Goal: Task Accomplishment & Management: Complete application form

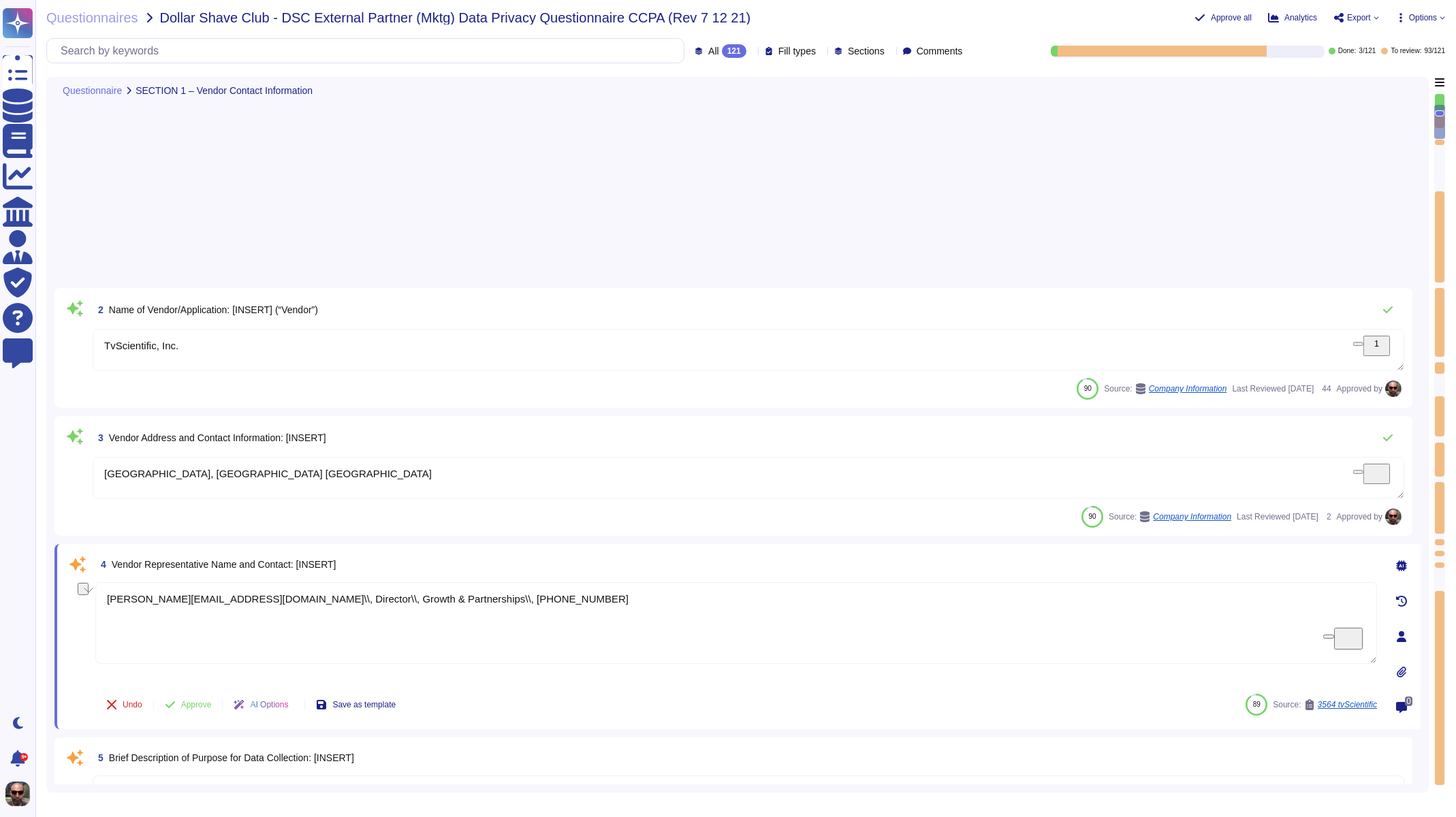
type textarea "TvScientific, Inc."
type textarea "[GEOGRAPHIC_DATA], [GEOGRAPHIC_DATA] [GEOGRAPHIC_DATA]"
type textarea "[PERSON_NAME][EMAIL_ADDRESS][DOMAIN_NAME]\\, Director\\, Growth & Partnerships\…"
type textarea "We collect data to provide, maintain, improve, and develop new products and ser…"
type textarea "[PERSON_NAME][EMAIL_ADDRESS][DOMAIN_NAME]\\, Director\\, Growth & Partnerships\…"
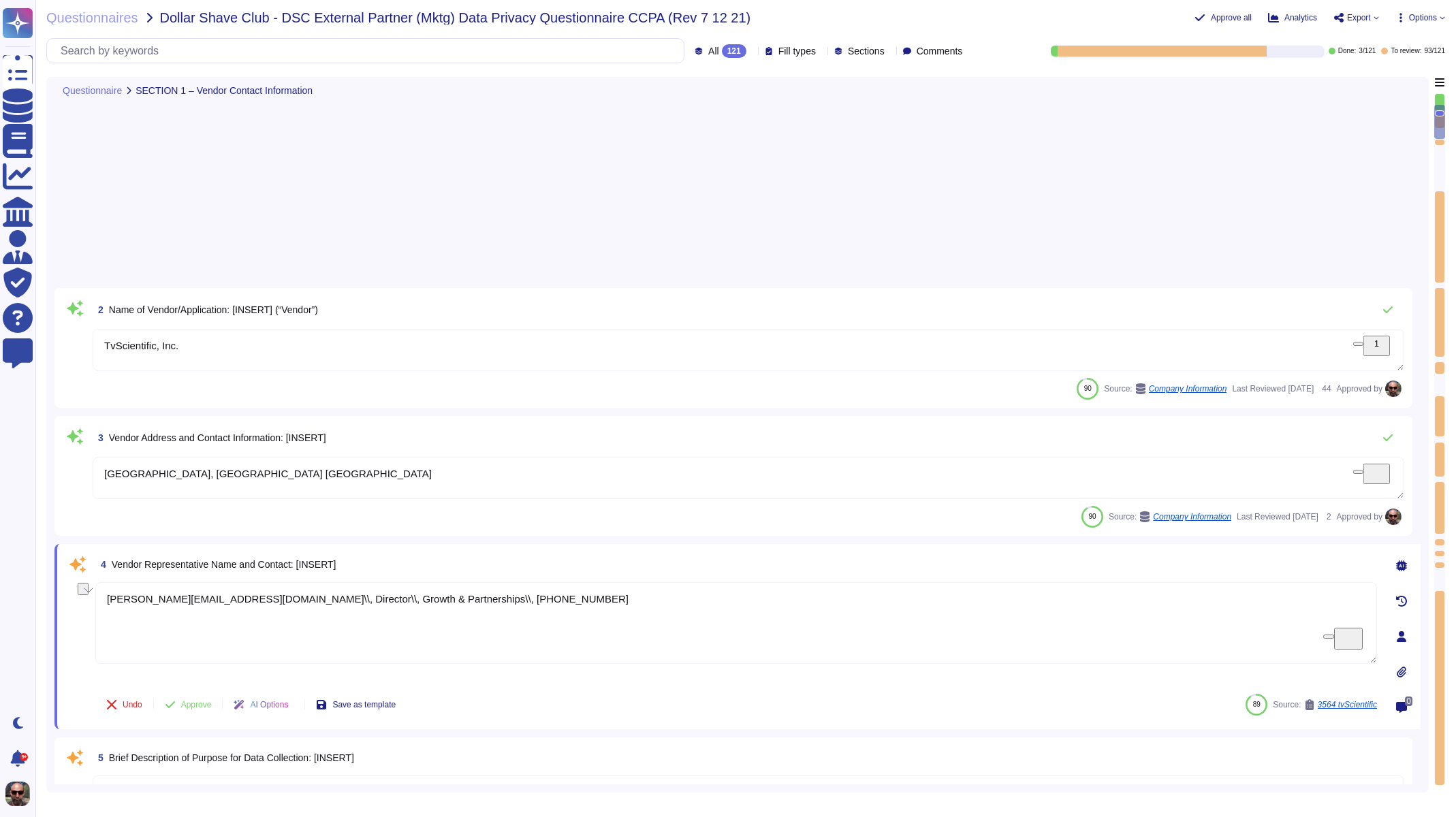
scroll to position [424, 0]
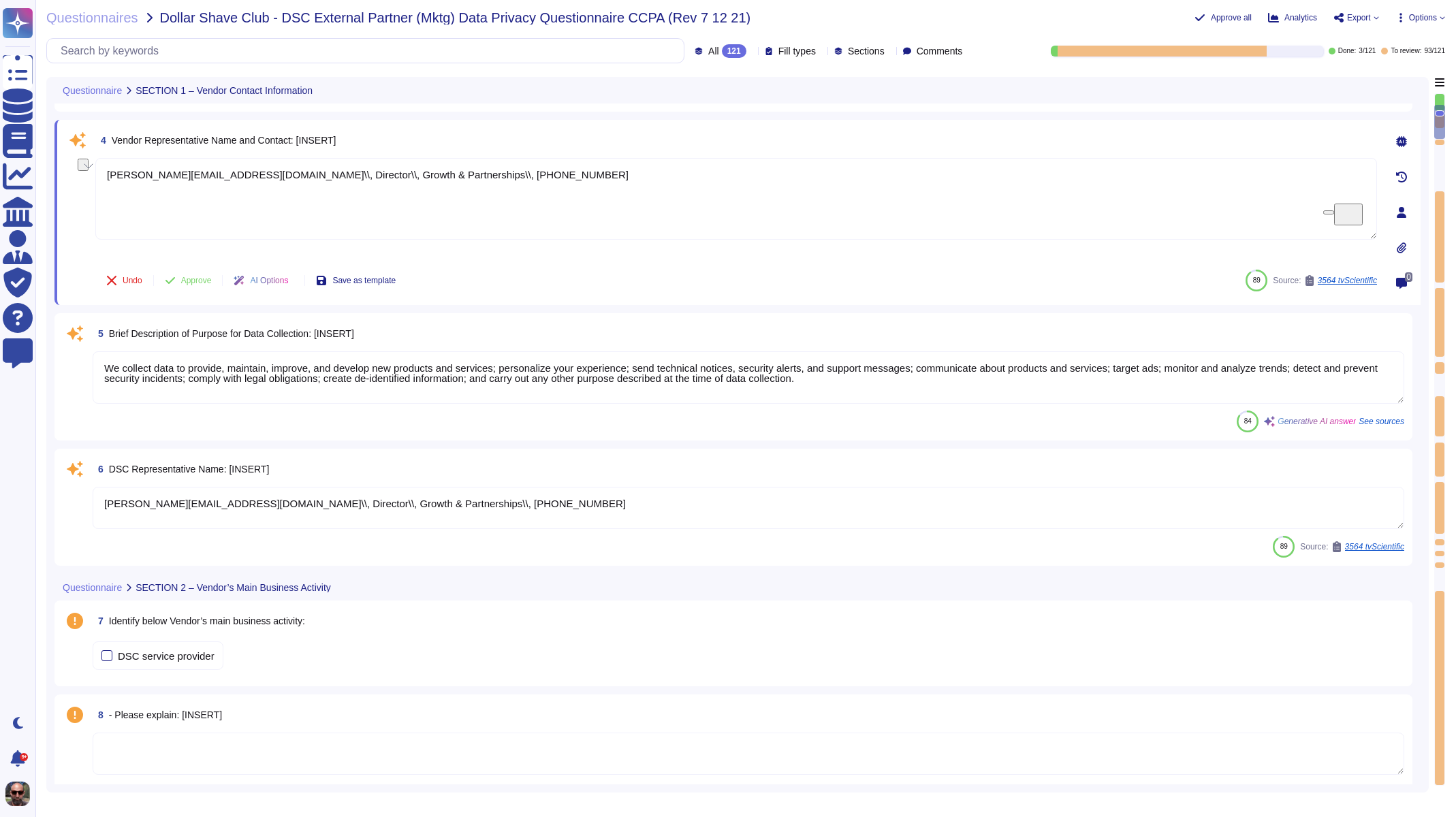
paste textarea "[EMAIL_ADDRESS][DOMAIN_NAME]"
type textarea "[EMAIL_ADDRESS][DOMAIN_NAME]"
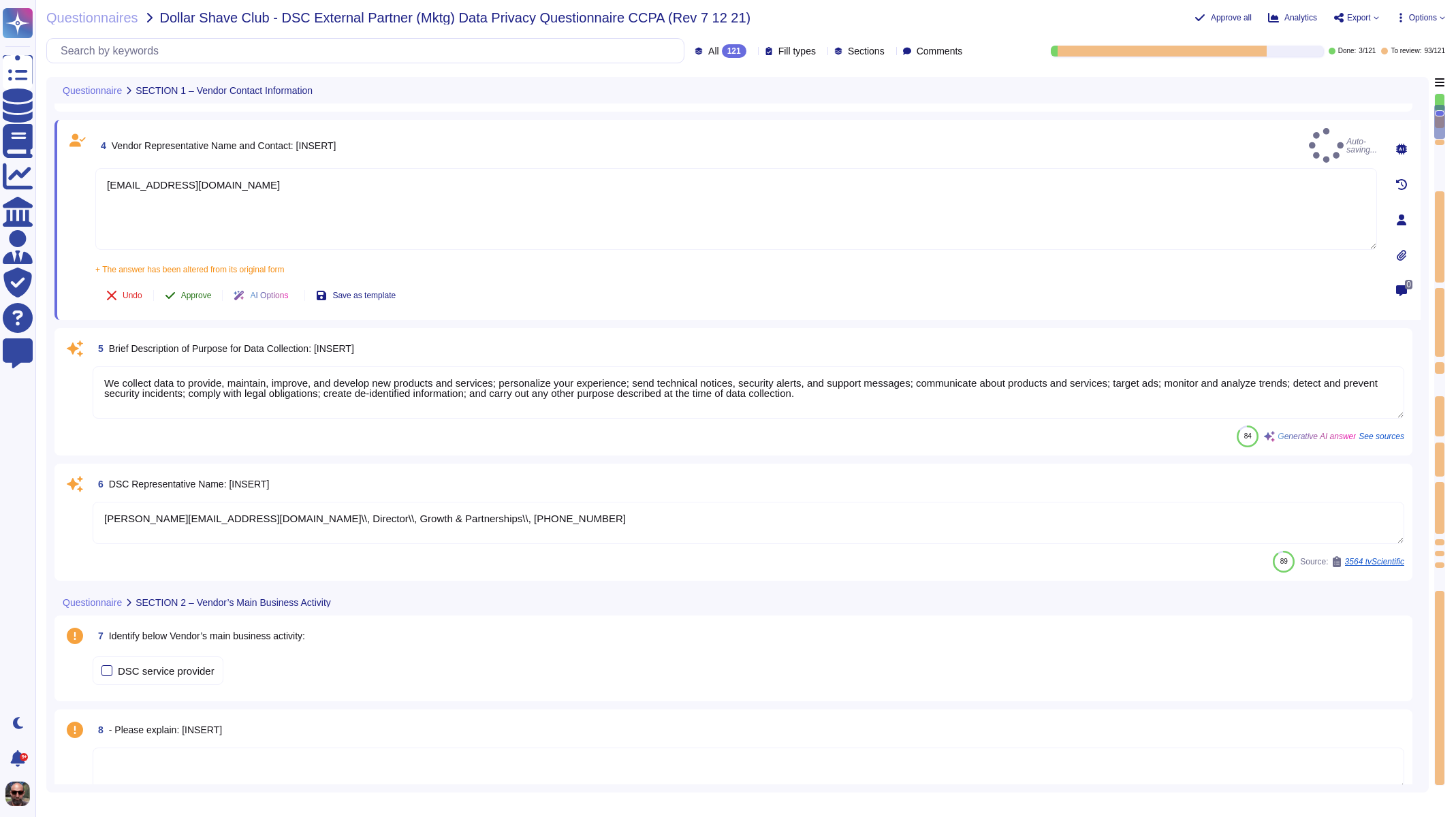
click at [189, 292] on span "Approve" at bounding box center [197, 296] width 31 height 8
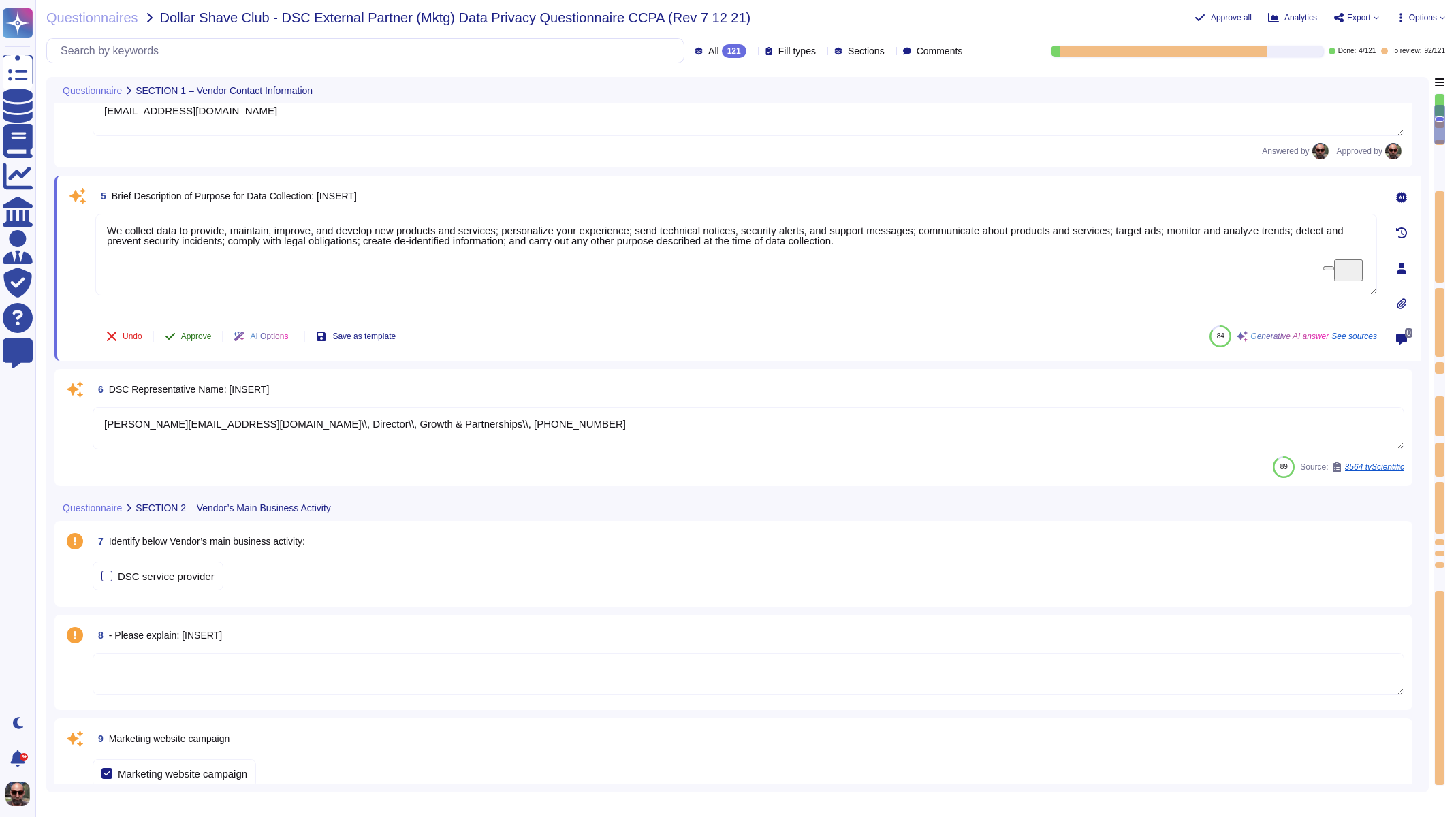
scroll to position [501, 0]
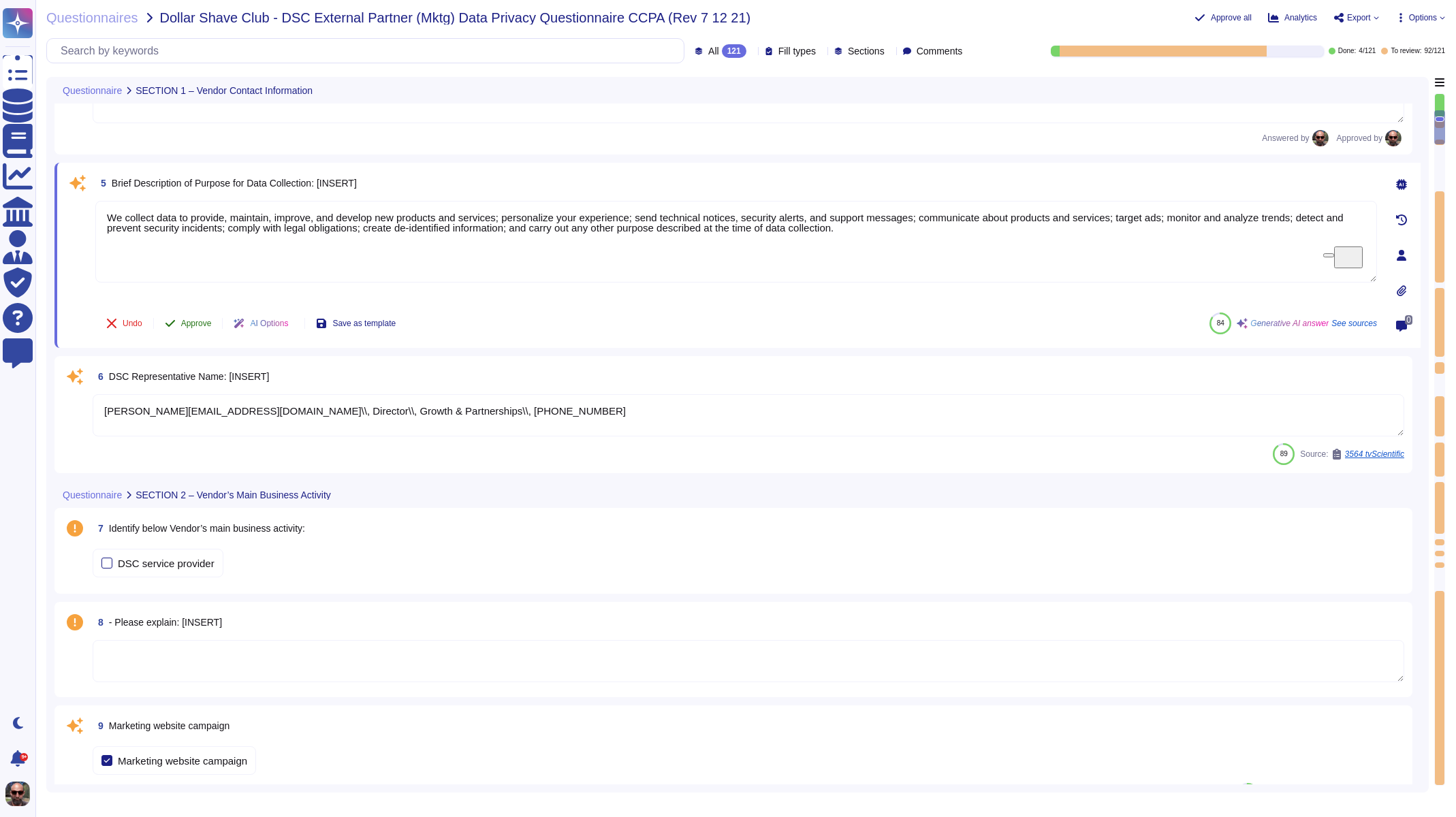
click at [206, 326] on span "Approve" at bounding box center [197, 324] width 31 height 8
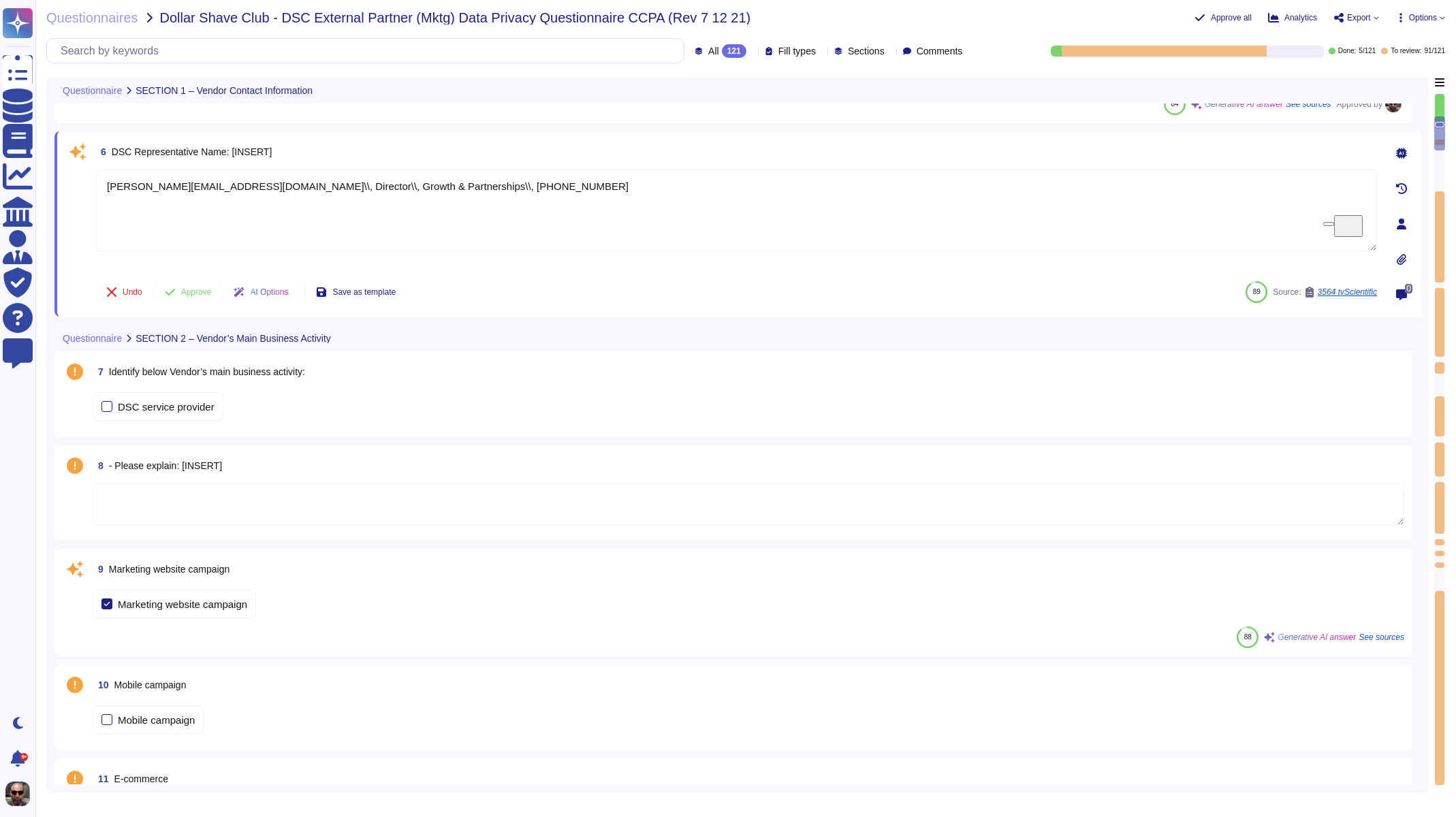
scroll to position [666, 0]
drag, startPoint x: 512, startPoint y: 183, endPoint x: 93, endPoint y: 172, distance: 419.1
click at [93, 172] on div "6 DSC Representative Name: [INSERT] [PERSON_NAME][EMAIL_ADDRESS][DOMAIN_NAME]\\…" at bounding box center [721, 221] width 1312 height 169
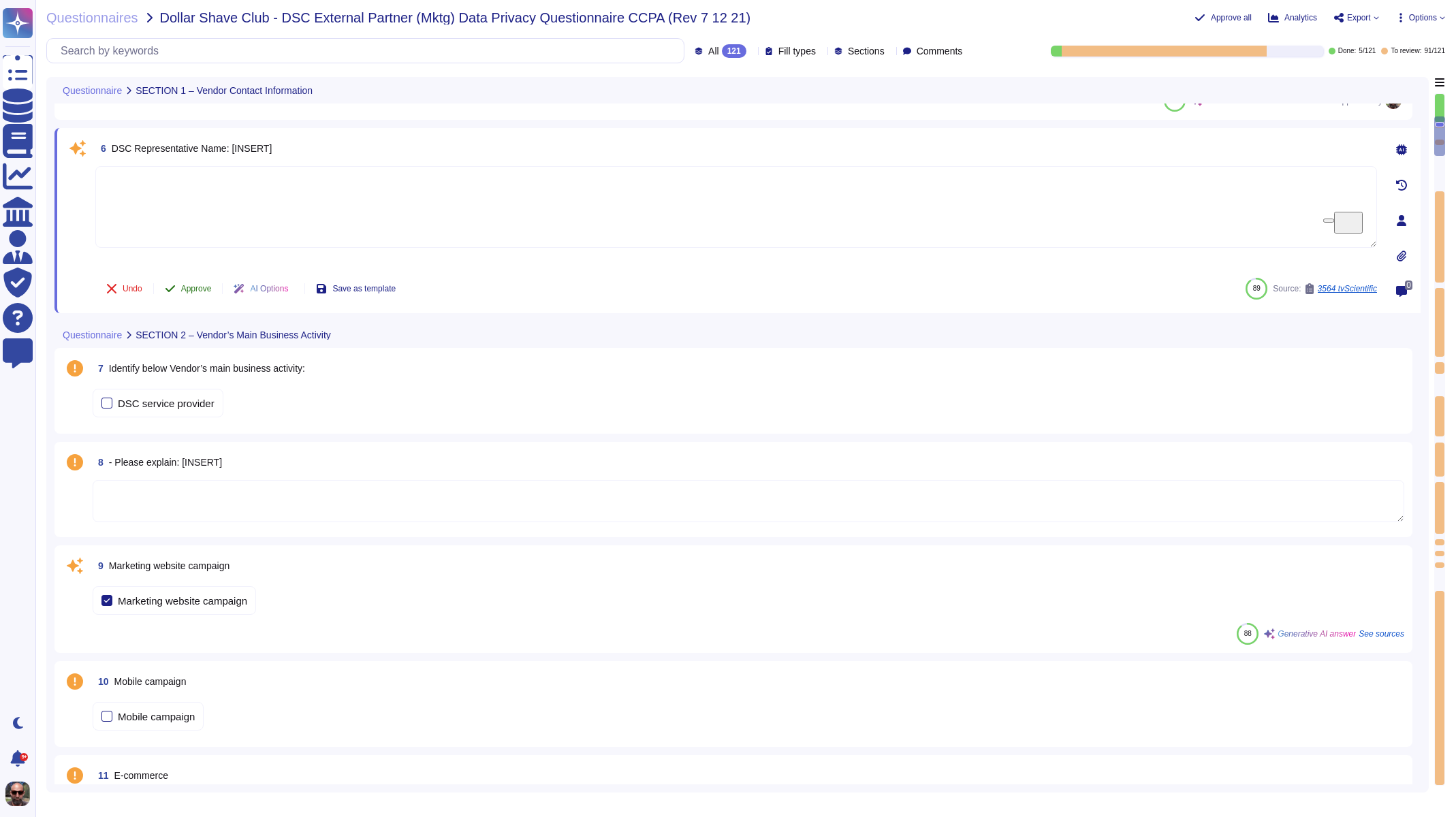
click at [187, 281] on button "Approve" at bounding box center [188, 289] width 69 height 27
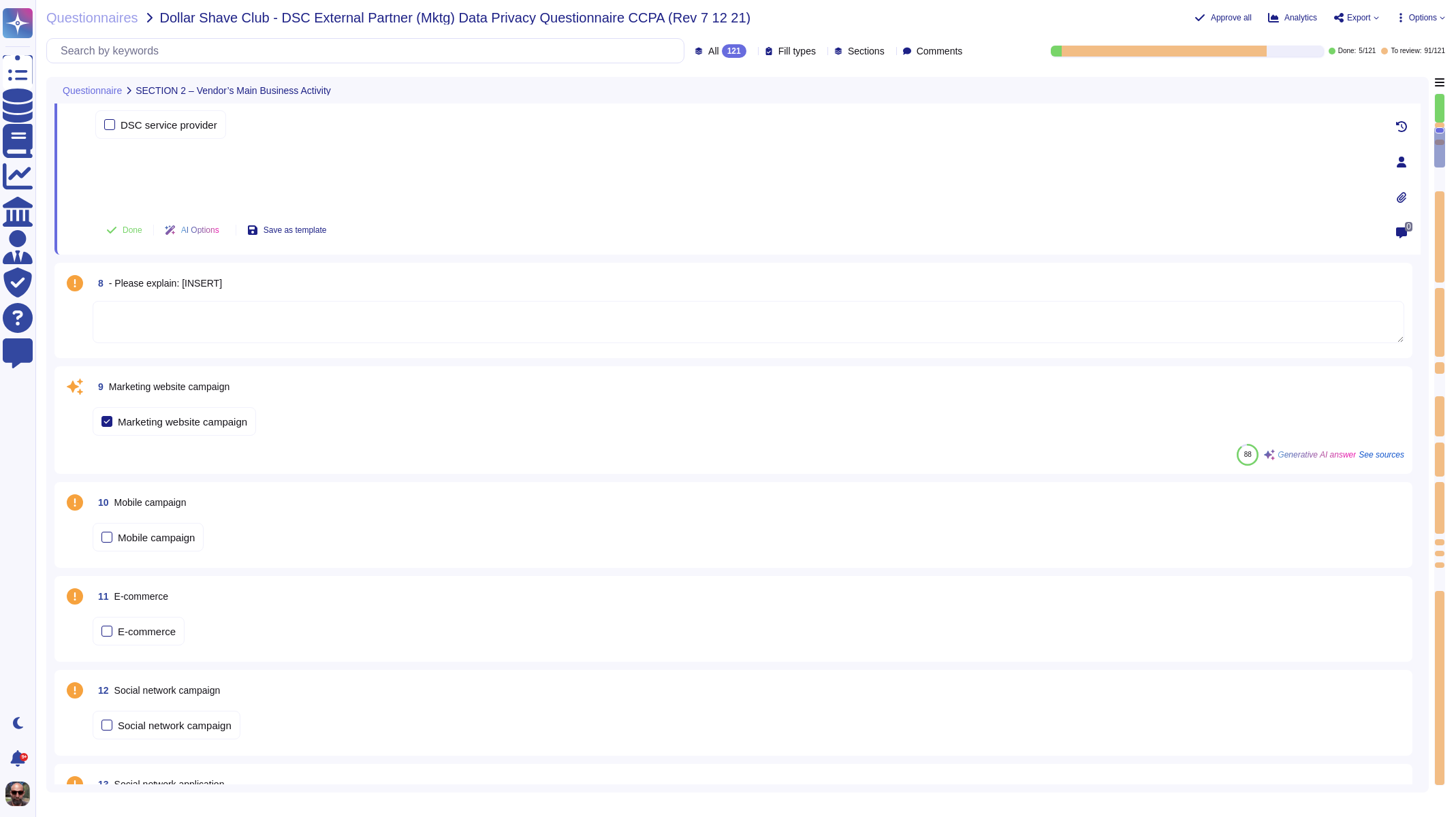
scroll to position [842, 0]
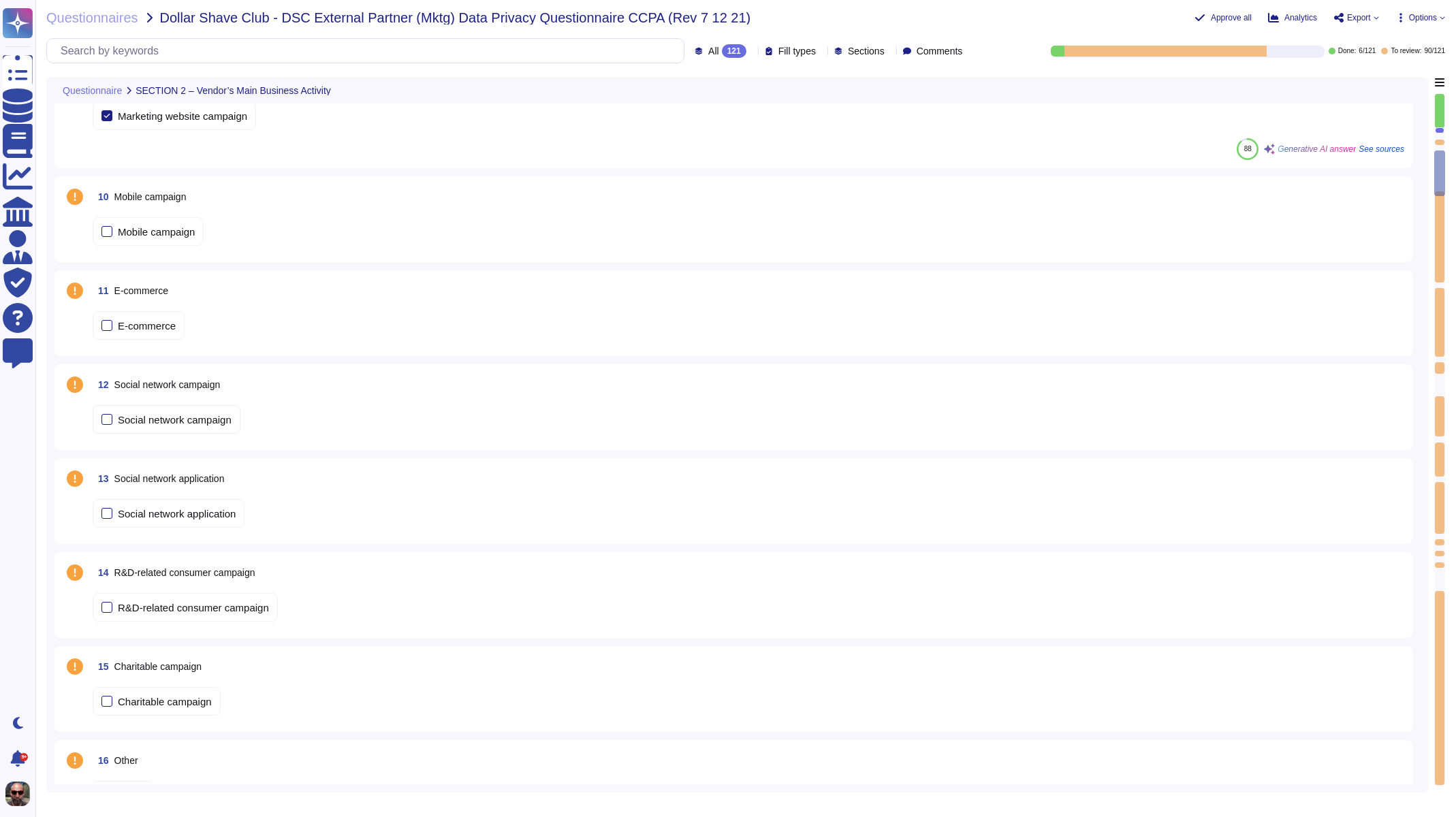
type textarea "Number"
type textarea "[GEOGRAPHIC_DATA], [GEOGRAPHIC_DATA] [GEOGRAPHIC_DATA]"
type textarea "[EMAIL_ADDRESS][DOMAIN_NAME]"
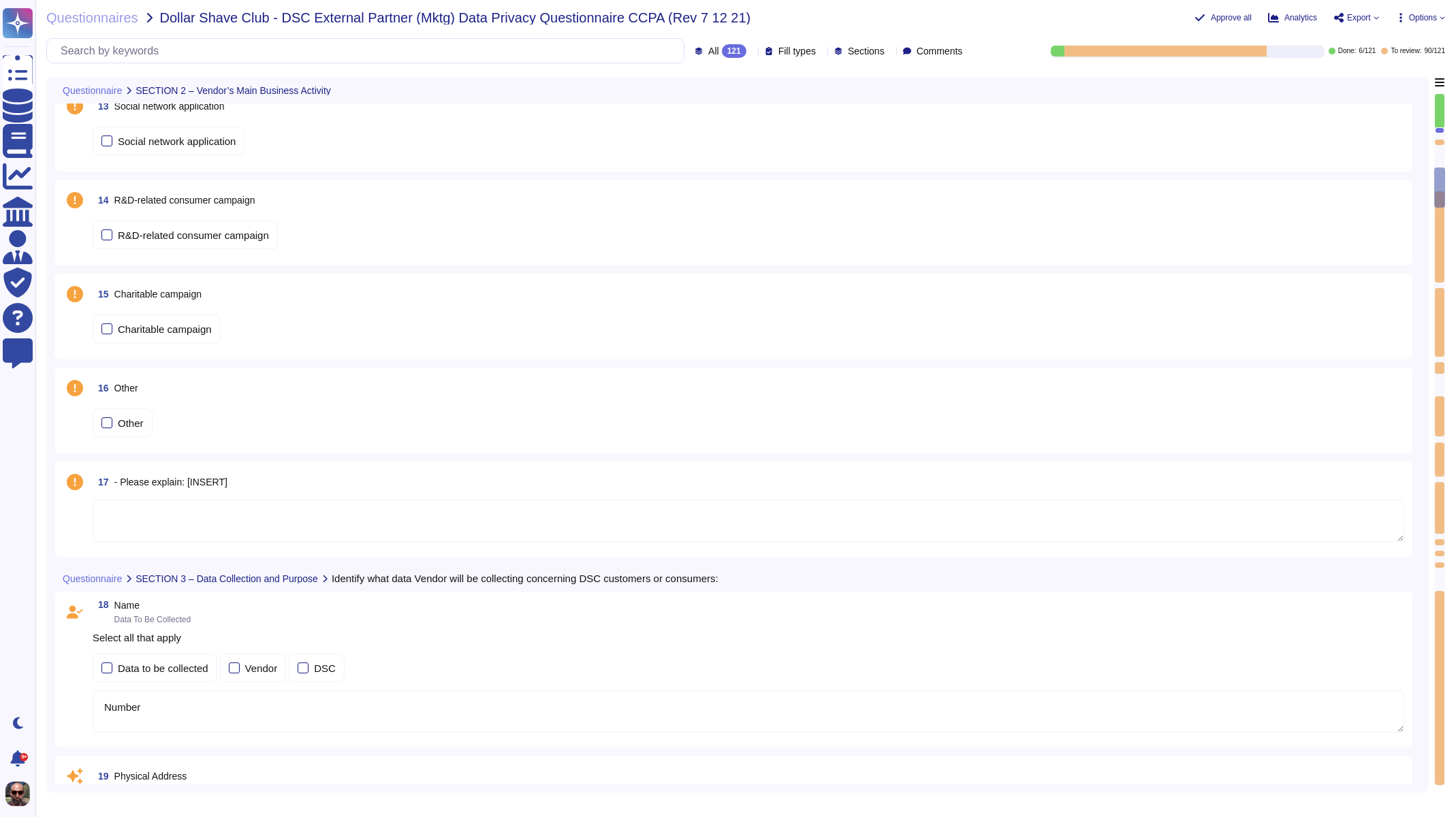
type textarea "[PHONE_NUMBER]"
type textarea "TvScientific, Inc."
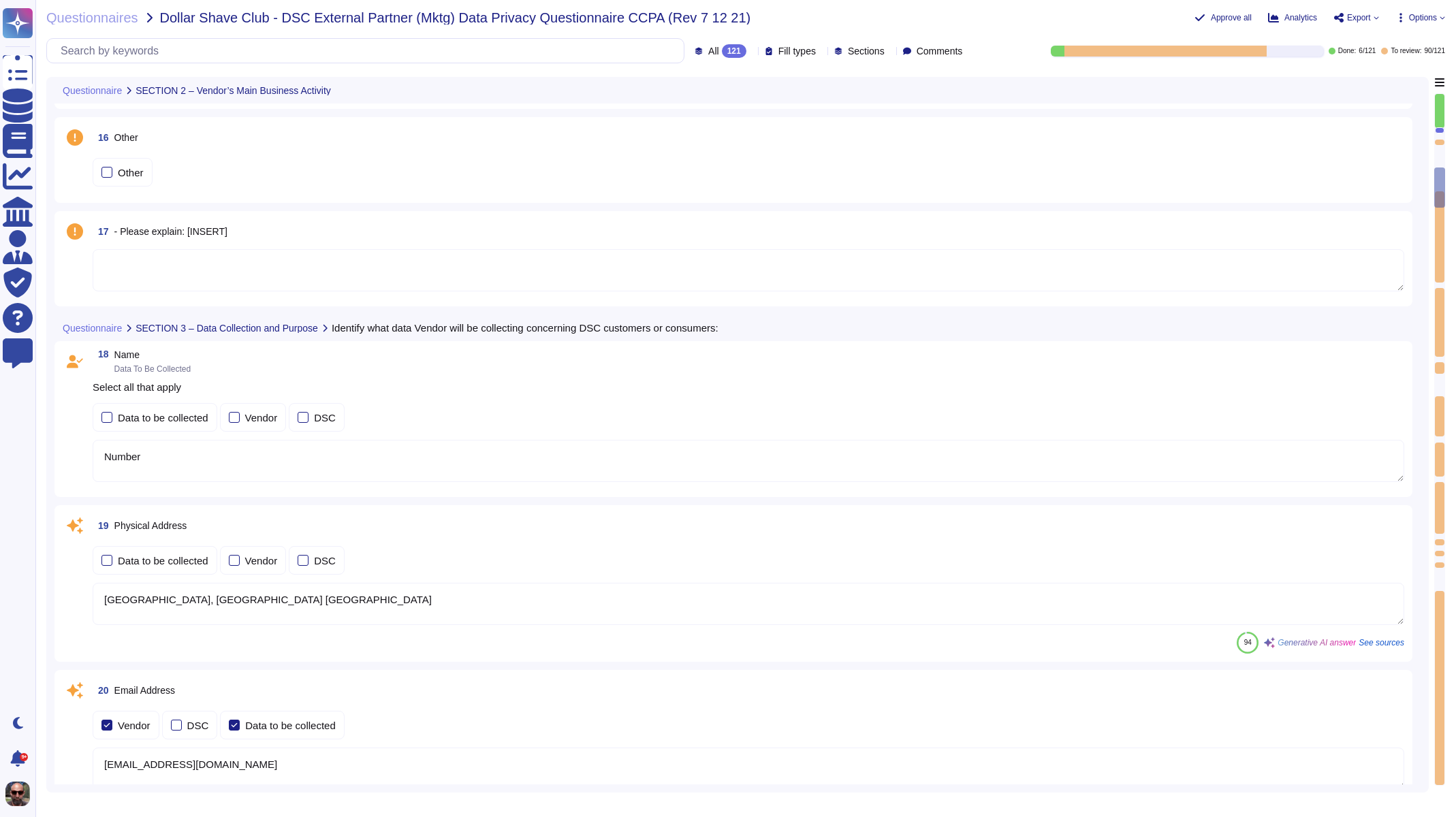
scroll to position [1774, 0]
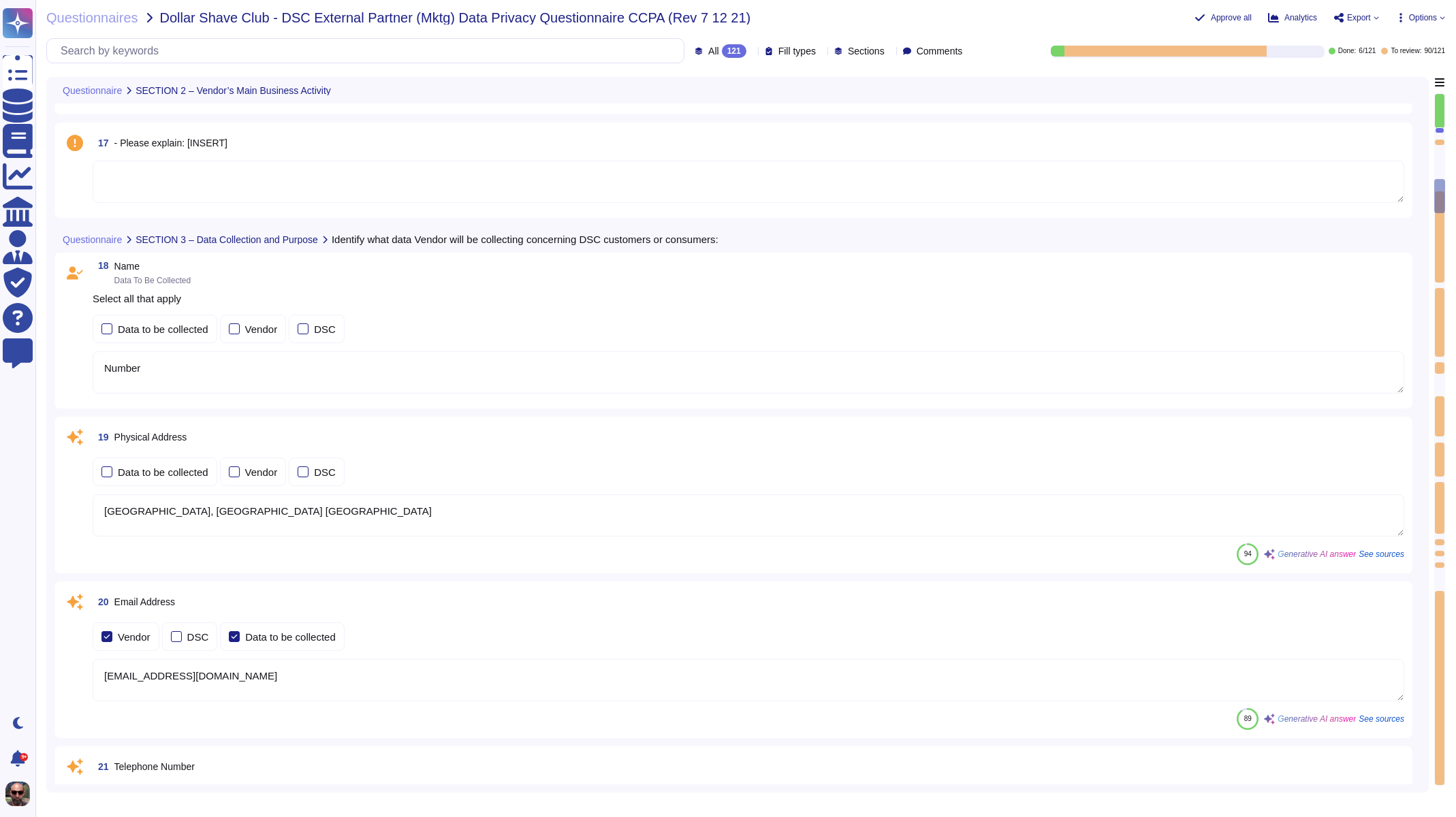
type textarea "Passwords are used for various purposes at TvScientific."
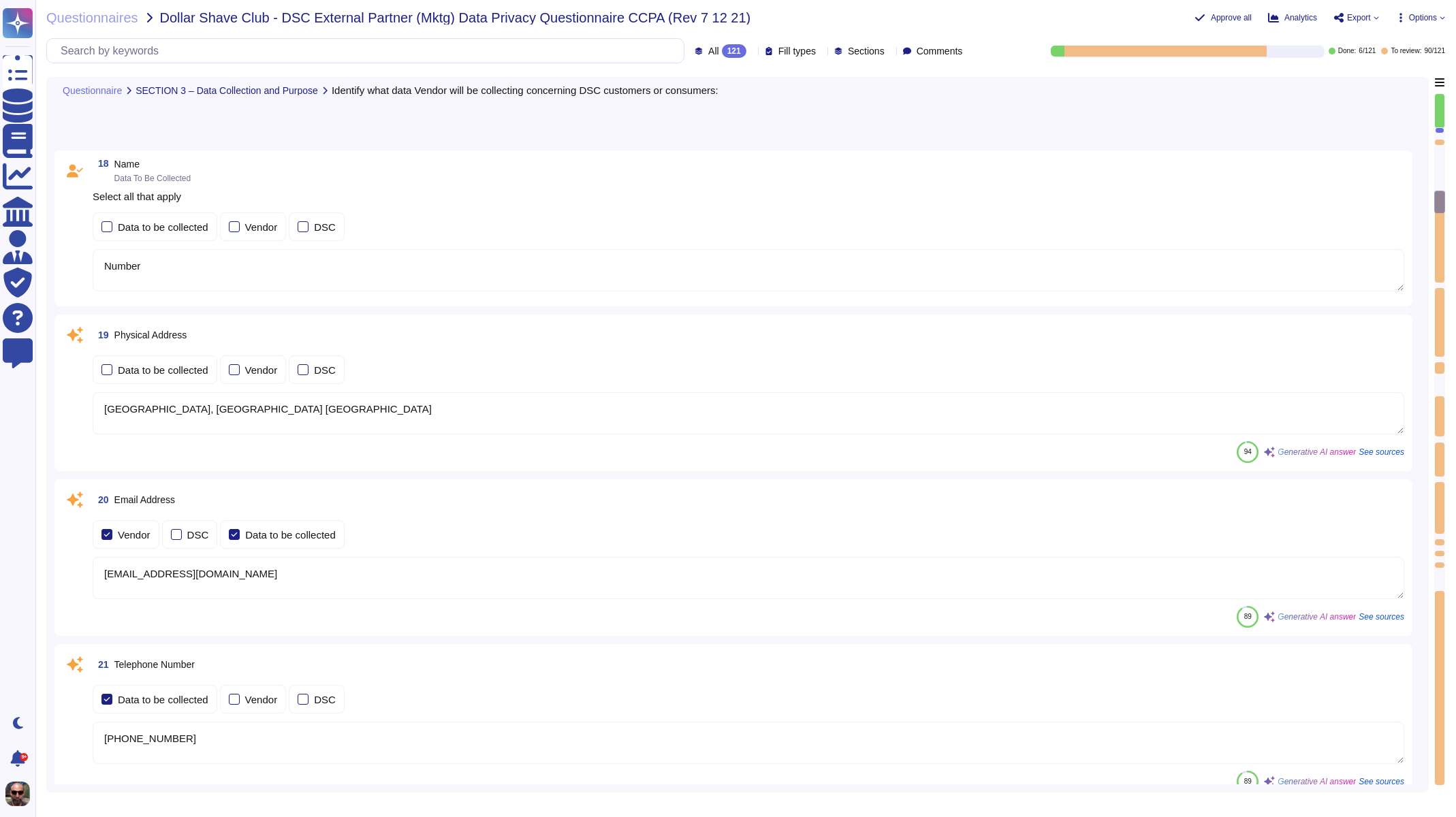
type textarea "tvScientific was founded in [DATE]"
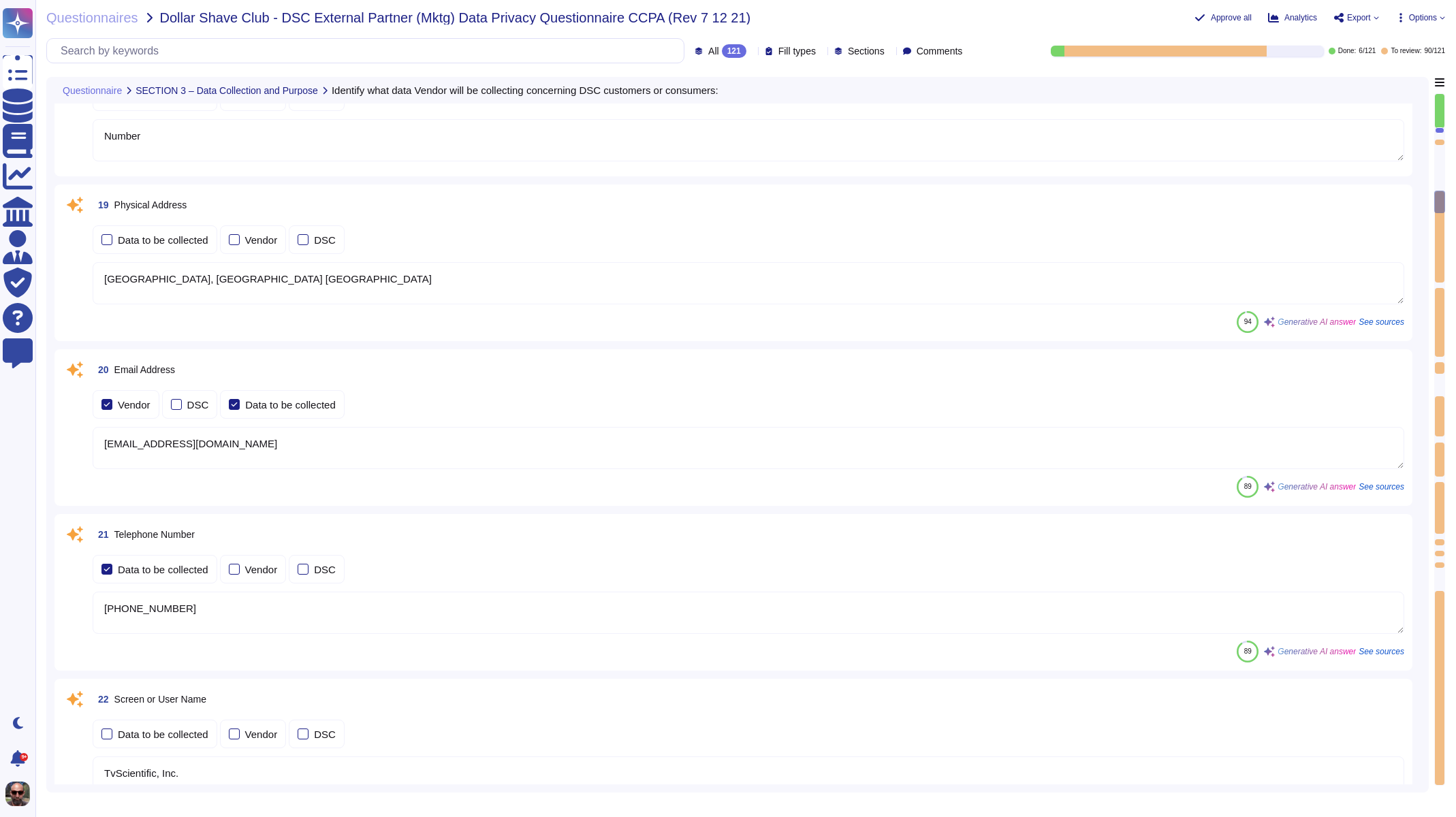
scroll to position [2052, 0]
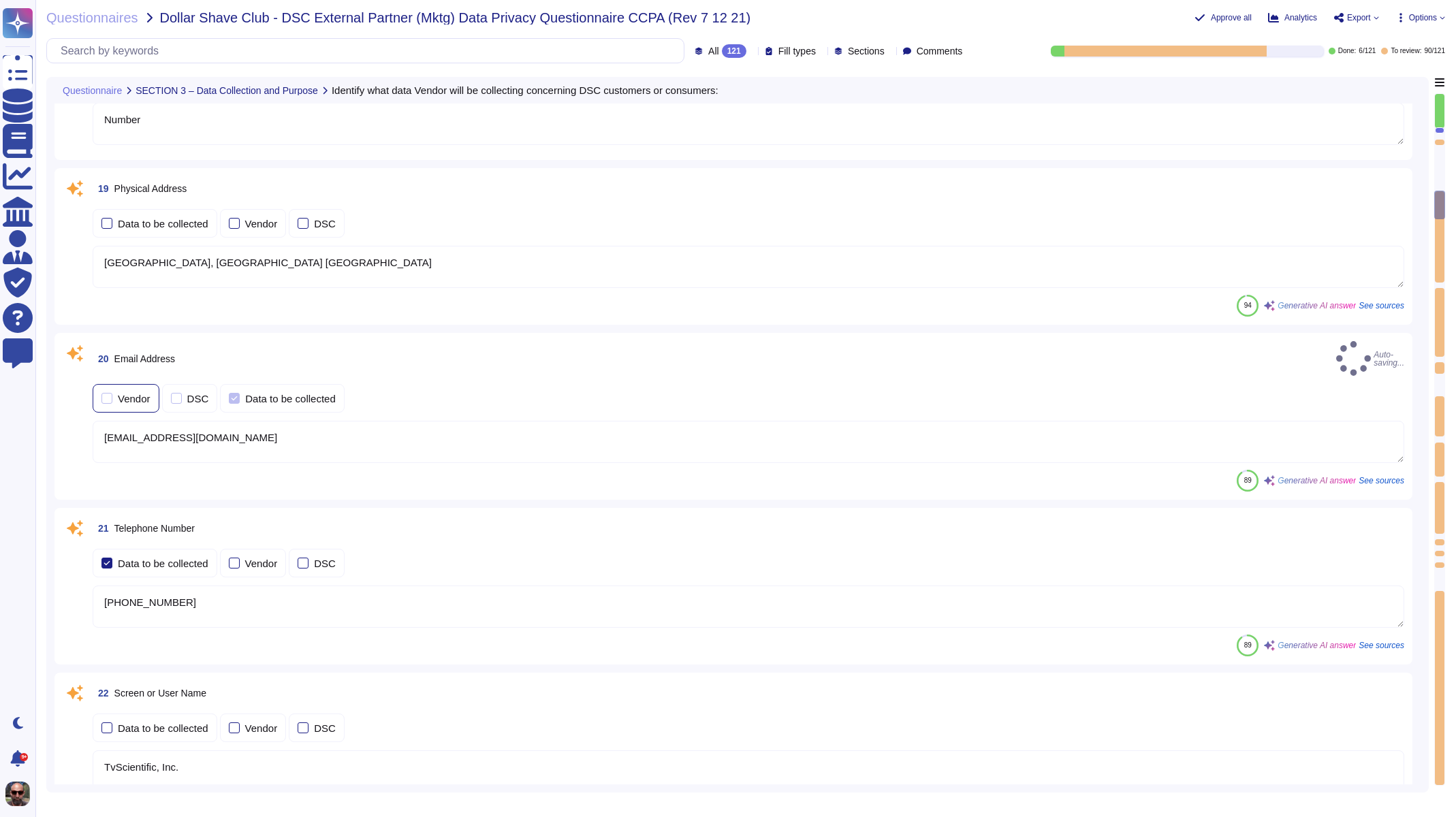
click at [110, 393] on div at bounding box center [107, 398] width 11 height 11
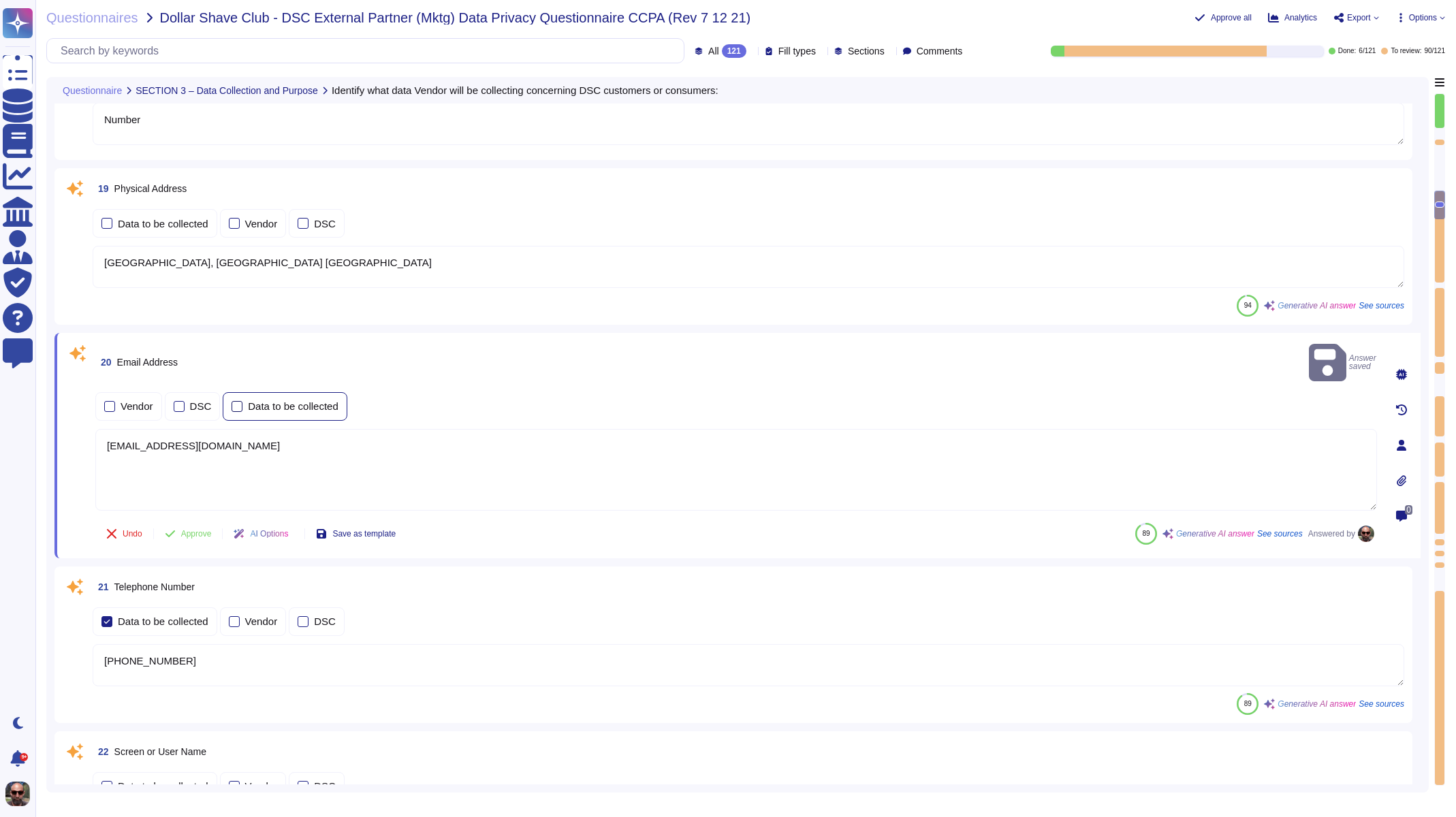
click at [237, 401] on div at bounding box center [238, 407] width 11 height 11
drag, startPoint x: 230, startPoint y: 427, endPoint x: 57, endPoint y: 412, distance: 173.6
click at [57, 412] on div "20 Email Address Answer saved Vendor DSC Data to be collected [EMAIL_ADDRESS][D…" at bounding box center [738, 445] width 1366 height 226
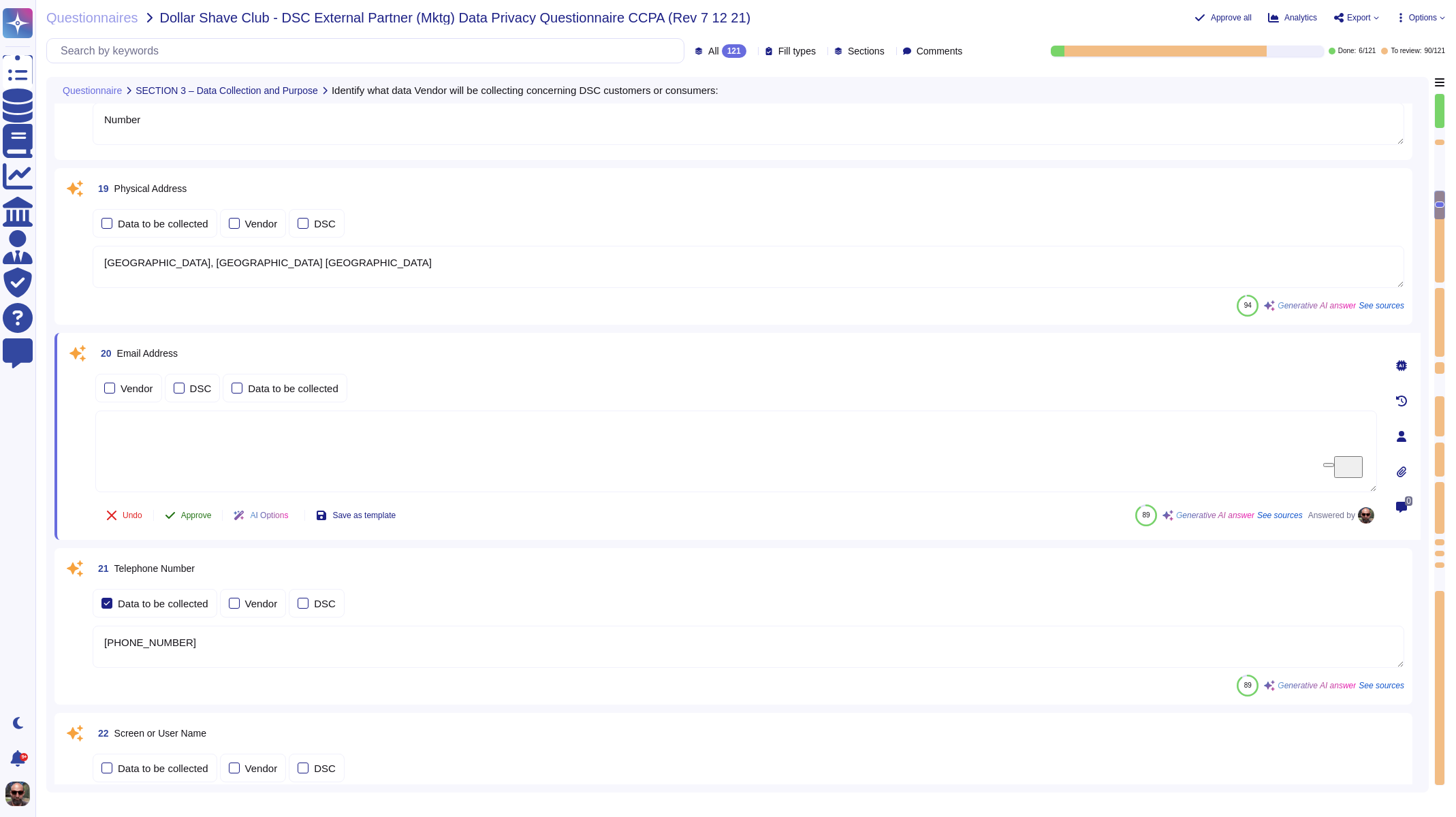
click at [186, 517] on span "Approve" at bounding box center [197, 516] width 31 height 8
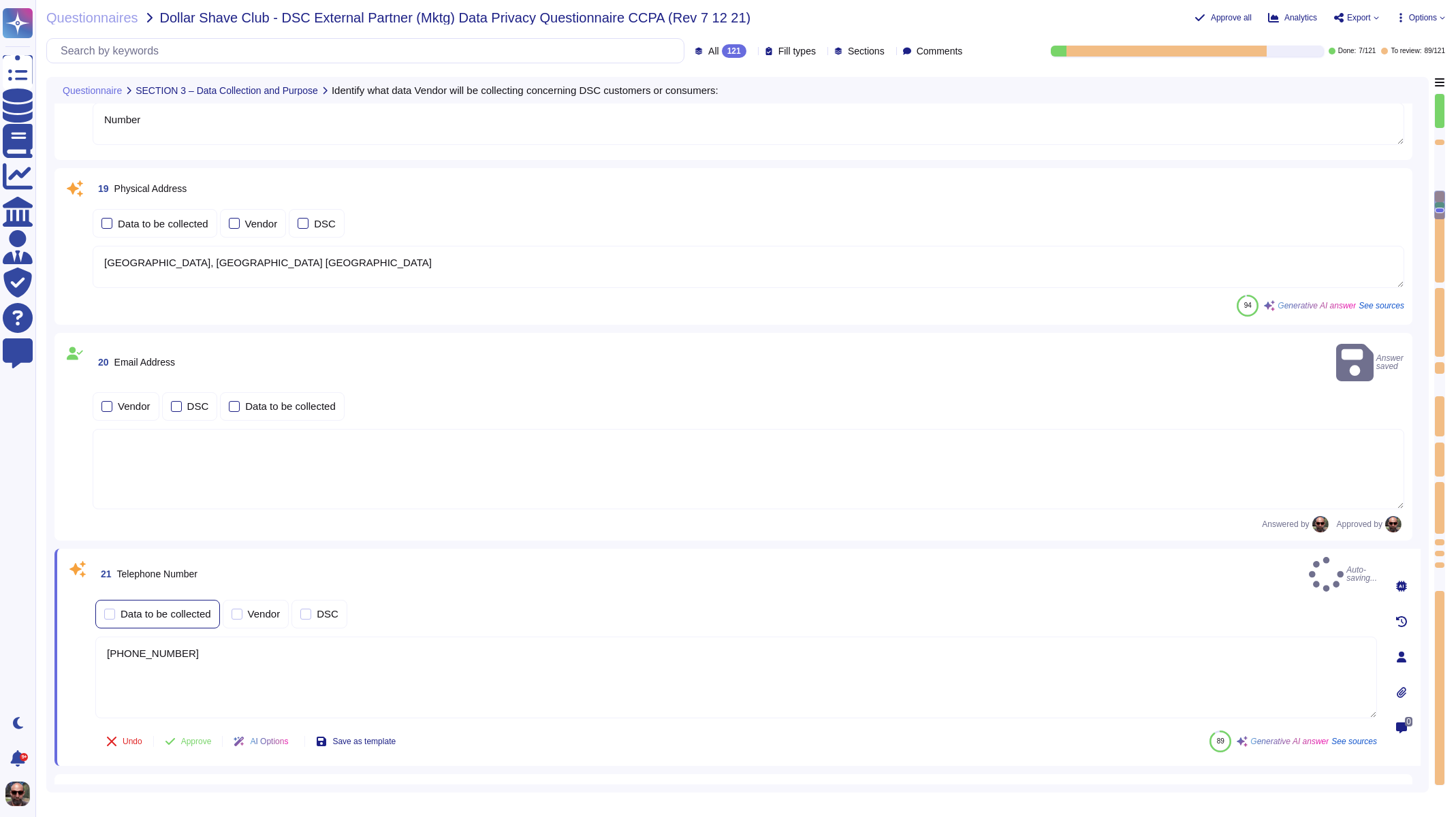
click at [183, 597] on div "Data to be collected Vendor DSC" at bounding box center [736, 614] width 1282 height 34
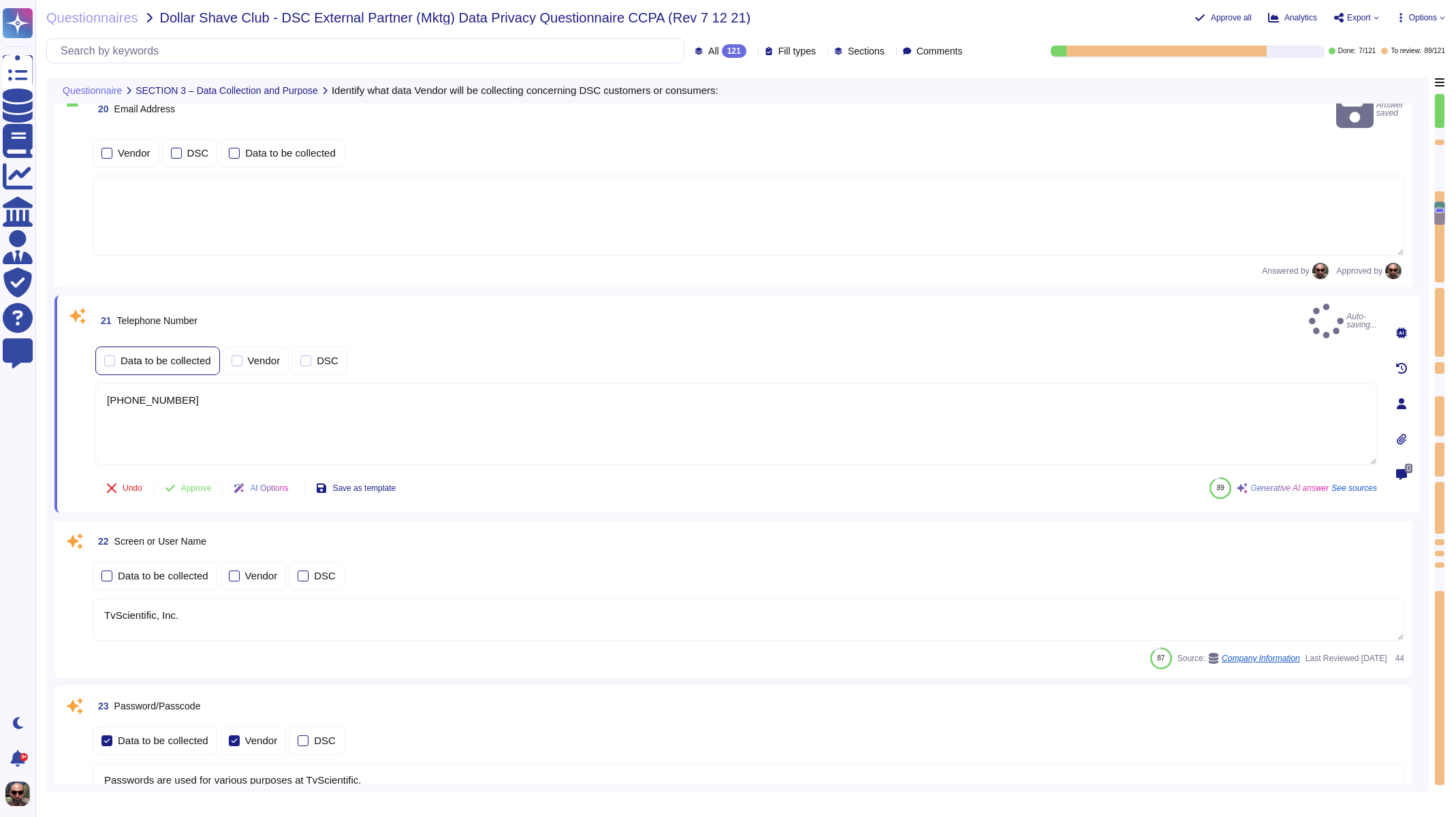
type textarea "[US_EMPLOYER_IDENTIFICATION_NUMBER]"
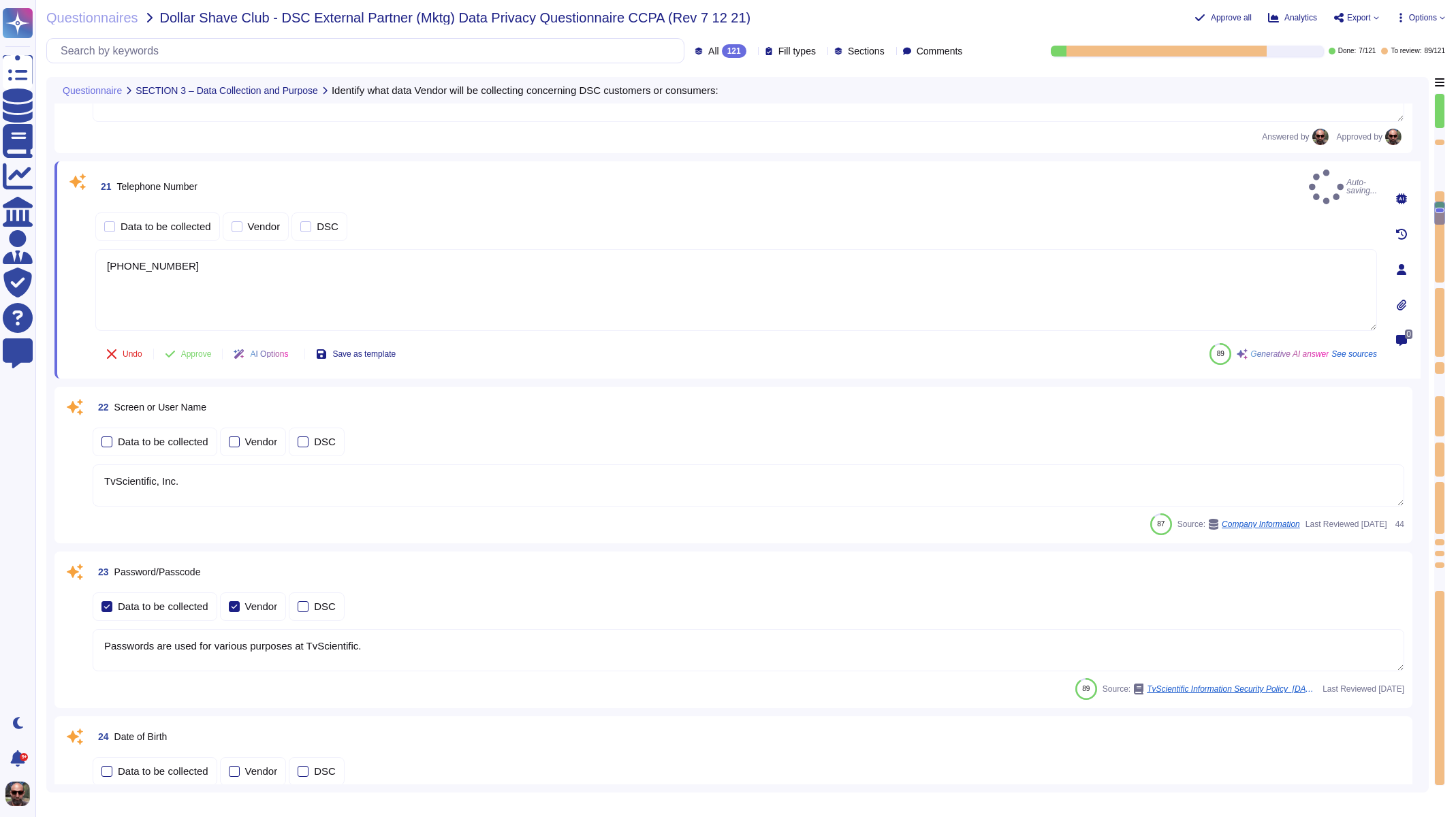
scroll to position [2455, 0]
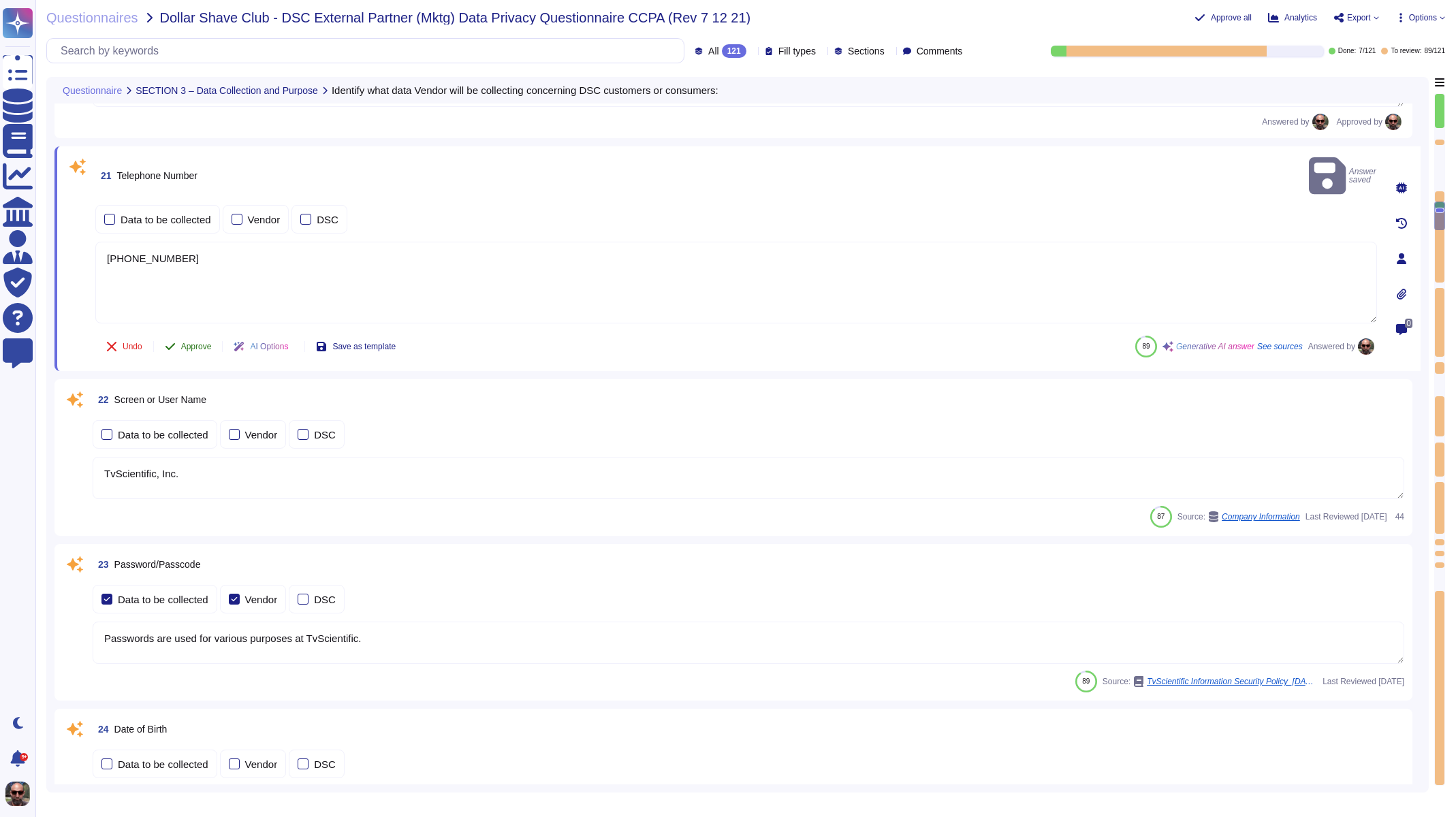
type textarea "Whenever possible, avoid passwords altogether by using Single Sign-On (SSO)."
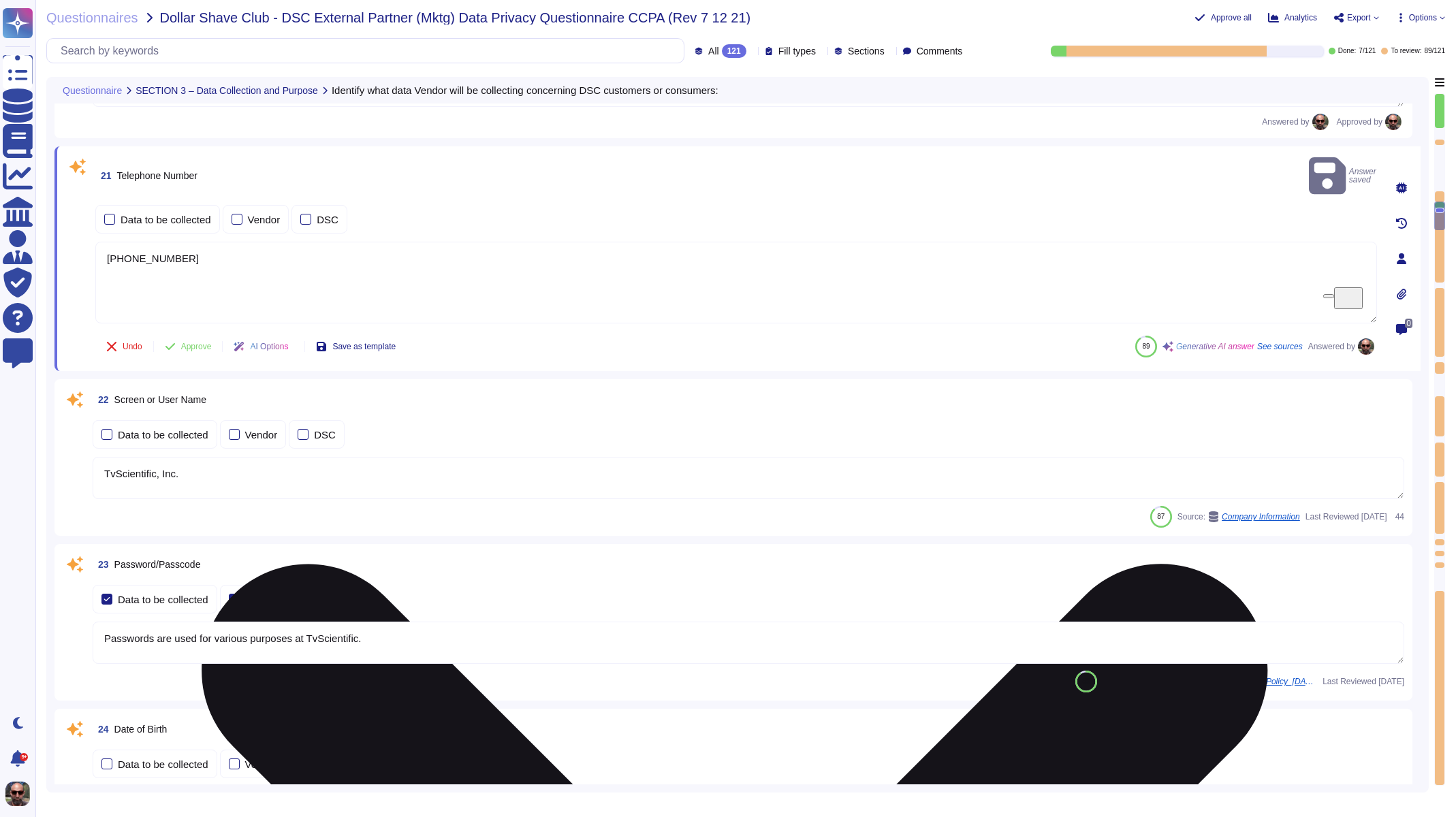
drag, startPoint x: 189, startPoint y: 225, endPoint x: 102, endPoint y: 215, distance: 87.6
click at [102, 242] on textarea "[PHONE_NUMBER]" at bounding box center [736, 282] width 1282 height 81
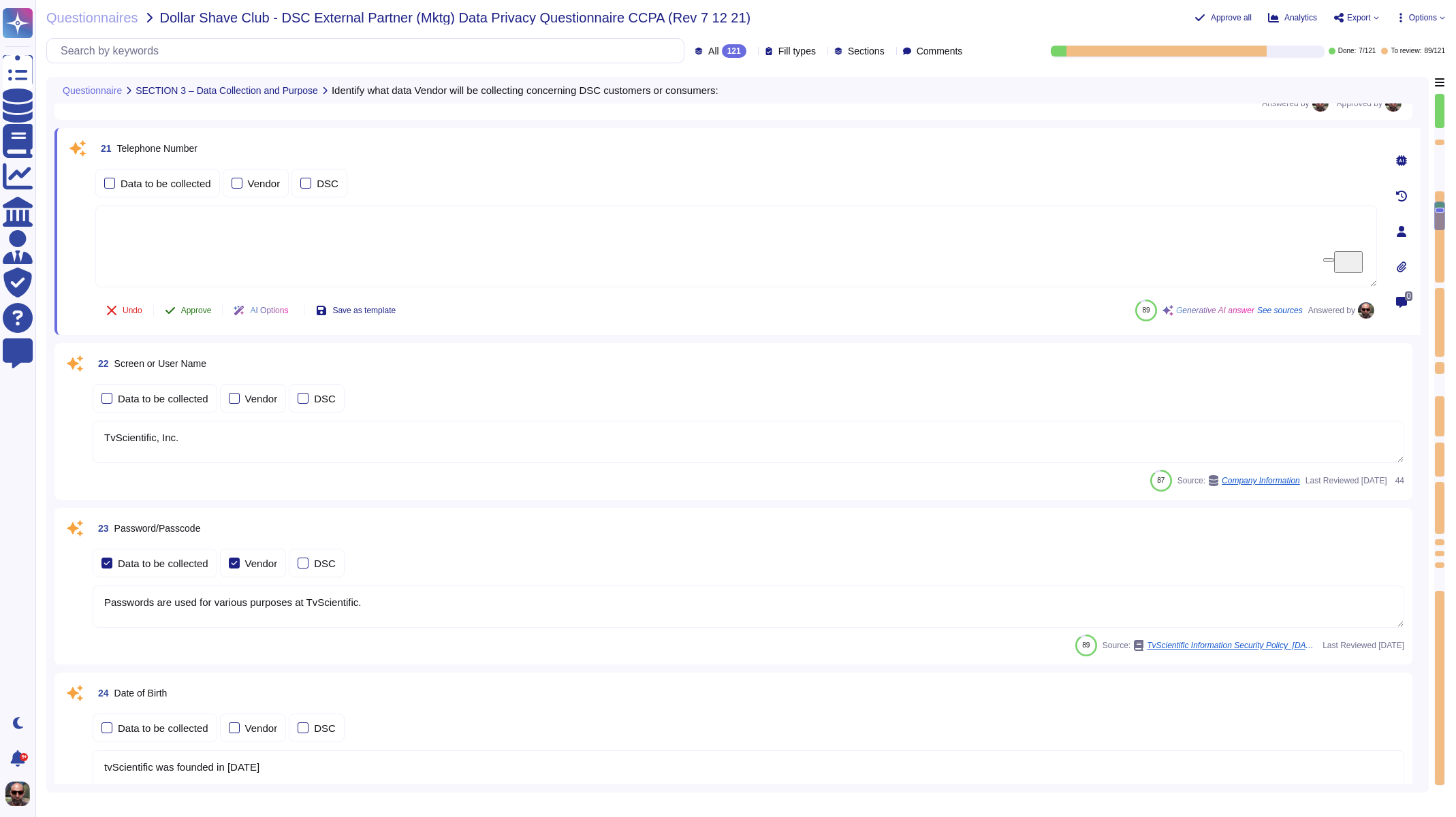
click at [191, 320] on button "Approve" at bounding box center [188, 311] width 69 height 27
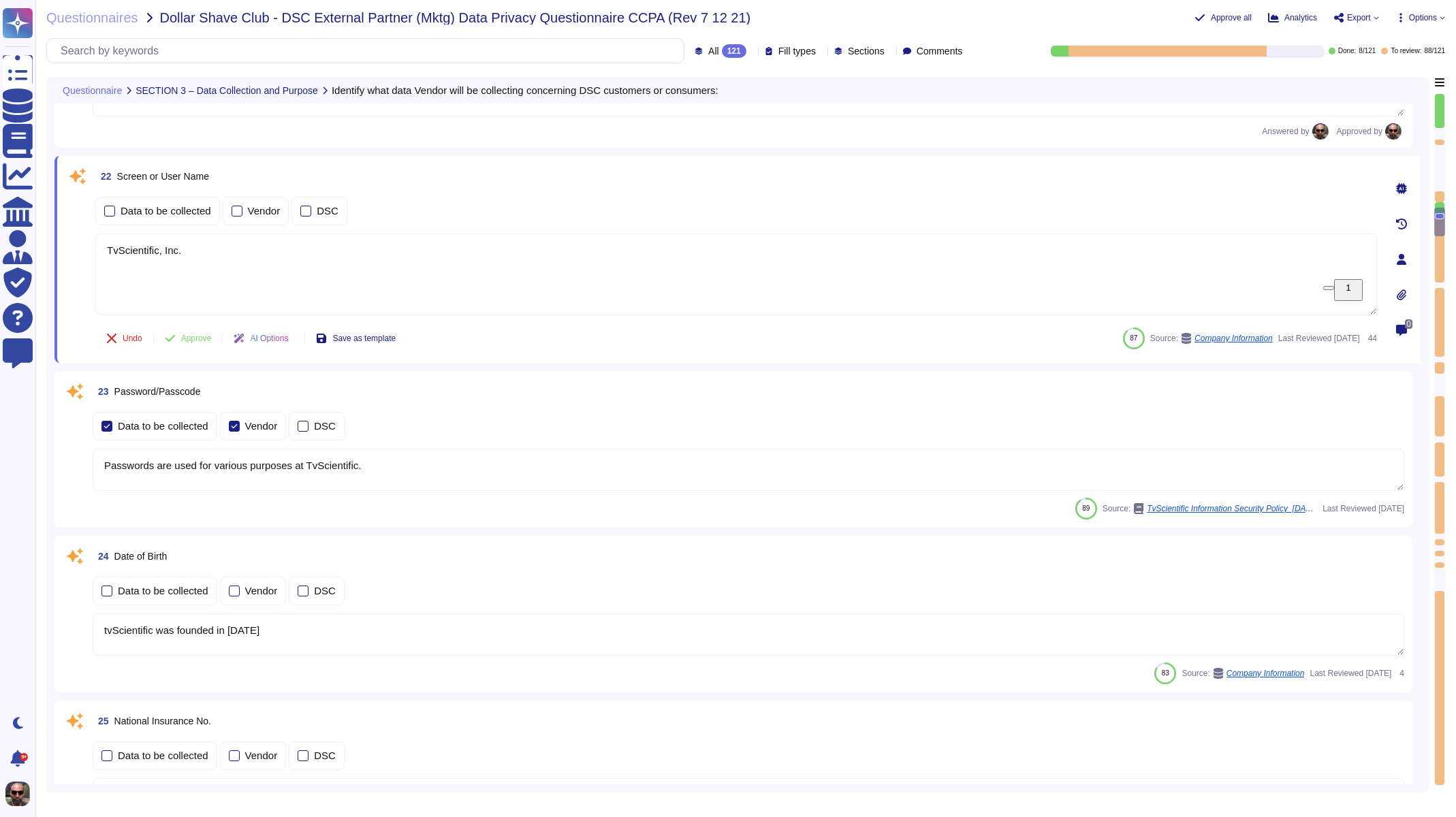
scroll to position [2643, 0]
type textarea "Protected Health Information (PHI) is subject to the Health Insurance Portabili…"
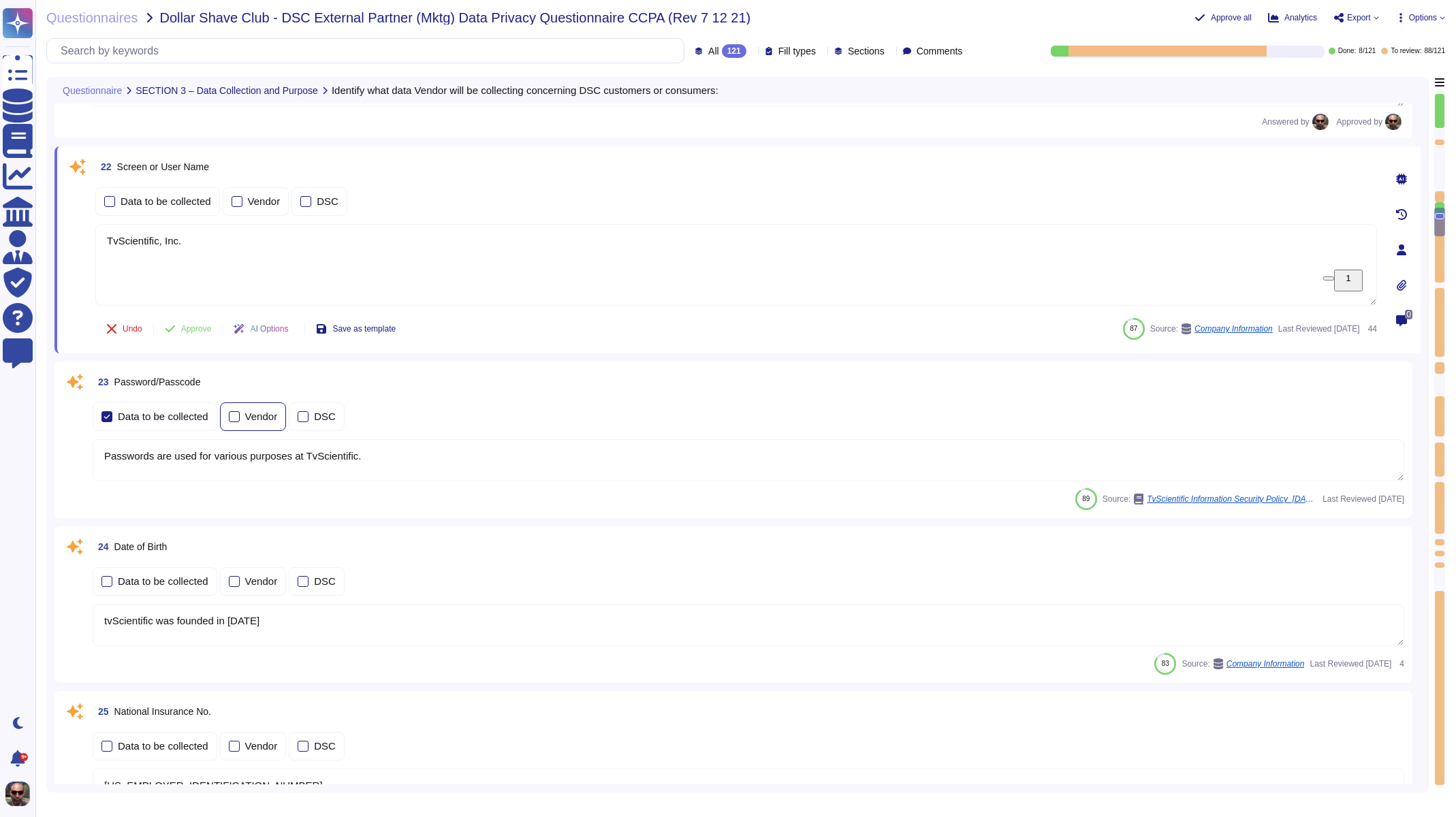
click at [245, 411] on label "Vendor" at bounding box center [254, 417] width 49 height 11
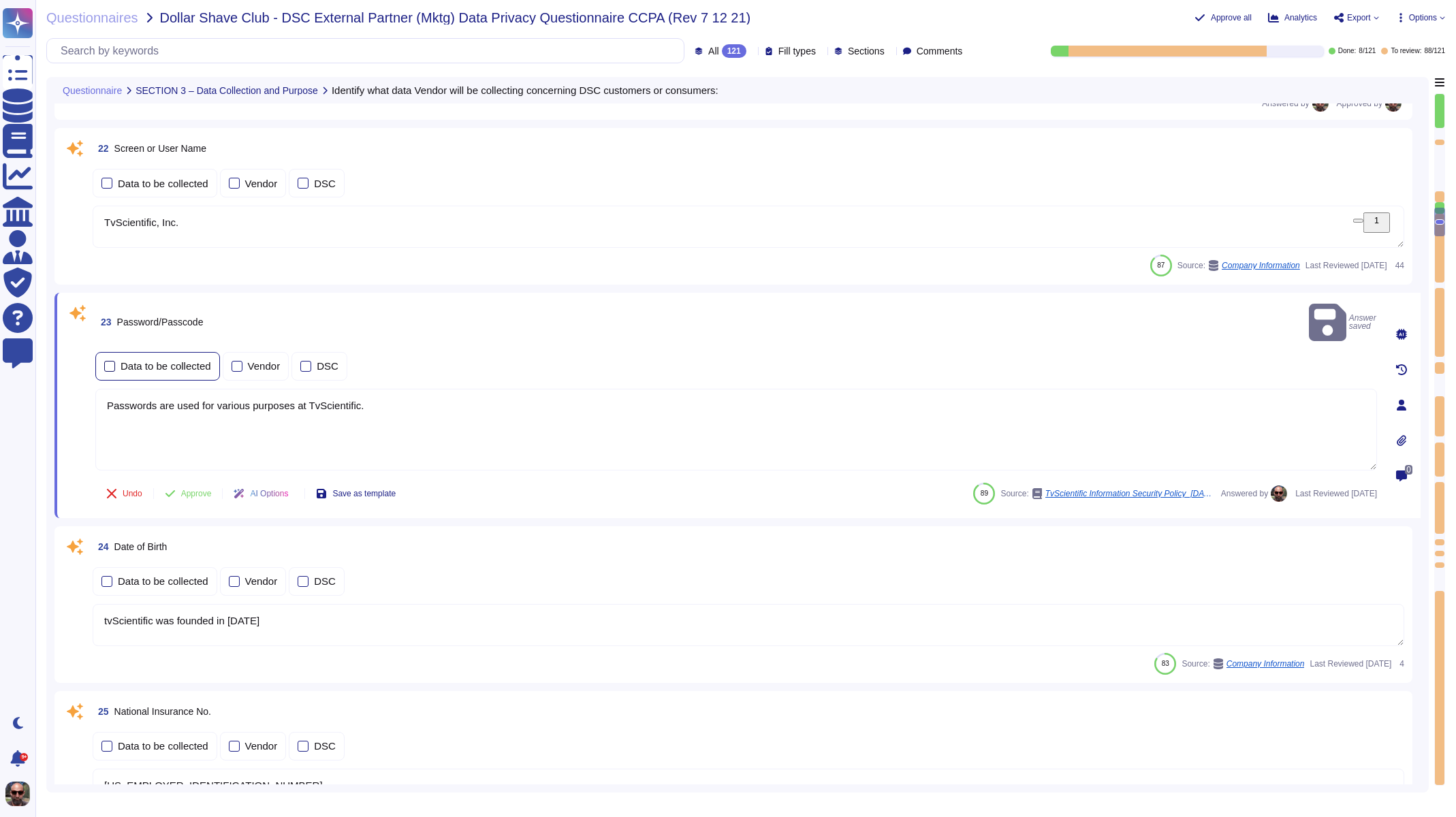
click at [110, 361] on div at bounding box center [110, 367] width 11 height 11
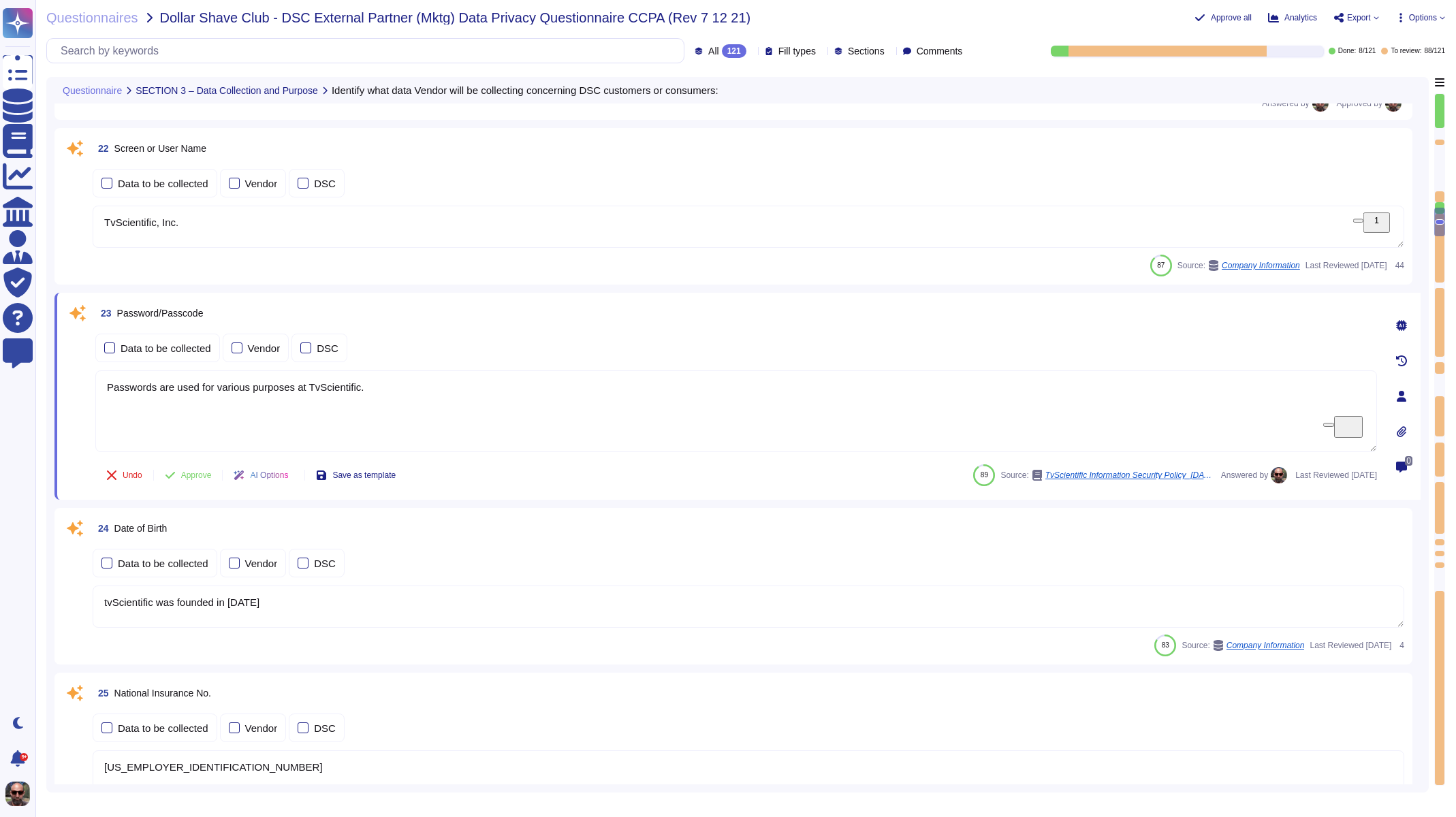
drag, startPoint x: 379, startPoint y: 386, endPoint x: 87, endPoint y: 384, distance: 292.0
click at [87, 384] on div "23 Password/Passcode Data to be collected Vendor DSC Passwords are used for var…" at bounding box center [721, 396] width 1312 height 190
click at [189, 477] on span "Approve" at bounding box center [197, 476] width 31 height 8
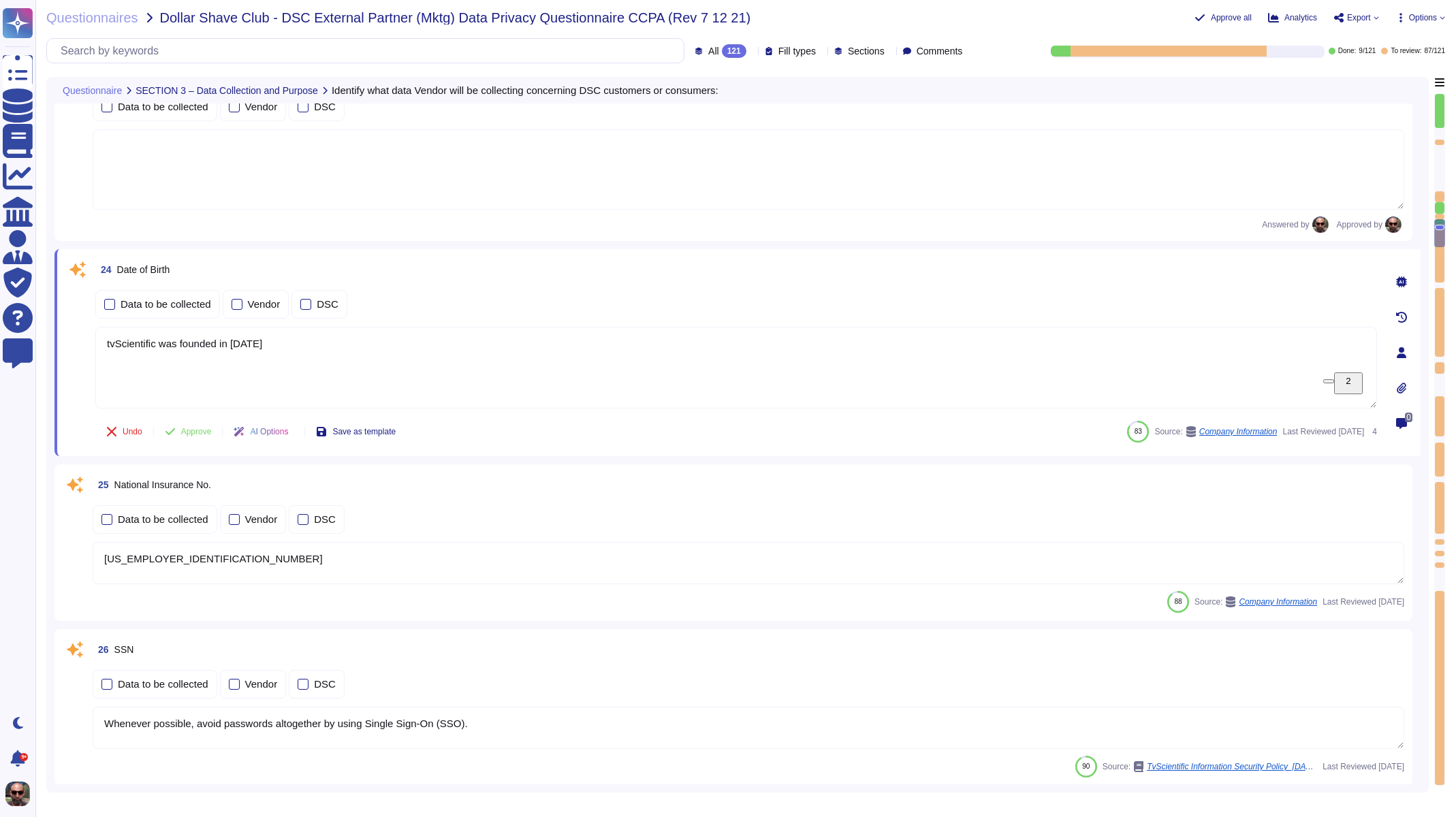
type textarea "Individuals working with the following types of data must follow the company po…"
type textarea "Personal Data covered under the European General Data Protection Regulation “Cr…"
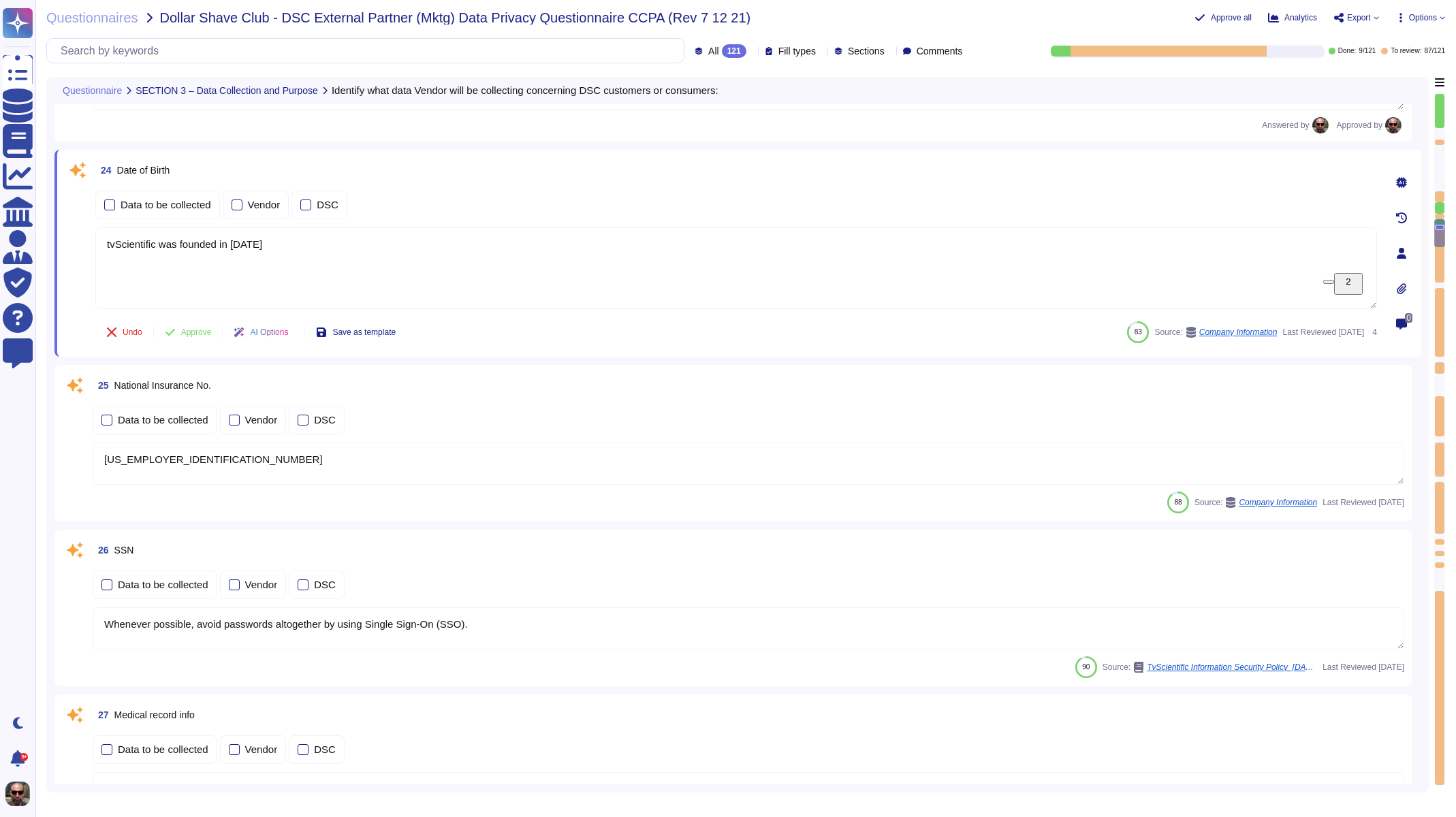
scroll to position [2989, 0]
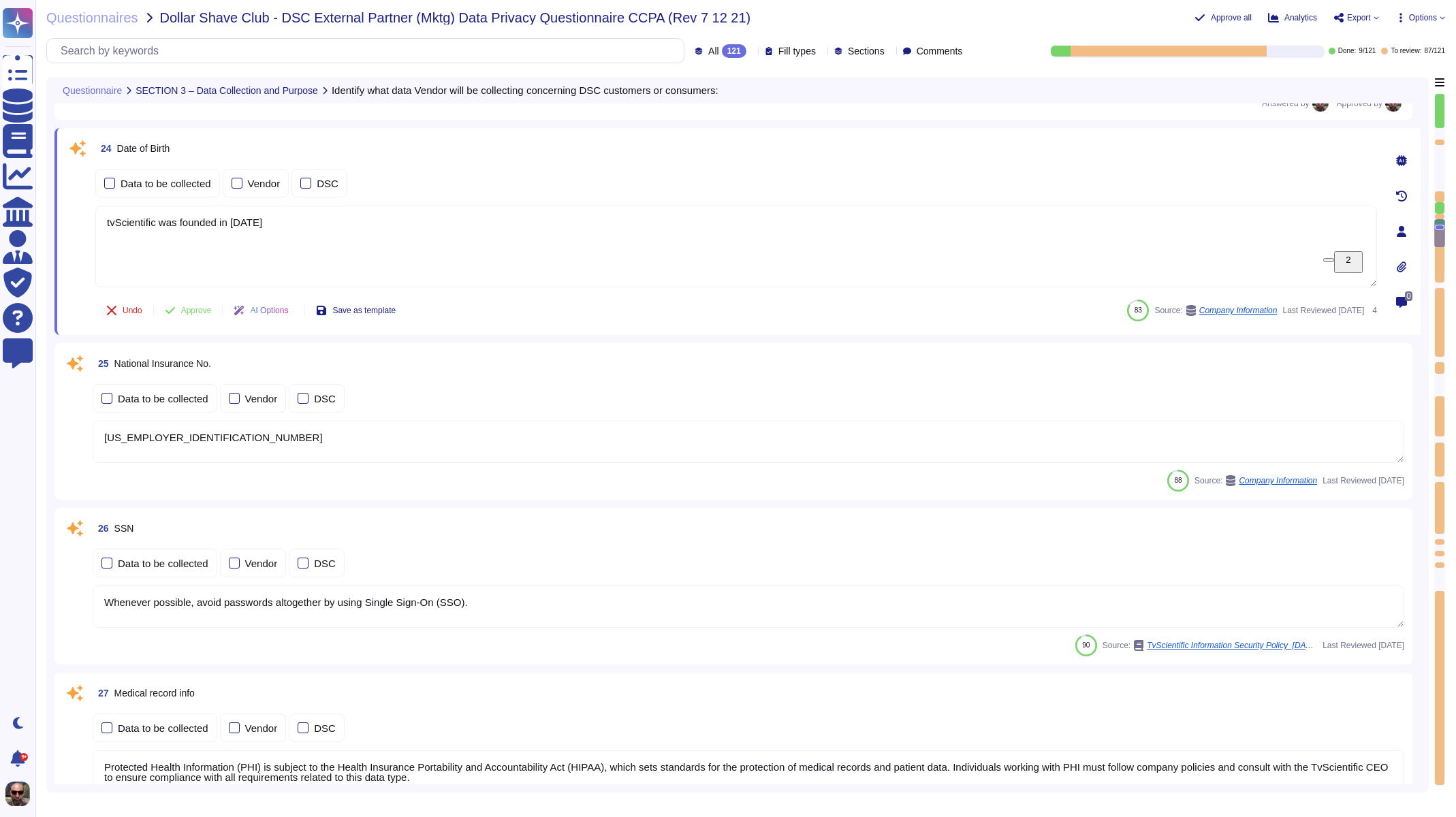
drag, startPoint x: 275, startPoint y: 236, endPoint x: 58, endPoint y: 217, distance: 217.8
click at [58, 217] on div "24 Date of Birth Data to be collected Vendor DSC tvScientific was founded in [D…" at bounding box center [738, 231] width 1366 height 207
click at [200, 313] on span "Approve" at bounding box center [197, 311] width 31 height 8
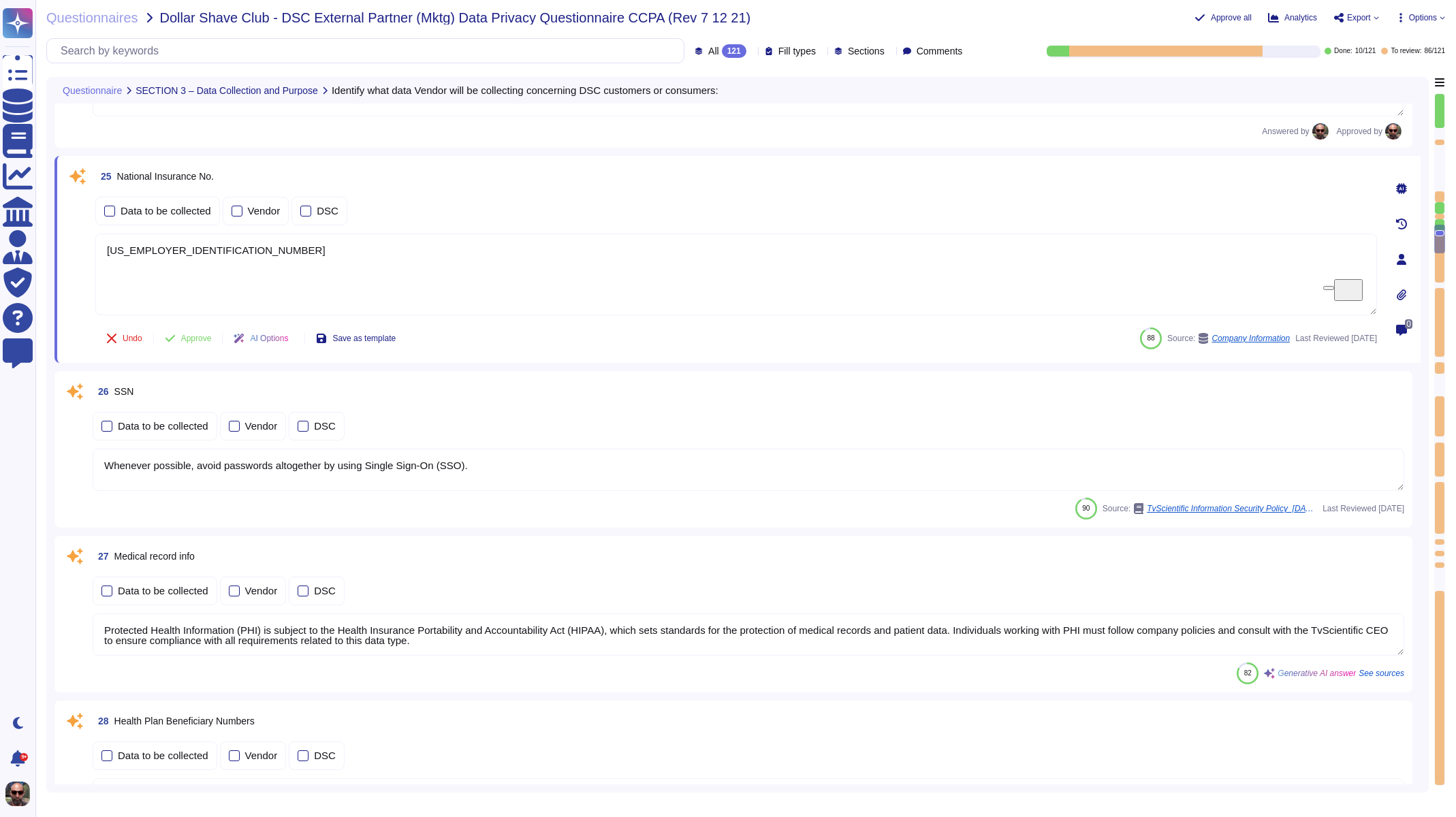
scroll to position [3179, 0]
type textarea "[US_EMPLOYER_IDENTIFICATION_NUMBER]"
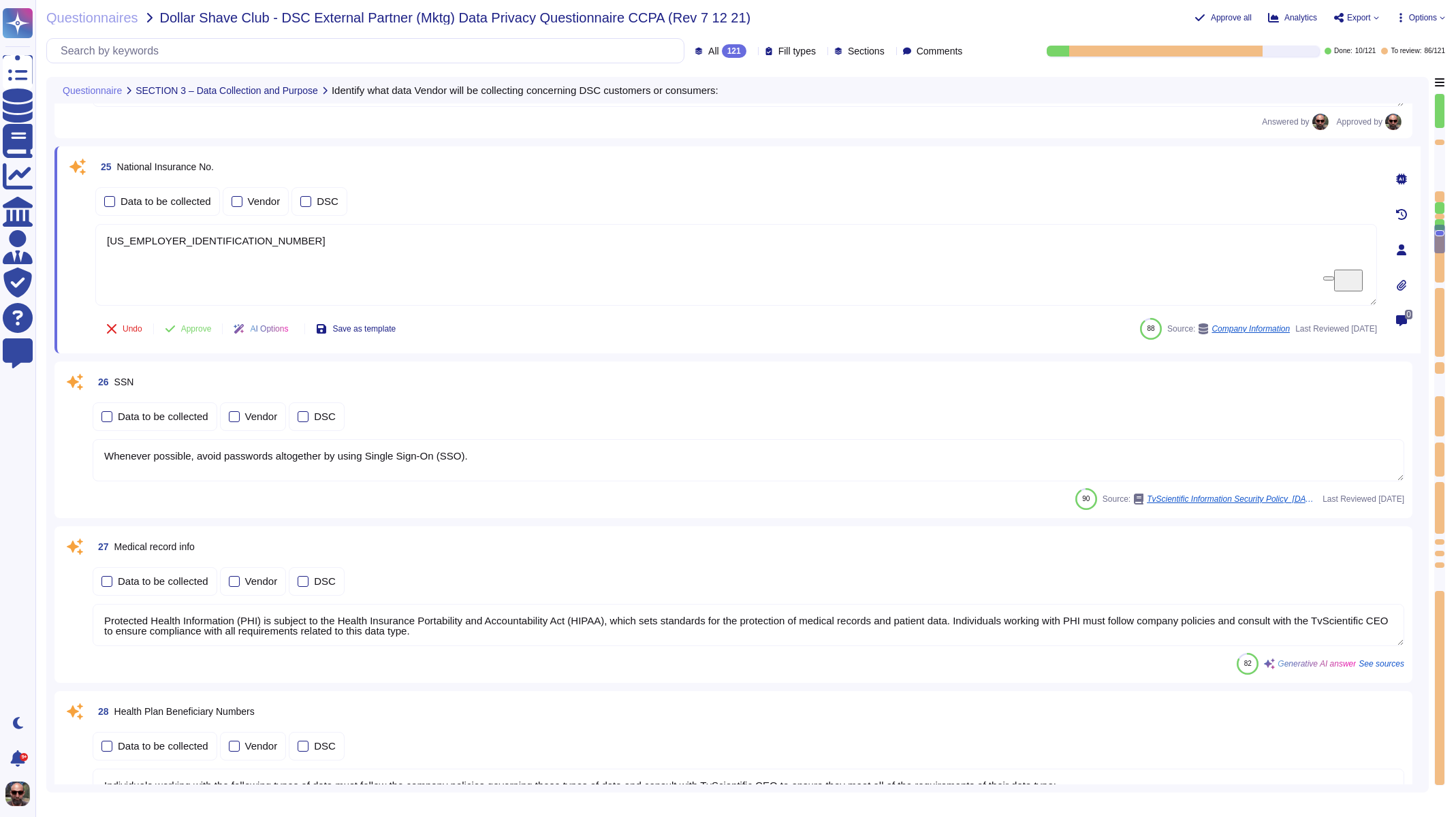
drag, startPoint x: 186, startPoint y: 414, endPoint x: 72, endPoint y: 395, distance: 115.6
drag, startPoint x: 173, startPoint y: 228, endPoint x: 82, endPoint y: 216, distance: 91.8
click at [82, 216] on div "25 National Insurance No. Data to be collected Vendor DSC [US_EMPLOYER_IDENTIFI…" at bounding box center [721, 249] width 1312 height 190
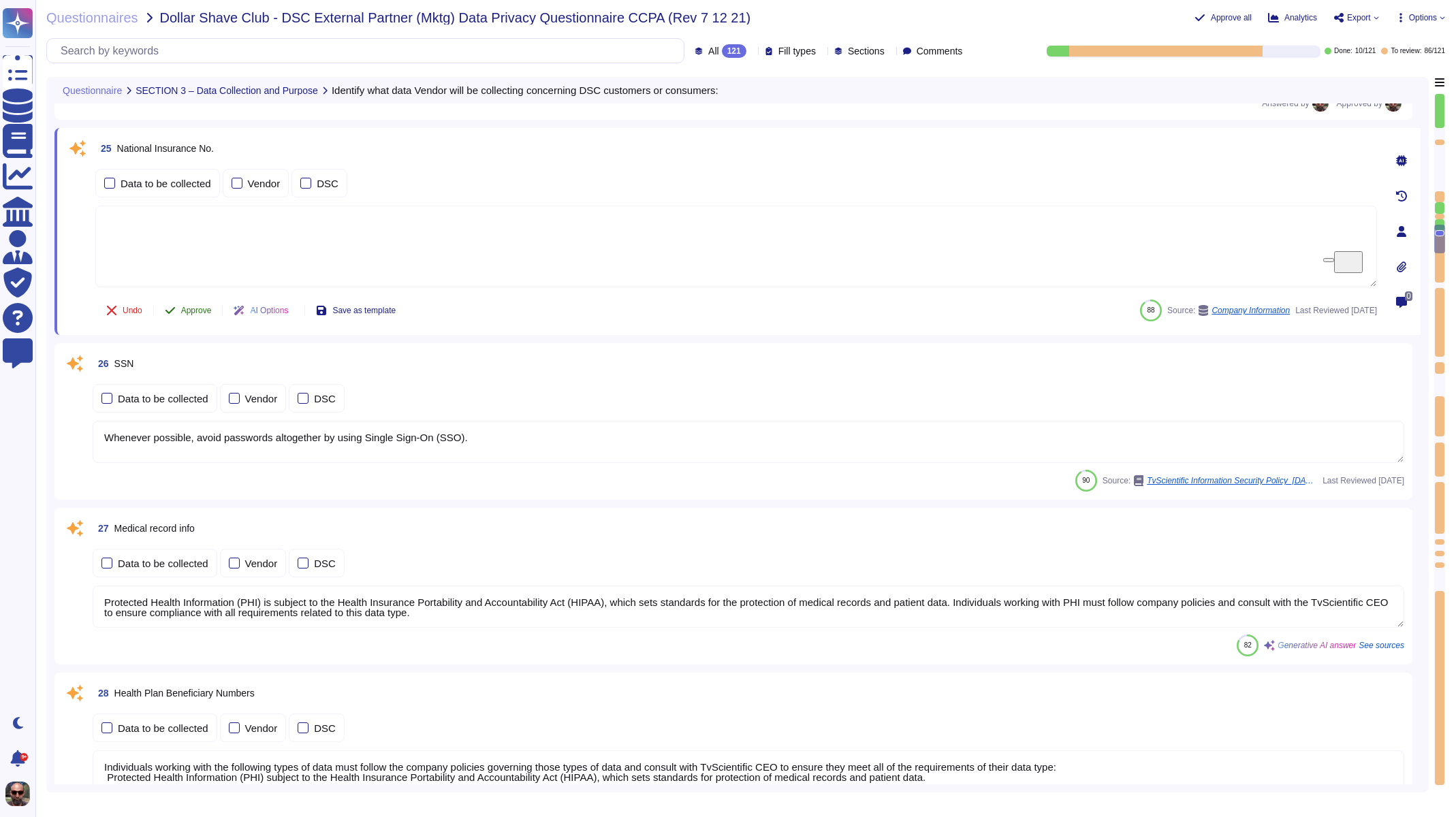
click at [188, 315] on button "Approve" at bounding box center [188, 311] width 69 height 27
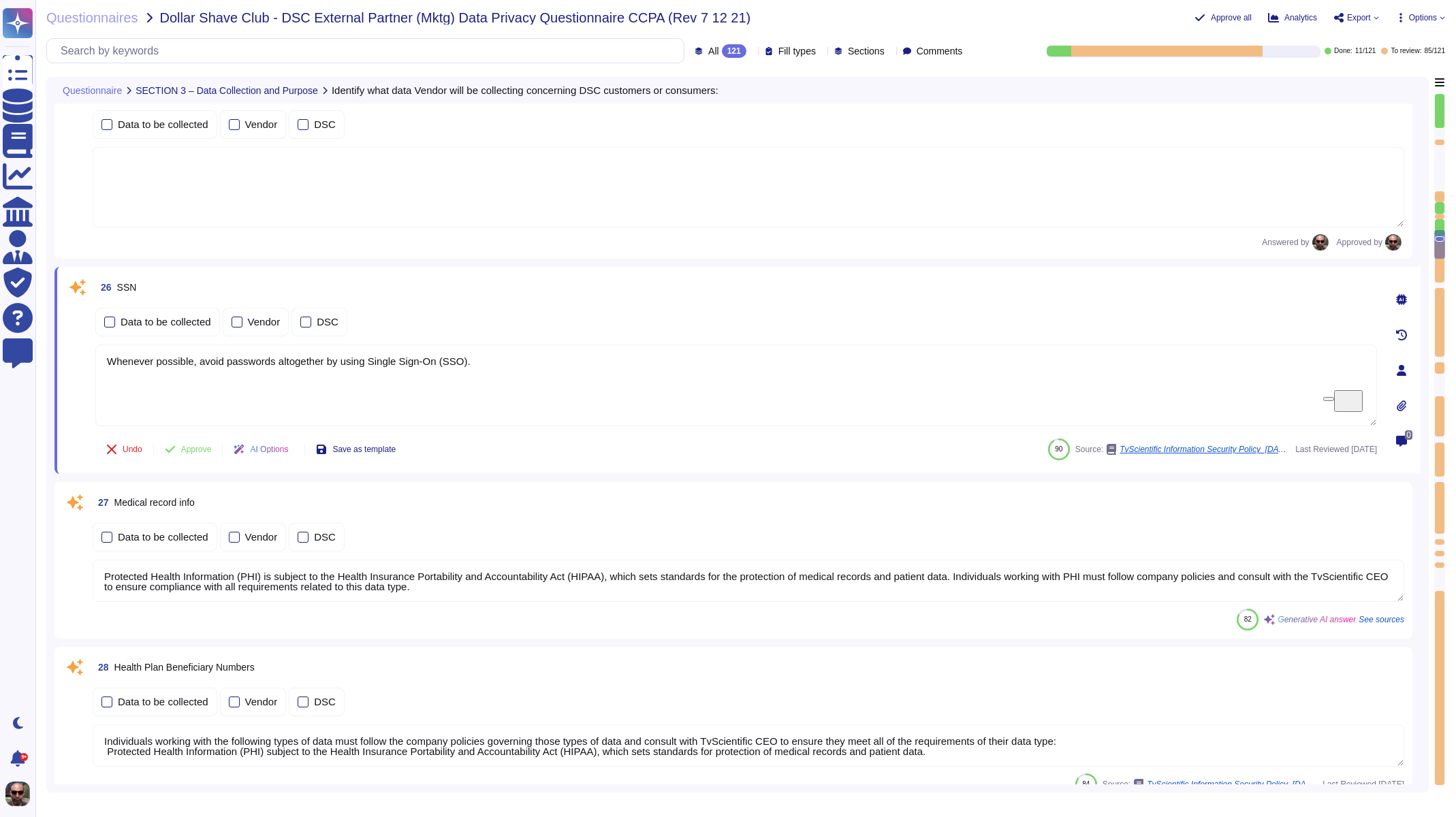
type textarea "Company's credit or debit card will be charged at the end of each month, or whe…"
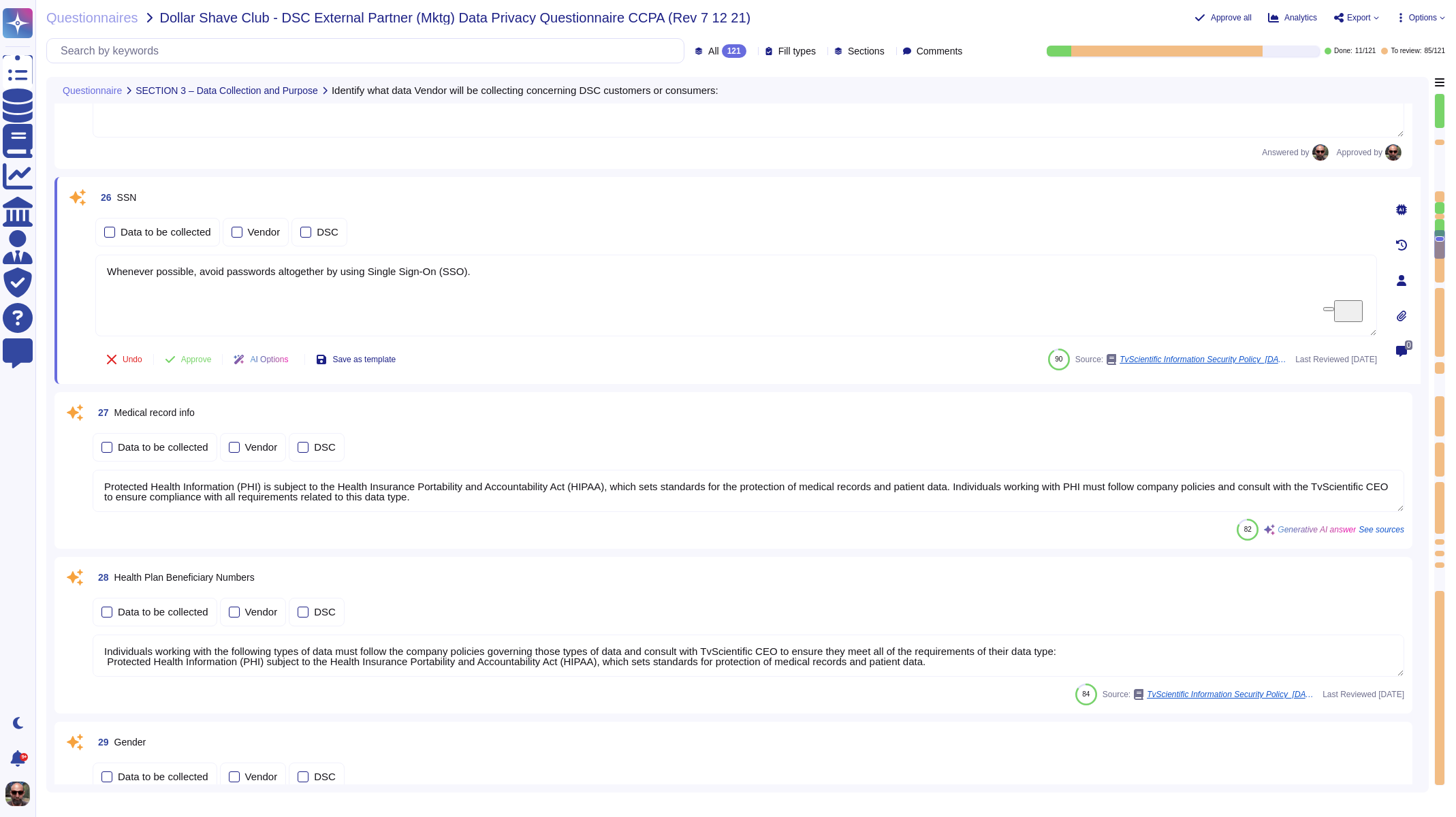
scroll to position [3368, 0]
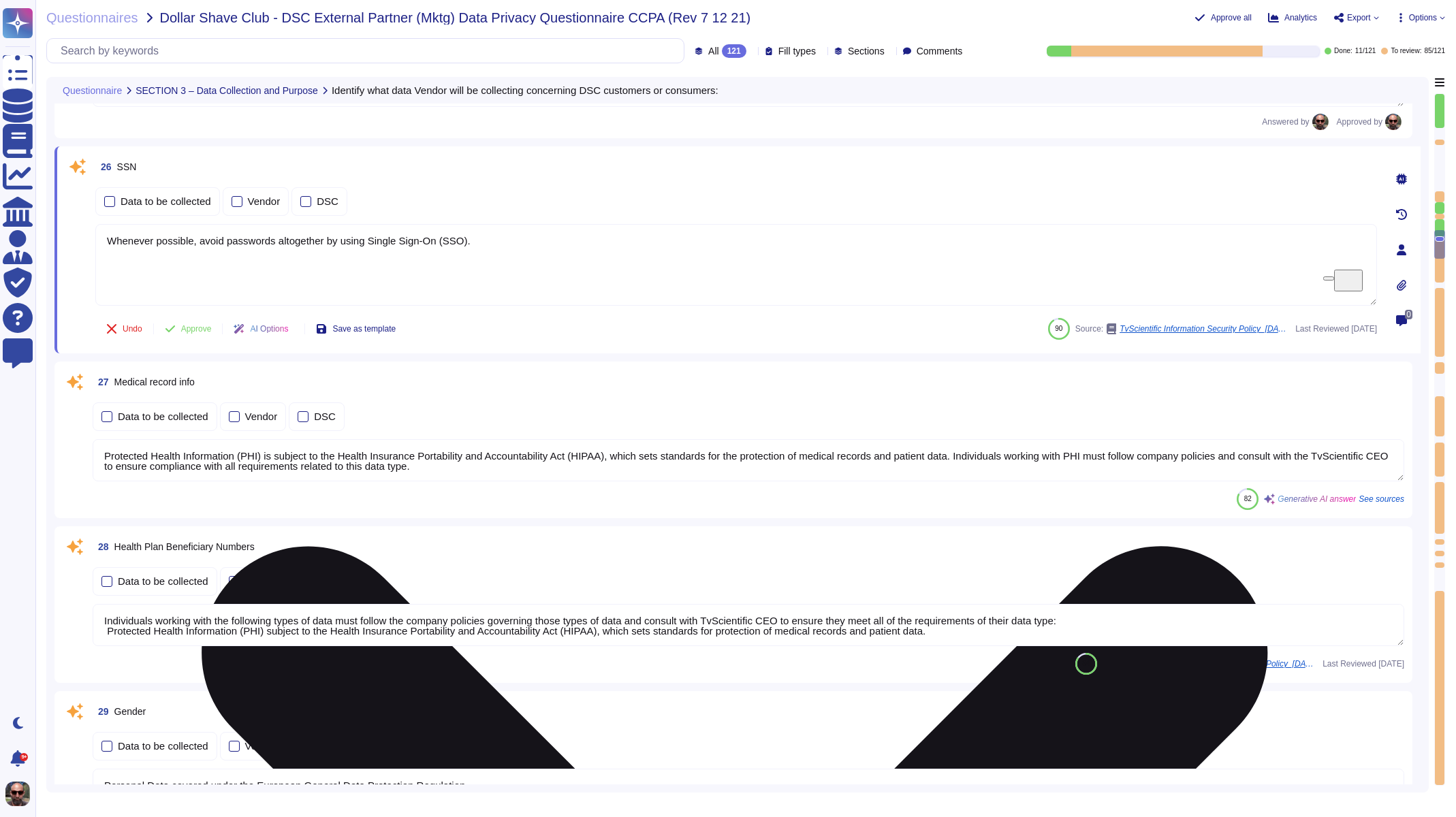
click at [493, 224] on textarea "Whenever possible, avoid passwords altogether by using Single Sign-On (SSO)." at bounding box center [736, 265] width 1282 height 81
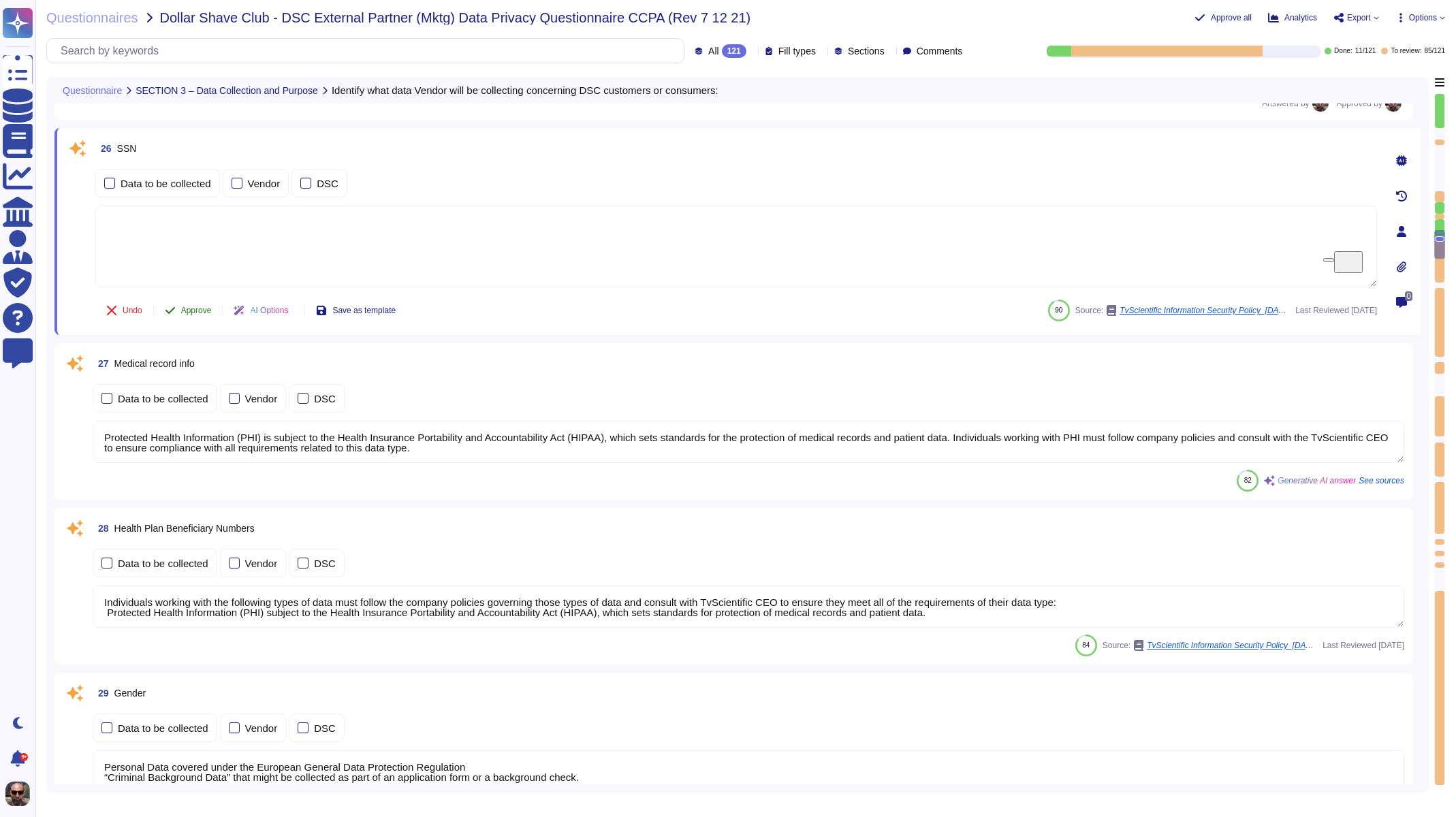
click at [204, 311] on span "Approve" at bounding box center [197, 311] width 31 height 8
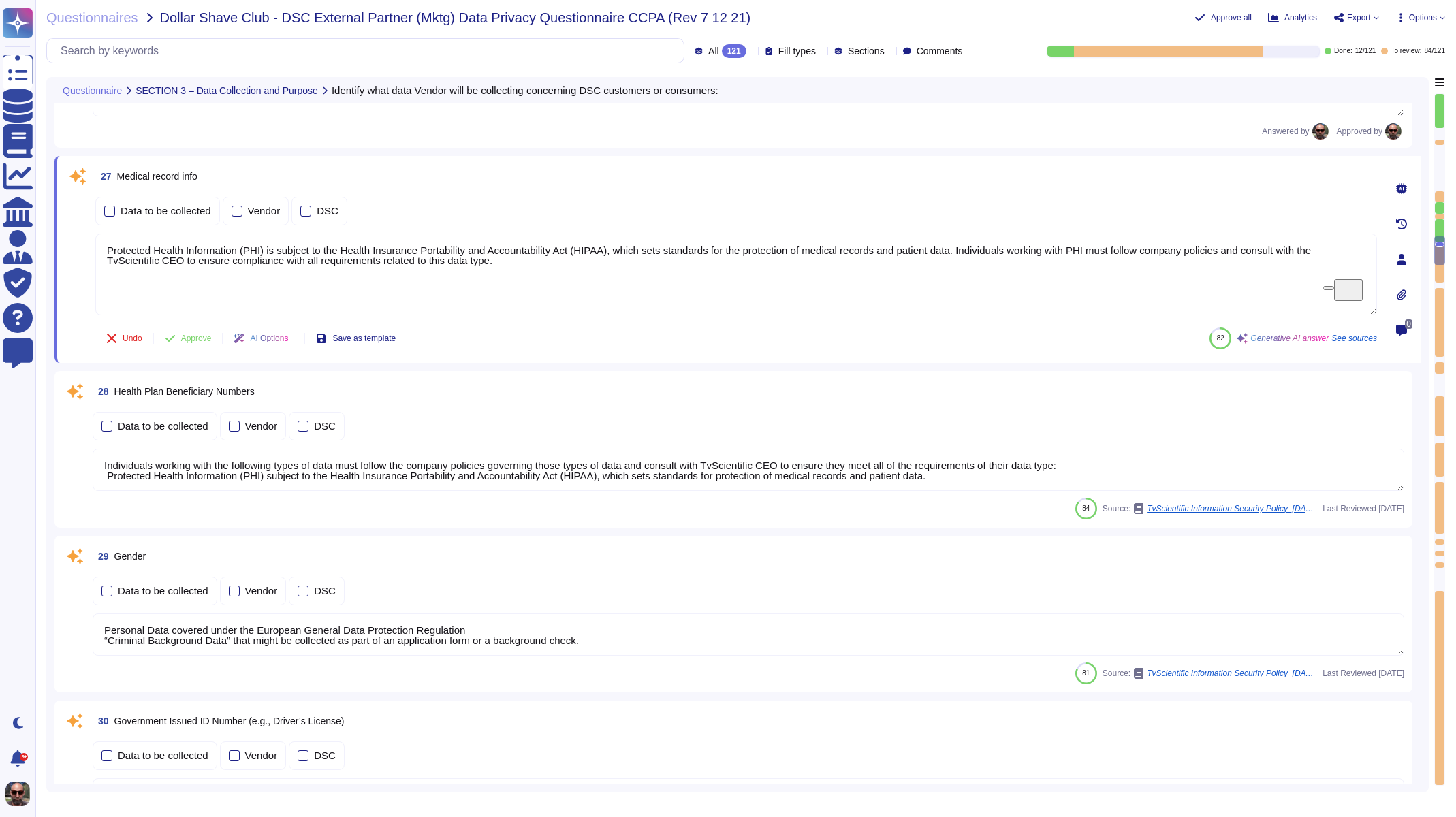
type textarea "Privately held; no principals own over 25%"
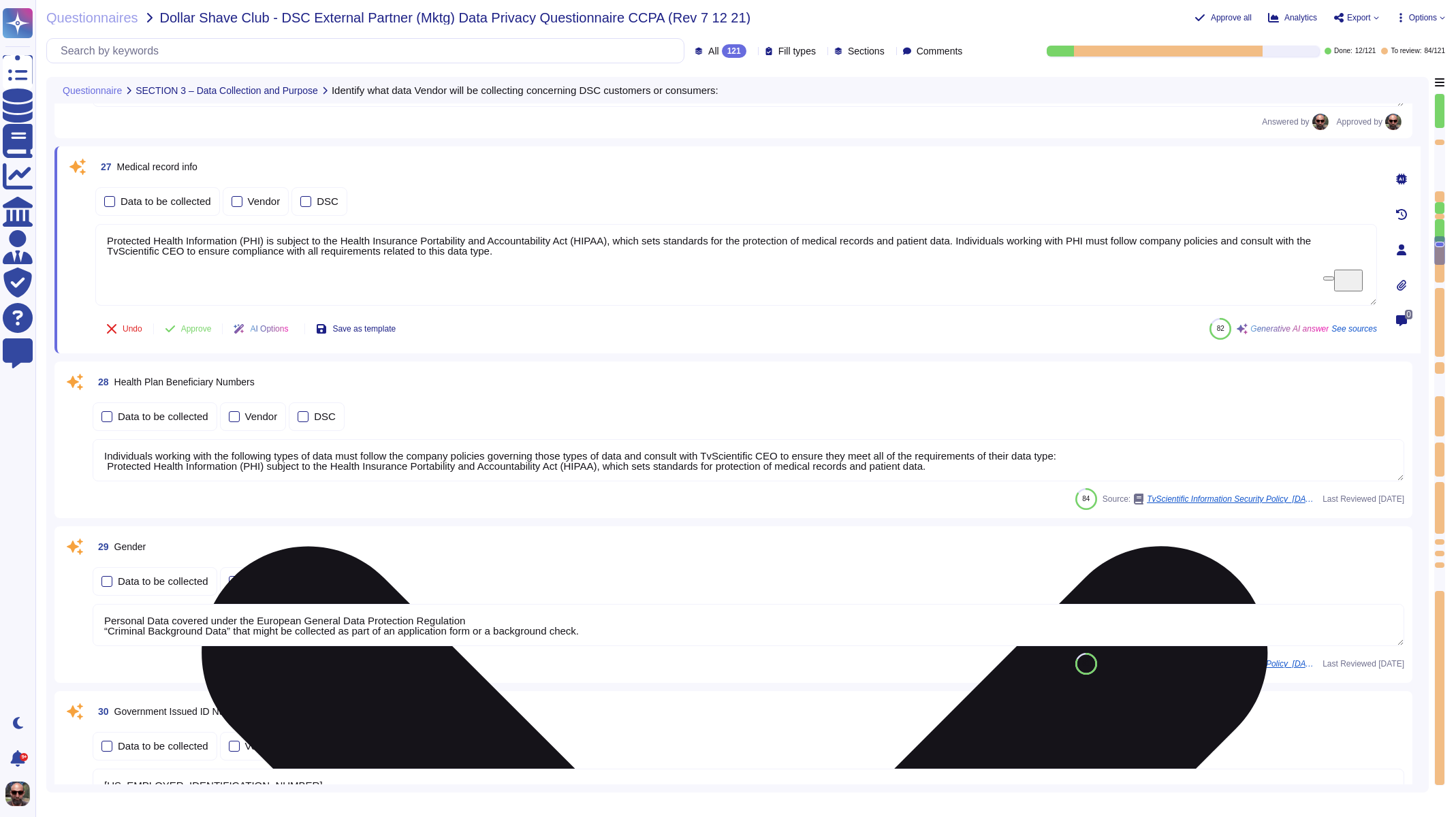
click at [297, 240] on textarea "Protected Health Information (PHI) is subject to the Health Insurance Portabili…" at bounding box center [736, 265] width 1282 height 81
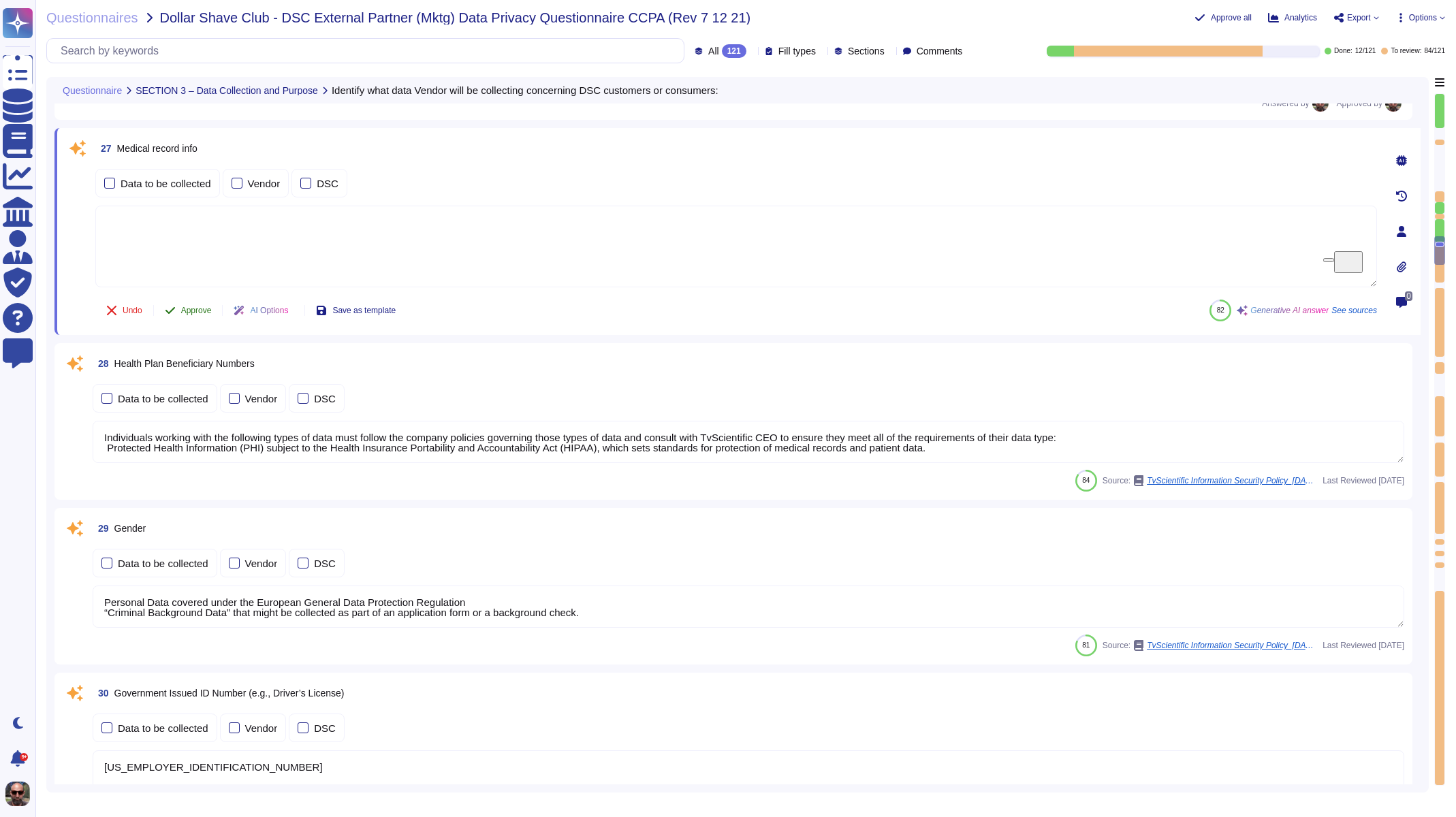
click at [195, 310] on span "Approve" at bounding box center [197, 311] width 31 height 8
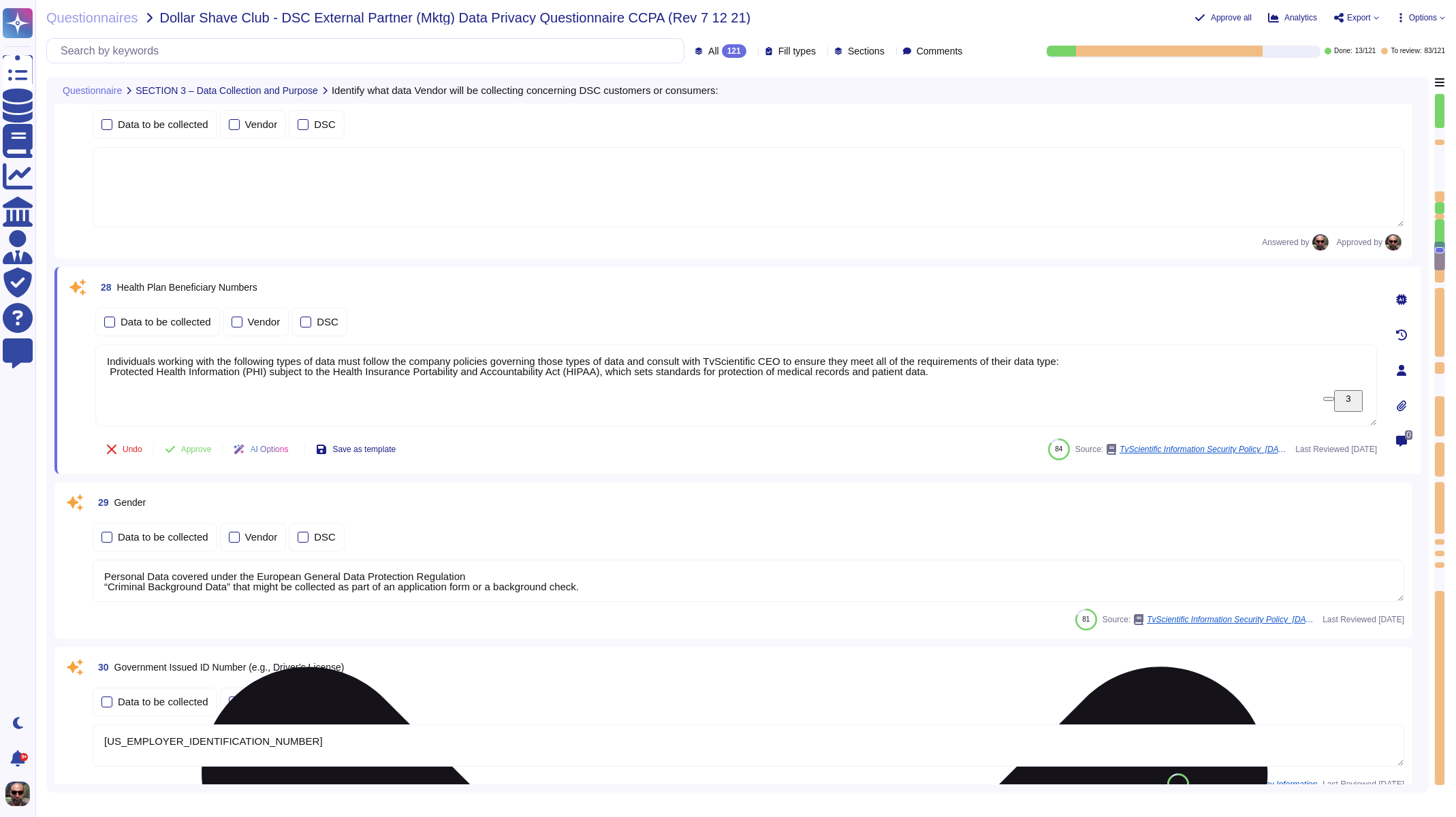
type textarea "Identity data providers (e.g. Liveramp, Blockgraph, etc) are processors of pers…"
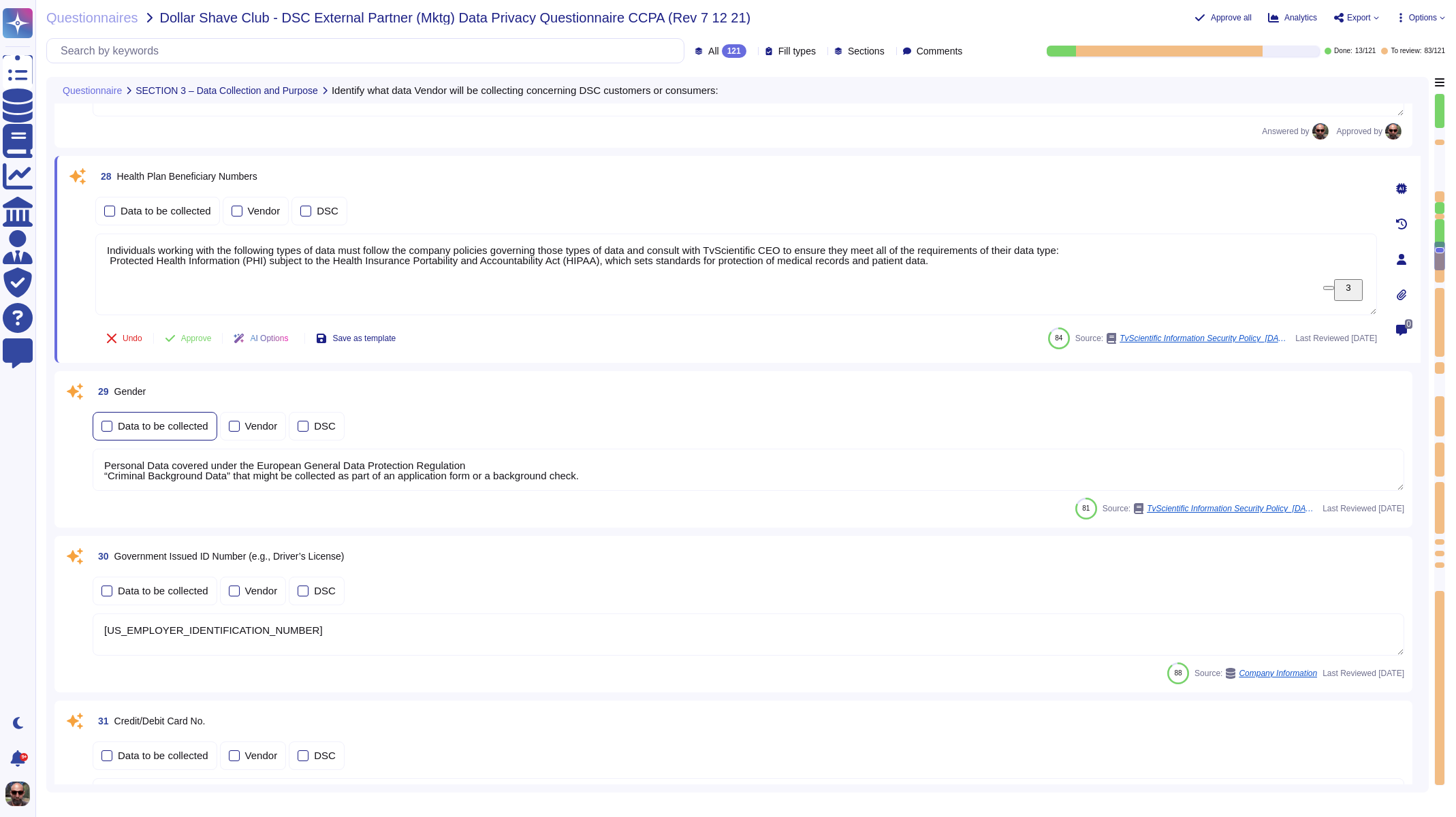
scroll to position [3746, 0]
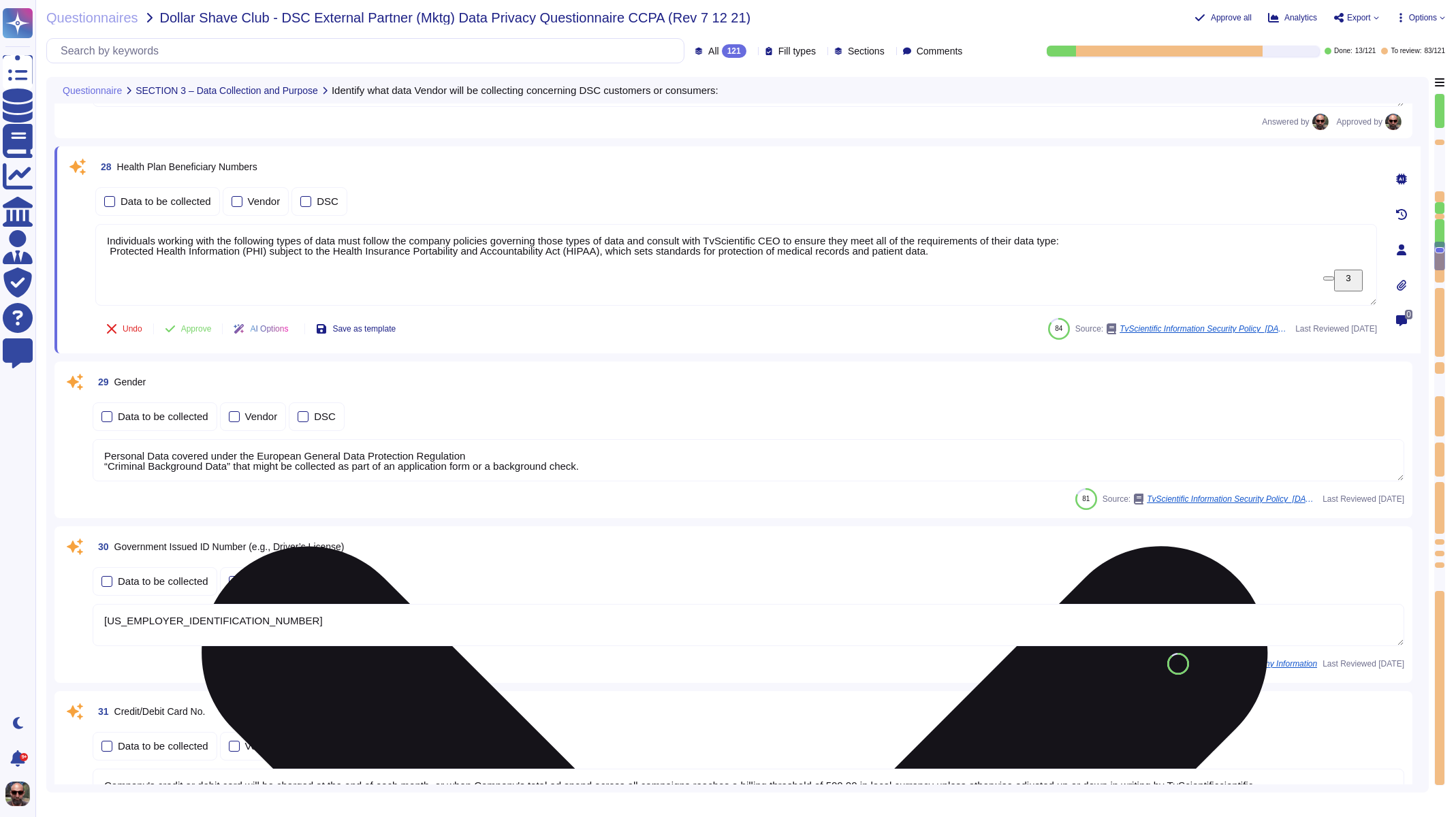
click at [214, 235] on textarea "Individuals working with the following types of data must follow the company po…" at bounding box center [736, 265] width 1282 height 81
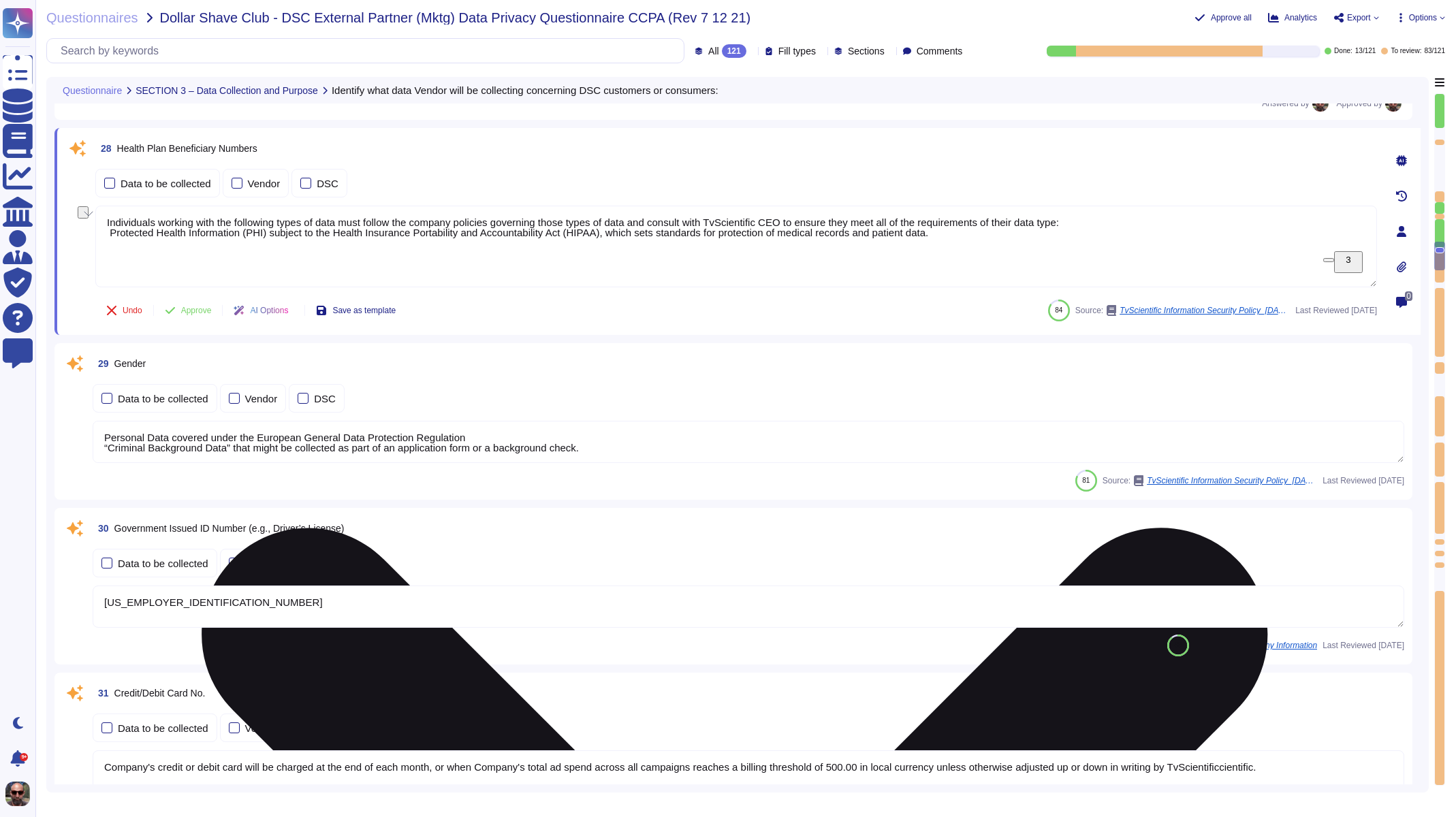
click at [214, 235] on textarea "Individuals working with the following types of data must follow the company po…" at bounding box center [736, 247] width 1282 height 81
click at [904, 229] on textarea "Individuals working with the following types of data must follow the company po…" at bounding box center [736, 247] width 1282 height 81
drag, startPoint x: 967, startPoint y: 230, endPoint x: 110, endPoint y: 207, distance: 857.3
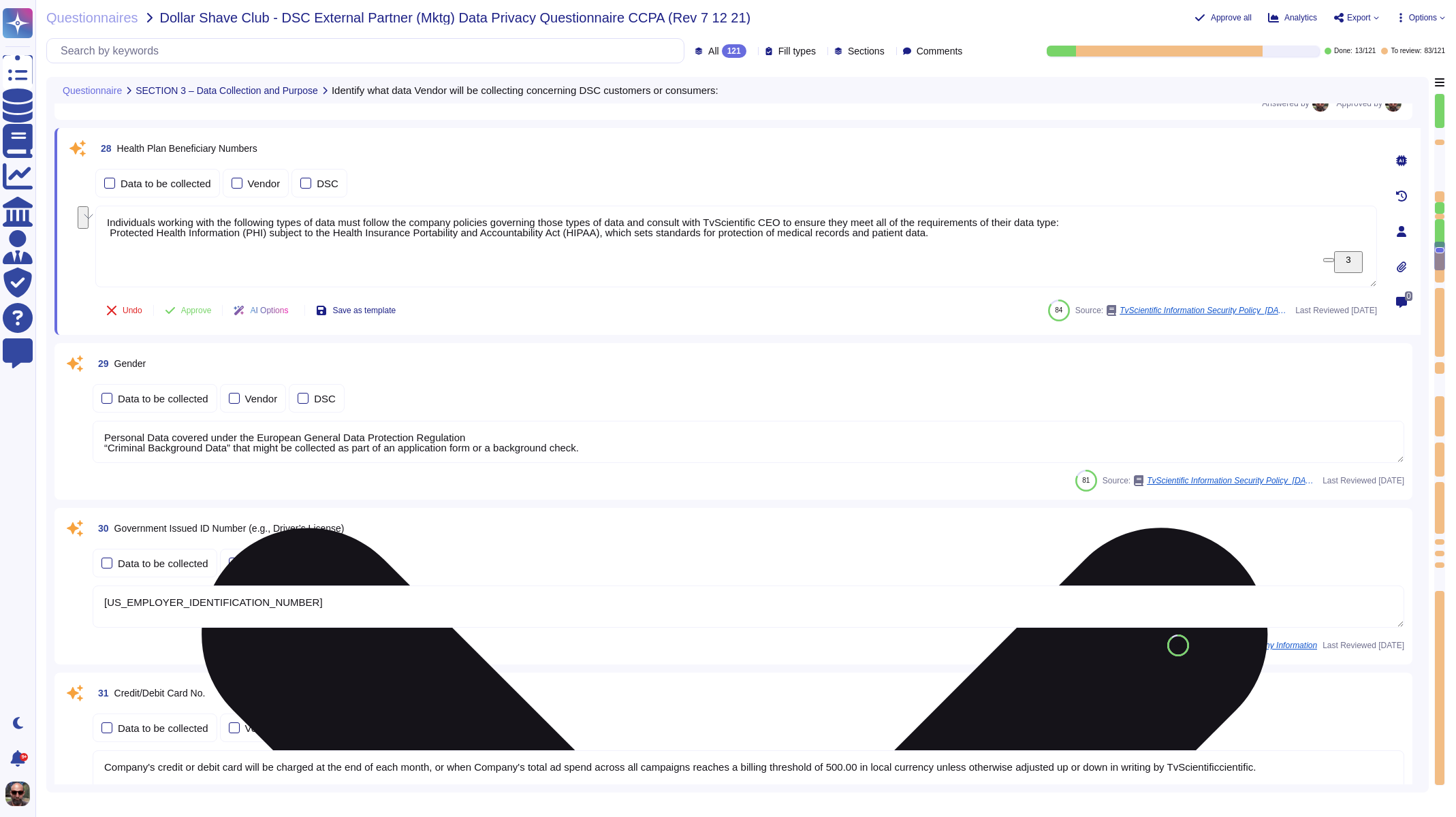
click at [110, 207] on textarea "Individuals working with the following types of data must follow the company po…" at bounding box center [736, 247] width 1282 height 81
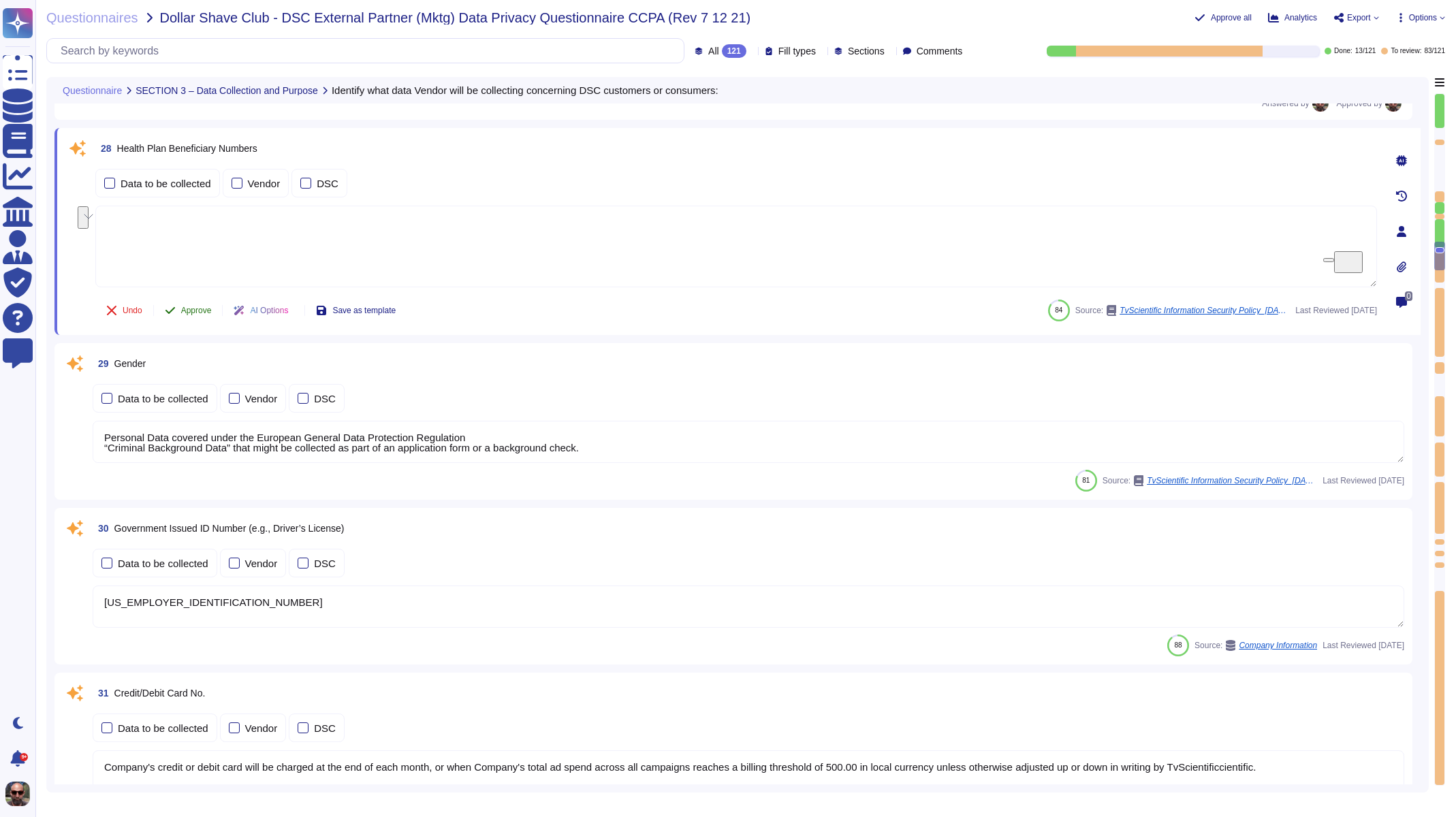
click at [195, 301] on button "Approve" at bounding box center [188, 311] width 69 height 27
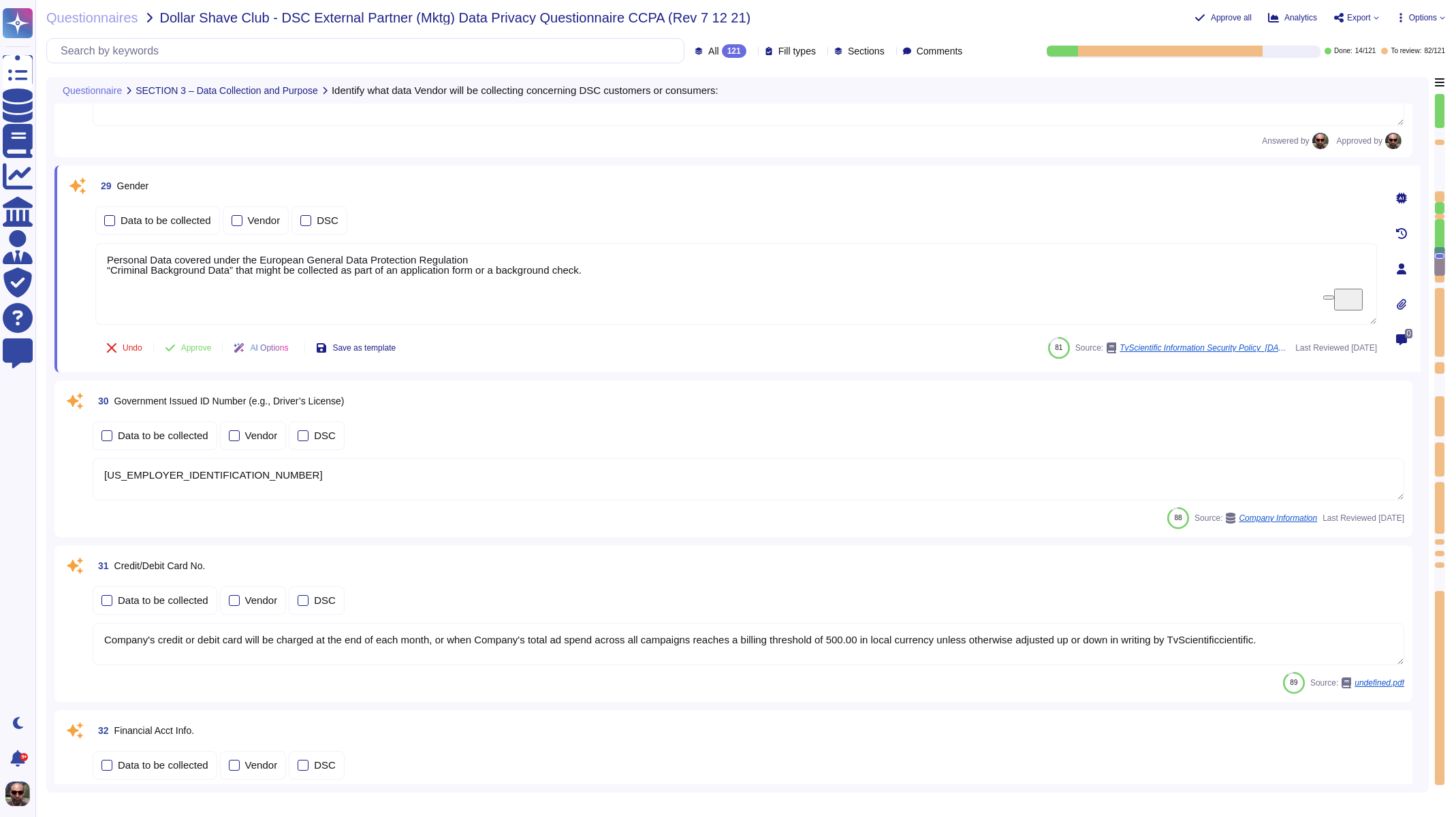
scroll to position [3936, 0]
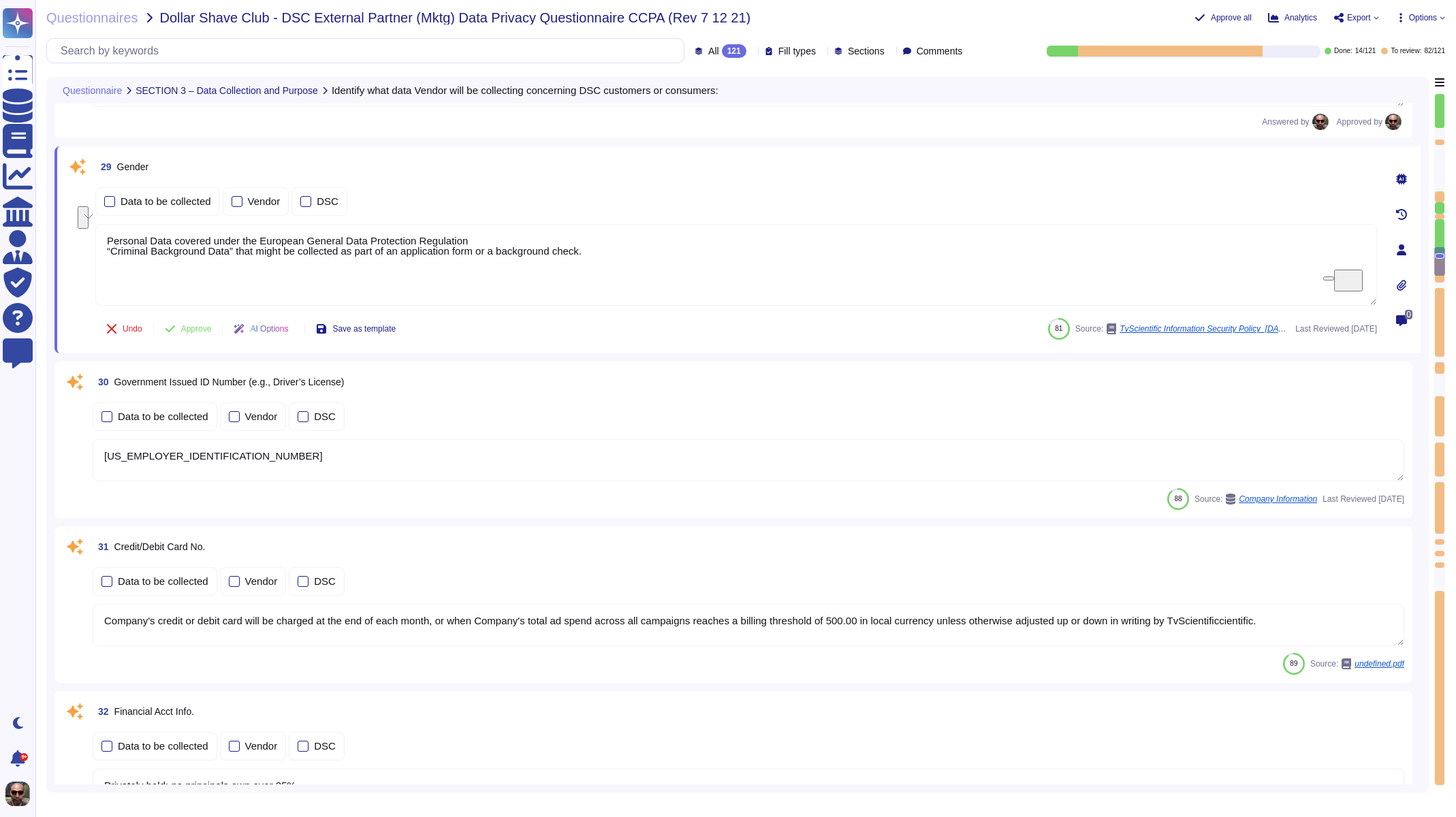
drag, startPoint x: 594, startPoint y: 233, endPoint x: 73, endPoint y: 214, distance: 521.3
click at [73, 214] on div "29 Gender Data to be collected Vendor DSC Personal Data covered under the Europ…" at bounding box center [721, 249] width 1312 height 190
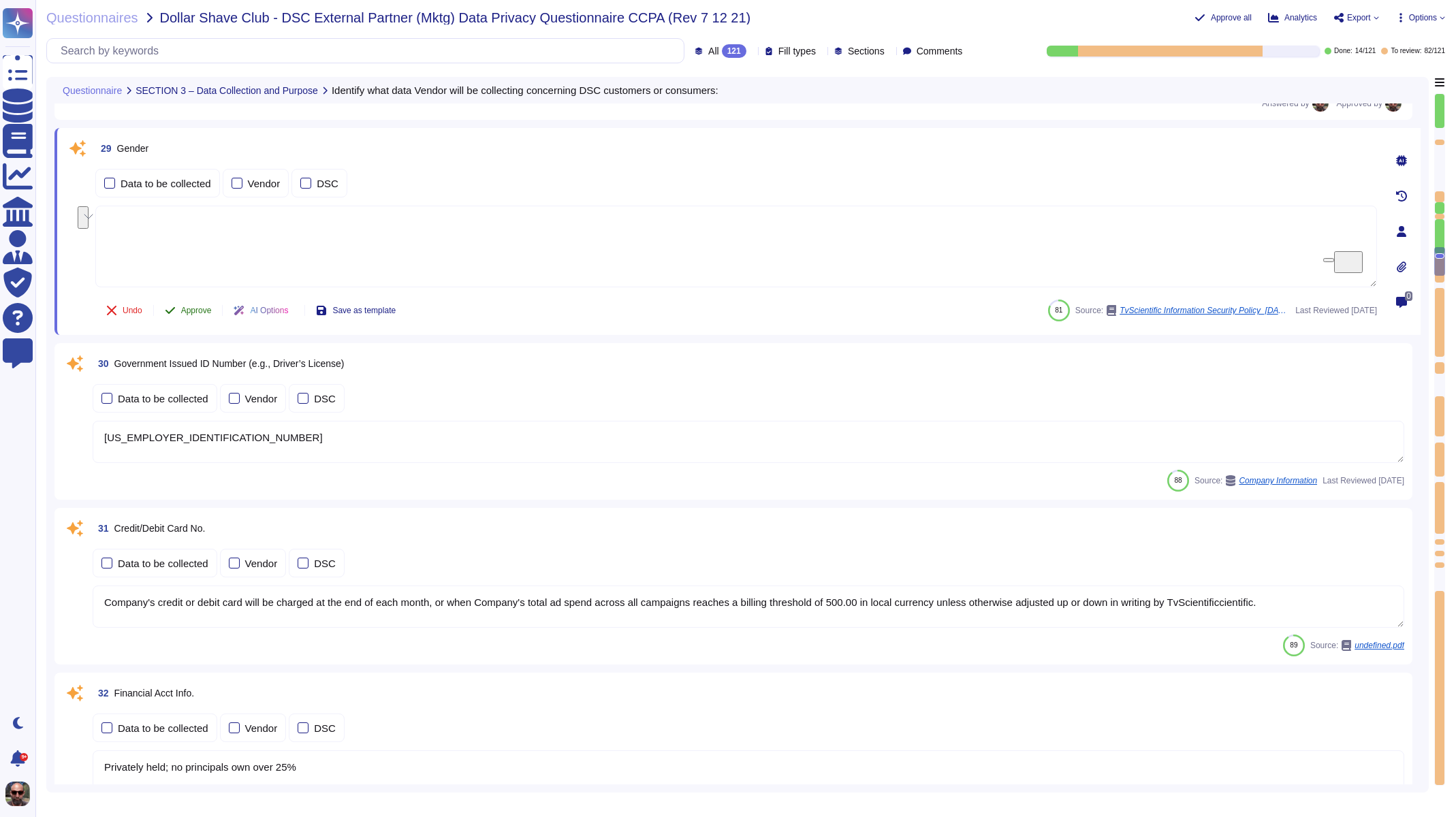
click at [184, 306] on span "Approve" at bounding box center [197, 311] width 31 height 8
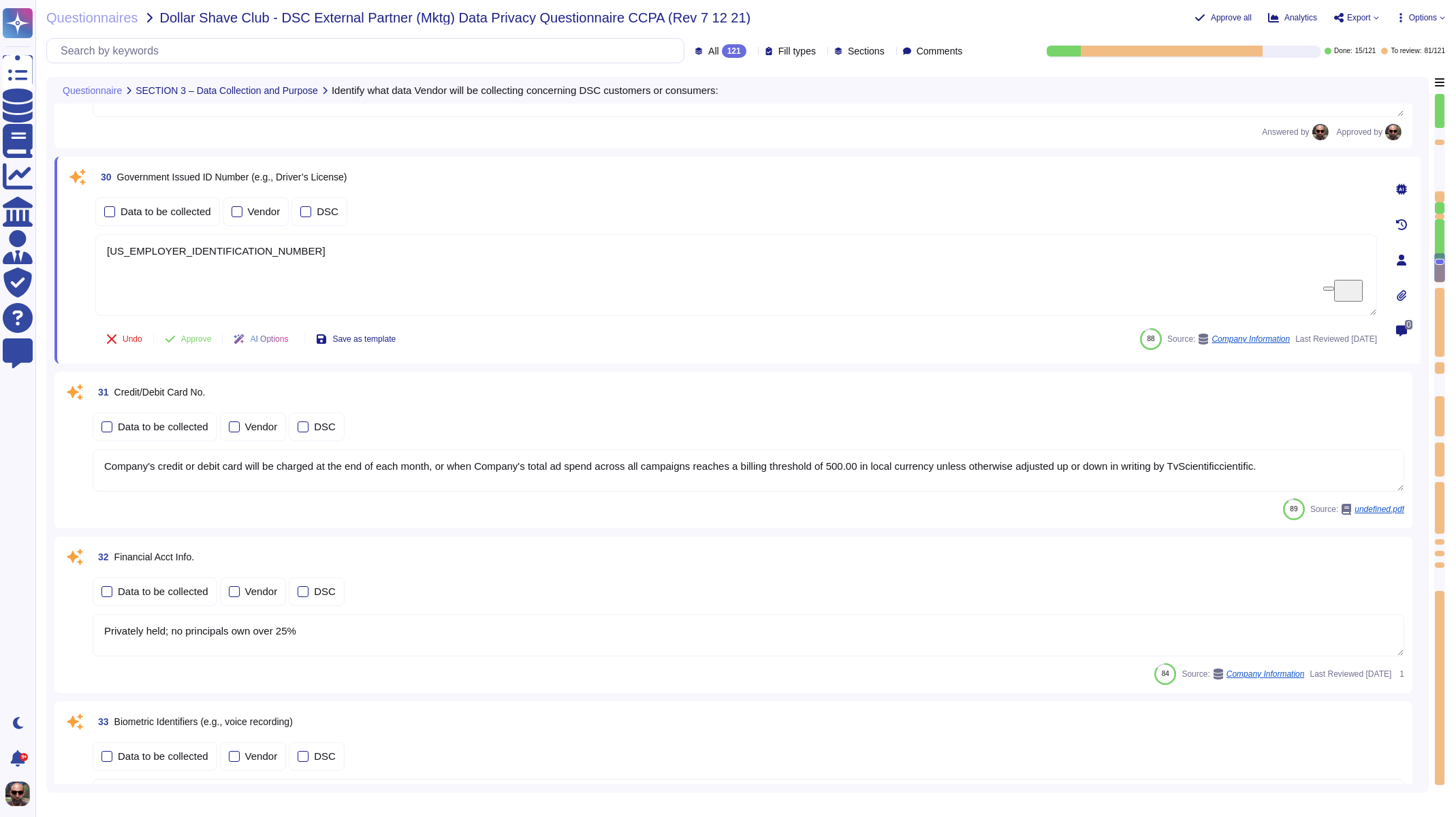
type textarea "The platform identifies and stores the IP address in an exposure file when an a…"
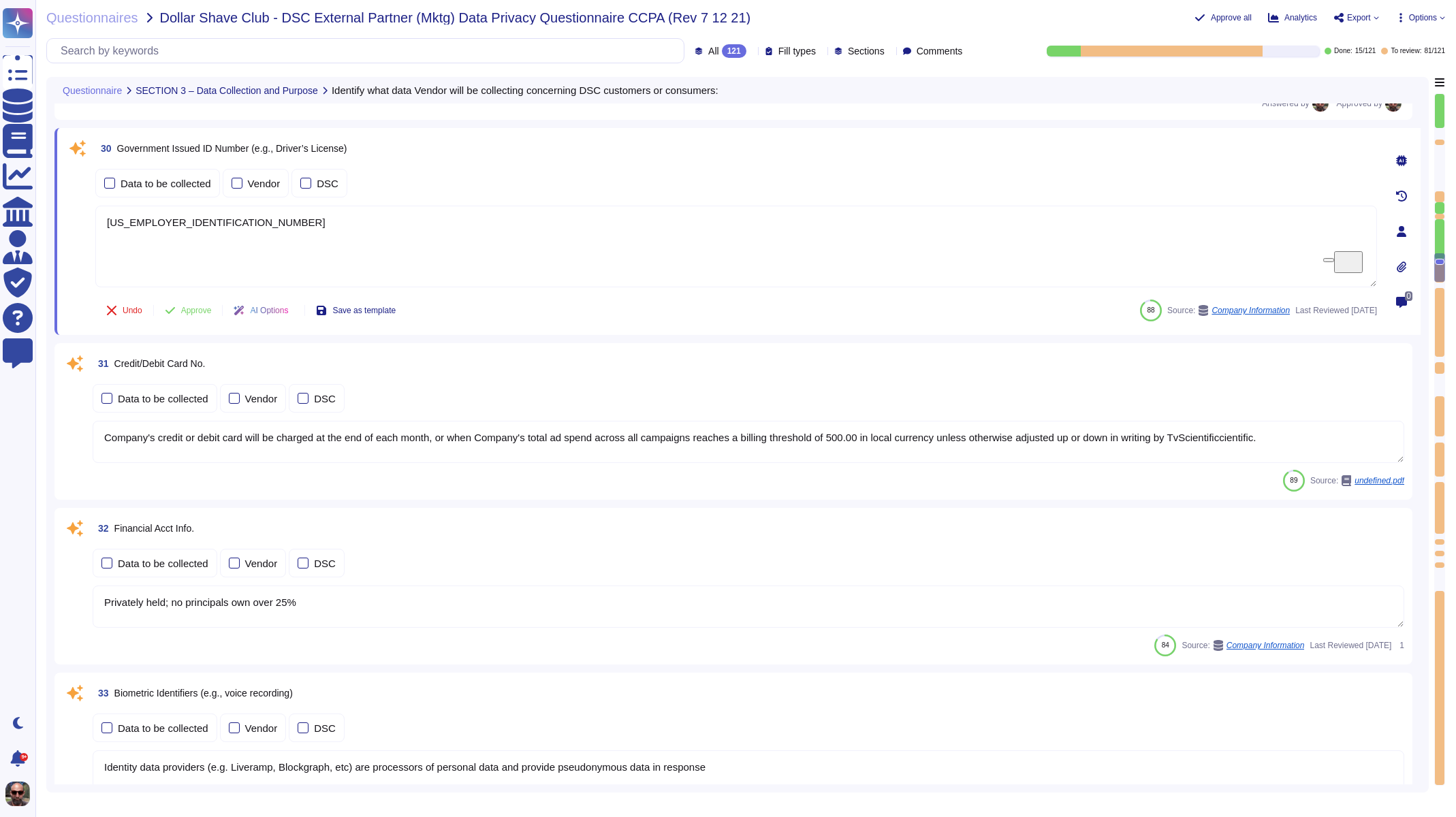
drag, startPoint x: 189, startPoint y: 232, endPoint x: 68, endPoint y: 212, distance: 122.6
click at [68, 212] on div "30 Government Issued ID Number (e.g., Driver’s License) Data to be collected Ve…" at bounding box center [721, 231] width 1312 height 190
click at [180, 306] on button "Approve" at bounding box center [188, 311] width 69 height 27
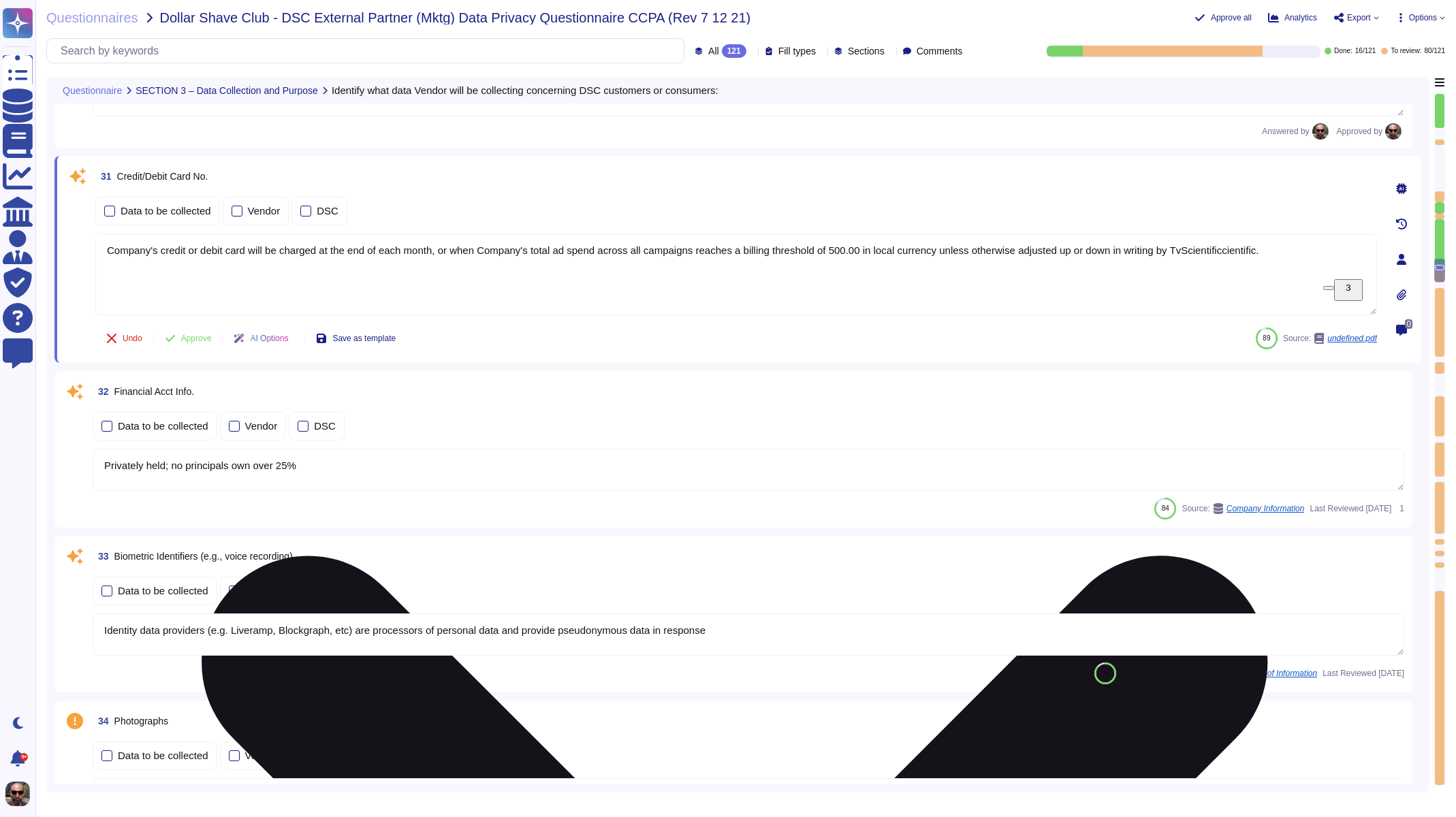
click at [160, 410] on div "32 Financial Acct Info. Data to be collected Vendor DSC Privately held; no prin…" at bounding box center [733, 450] width 1341 height 140
type textarea "We collect information about your internet or electronic network activity, whic…"
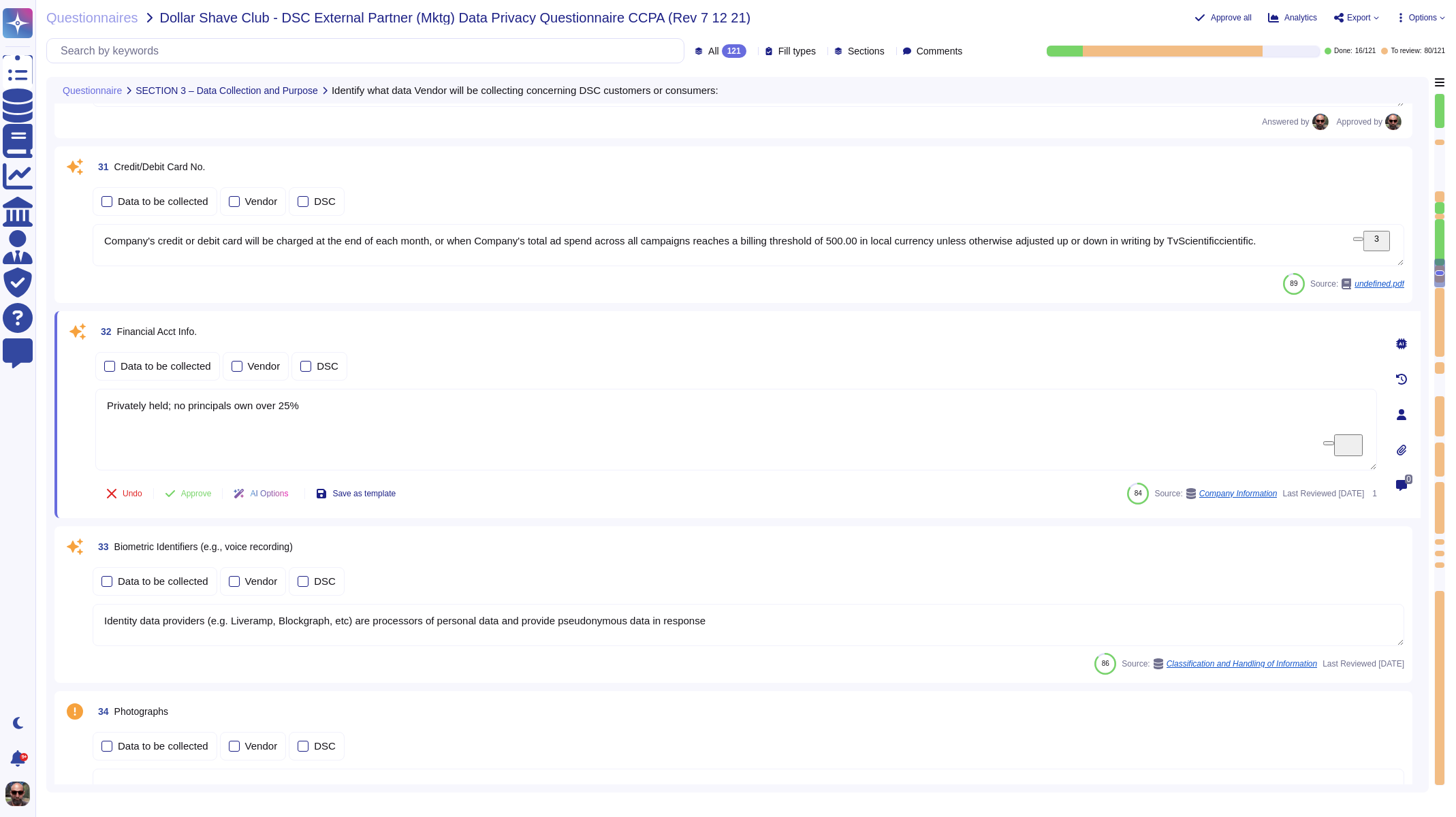
click at [154, 224] on textarea "Company's credit or debit card will be charged at the end of each month, or whe…" at bounding box center [748, 245] width 1312 height 42
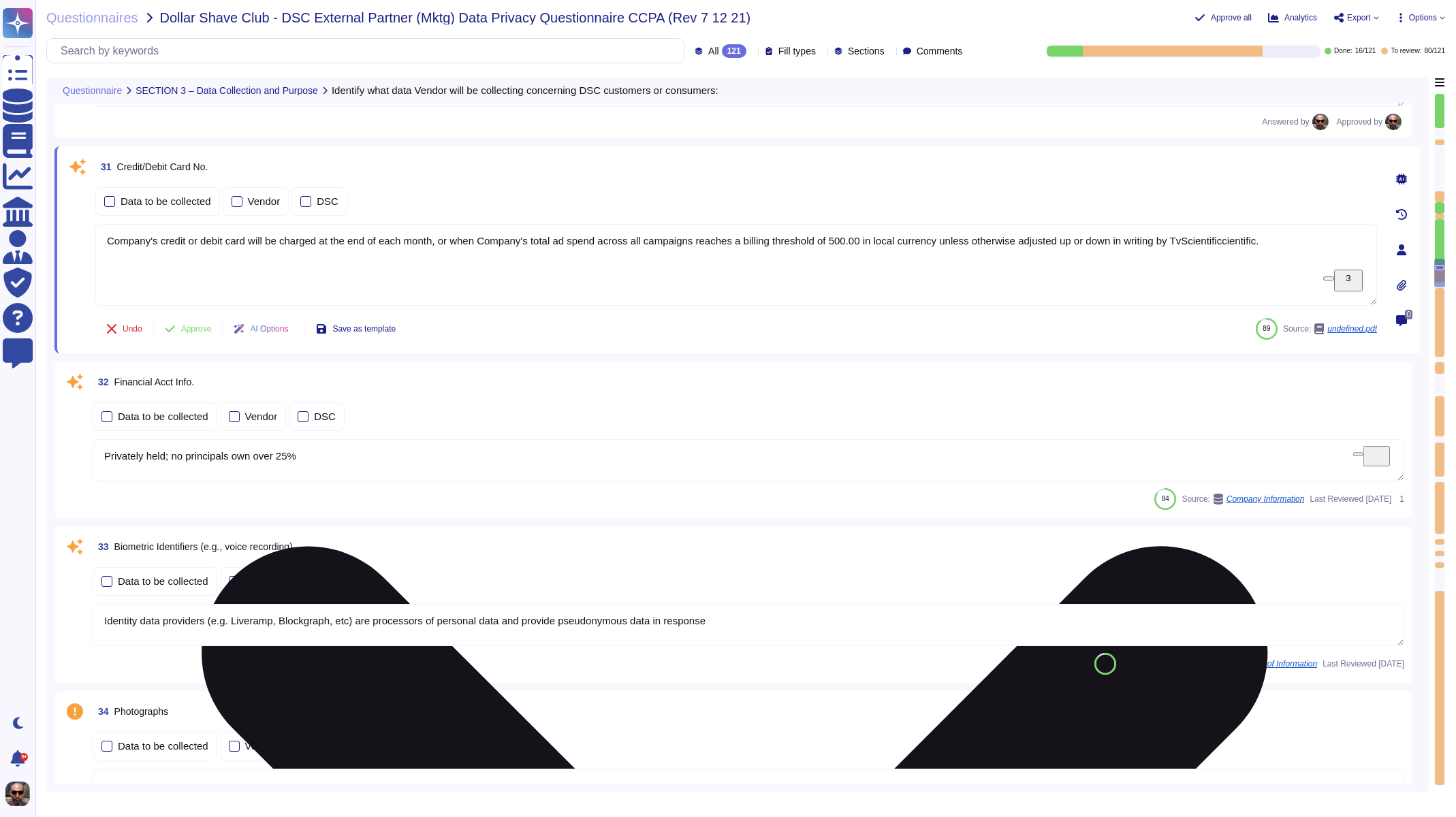
click at [154, 224] on textarea "Company's credit or debit card will be charged at the end of each month, or whe…" at bounding box center [736, 265] width 1282 height 81
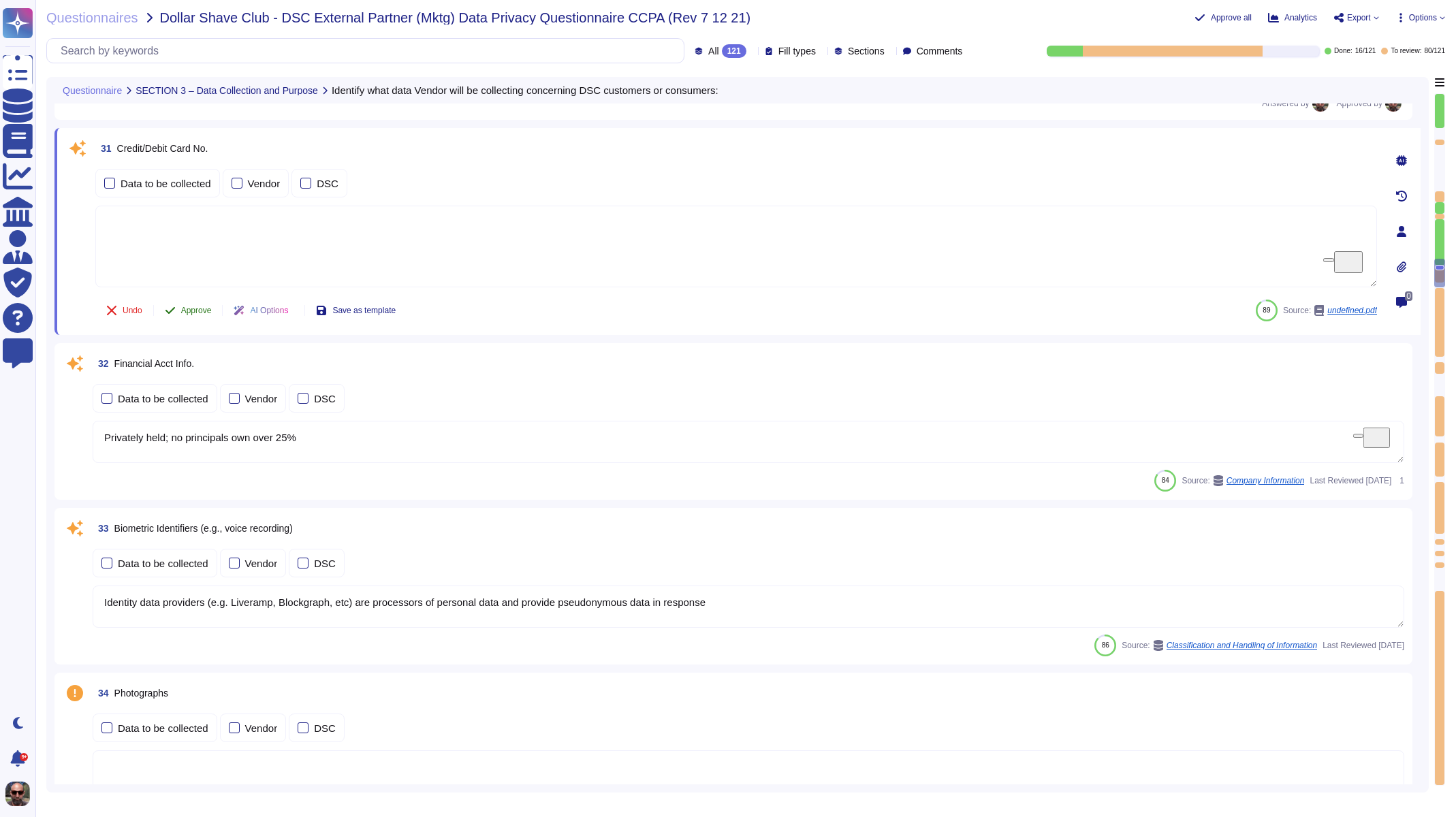
click at [190, 309] on span "Approve" at bounding box center [197, 311] width 31 height 8
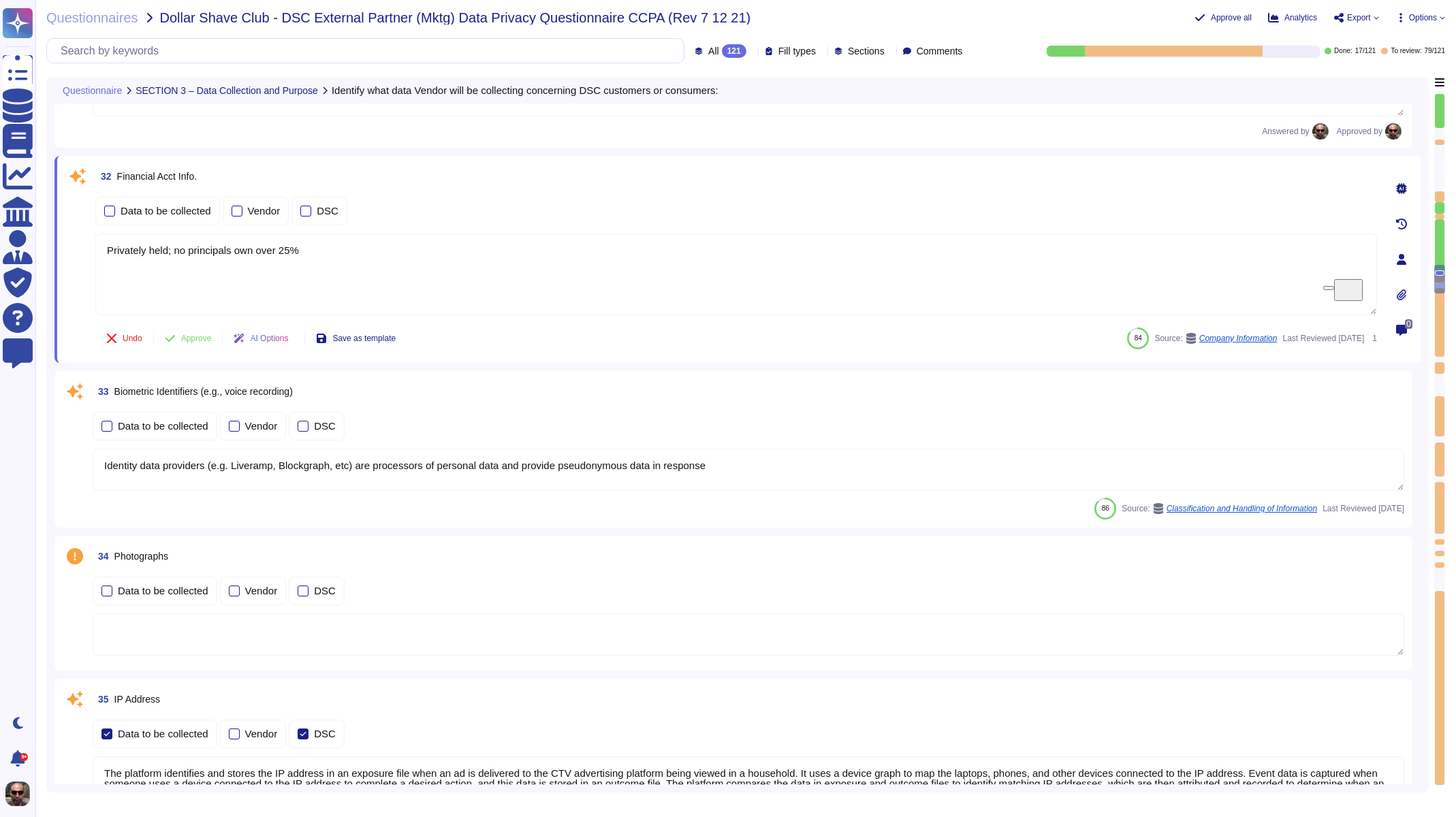
scroll to position [4504, 0]
type textarea ""Identifying Information" means data that directly identifies or reasonably can…"
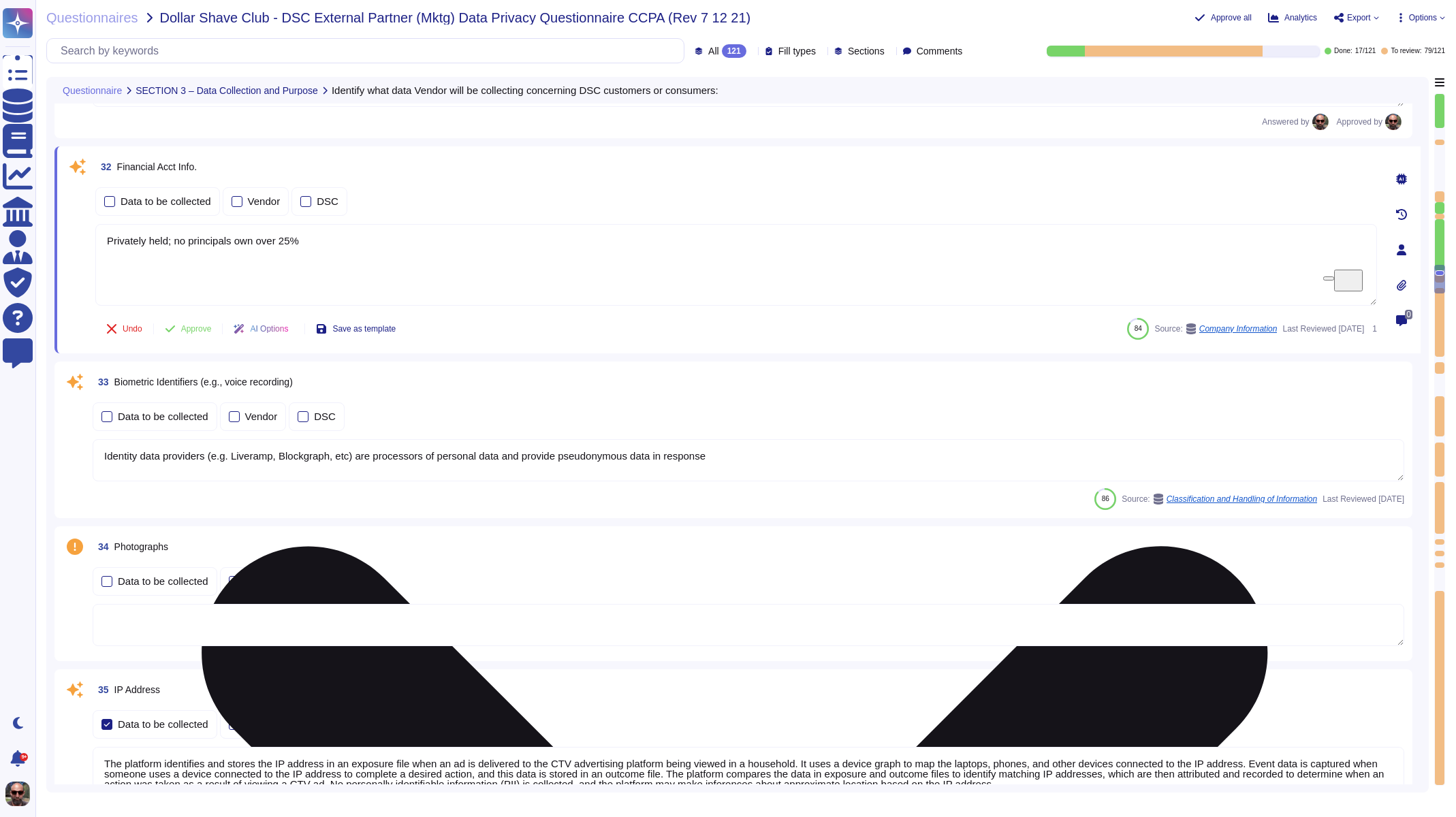
click at [186, 231] on textarea "Privately held; no principals own over 25%" at bounding box center [736, 265] width 1282 height 81
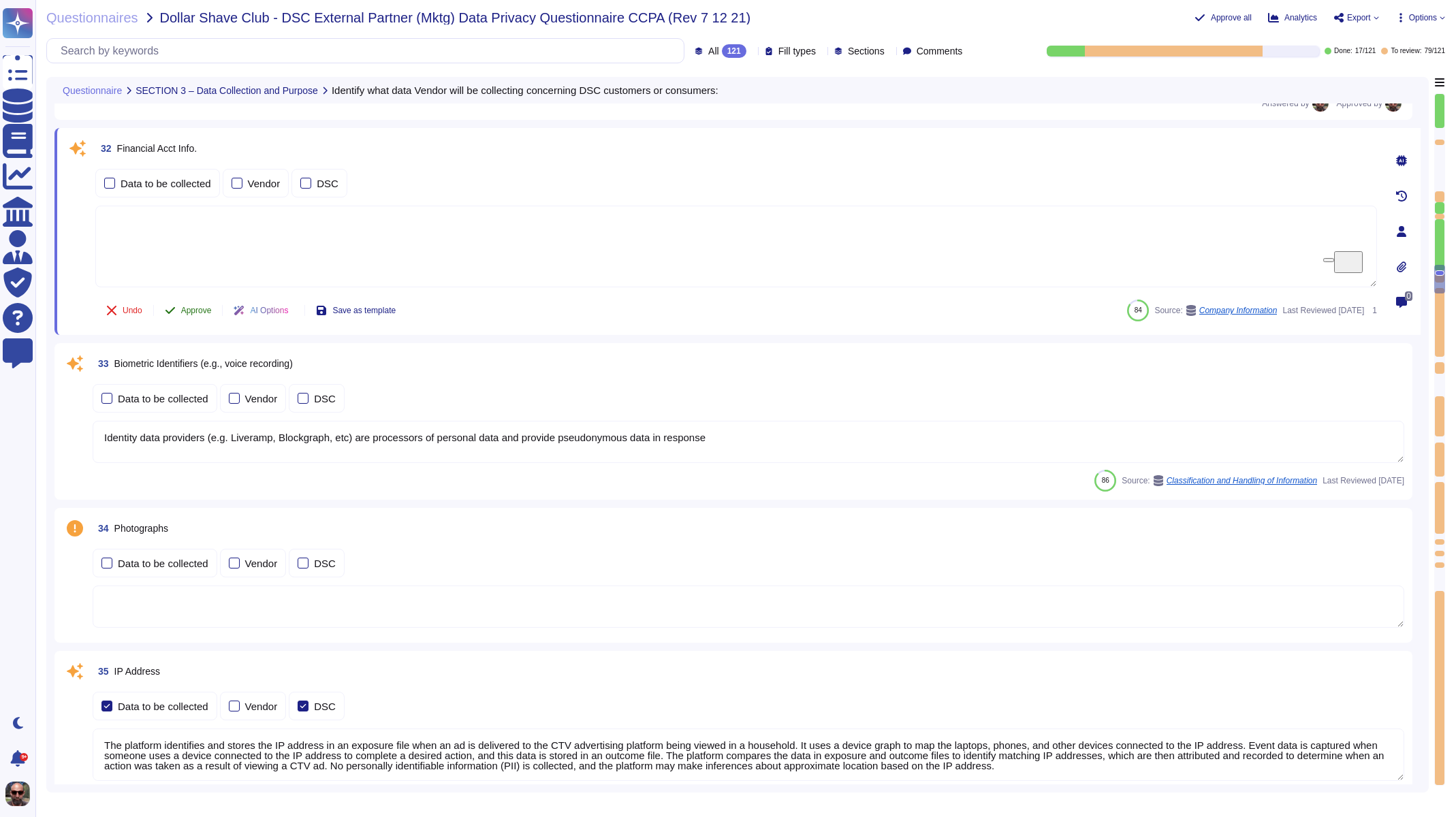
click at [189, 301] on button "Approve" at bounding box center [188, 311] width 69 height 27
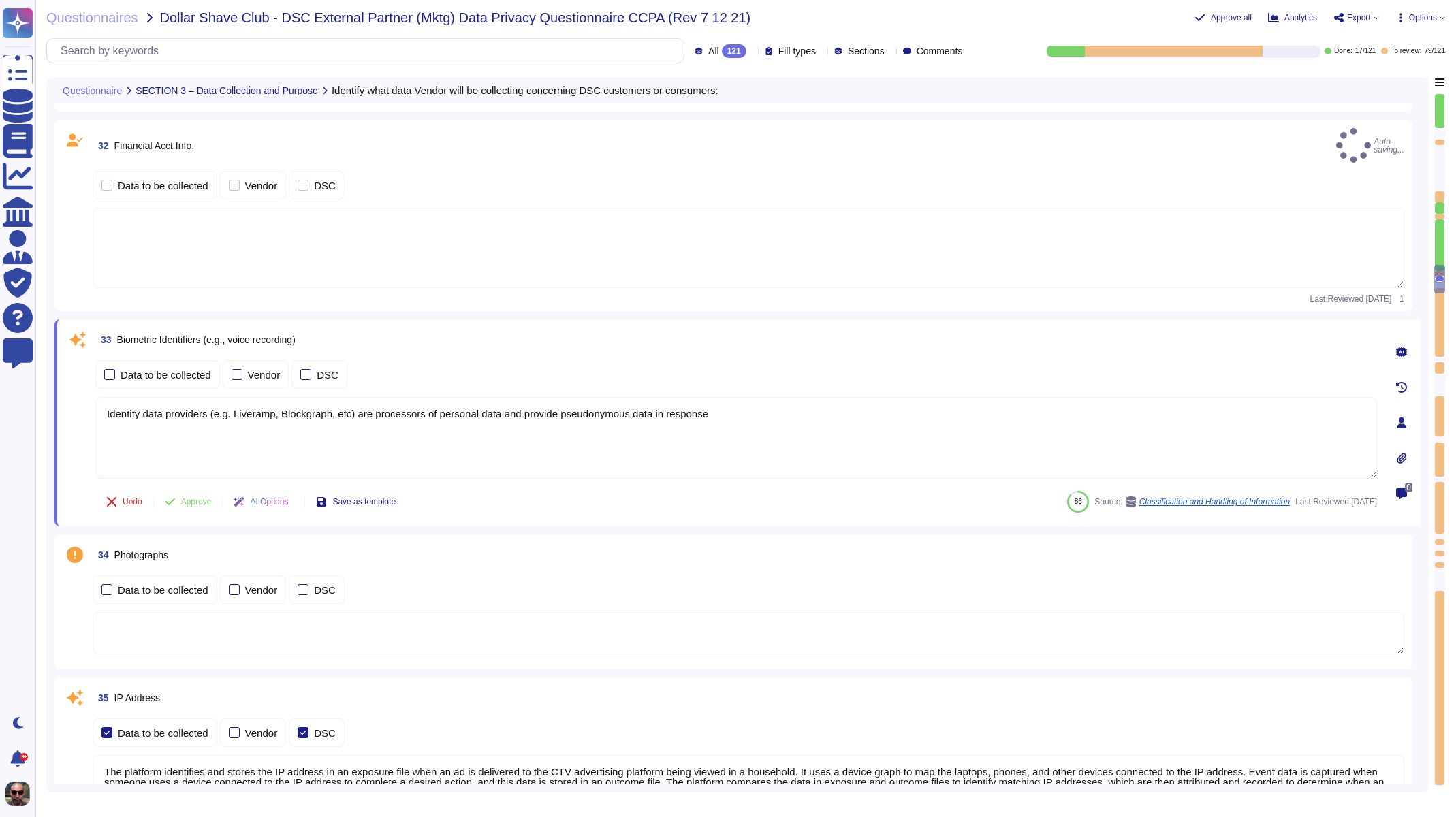
type textarea "Privately held; no principals own over 25%"
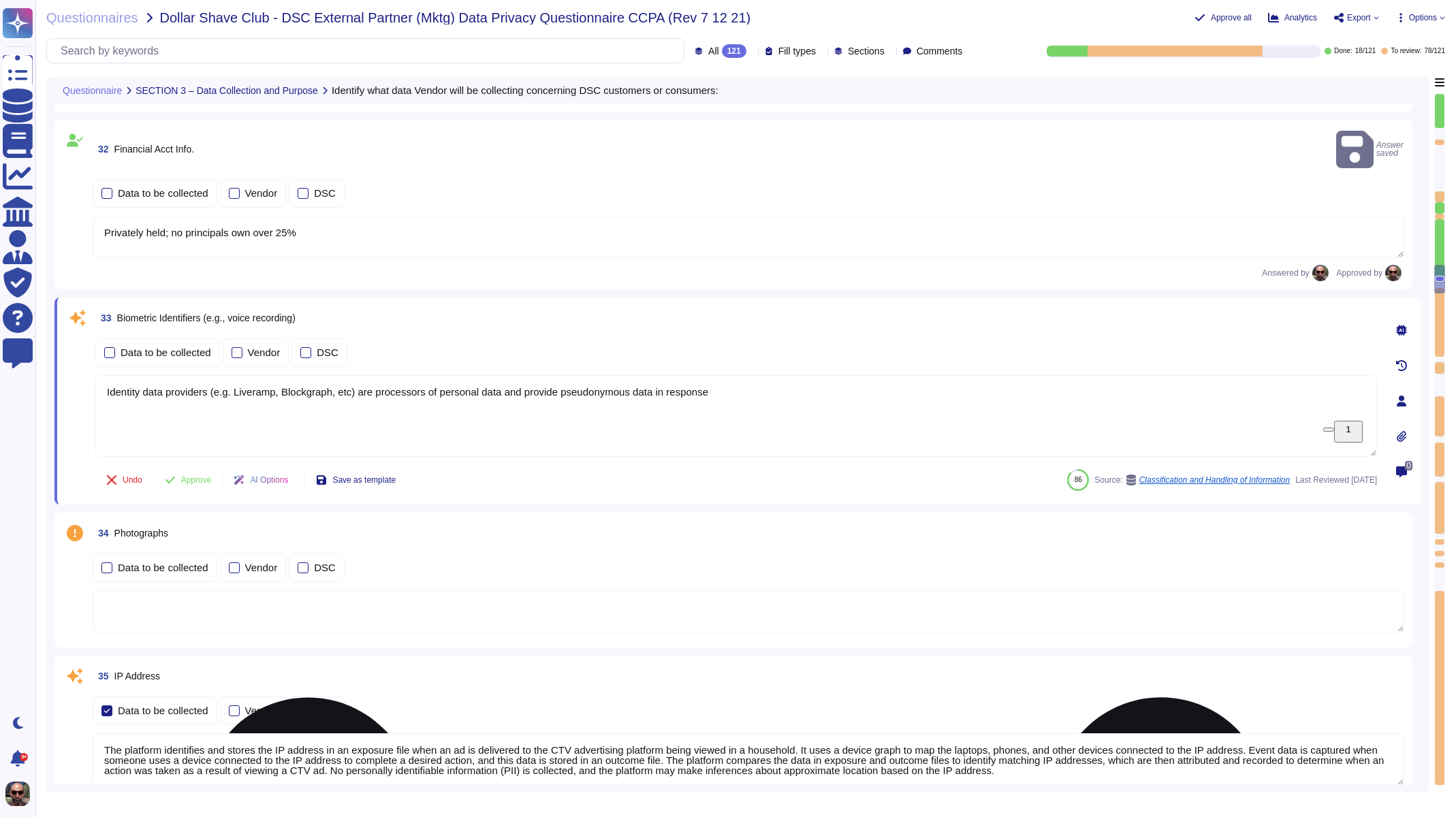
click at [195, 375] on textarea "Identity data providers (e.g. Liveramp, Blockgraph, etc) are processors of pers…" at bounding box center [736, 416] width 1282 height 81
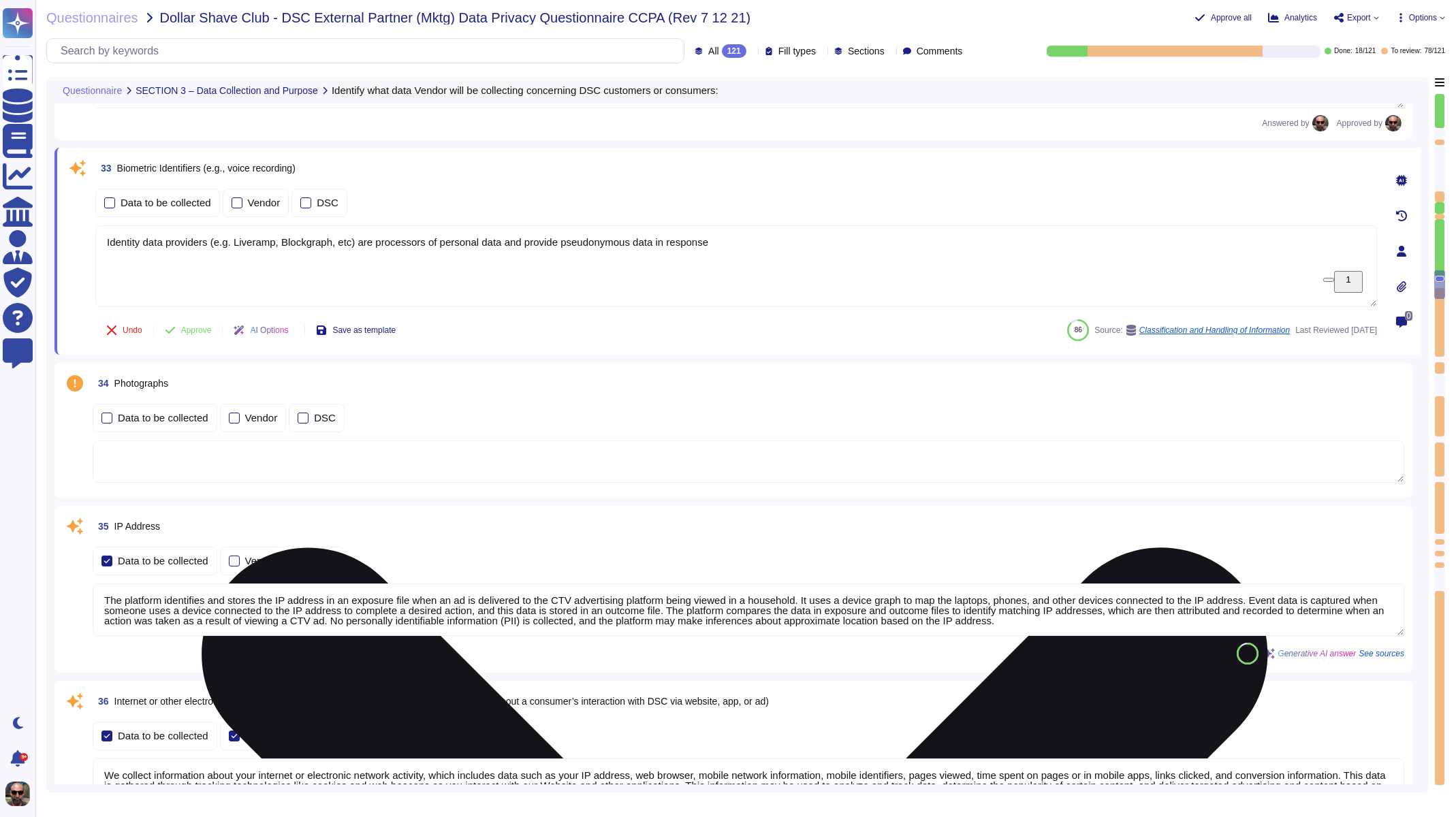
scroll to position [4655, 0]
type textarea "IP address (DII) is collected. No PII is collected. Cloud: AWS & GCP"
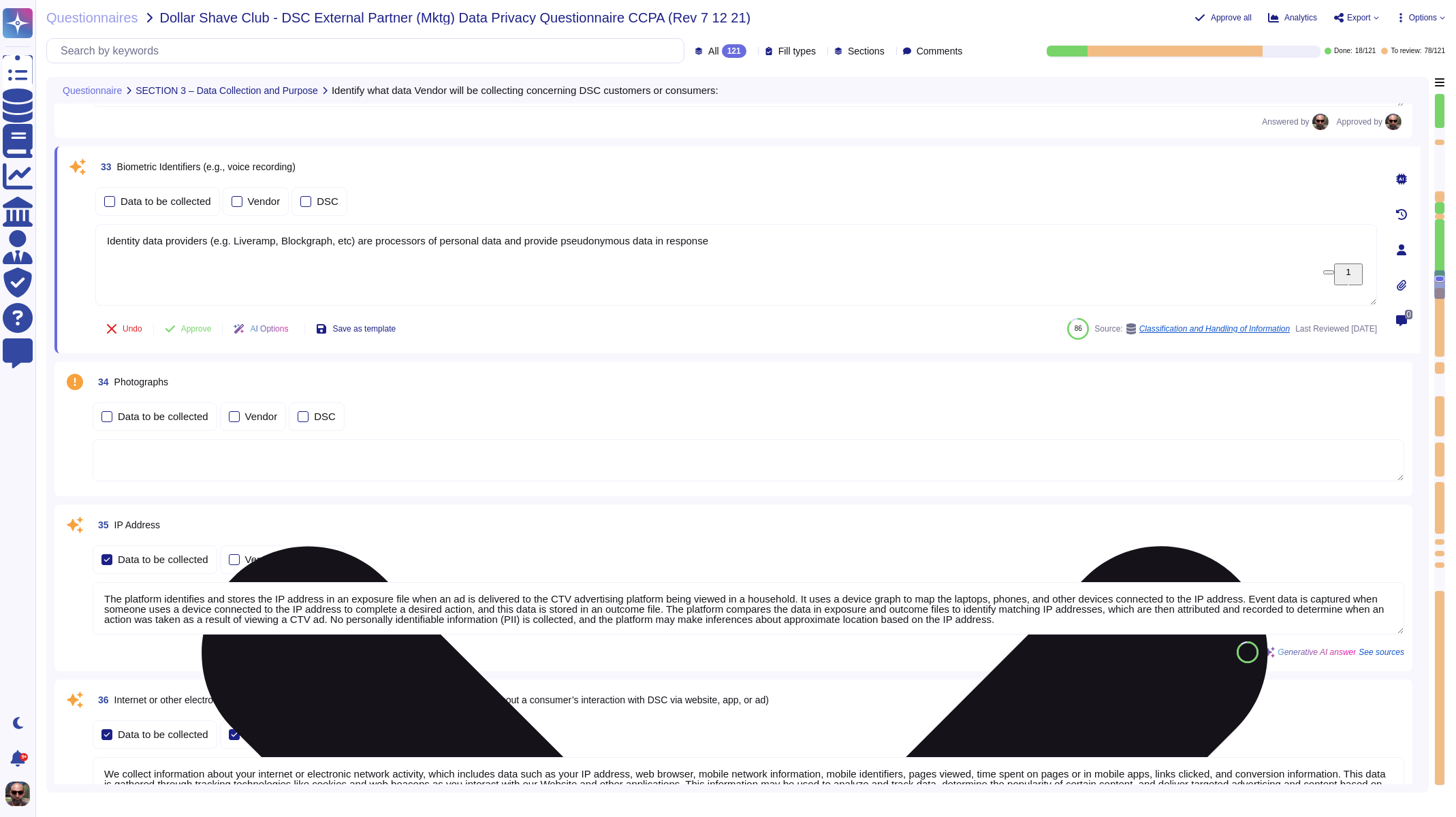
click at [195, 228] on textarea "Identity data providers (e.g. Liveramp, Blockgraph, etc) are processors of pers…" at bounding box center [736, 265] width 1282 height 81
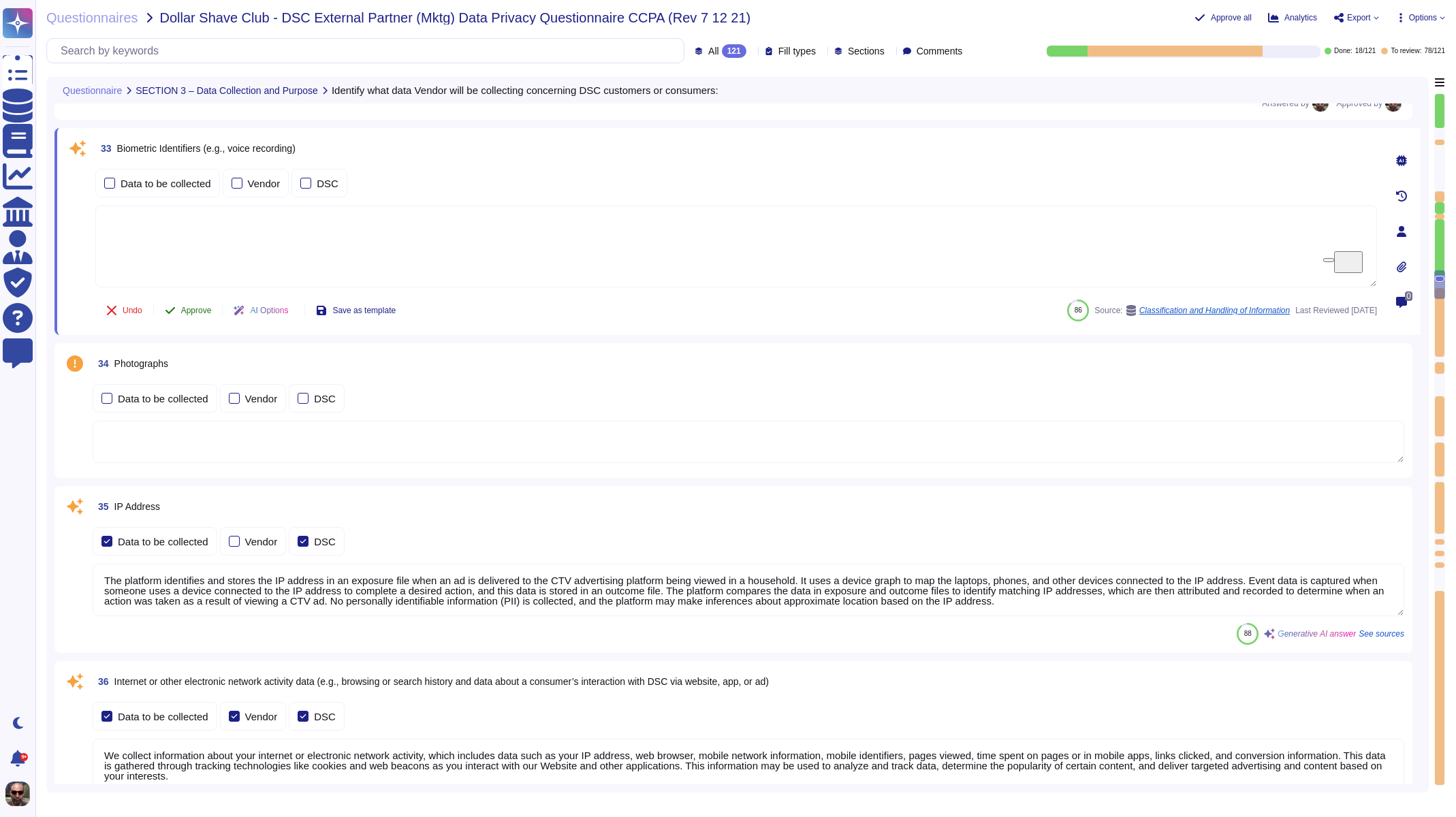
click at [205, 308] on span "Approve" at bounding box center [197, 311] width 31 height 8
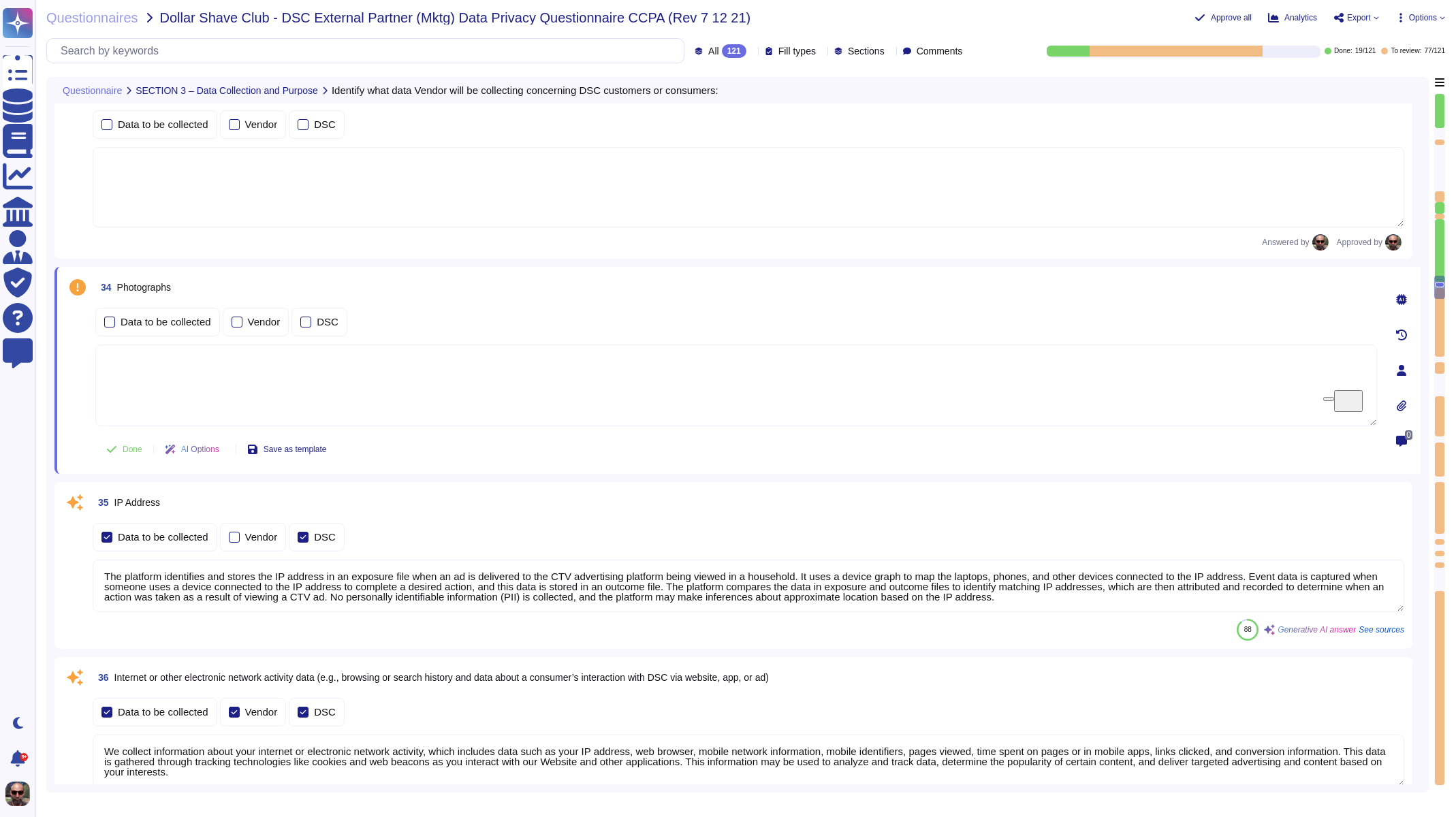
type textarea "Device and Usage Information: We collect information about how you access our W…"
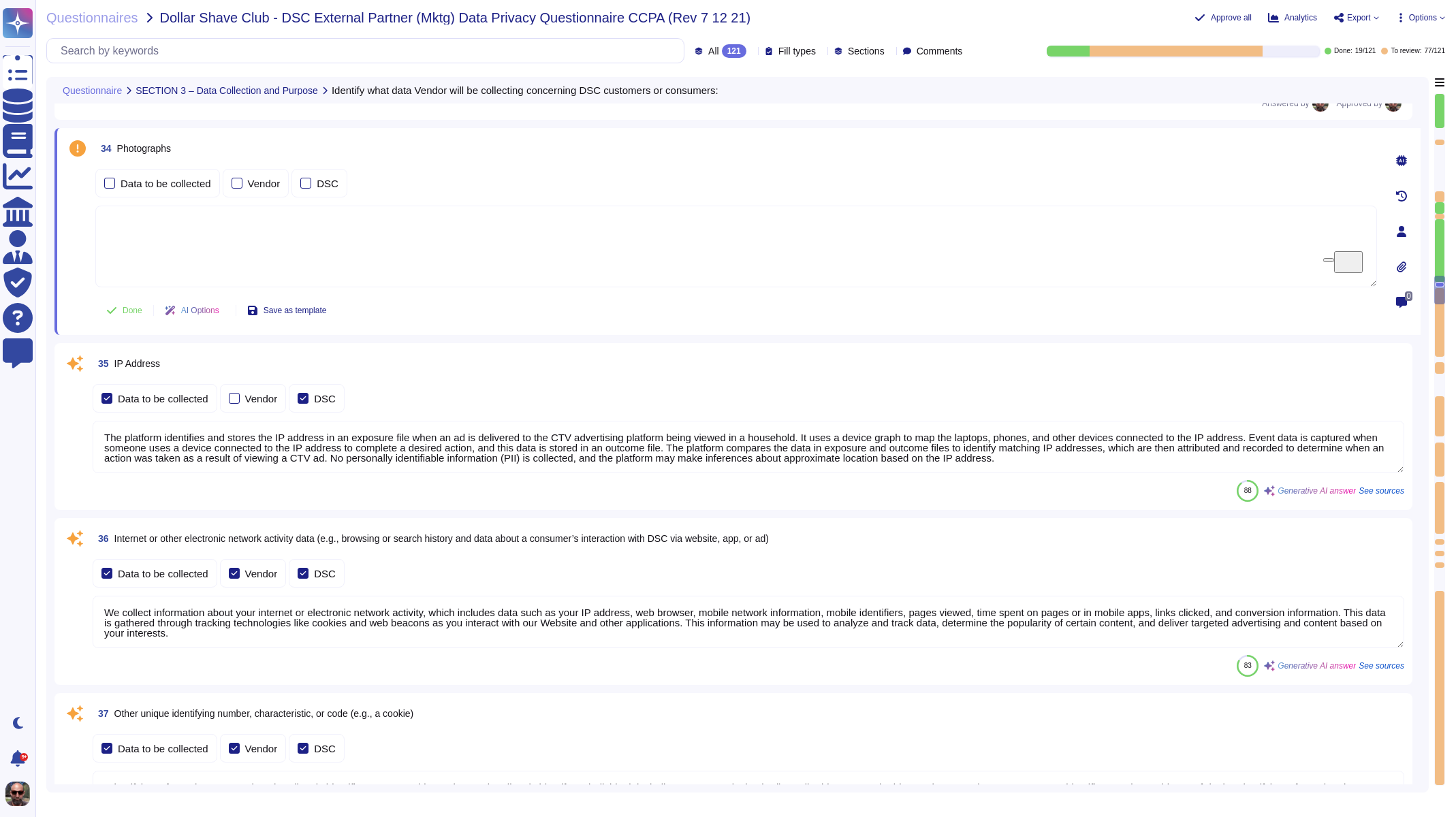
scroll to position [1, 0]
click at [114, 571] on label "Data to be collected" at bounding box center [155, 573] width 107 height 11
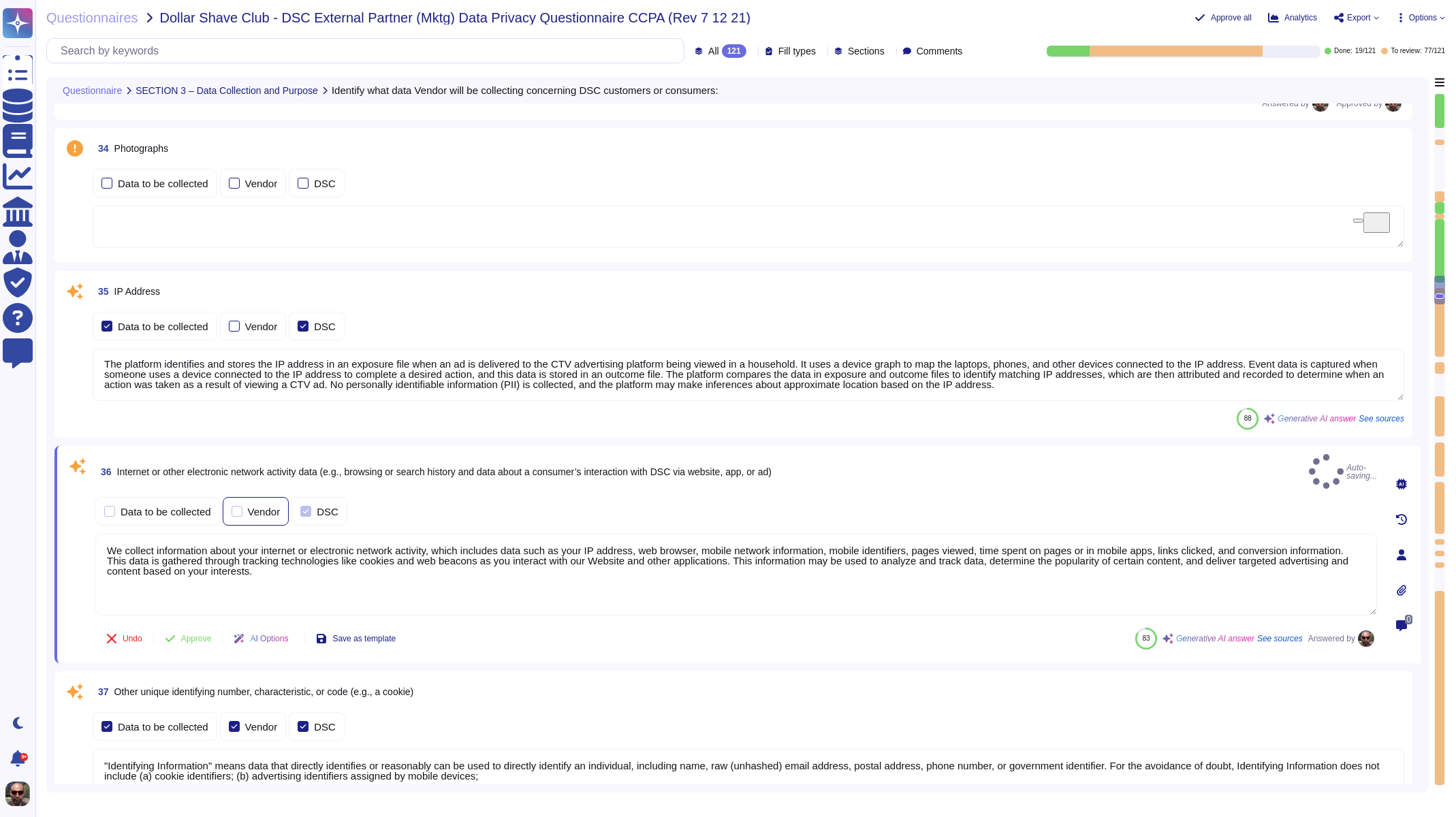
click at [248, 506] on label "Vendor" at bounding box center [256, 511] width 49 height 11
click at [308, 506] on div at bounding box center [306, 511] width 11 height 11
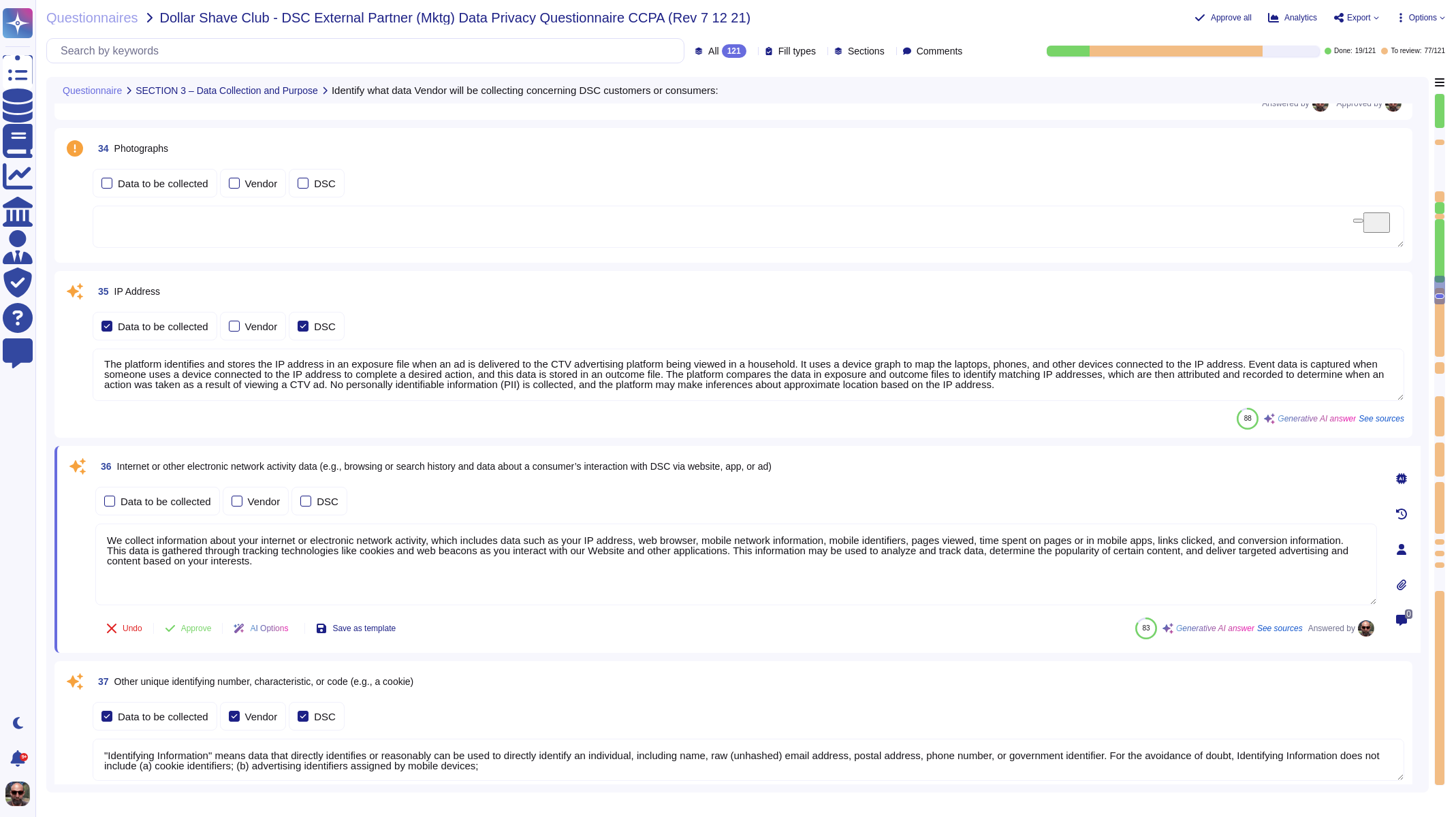
click at [314, 555] on textarea "We collect information about your internet or electronic network activity, whic…" at bounding box center [736, 564] width 1282 height 81
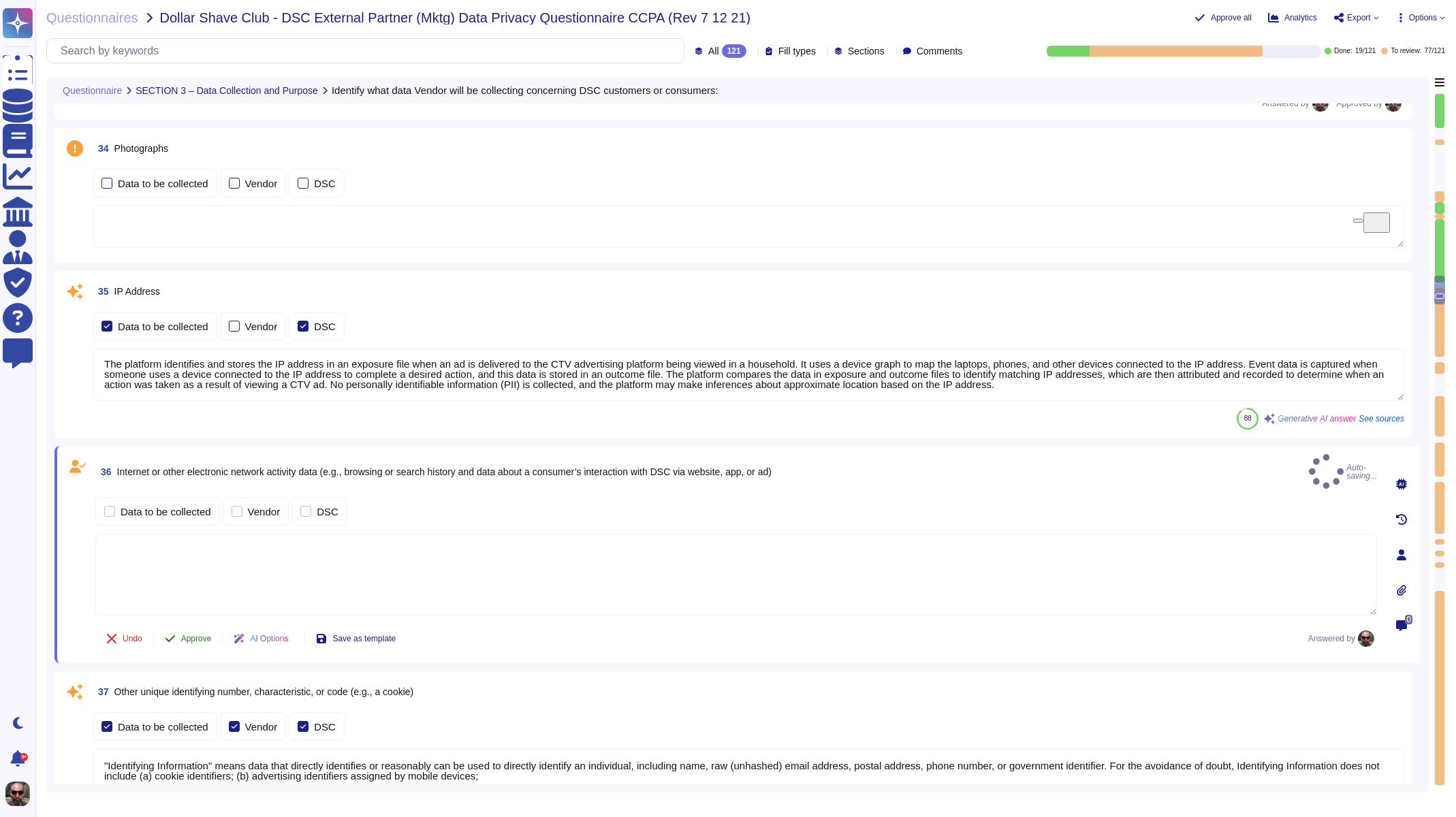
click at [188, 634] on span "Approve" at bounding box center [197, 639] width 31 height 8
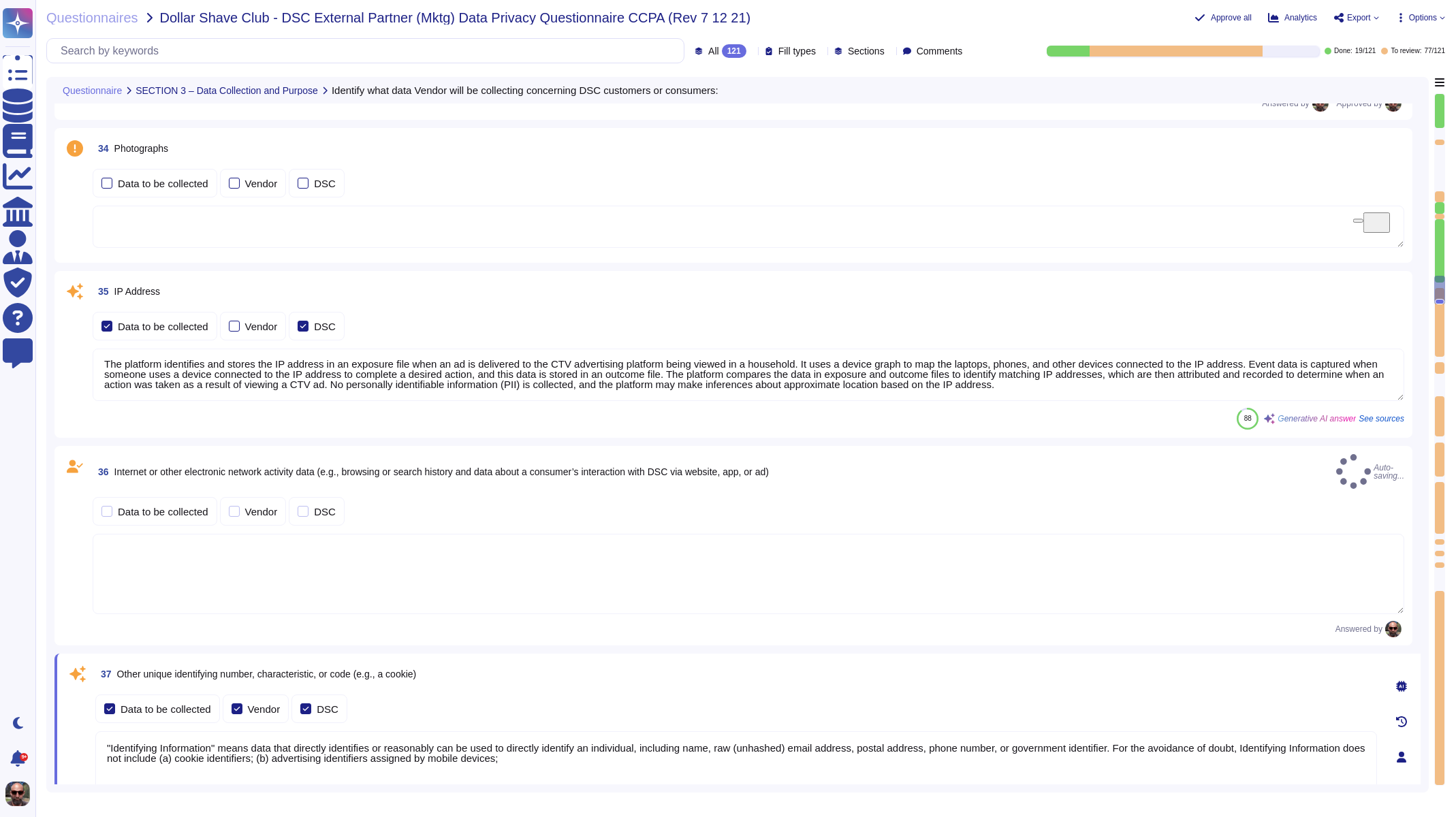
type textarea "We collect information about your internet or electronic network activity, whic…"
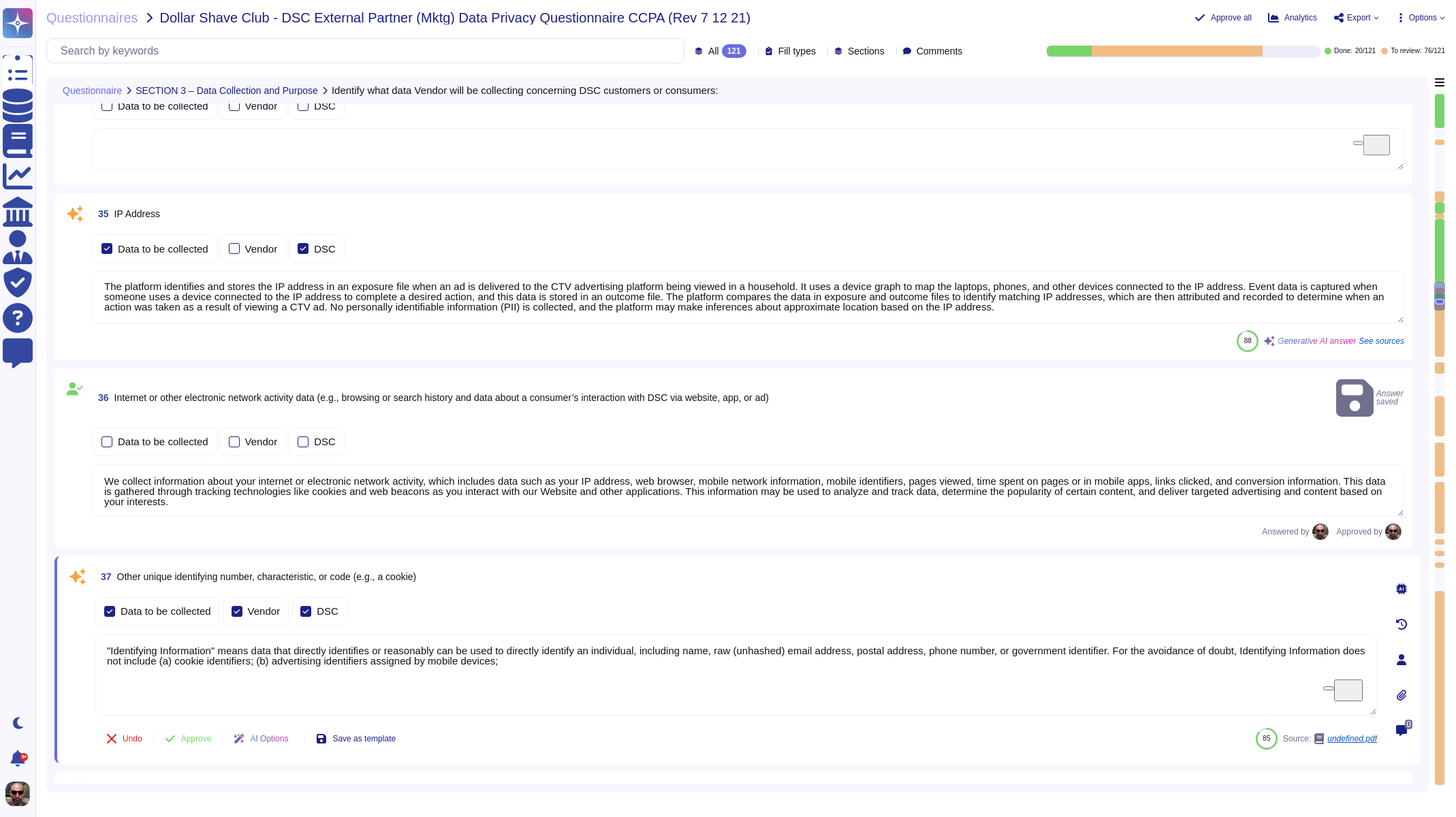
type textarea "Policy documents, employee handbooks Employee email addresses"
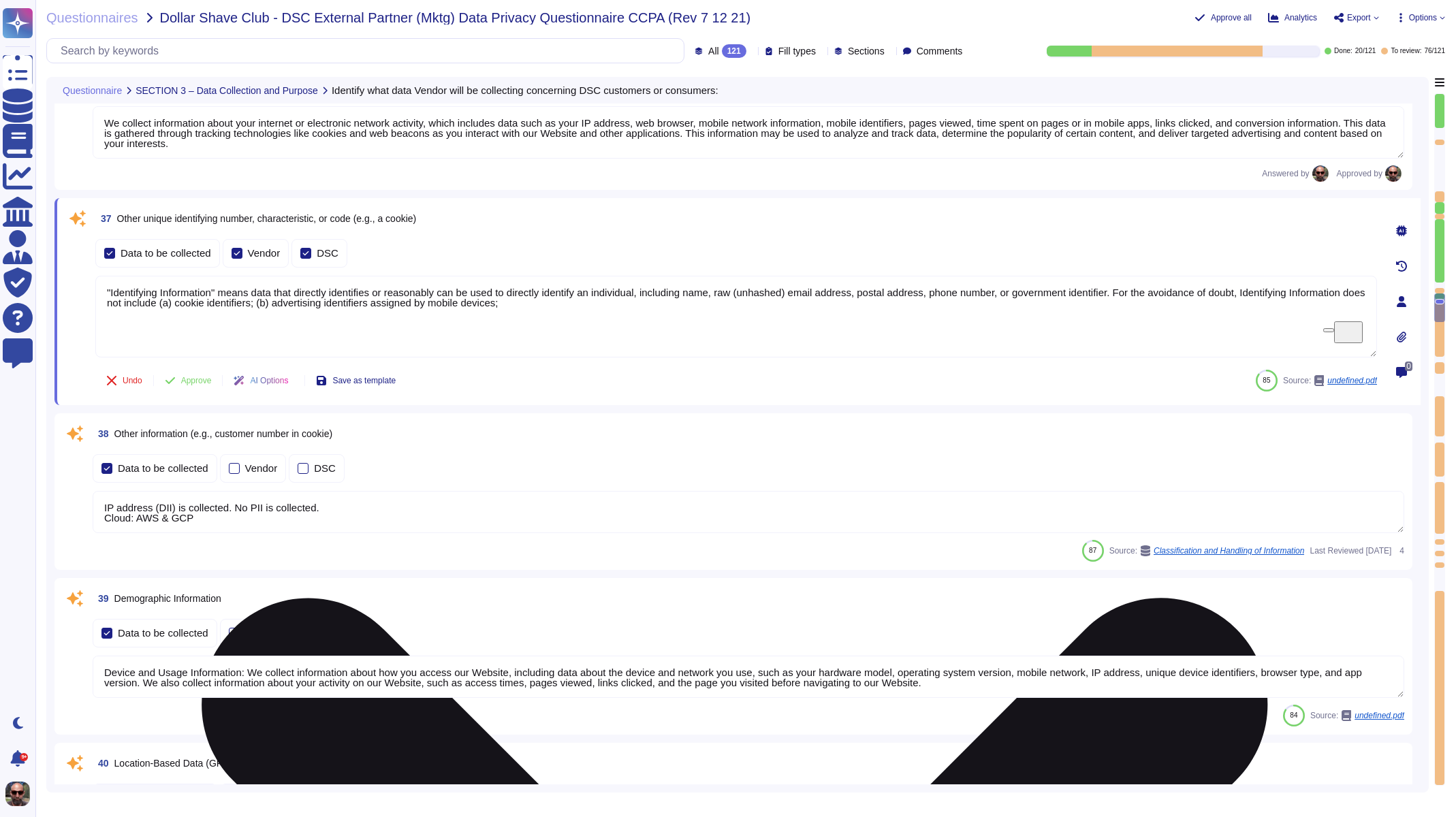
scroll to position [5307, 0]
type textarea ""Website", or when you otherwise interact with us, such as through our customer…"
type textarea "Personal Data covered under the European General Data Protection Regulation “Cr…"
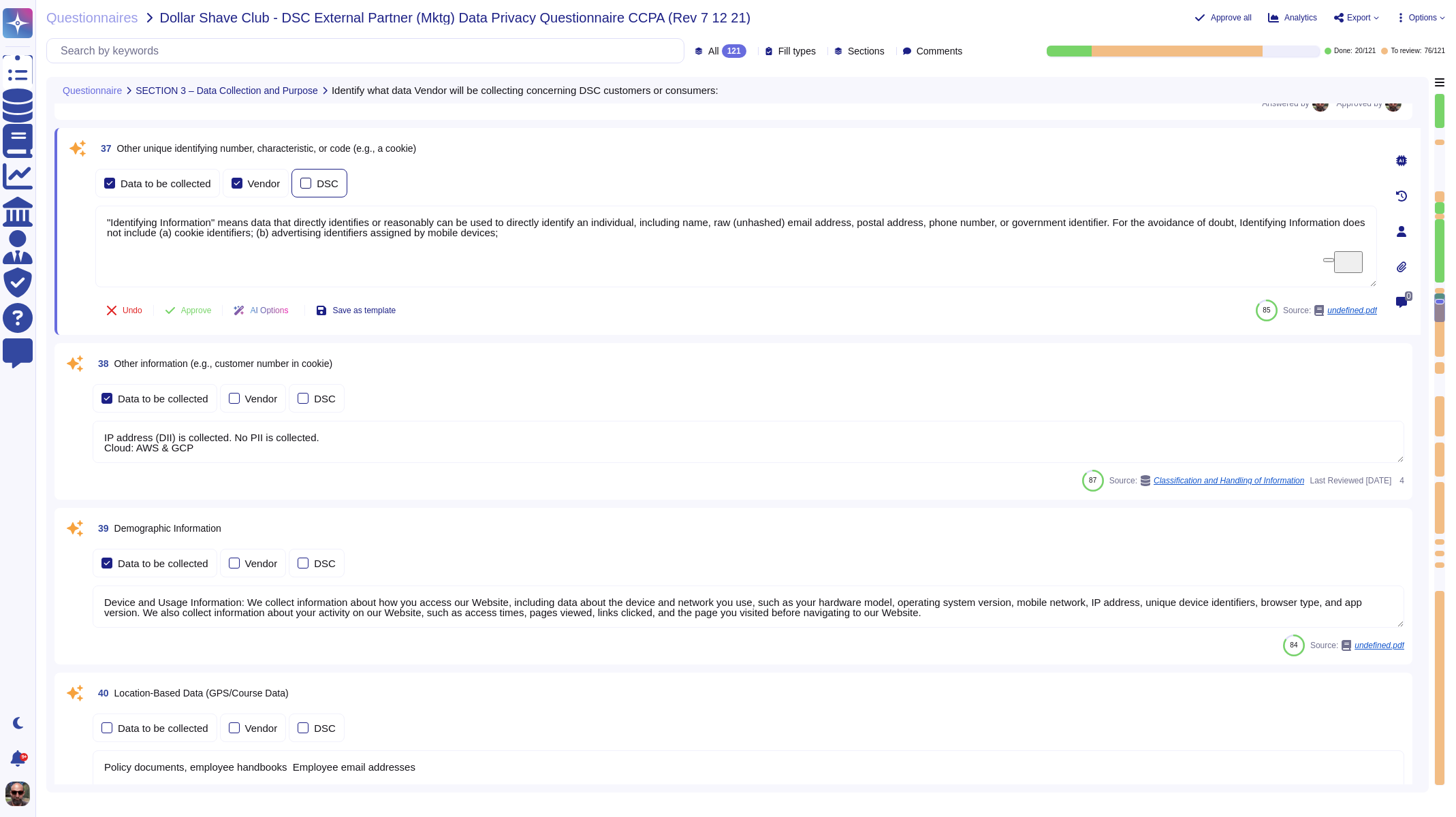
click at [307, 182] on div at bounding box center [306, 183] width 11 height 11
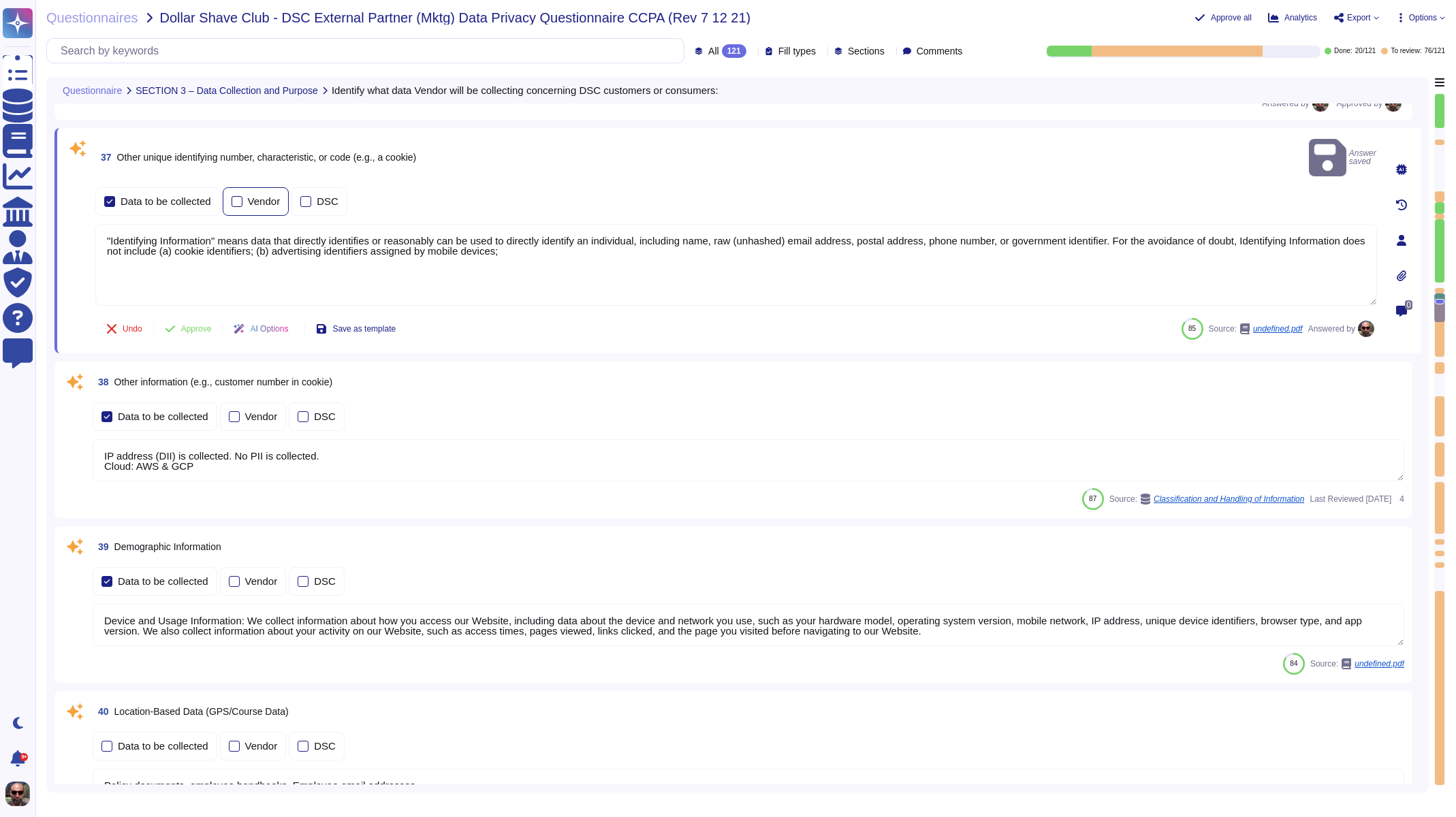
click at [242, 196] on div at bounding box center [238, 202] width 11 height 11
click at [115, 196] on label "Data to be collected" at bounding box center [157, 202] width 107 height 11
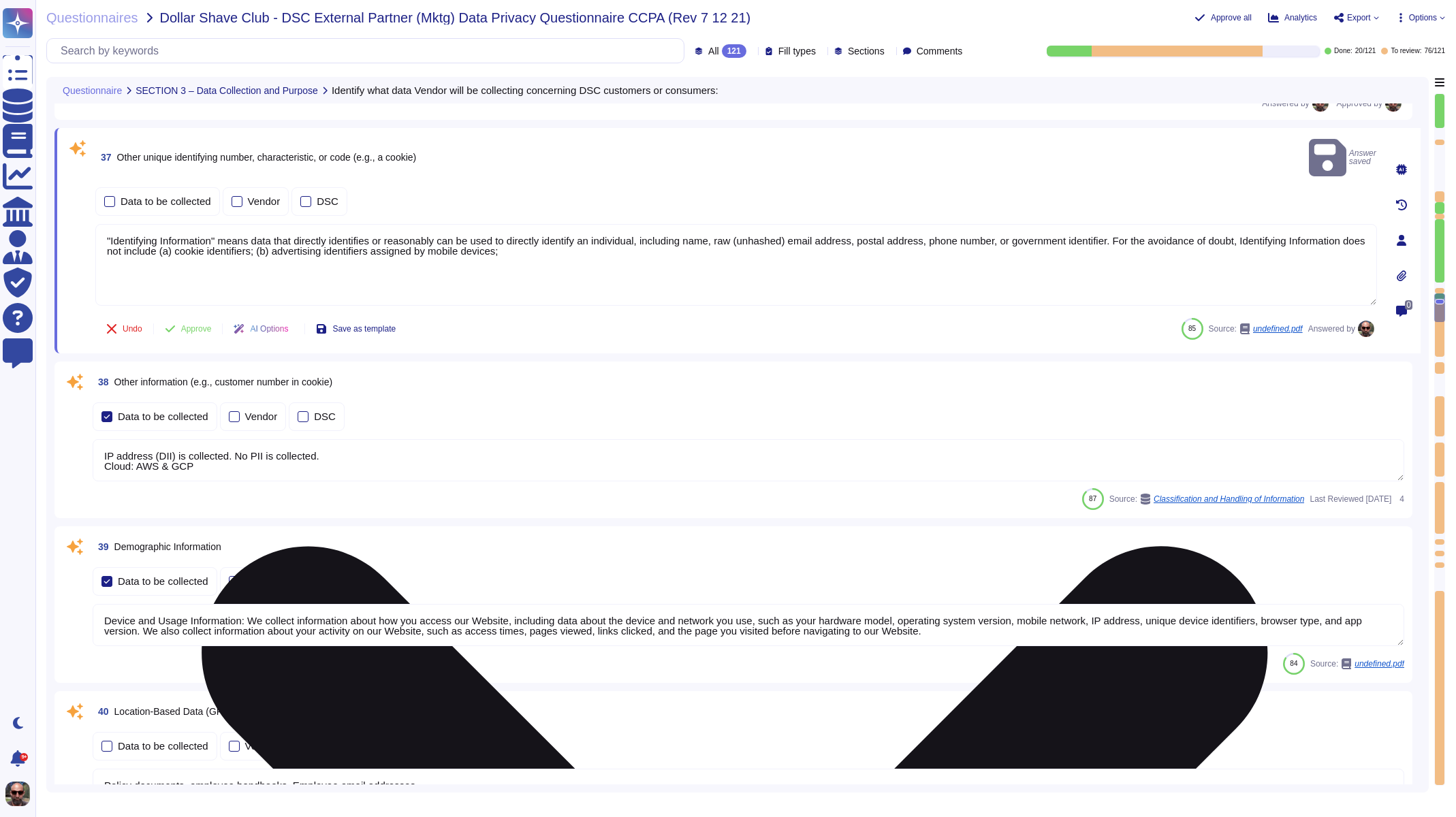
click at [192, 236] on textarea ""Identifying Information" means data that directly identifies or reasonably can…" at bounding box center [736, 265] width 1282 height 81
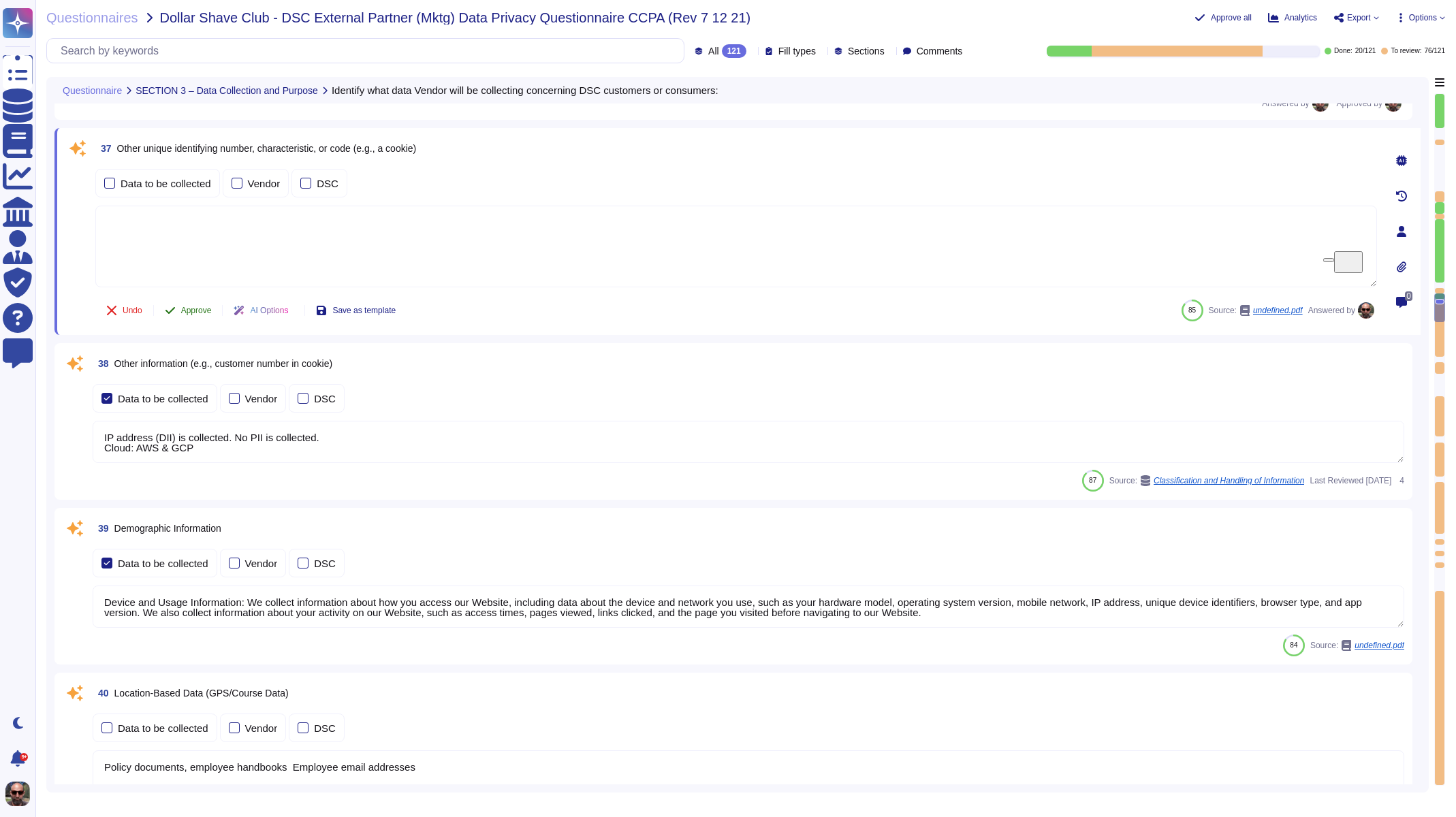
click at [212, 311] on span "Approve" at bounding box center [197, 311] width 31 height 8
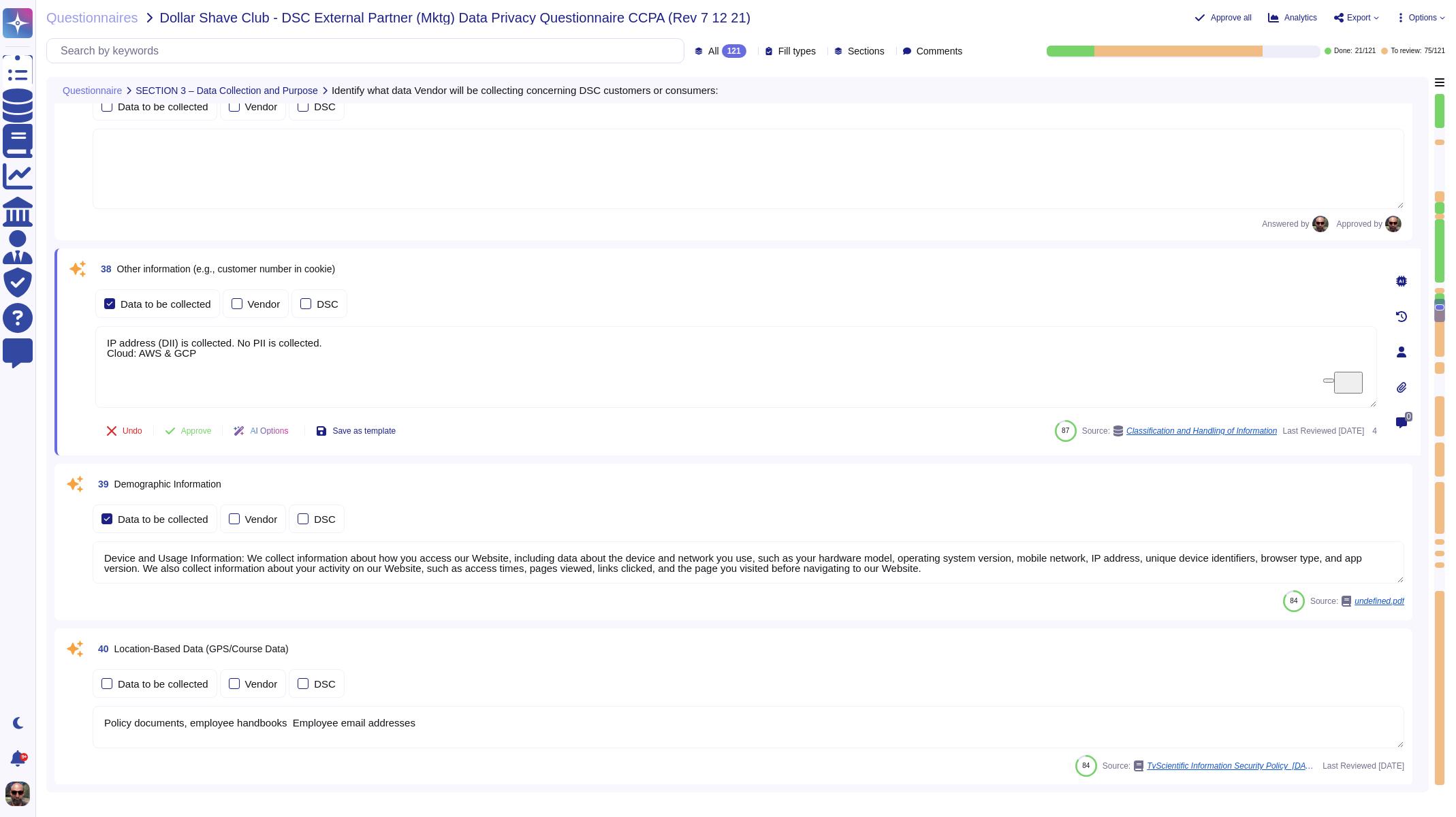
type textarea "We do not knowingly "sell" or "share" information about consumers under 16 year…"
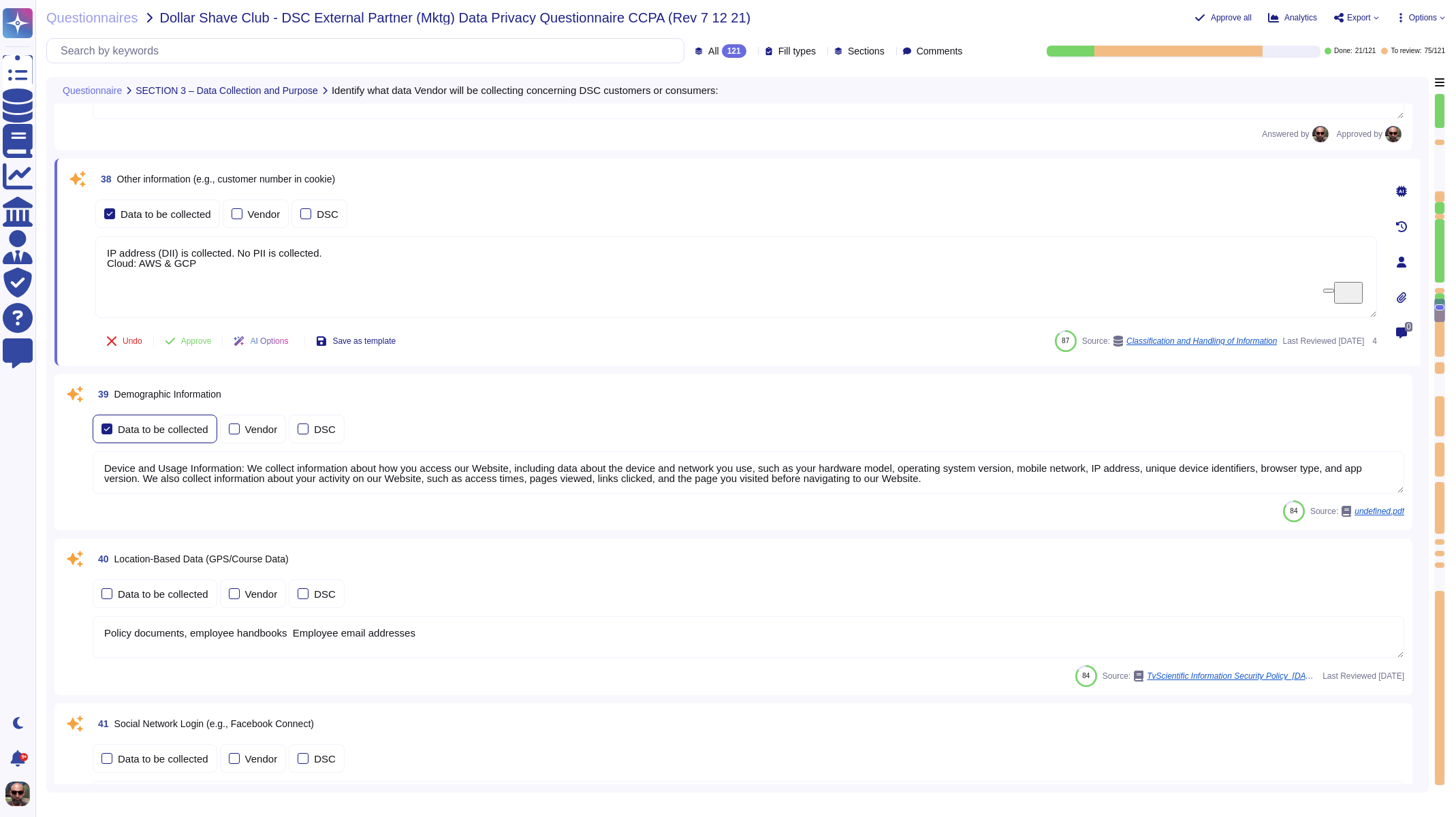
scroll to position [5496, 0]
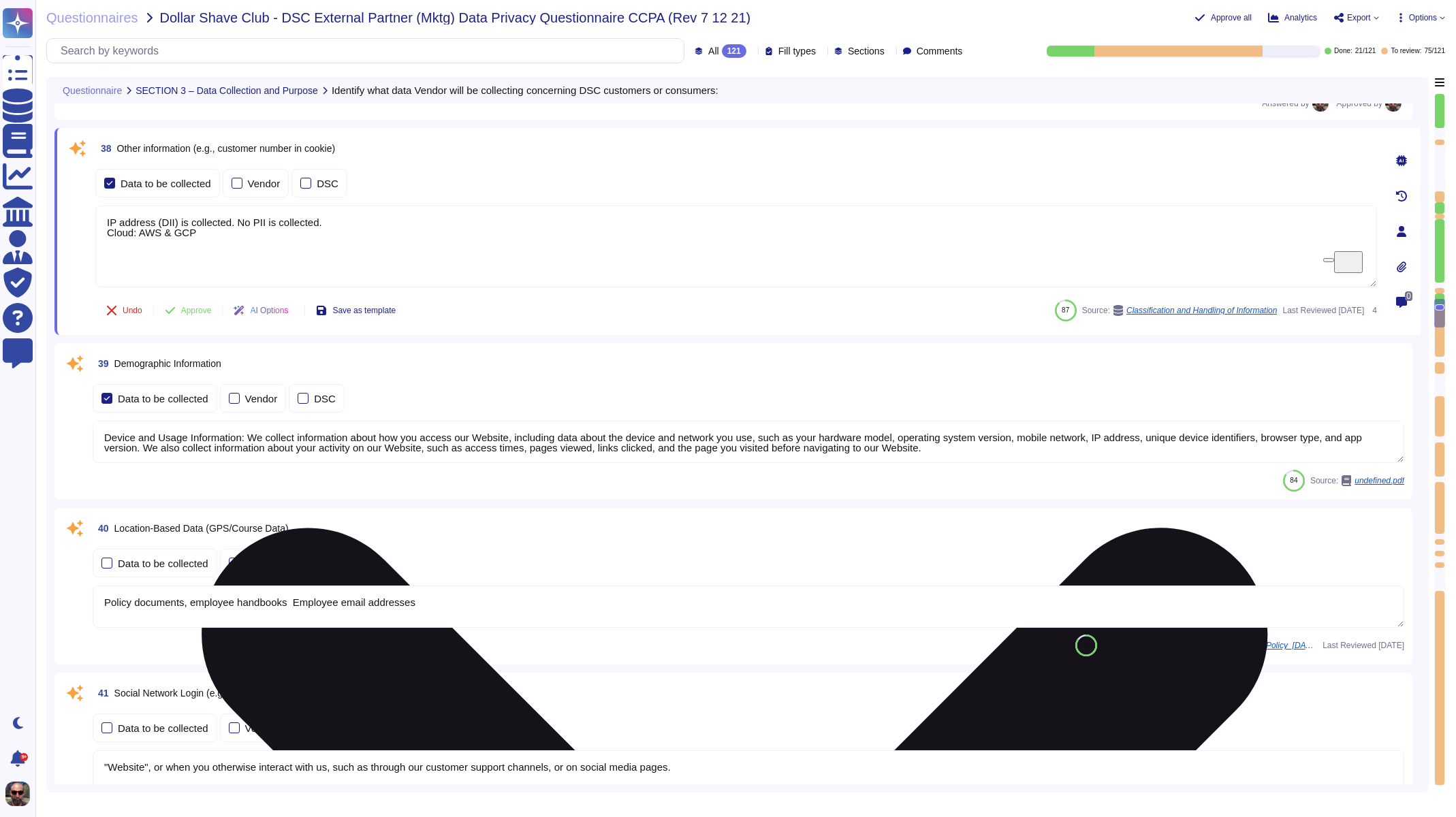
click at [197, 242] on textarea "IP address (DII) is collected. No PII is collected. Cloud: AWS & GCP" at bounding box center [736, 247] width 1282 height 81
type textarea "IP address (DII) is collected. No PII is collected."
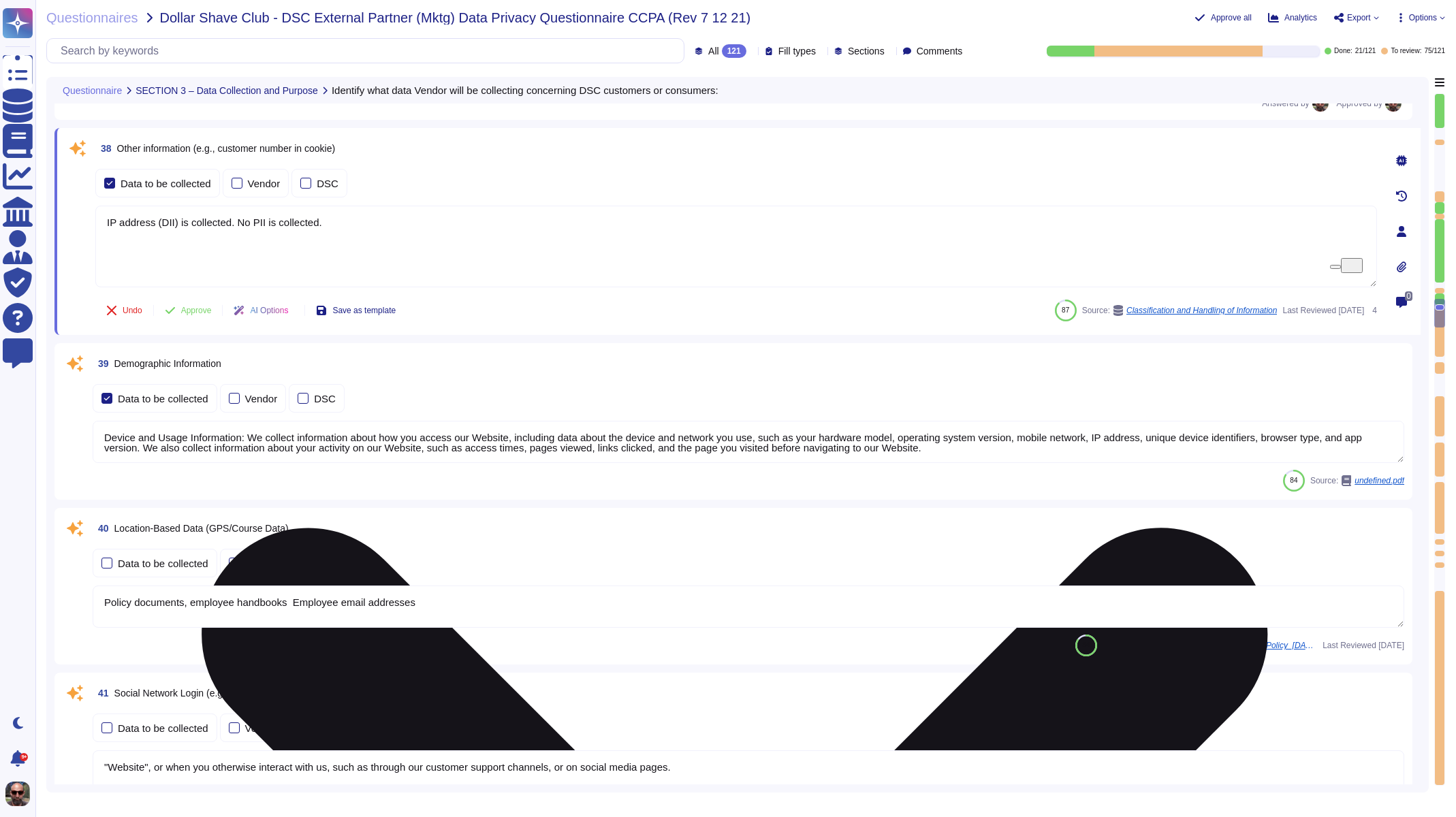
click at [178, 224] on textarea "IP address (DII) is collected. No PII is collected." at bounding box center [736, 247] width 1282 height 81
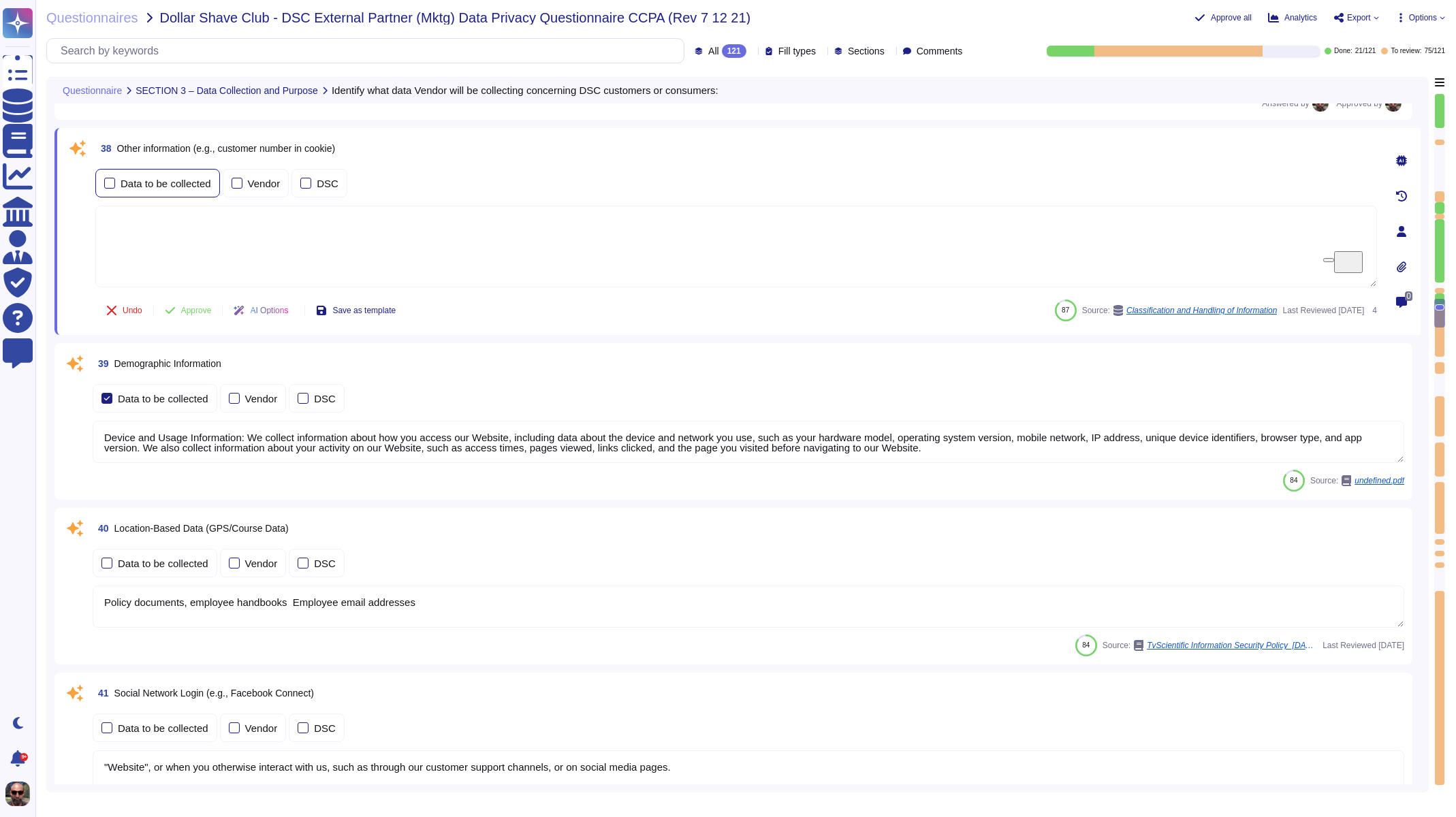
click at [112, 188] on div "Data to be collected" at bounding box center [157, 183] width 124 height 29
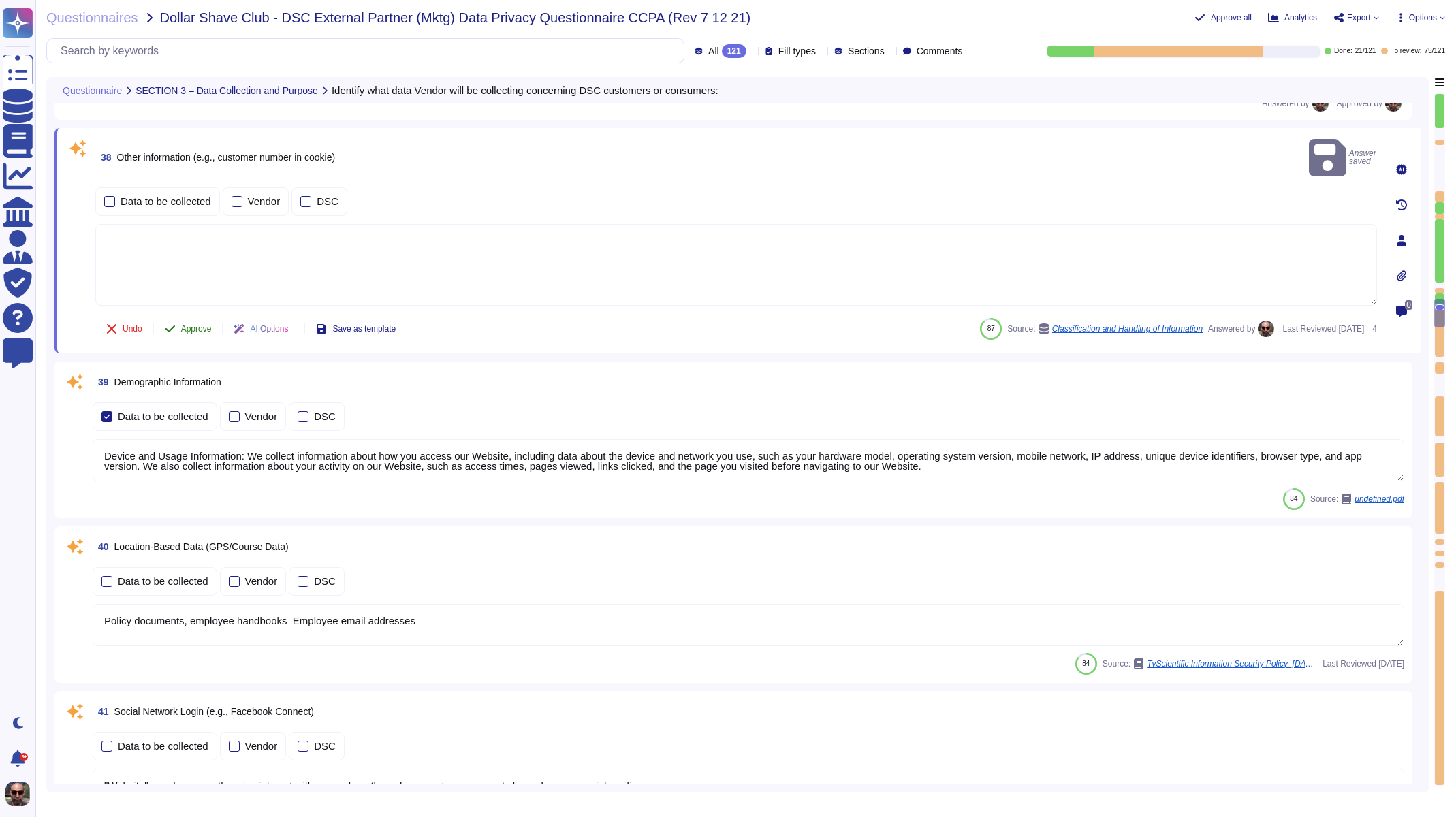
click at [204, 325] on span "Approve" at bounding box center [197, 329] width 31 height 8
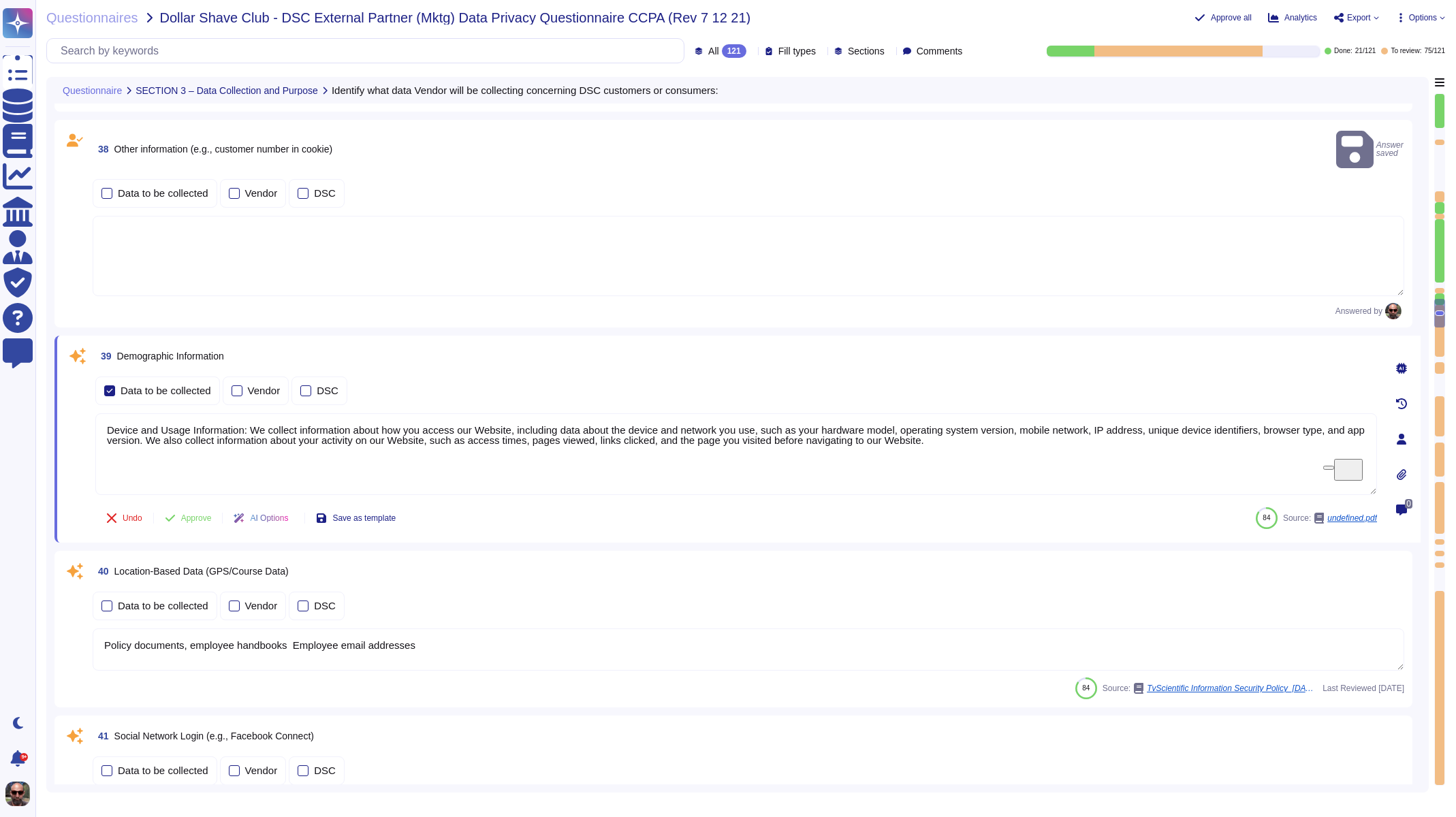
type textarea "IP address (DII) is collected. No PII is collected. Cloud: AWS & GCP"
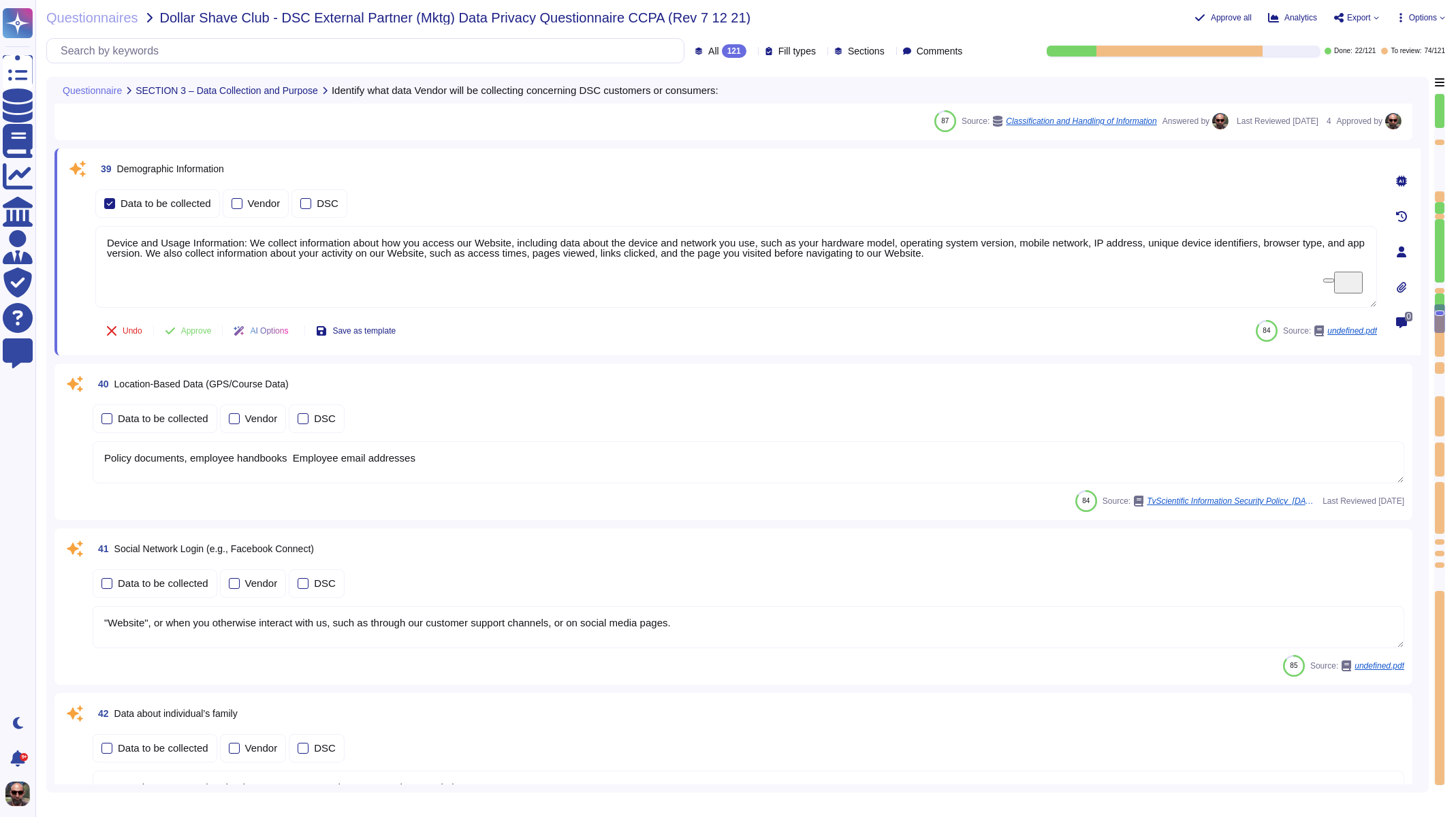
scroll to position [5653, 0]
type textarea "We do not knowingly "sell" or "share" information about consumers under 16 year…"
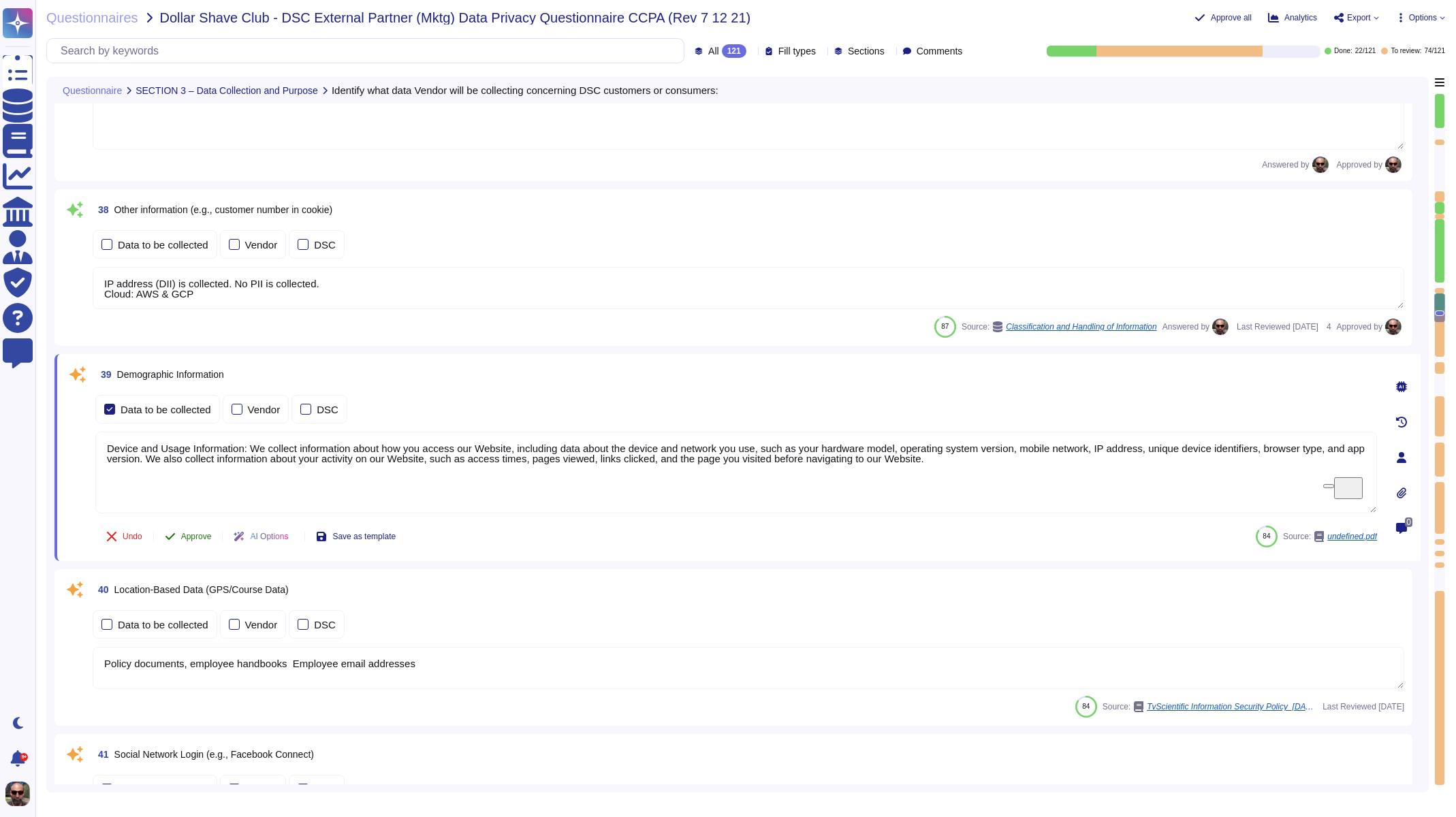
type textarea "The platform identifies and stores the IP address in an exposure file when an a…"
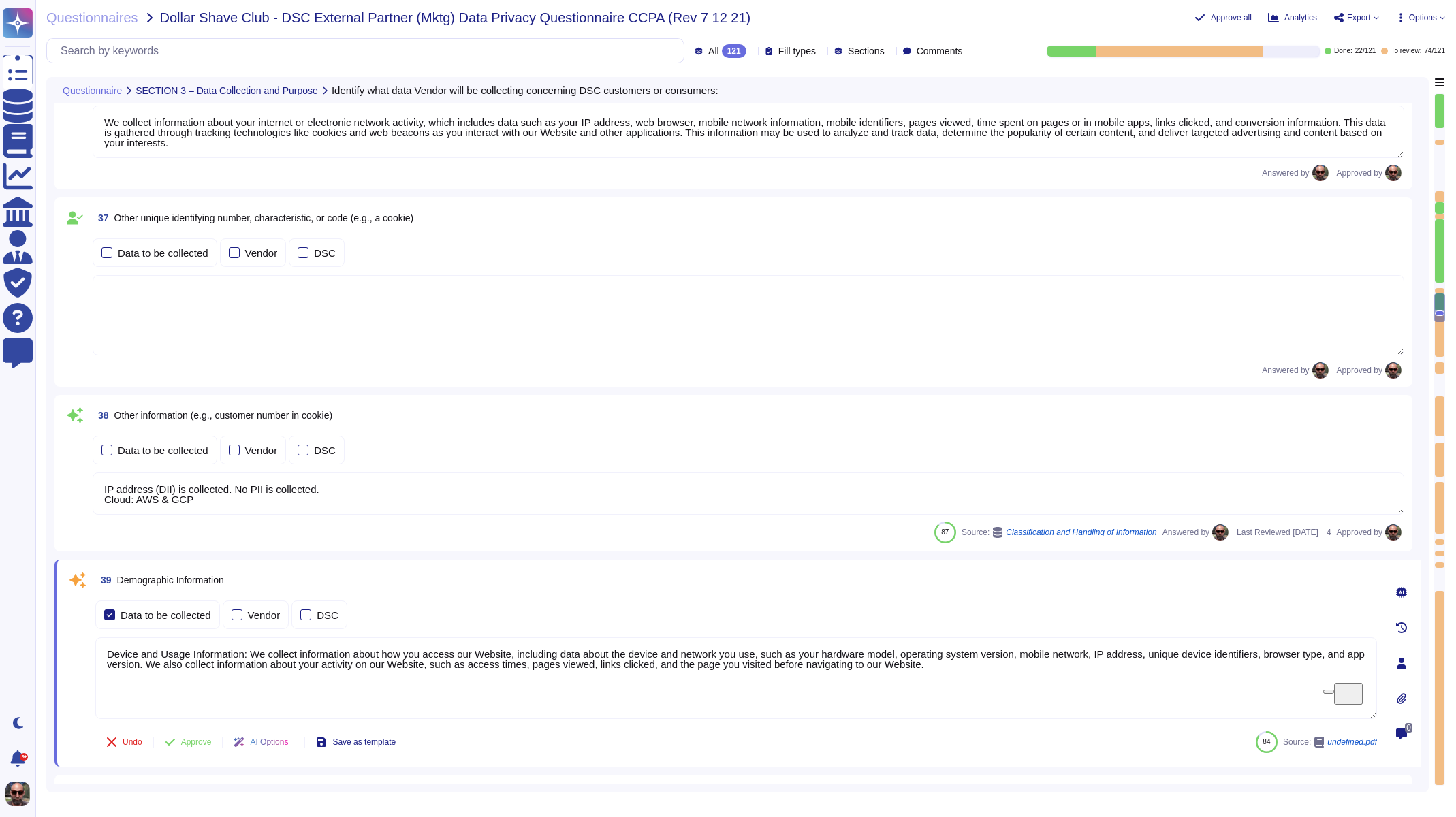
click at [204, 507] on textarea "IP address (DII) is collected. No PII is collected. Cloud: AWS & GCP" at bounding box center [748, 494] width 1312 height 42
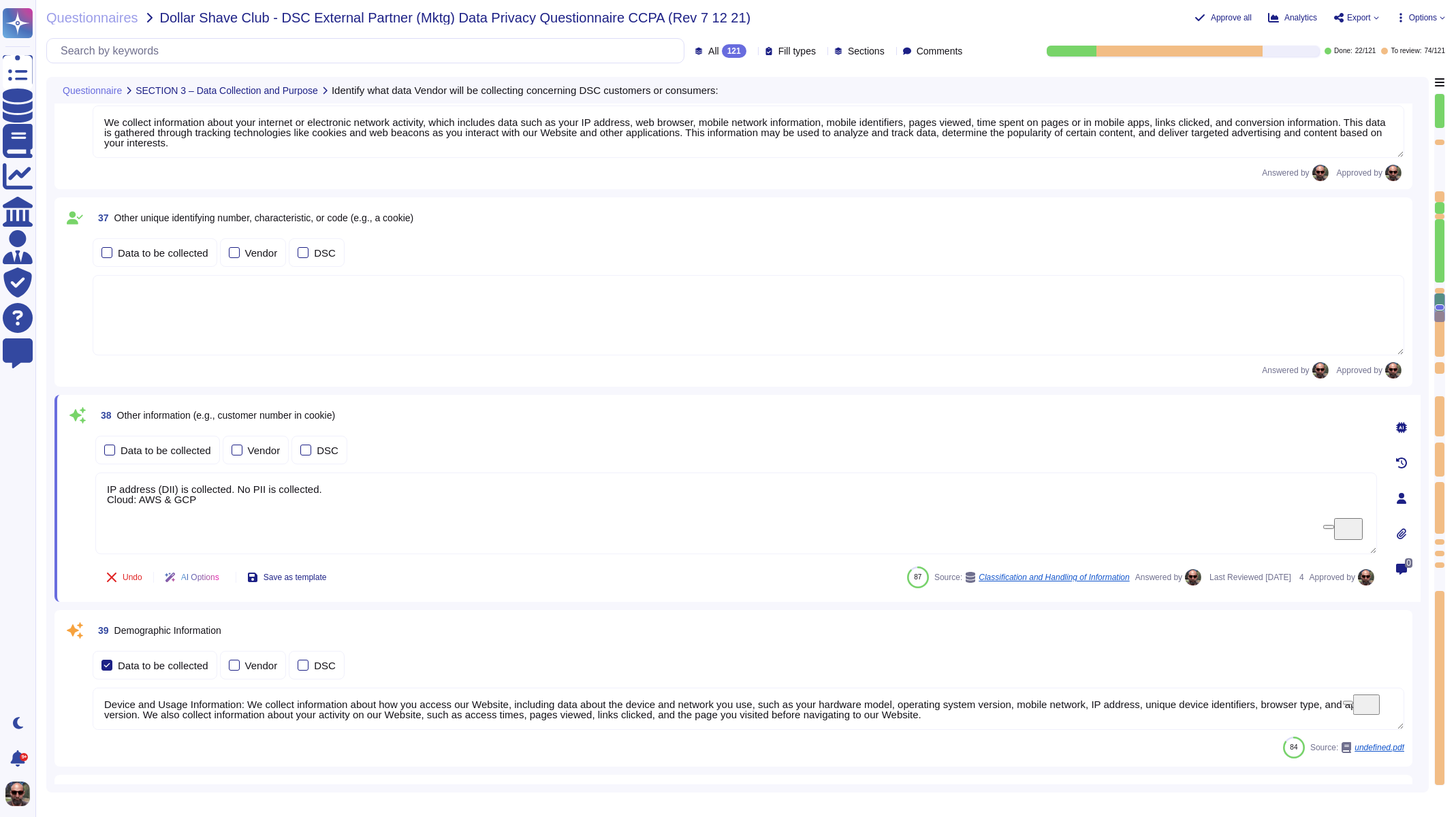
drag, startPoint x: 206, startPoint y: 504, endPoint x: 98, endPoint y: 489, distance: 109.0
click at [98, 489] on textarea "IP address (DII) is collected. No PII is collected. Cloud: AWS & GCP" at bounding box center [736, 514] width 1282 height 81
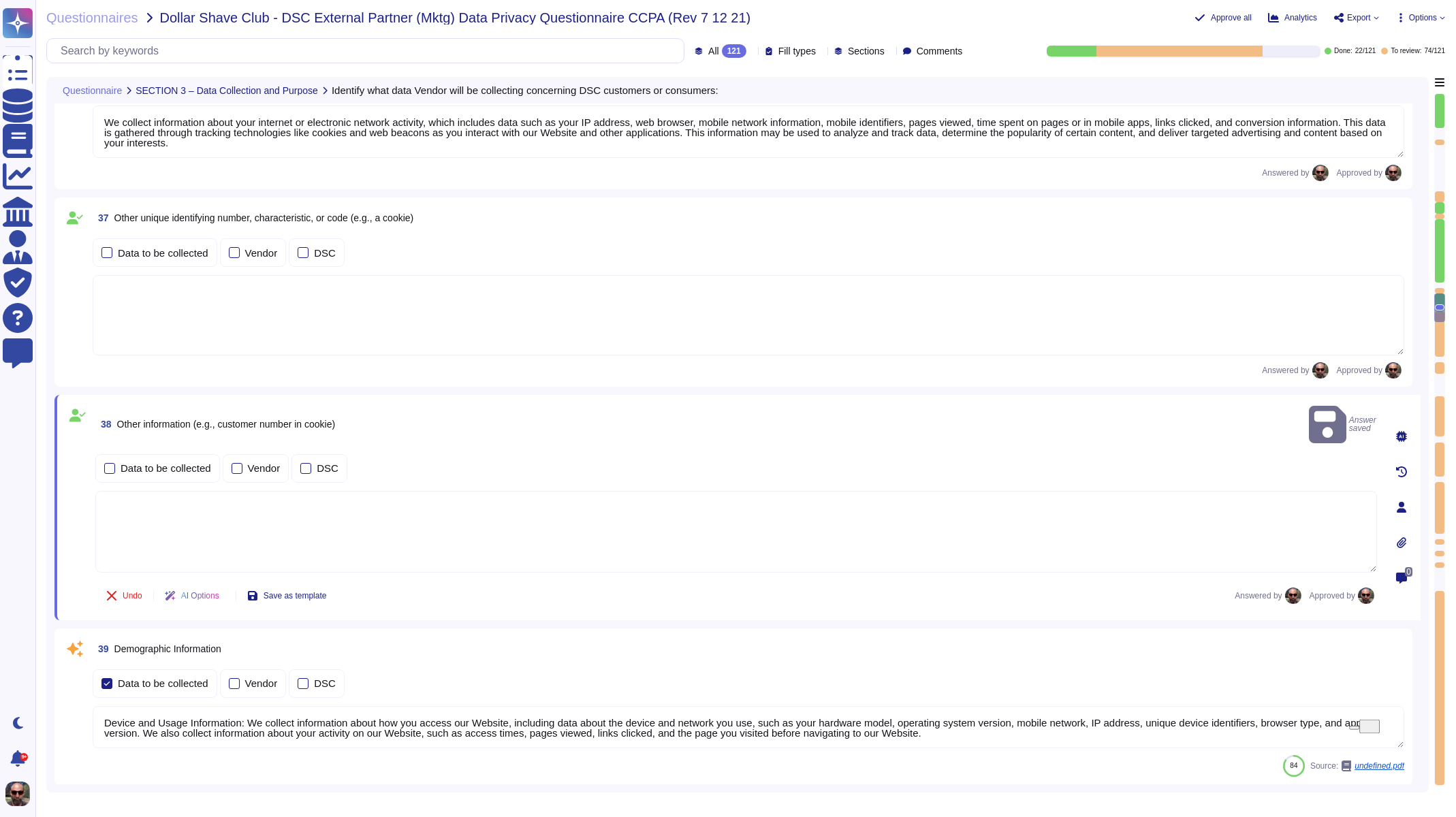
click at [277, 511] on textarea "To enrich screen reader interactions, please activate Accessibility in Grammarl…" at bounding box center [736, 532] width 1282 height 81
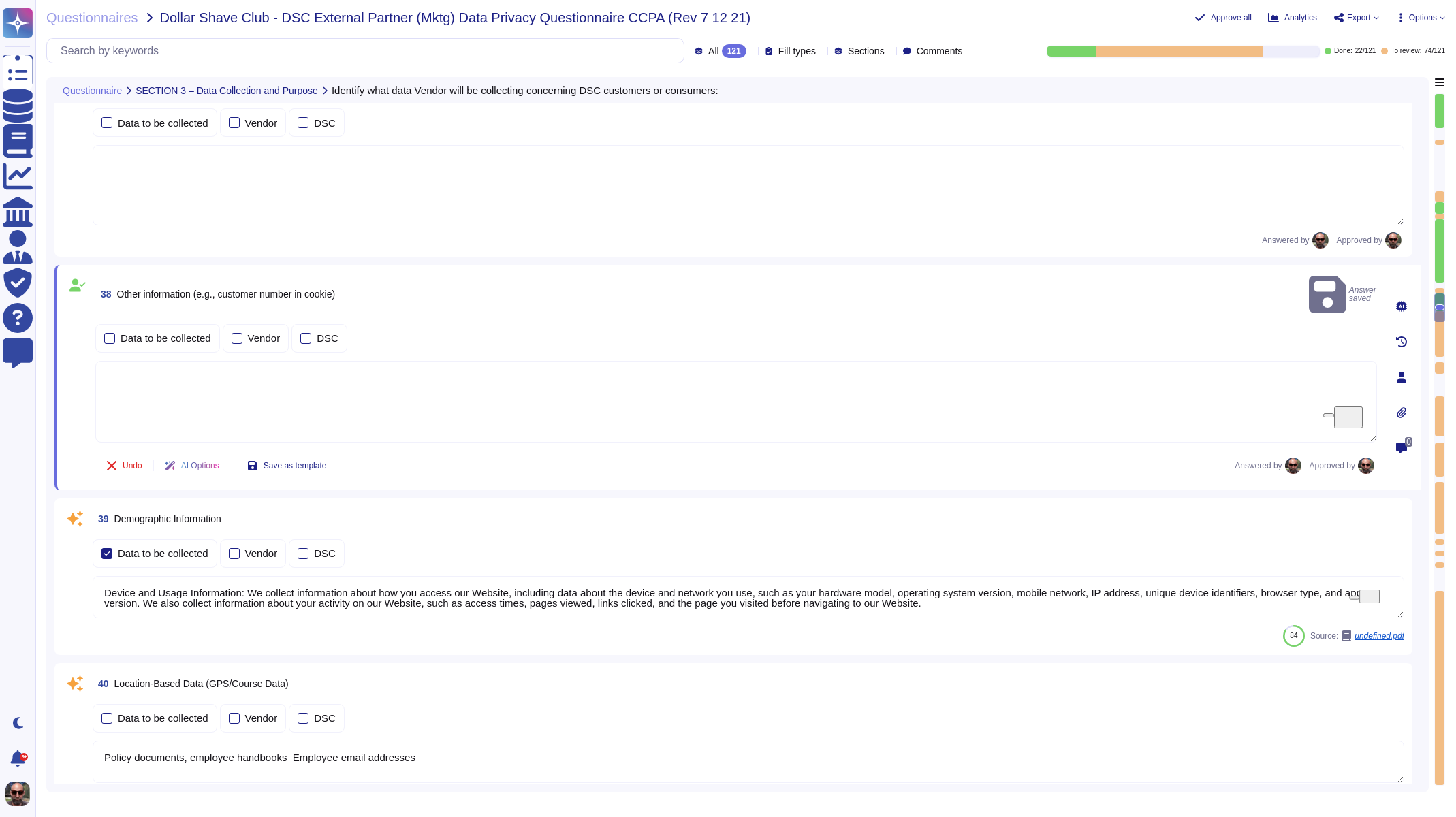
scroll to position [5515, 0]
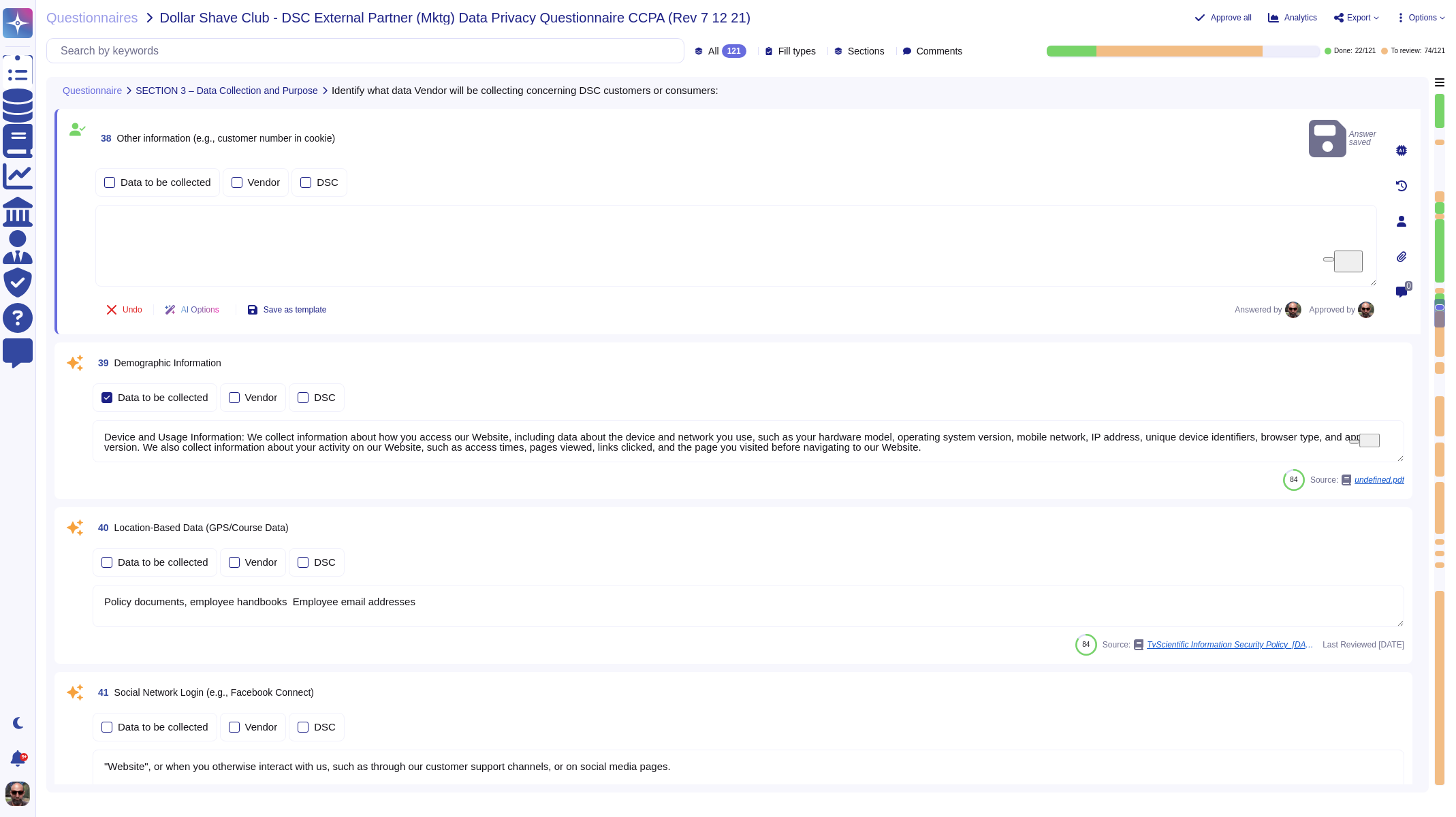
type textarea "We do not knowingly "sell" or "share" information about consumers under 16 year…"
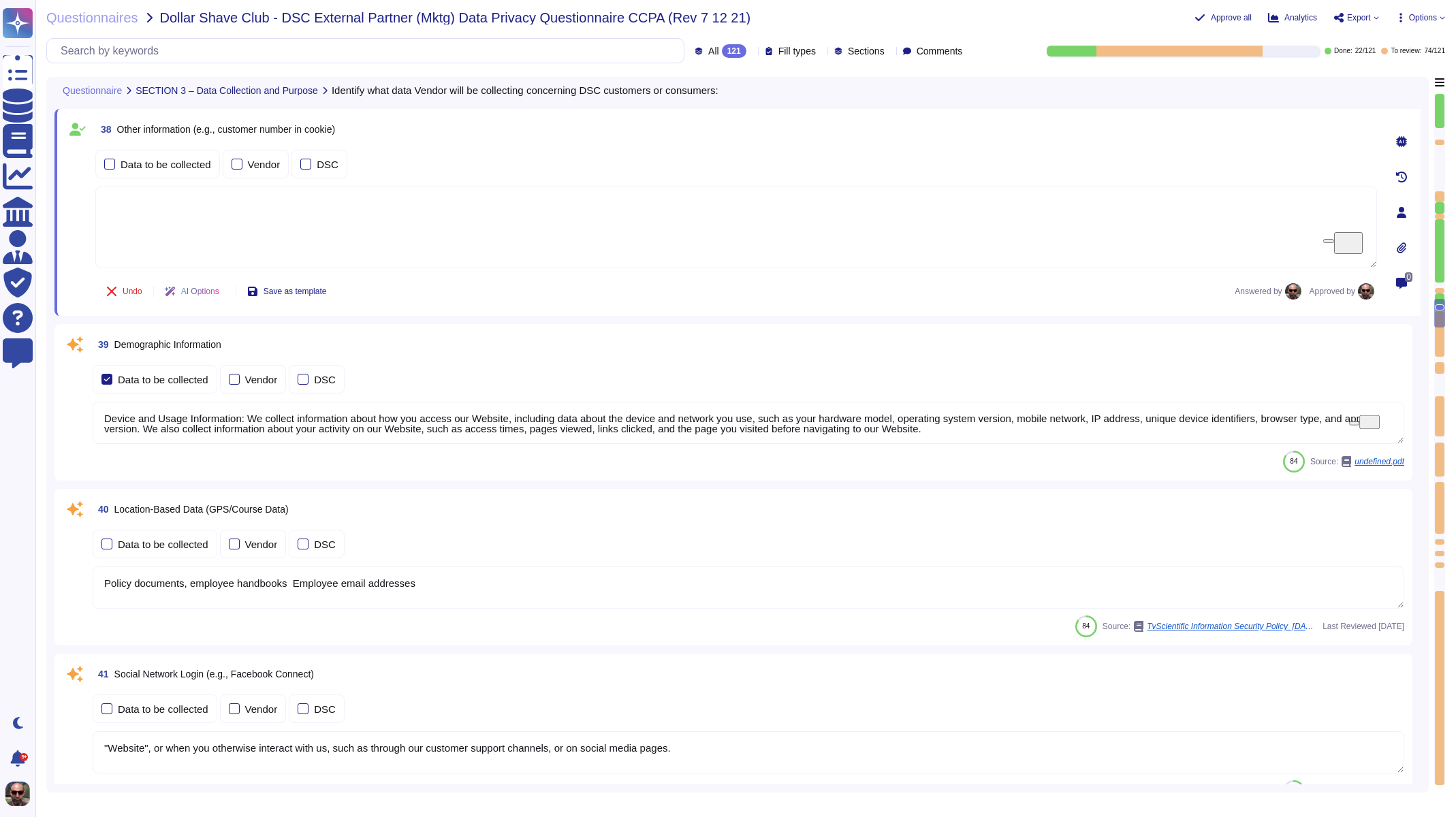
click at [408, 309] on div "38 Other information (e.g., customer number in cookie) Data to be collected Ven…" at bounding box center [738, 212] width 1366 height 207
click at [379, 363] on div "Data to be collected Vendor DSC" at bounding box center [748, 379] width 1312 height 34
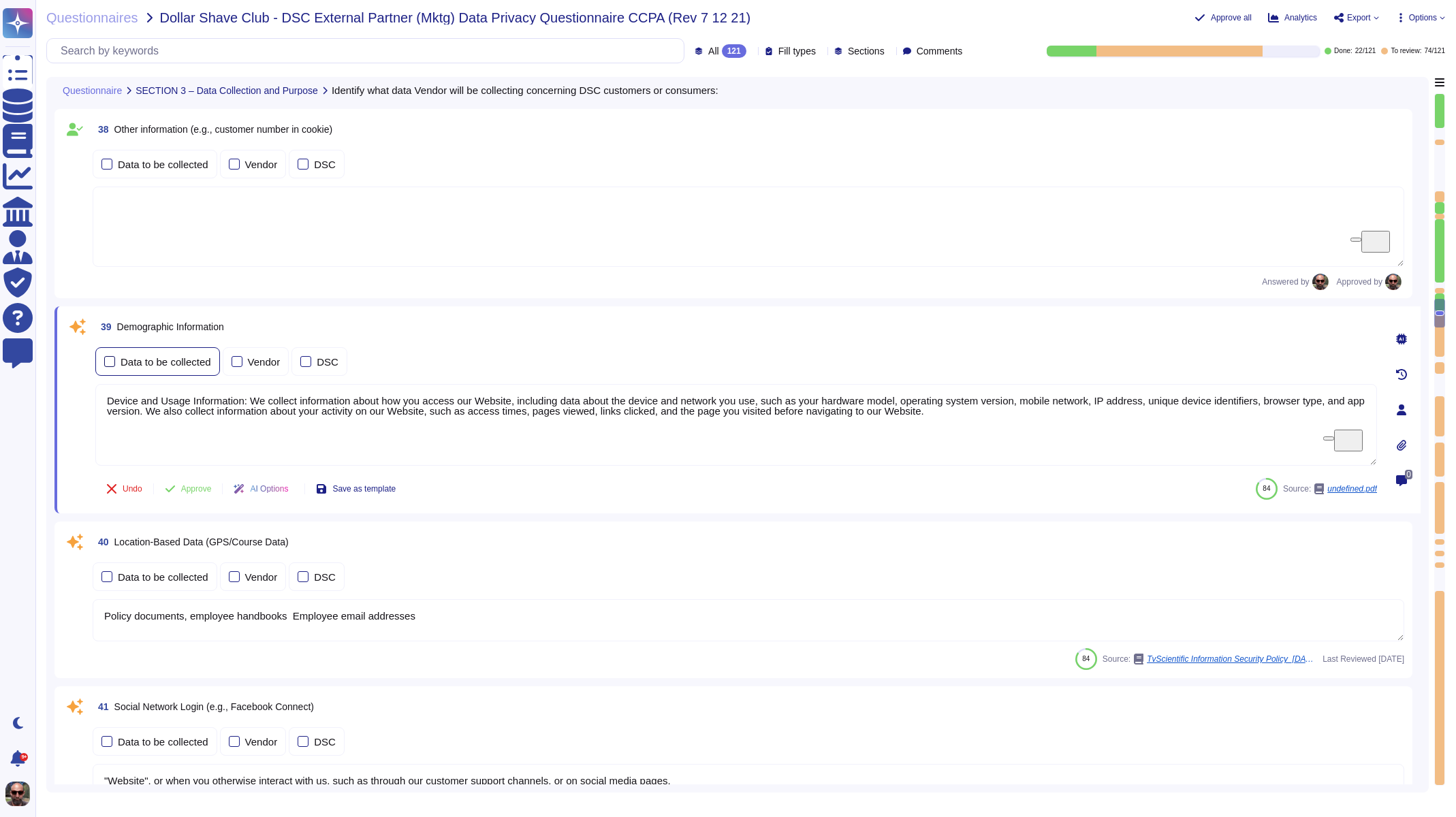
click at [111, 364] on div at bounding box center [110, 362] width 11 height 11
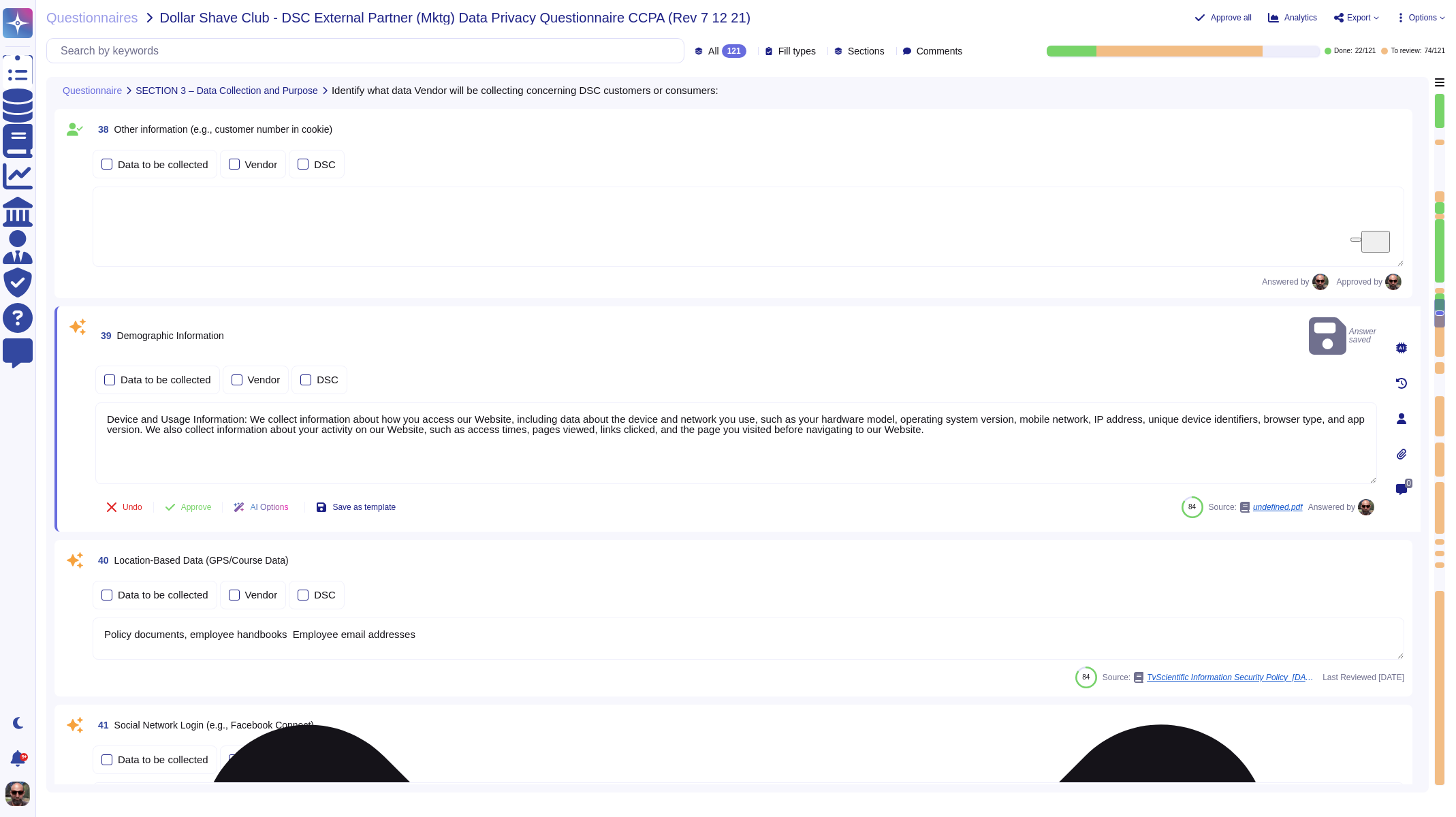
click at [157, 403] on textarea "Device and Usage Information: We collect information about how you access our W…" at bounding box center [736, 443] width 1282 height 81
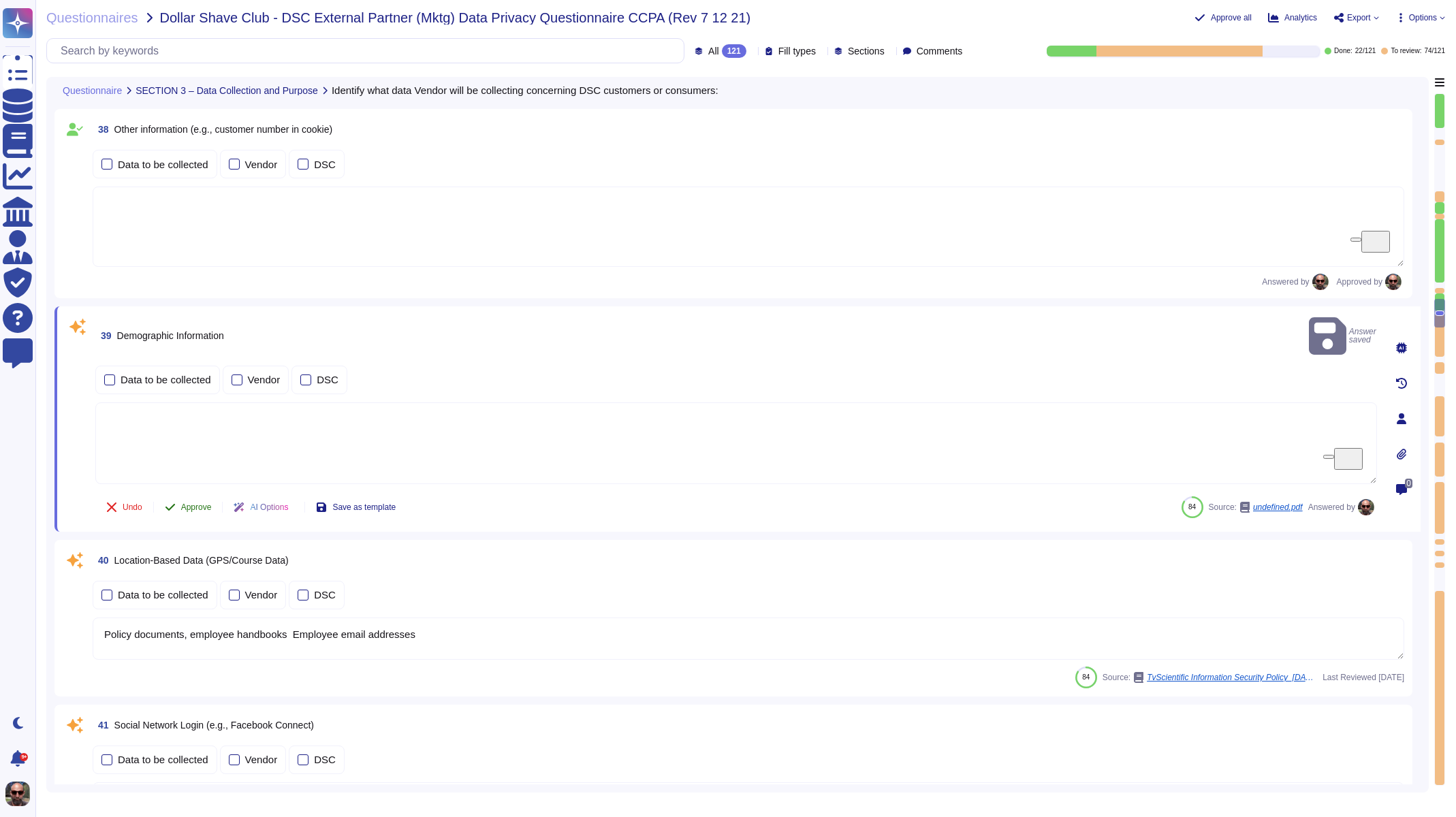
click at [216, 494] on button "Approve" at bounding box center [188, 507] width 69 height 27
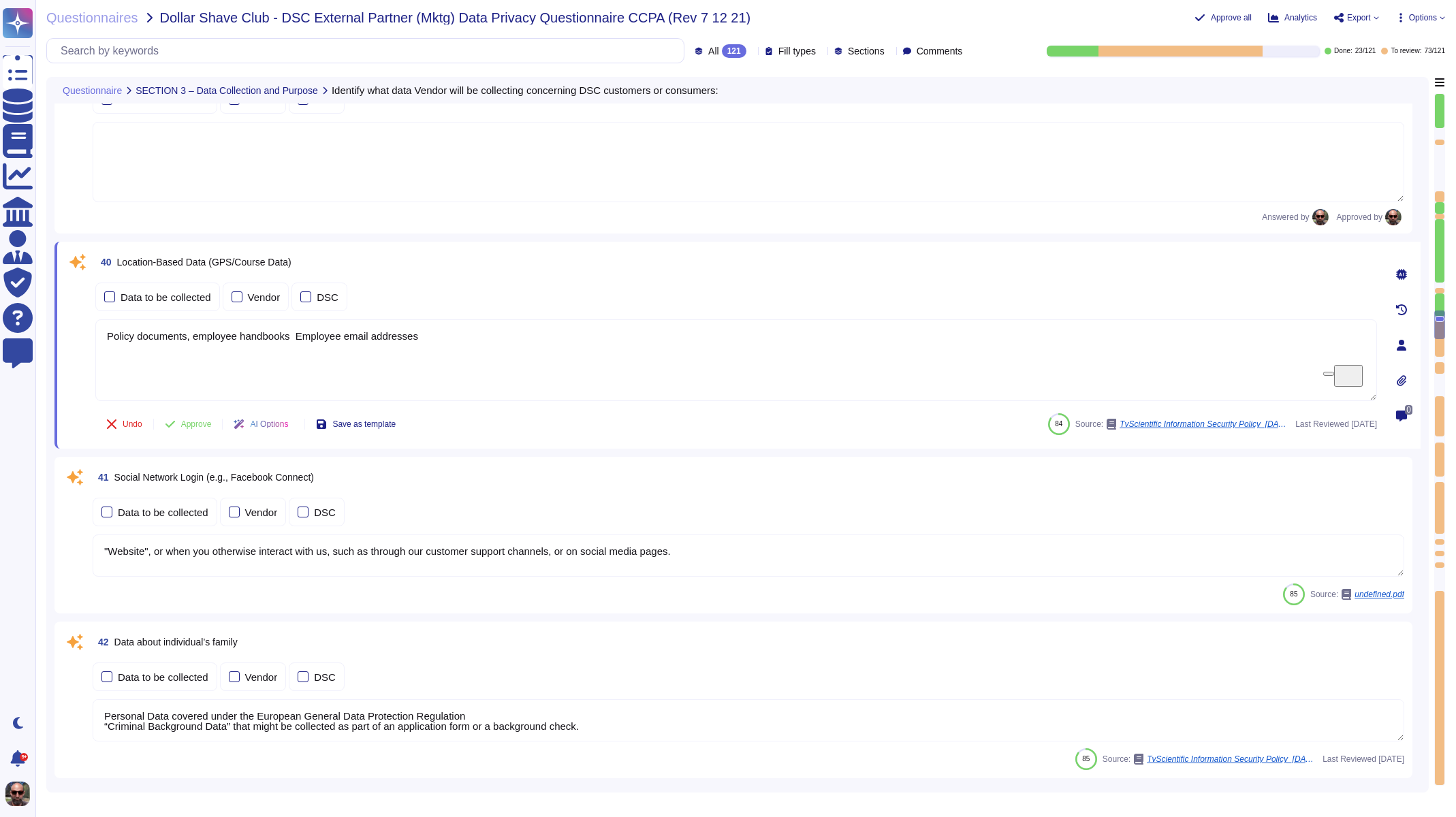
type textarea "We do not knowingly "sell" or "share" information about consumers under 16 year…"
type textarea "We encourage others to provide analytics services and serve advertisements acro…"
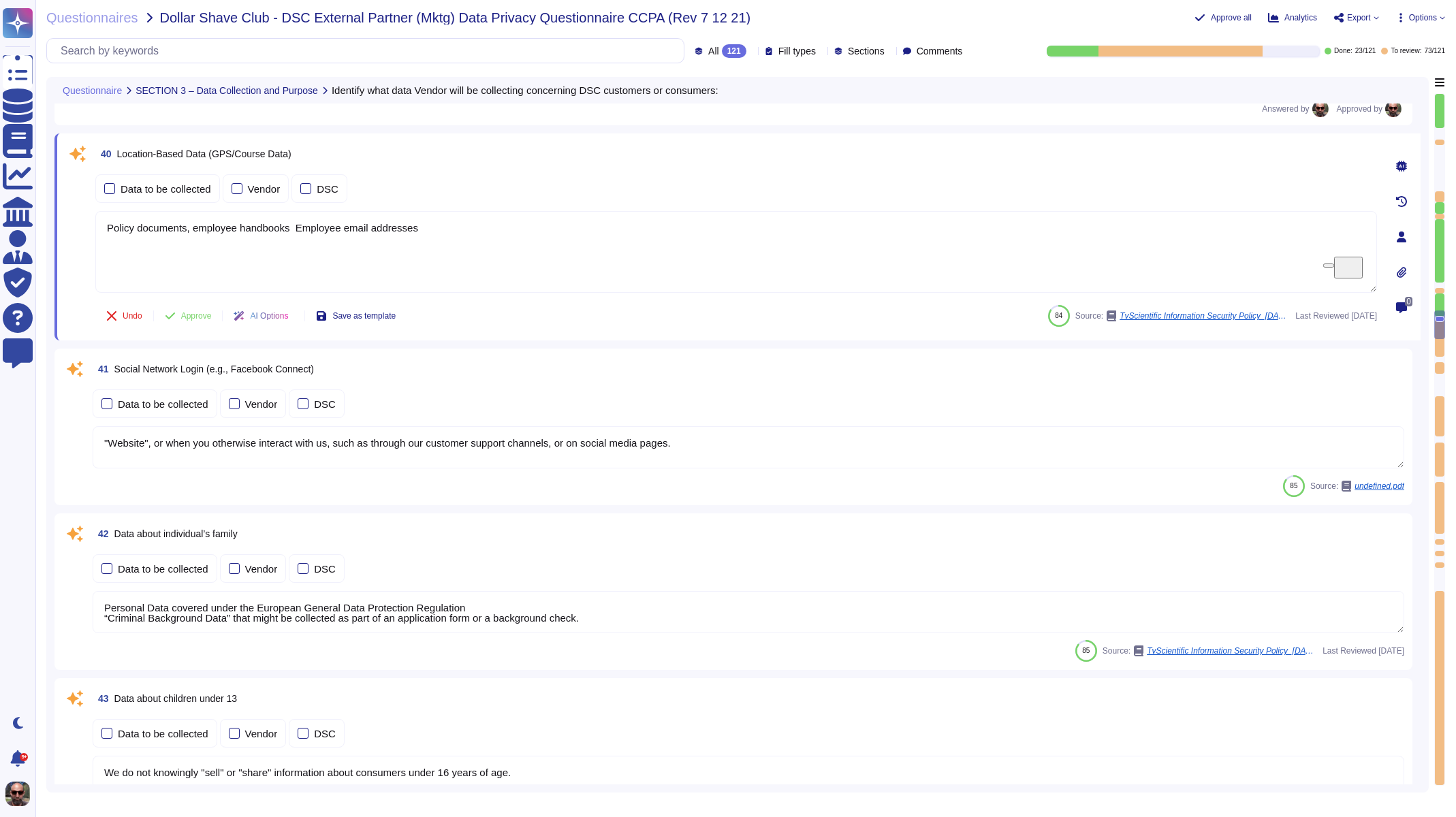
scroll to position [5875, 0]
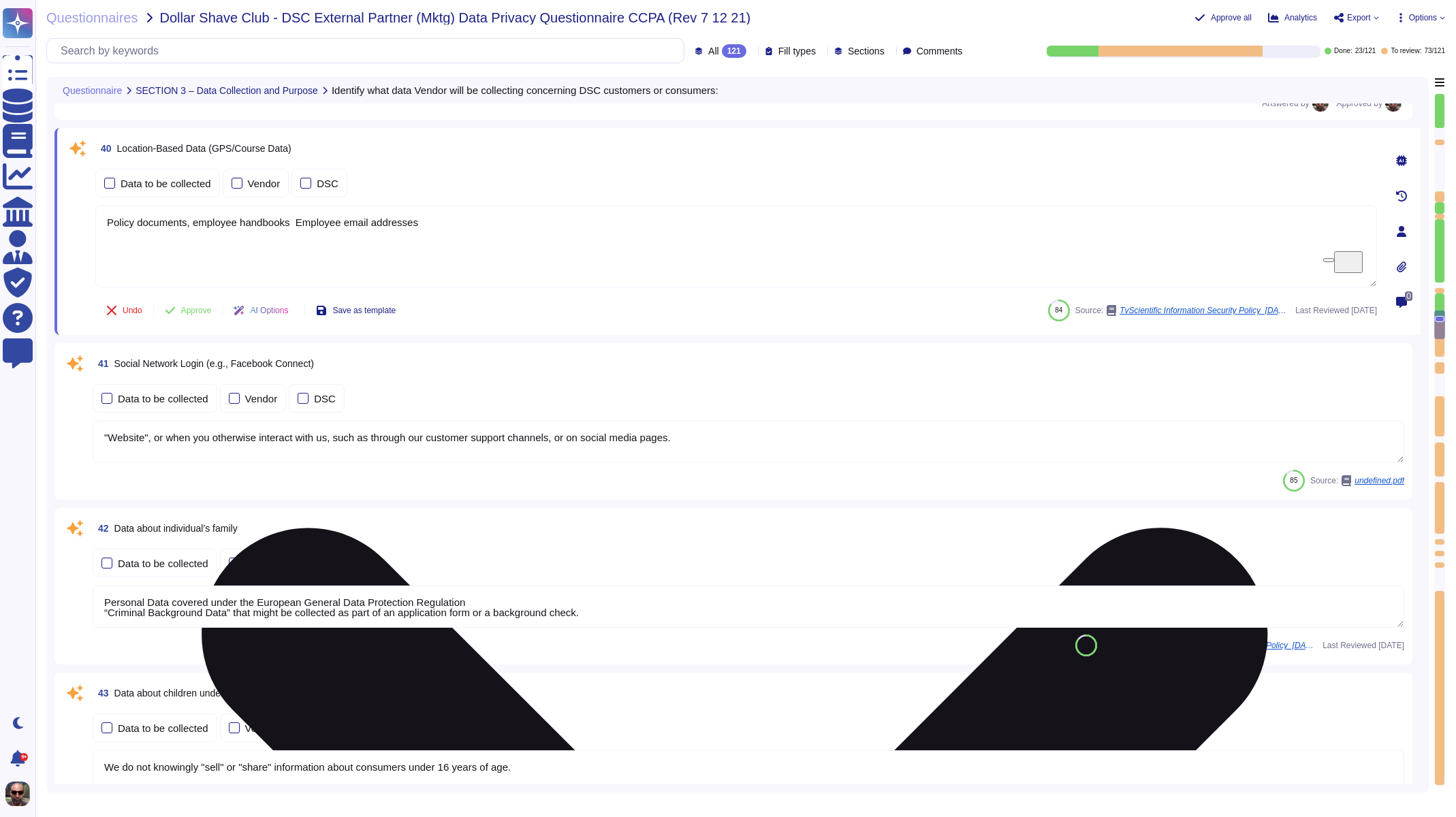
click at [165, 225] on textarea "Policy documents, employee handbooks Employee email addresses" at bounding box center [736, 247] width 1282 height 81
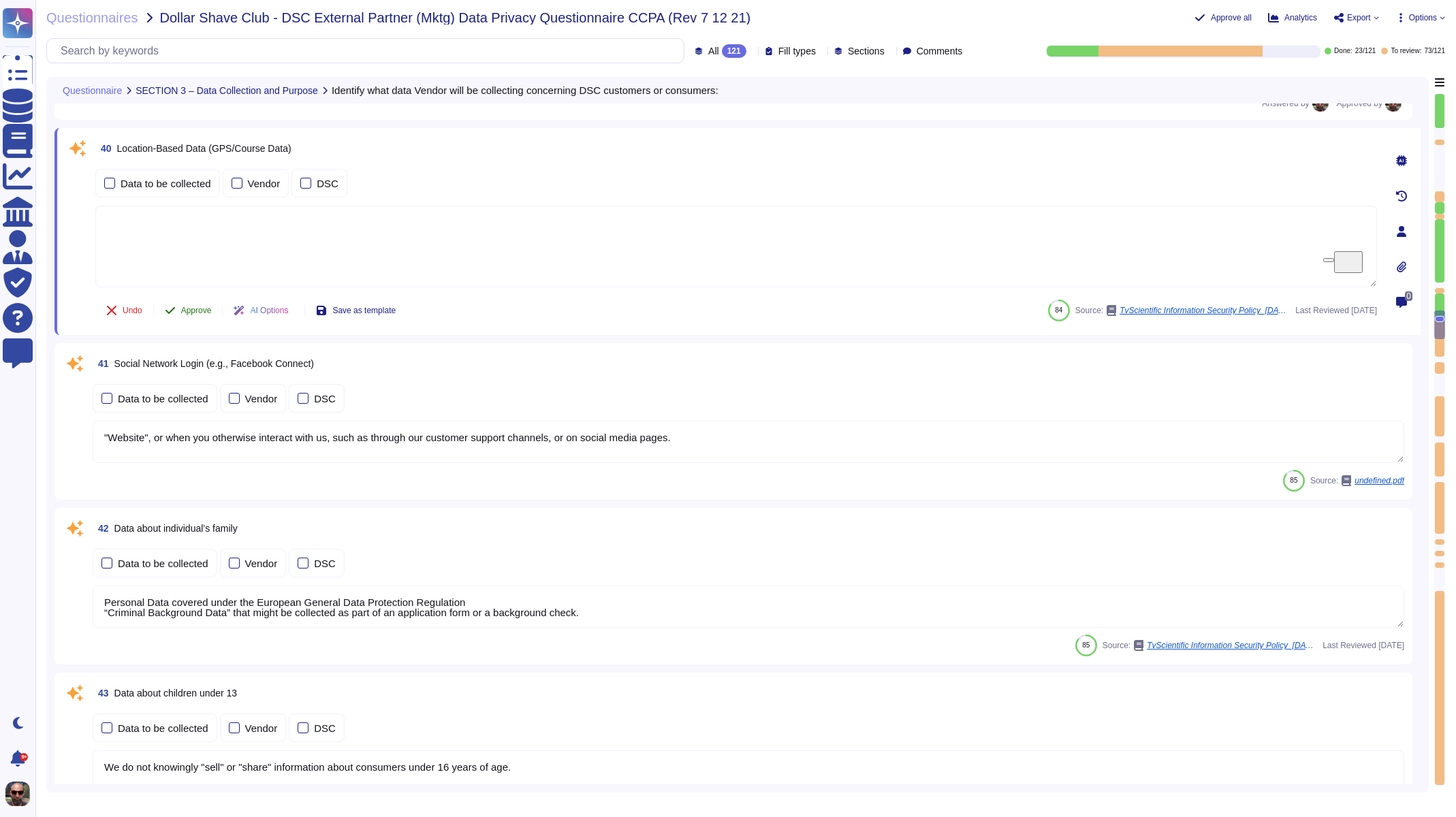
click at [209, 306] on span "Approve" at bounding box center [197, 311] width 31 height 8
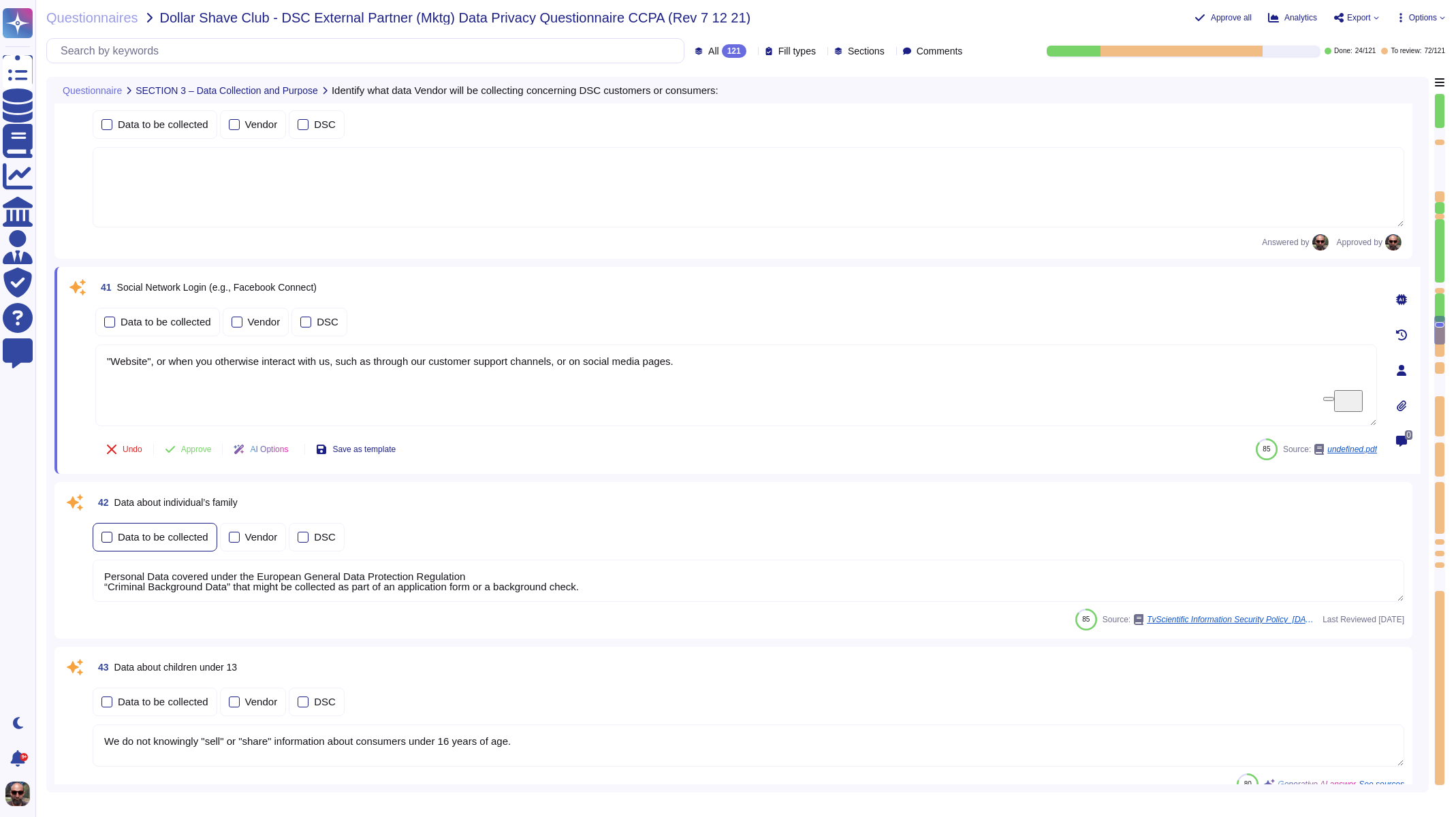
type textarea "We may derive information or draw inferences about you based on the information…"
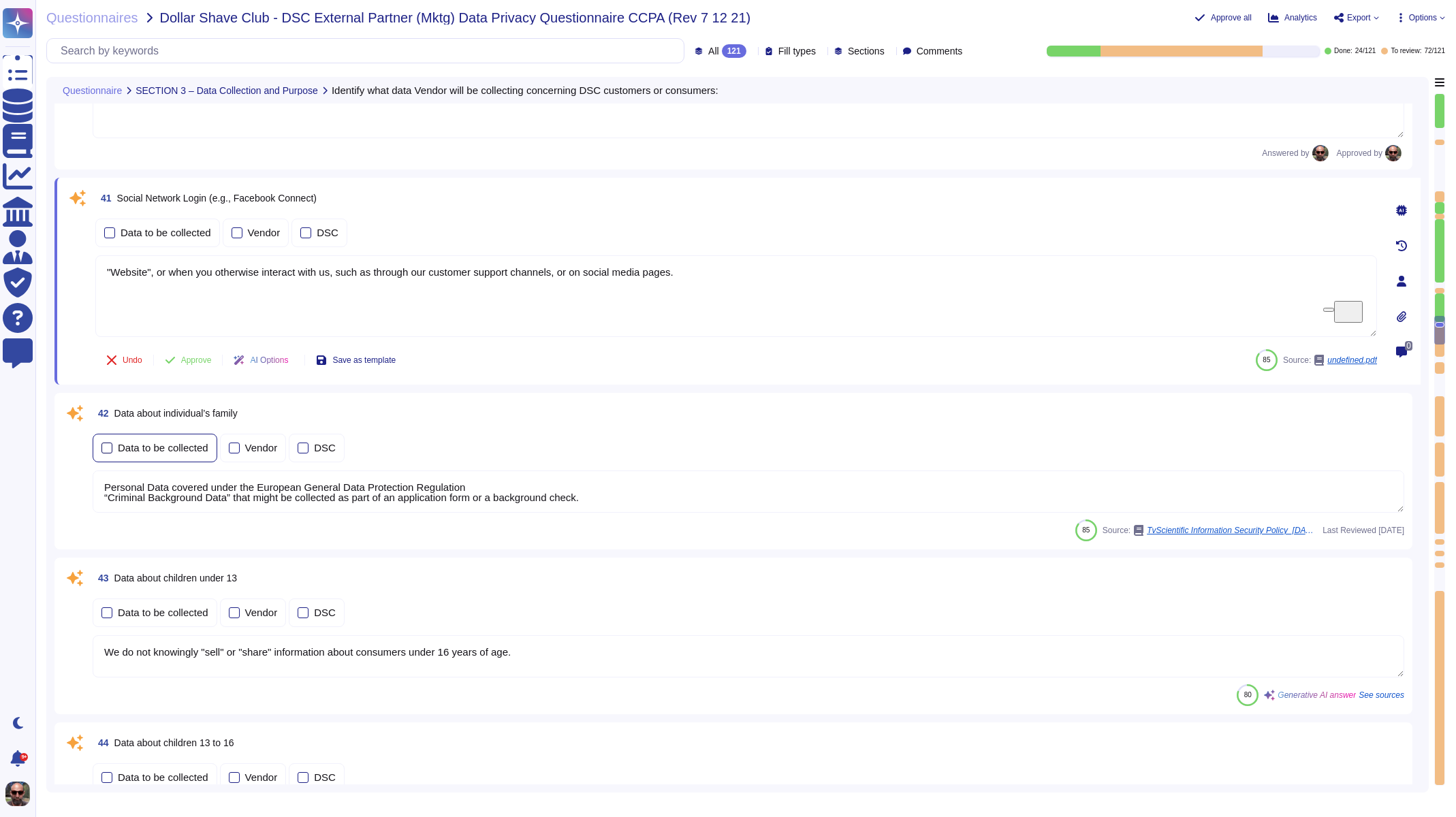
scroll to position [6064, 0]
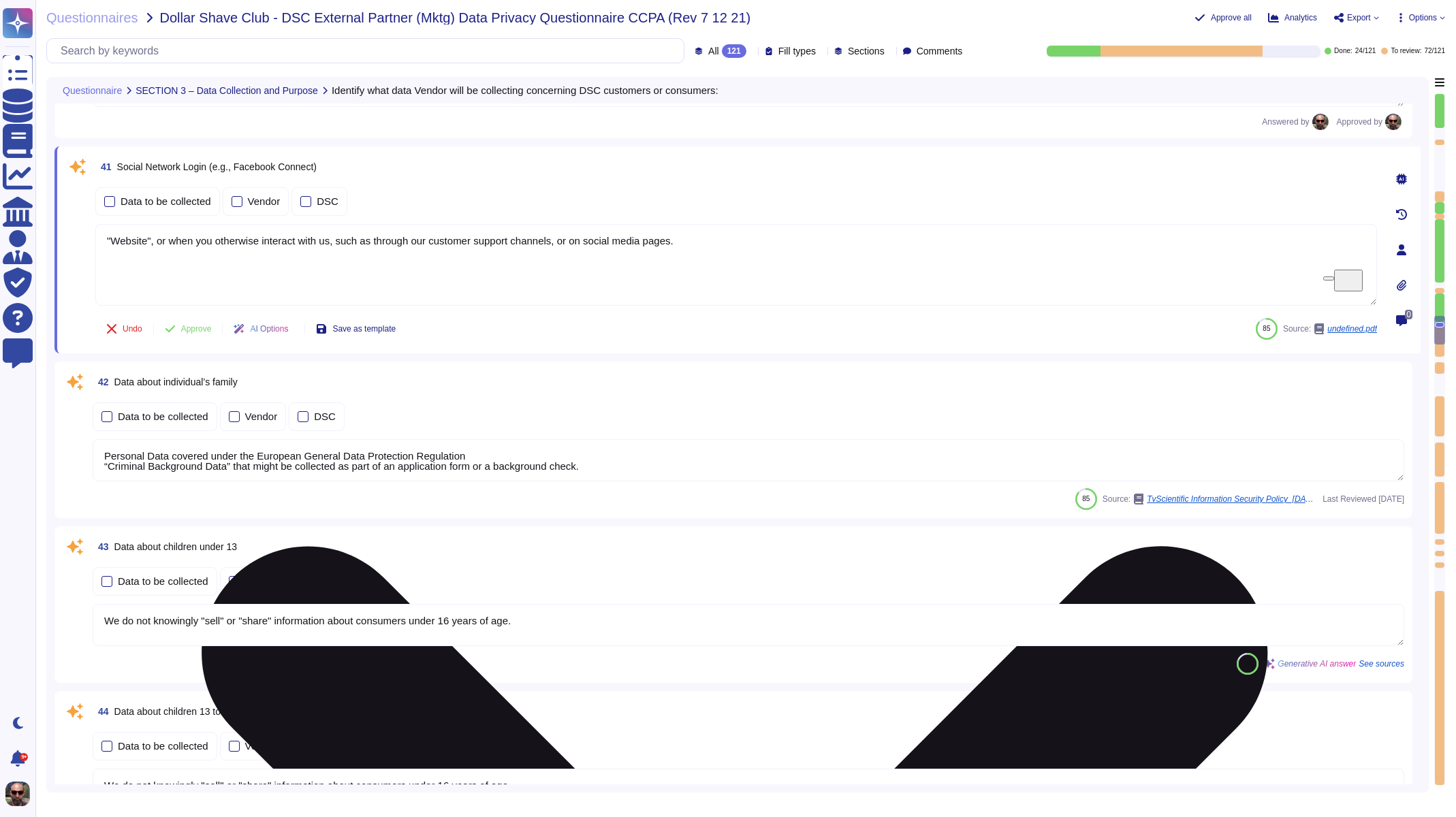
click at [180, 230] on textarea ""Website", or when you otherwise interact with us, such as through our customer…" at bounding box center [736, 265] width 1282 height 81
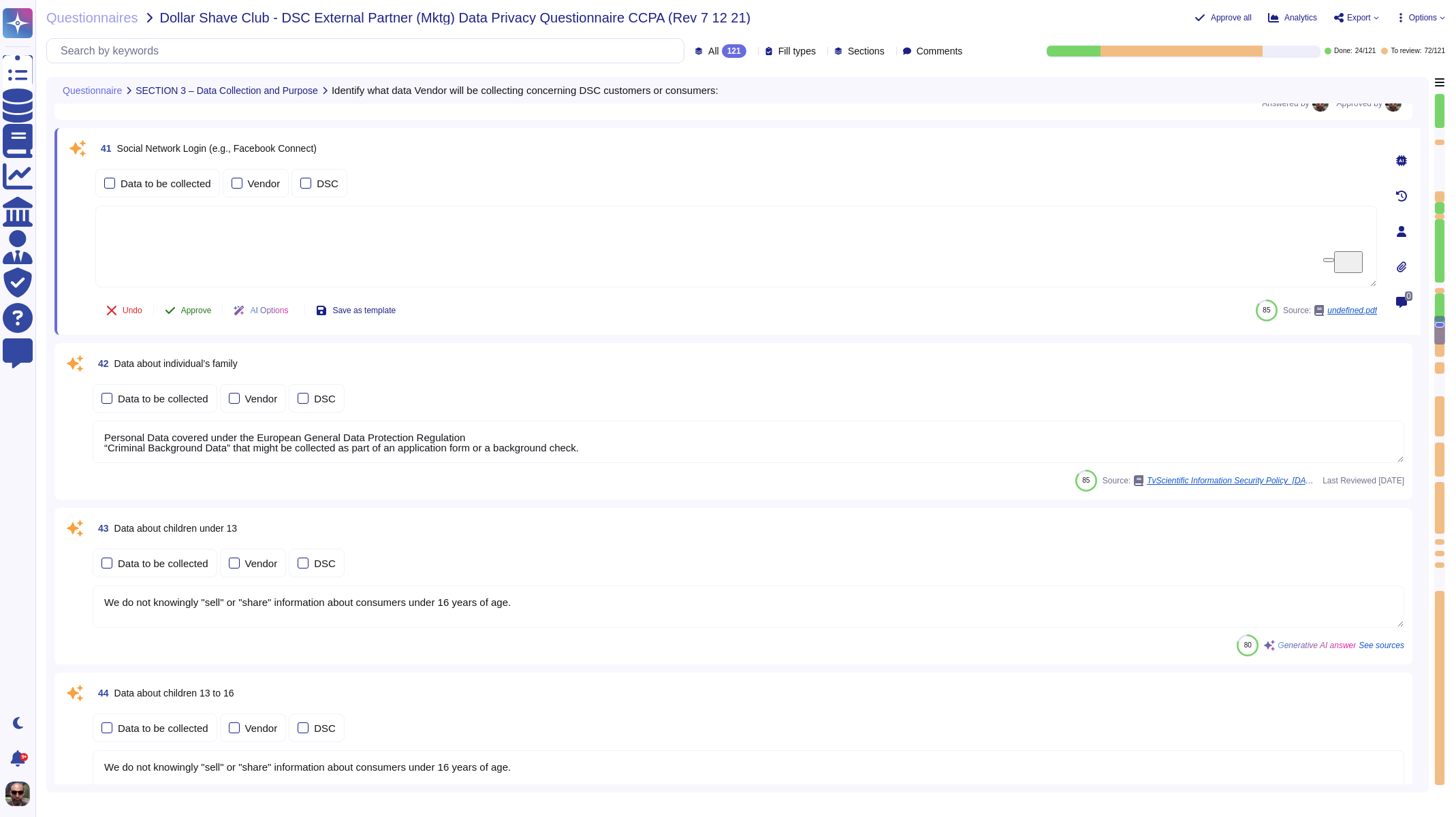
click at [209, 317] on button "Approve" at bounding box center [188, 311] width 69 height 27
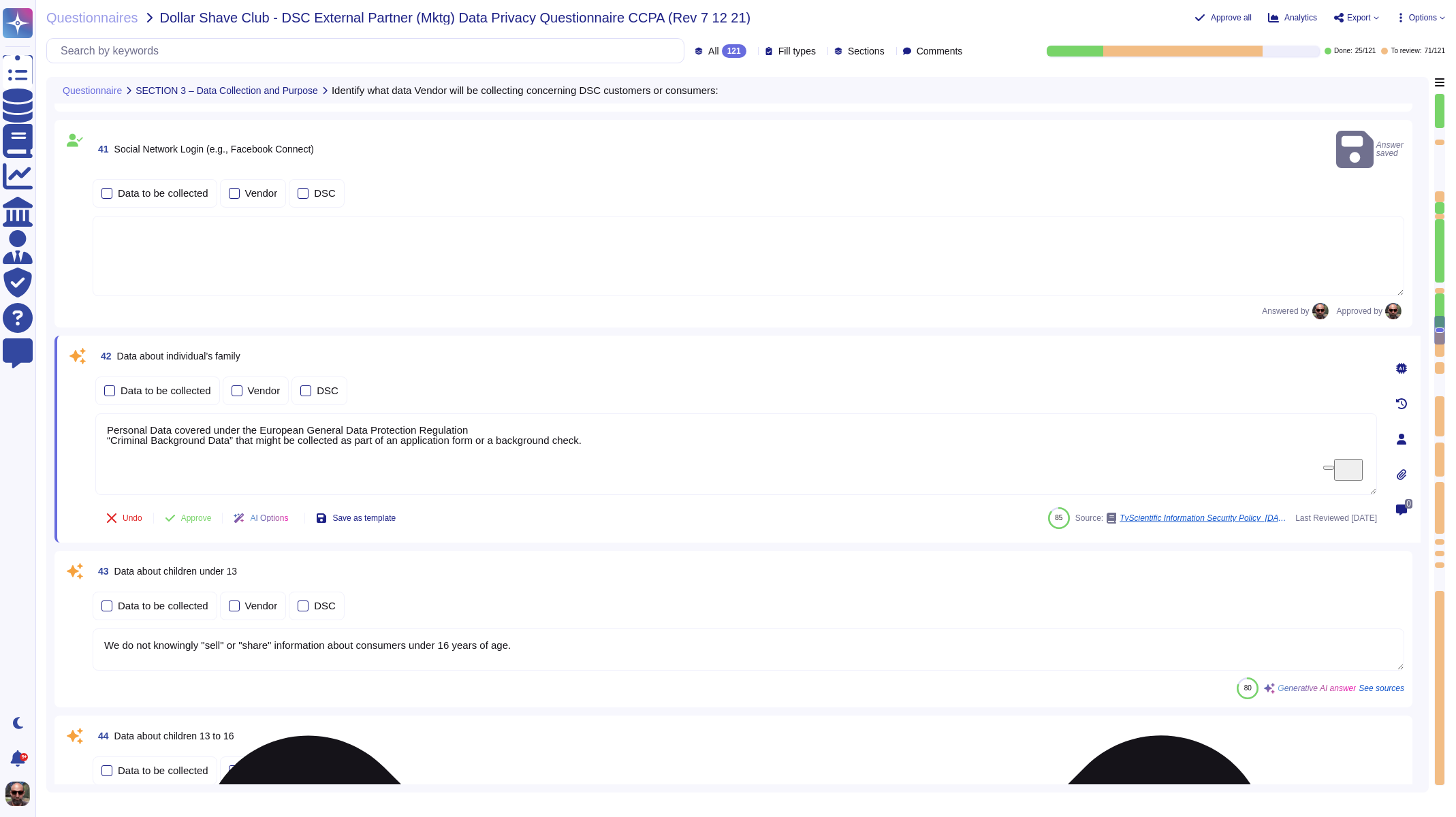
click at [197, 415] on textarea "Personal Data covered under the European General Data Protection Regulation “Cr…" at bounding box center [736, 454] width 1282 height 81
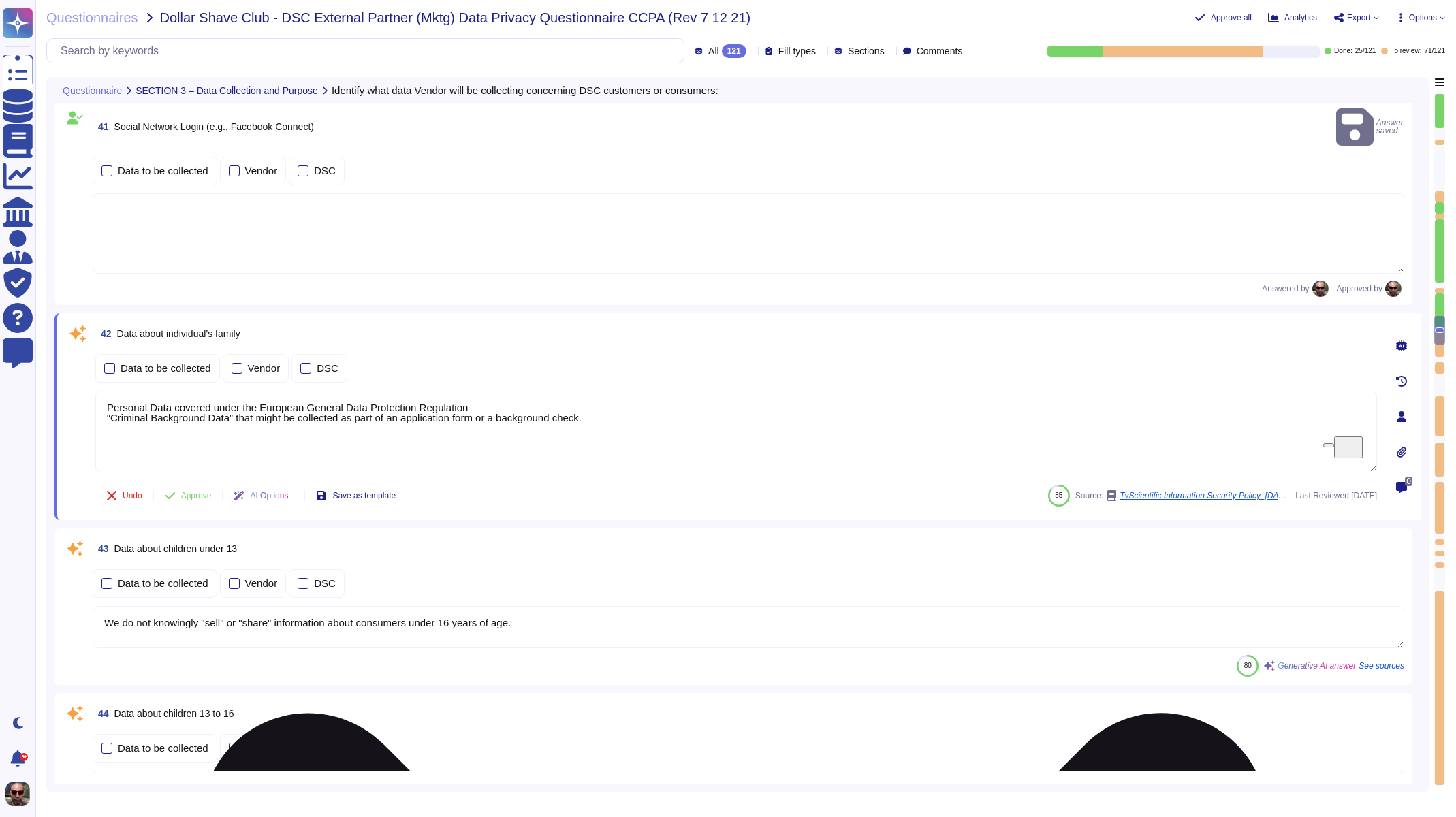
click at [197, 415] on div "42 Data about individual’s family Data to be collected Vendor DSC Personal Data…" at bounding box center [738, 417] width 1366 height 207
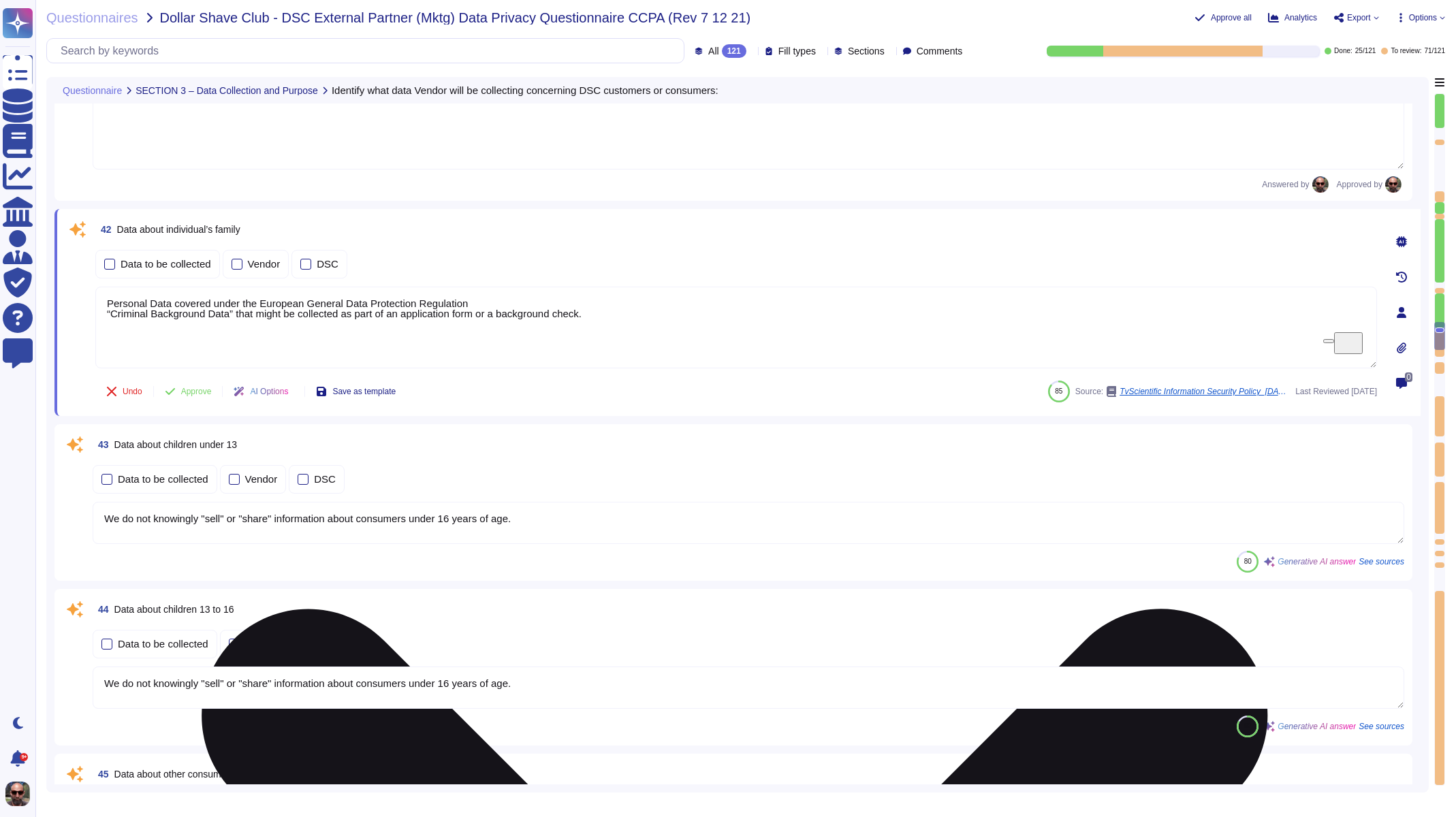
scroll to position [6254, 0]
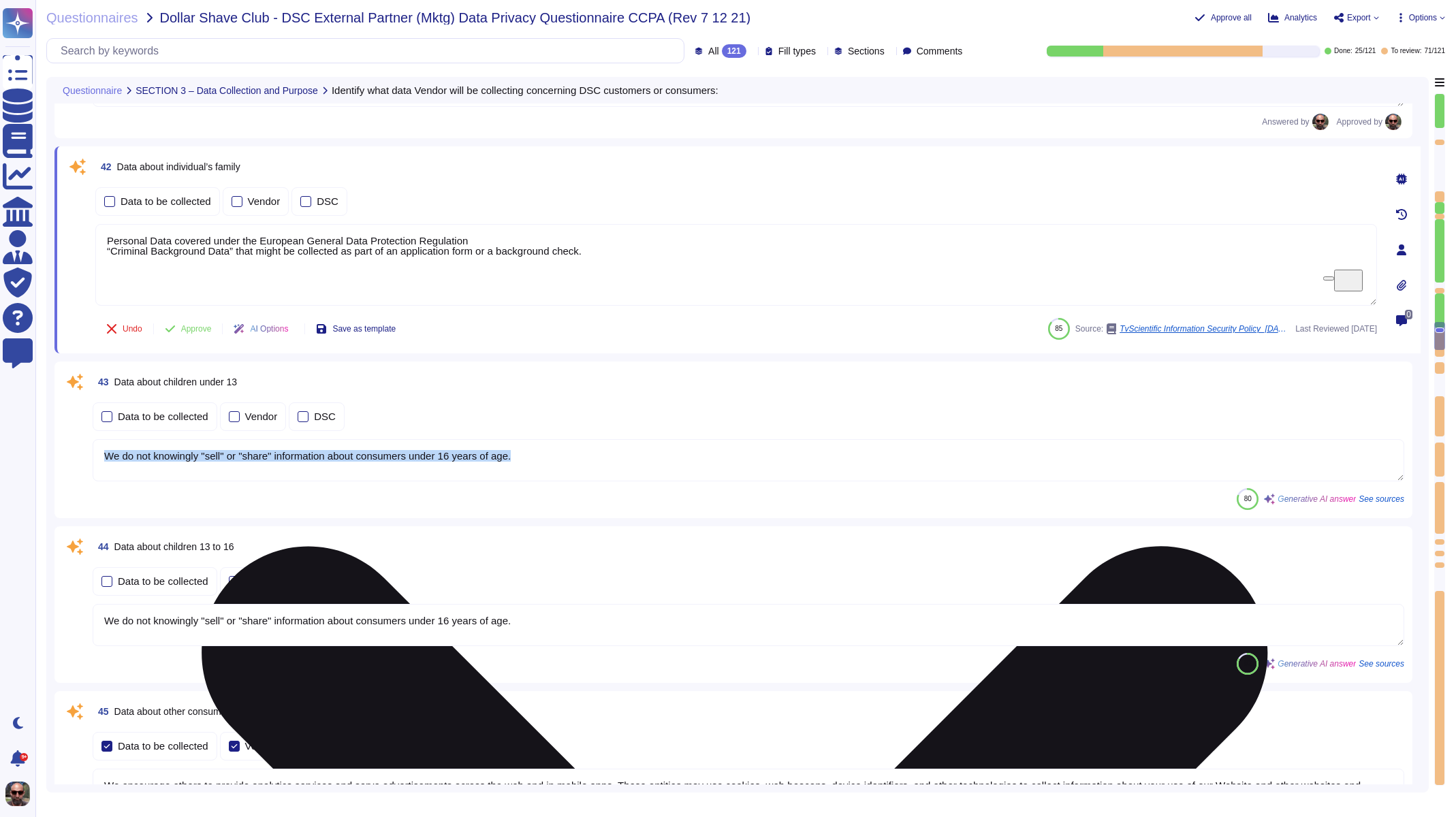
click at [197, 415] on div "Data to be collected Vendor DSC We do not knowingly "sell" or "share" informati…" at bounding box center [748, 441] width 1312 height 83
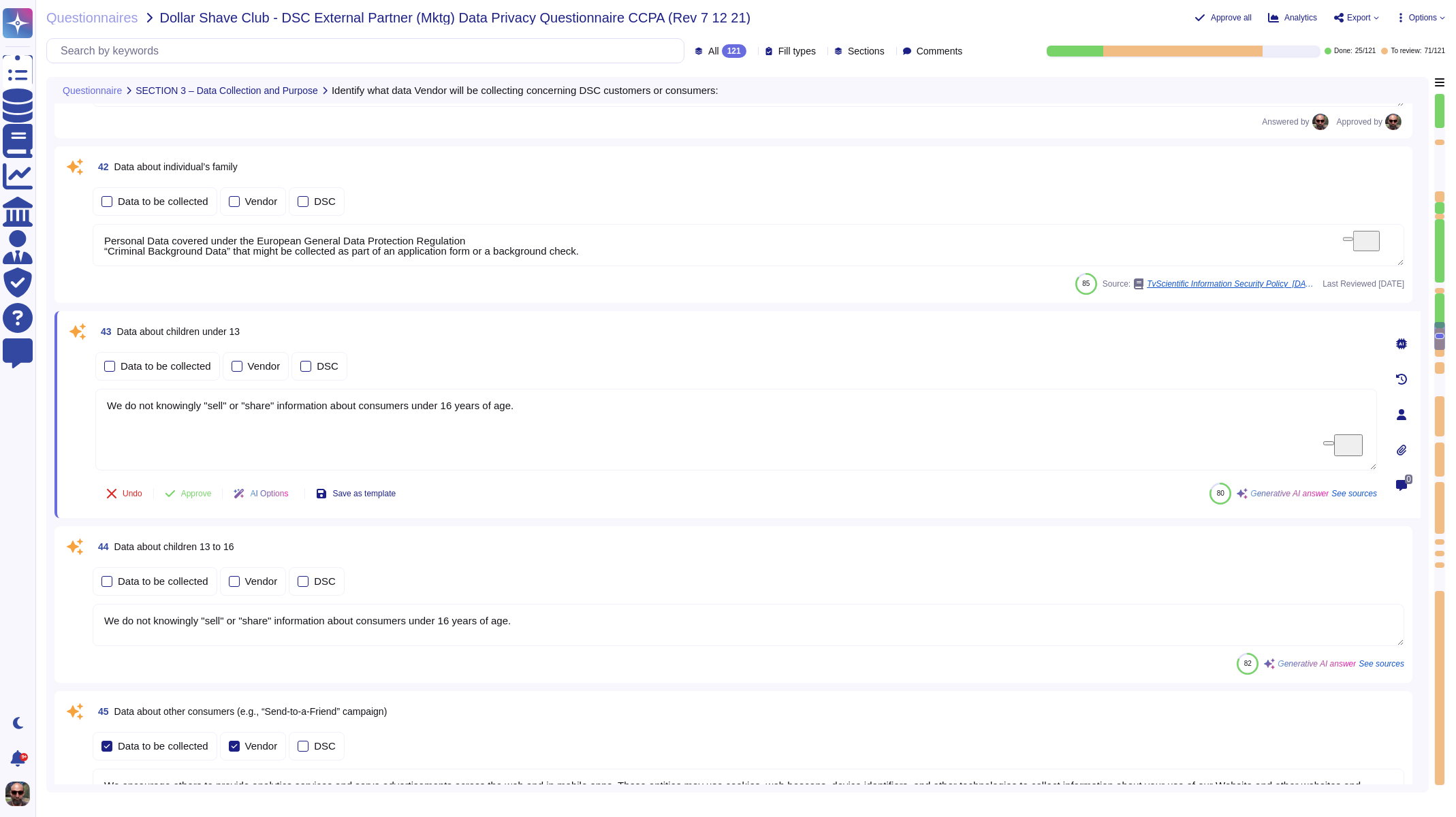
click at [194, 235] on textarea "Personal Data covered under the European General Data Protection Regulation “Cr…" at bounding box center [748, 245] width 1312 height 42
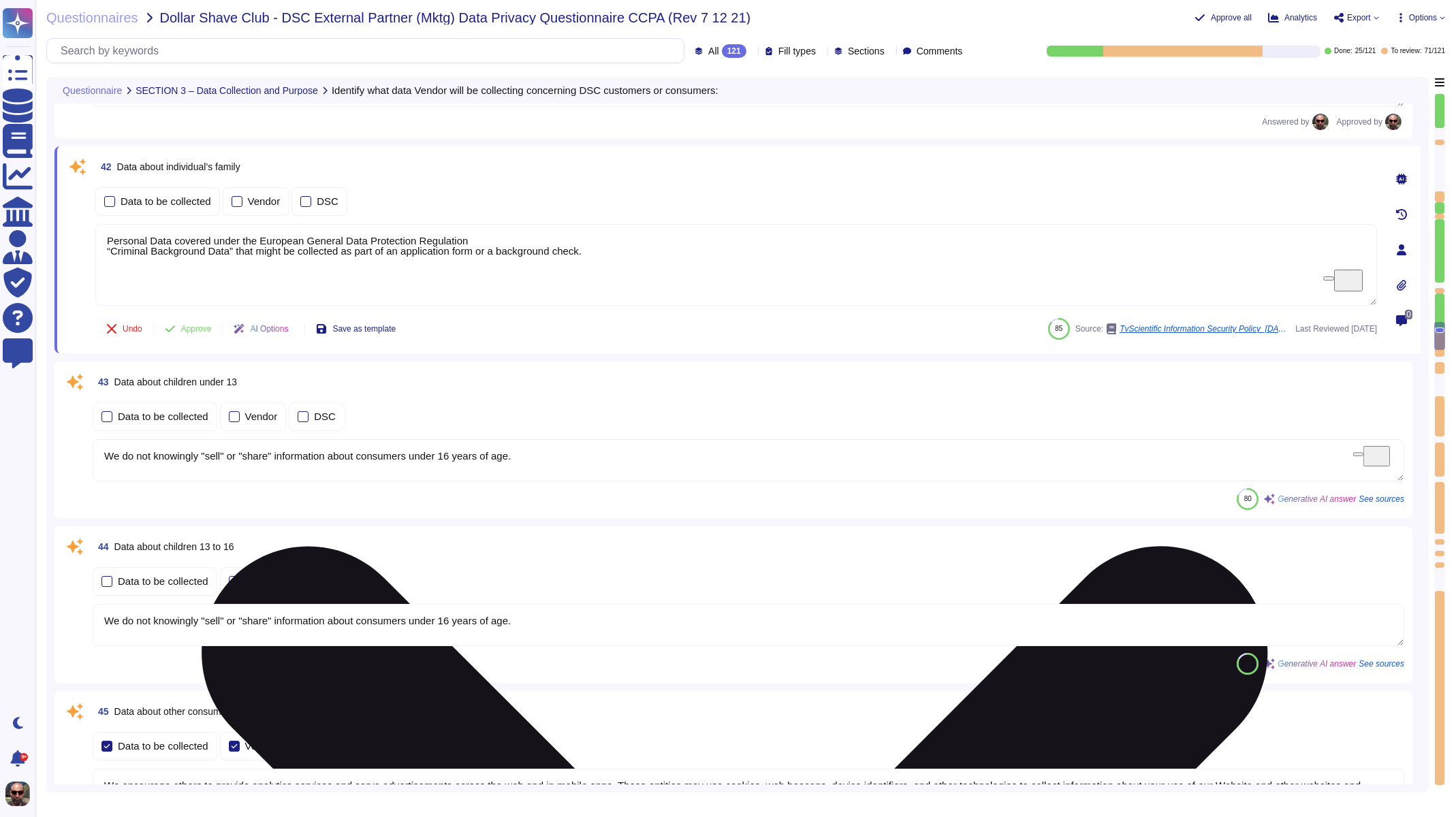
click at [194, 235] on textarea "Personal Data covered under the European General Data Protection Regulation “Cr…" at bounding box center [736, 265] width 1282 height 81
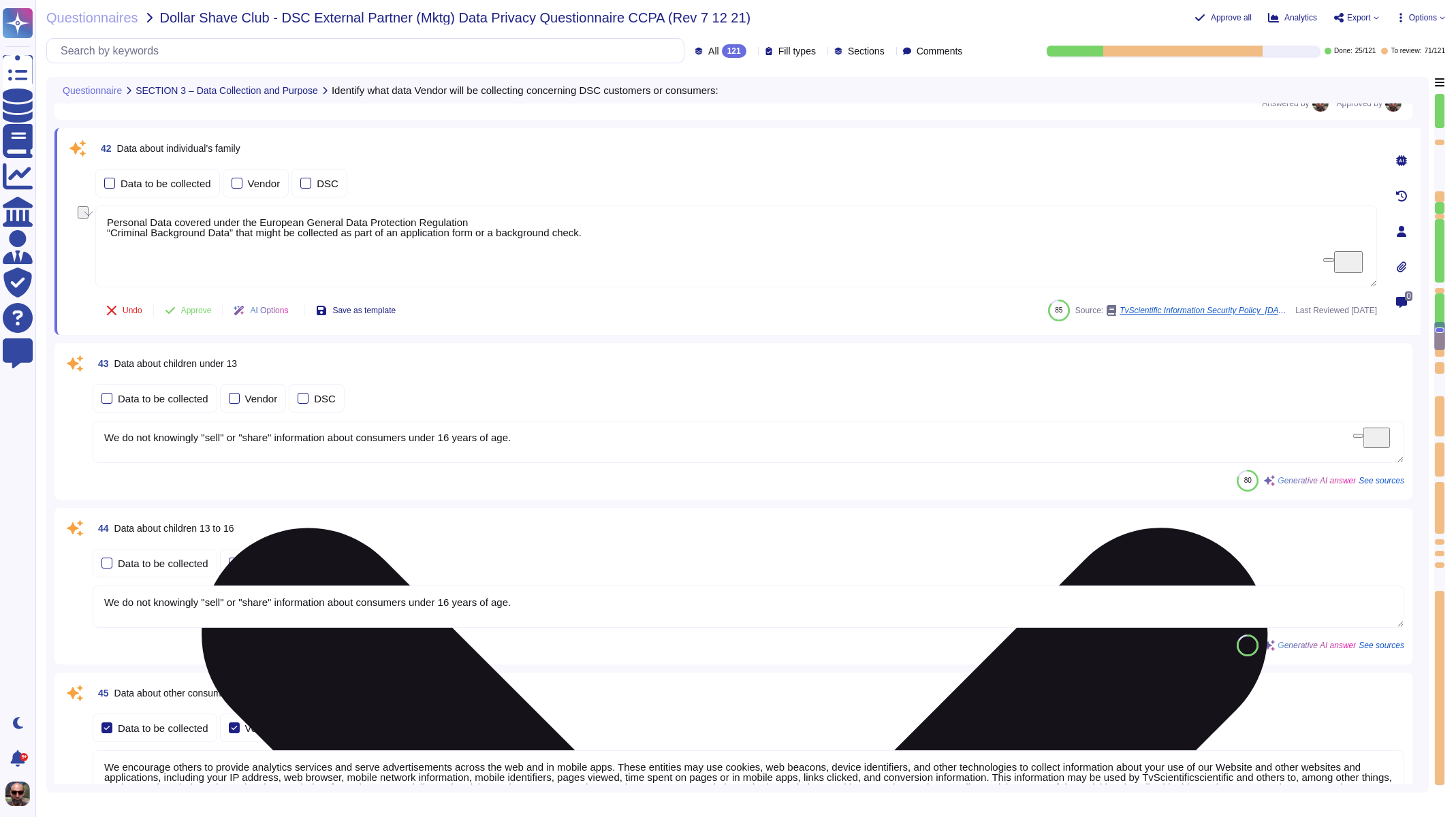
click at [194, 235] on textarea "Personal Data covered under the European General Data Protection Regulation “Cr…" at bounding box center [736, 247] width 1282 height 81
click at [557, 246] on textarea "Personal Data covered under the European General Data Protection Regulation “Cr…" at bounding box center [736, 247] width 1282 height 81
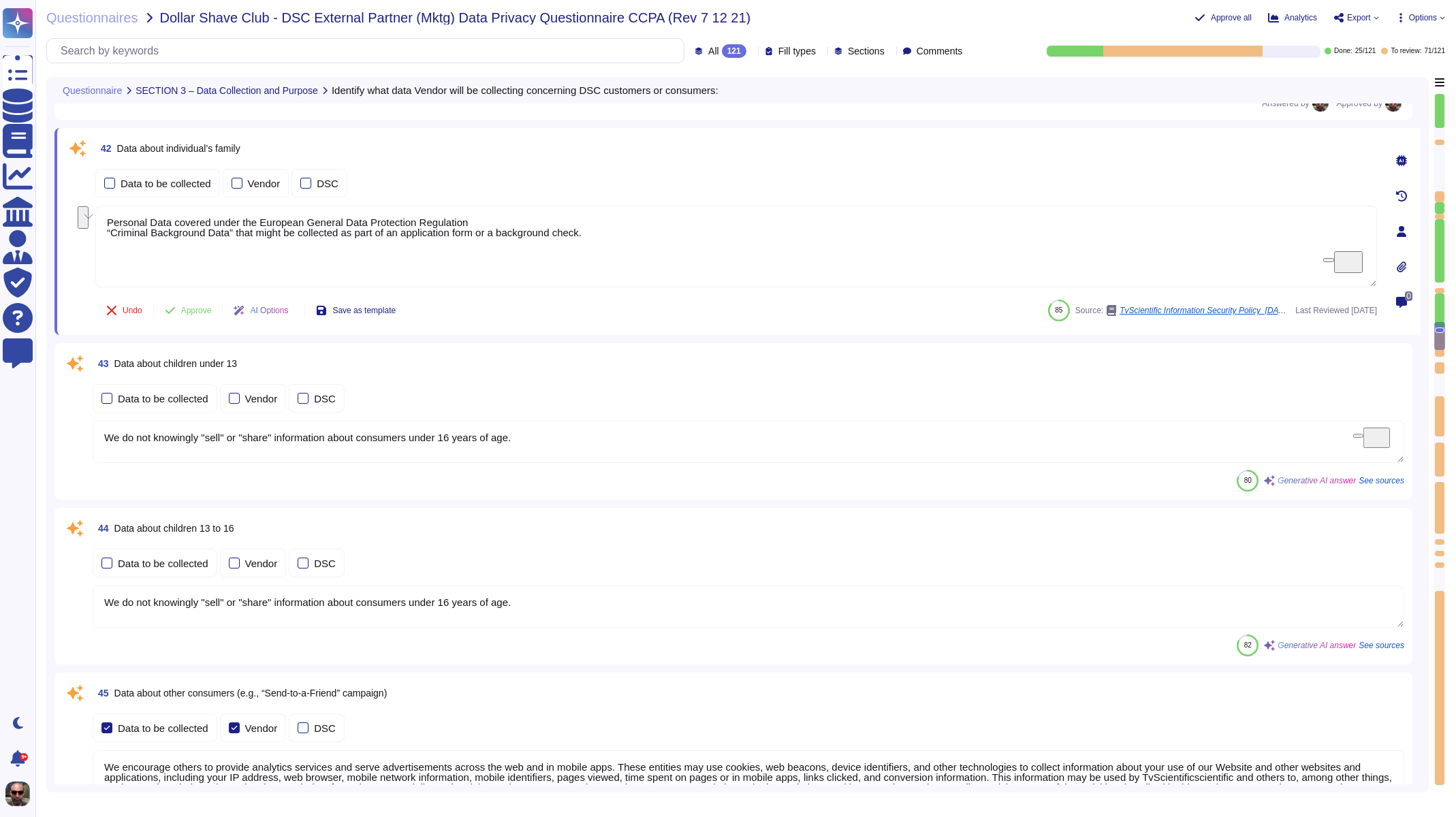
drag, startPoint x: 590, startPoint y: 232, endPoint x: 79, endPoint y: 227, distance: 511.0
click at [79, 227] on div "42 Data about individual’s family Data to be collected Vendor DSC Personal Data…" at bounding box center [721, 231] width 1312 height 190
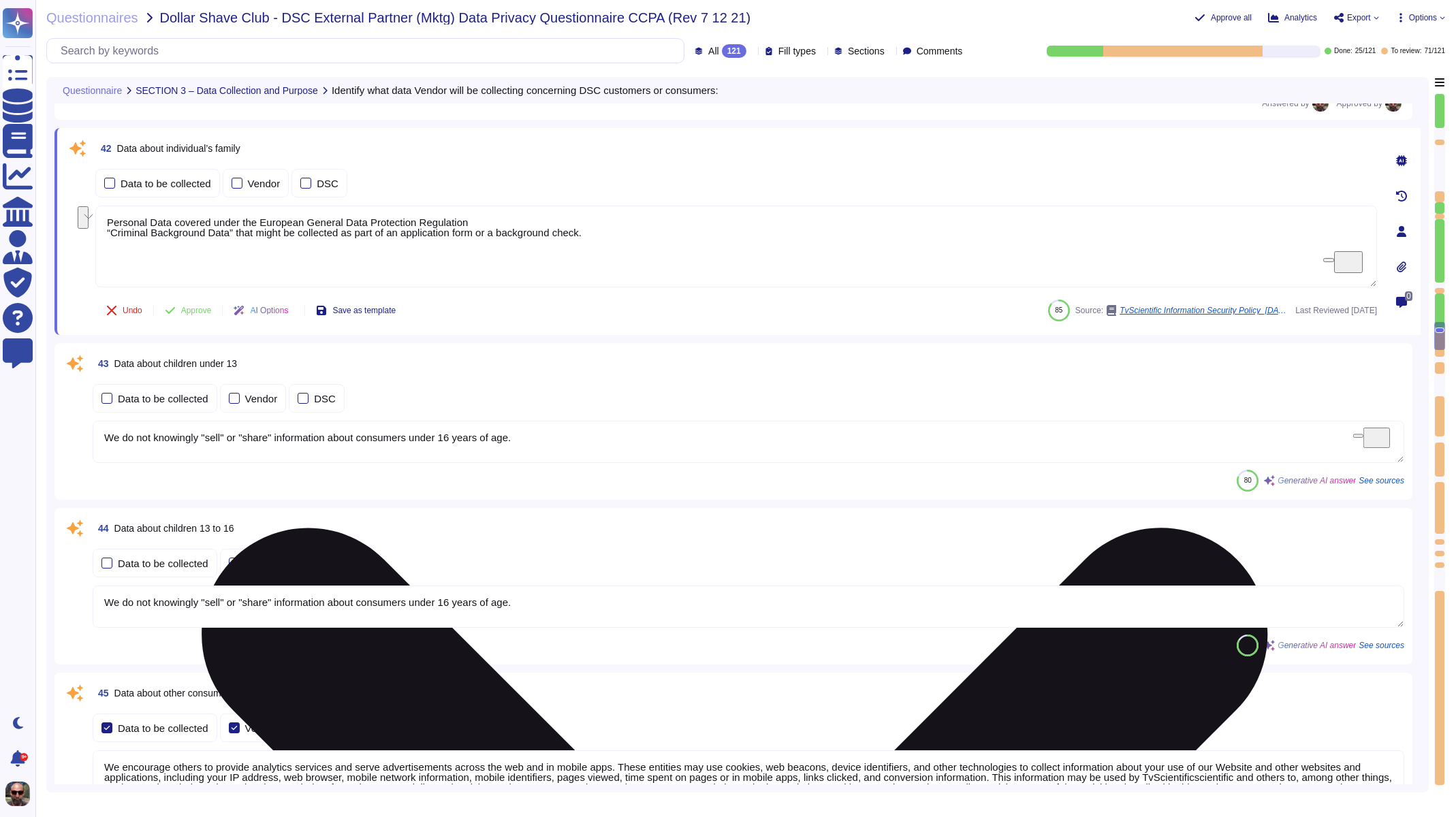
type textarea "k."
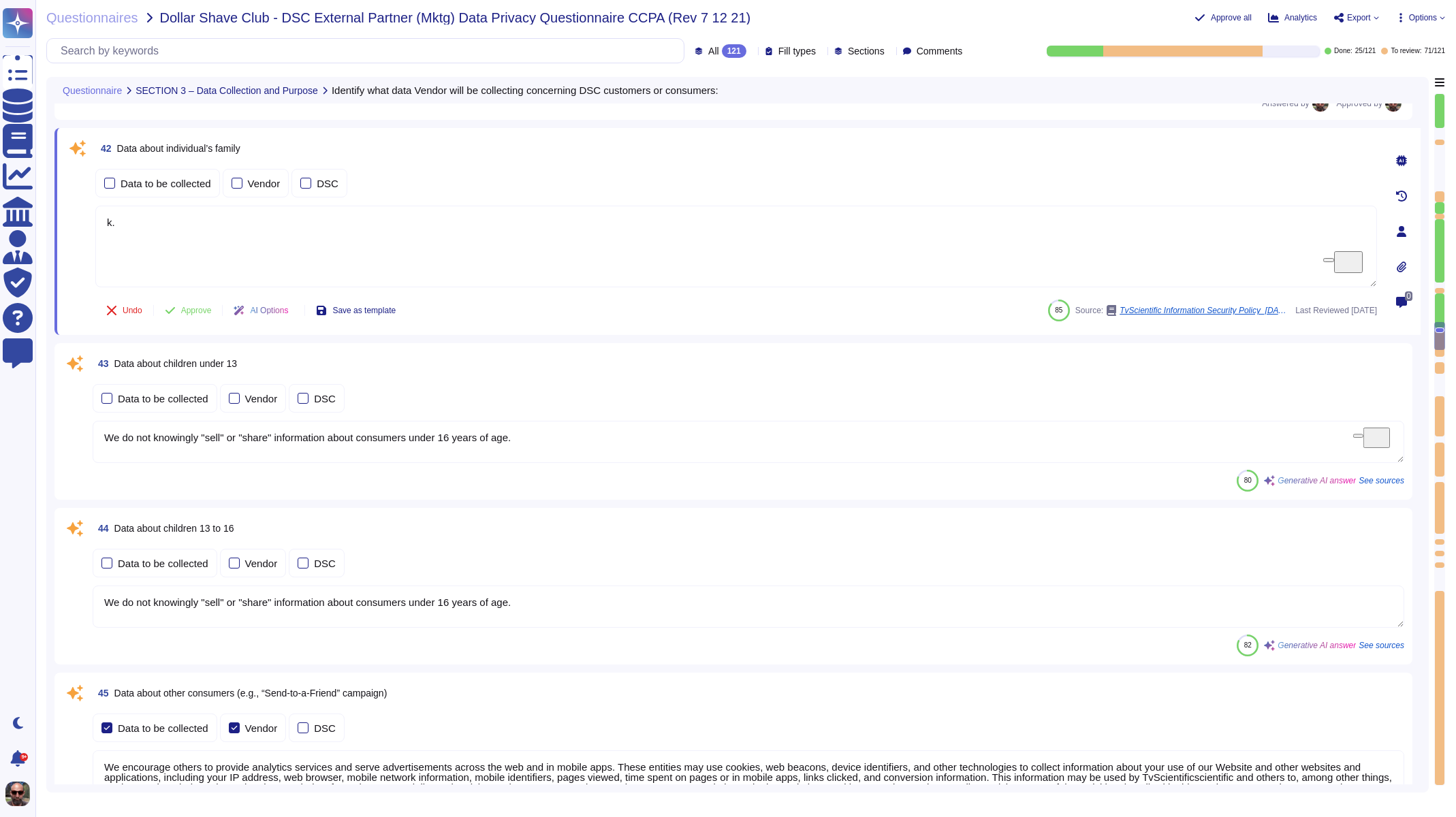
drag, startPoint x: 186, startPoint y: 233, endPoint x: 72, endPoint y: 212, distance: 115.9
click at [72, 212] on div "42 Data about individual’s family Data to be collected Vendor DSC k. Undo Appro…" at bounding box center [721, 231] width 1312 height 190
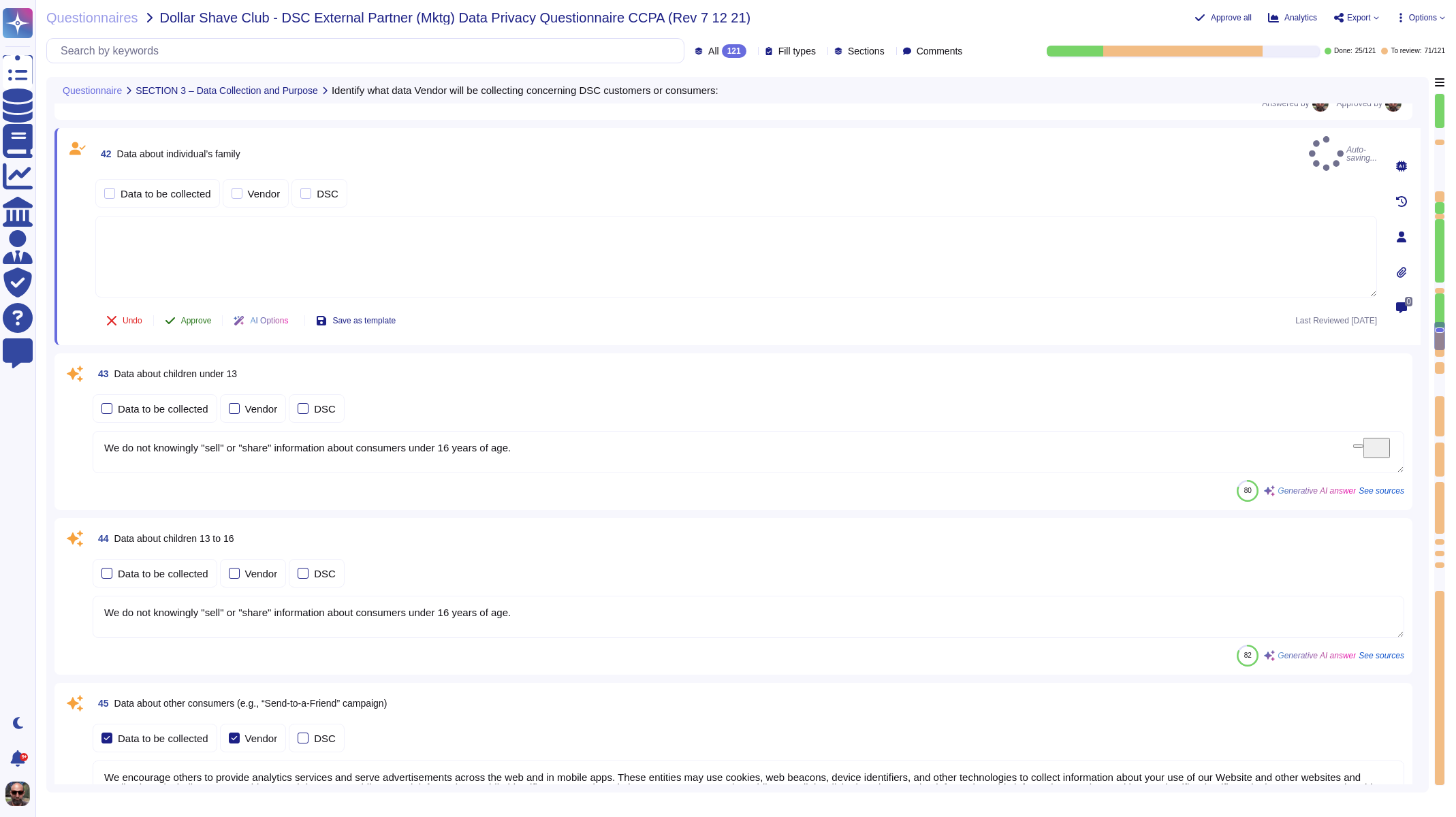
click at [189, 317] on span "Approve" at bounding box center [197, 321] width 31 height 8
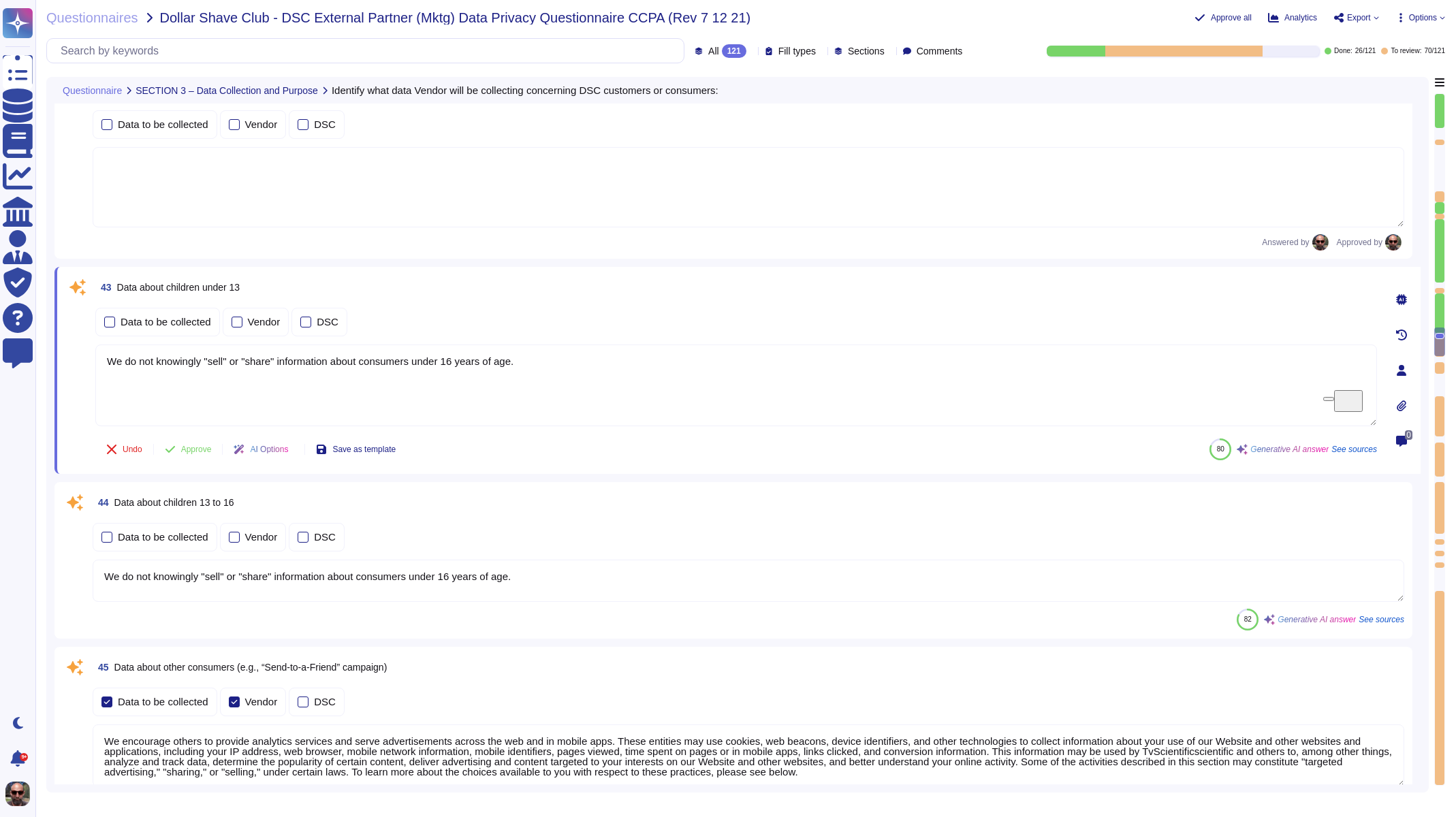
type textarea "Data is collected directly from individuals when they fill out forms, communica…"
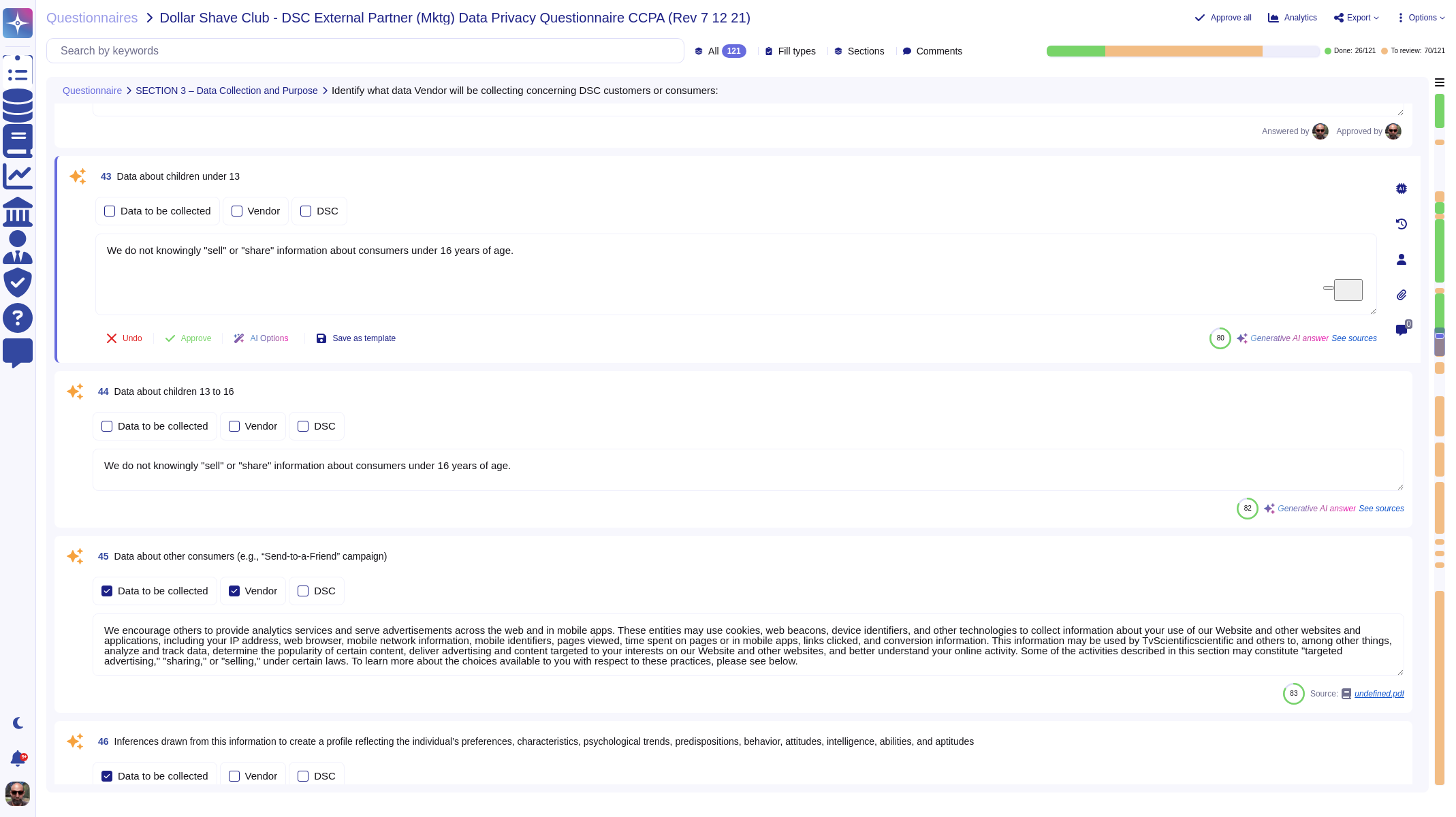
scroll to position [6443, 0]
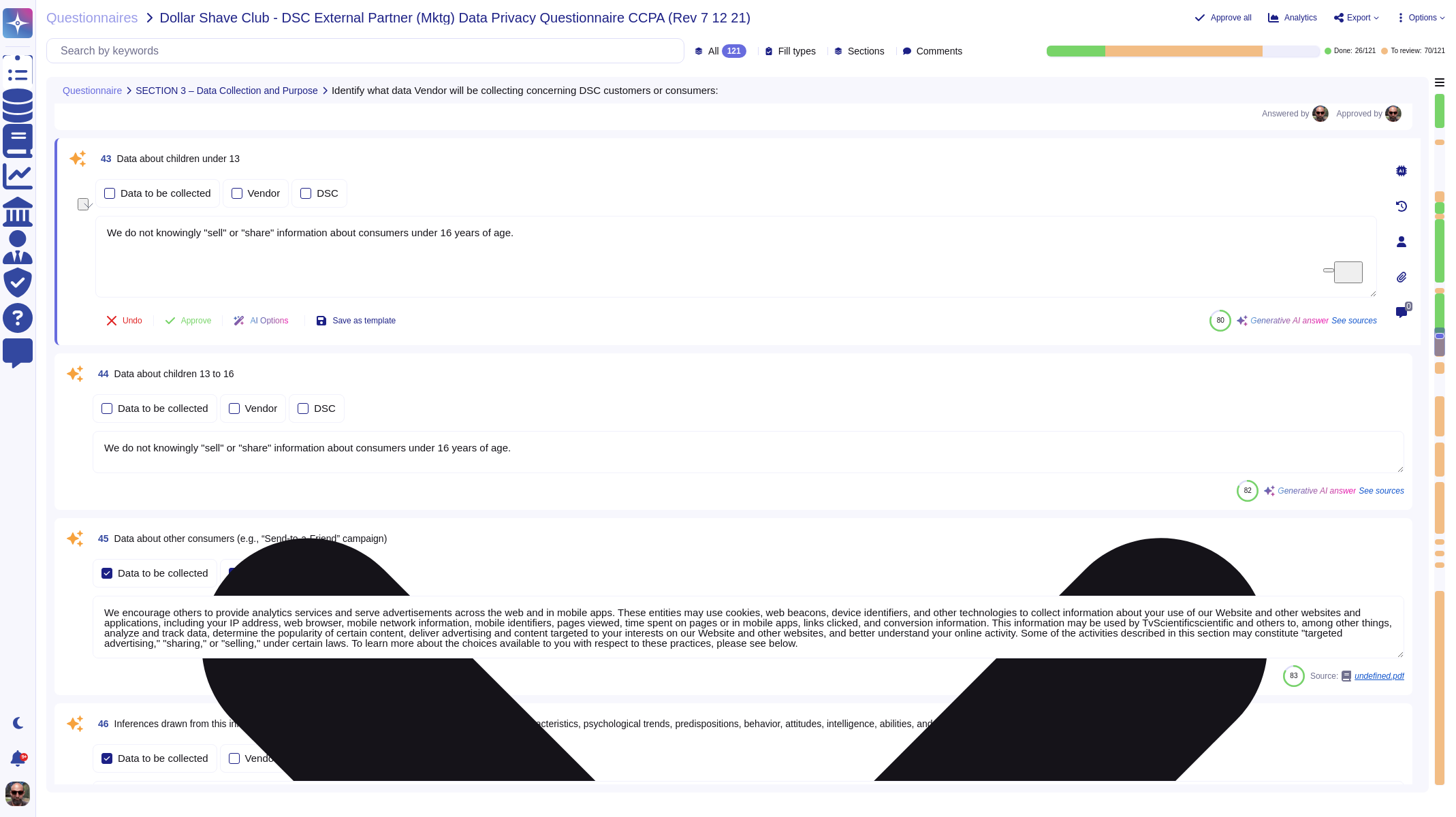
drag, startPoint x: 537, startPoint y: 218, endPoint x: 96, endPoint y: 216, distance: 441.0
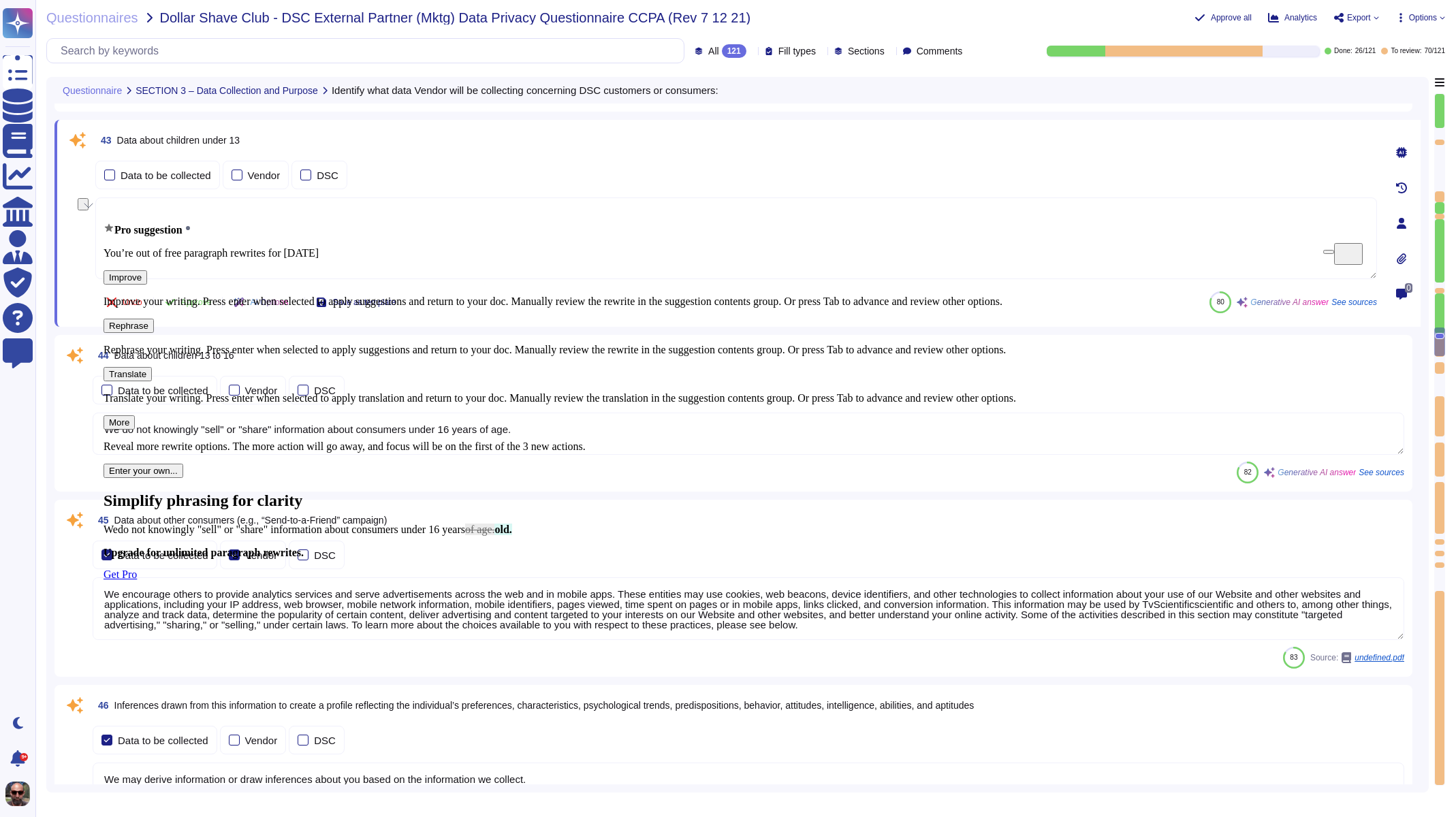
click at [543, 237] on textarea "To enrich screen reader interactions, please activate Accessibility in Grammarl…" at bounding box center [736, 238] width 1282 height 81
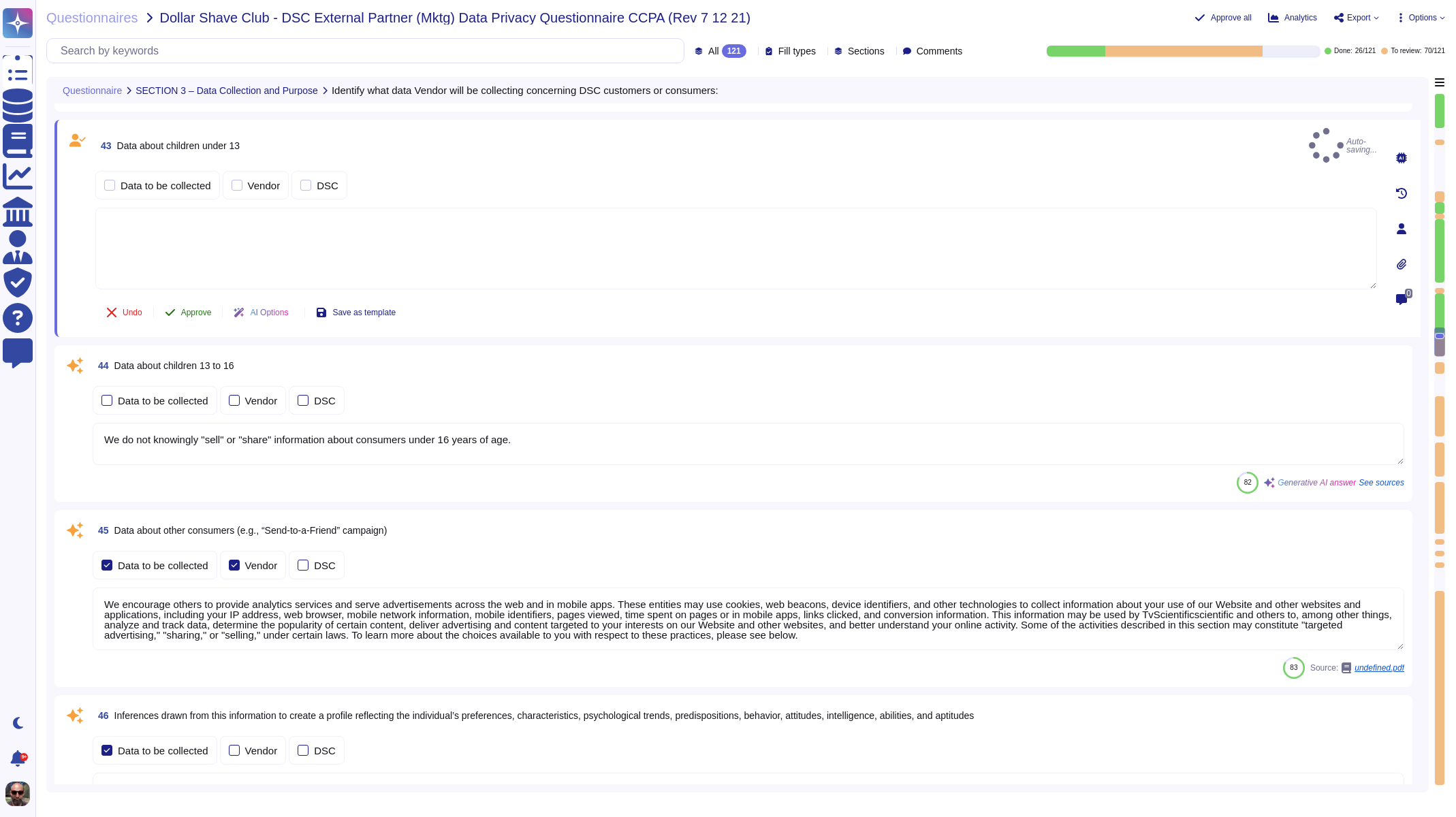
click at [203, 308] on span "Approve" at bounding box center [197, 313] width 31 height 8
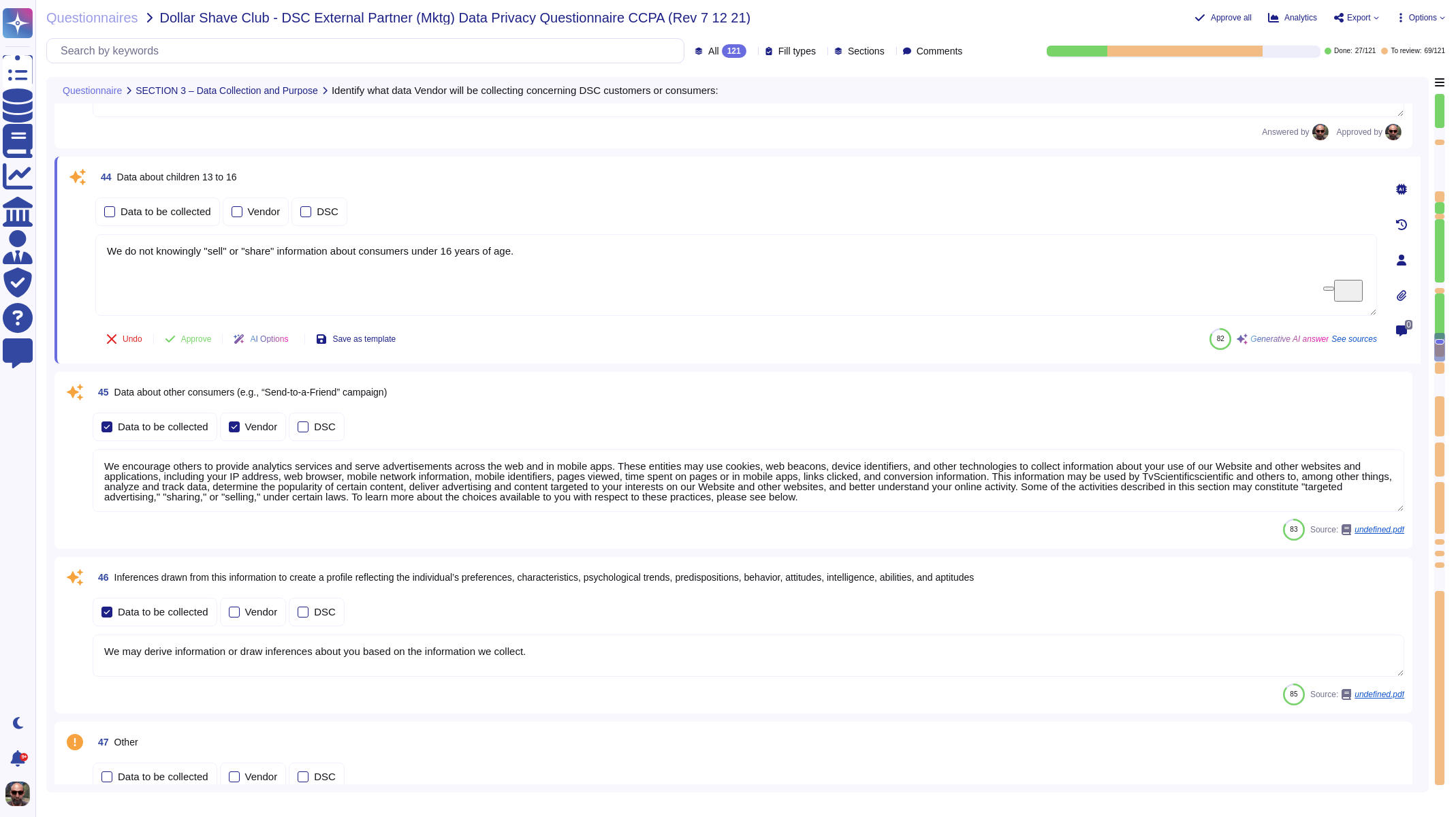
scroll to position [6632, 0]
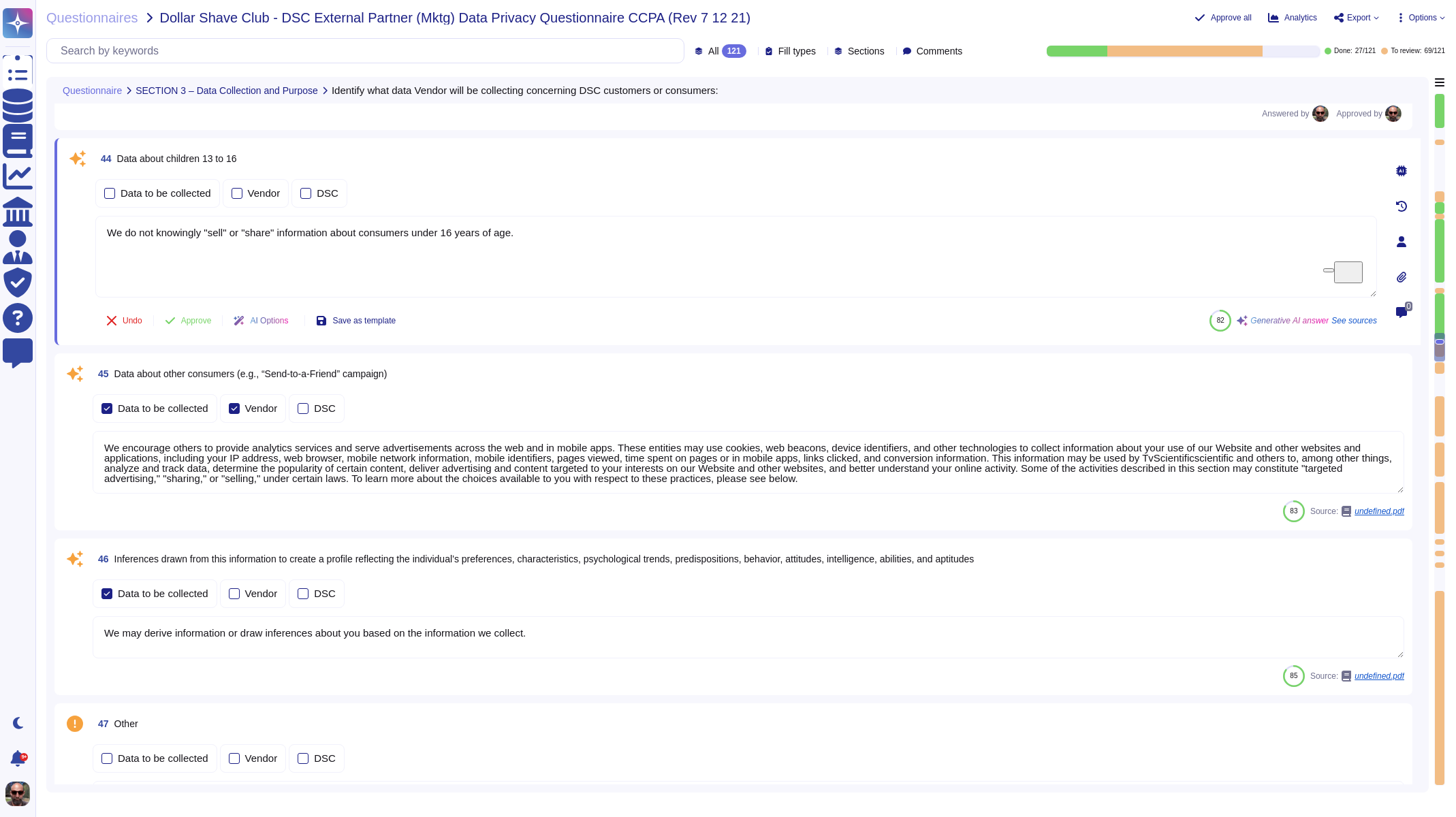
drag, startPoint x: 591, startPoint y: 412, endPoint x: 557, endPoint y: 404, distance: 34.9
click at [557, 404] on div "45 Data about other consumers (e.g., “Send-to-a-Friend” campaign) Data to be co…" at bounding box center [733, 442] width 1341 height 161
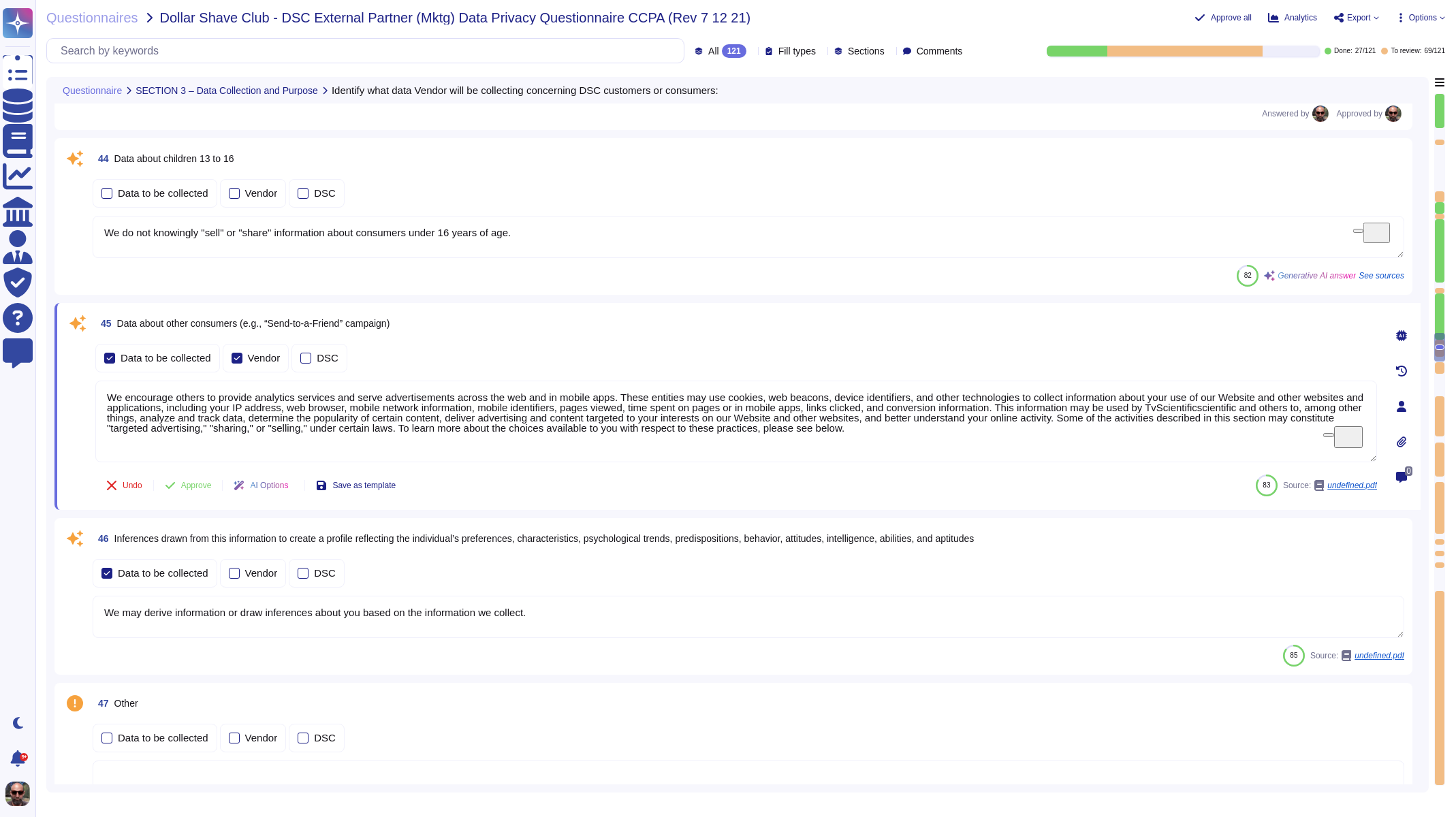
click at [537, 230] on textarea "We do not knowingly "sell" or "share" information about consumers under 16 year…" at bounding box center [748, 237] width 1312 height 42
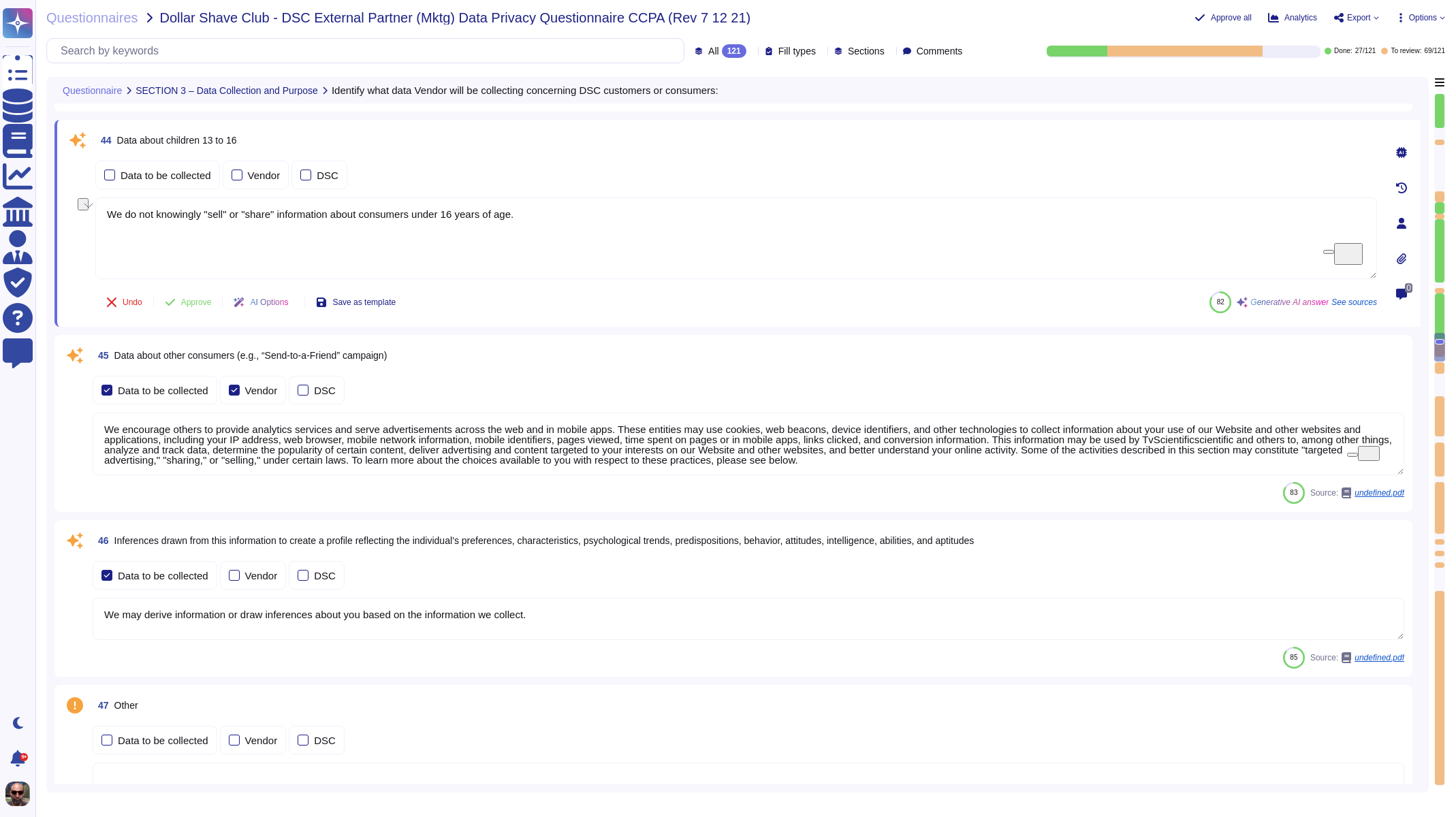
drag, startPoint x: 540, startPoint y: 217, endPoint x: 93, endPoint y: 210, distance: 447.1
click at [181, 301] on button "Approve" at bounding box center [188, 302] width 69 height 27
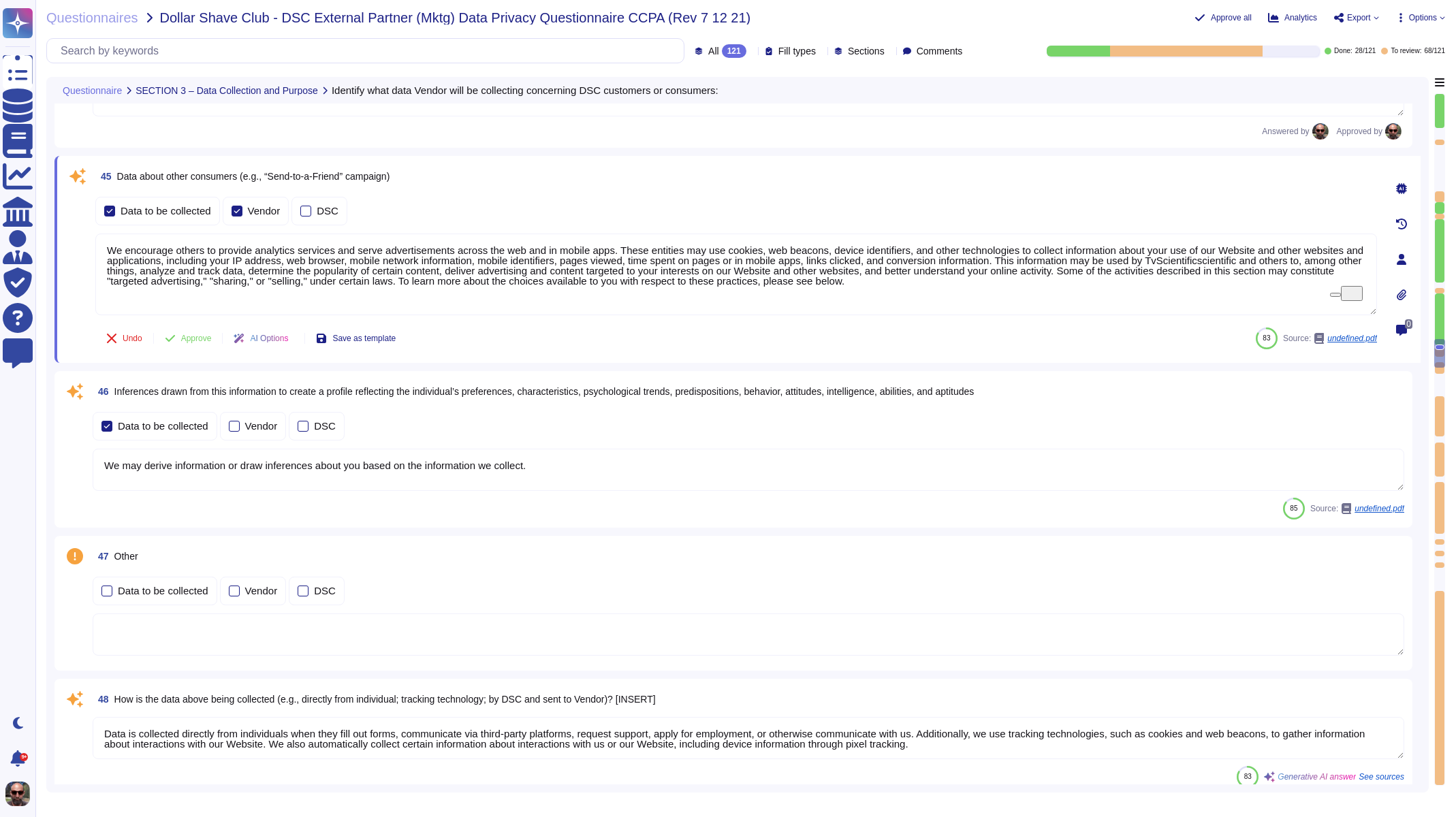
scroll to position [6821, 0]
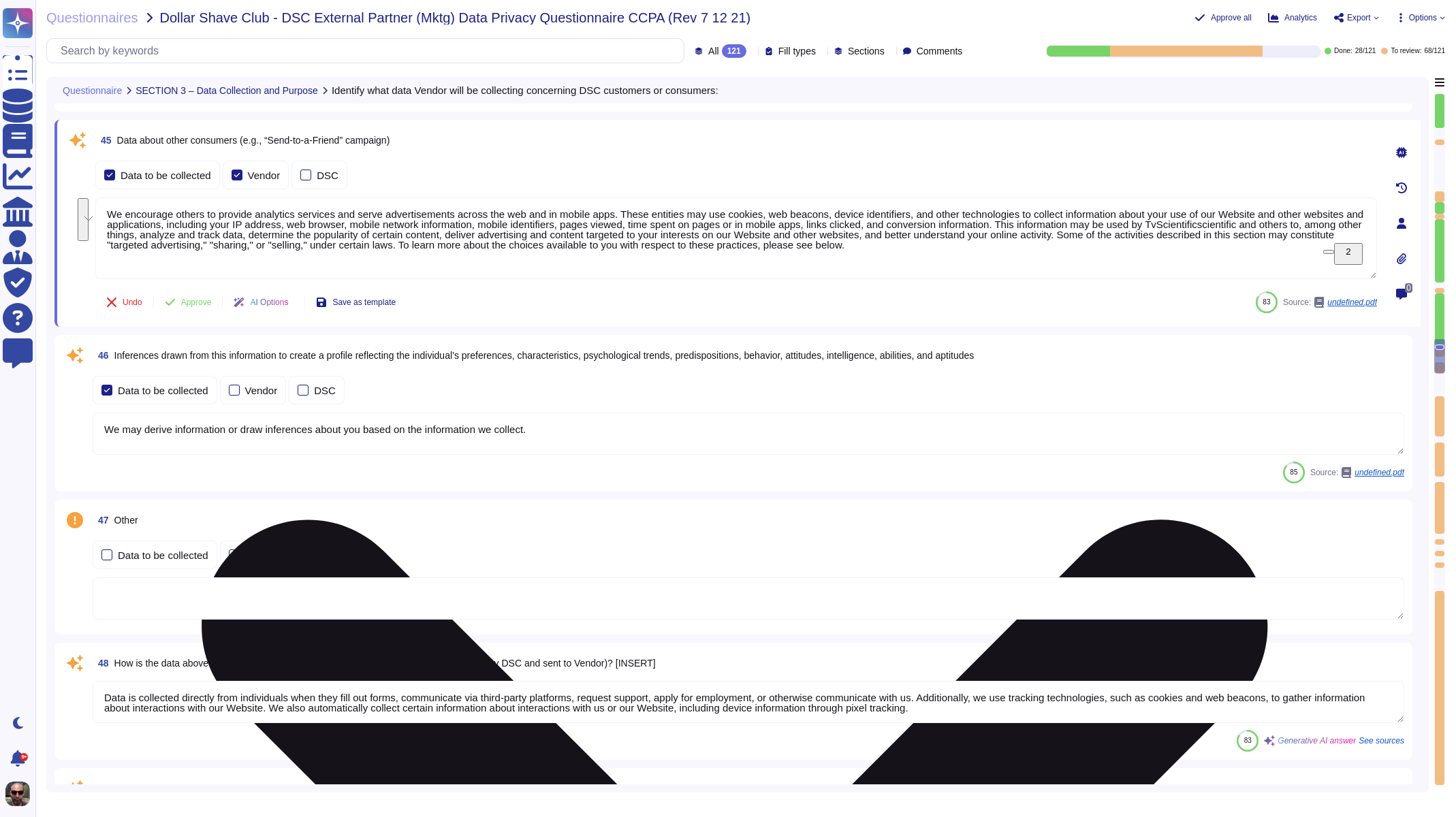
drag, startPoint x: 1015, startPoint y: 247, endPoint x: 106, endPoint y: 209, distance: 909.8
click at [106, 209] on textarea "We encourage others to provide analytics services and serve advertisements acro…" at bounding box center [736, 238] width 1282 height 81
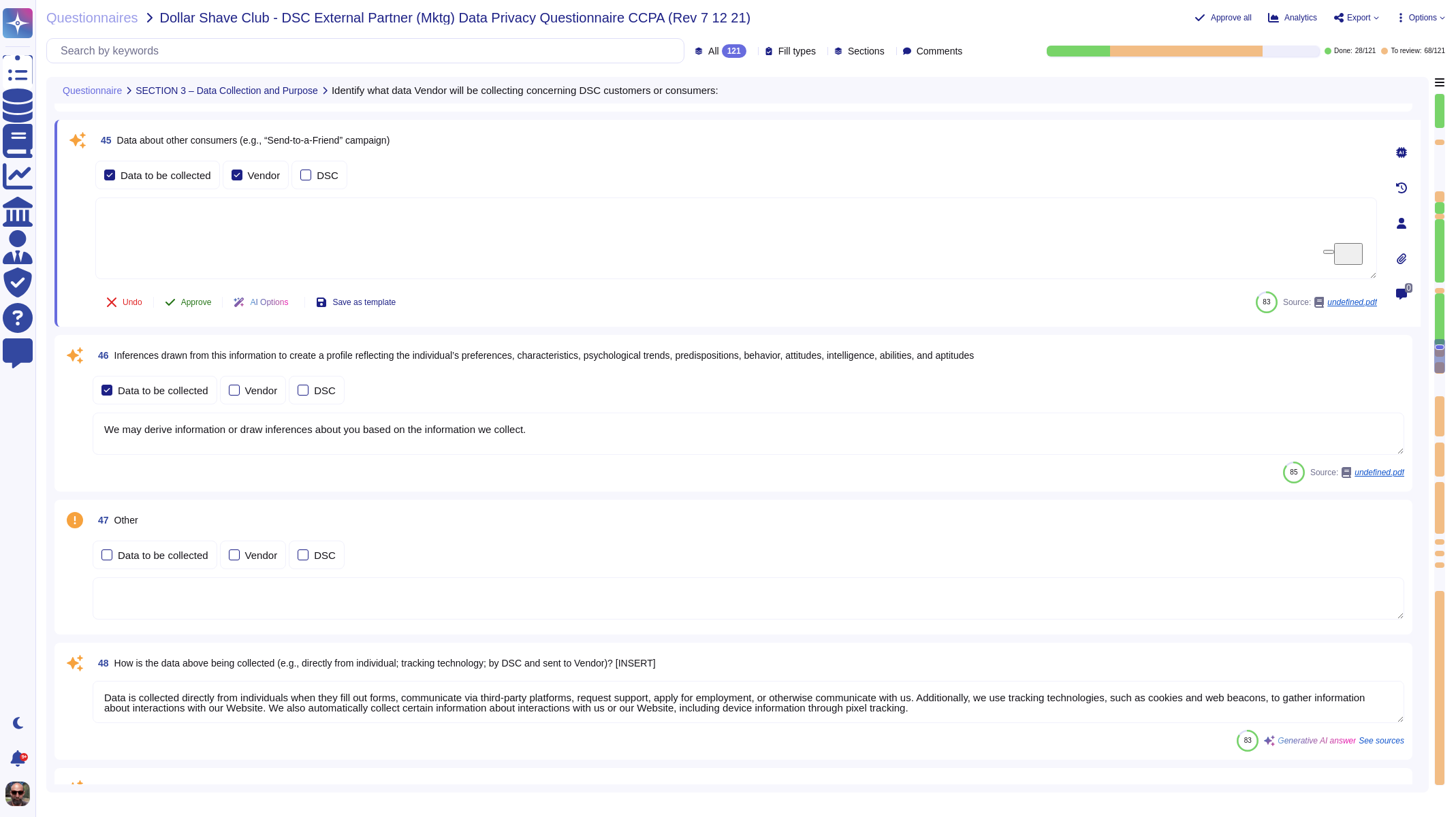
click at [191, 299] on span "Approve" at bounding box center [197, 302] width 31 height 8
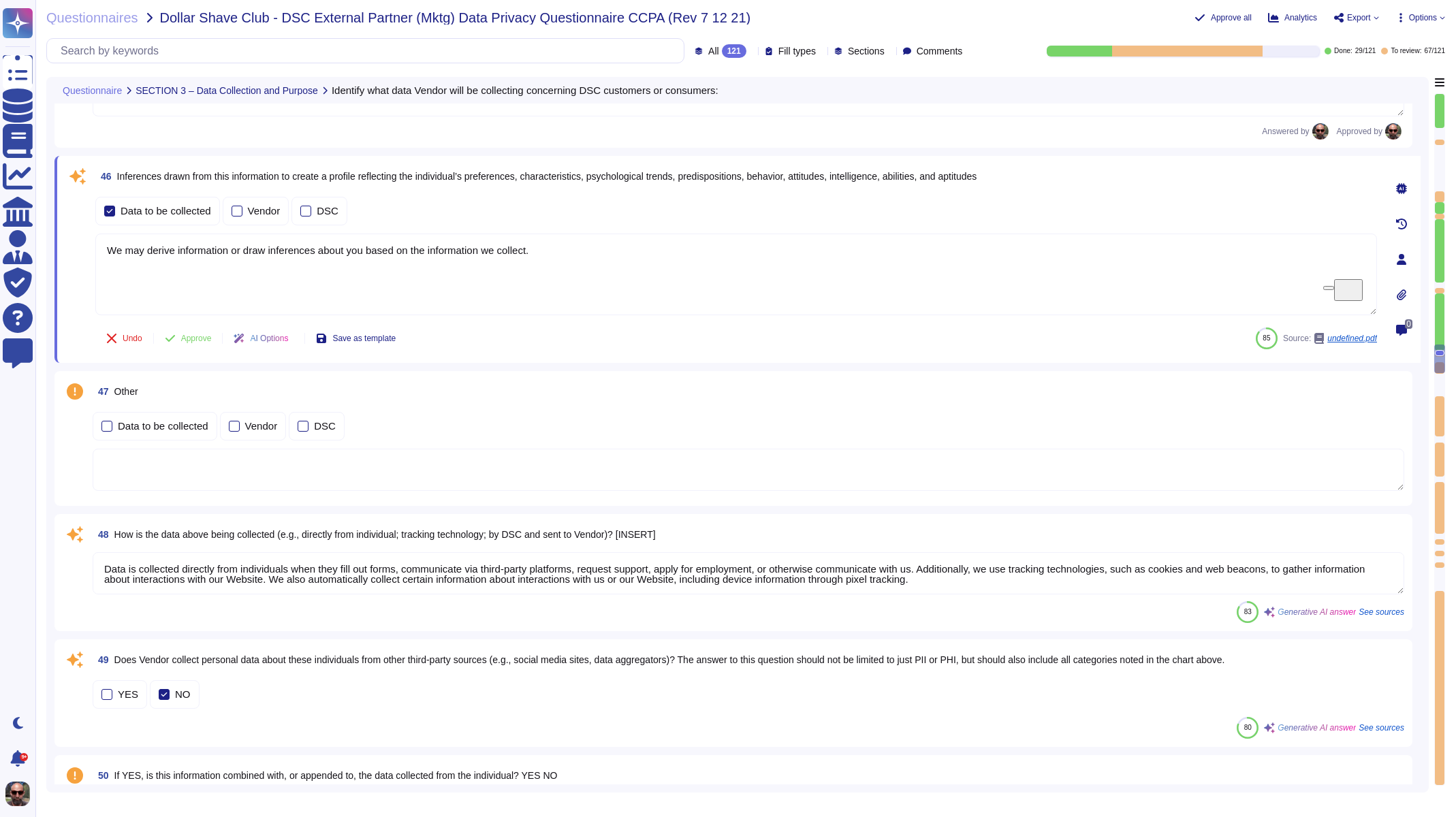
scroll to position [7010, 0]
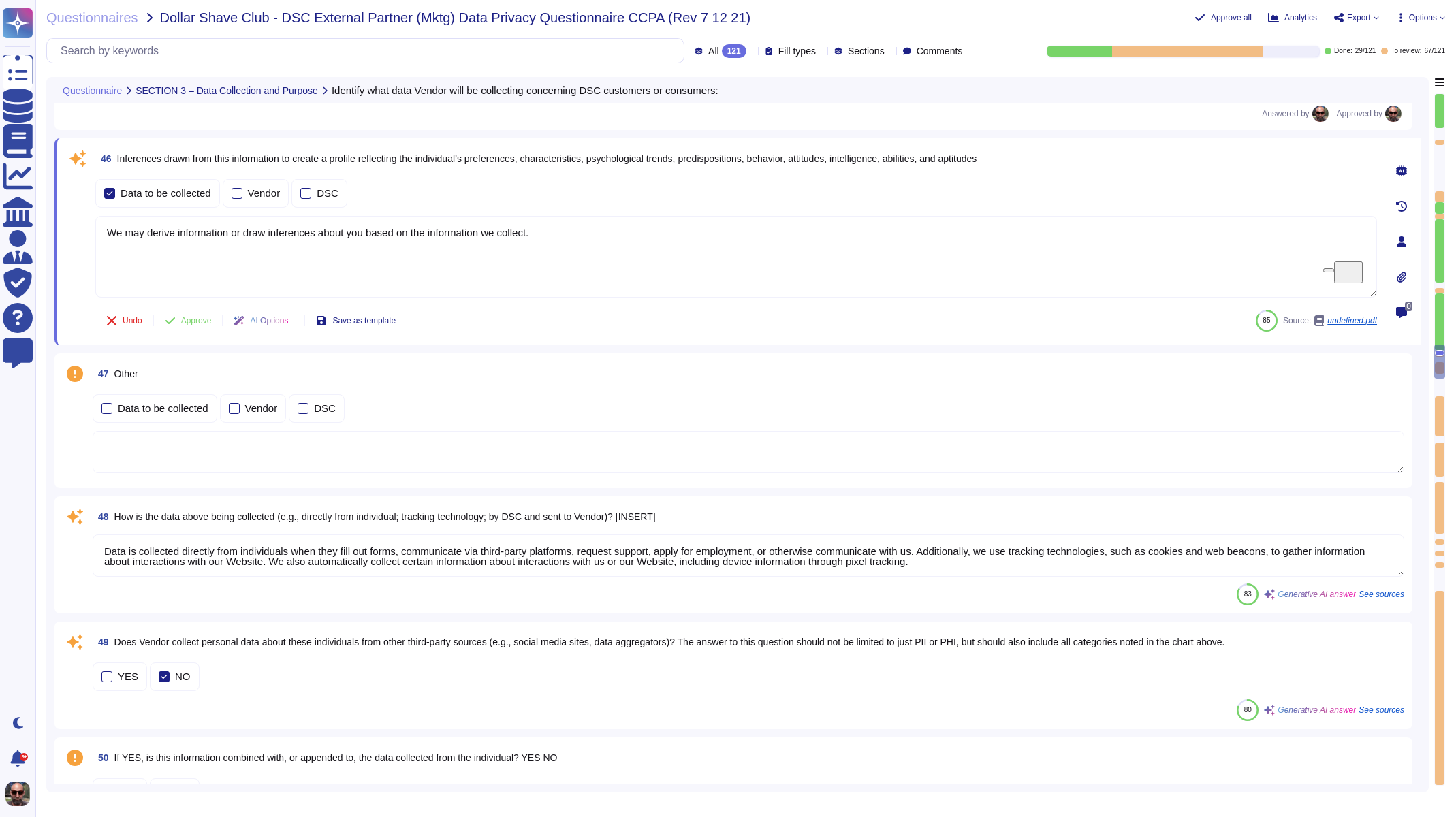
type textarea "The purpose of collecting IP addresses includes: 1. Identifying and storing the…"
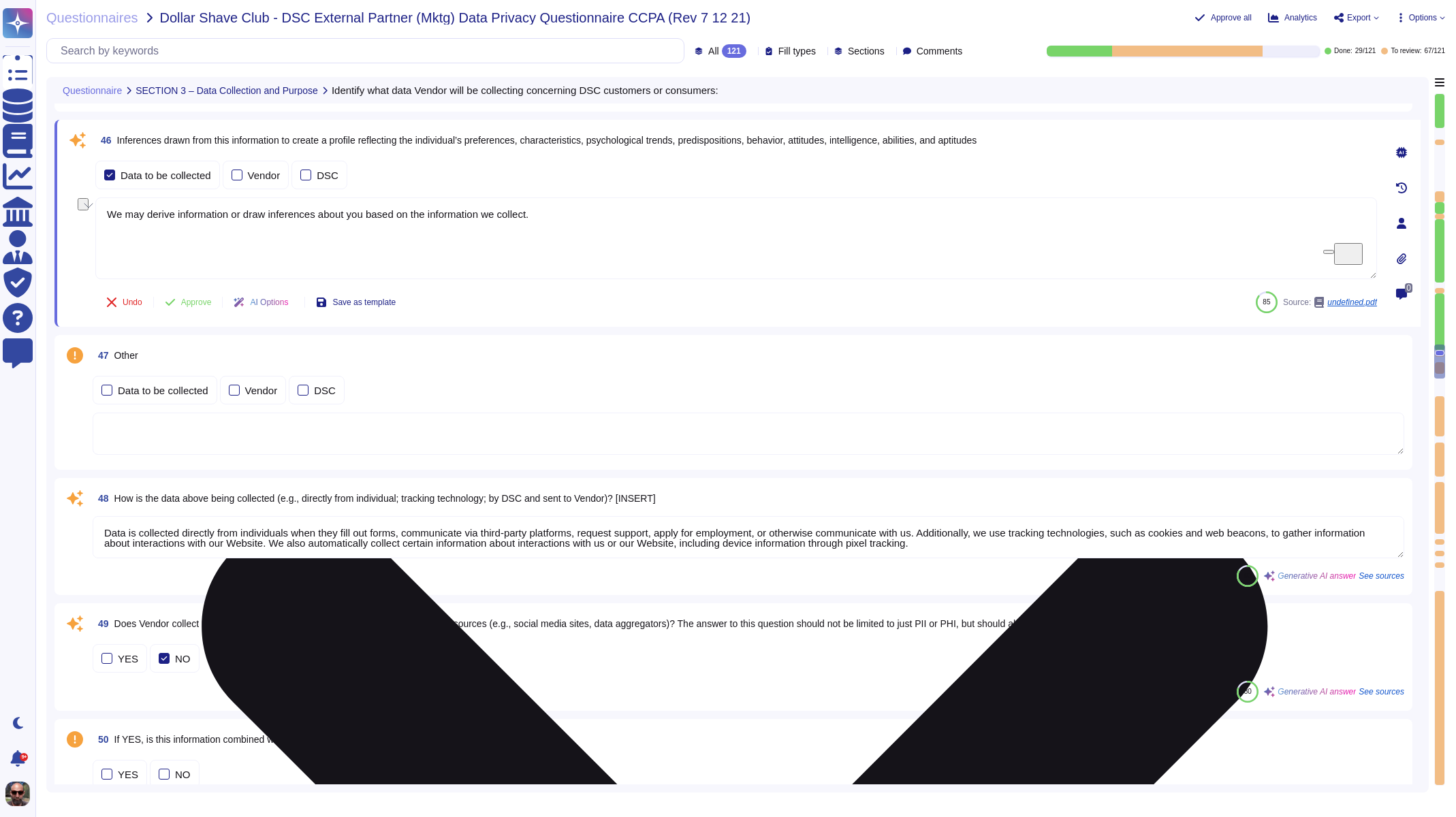
drag, startPoint x: 545, startPoint y: 215, endPoint x: 143, endPoint y: 202, distance: 402.2
click at [143, 202] on textarea "We may derive information or draw inferences about you based on the information…" at bounding box center [736, 238] width 1282 height 81
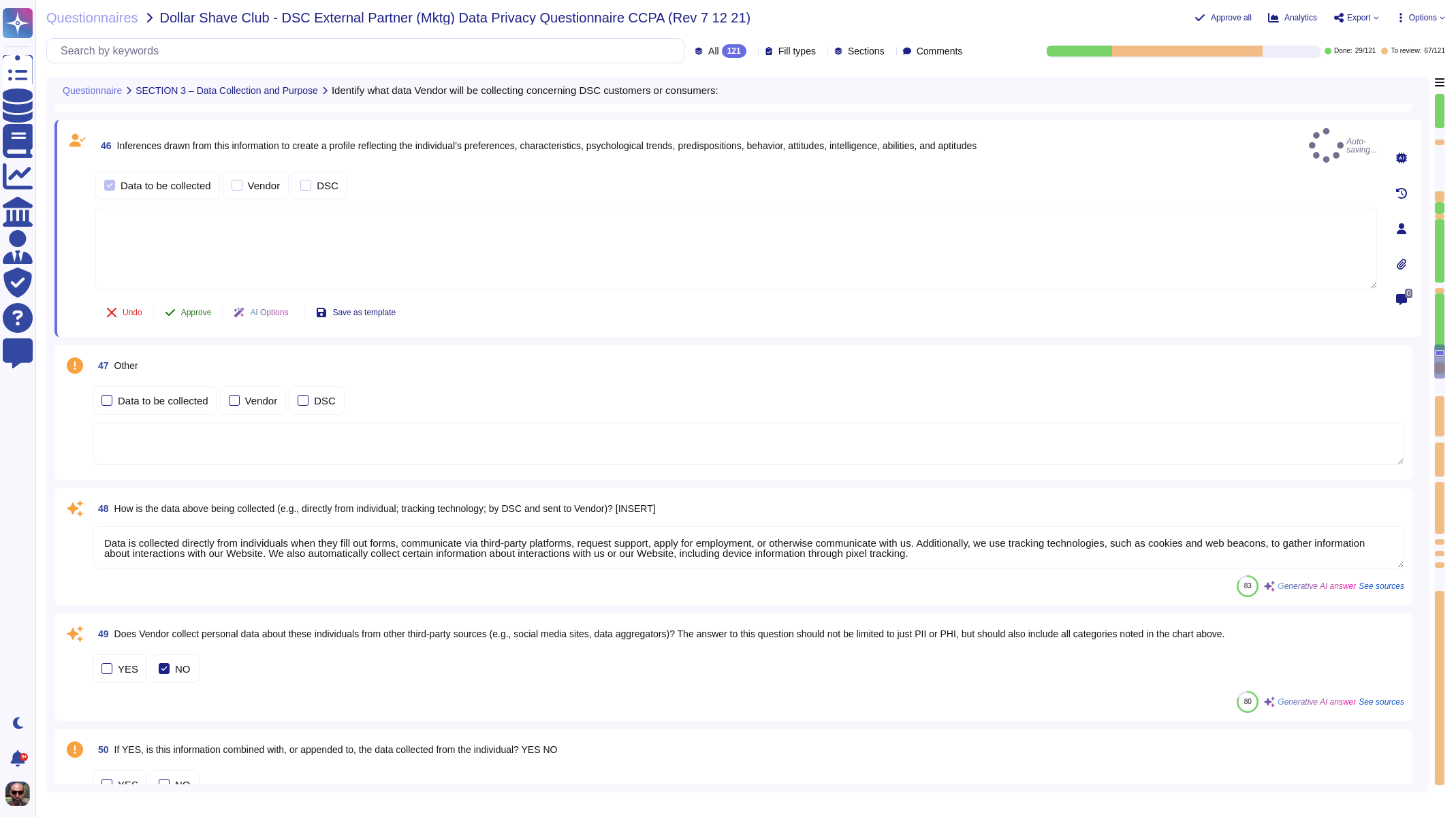
click at [186, 308] on button "Approve" at bounding box center [188, 312] width 69 height 27
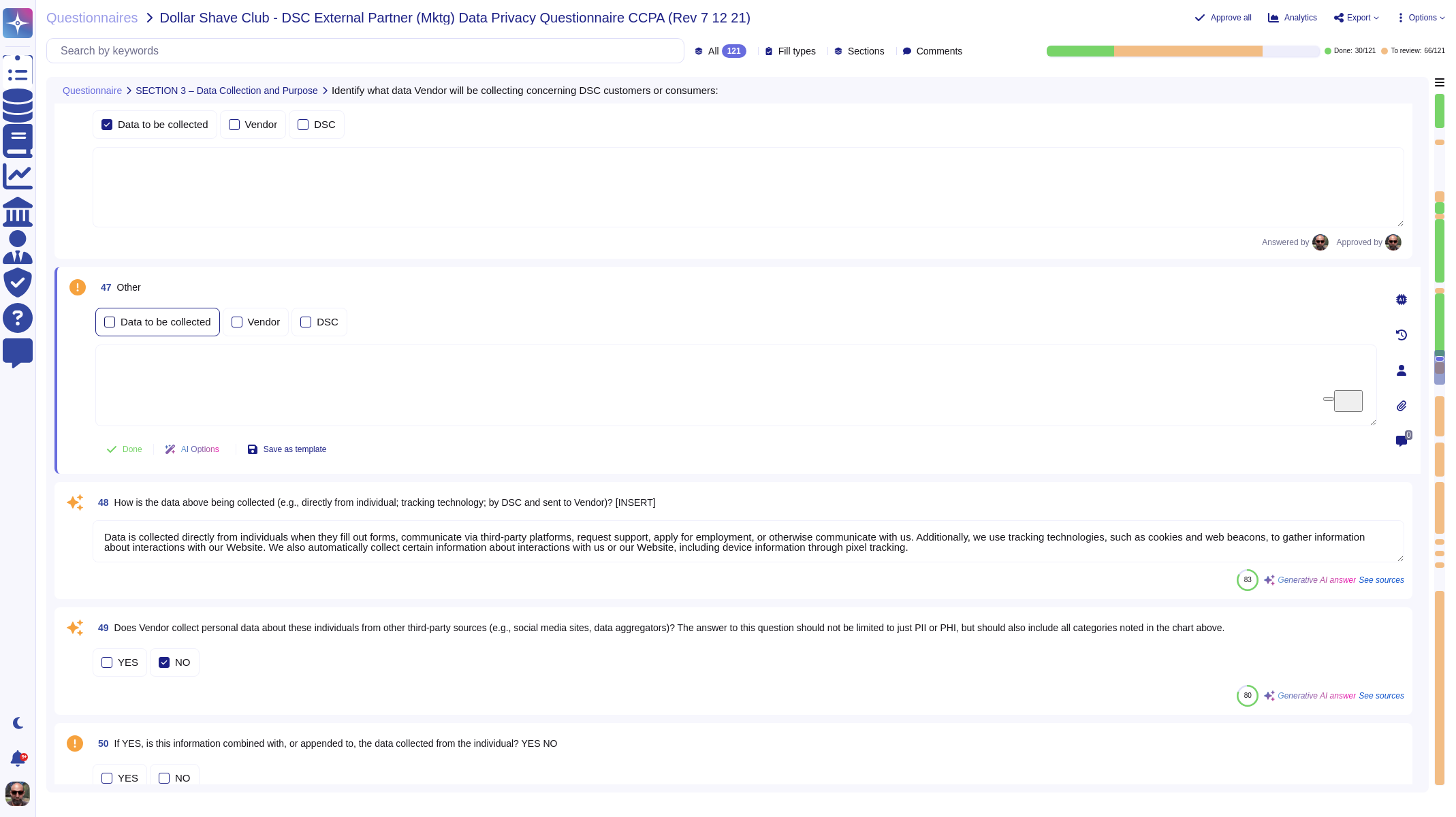
type textarea "The purpose of collecting IP addresses includes: 1. Identifying and storing the…"
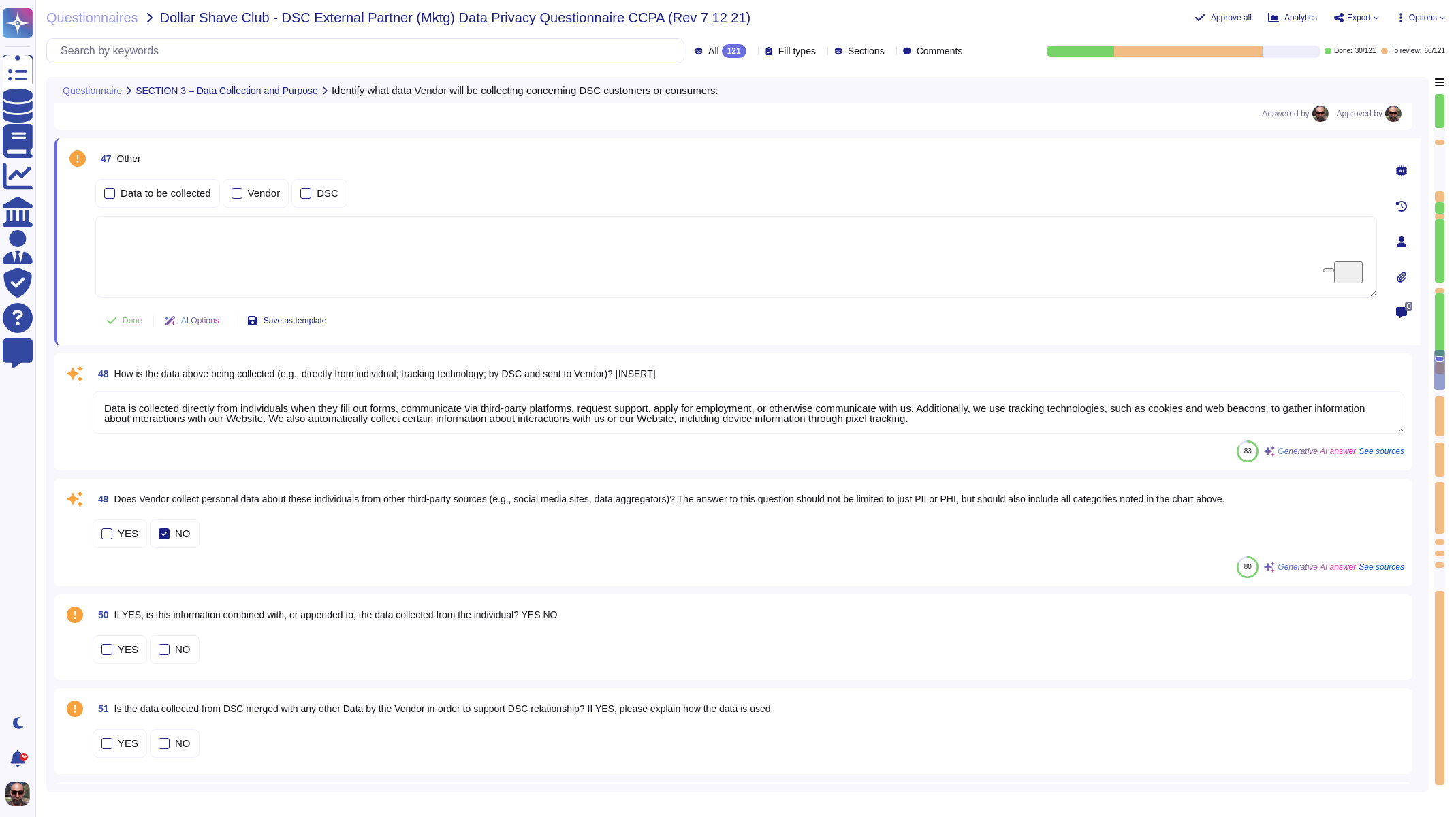
type textarea "The platform may derive information or draw inferences about your approximate l…"
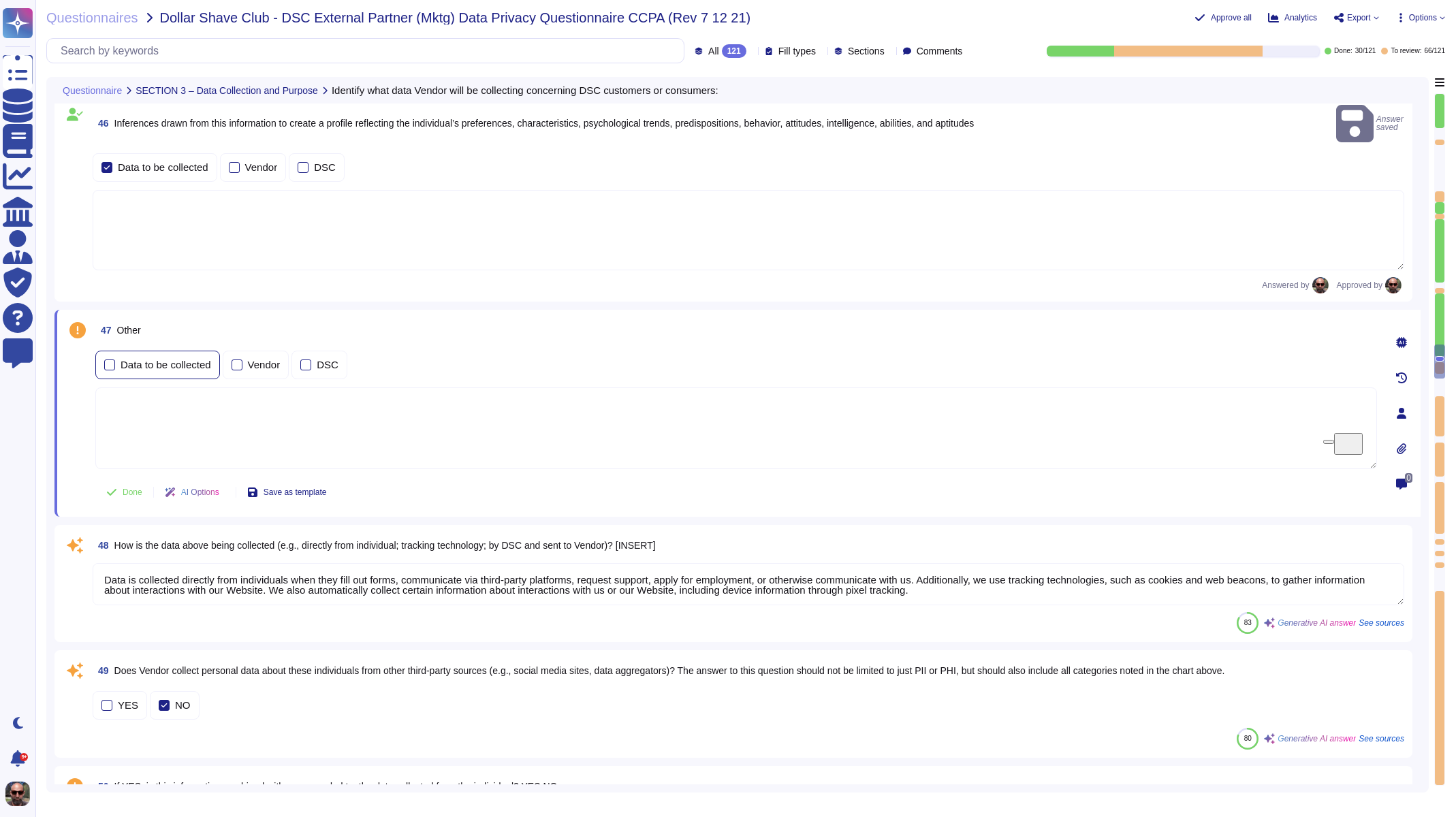
scroll to position [6862, 0]
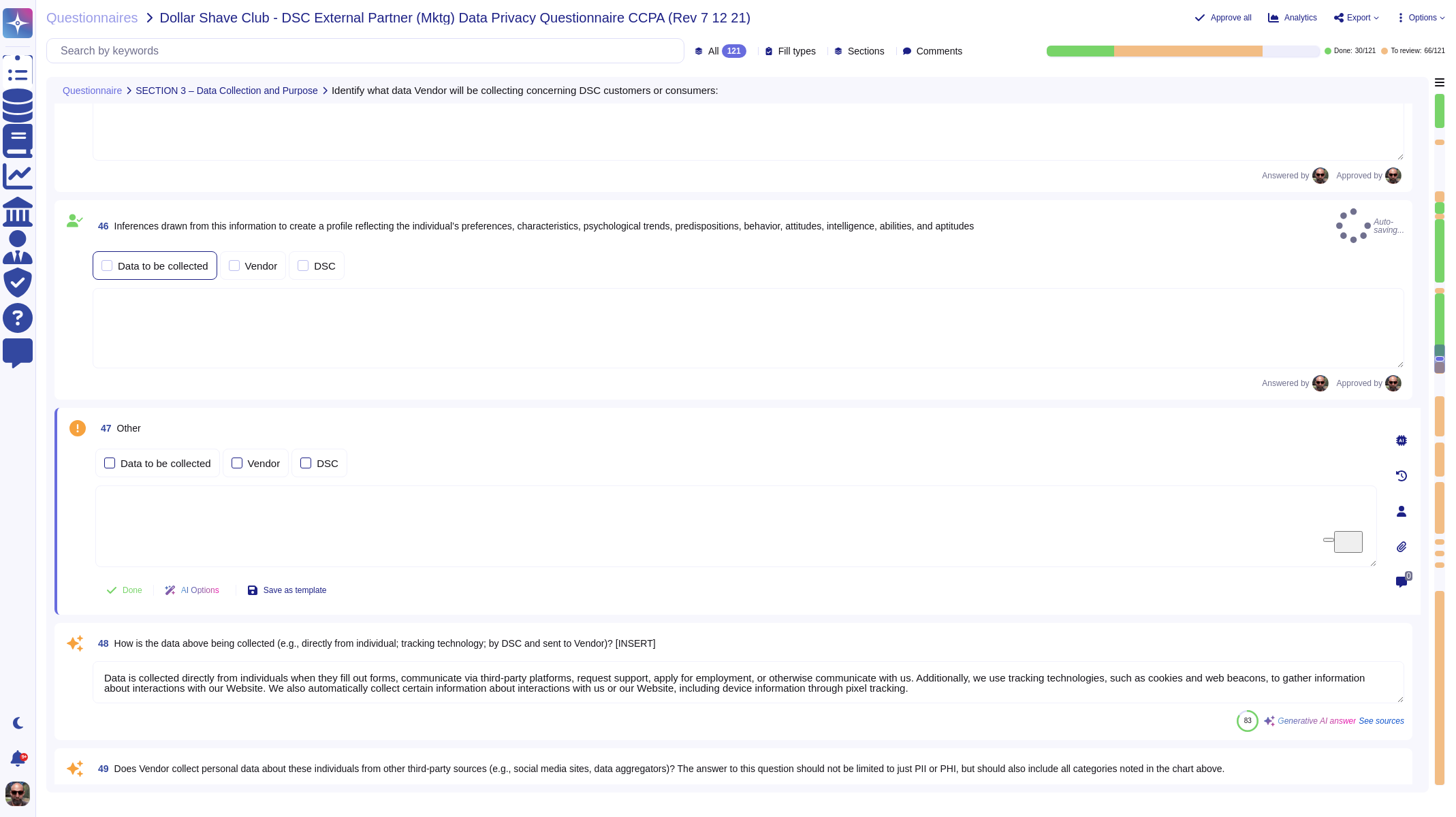
click at [106, 260] on div at bounding box center [107, 266] width 11 height 11
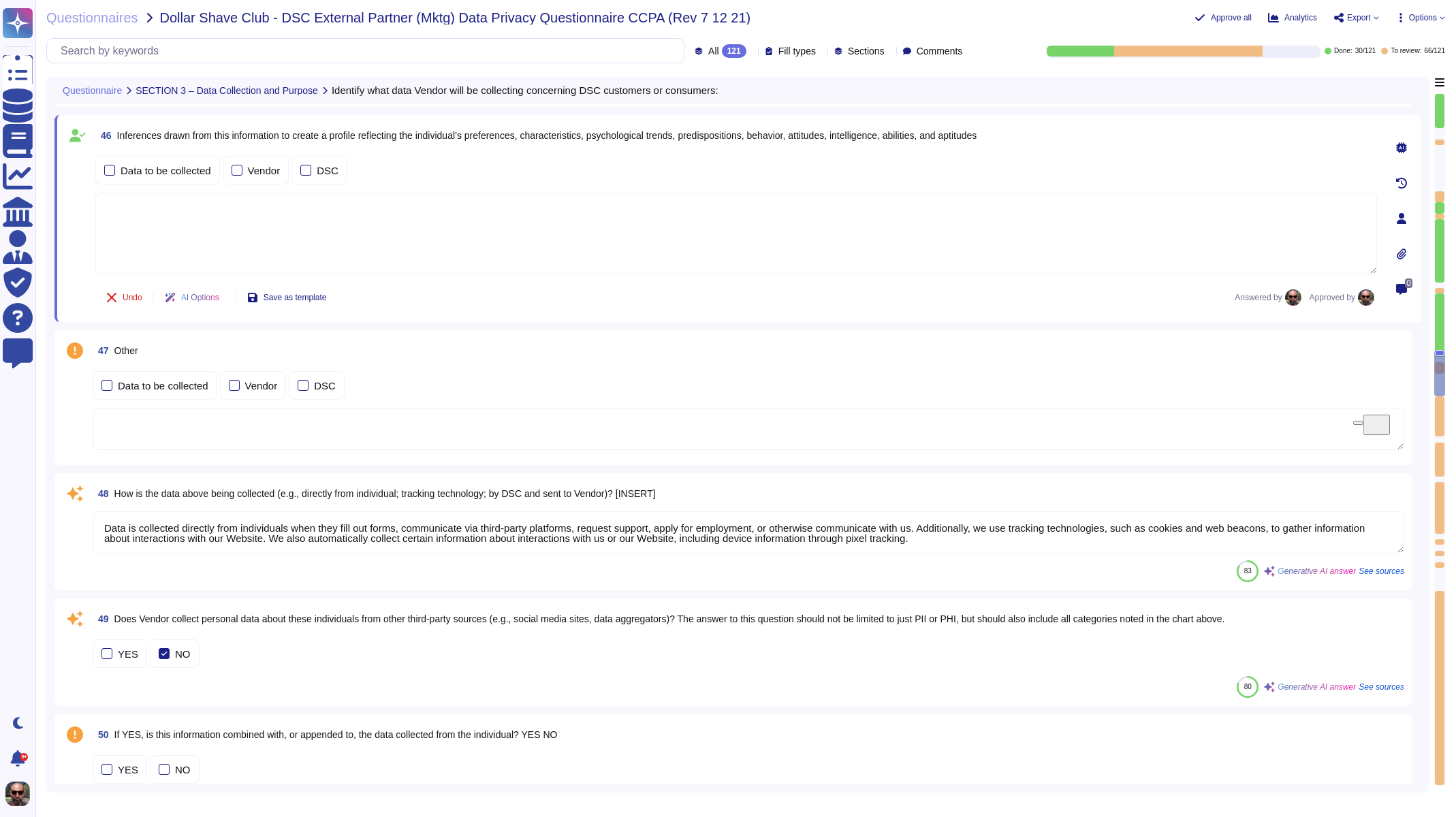
scroll to position [7192, 0]
type textarea "The purpose of collecting IP addresses includes: 1. Identifying and storing the…"
type textarea "The platform may derive information or draw inferences about your approximate l…"
type textarea "The process used to extrapolate data from IP addresses involves several steps: …"
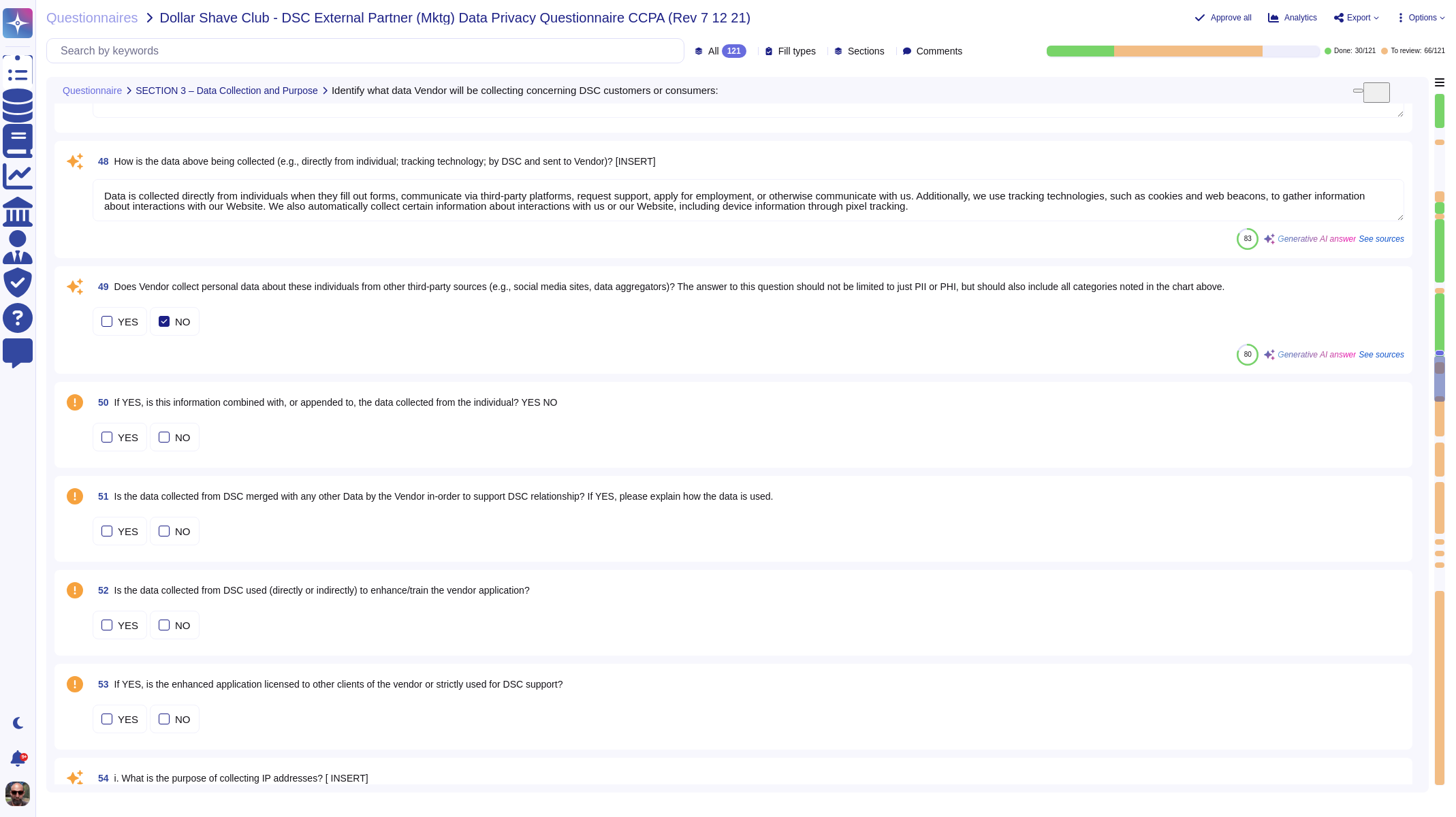
scroll to position [7264, 0]
click at [282, 496] on span "Is the data collected from DSC merged with any other Data by the Vendor in-orde…" at bounding box center [444, 496] width 659 height 11
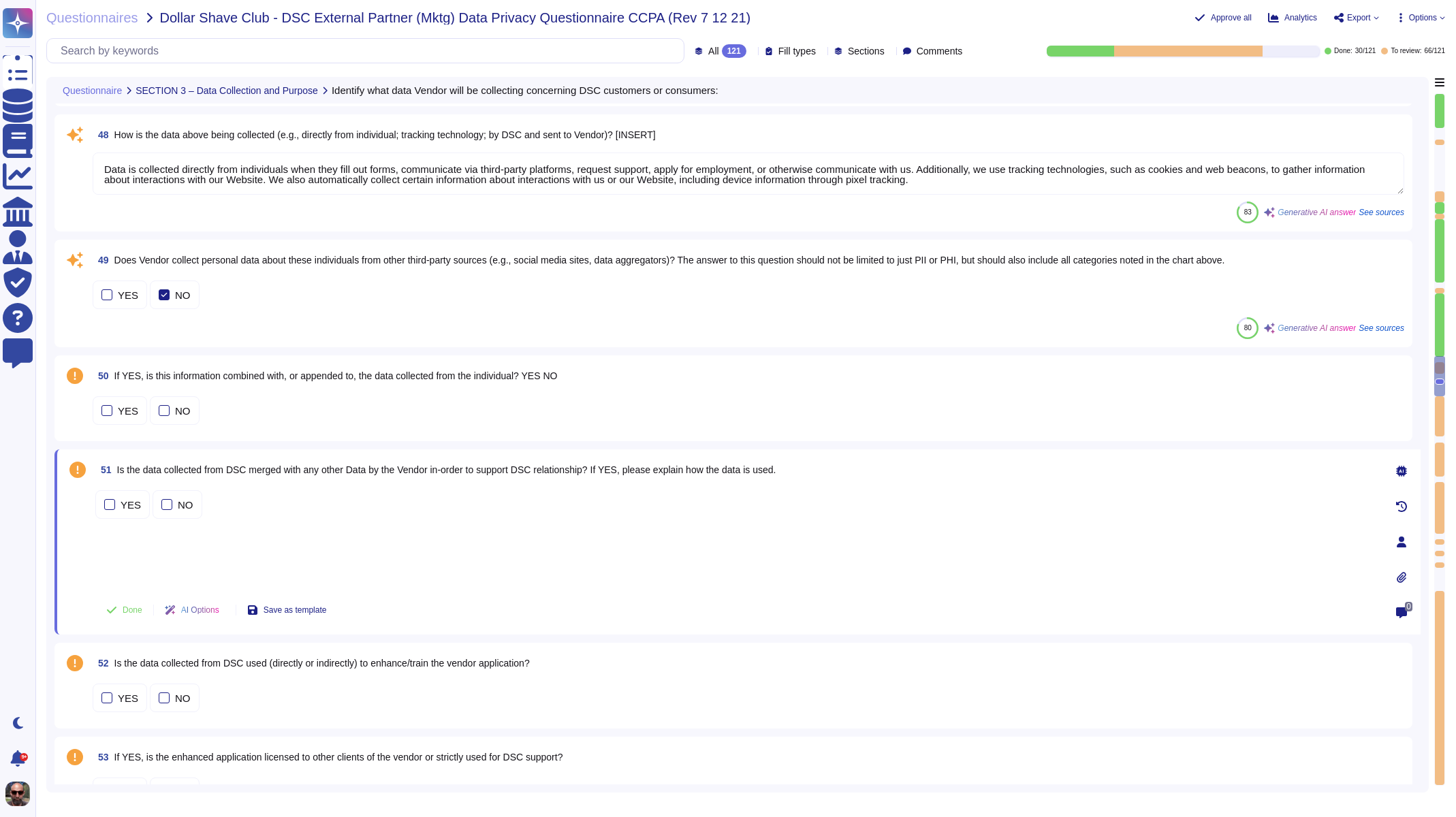
click at [295, 466] on span "Is the data collected from DSC merged with any other Data by the Vendor in-orde…" at bounding box center [447, 470] width 659 height 11
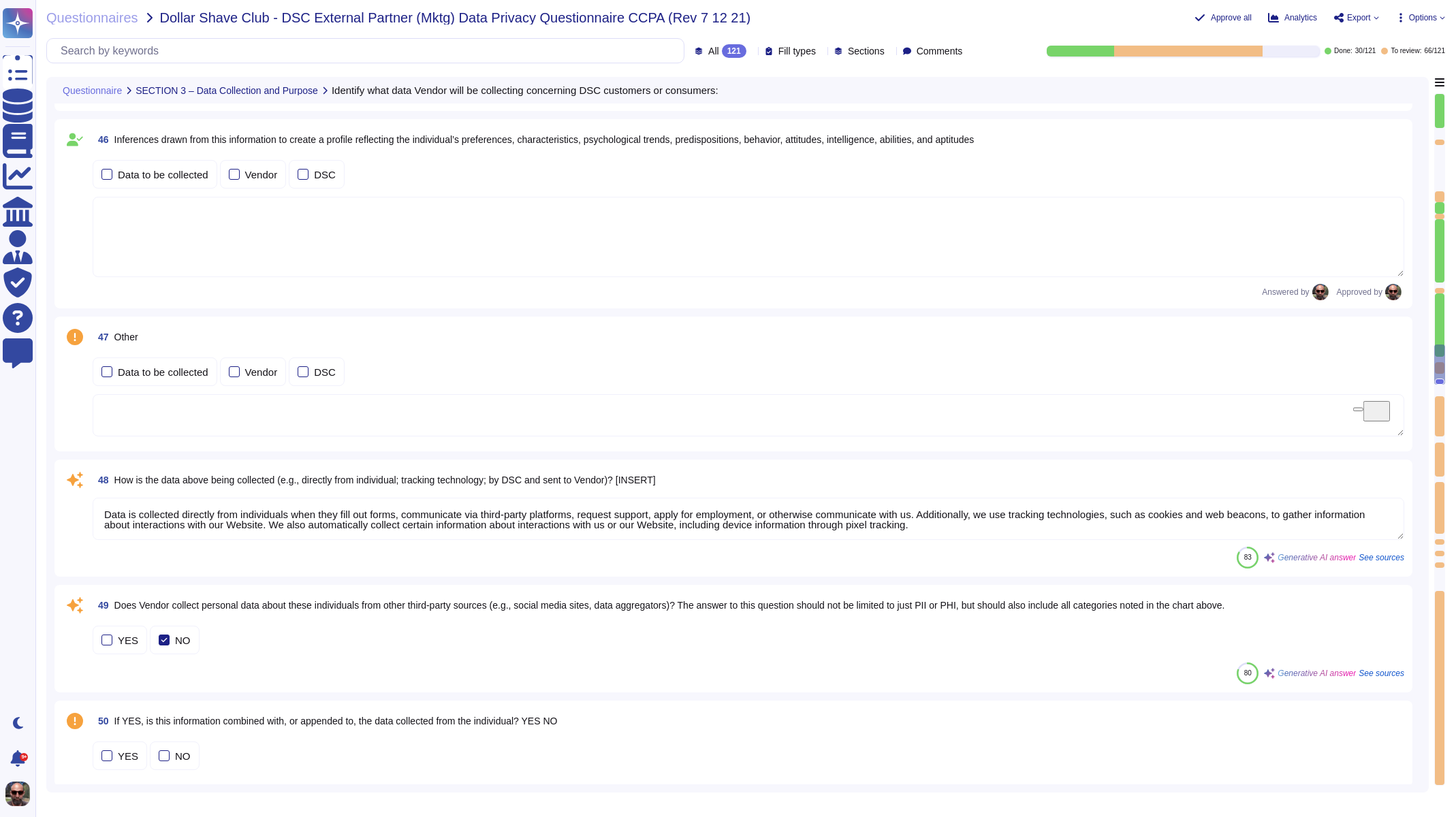
scroll to position [6896, 0]
click at [447, 358] on div "Data to be collected Vendor DSC" at bounding box center [748, 372] width 1312 height 29
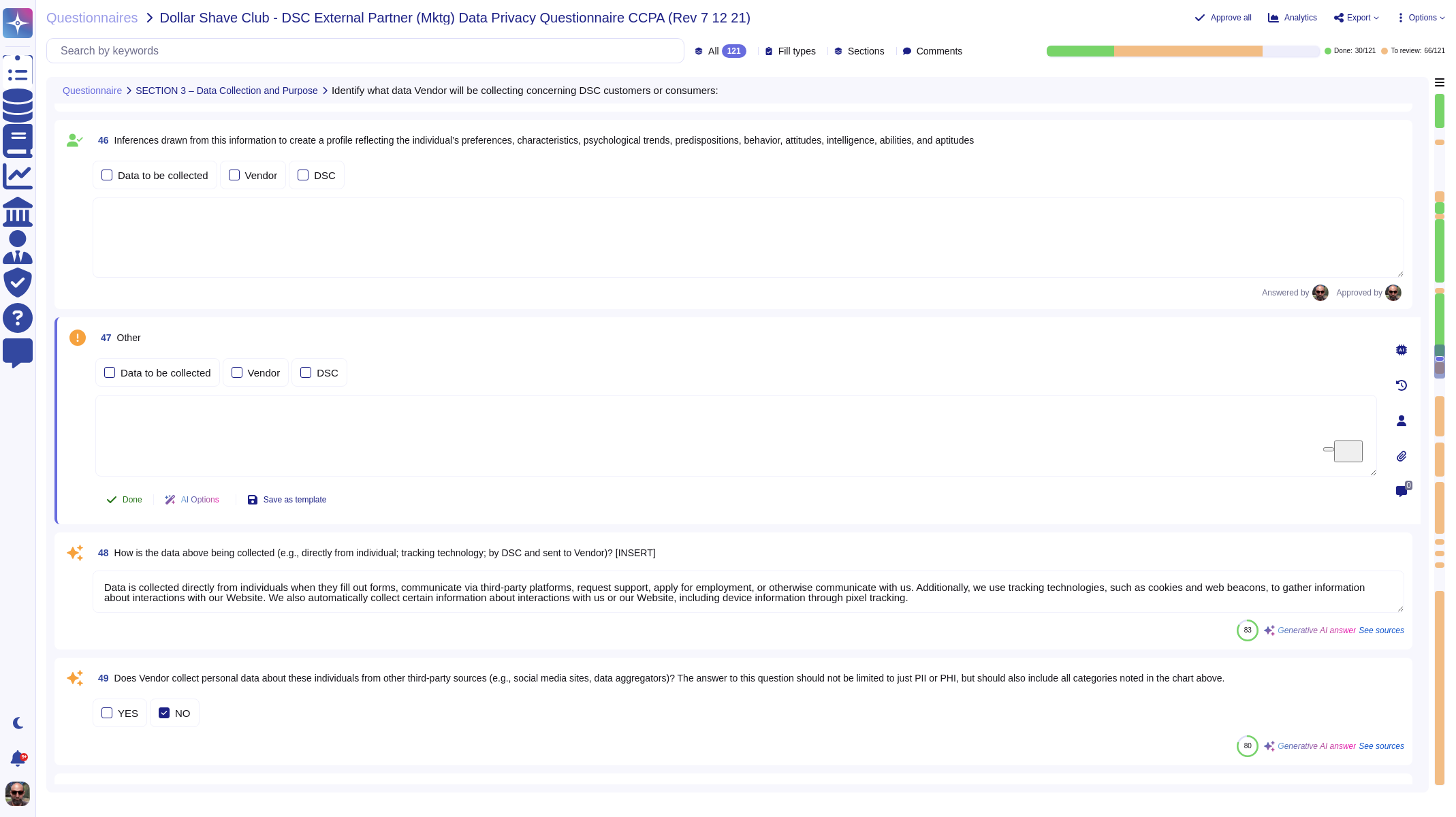
click at [140, 503] on span "Done" at bounding box center [132, 500] width 20 height 8
click at [163, 573] on textarea "Data is collected directly from individuals when they fill out forms, communica…" at bounding box center [748, 591] width 1312 height 42
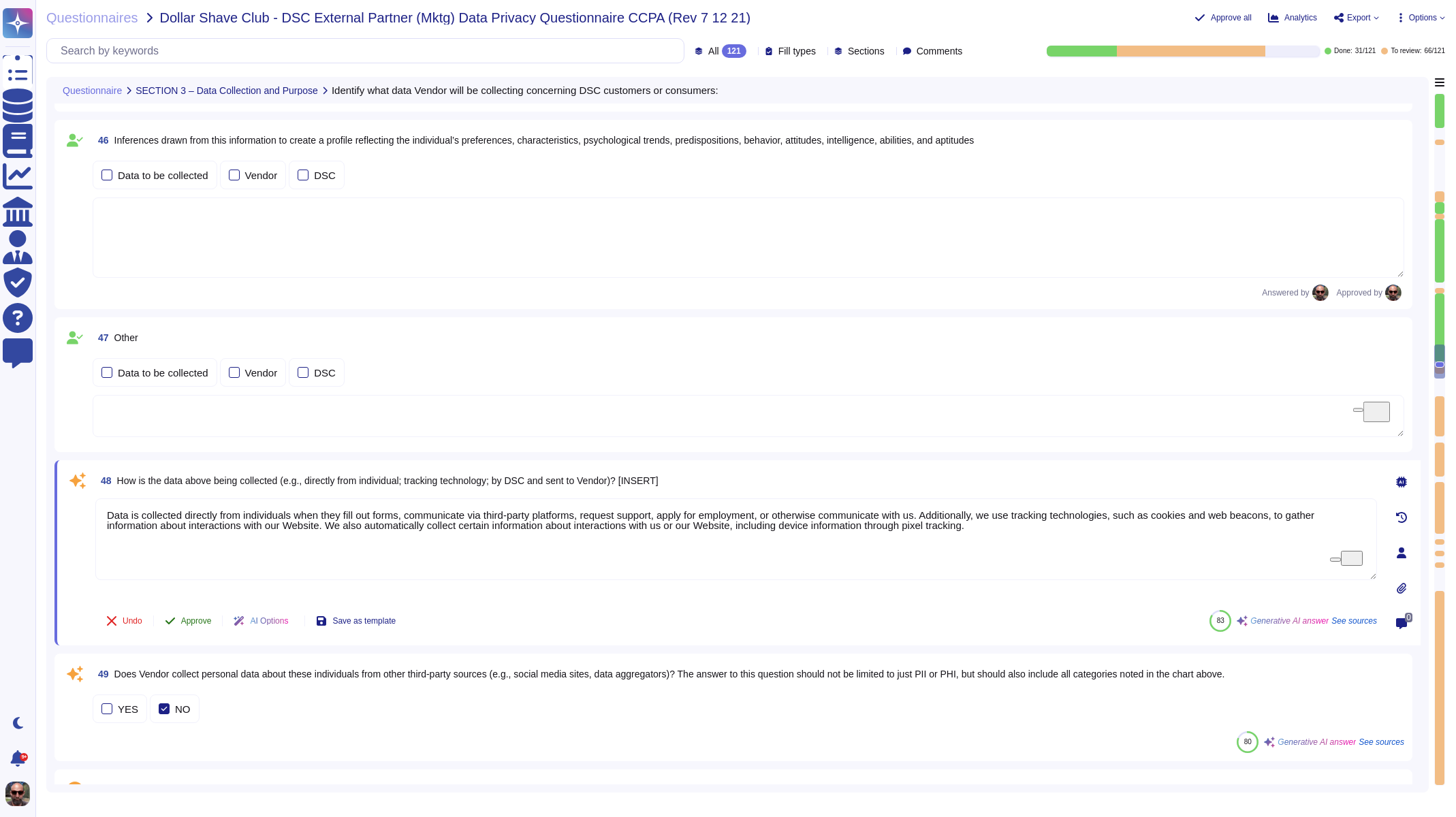
click at [188, 621] on span "Approve" at bounding box center [197, 621] width 31 height 8
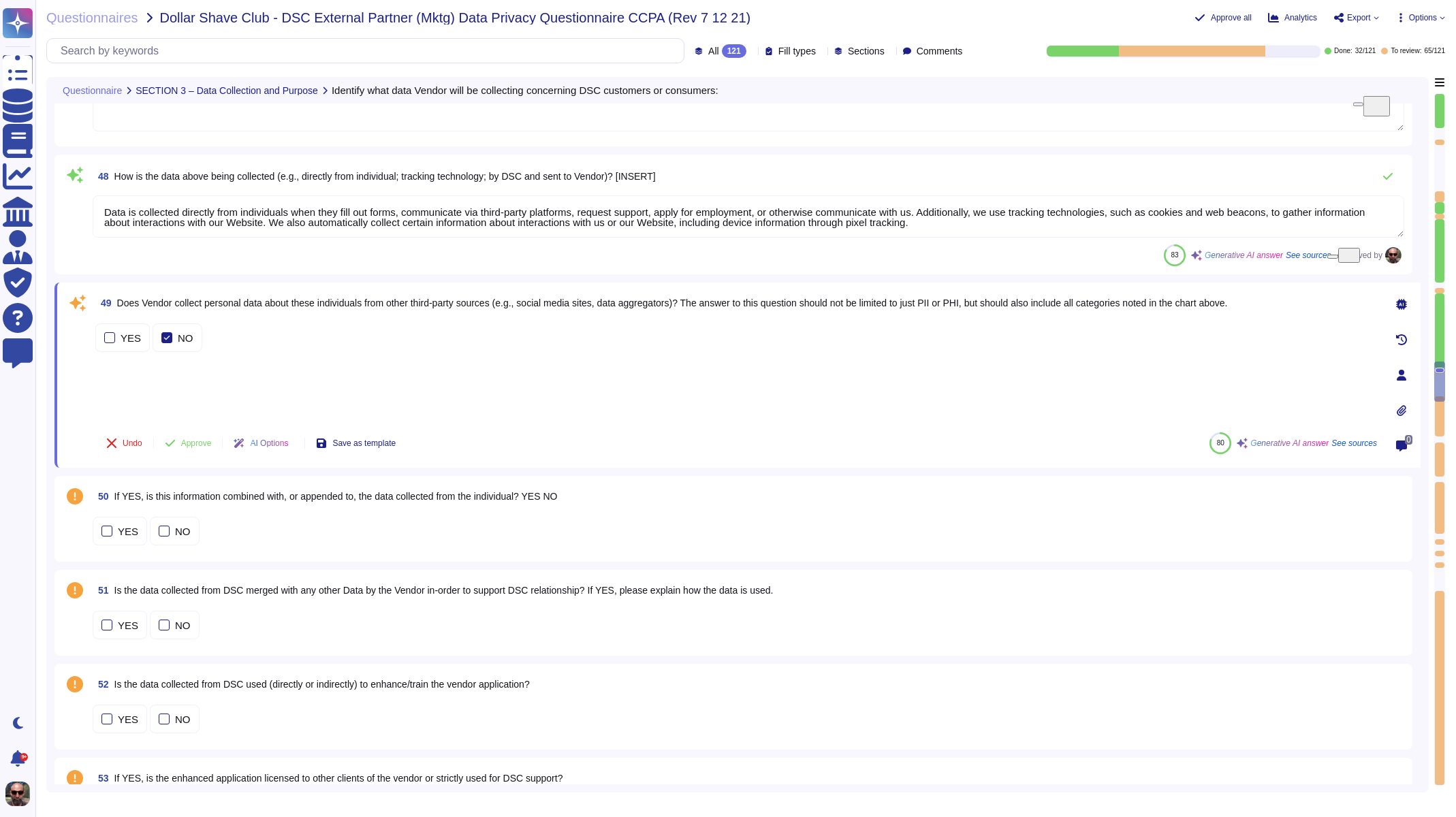
type textarea "The platform may derive information or draw inferences about your approximate l…"
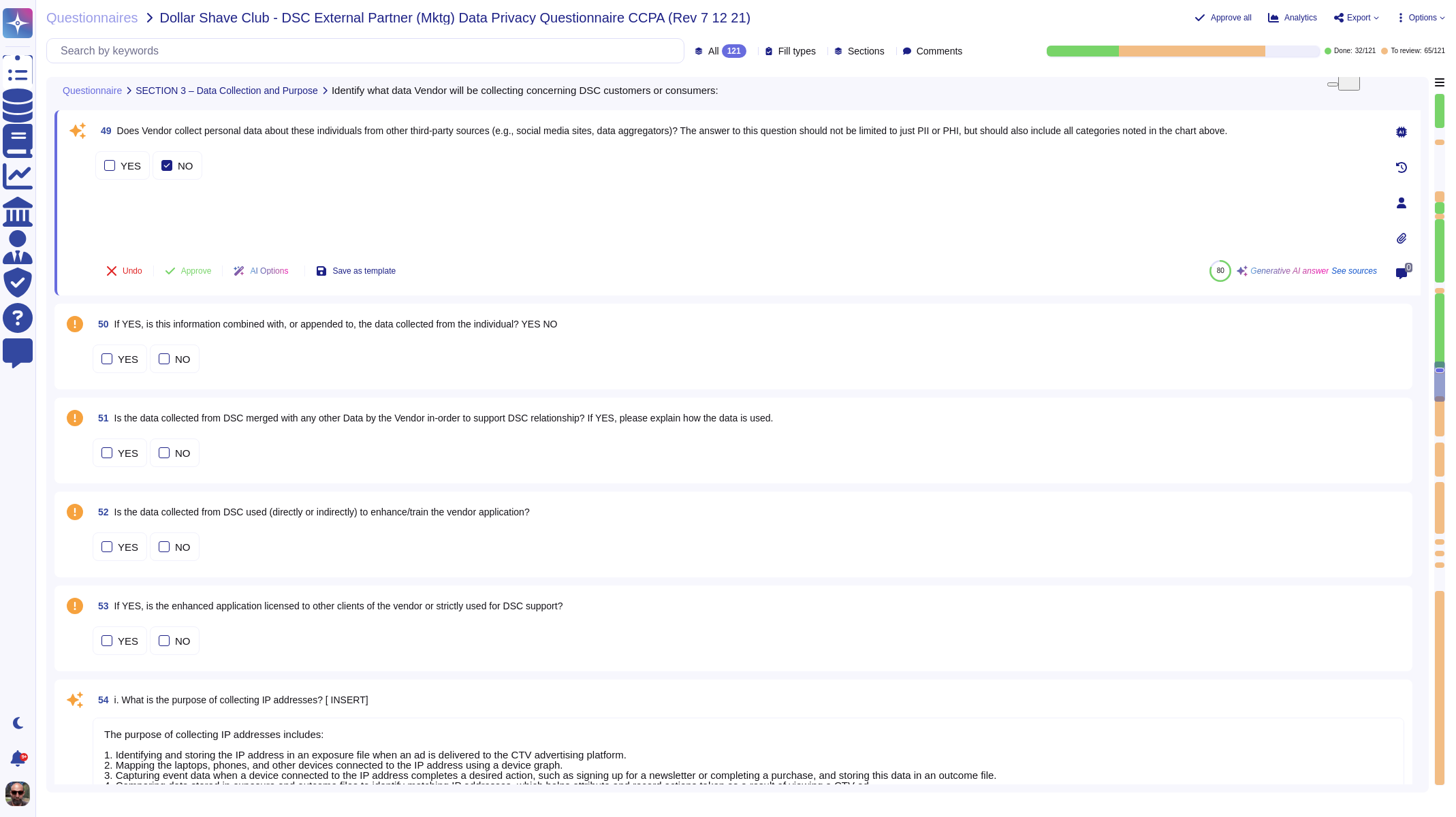
type textarea "The process used to extrapolate data from IP addresses involves several steps: …"
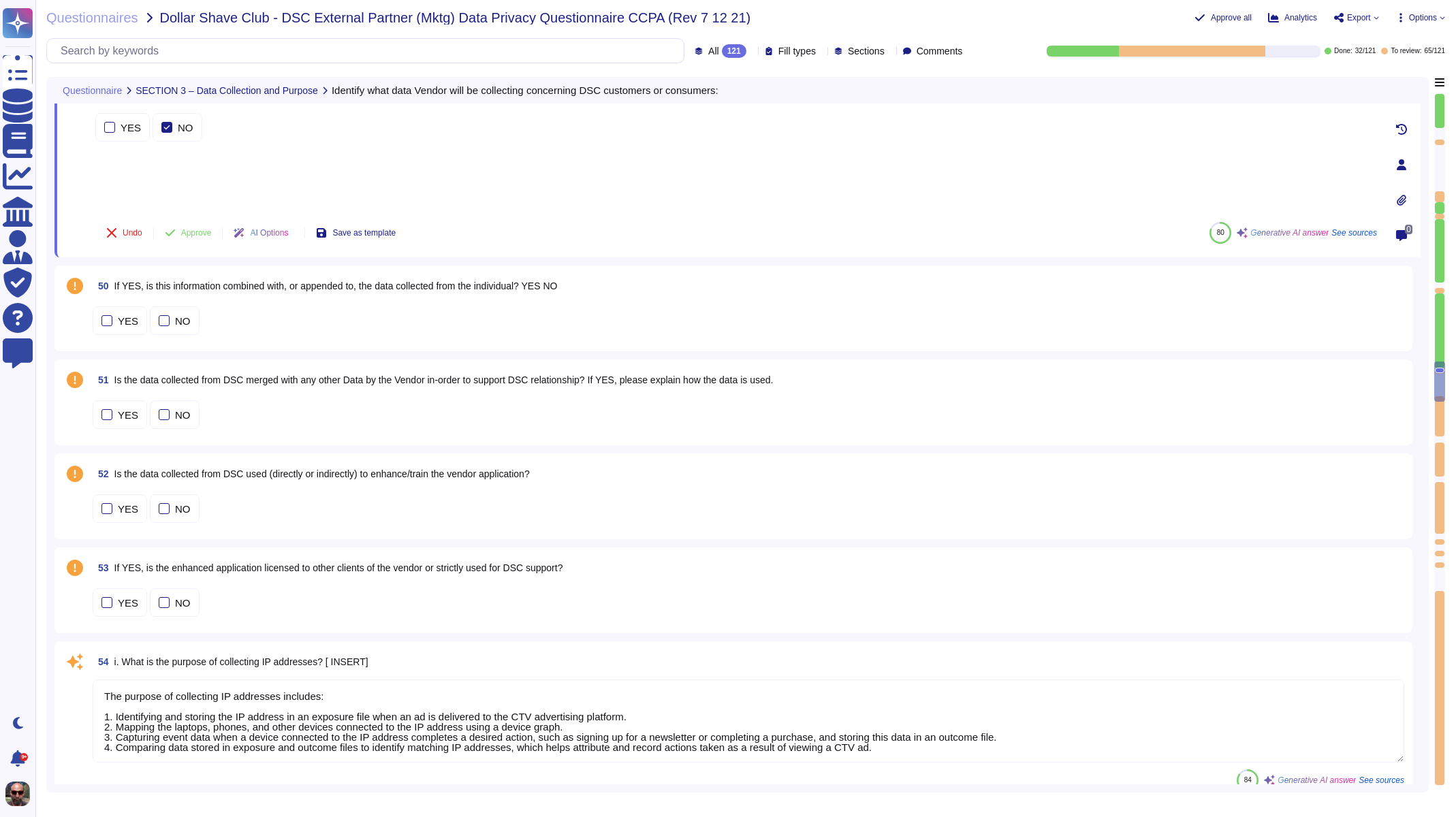
scroll to position [7340, 0]
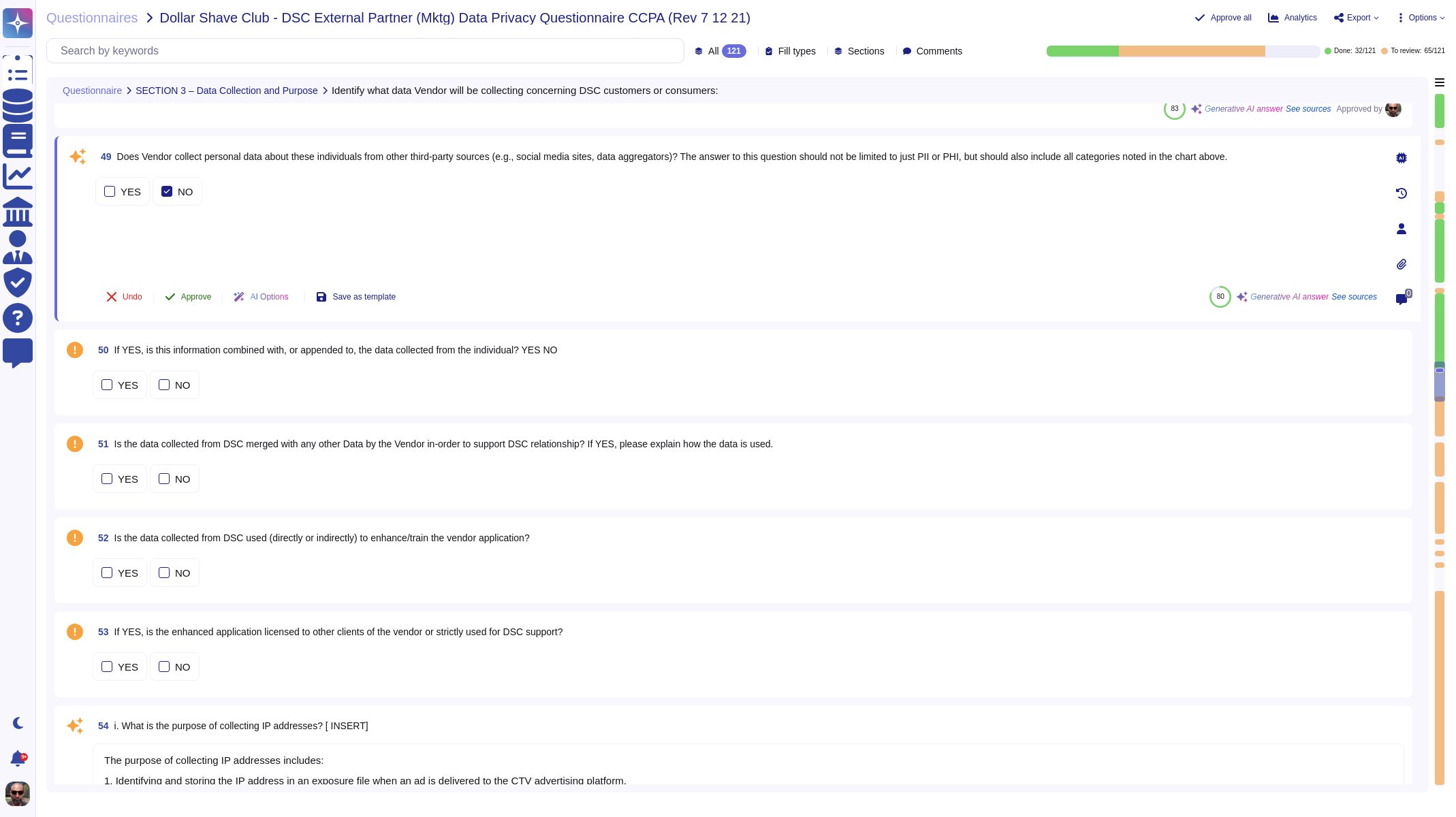
click at [188, 293] on span "Approve" at bounding box center [197, 297] width 31 height 8
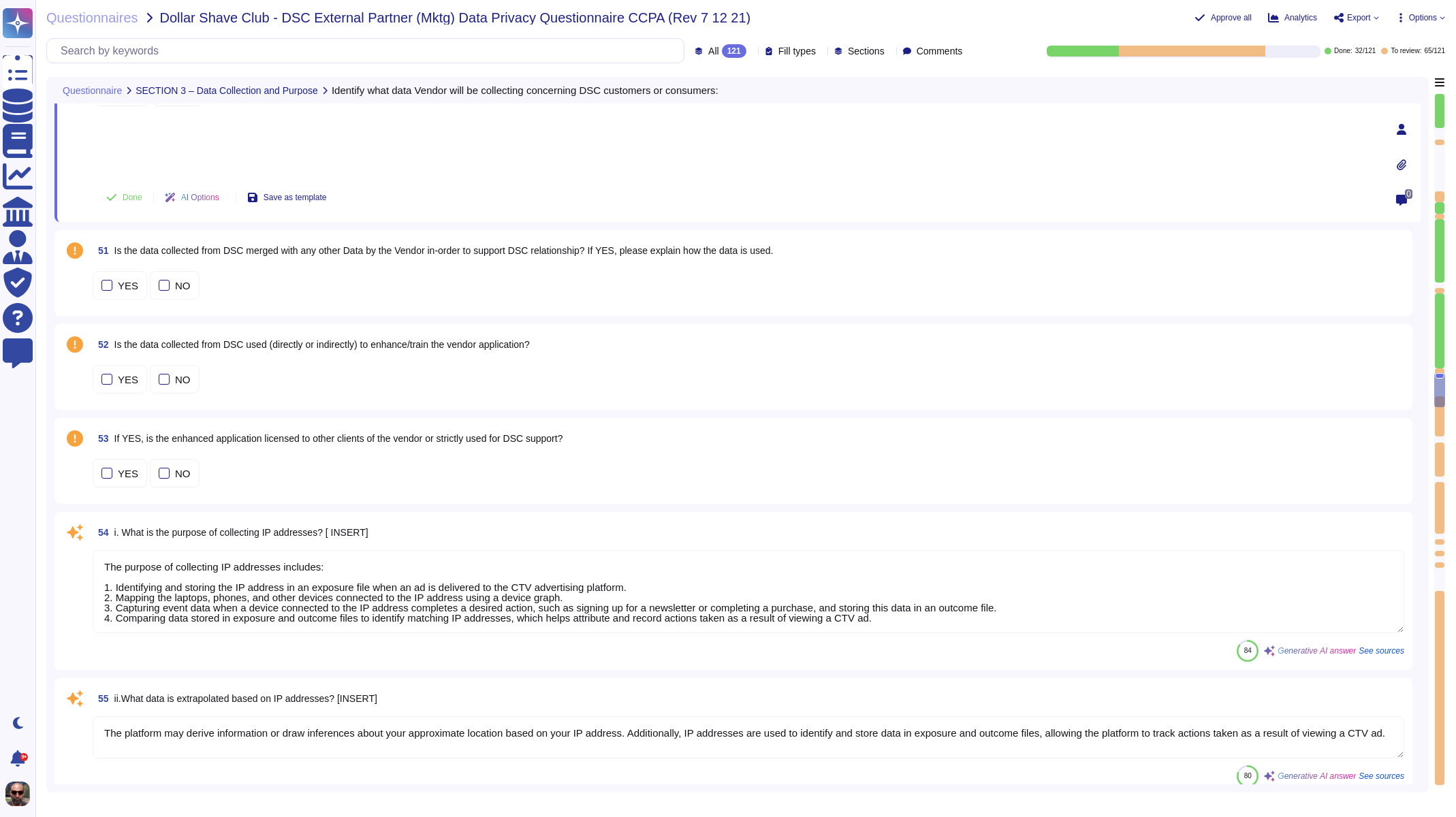
type textarea "If YES, identify vendor(s). [INSERT]"
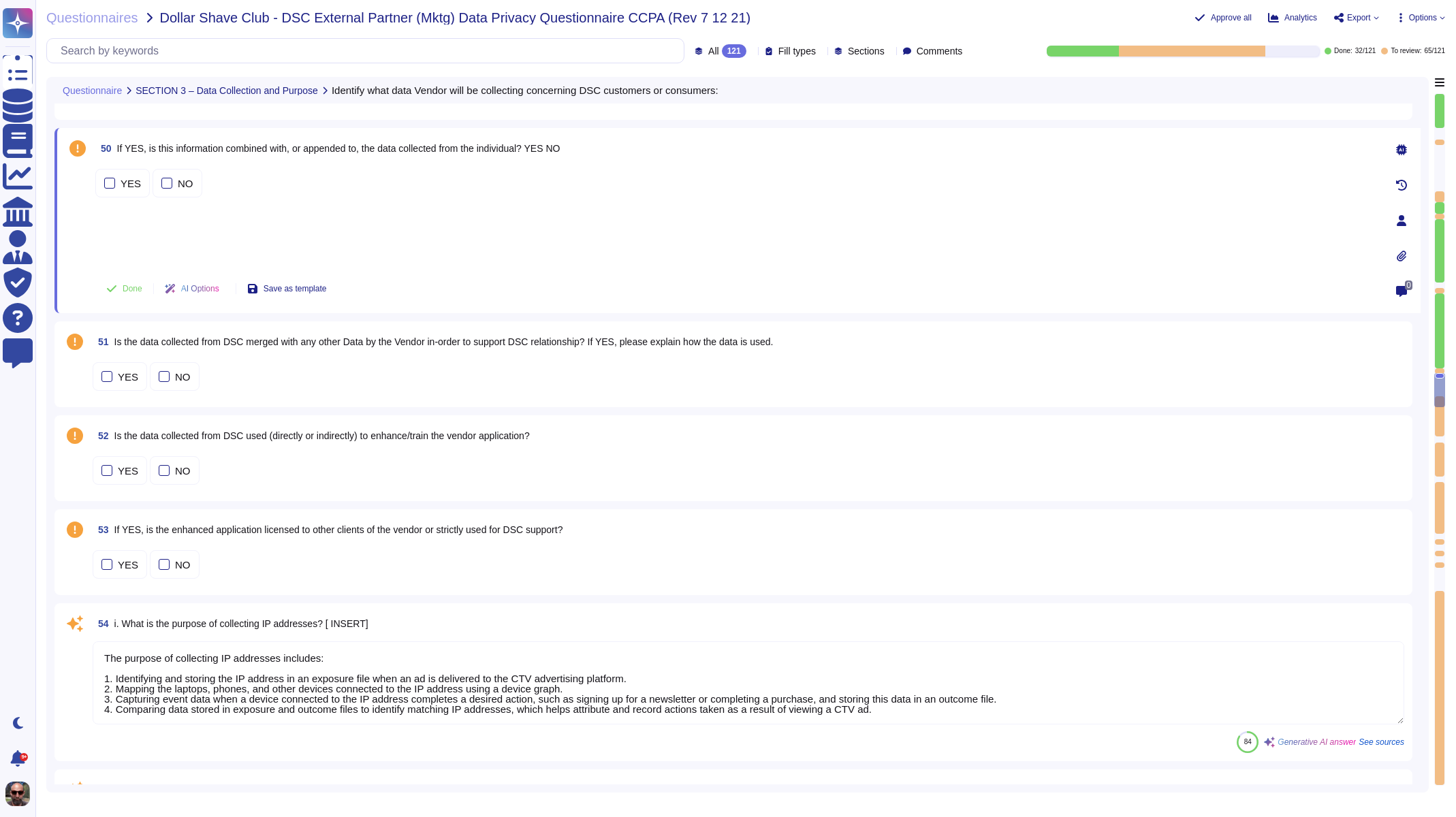
scroll to position [7450, 0]
click at [126, 290] on span "Done" at bounding box center [132, 289] width 20 height 8
click at [278, 371] on div "YES NO" at bounding box center [748, 377] width 1312 height 29
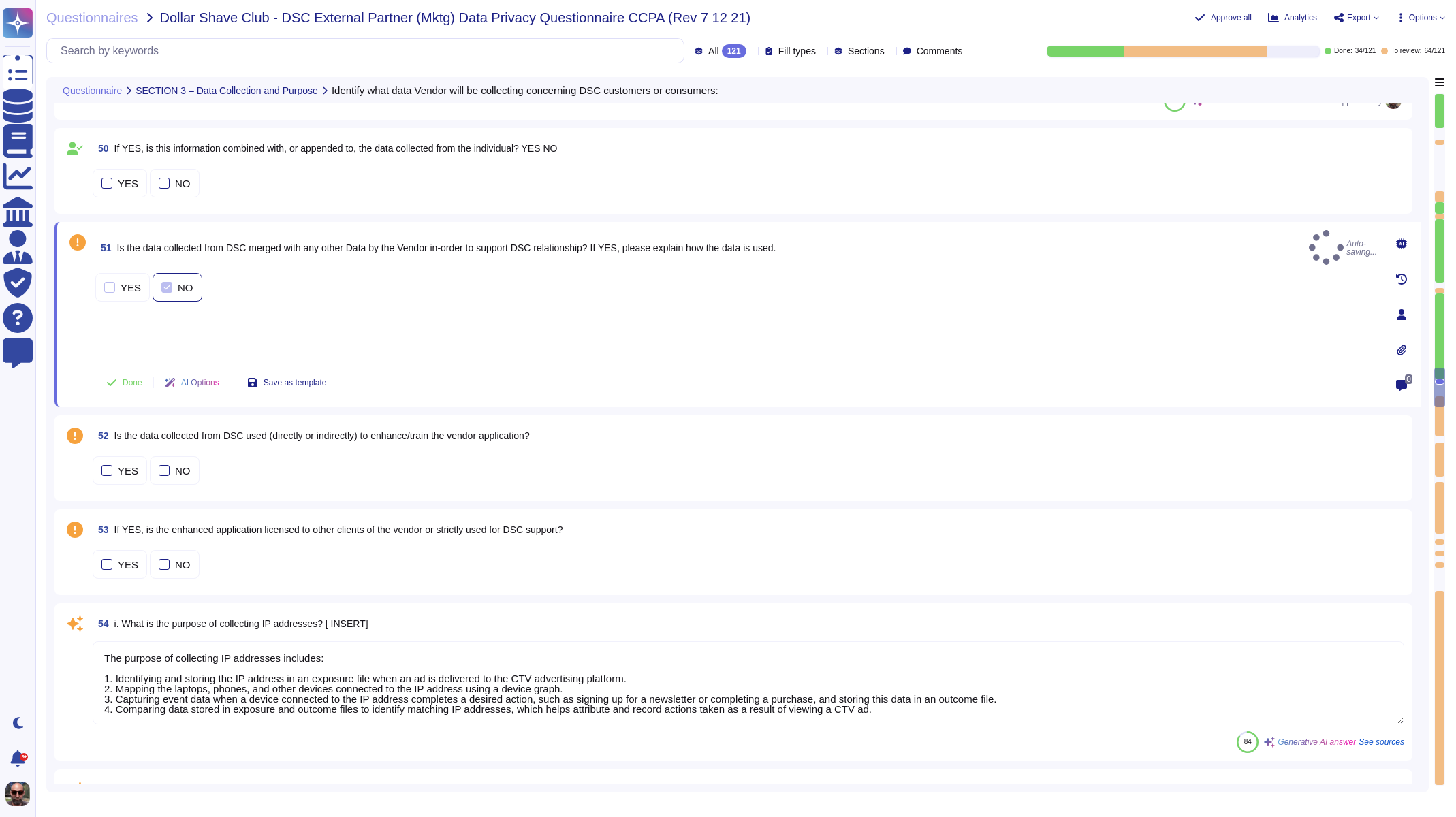
click at [168, 282] on div at bounding box center [167, 287] width 11 height 11
click at [134, 384] on span "Done" at bounding box center [132, 383] width 20 height 8
click at [159, 469] on div at bounding box center [164, 471] width 11 height 11
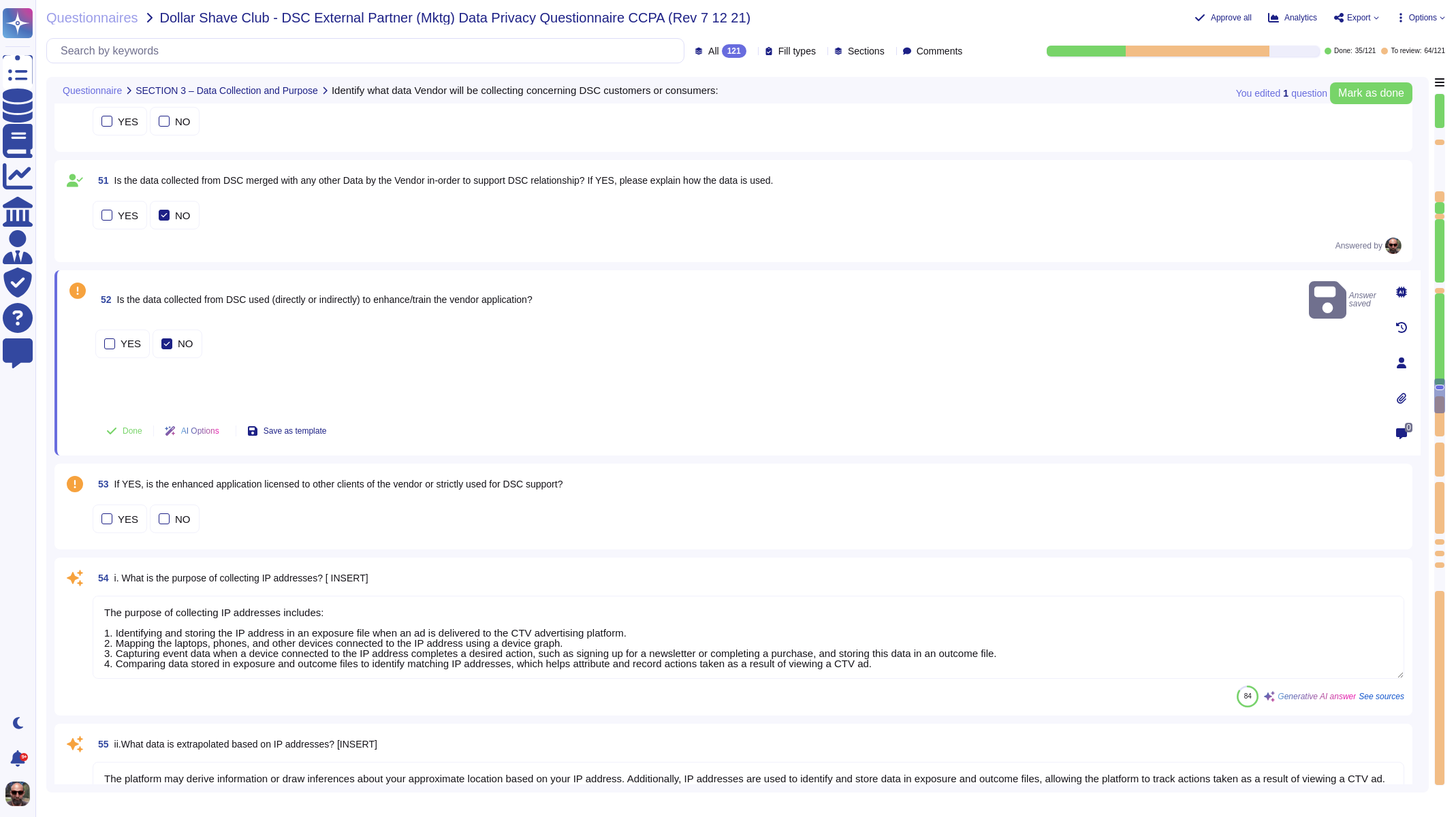
scroll to position [7707, 0]
type textarea "If YES, identify vendor(s). [INSERT]"
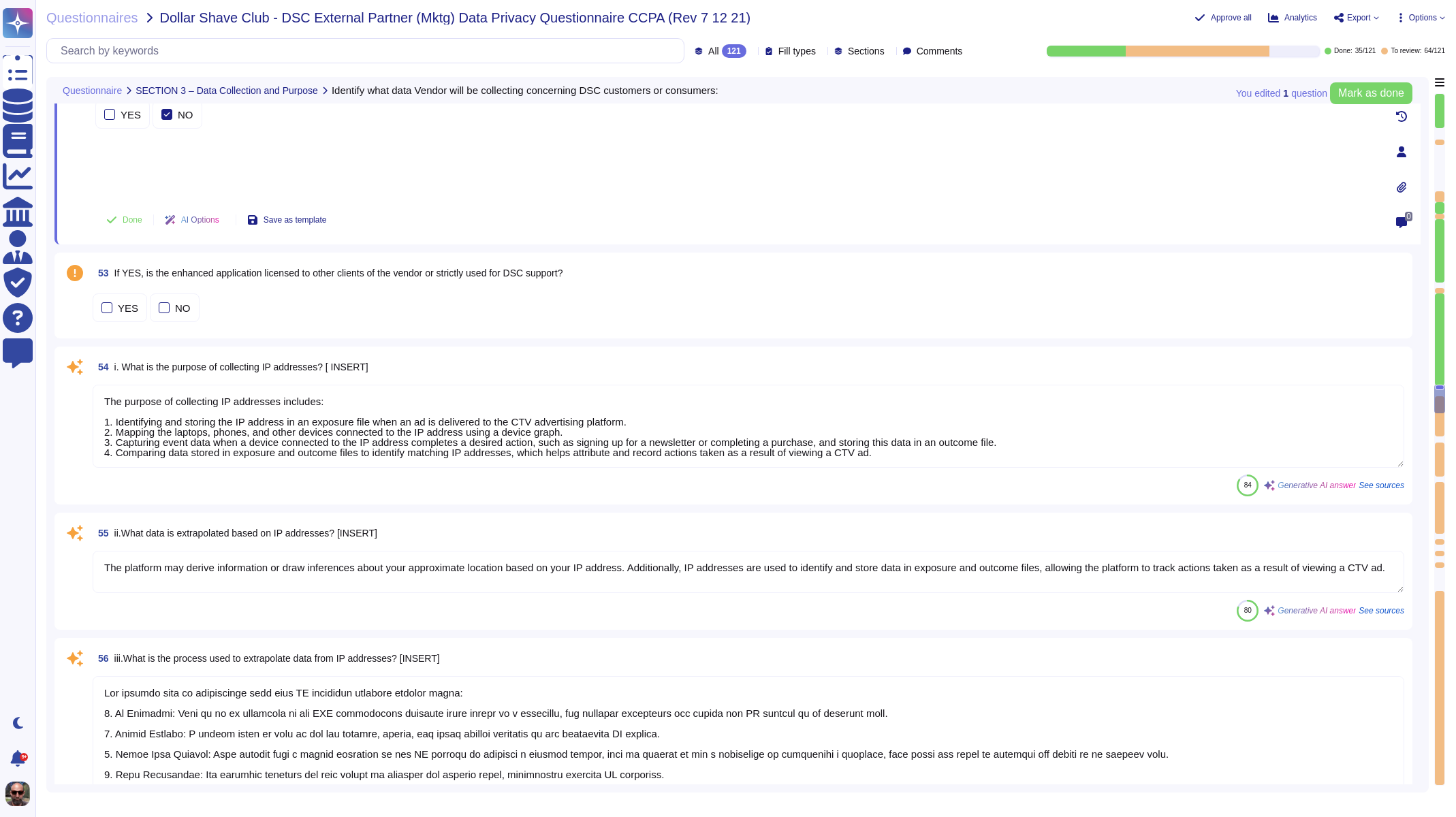
click at [240, 279] on span "53 If YES, is the enhanced application licensed to other clients of the vendor …" at bounding box center [327, 273] width 470 height 25
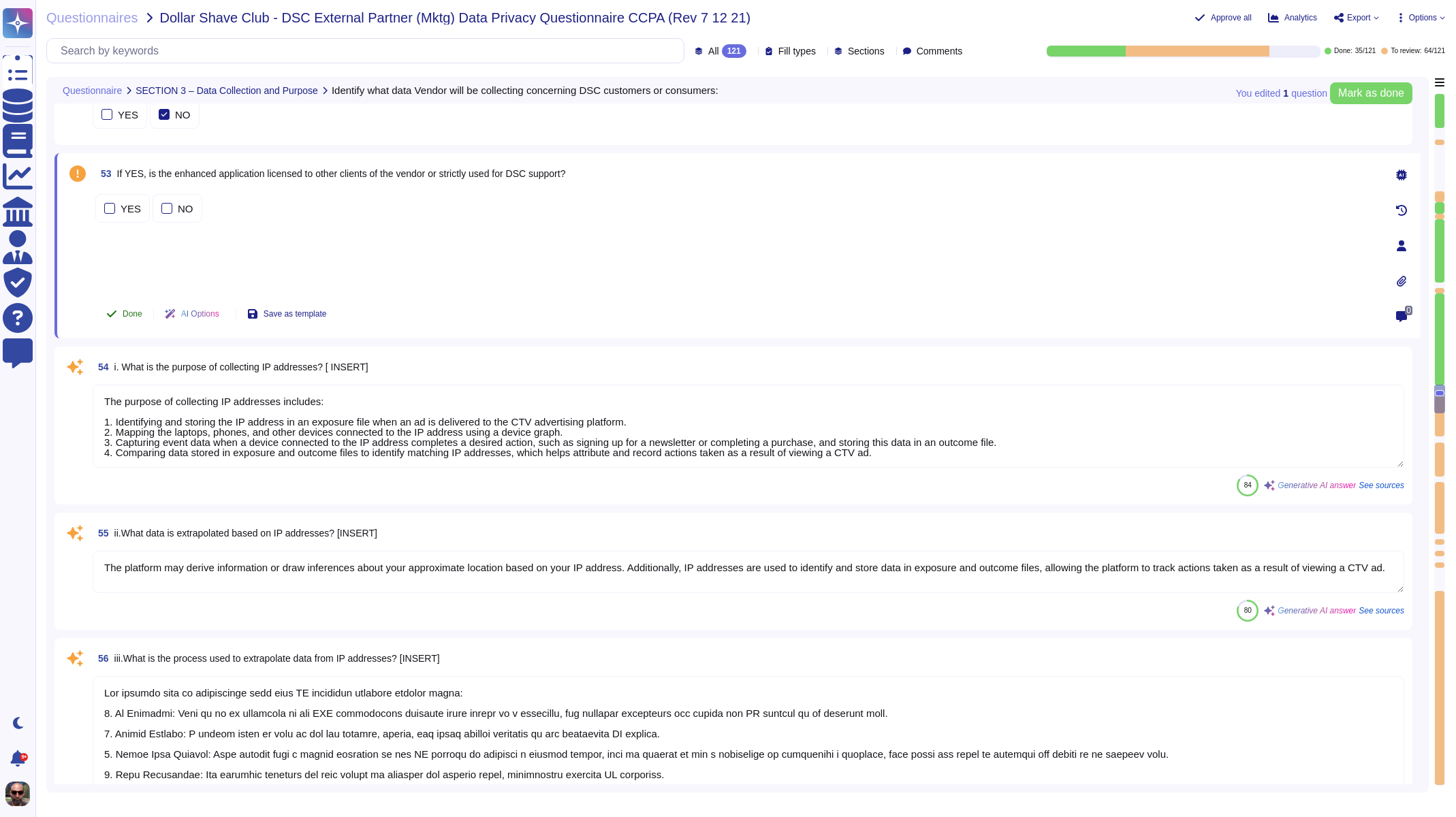
click at [135, 320] on button "Done" at bounding box center [124, 313] width 58 height 27
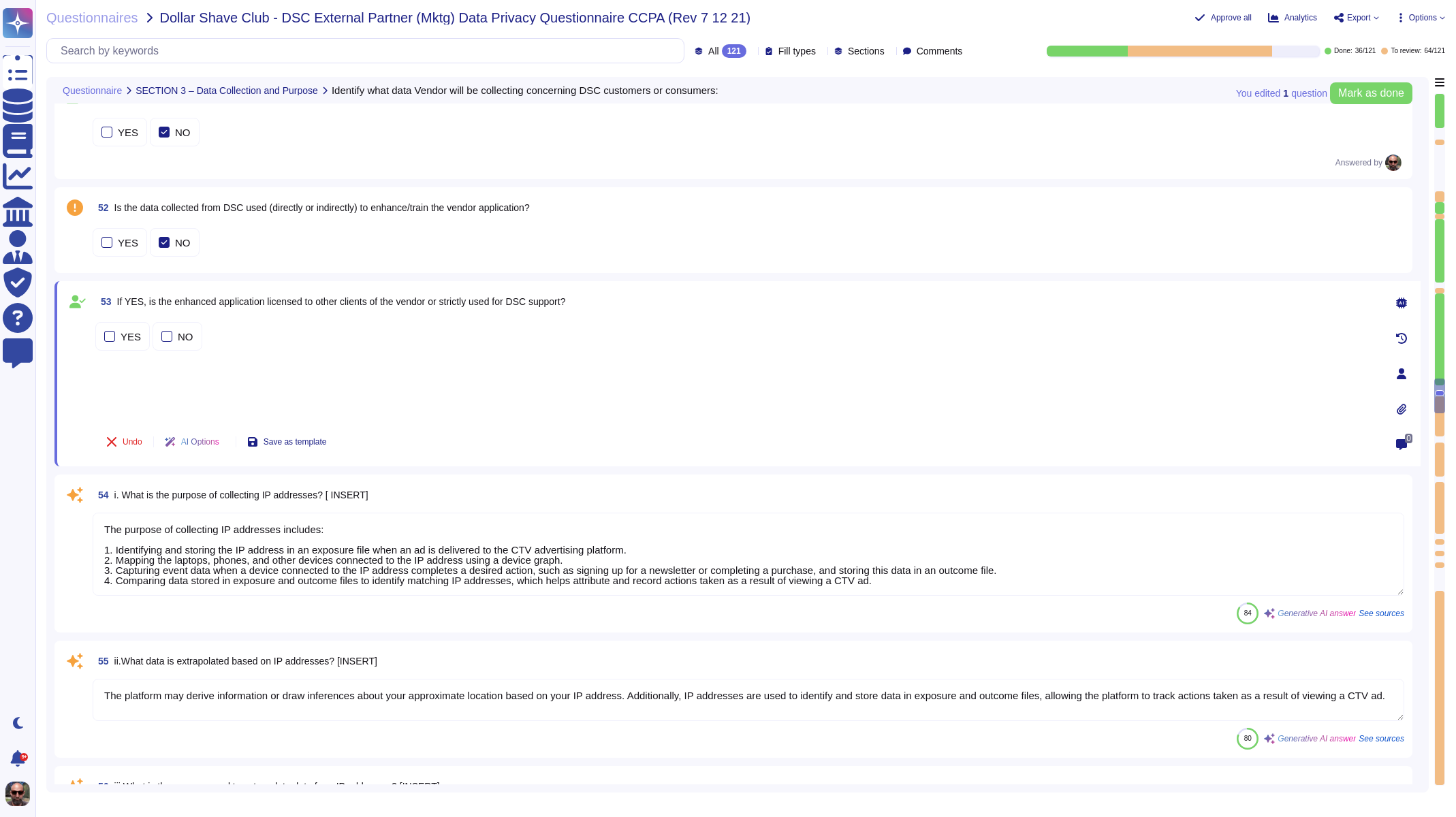
type textarea "Data is collected directly from individuals when they fill out forms, communica…"
click at [271, 242] on div "YES NO" at bounding box center [748, 242] width 1312 height 29
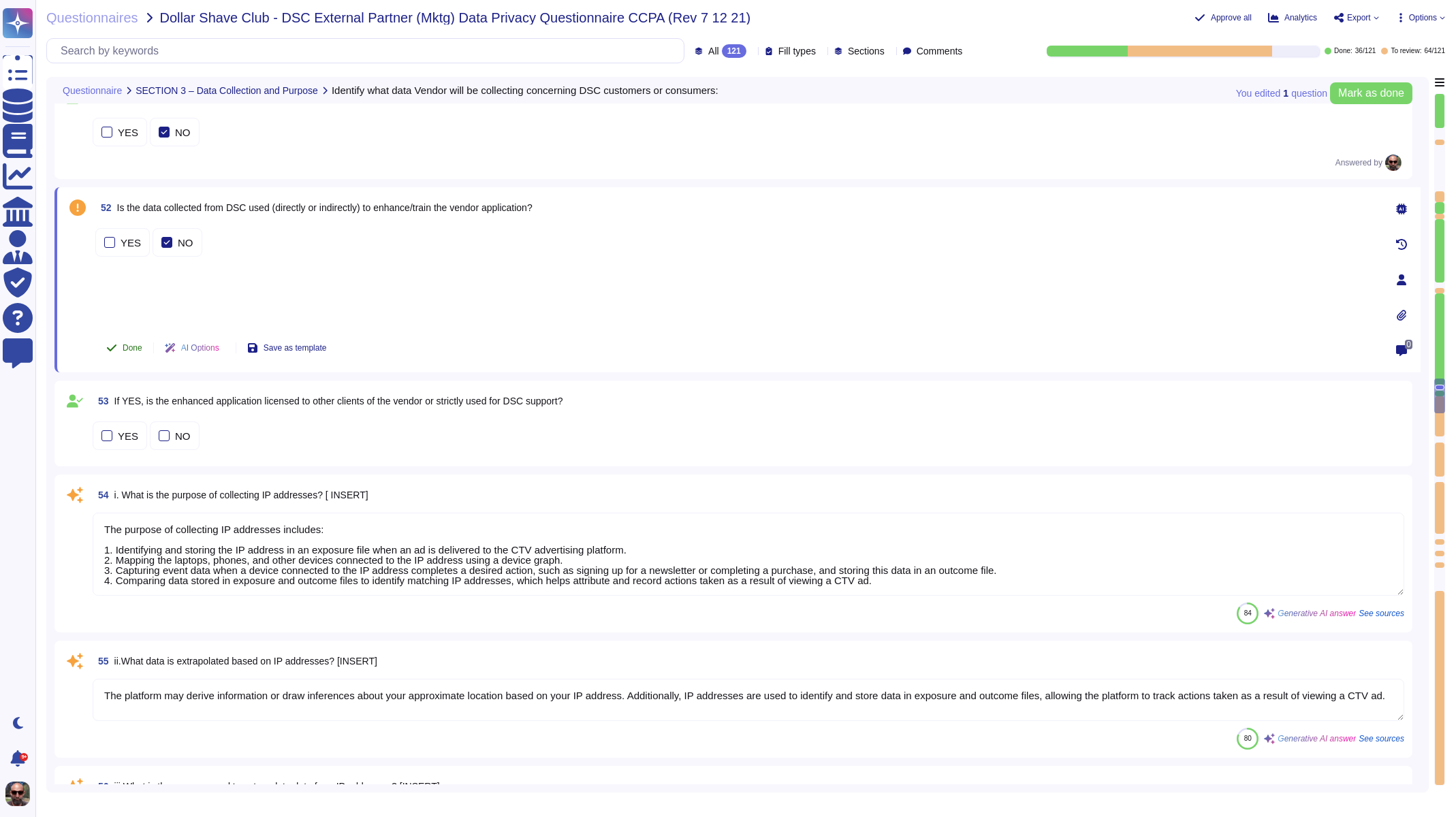
click at [124, 347] on span "Done" at bounding box center [132, 348] width 20 height 8
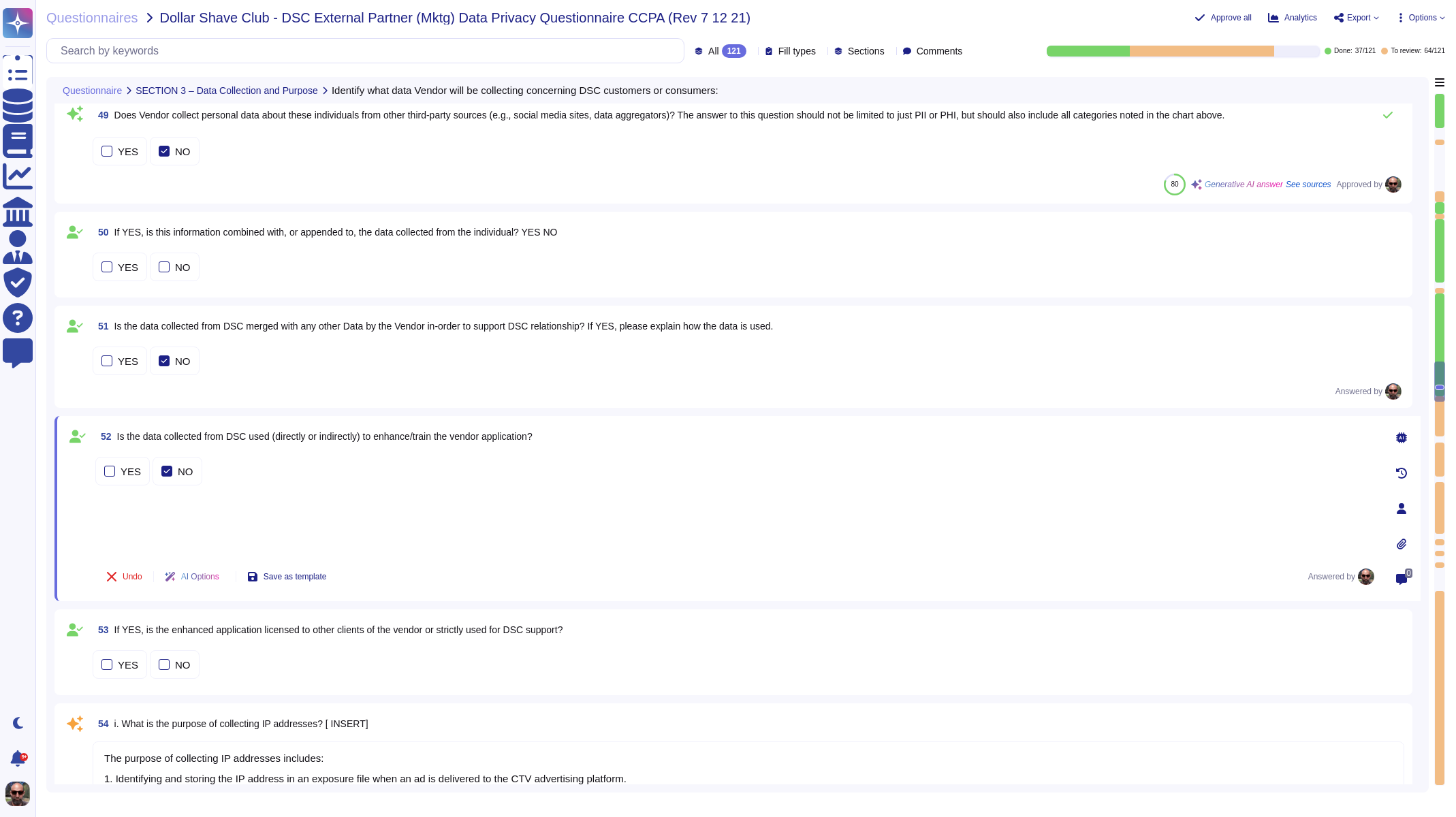
type textarea "The purpose of collecting IP addresses includes: 1. Identifying and storing the…"
type textarea "The platform may derive information or draw inferences about your approximate l…"
type textarea "The process used to extrapolate data from IP addresses involves several steps: …"
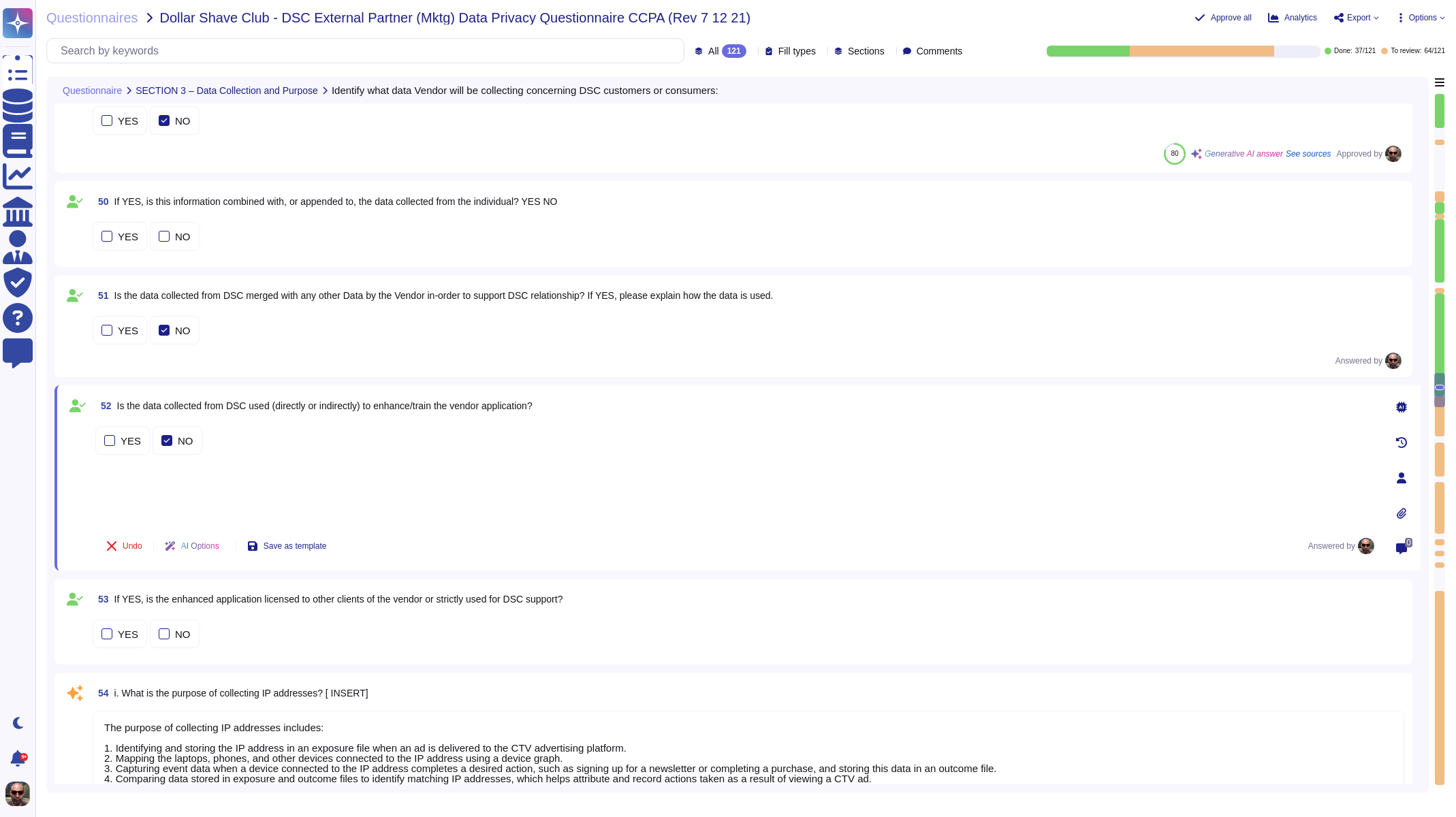
type textarea "If YES, identify vendor(s). [INSERT]"
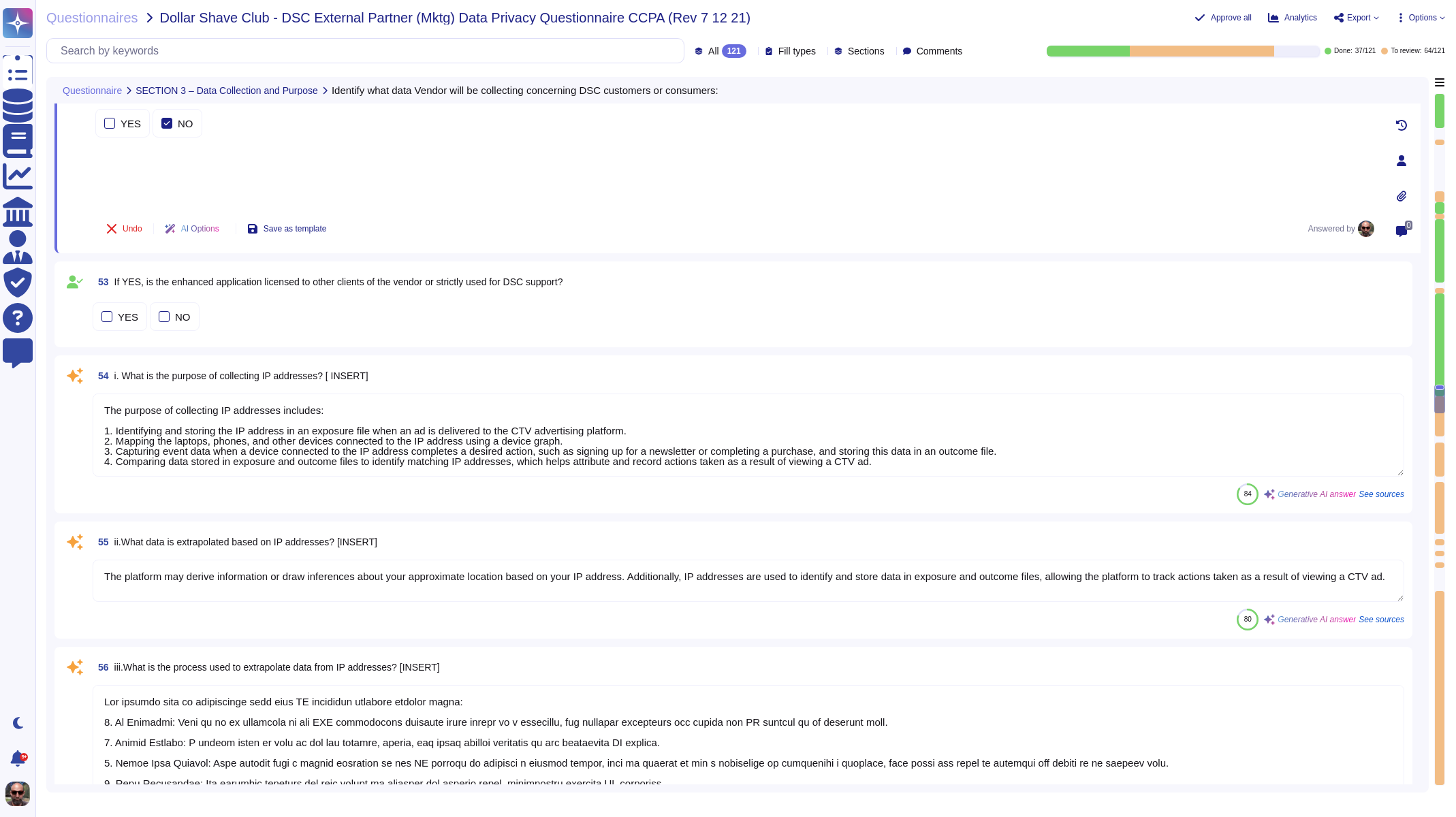
scroll to position [7633, 0]
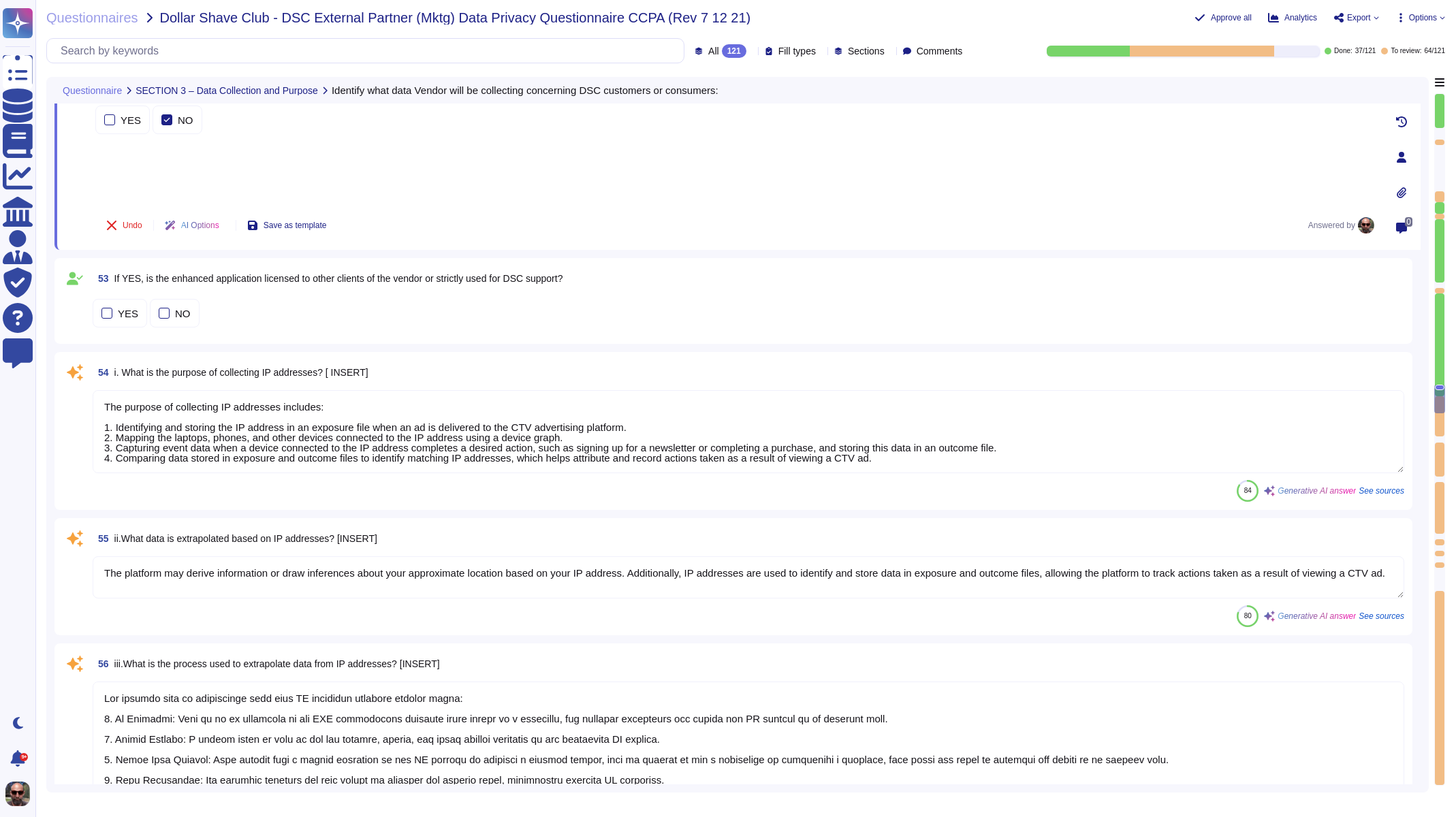
click at [251, 445] on textarea "The purpose of collecting IP addresses includes: 1. Identifying and storing the…" at bounding box center [748, 431] width 1312 height 83
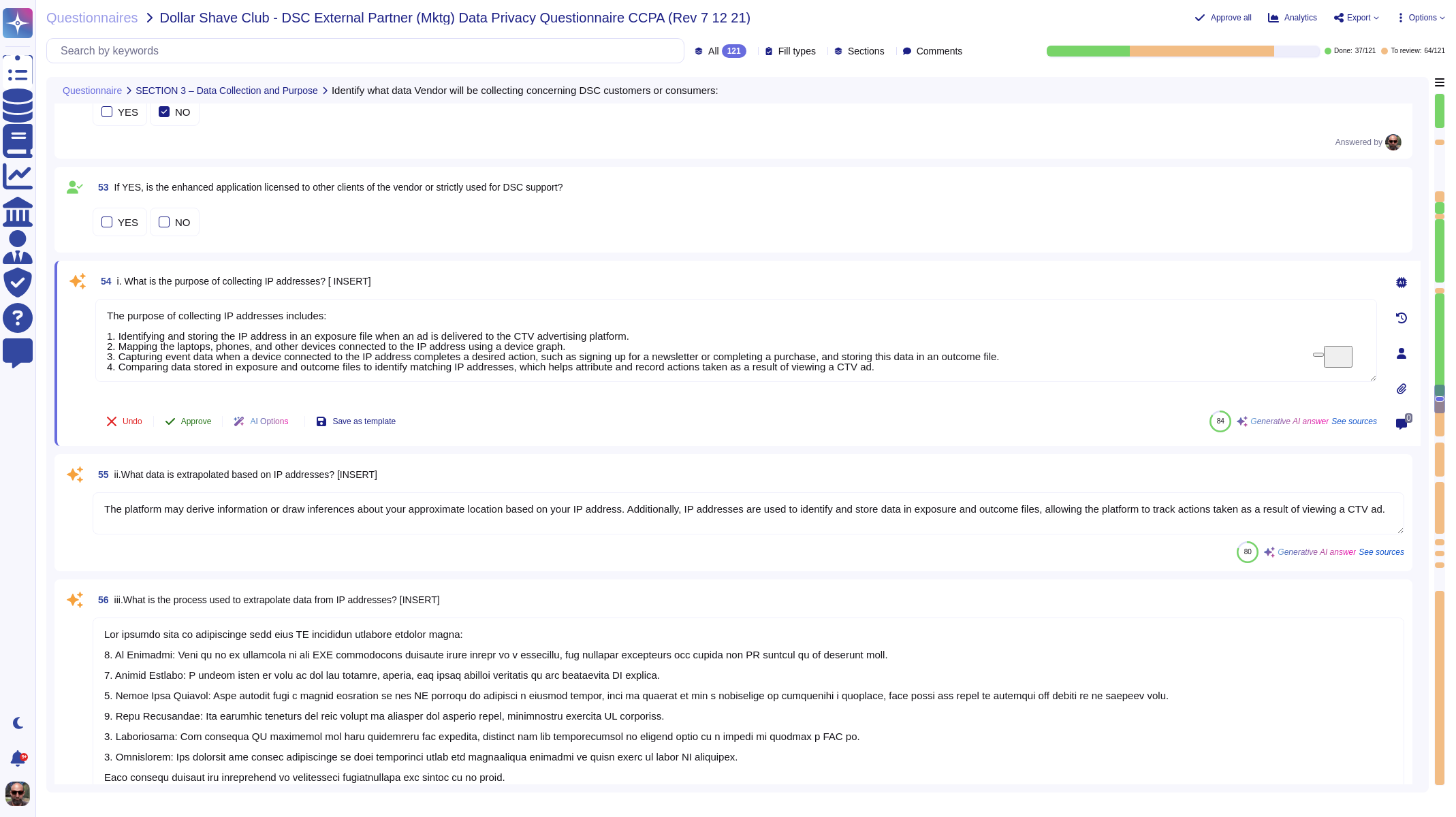
click at [183, 419] on span "Approve" at bounding box center [197, 421] width 31 height 8
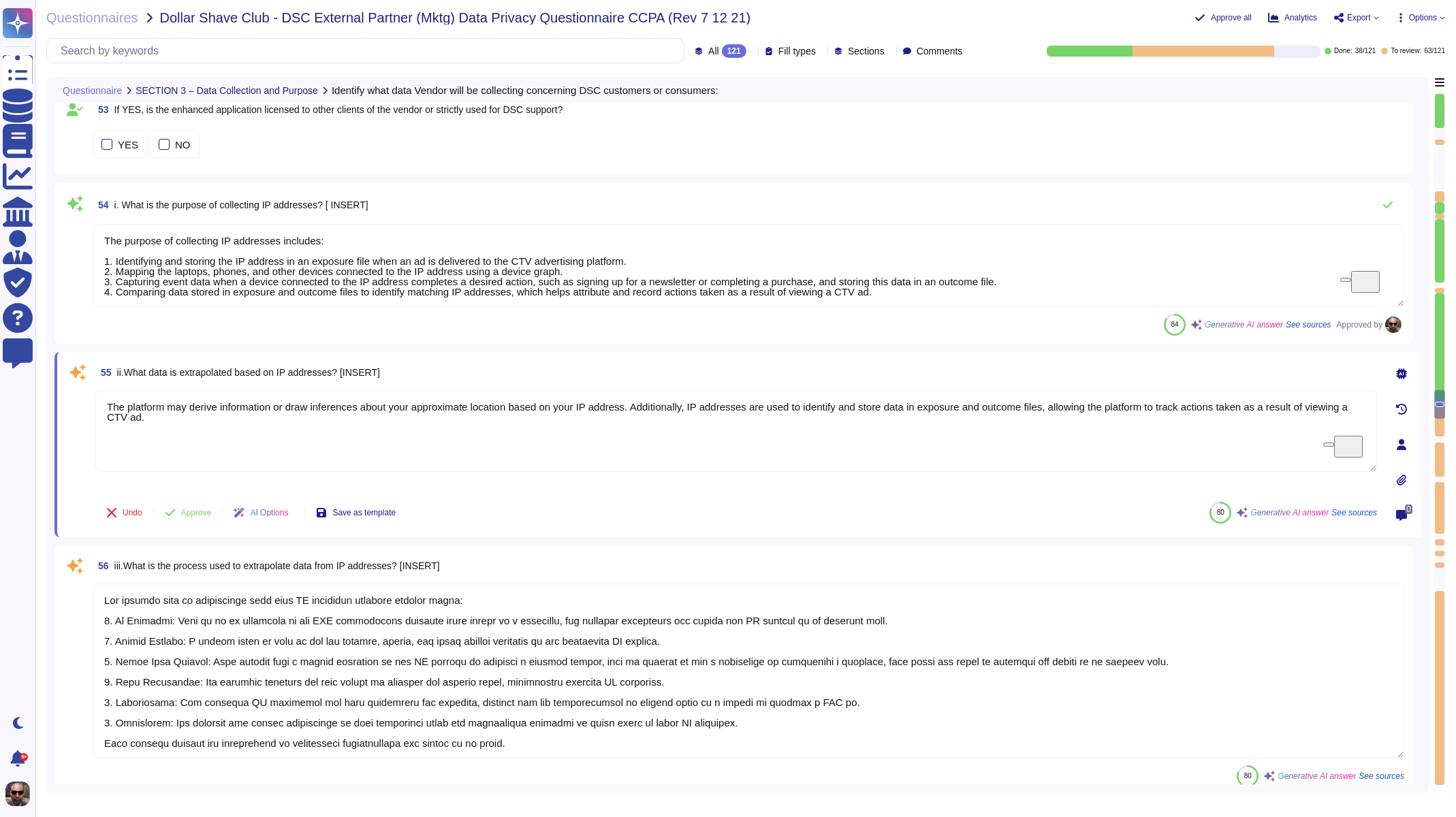
type textarea "We do not "sell" or "share" information that directly identifies you."
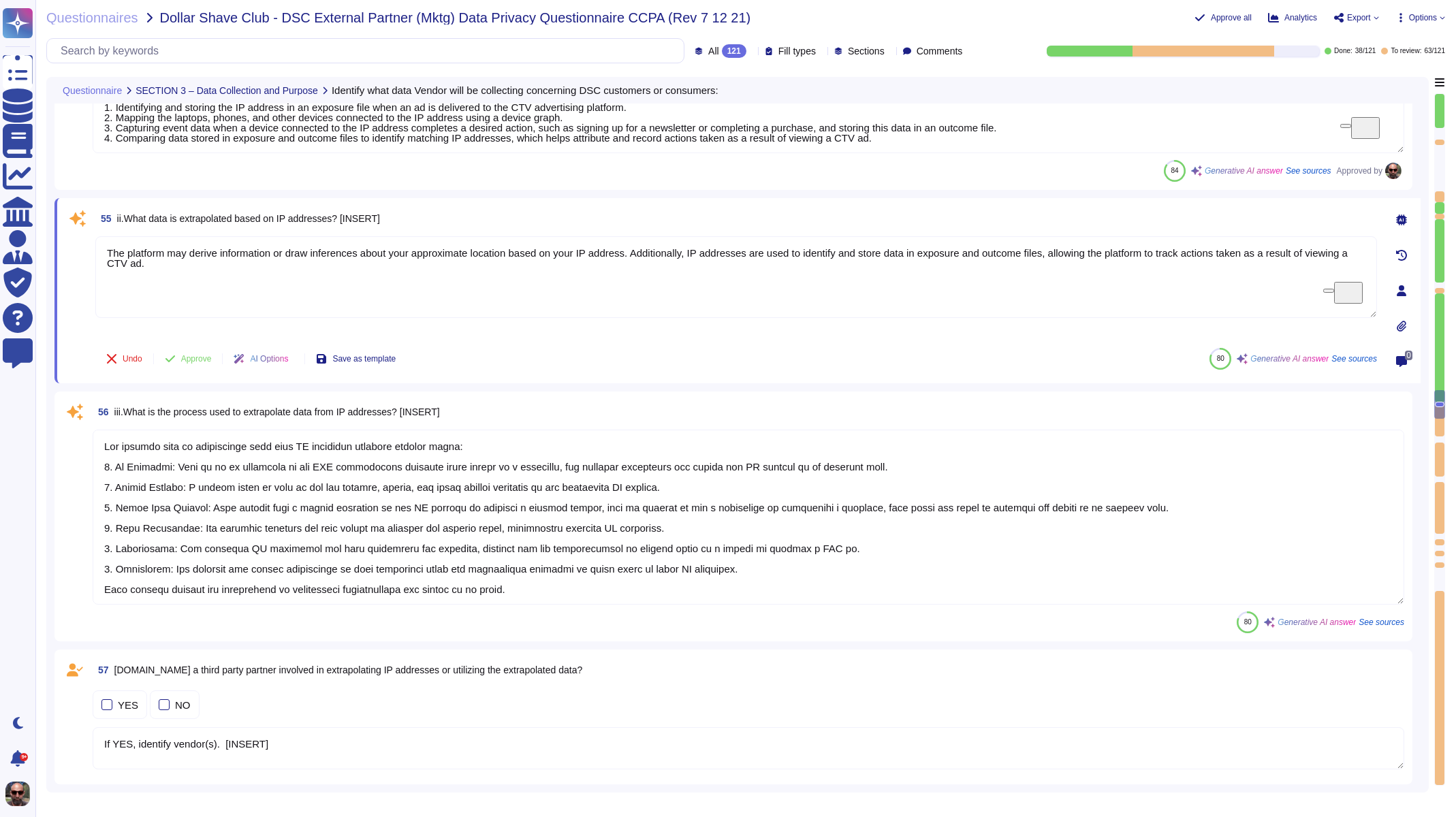
scroll to position [7910, 0]
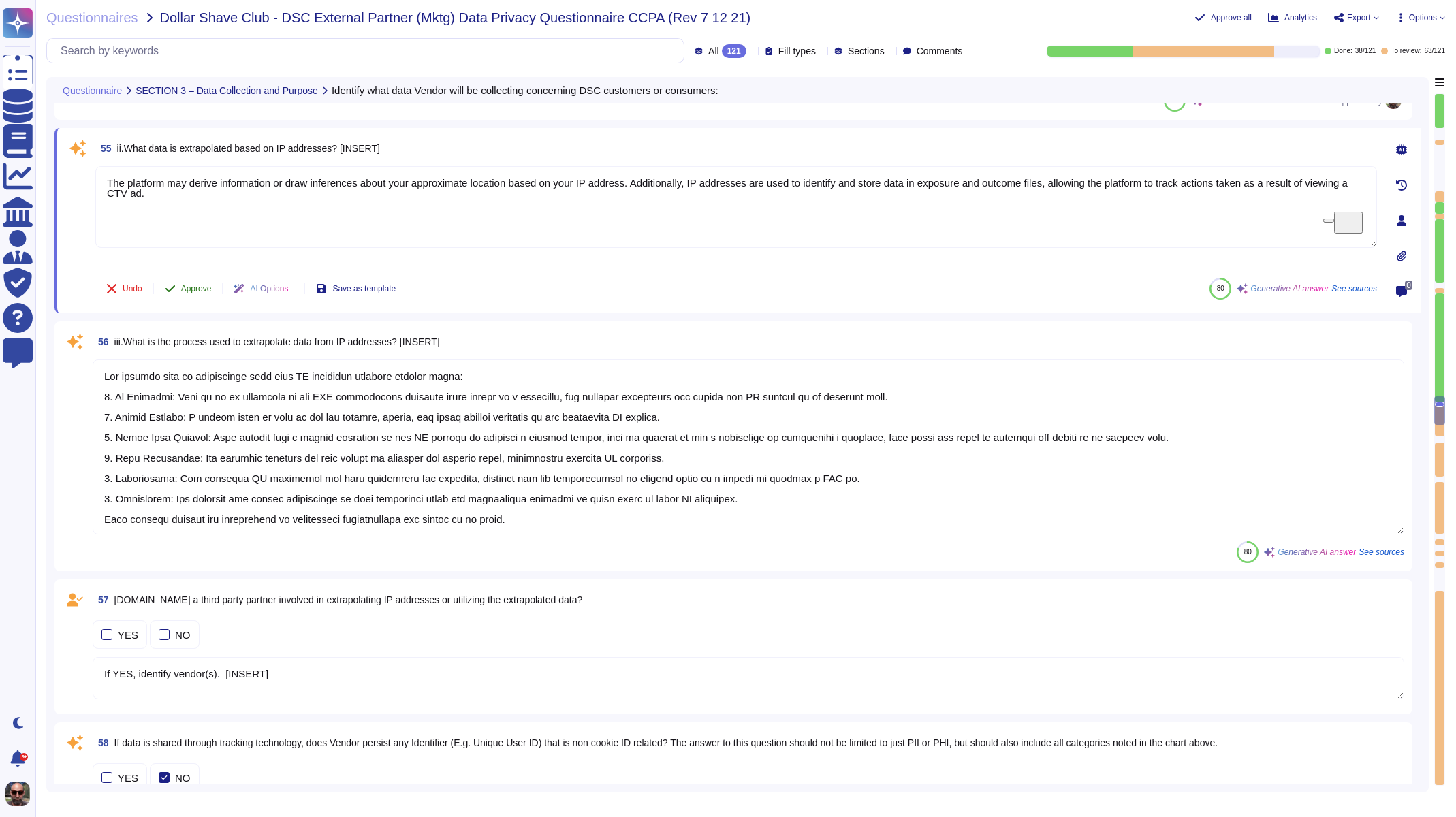
click at [174, 291] on icon at bounding box center [171, 289] width 11 height 11
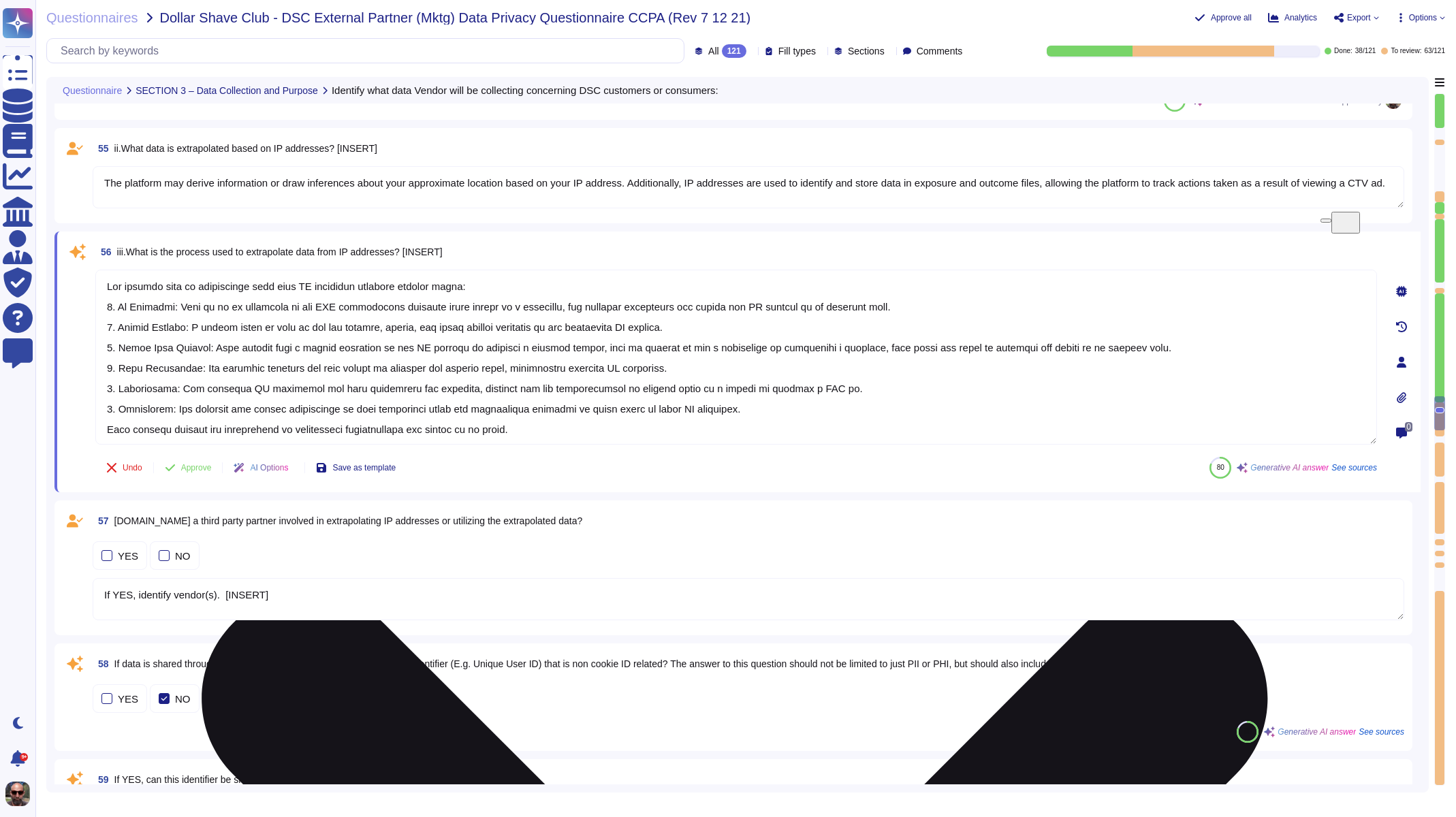
type textarea "The types of data that will be collected include your name, email address, post…"
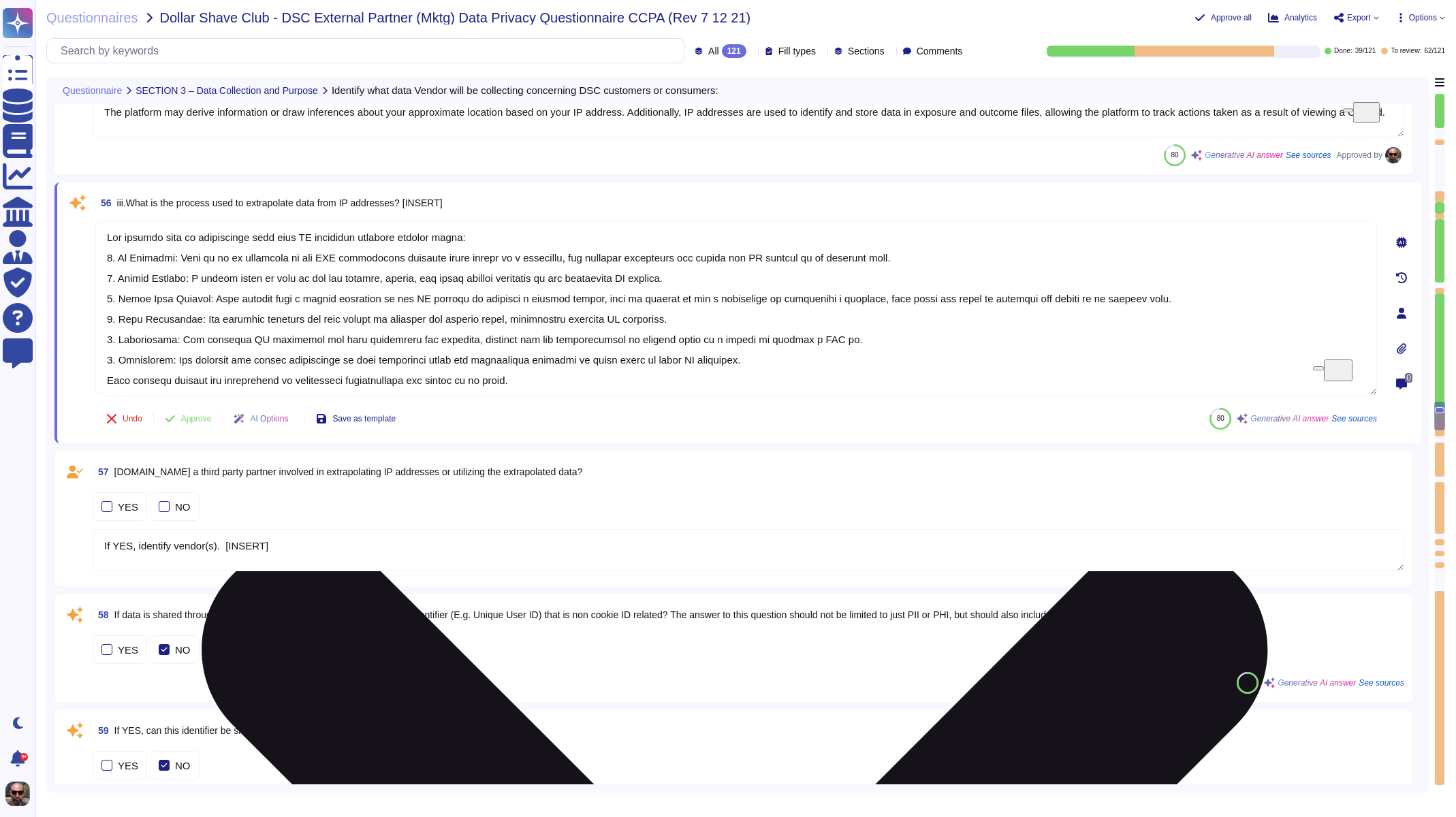
scroll to position [8030, 0]
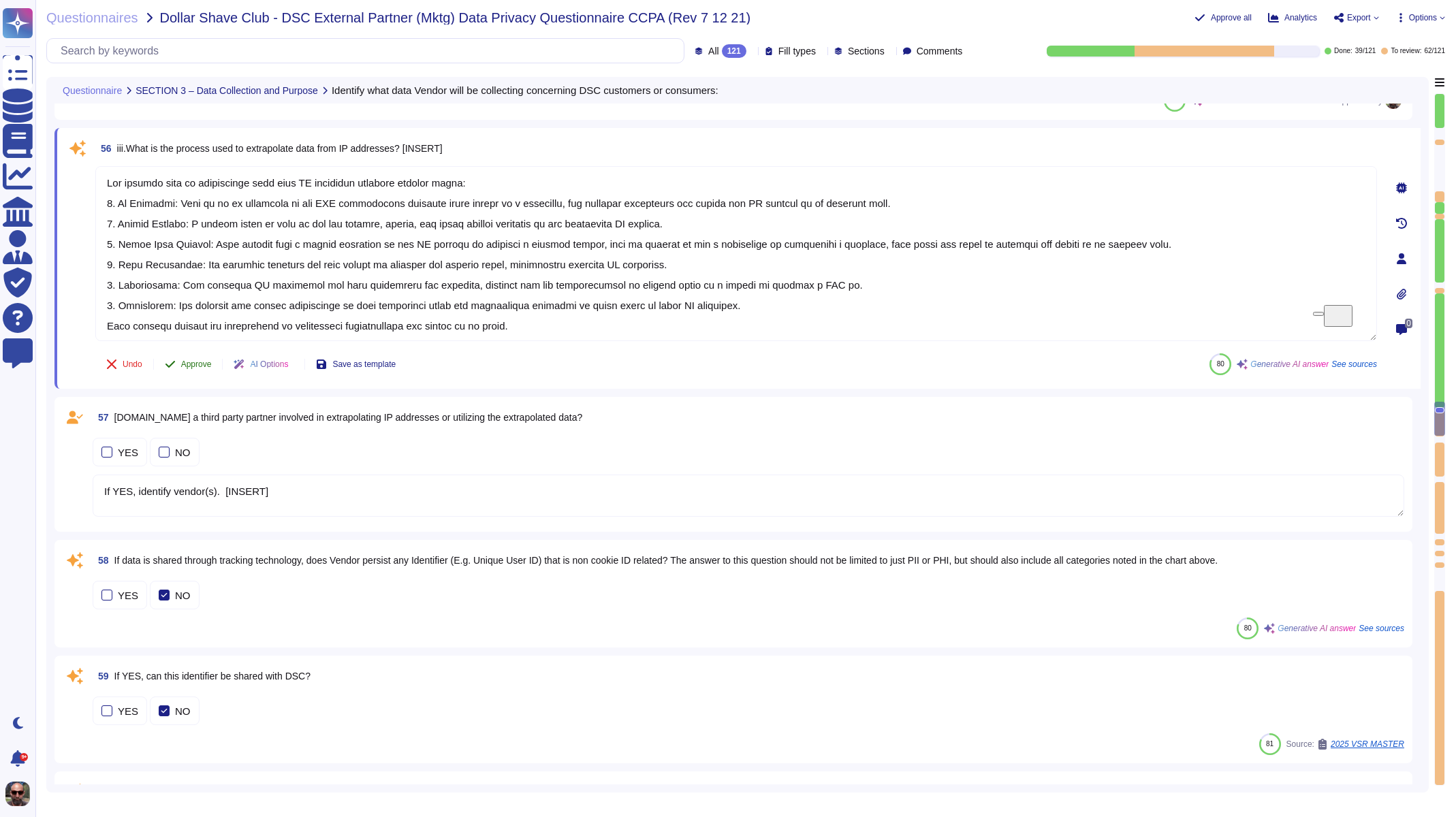
click at [204, 360] on span "Approve" at bounding box center [197, 365] width 31 height 8
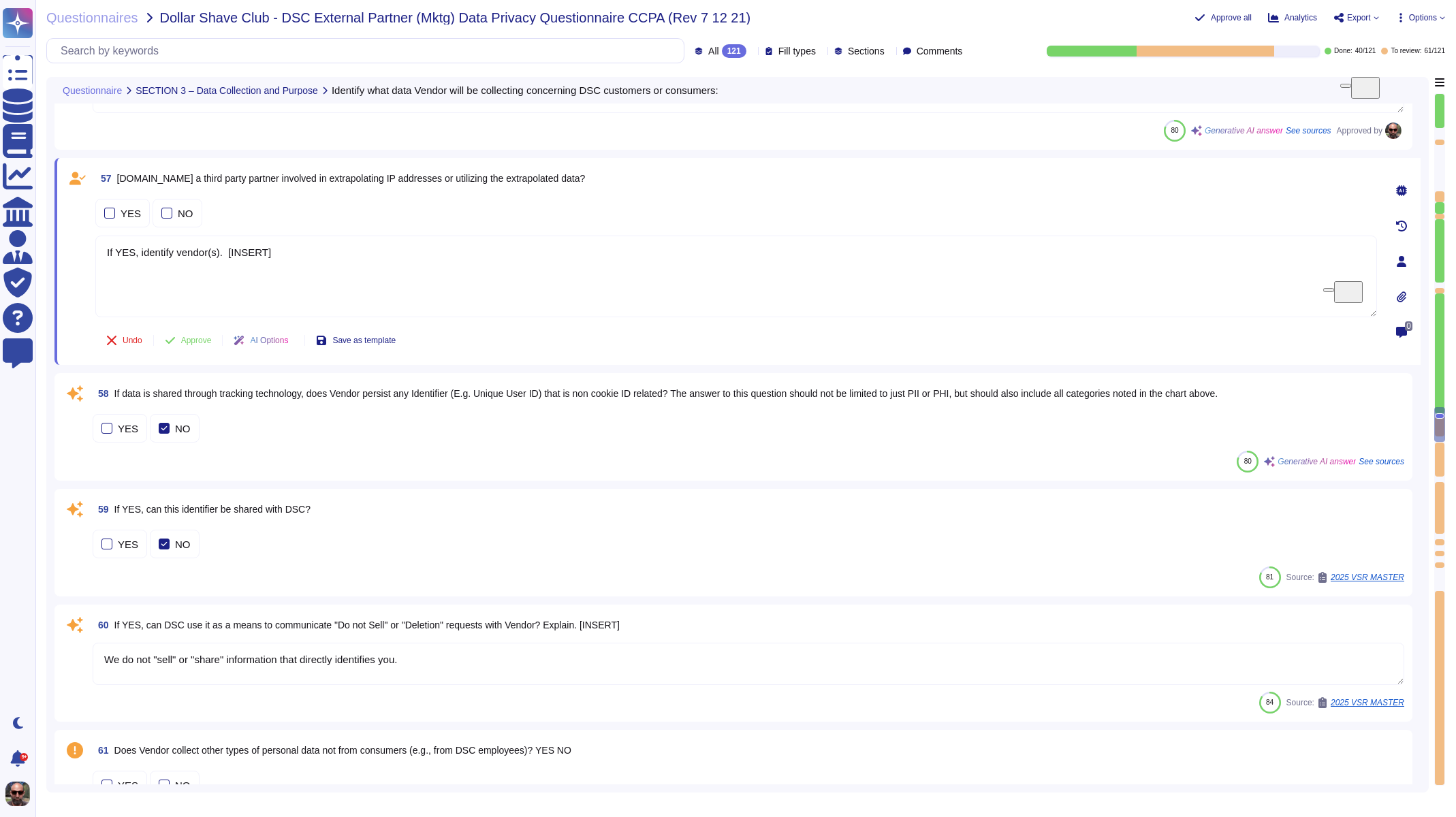
scroll to position [8282, 0]
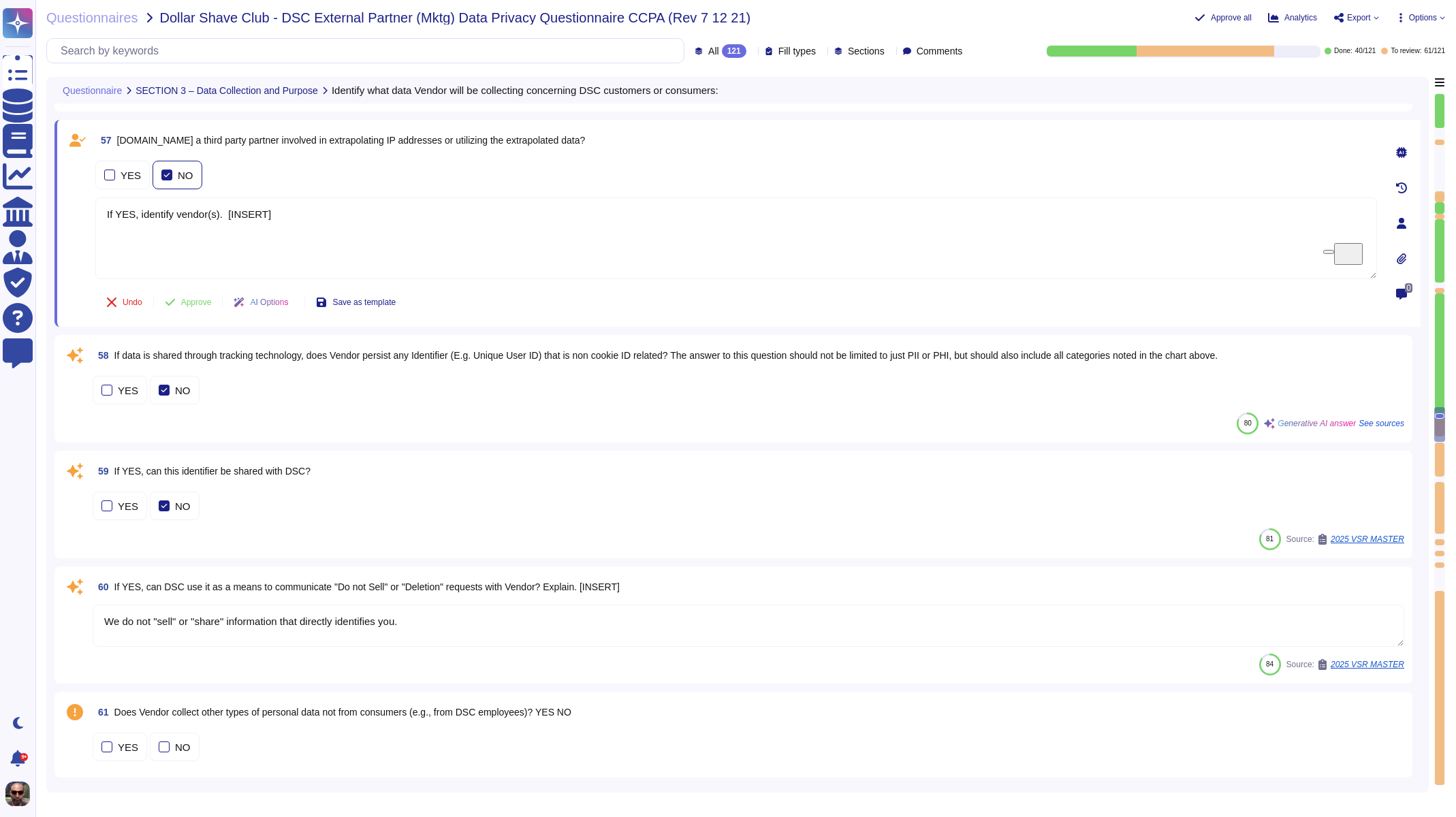
click at [171, 174] on label "NO" at bounding box center [178, 175] width 32 height 11
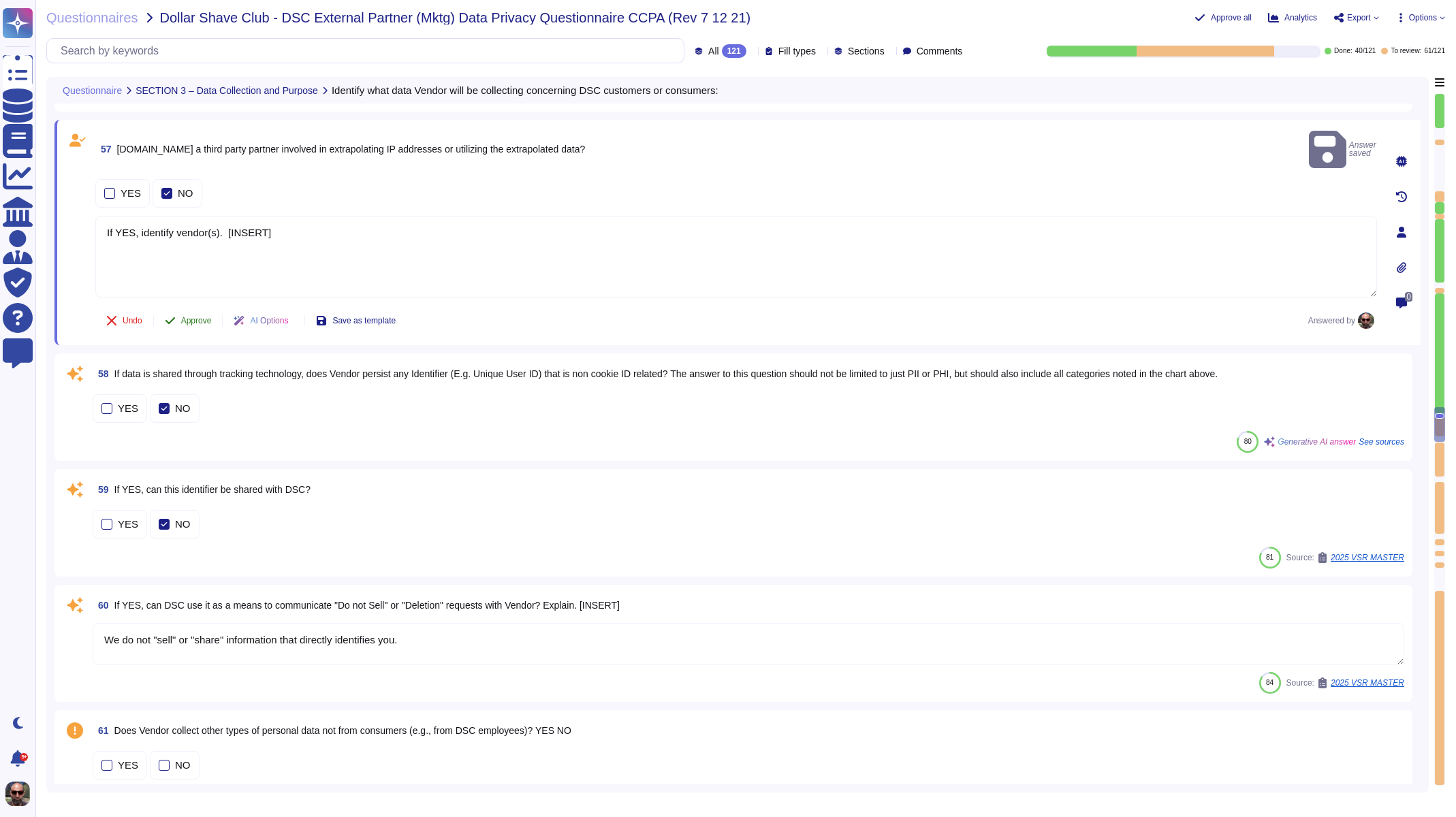
click at [190, 317] on span "Approve" at bounding box center [197, 321] width 31 height 8
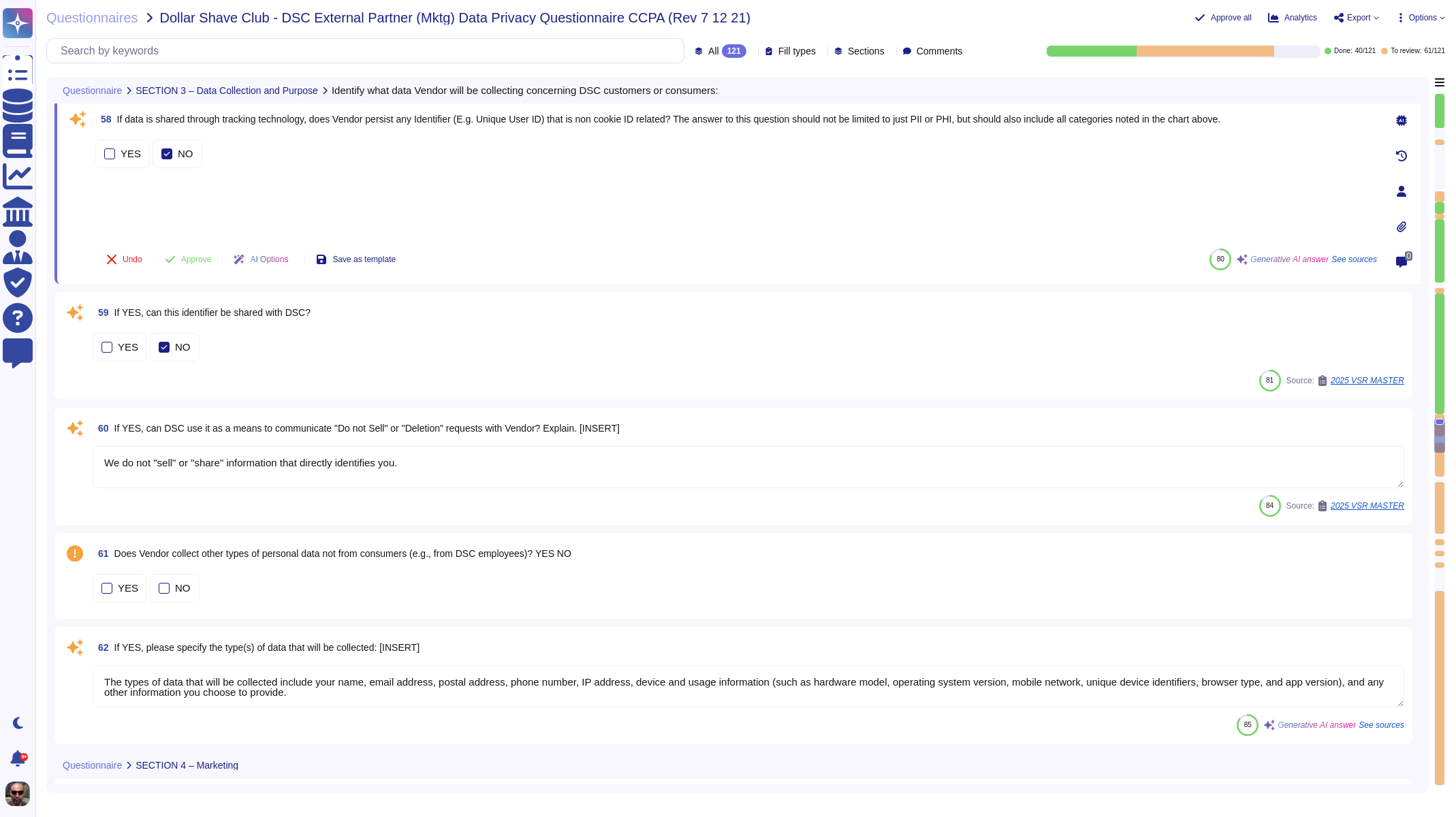
type textarea "We share personal information with your consent or at your direction."
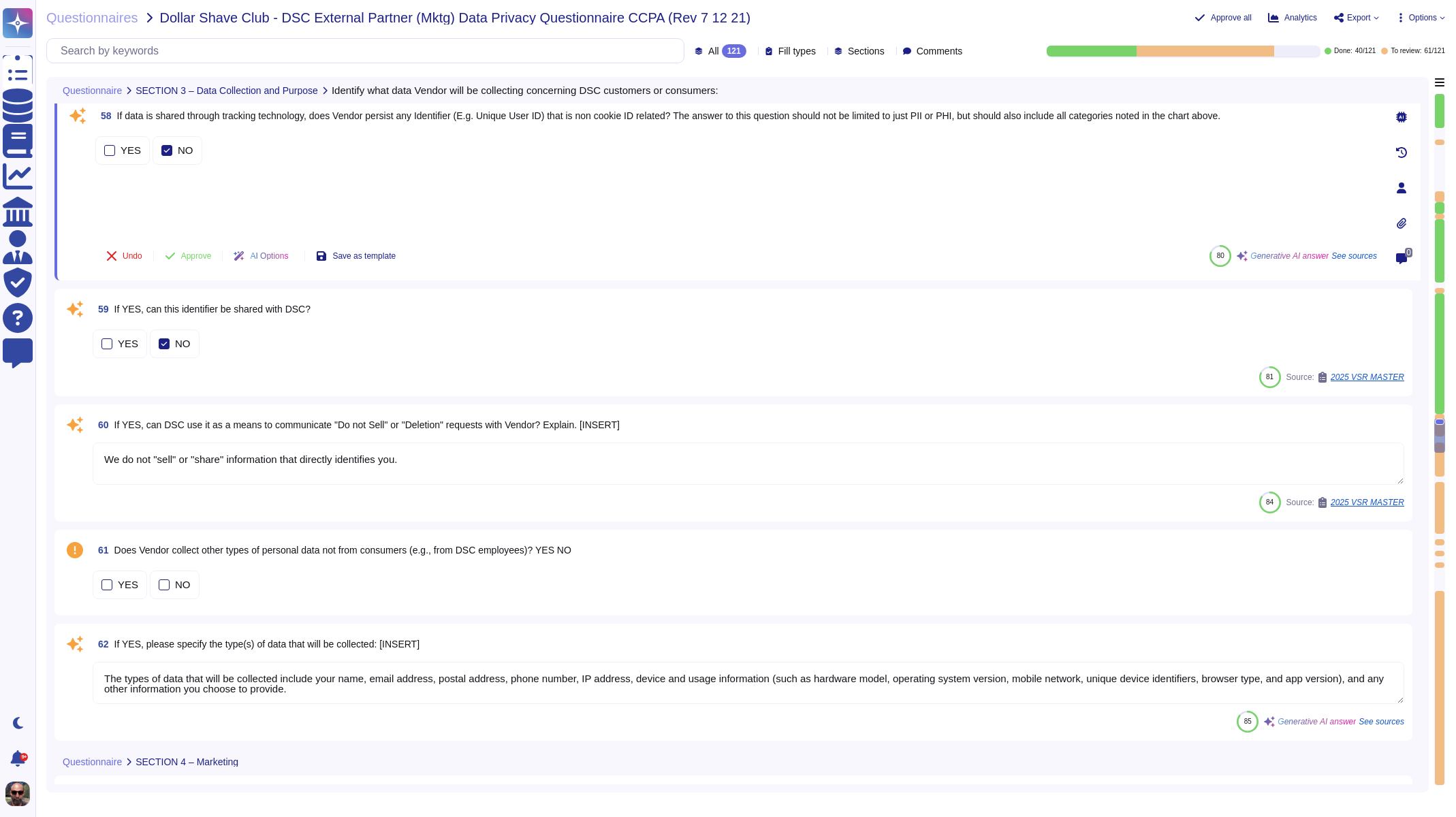
scroll to position [8434, 0]
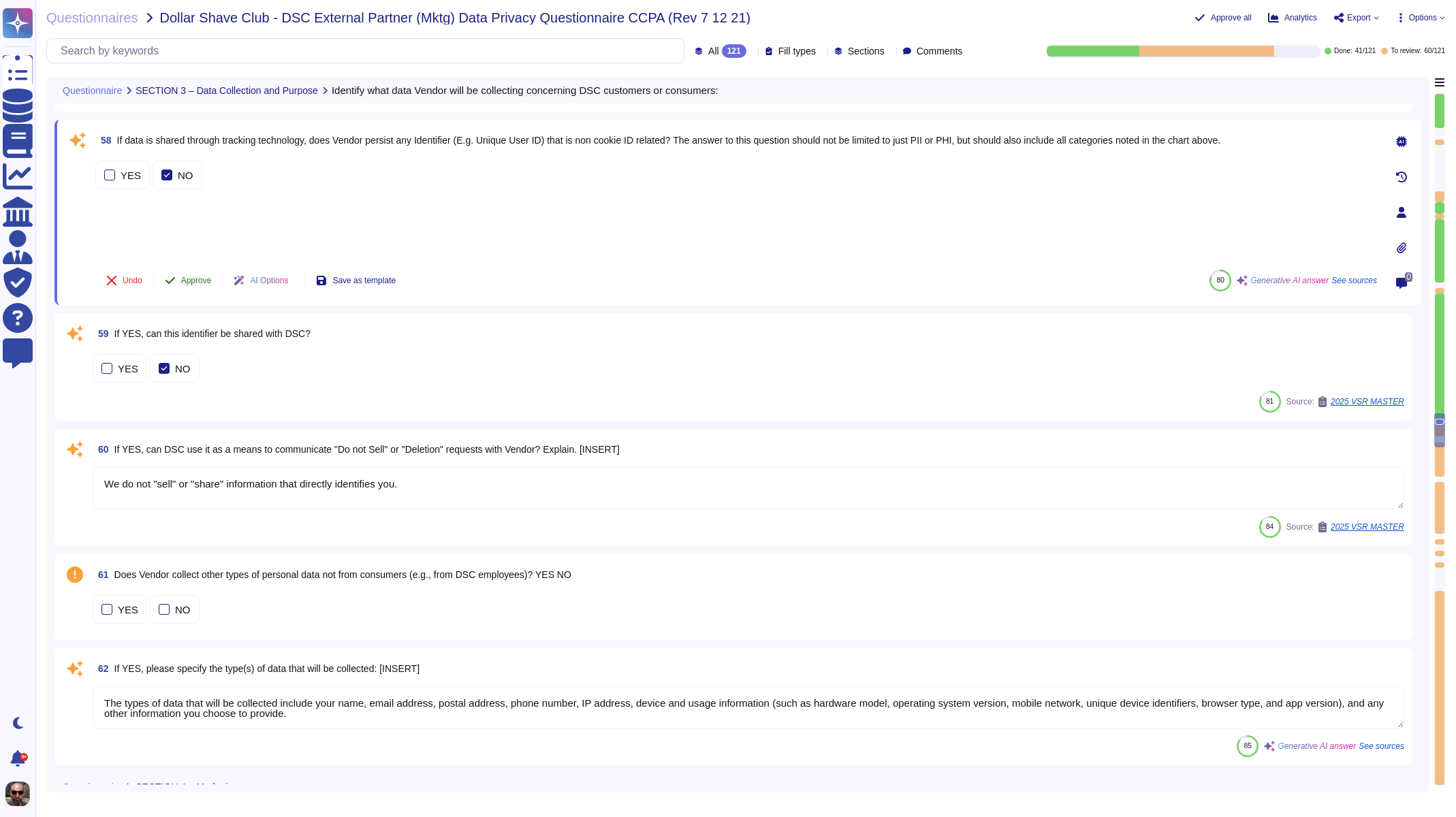
click at [186, 280] on span "Approve" at bounding box center [197, 280] width 31 height 8
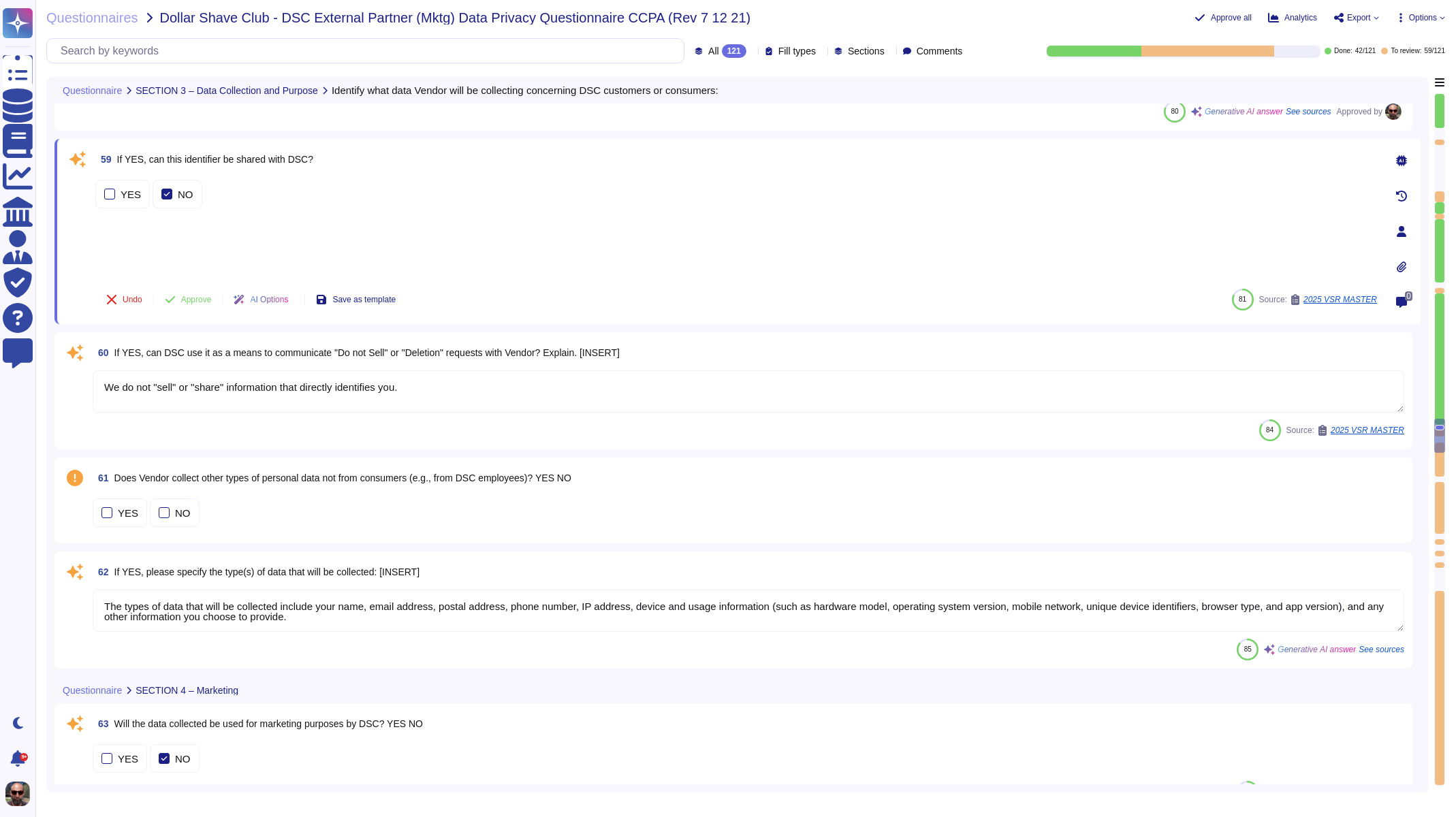
scroll to position [8544, 0]
type textarea "The process used to extrapolate data from IP addresses involves several steps: …"
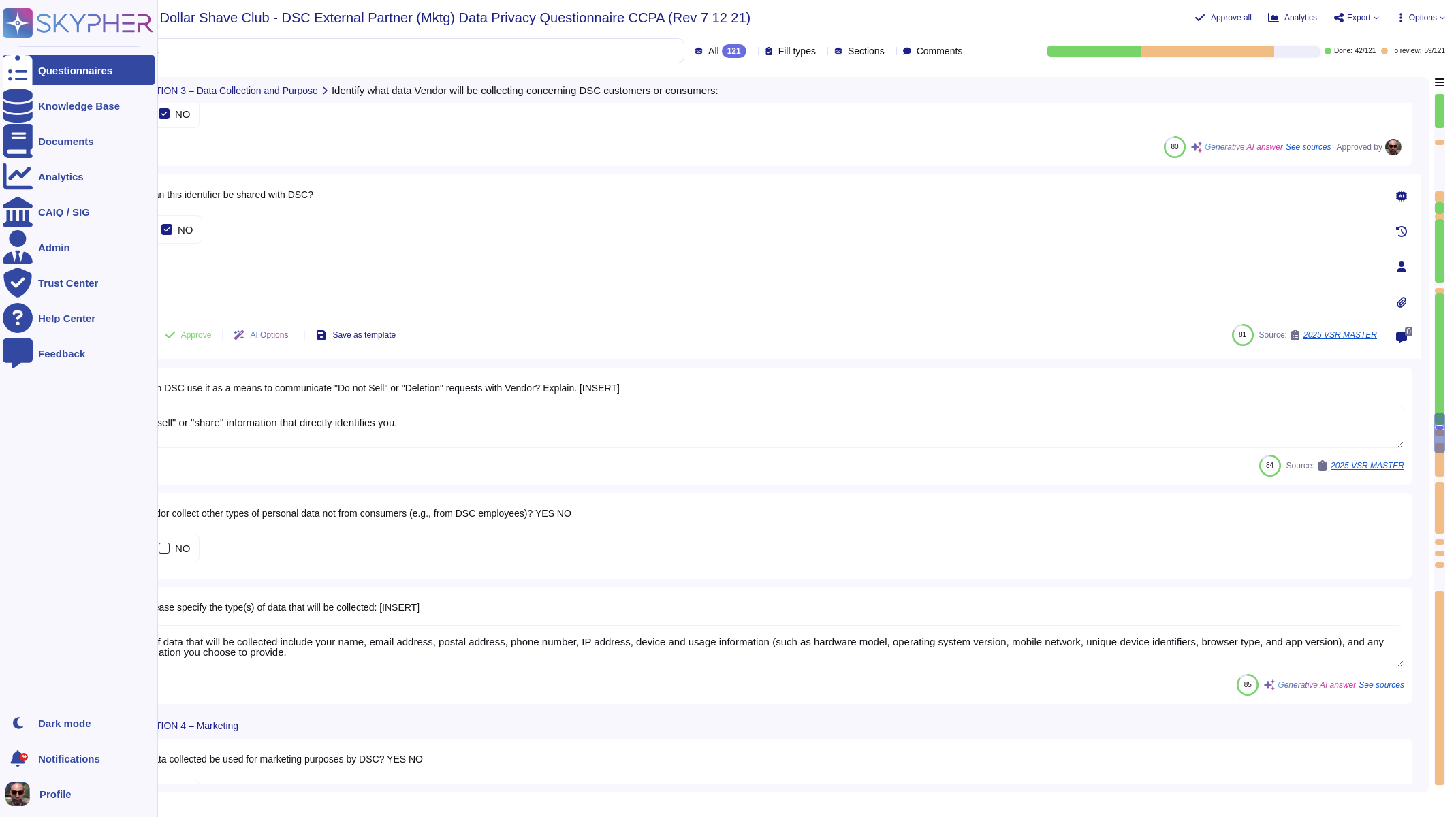
scroll to position [8280, 0]
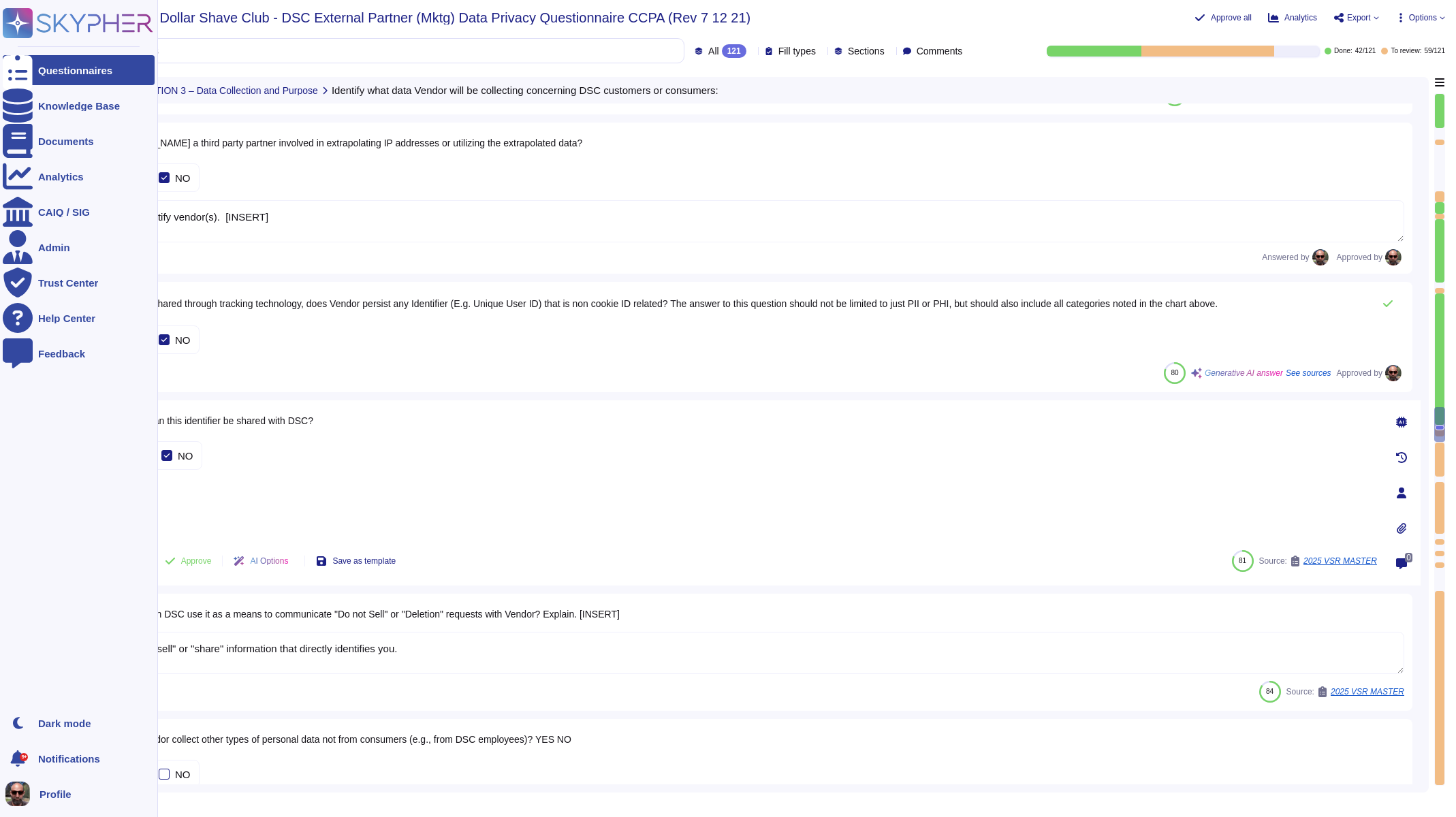
type textarea "The platform may derive information or draw inferences about your approximate l…"
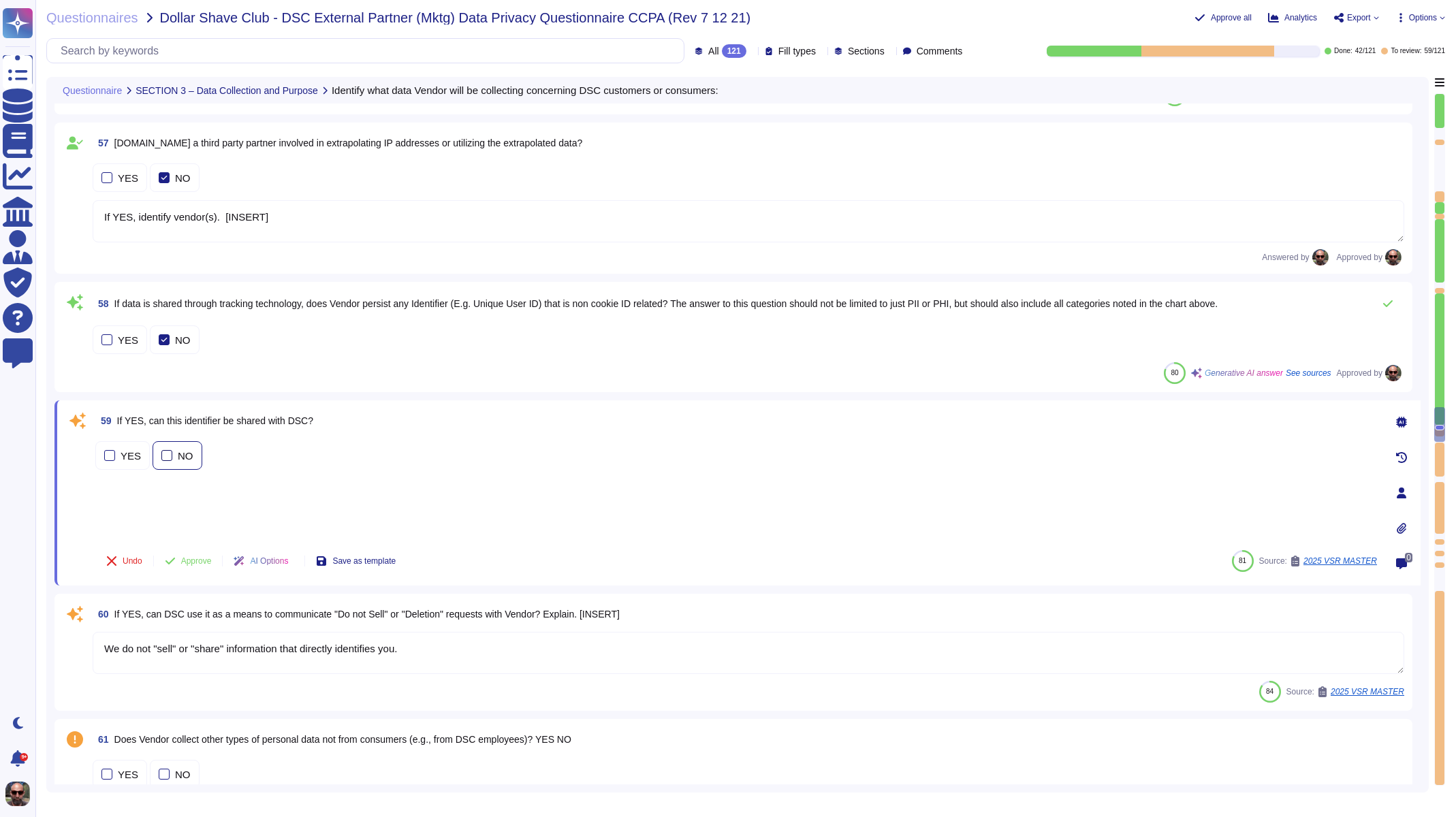
click at [164, 457] on div at bounding box center [167, 456] width 11 height 11
click at [194, 563] on span "Approve" at bounding box center [197, 561] width 31 height 8
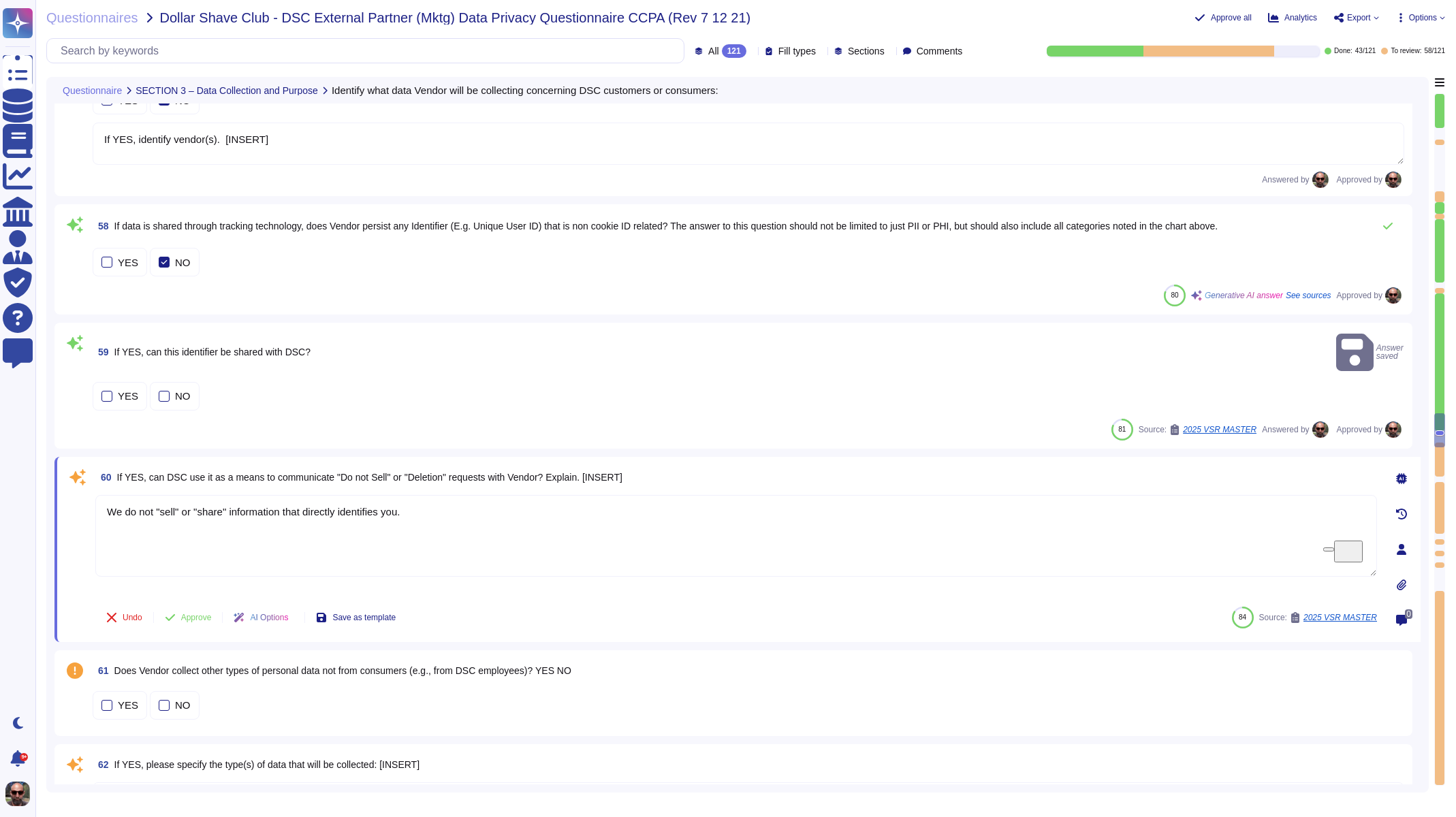
type textarea "We share personal information with your consent or at your direction."
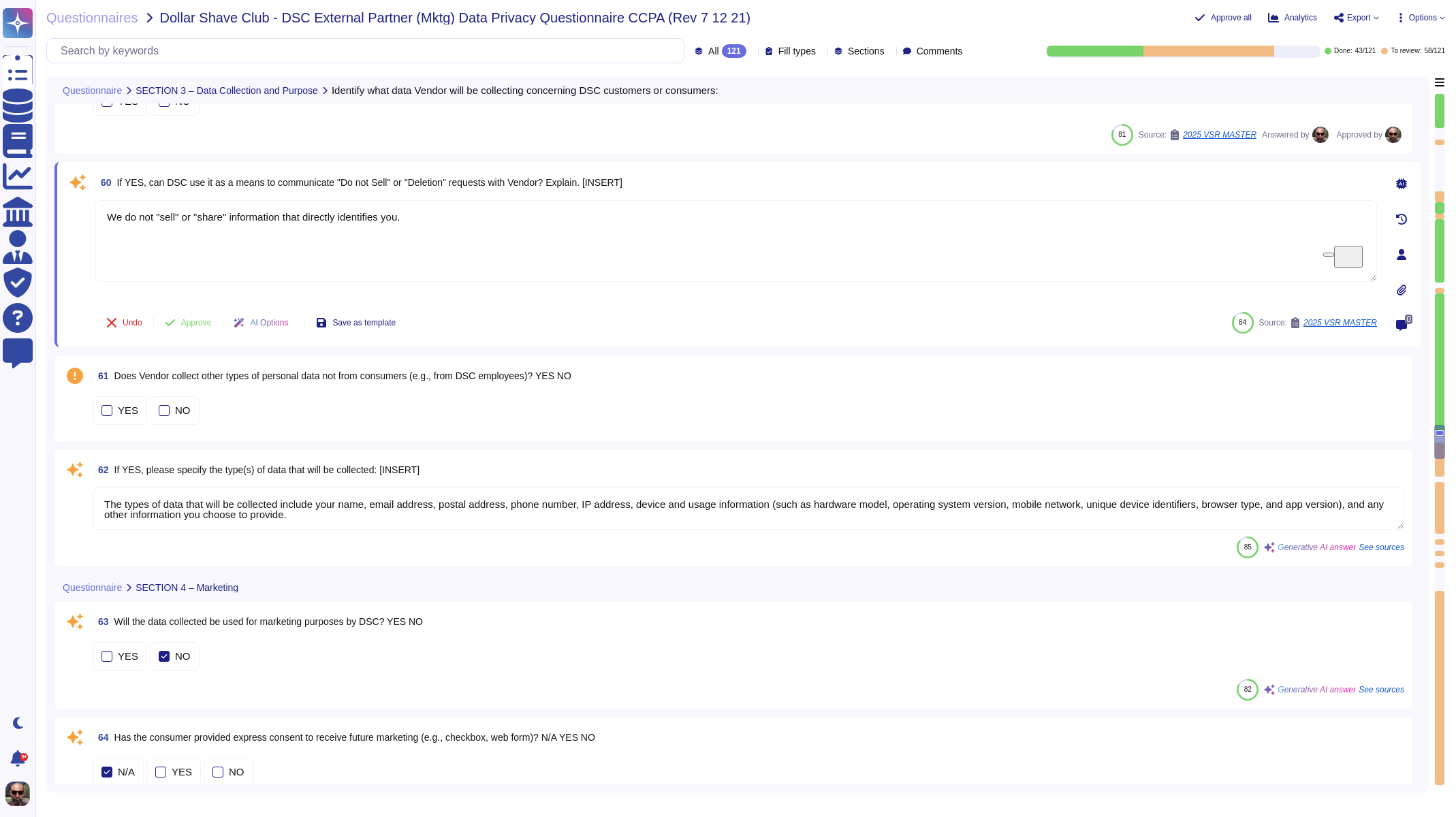
scroll to position [8652, 0]
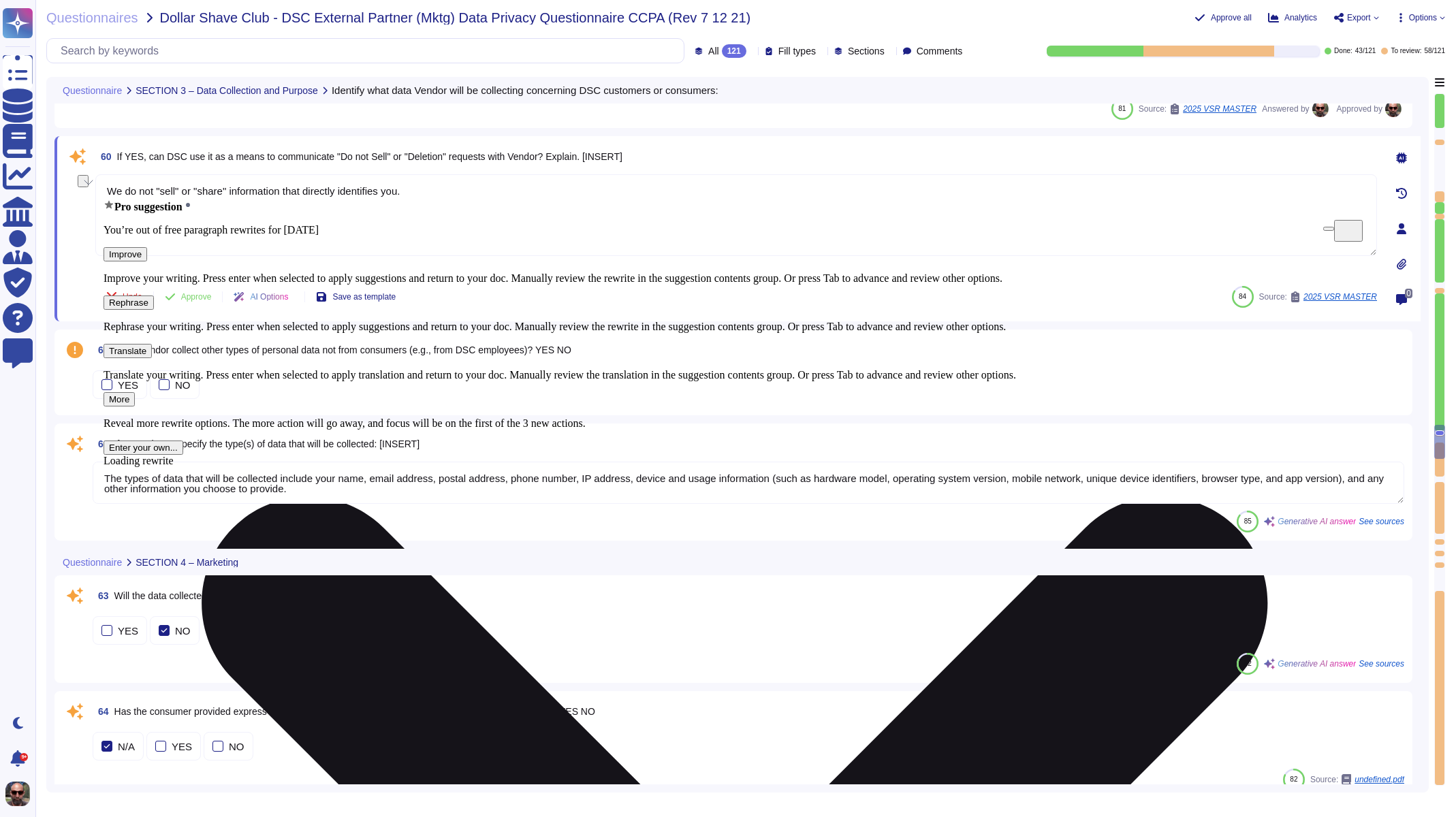
drag, startPoint x: 474, startPoint y: 195, endPoint x: 99, endPoint y: 195, distance: 375.0
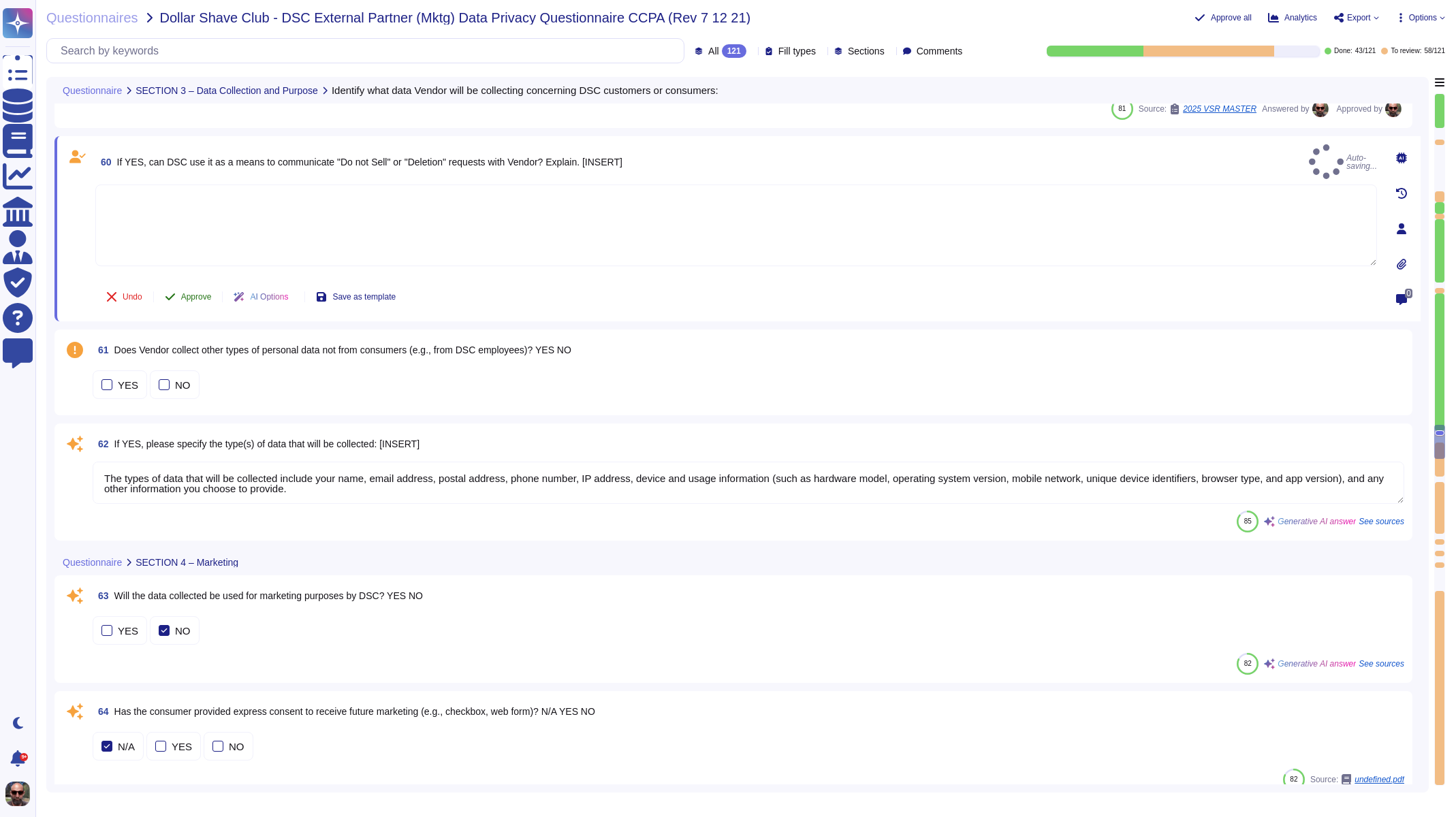
click at [216, 298] on button "Approve" at bounding box center [188, 296] width 69 height 27
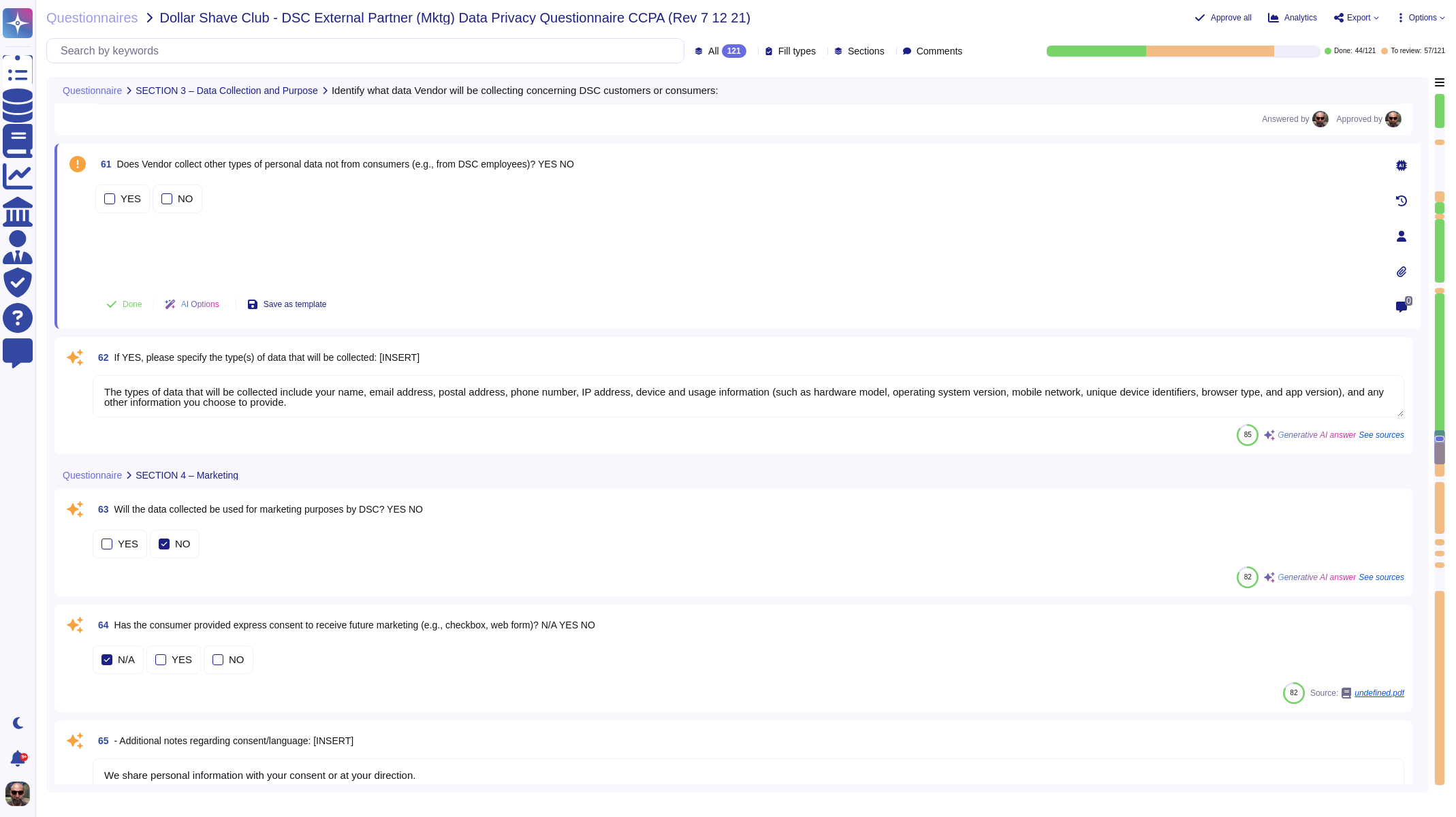
type textarea "Marketing messages are sent through email to stakeholders such as investors, bo…"
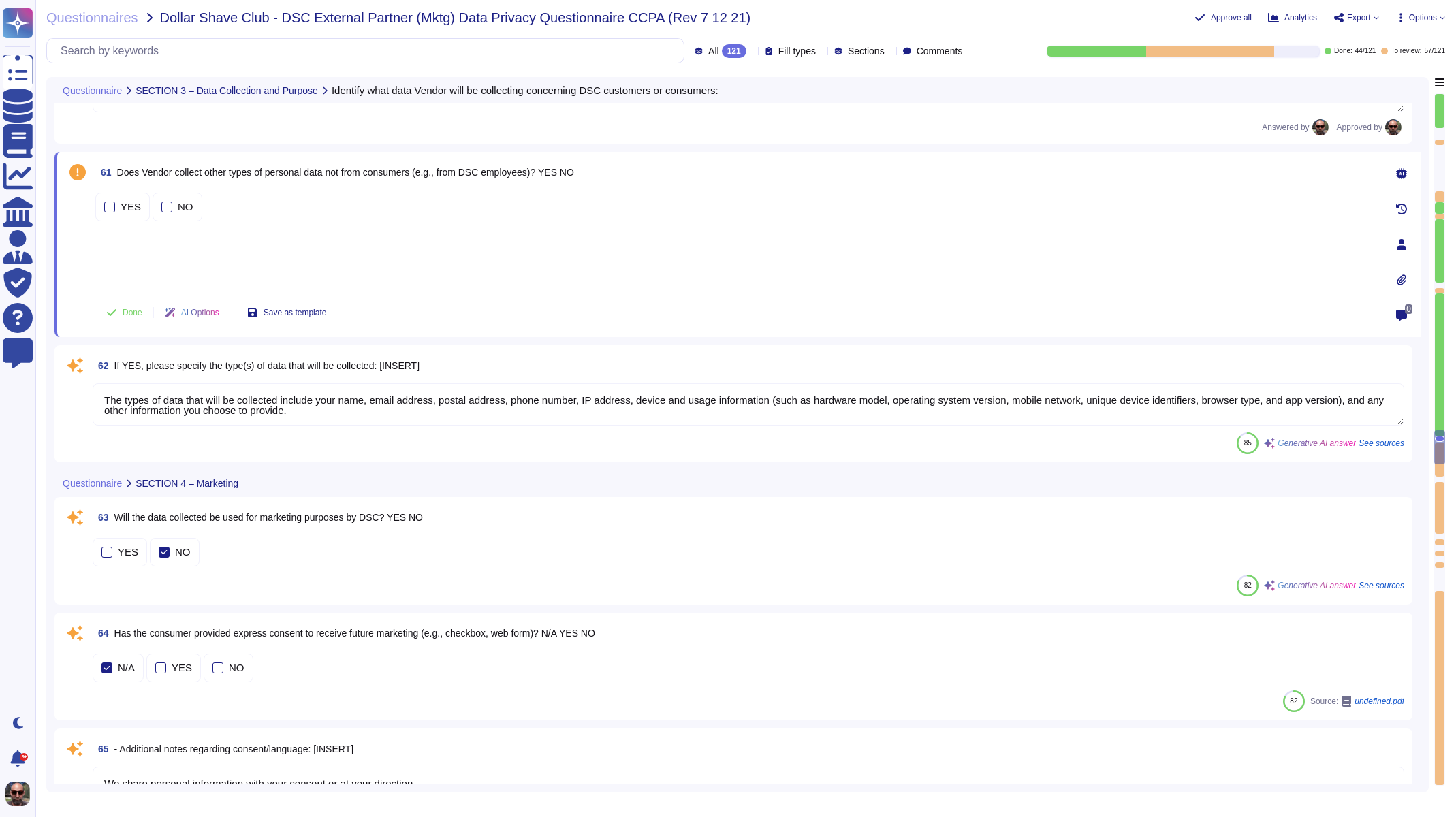
scroll to position [8802, 0]
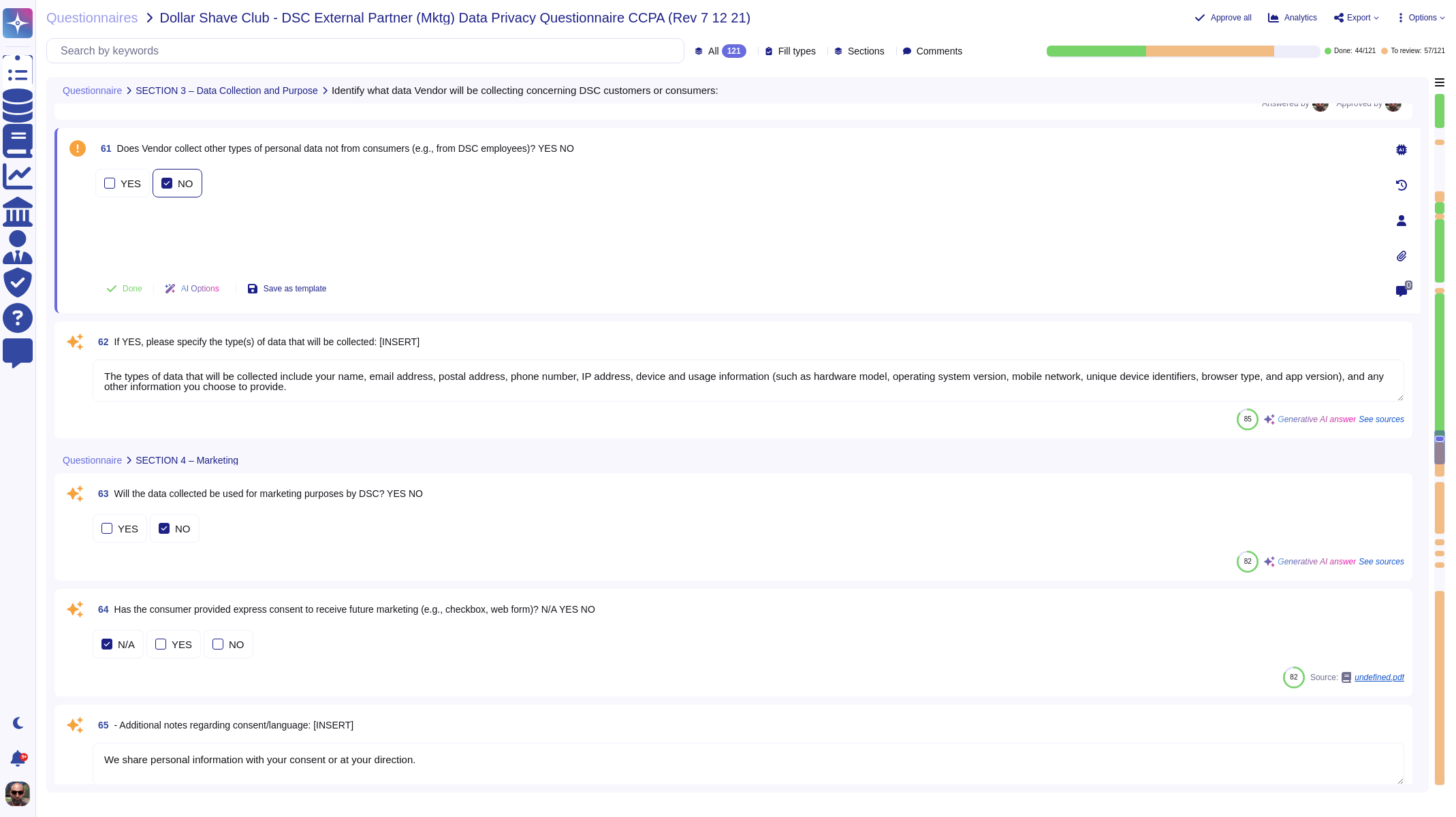
click at [169, 182] on div at bounding box center [167, 183] width 11 height 11
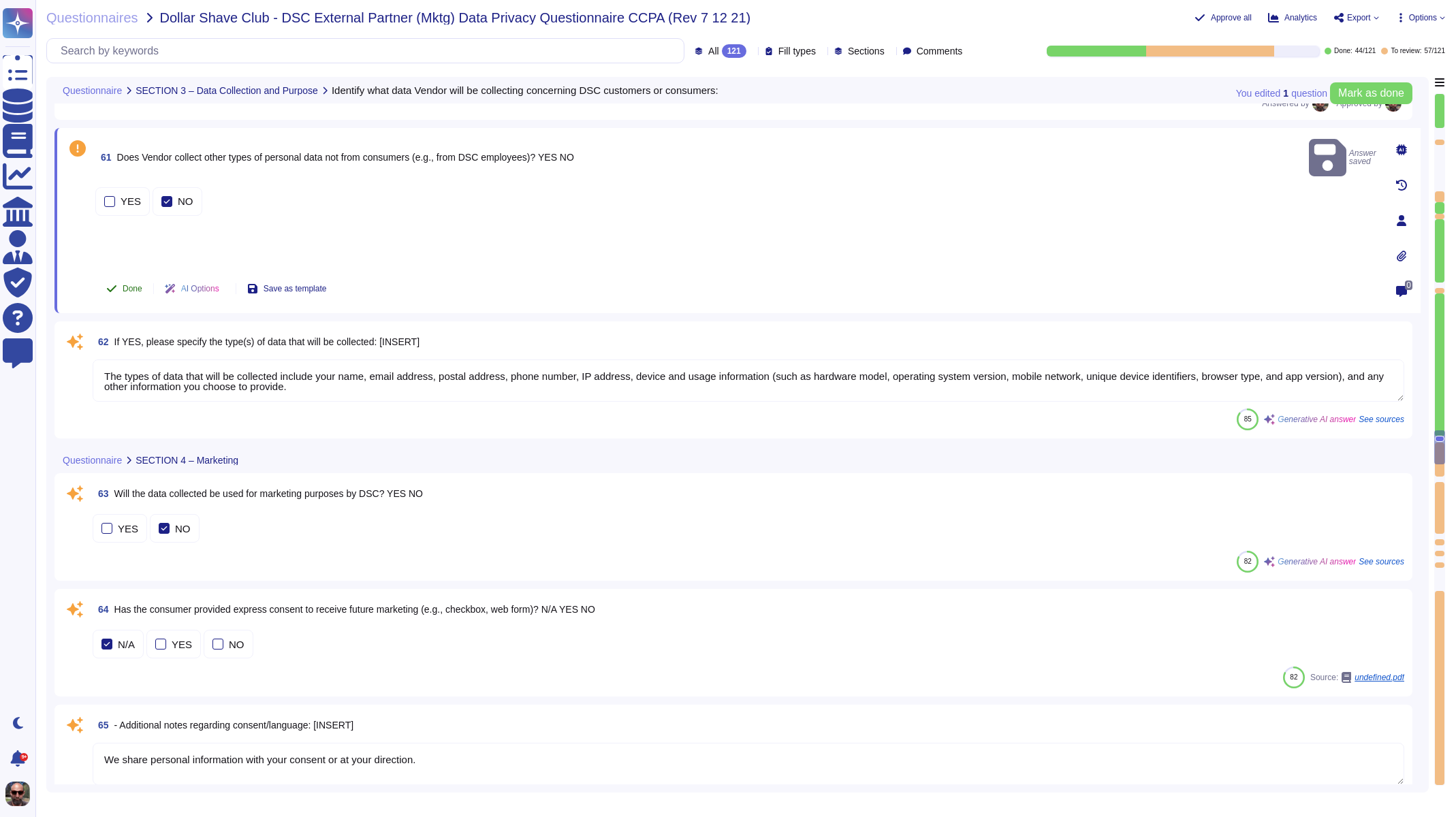
click at [139, 286] on span "Done" at bounding box center [132, 289] width 20 height 8
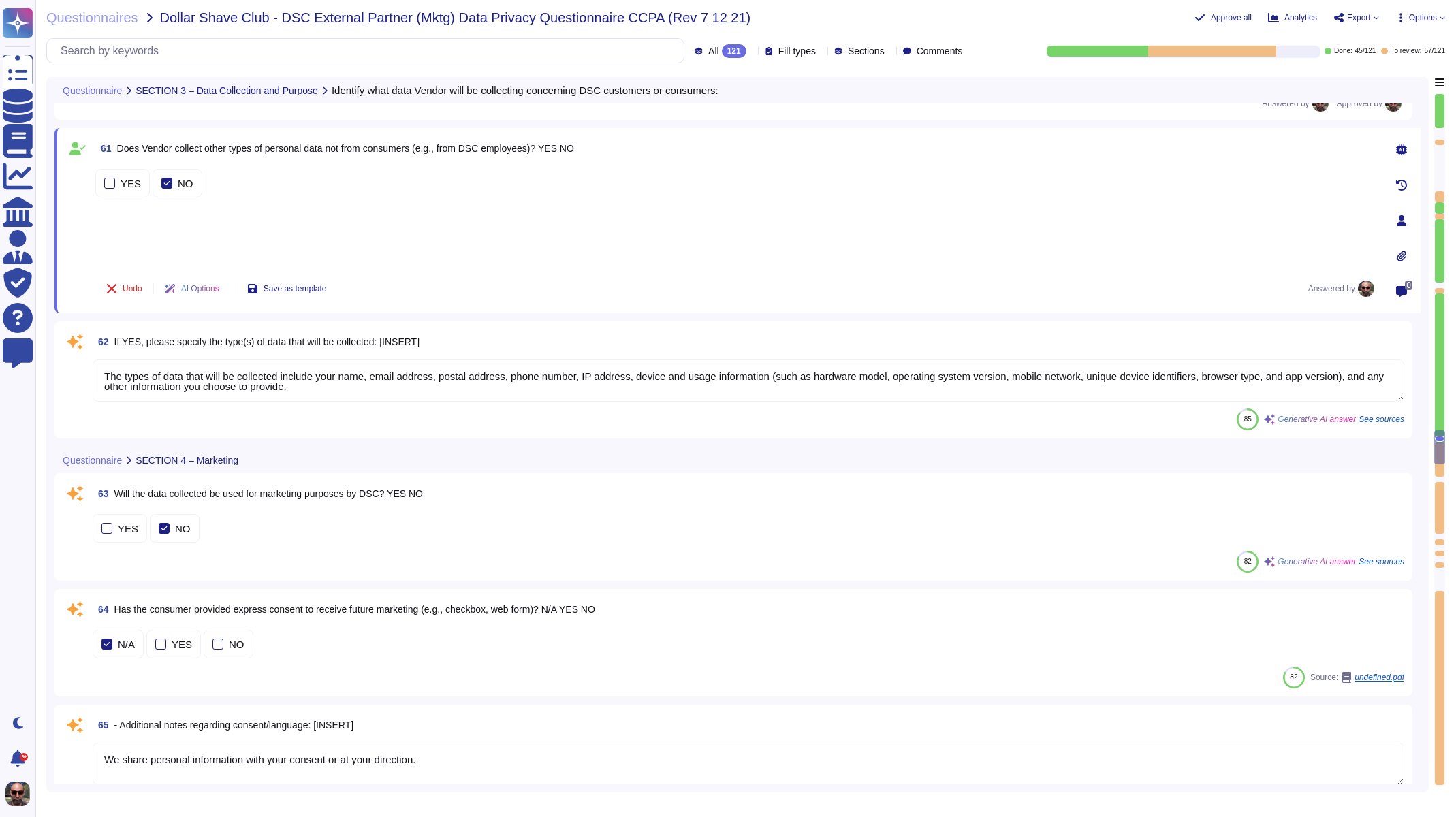
click at [247, 377] on textarea "The types of data that will be collected include your name, email address, post…" at bounding box center [748, 381] width 1312 height 42
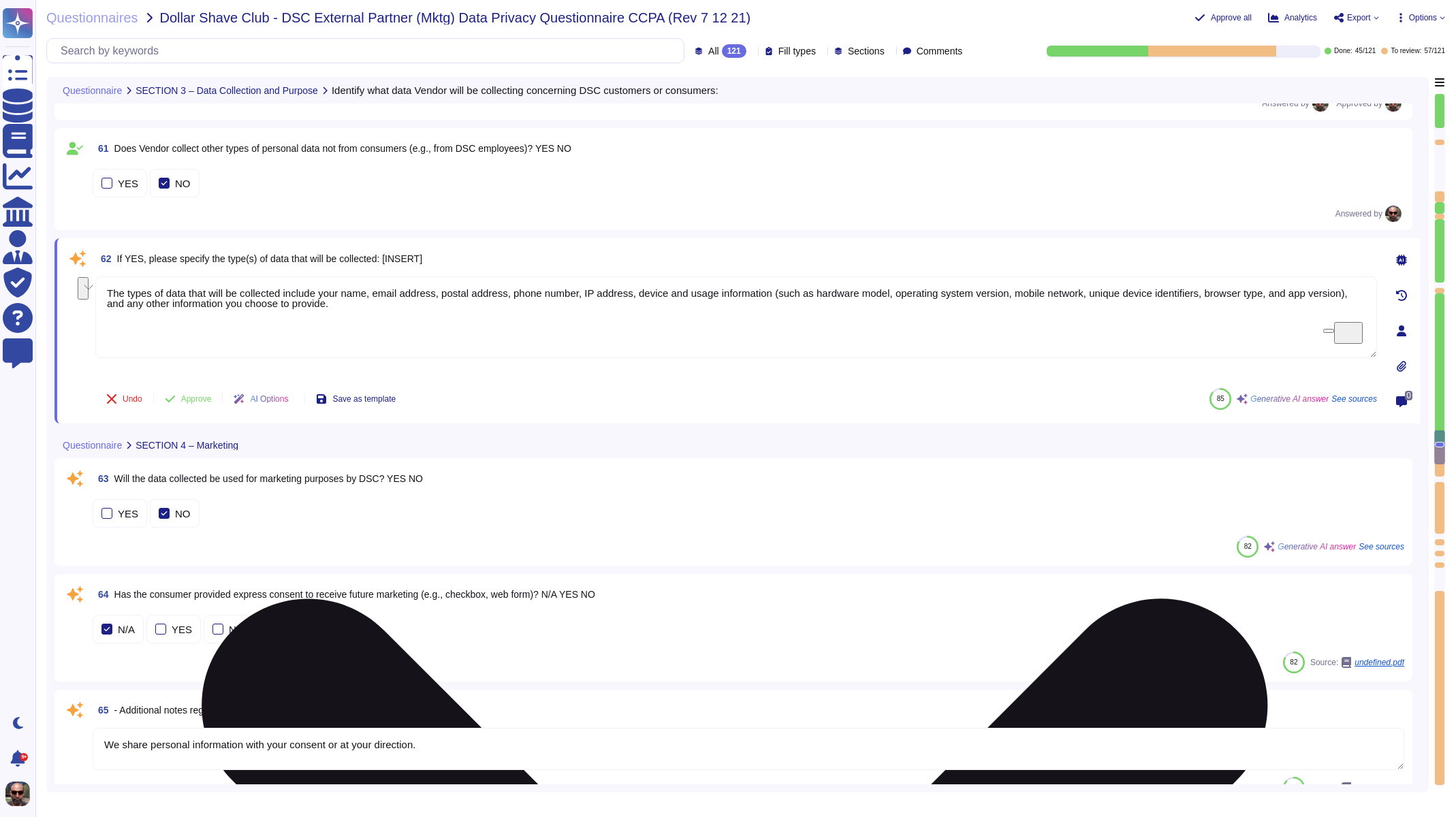
drag, startPoint x: 387, startPoint y: 311, endPoint x: 95, endPoint y: 290, distance: 292.8
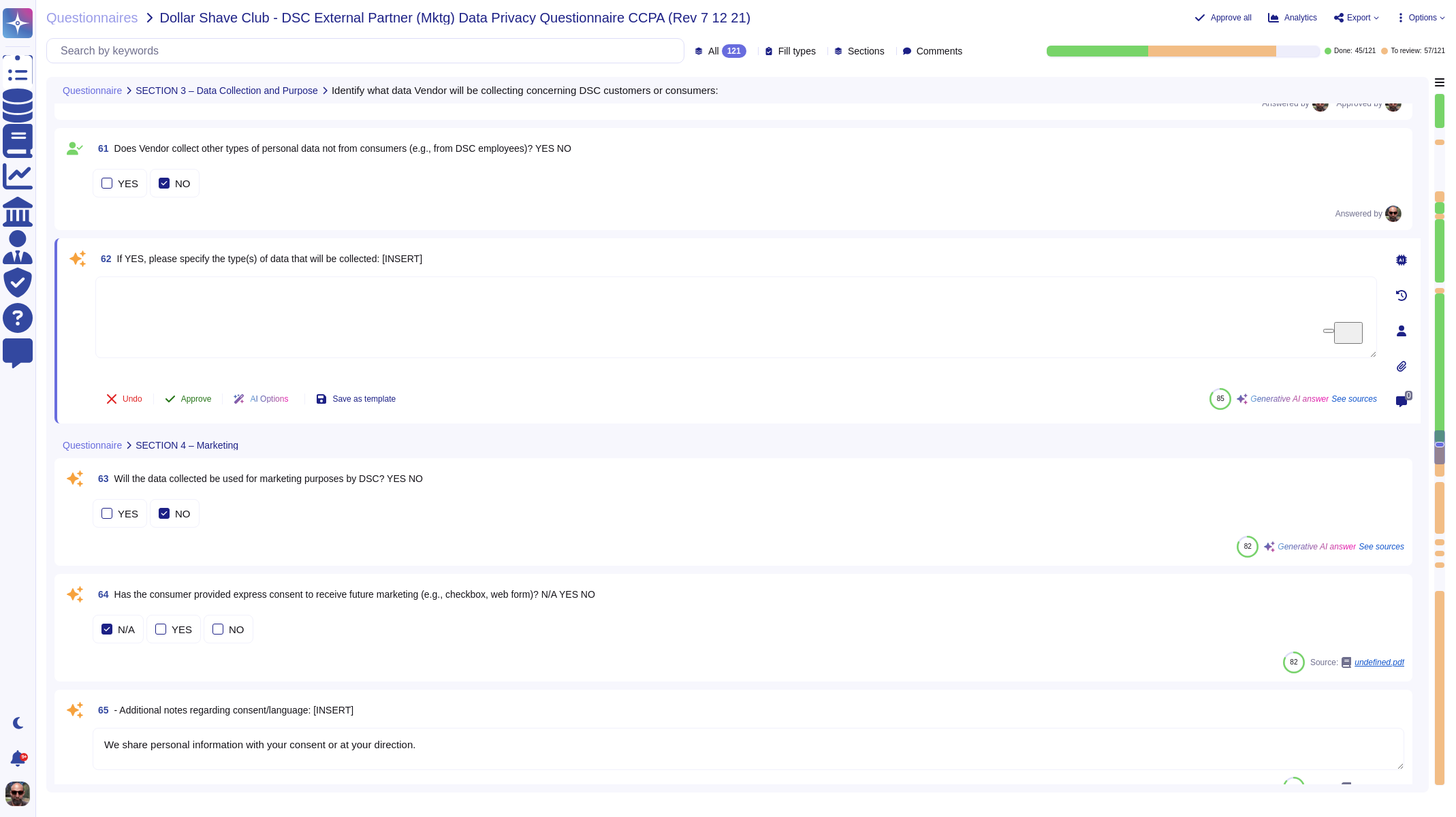
click at [183, 400] on span "Approve" at bounding box center [197, 399] width 31 height 8
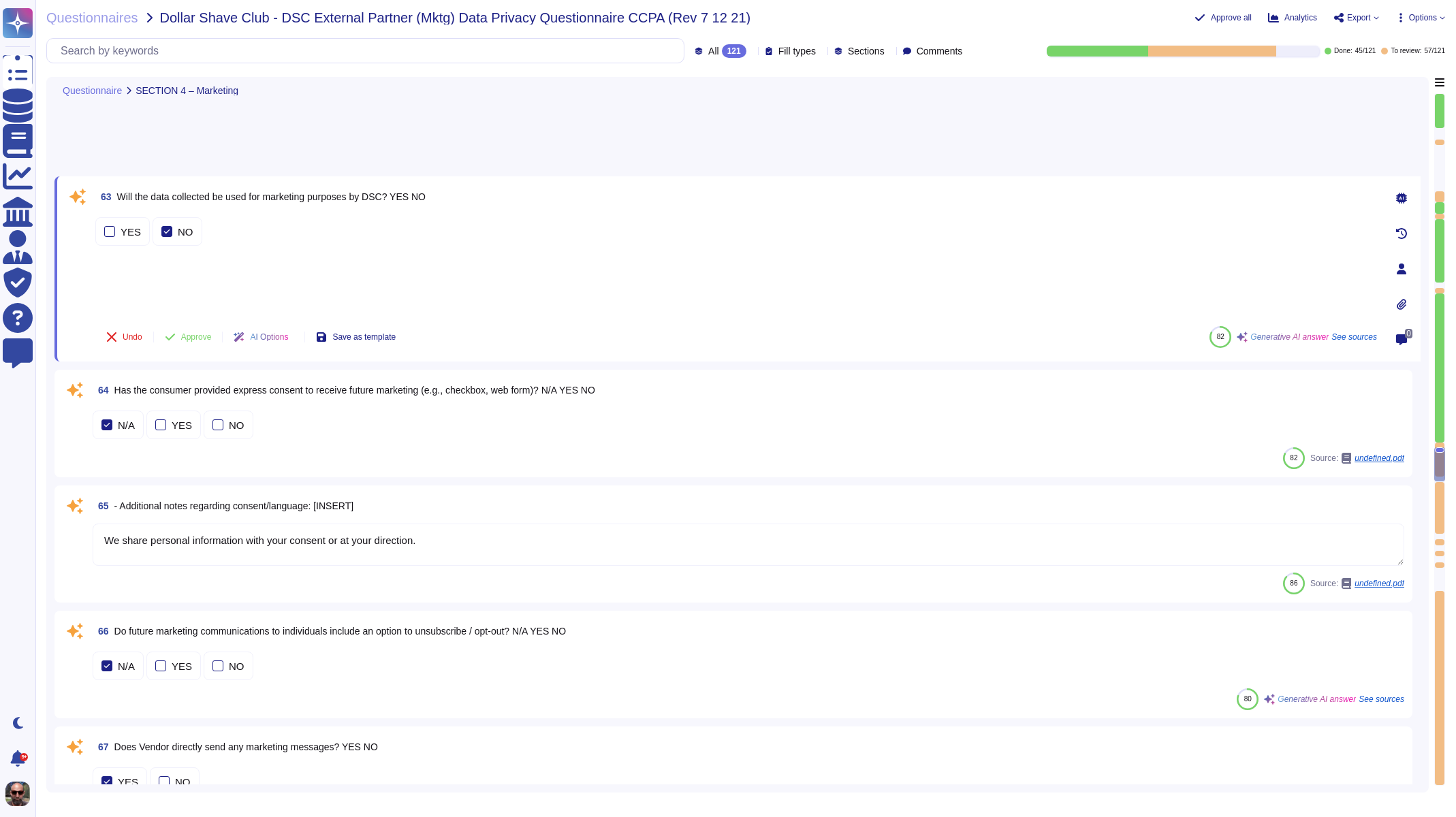
type textarea "[PERSON_NAME][EMAIL_ADDRESS][DOMAIN_NAME]\\, Director\\, Growth & Partnerships\…"
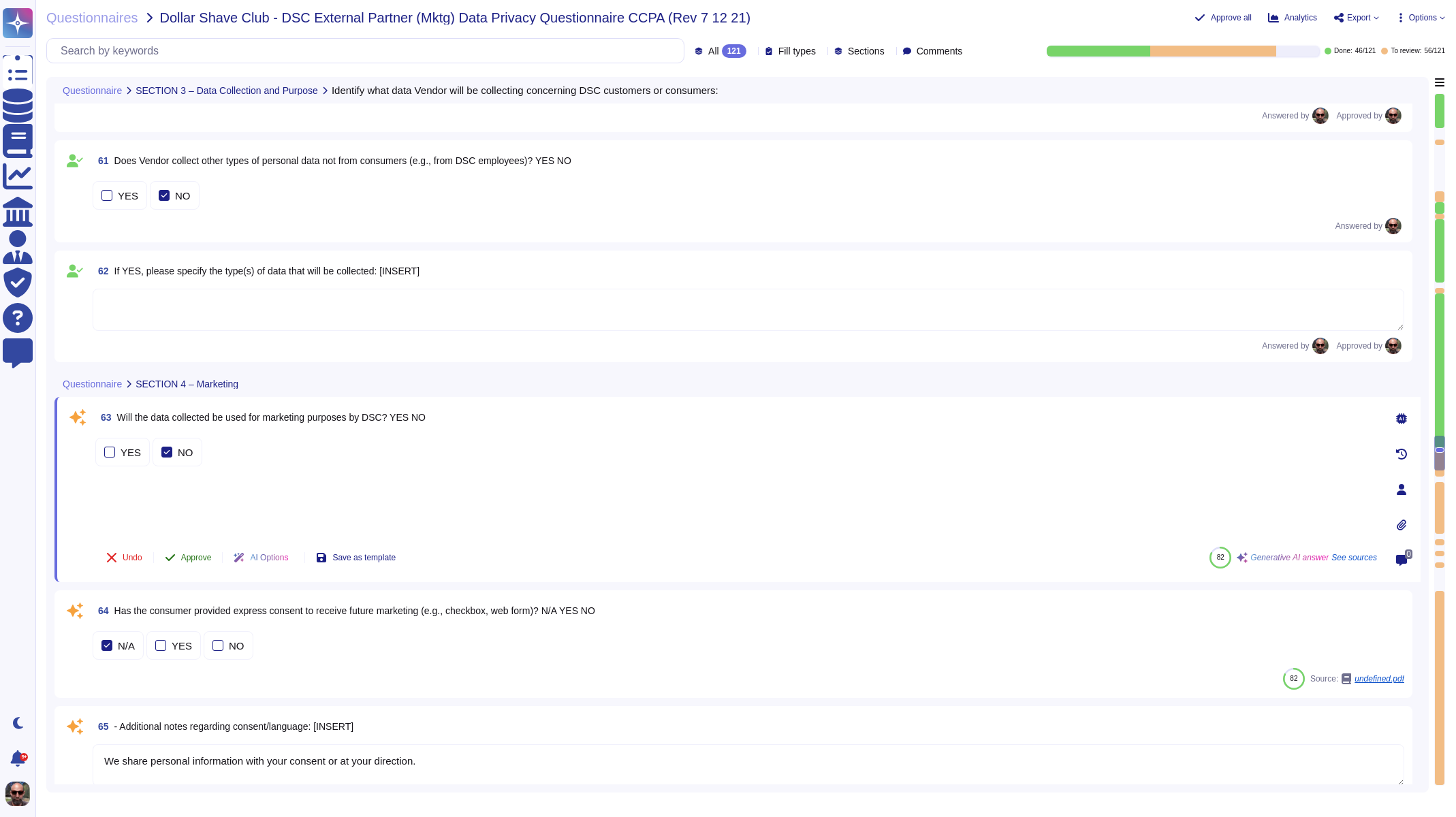
scroll to position [8698, 0]
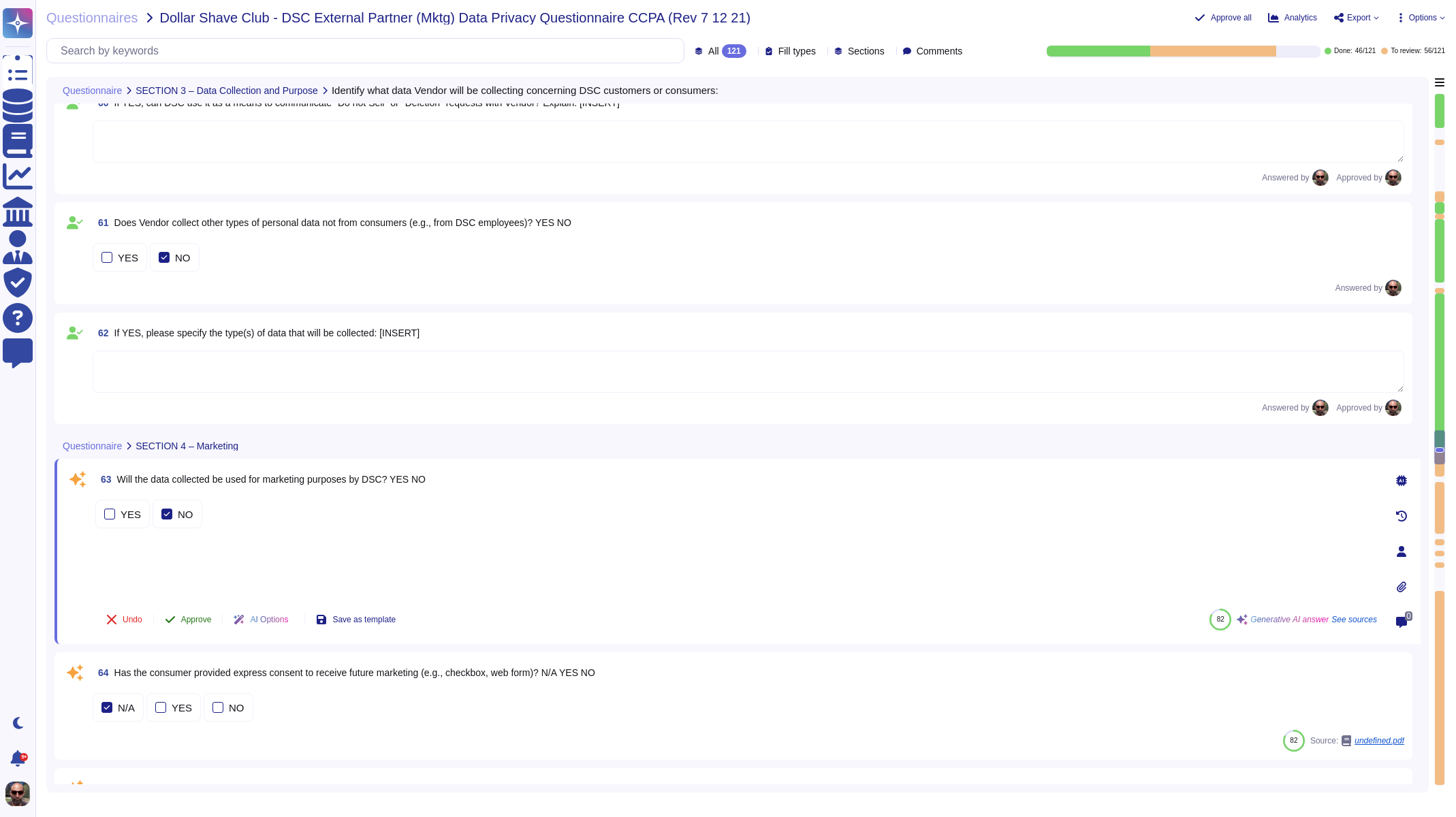
type textarea "If YES, identify vendor(s). [INSERT]"
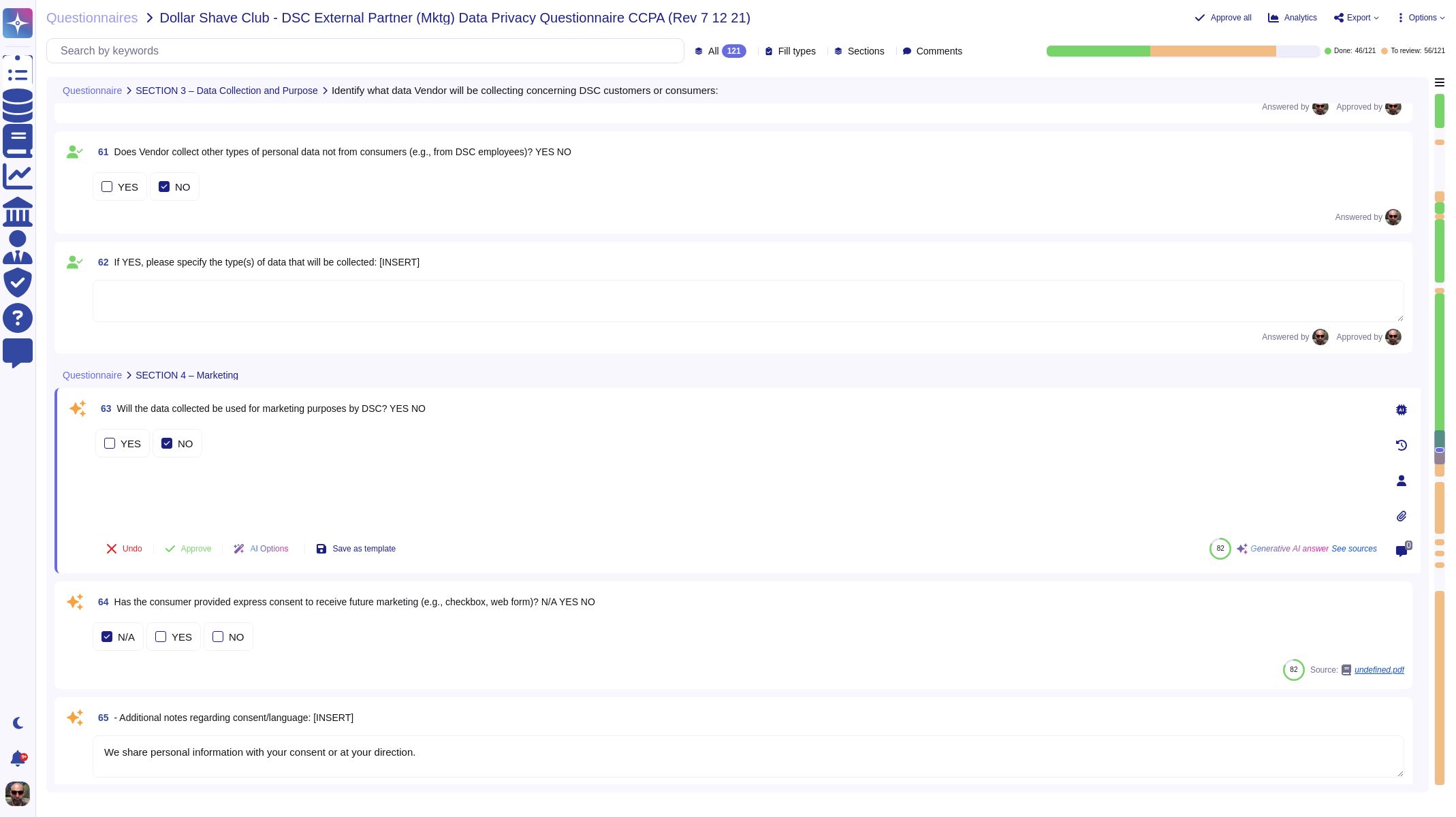
scroll to position [8953, 0]
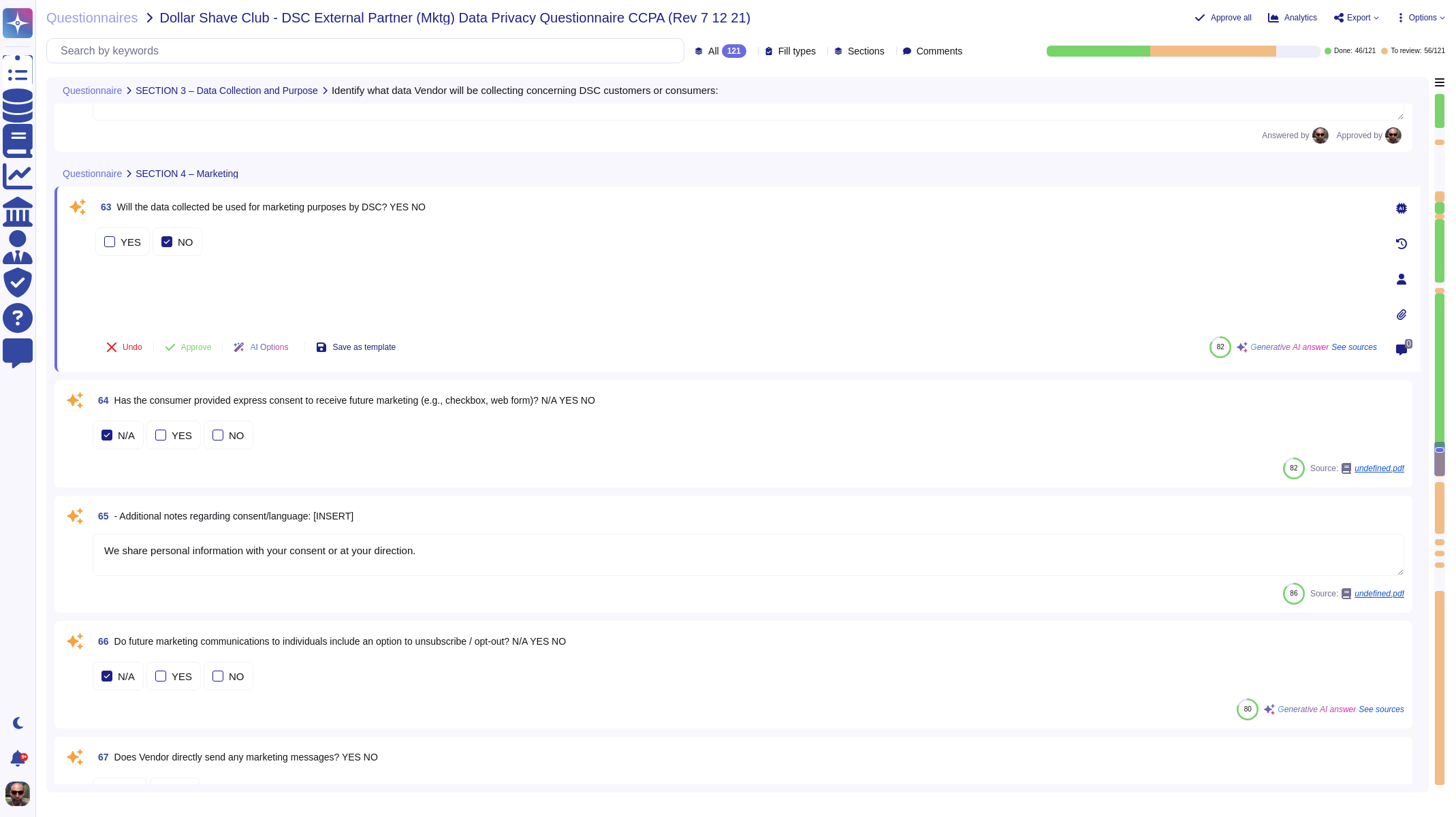
type textarea "Marketing messages are sent through email to stakeholders such as investors, bo…"
click at [190, 343] on span "Approve" at bounding box center [197, 347] width 31 height 8
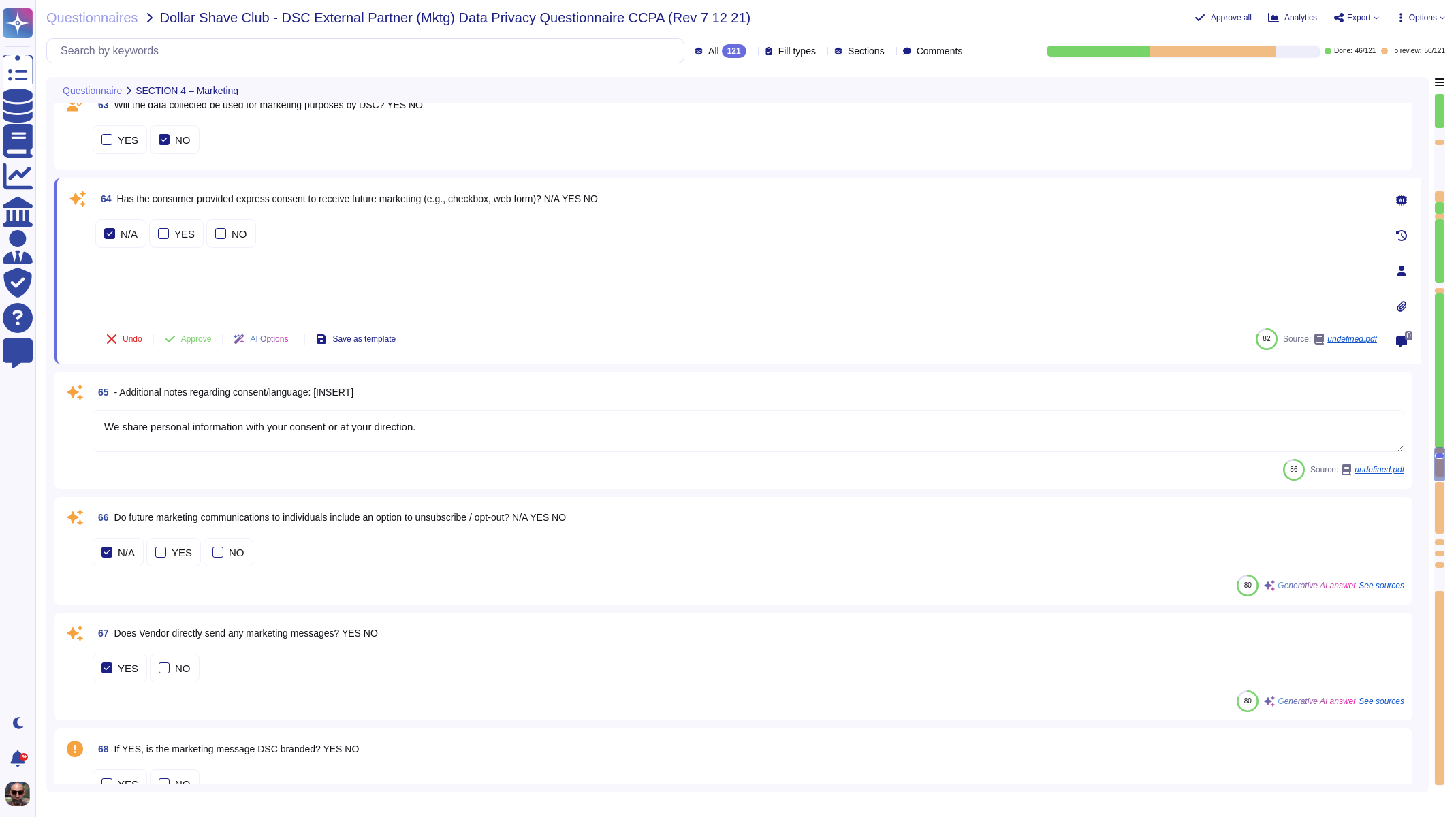
type textarea "[PERSON_NAME][EMAIL_ADDRESS][DOMAIN_NAME]\\, Director\\, Growth & Partnerships\…"
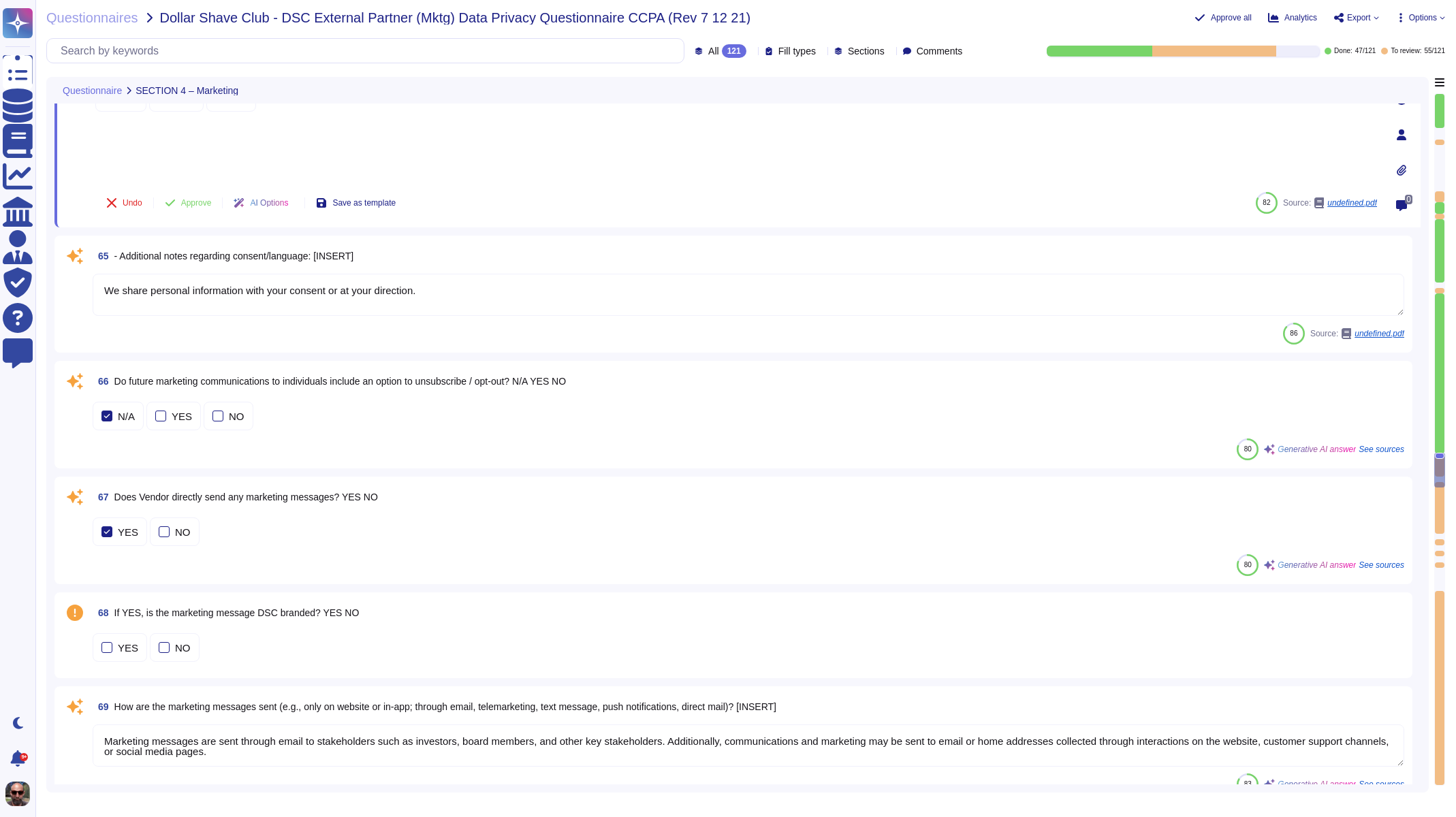
type textarea "The third party is limited in its ability to use the data in the following ways…"
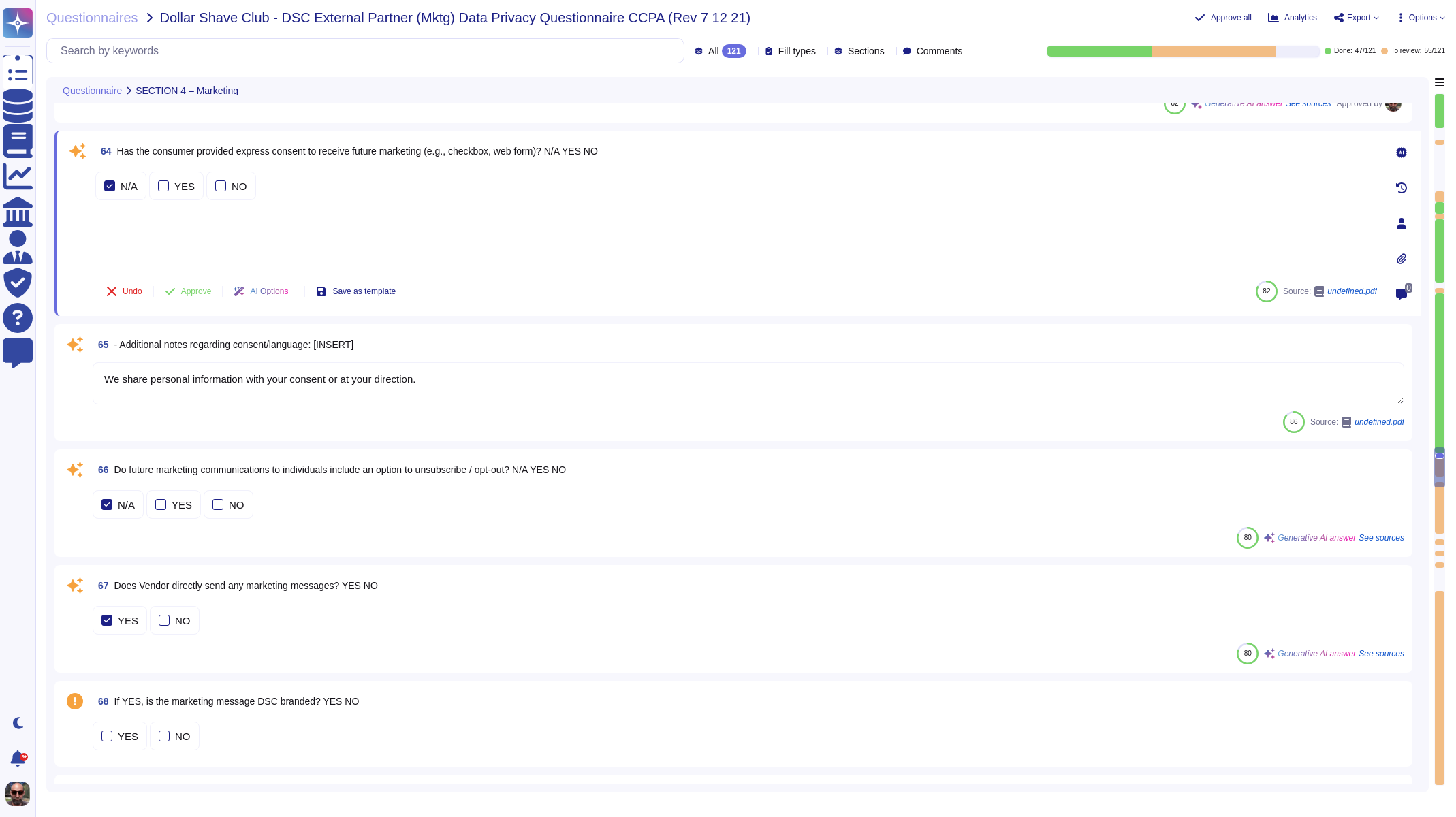
scroll to position [9114, 0]
type textarea "The third party is limited in its ability to use the data in the following ways…"
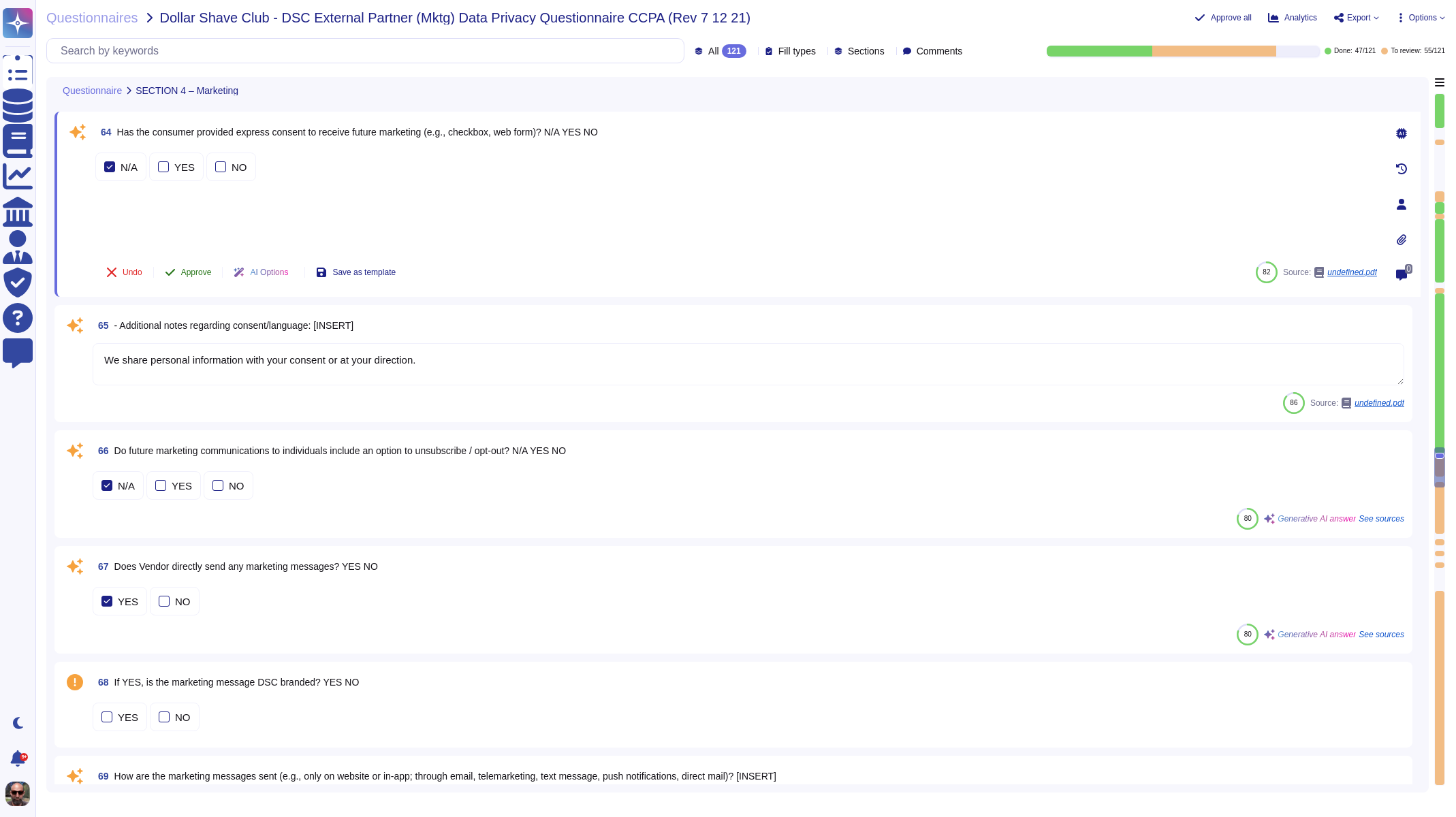
click at [197, 268] on span "Approve" at bounding box center [197, 273] width 31 height 8
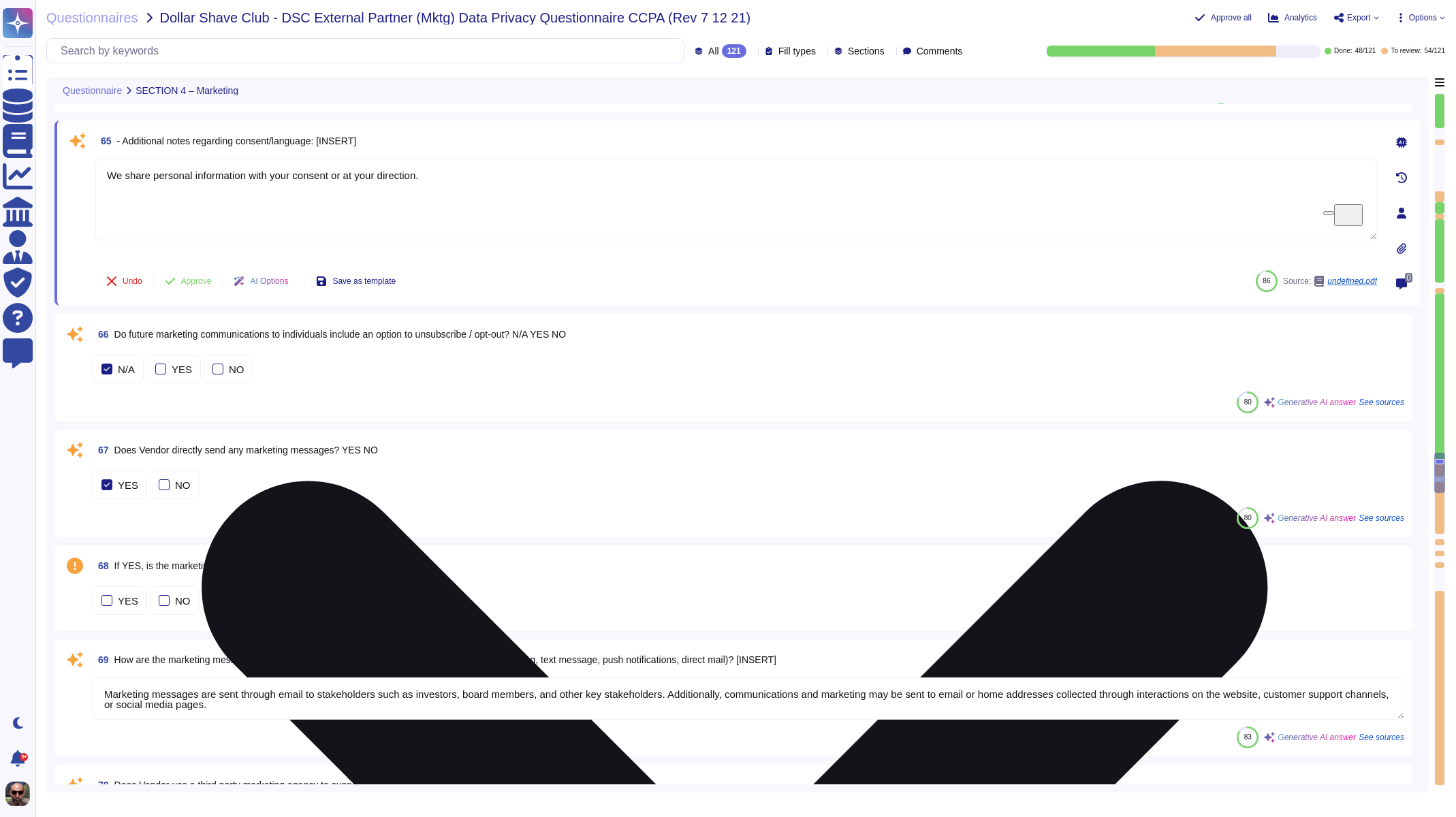
scroll to position [9224, 0]
drag, startPoint x: 450, startPoint y: 169, endPoint x: 493, endPoint y: 181, distance: 44.6
click at [493, 181] on textarea "We share personal information with your consent or at your direction." at bounding box center [736, 199] width 1282 height 81
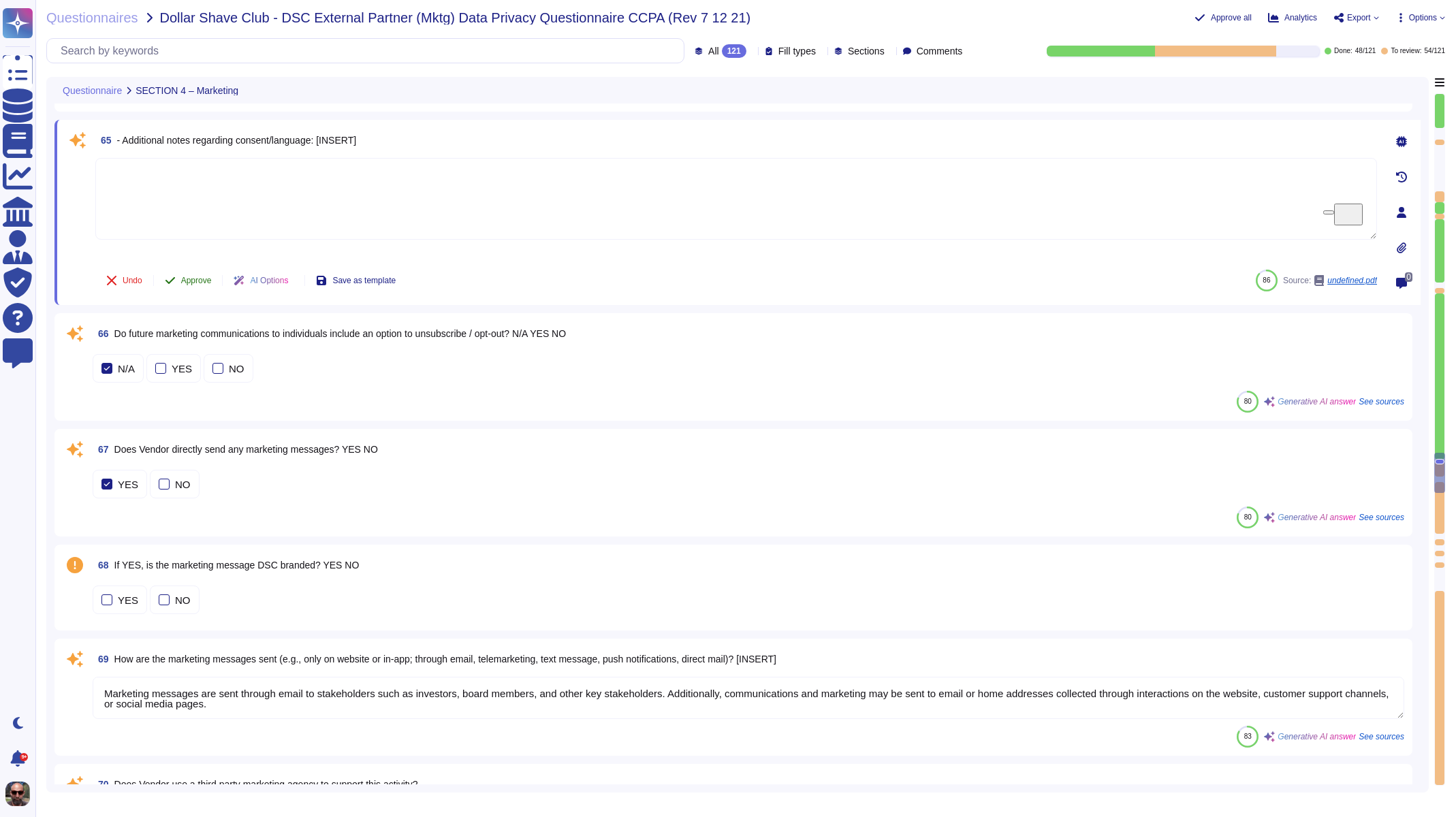
click at [184, 276] on span "Approve" at bounding box center [197, 280] width 31 height 8
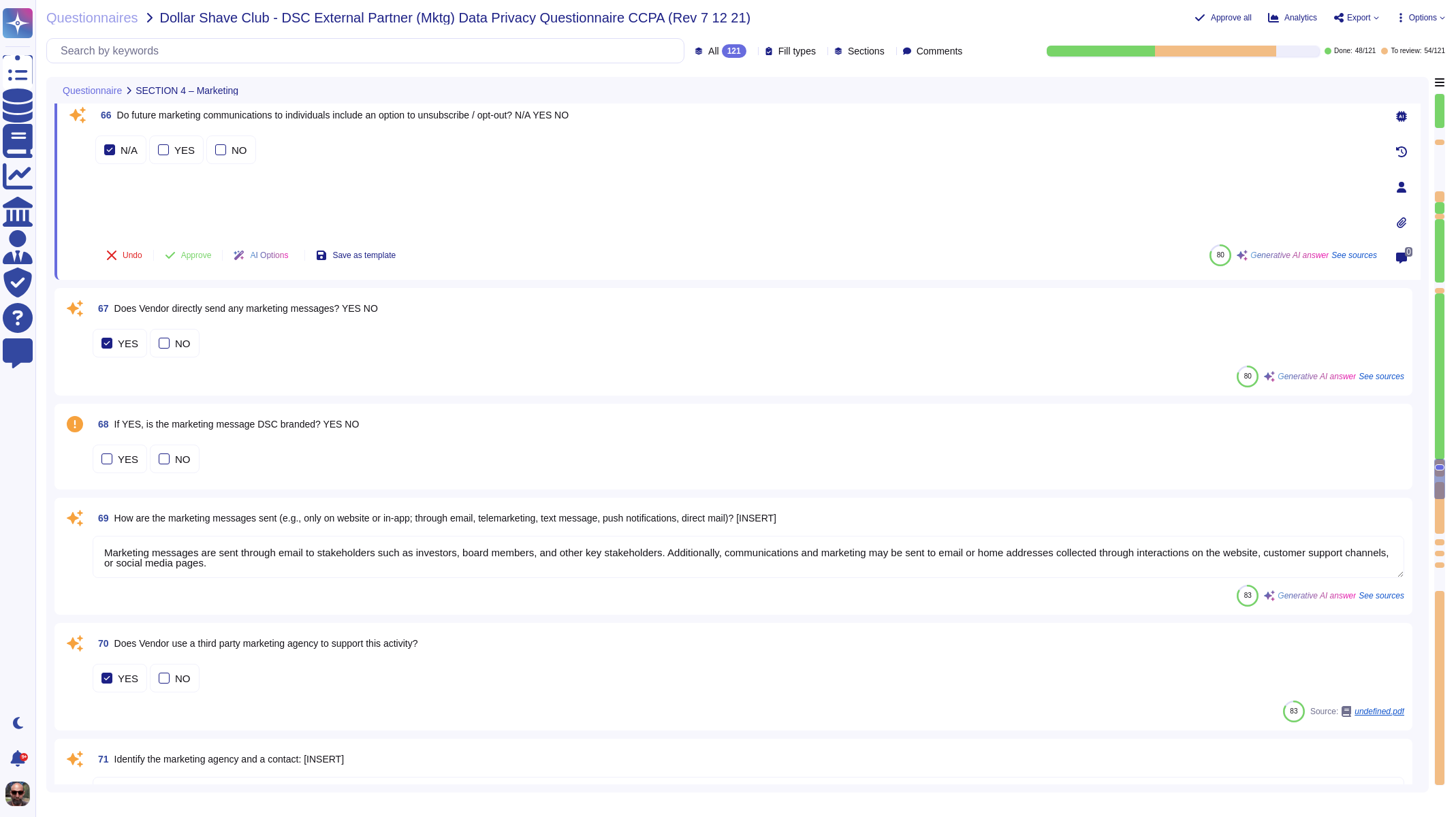
scroll to position [9374, 0]
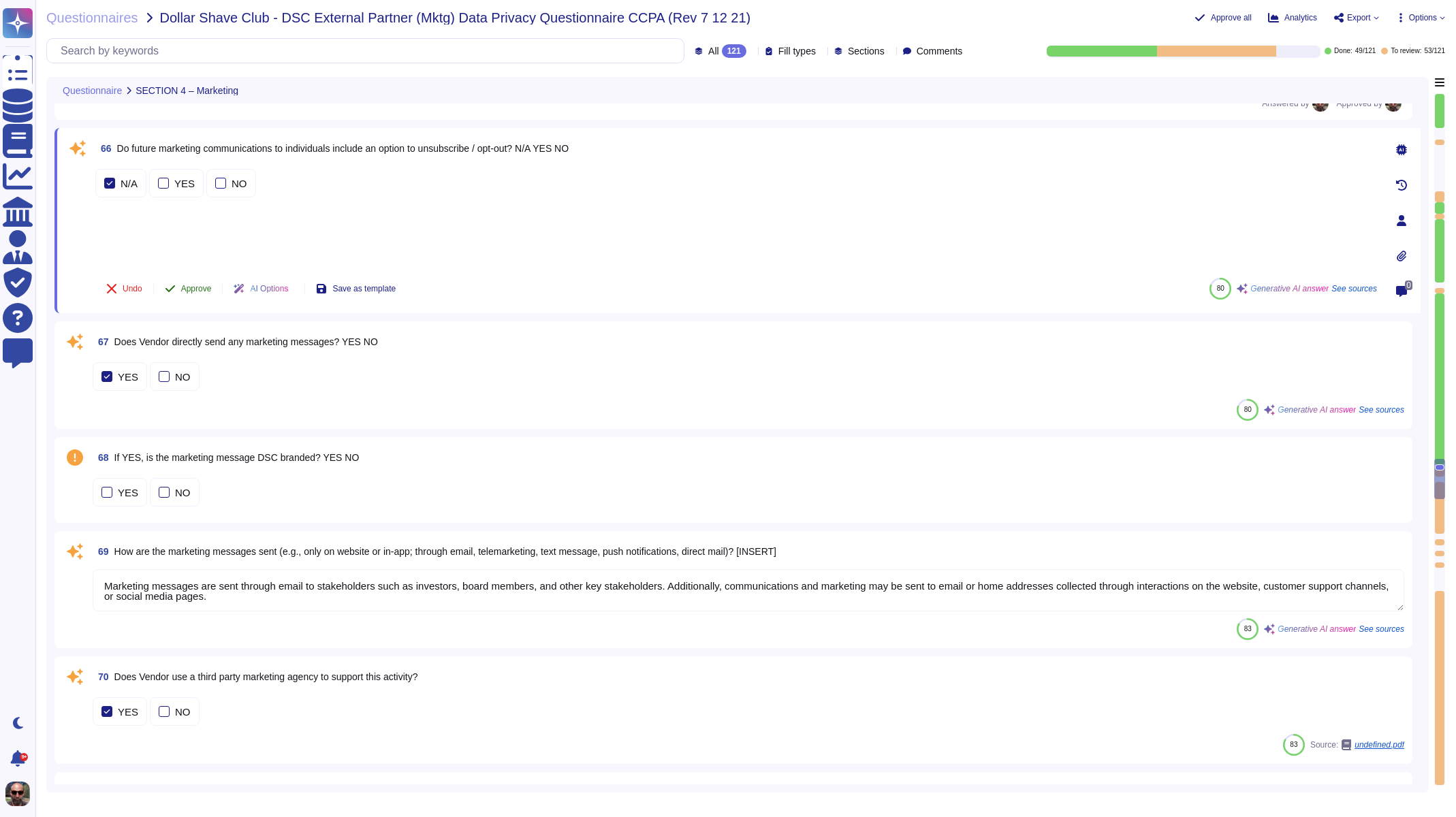
click at [195, 292] on span "Approve" at bounding box center [197, 289] width 31 height 8
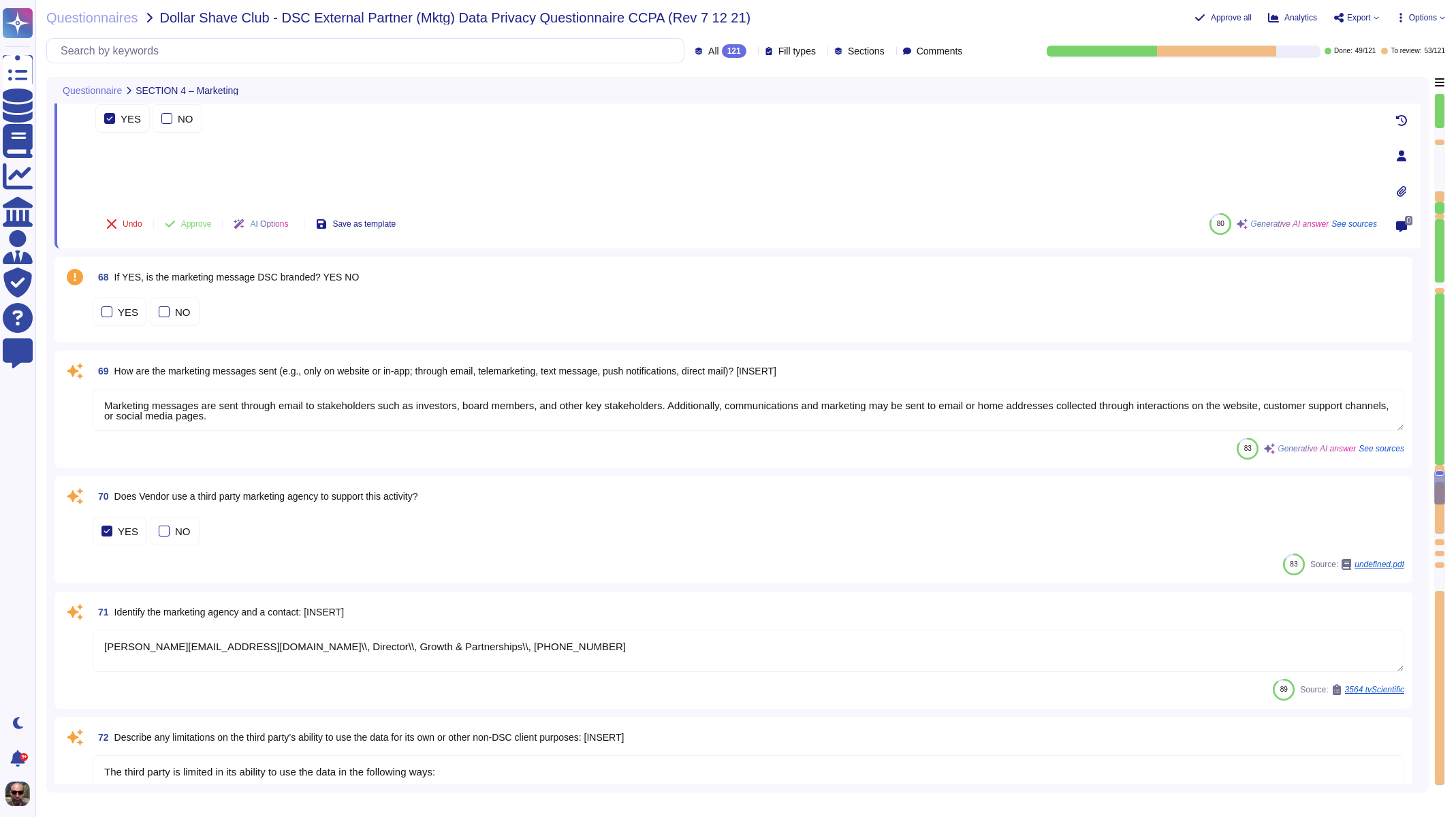
type textarea "Marketing messages are sent through email to stakeholders such as investors, bo…"
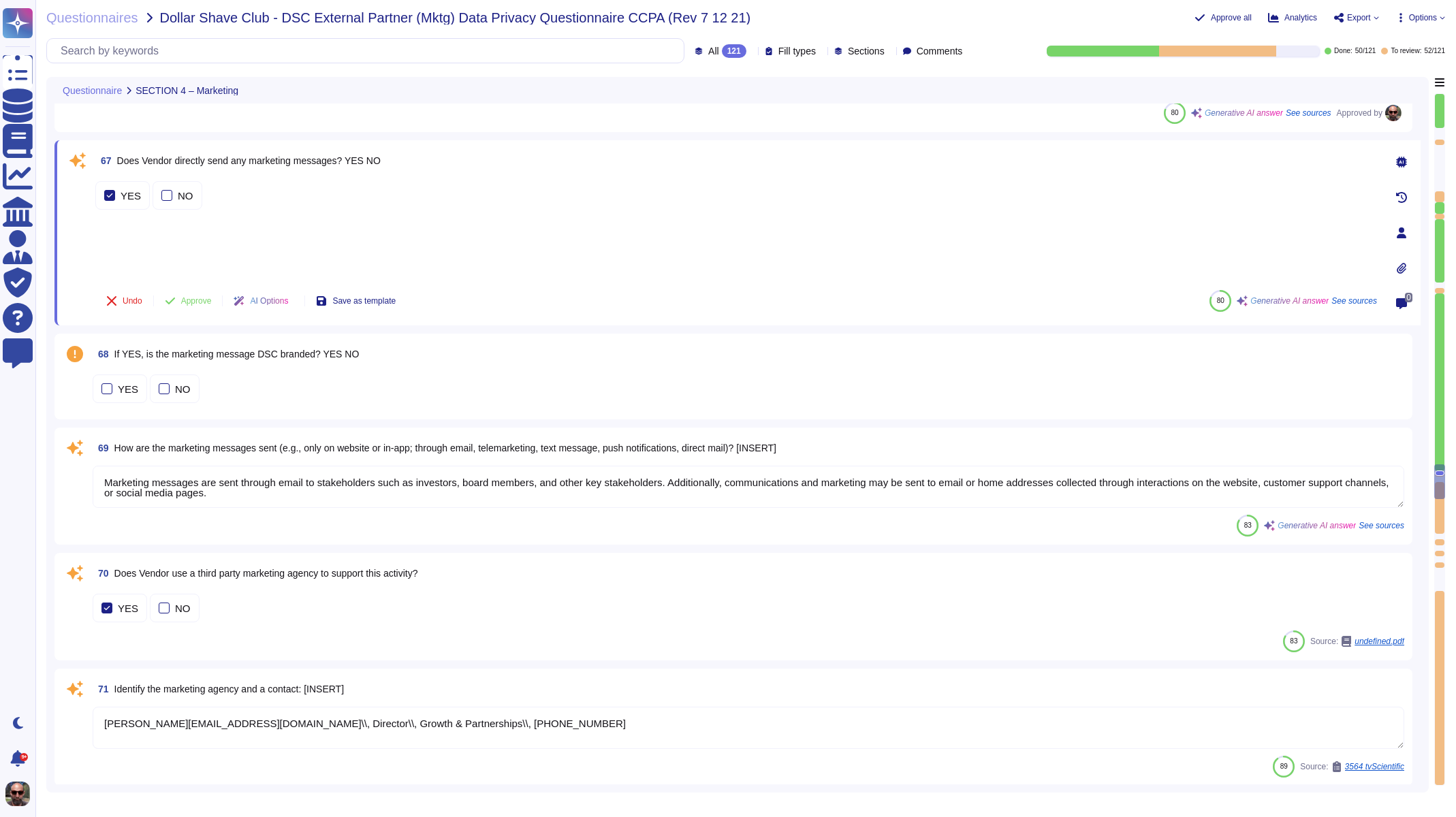
scroll to position [9484, 0]
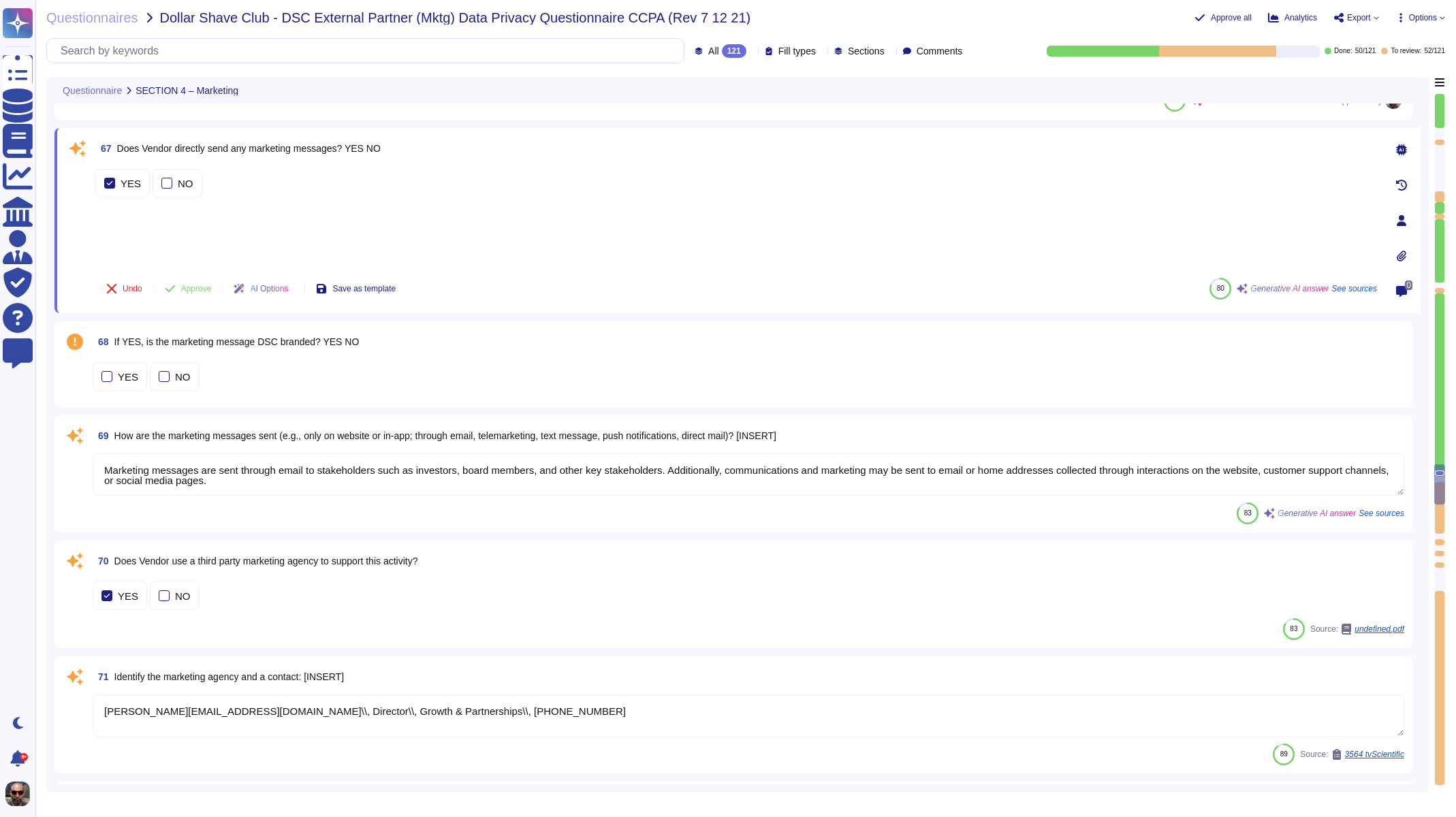
click at [351, 150] on span "Does Vendor directly send any marketing messages? YES NO" at bounding box center [249, 149] width 264 height 11
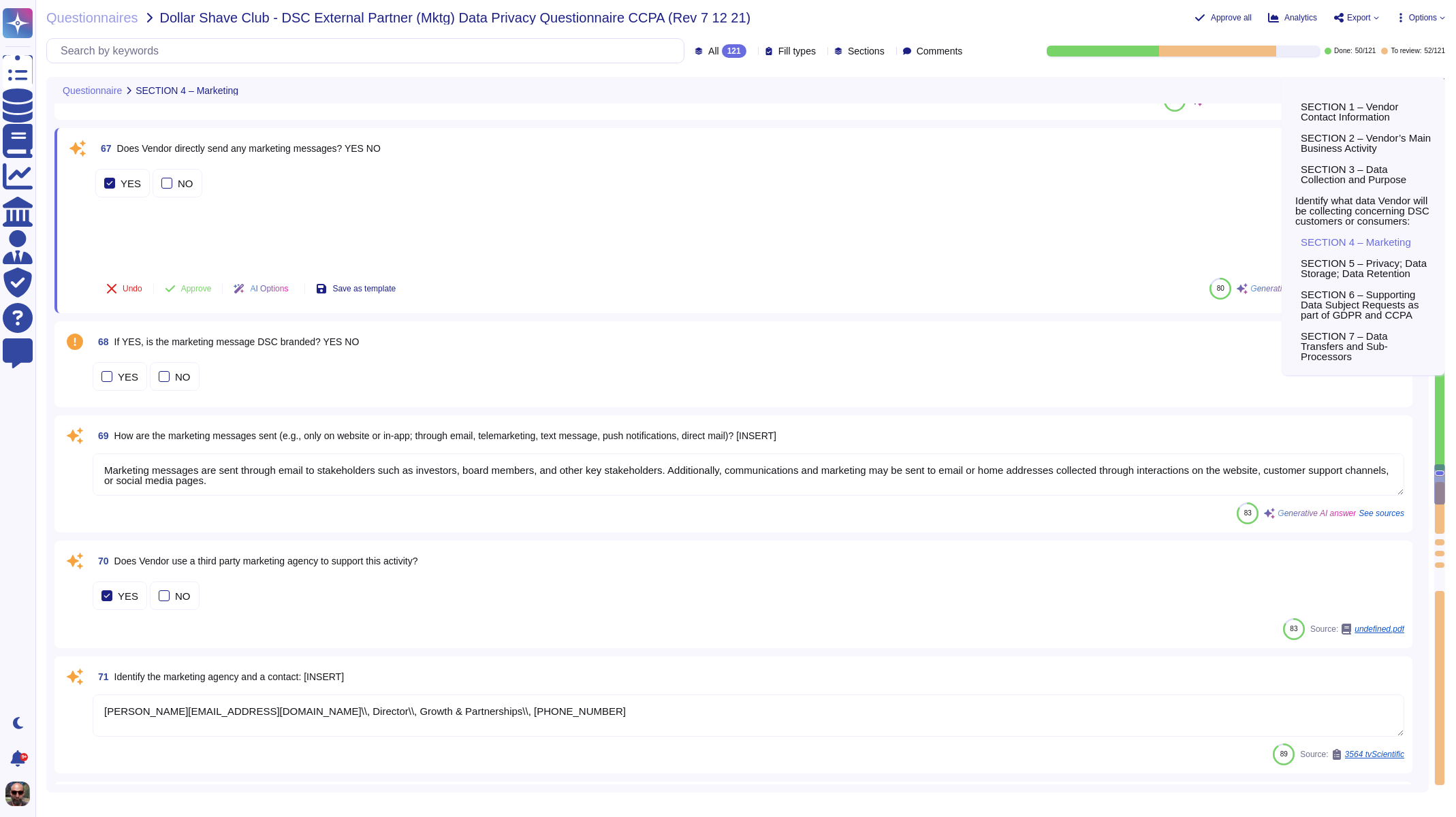
click at [1442, 80] on div "SECTION 1 – Vendor Contact Information SECTION 2 – Vendor’s Main Business Activ…" at bounding box center [1363, 226] width 164 height 298
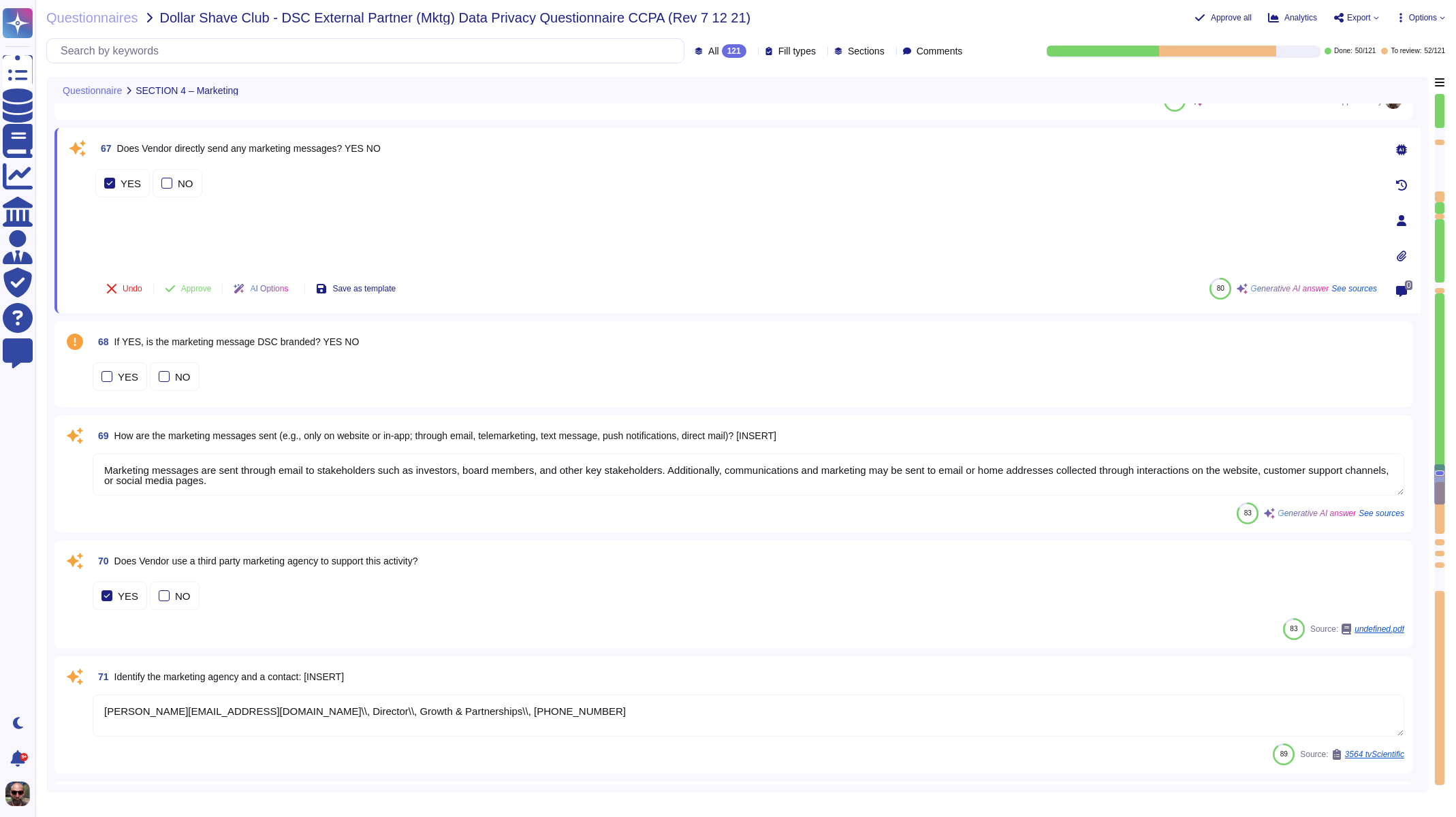
click at [1338, 291] on span "See sources" at bounding box center [1354, 289] width 46 height 8
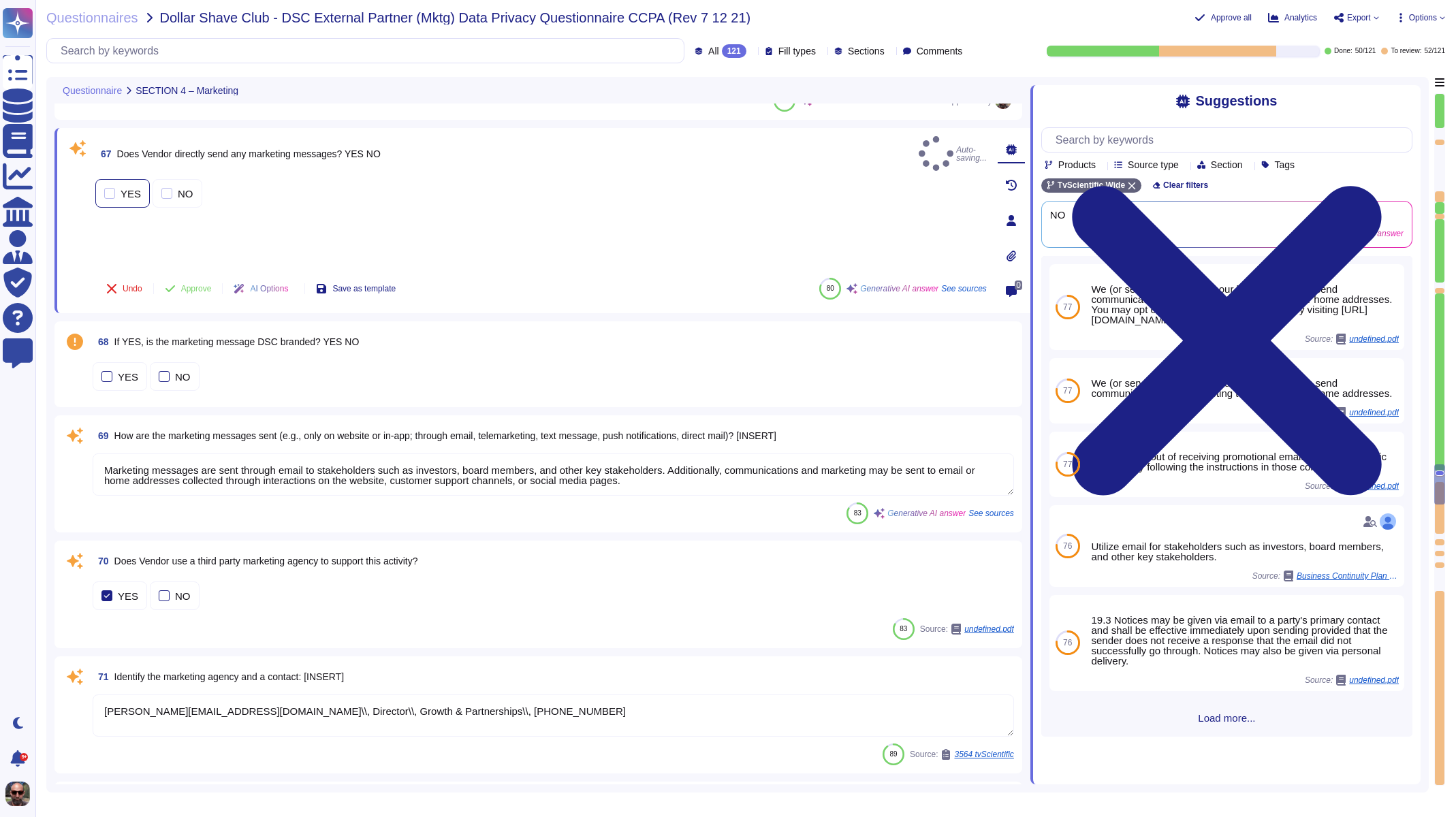
click at [100, 183] on div "YES" at bounding box center [123, 193] width 55 height 29
click at [165, 196] on div at bounding box center [167, 202] width 11 height 11
click at [204, 290] on span "Approve" at bounding box center [197, 289] width 31 height 8
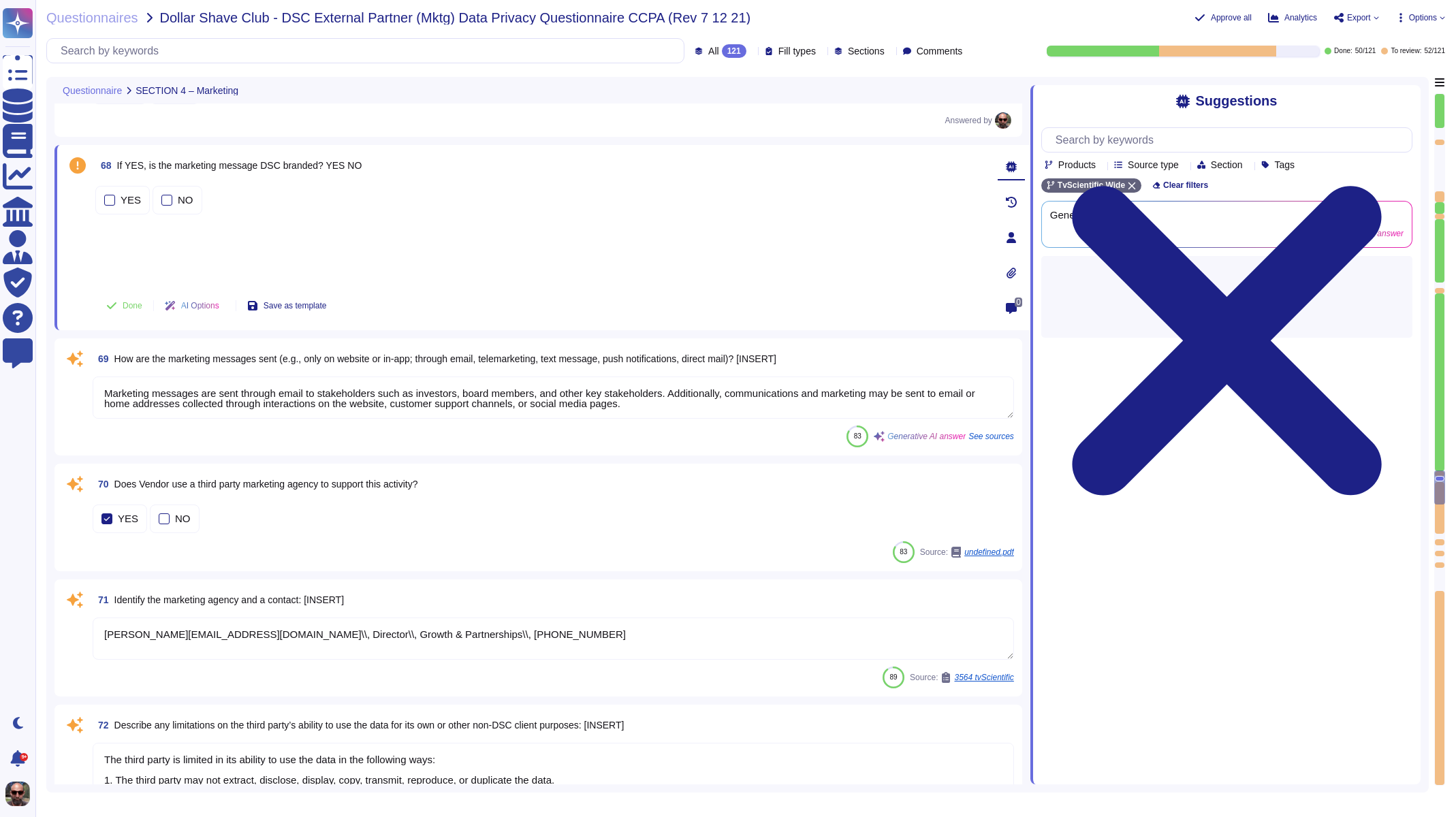
scroll to position [9592, 0]
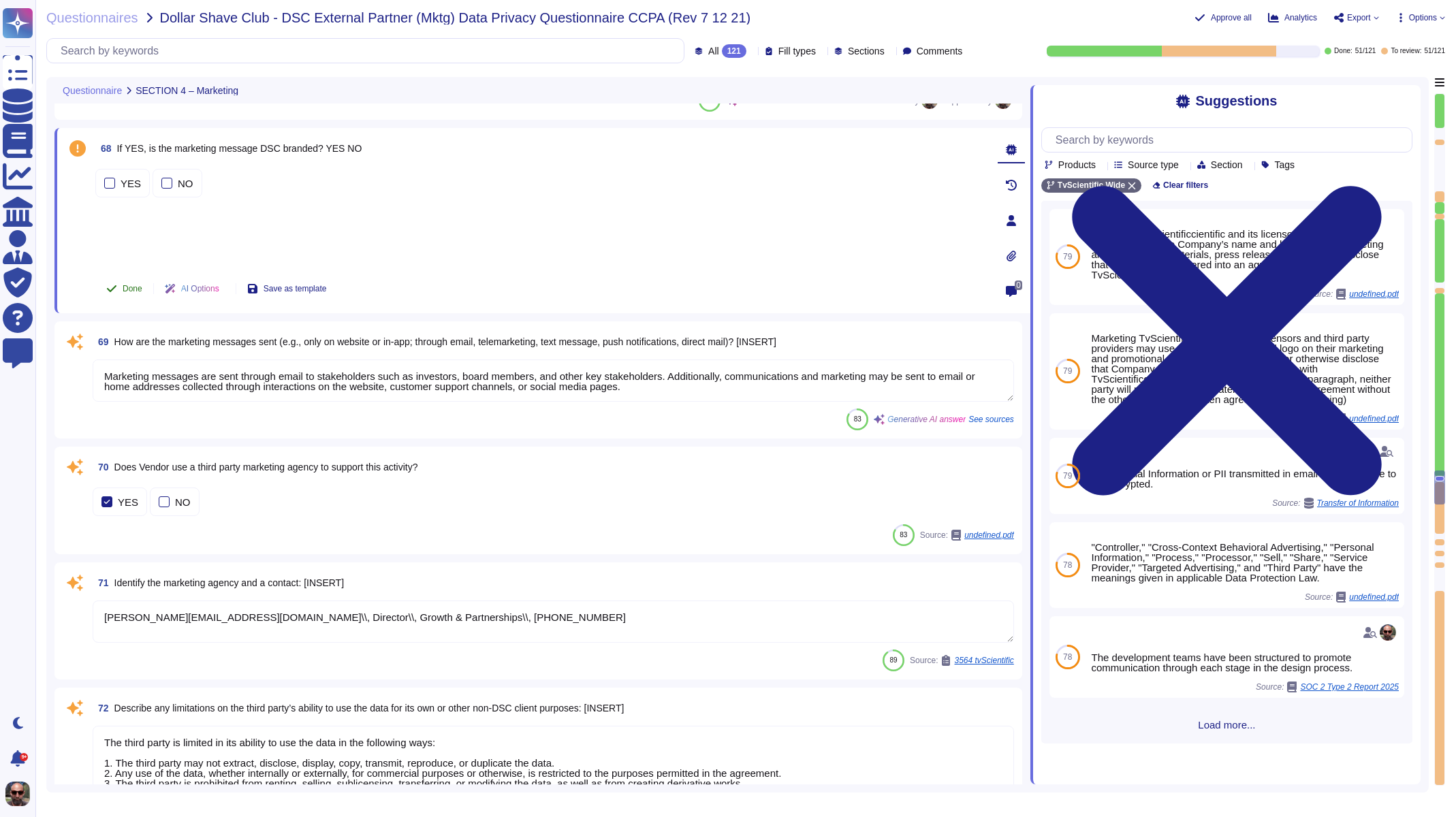
click at [114, 287] on icon at bounding box center [112, 289] width 10 height 7
click at [202, 385] on textarea "Marketing messages are sent through email to stakeholders such as investors, bo…" at bounding box center [553, 381] width 921 height 42
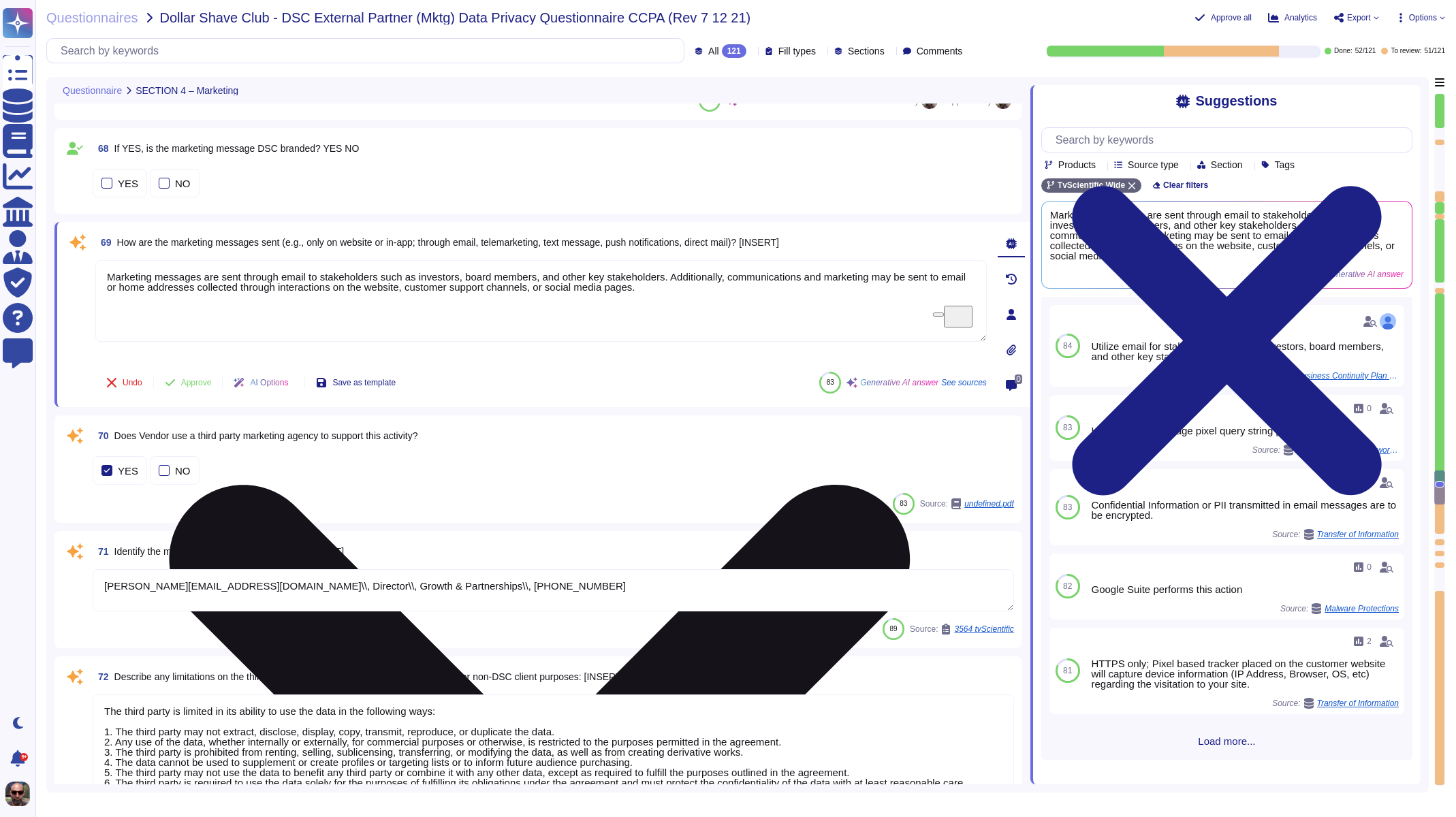
click at [223, 297] on textarea "Marketing messages are sent through email to stakeholders such as investors, bo…" at bounding box center [541, 301] width 892 height 81
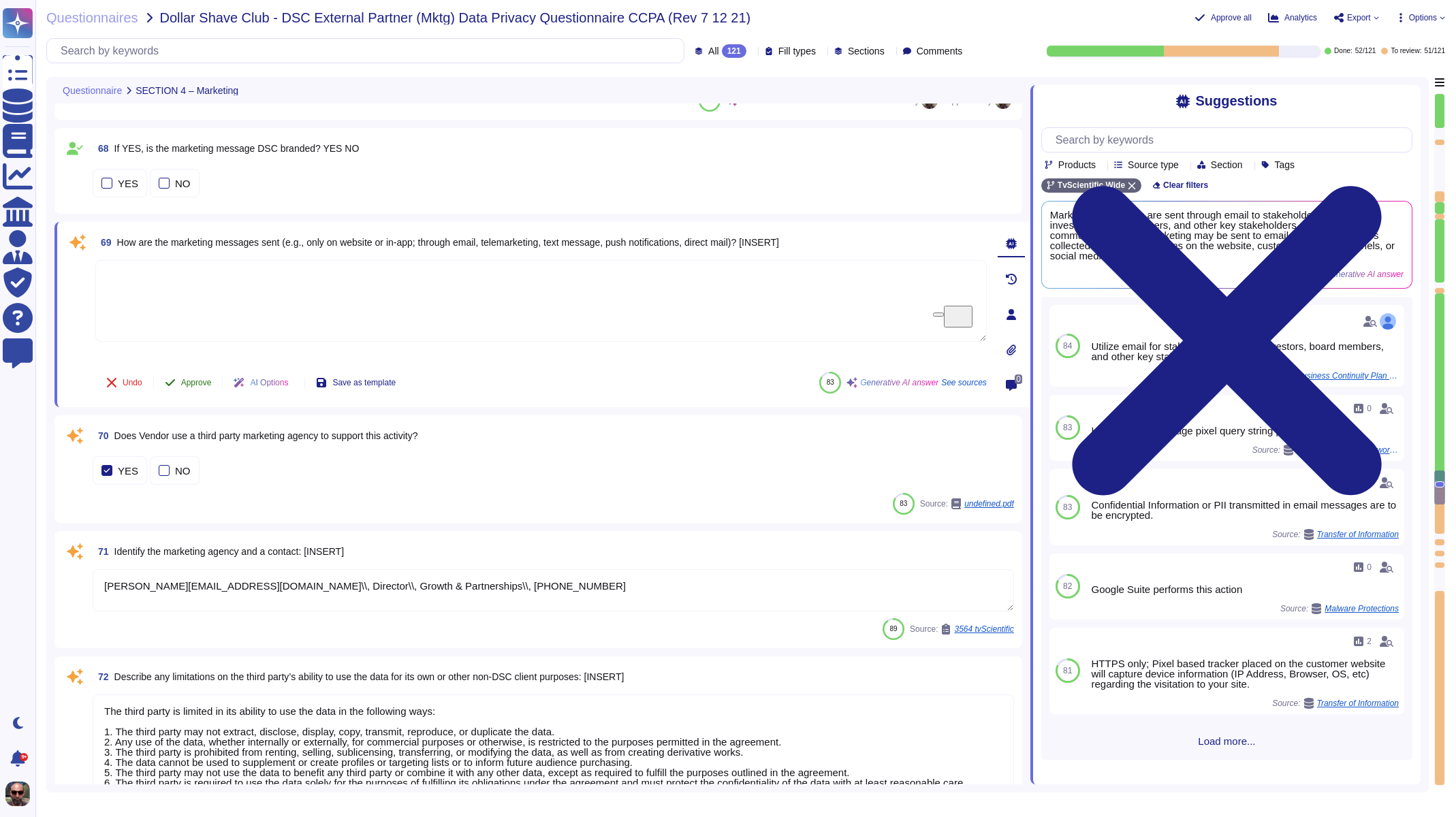
click at [191, 390] on button "Approve" at bounding box center [188, 382] width 69 height 27
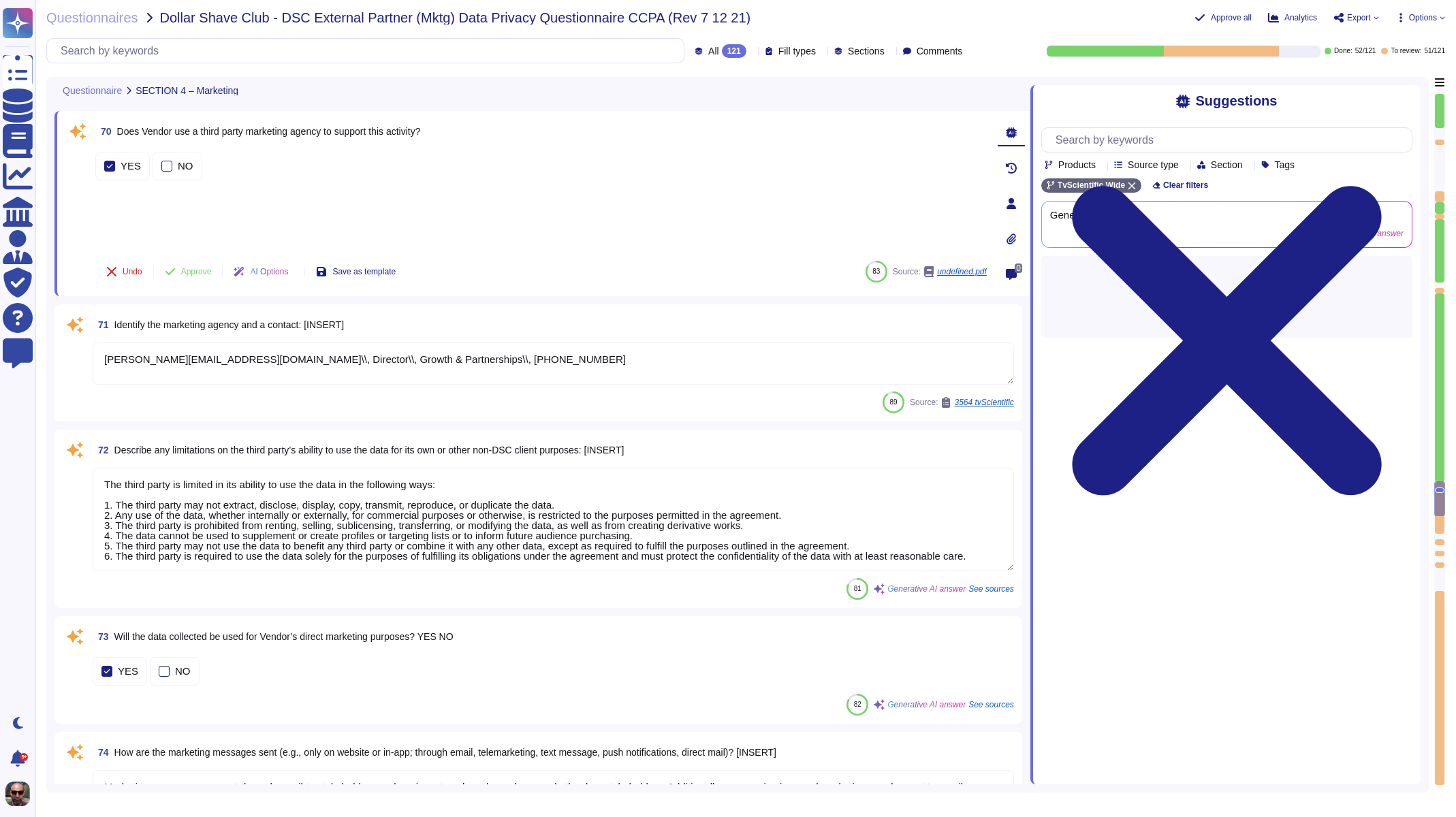
type textarea "[PERSON_NAME][EMAIL_ADDRESS][DOMAIN_NAME]\\, Director\\, Growth & Partnerships\…"
type textarea "If we deny your request, you may appeal our decision by contacting us at [EMAIL…"
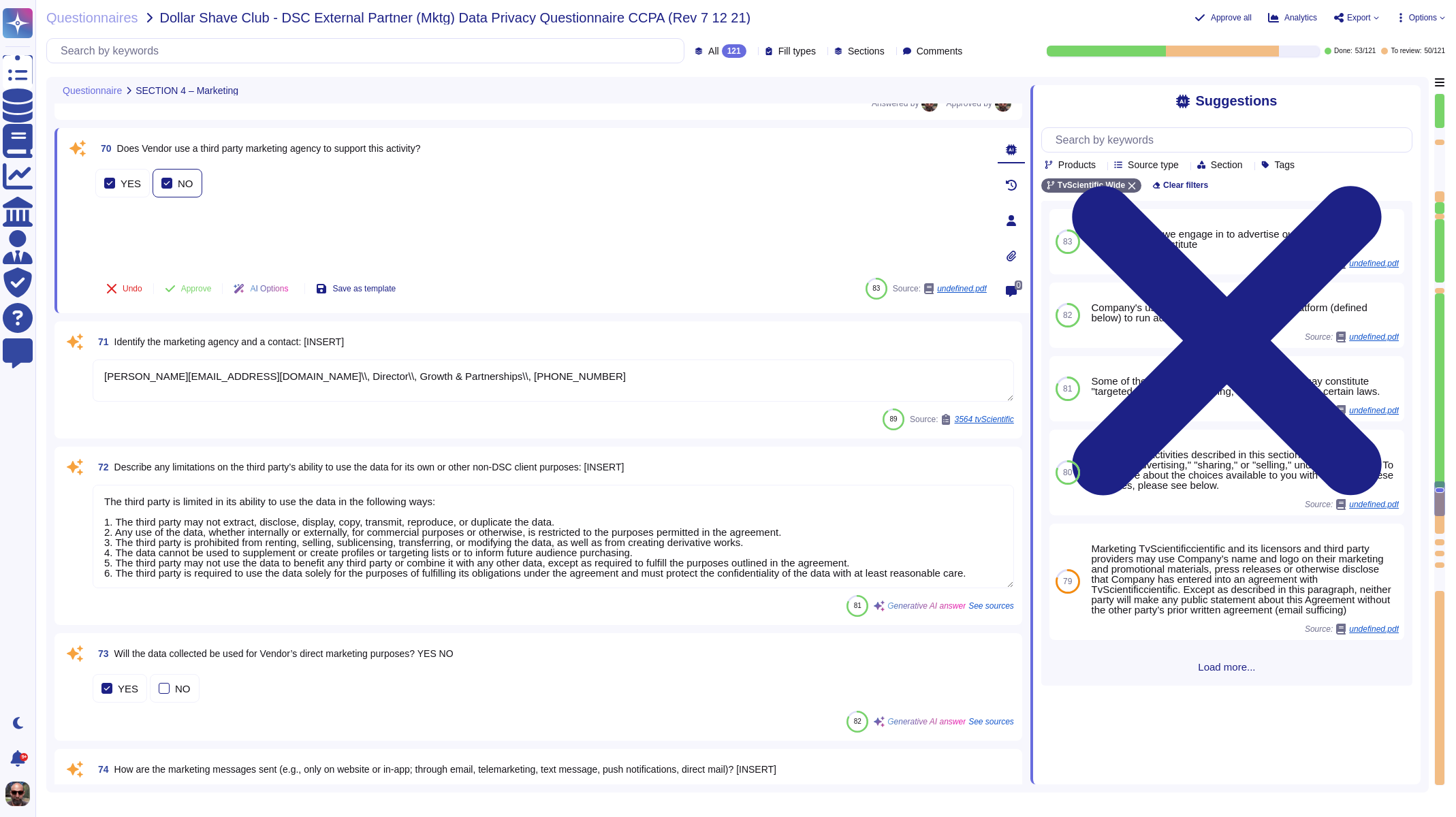
click at [162, 179] on div at bounding box center [167, 183] width 11 height 11
click at [115, 188] on label "YES" at bounding box center [122, 193] width 37 height 11
click at [192, 280] on button "Approve" at bounding box center [188, 289] width 69 height 27
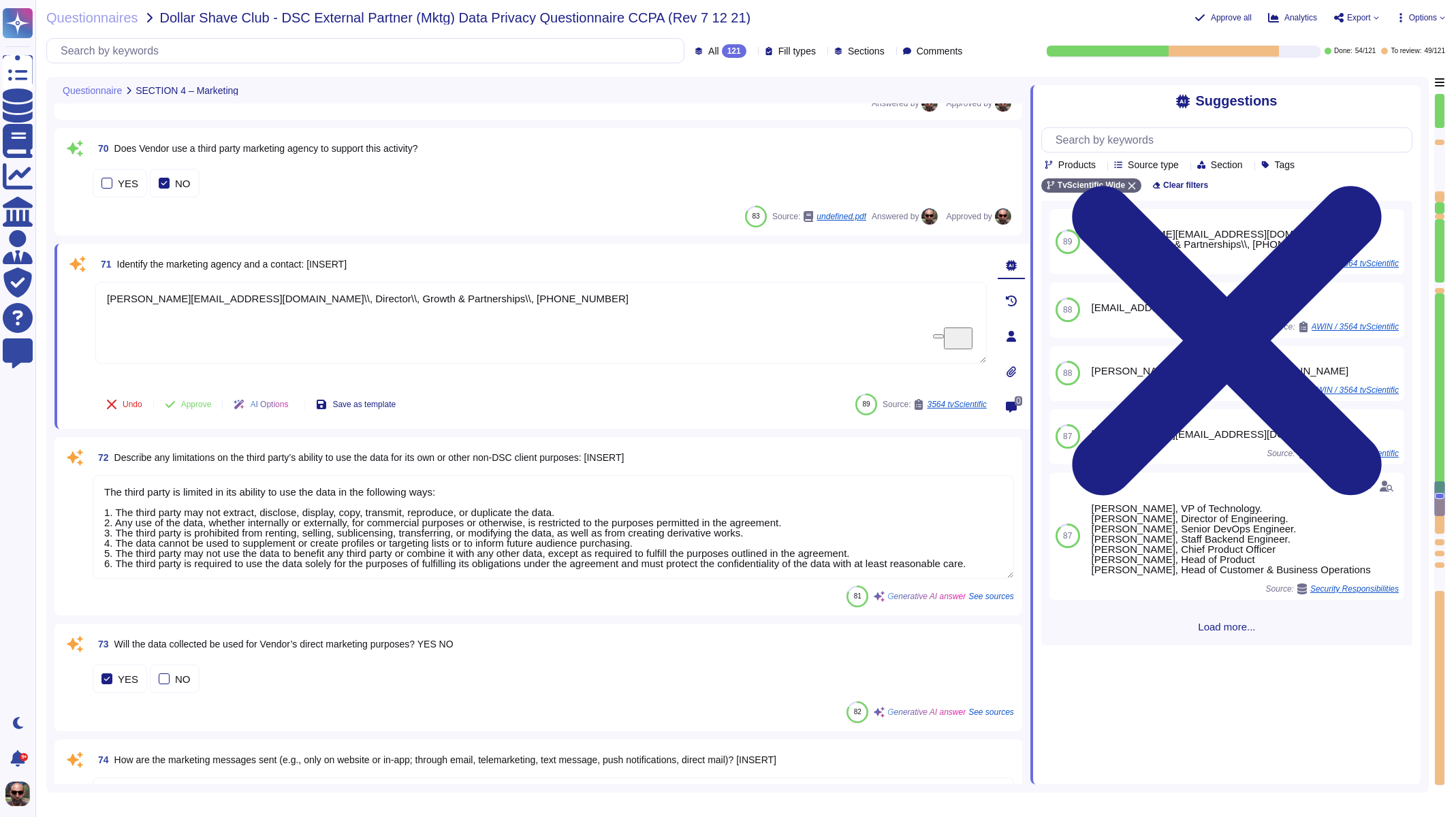
scroll to position [9935, 0]
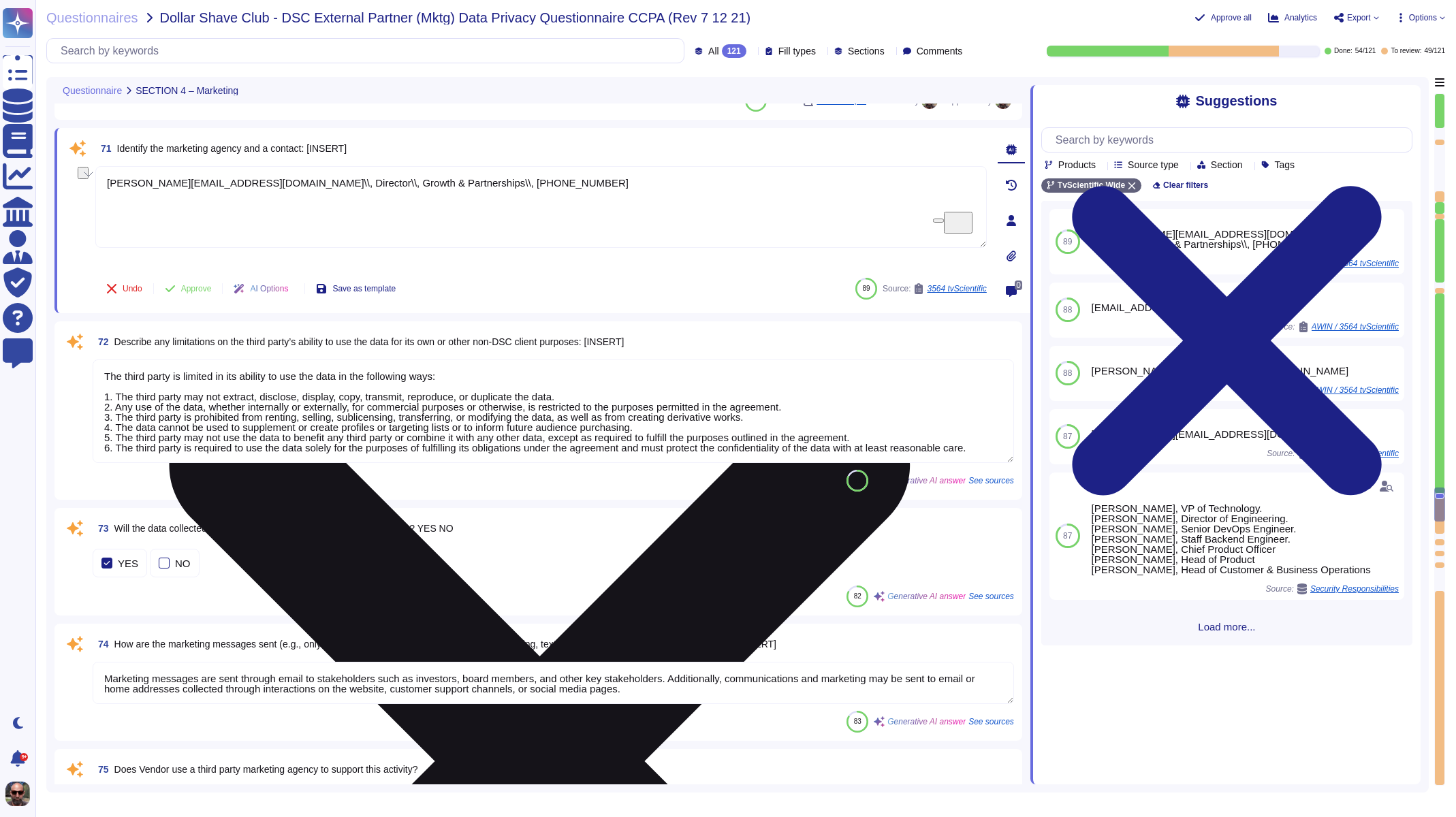
drag, startPoint x: 469, startPoint y: 175, endPoint x: 372, endPoint y: 192, distance: 98.5
click at [372, 192] on textarea "[PERSON_NAME][EMAIL_ADDRESS][DOMAIN_NAME]\\, Director\\, Growth & Partnerships\…" at bounding box center [541, 207] width 892 height 81
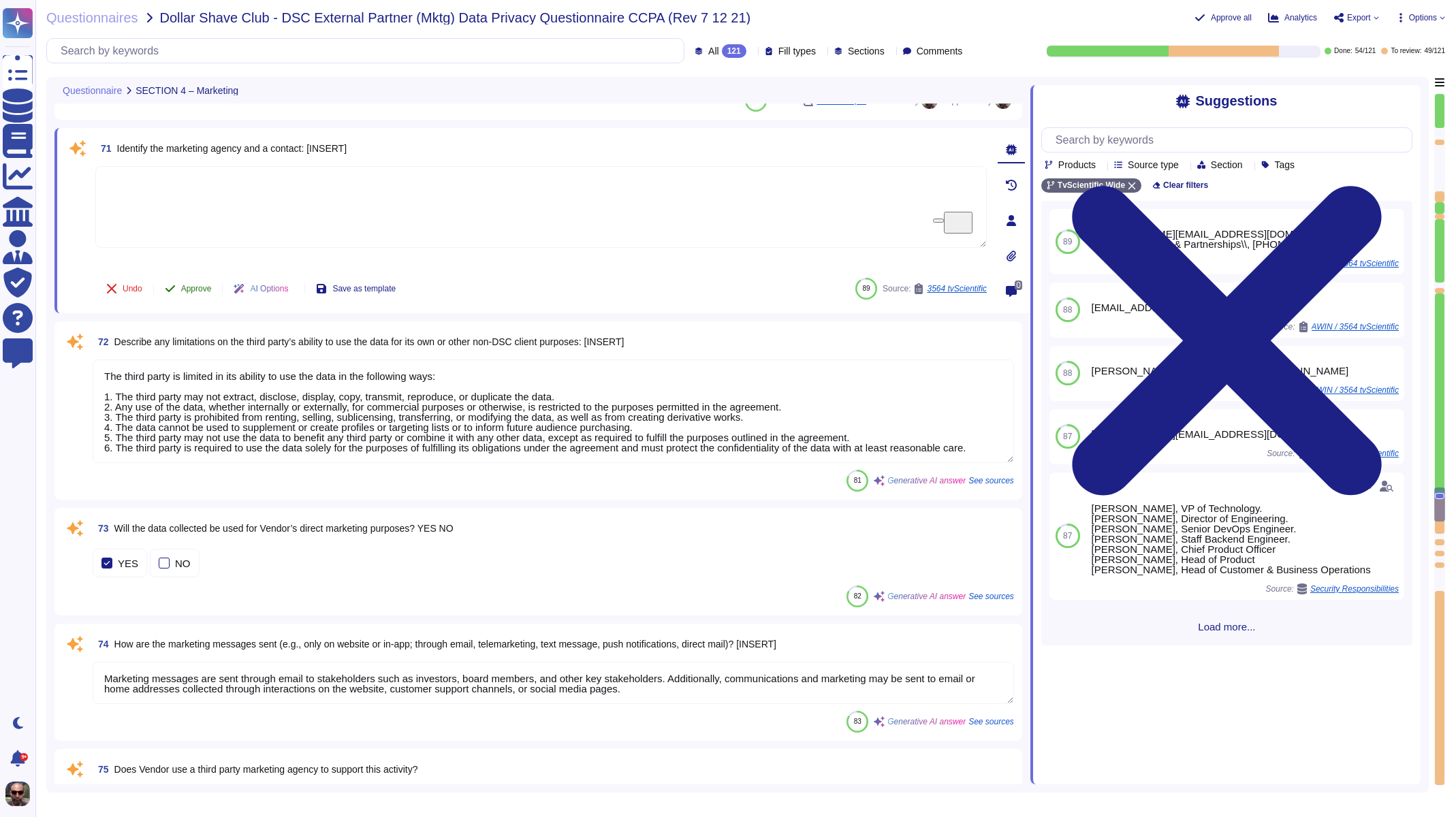
click at [188, 286] on span "Approve" at bounding box center [197, 289] width 31 height 8
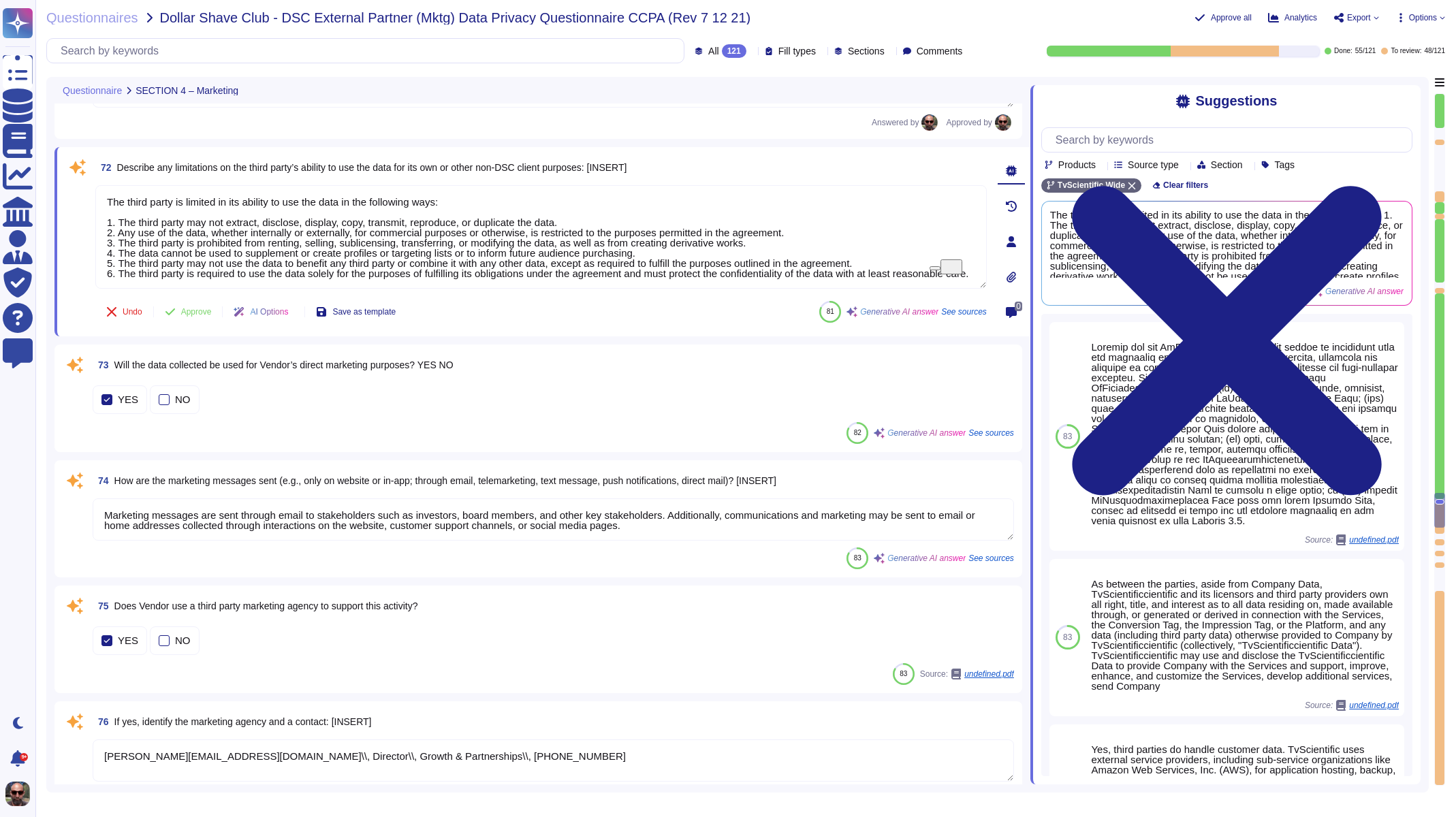
type textarea "[PERSON_NAME][EMAIL_ADDRESS][DOMAIN_NAME]\\, Director\\, Growth & Partnerships\…"
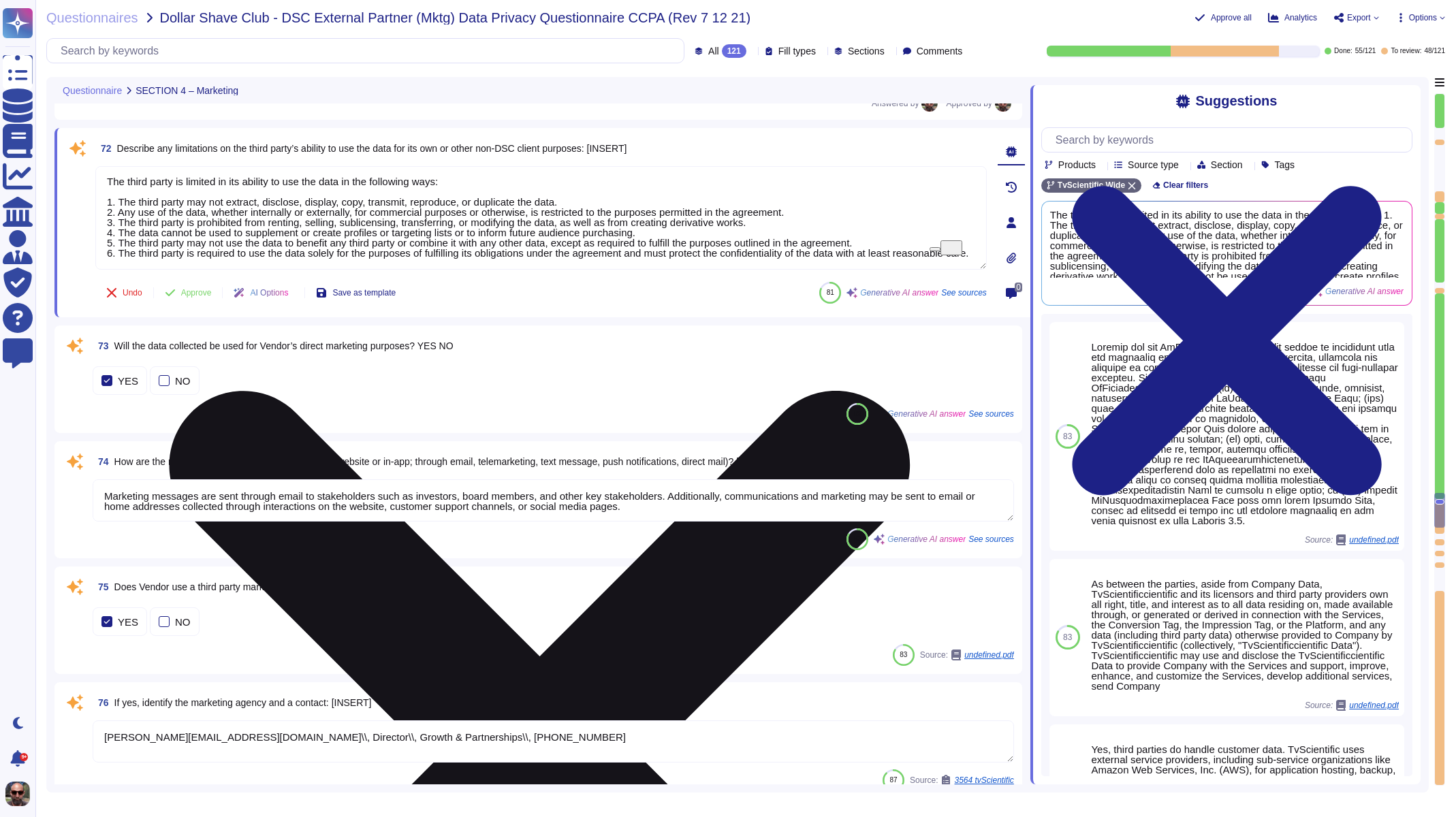
scroll to position [0, 0]
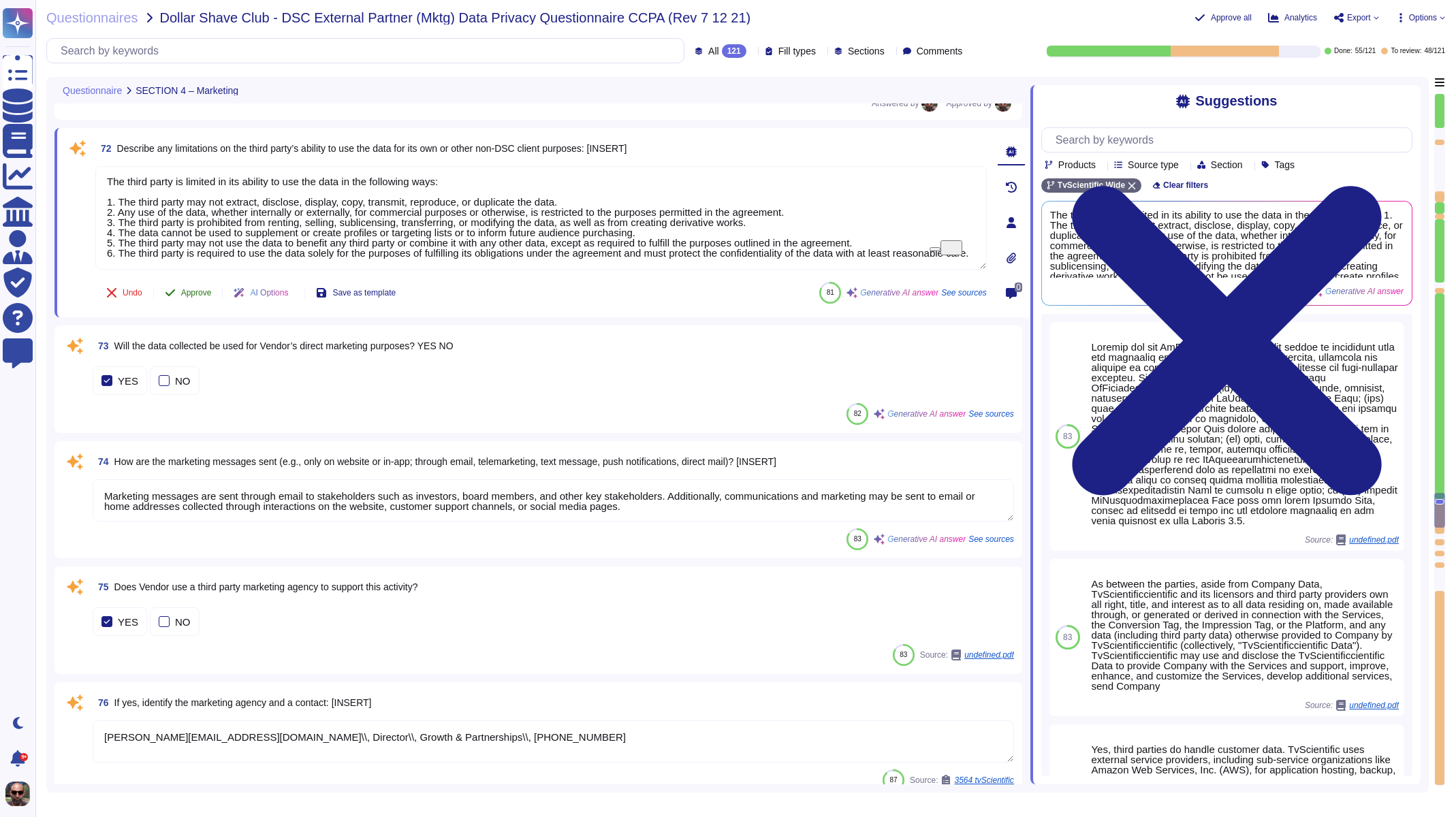
click at [201, 294] on span "Approve" at bounding box center [197, 293] width 31 height 8
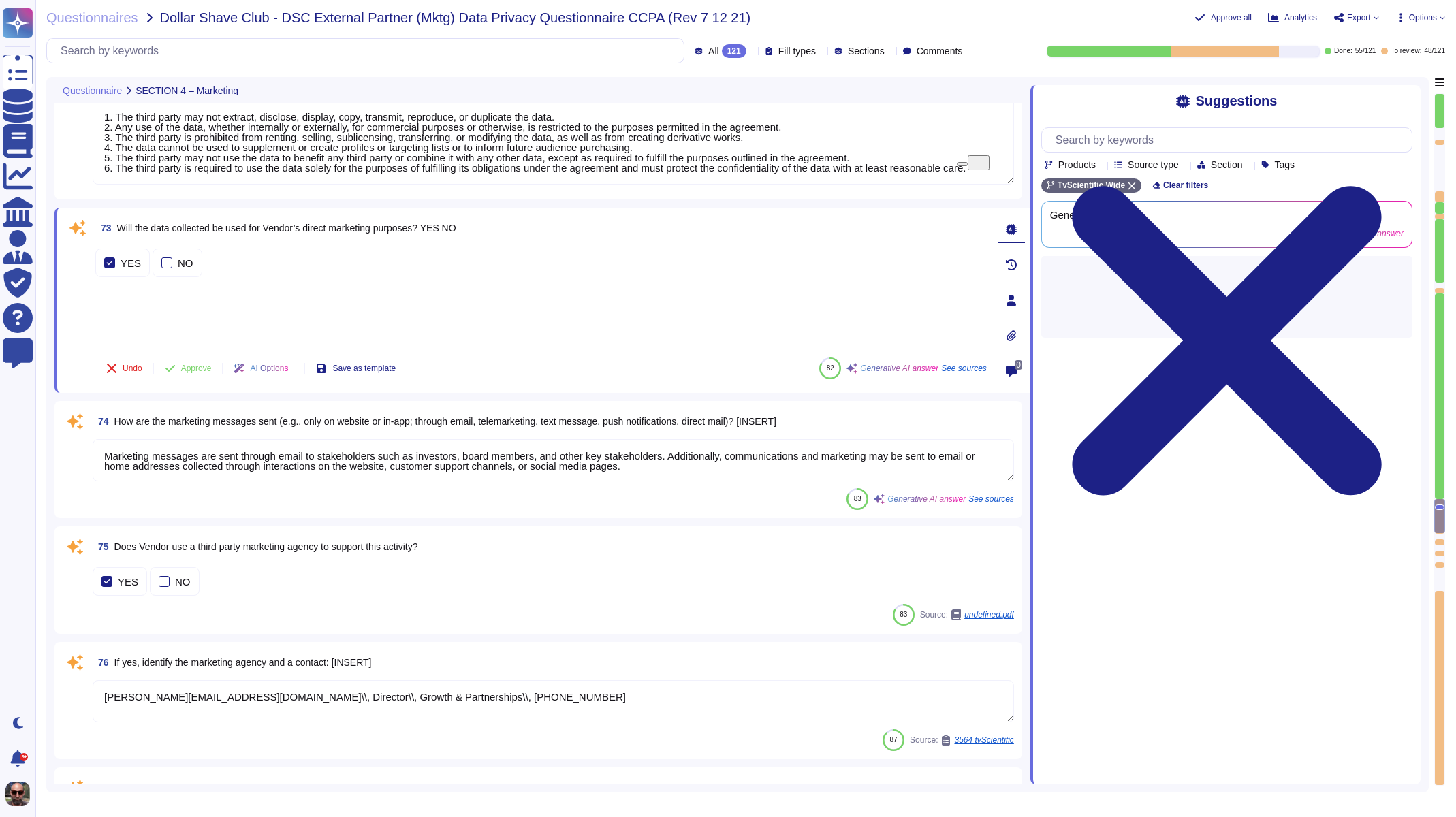
type textarea "[URL][DOMAIN_NAME]"
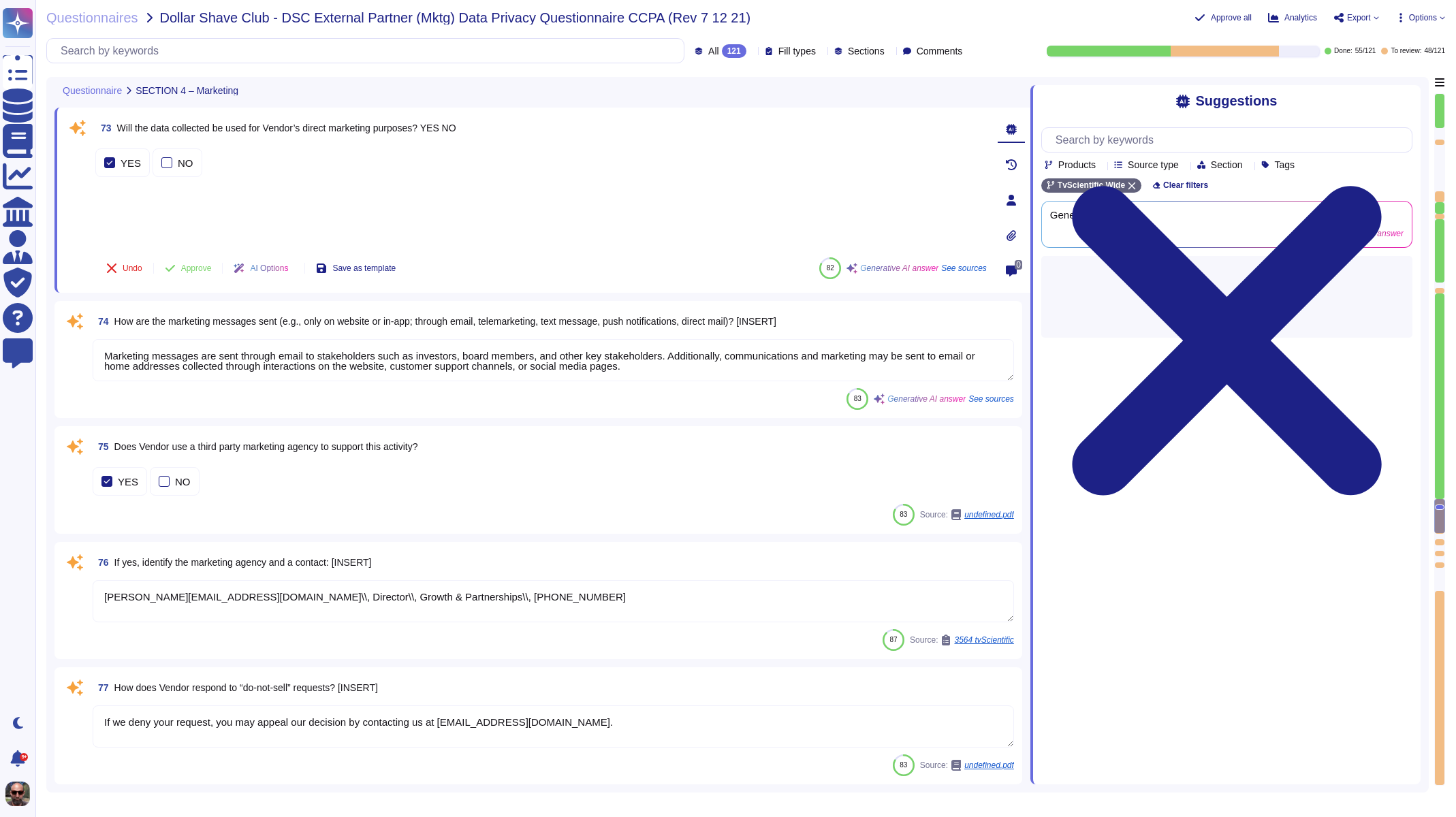
scroll to position [10242, 0]
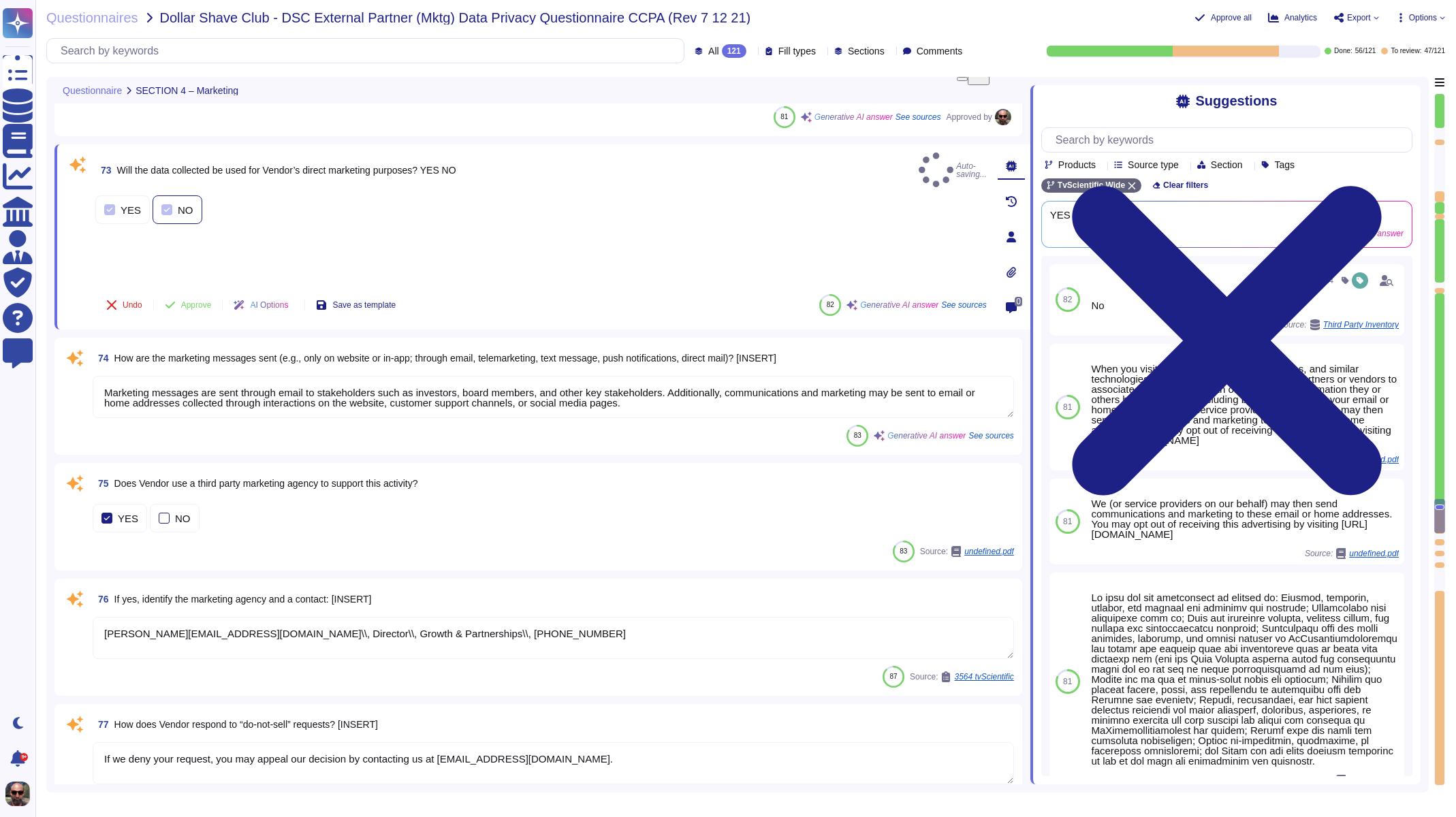
click at [162, 204] on div at bounding box center [167, 210] width 11 height 11
click at [114, 204] on div at bounding box center [110, 210] width 11 height 11
click at [202, 309] on span "Approve" at bounding box center [197, 305] width 31 height 8
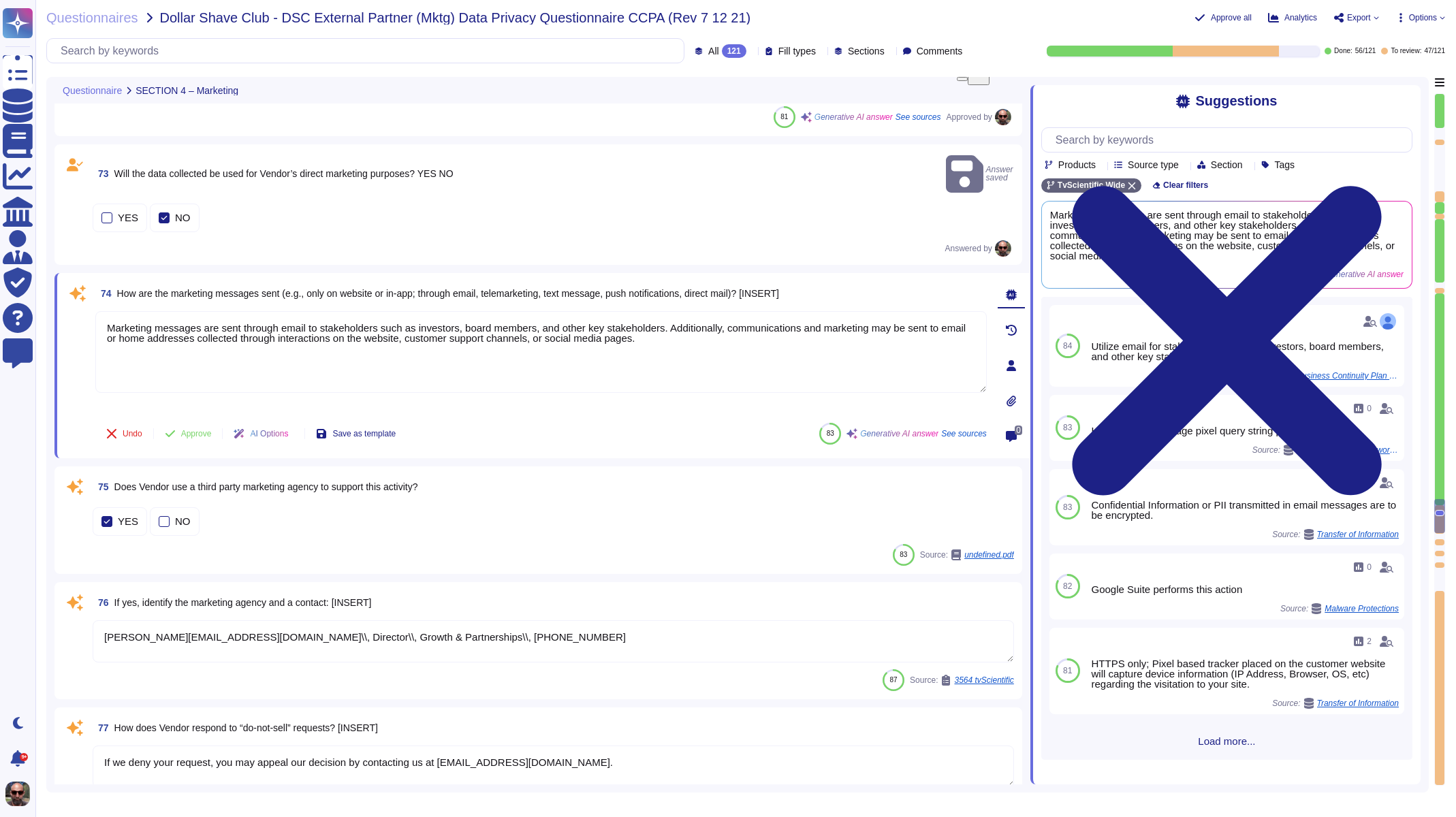
type textarea "[URL][DOMAIN_NAME]"
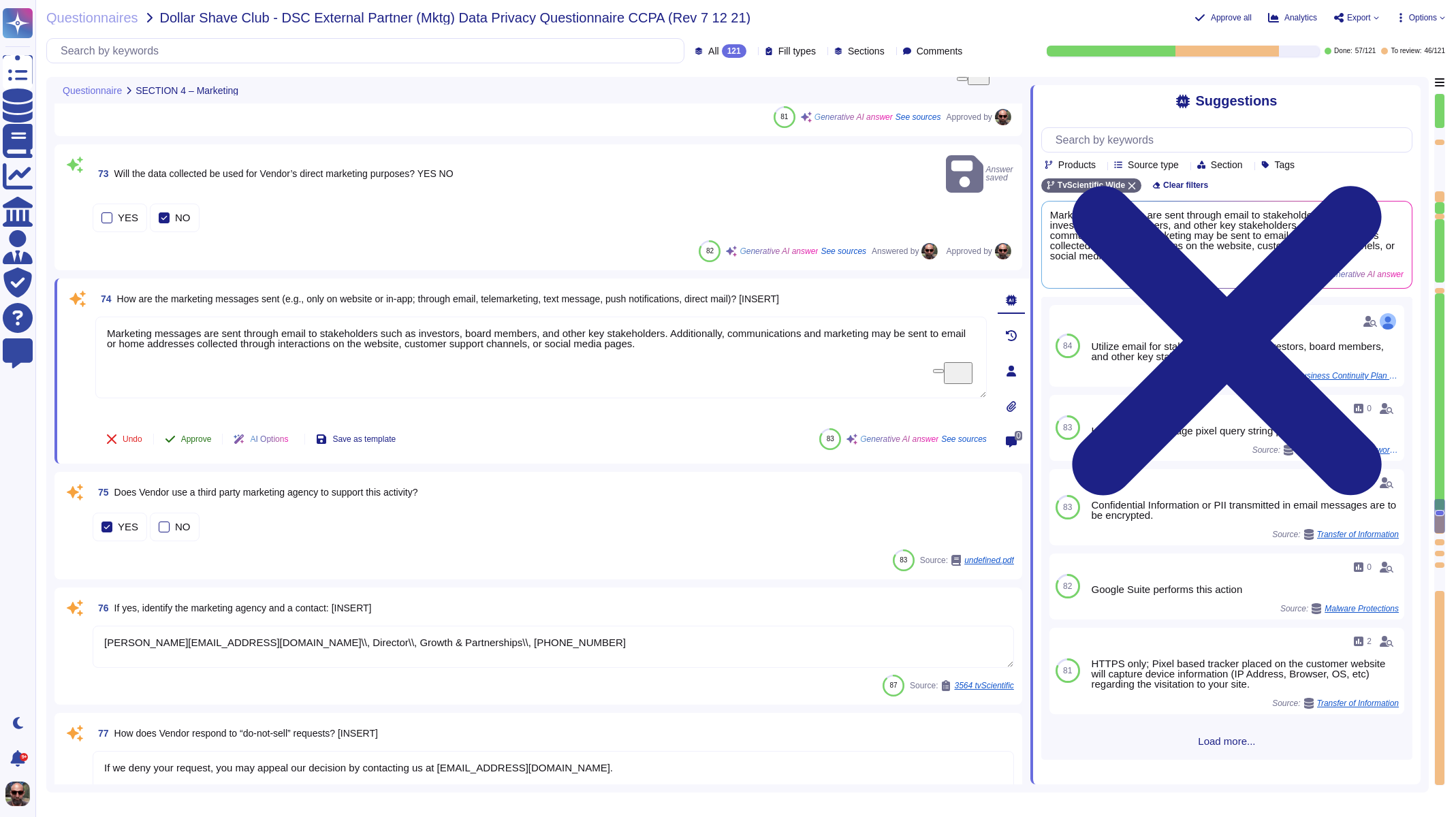
type textarea "[URL][DOMAIN_NAME]"
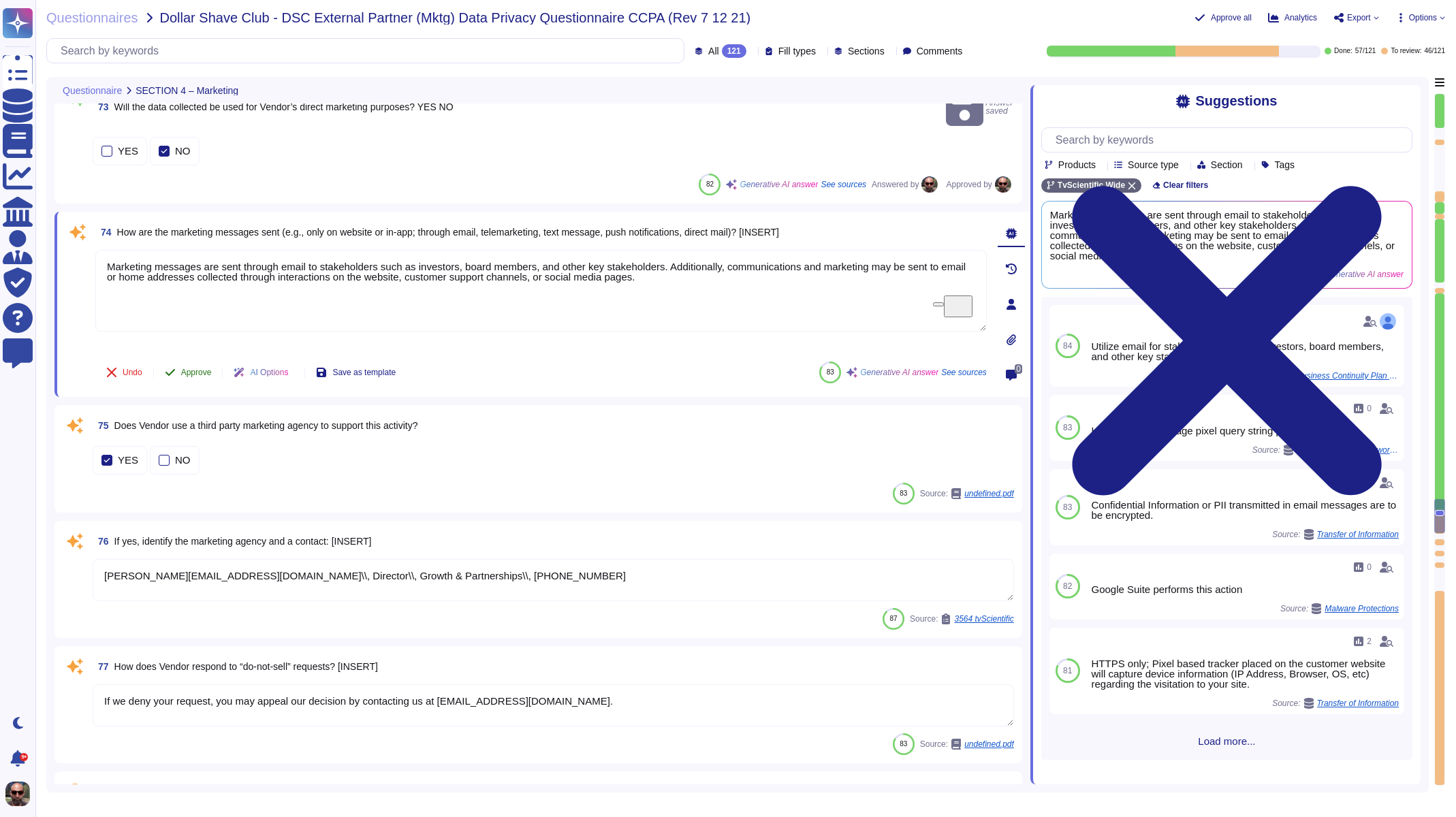
scroll to position [10374, 0]
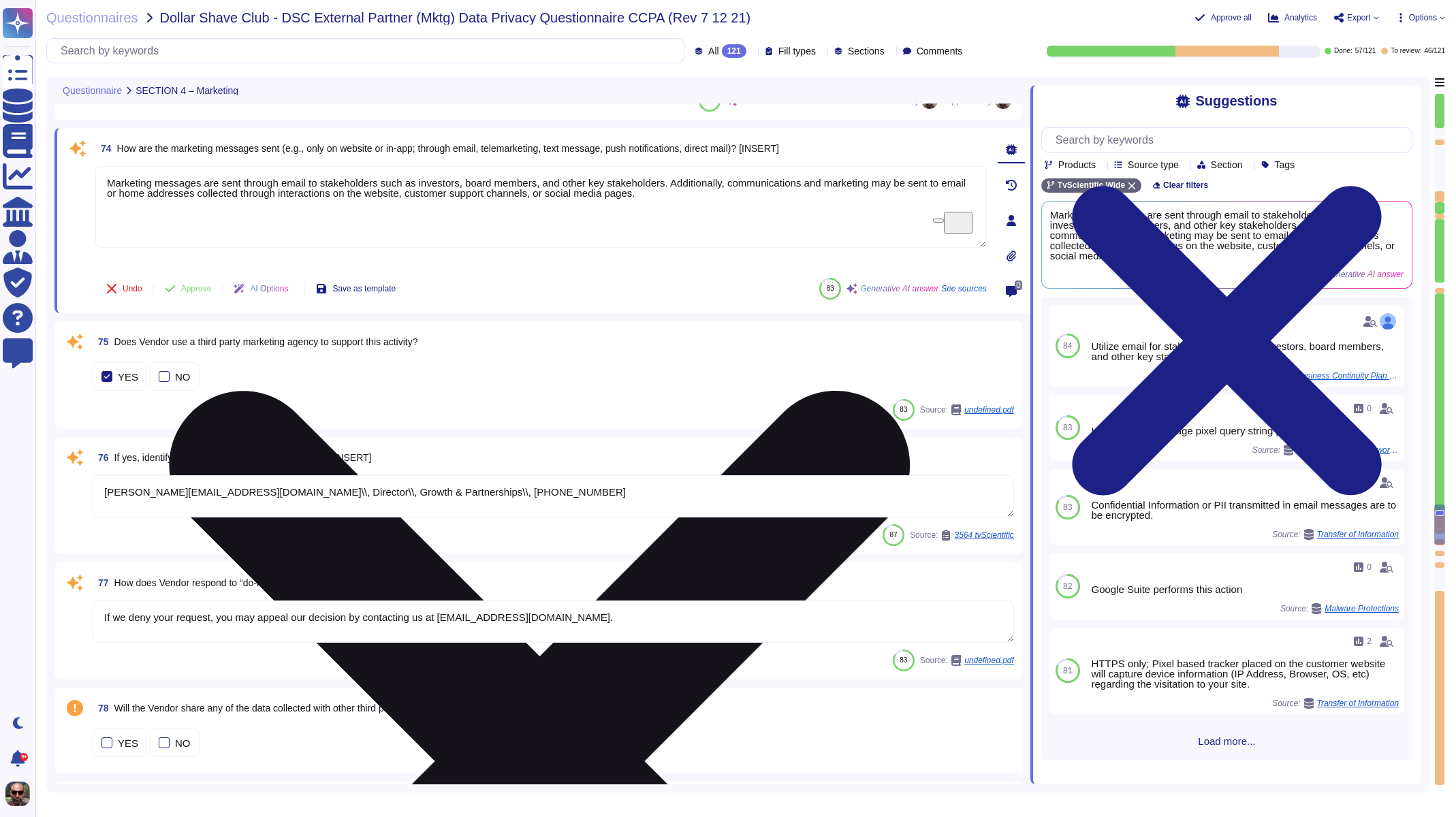
click at [472, 202] on textarea "Marketing messages are sent through email to stakeholders such as investors, bo…" at bounding box center [541, 207] width 892 height 81
click at [472, 197] on textarea "Marketing messages are sent through email to stakeholders such as investors, bo…" at bounding box center [541, 207] width 892 height 81
click at [472, 197] on textarea "Marketing messages are sent through email to stakeholders such as investors, bo…" at bounding box center [541, 207] width 892 height 81
click at [473, 195] on textarea "Marketing messages are sent through email to stakeholders such as investors, bo…" at bounding box center [541, 207] width 892 height 81
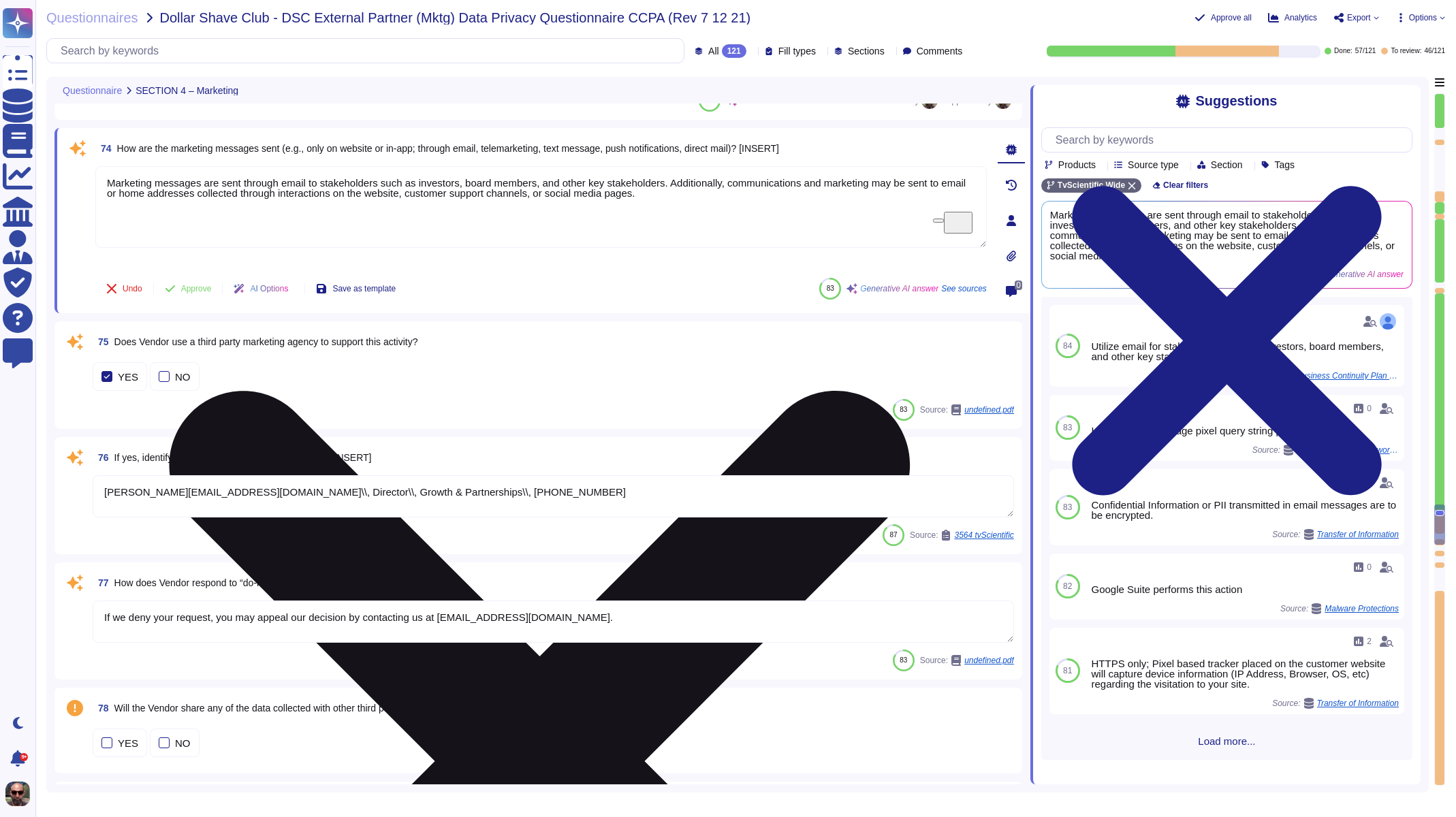
click at [473, 195] on textarea "Marketing messages are sent through email to stakeholders such as investors, bo…" at bounding box center [541, 207] width 892 height 81
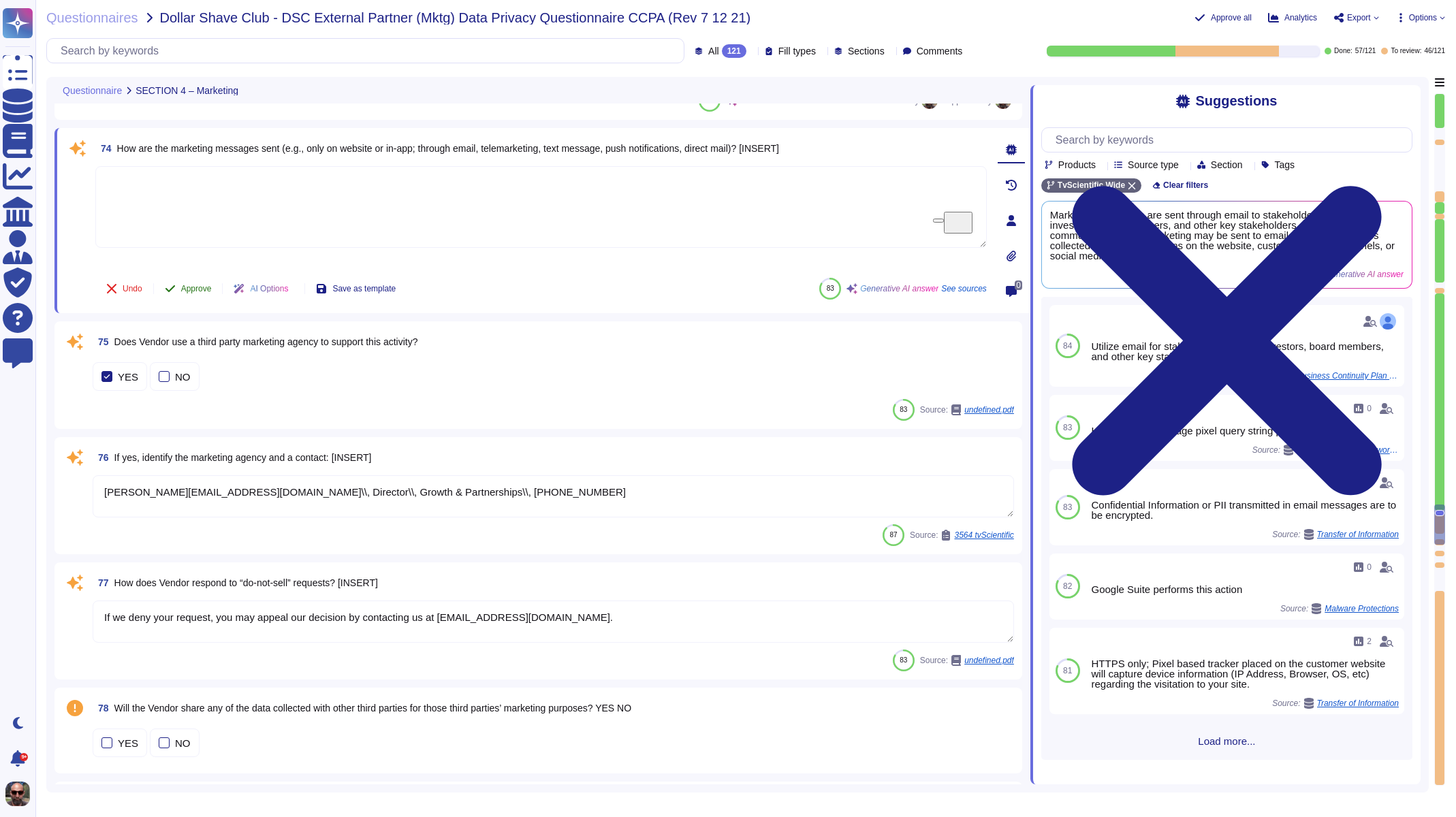
click at [201, 281] on button "Approve" at bounding box center [188, 289] width 69 height 27
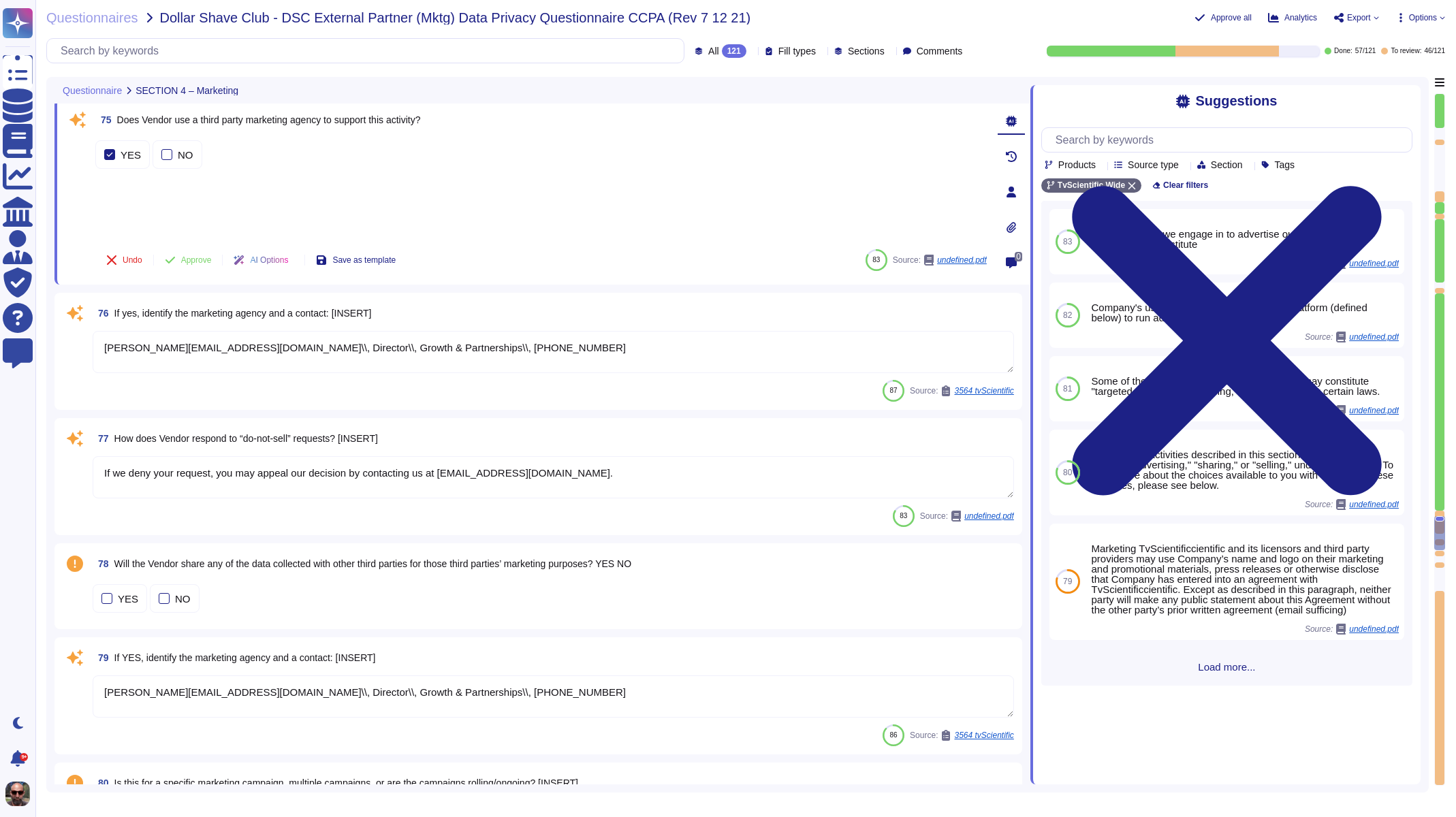
scroll to position [10507, 0]
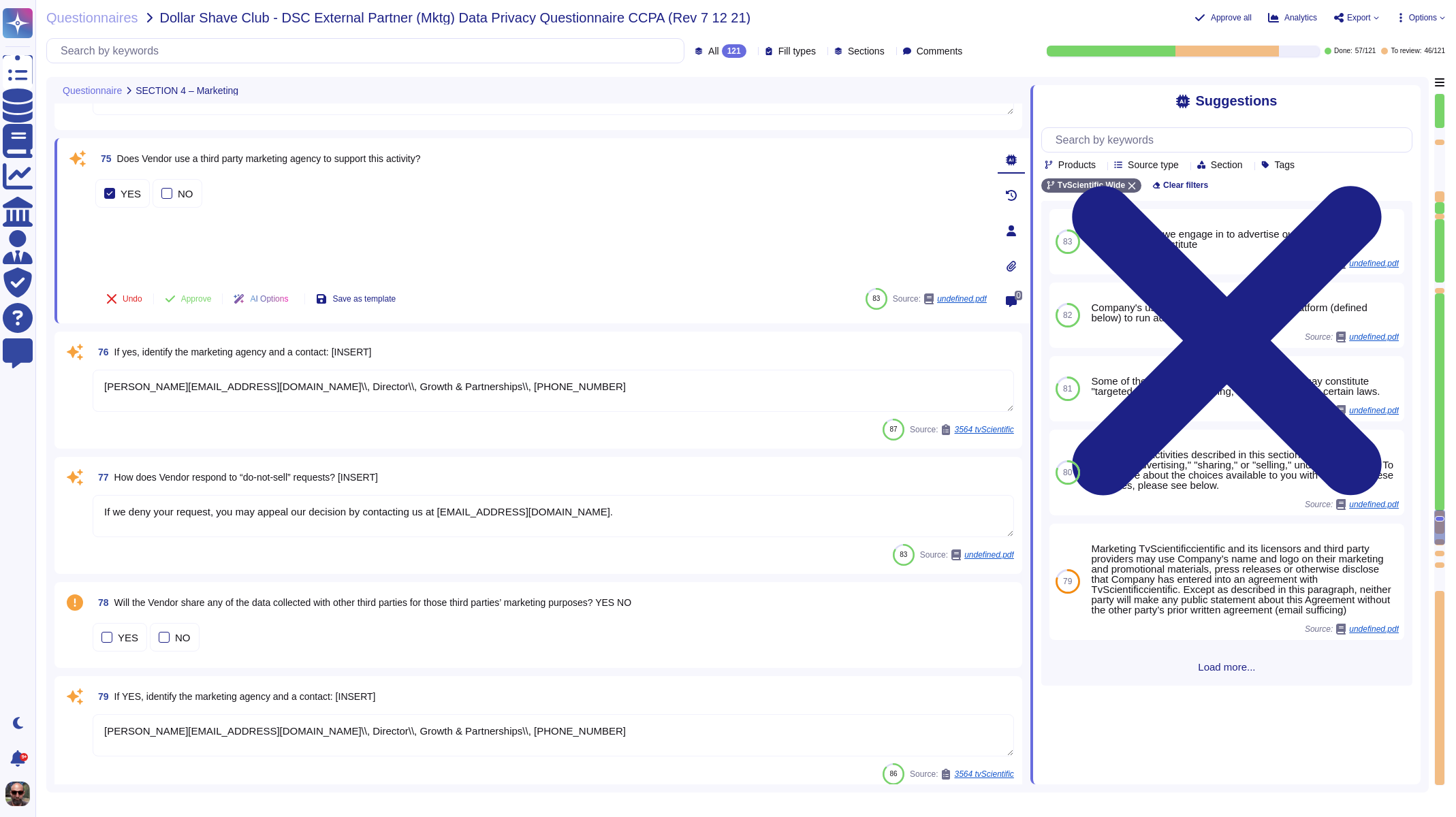
type textarea "Marketing messages are sent through email to stakeholders such as investors, bo…"
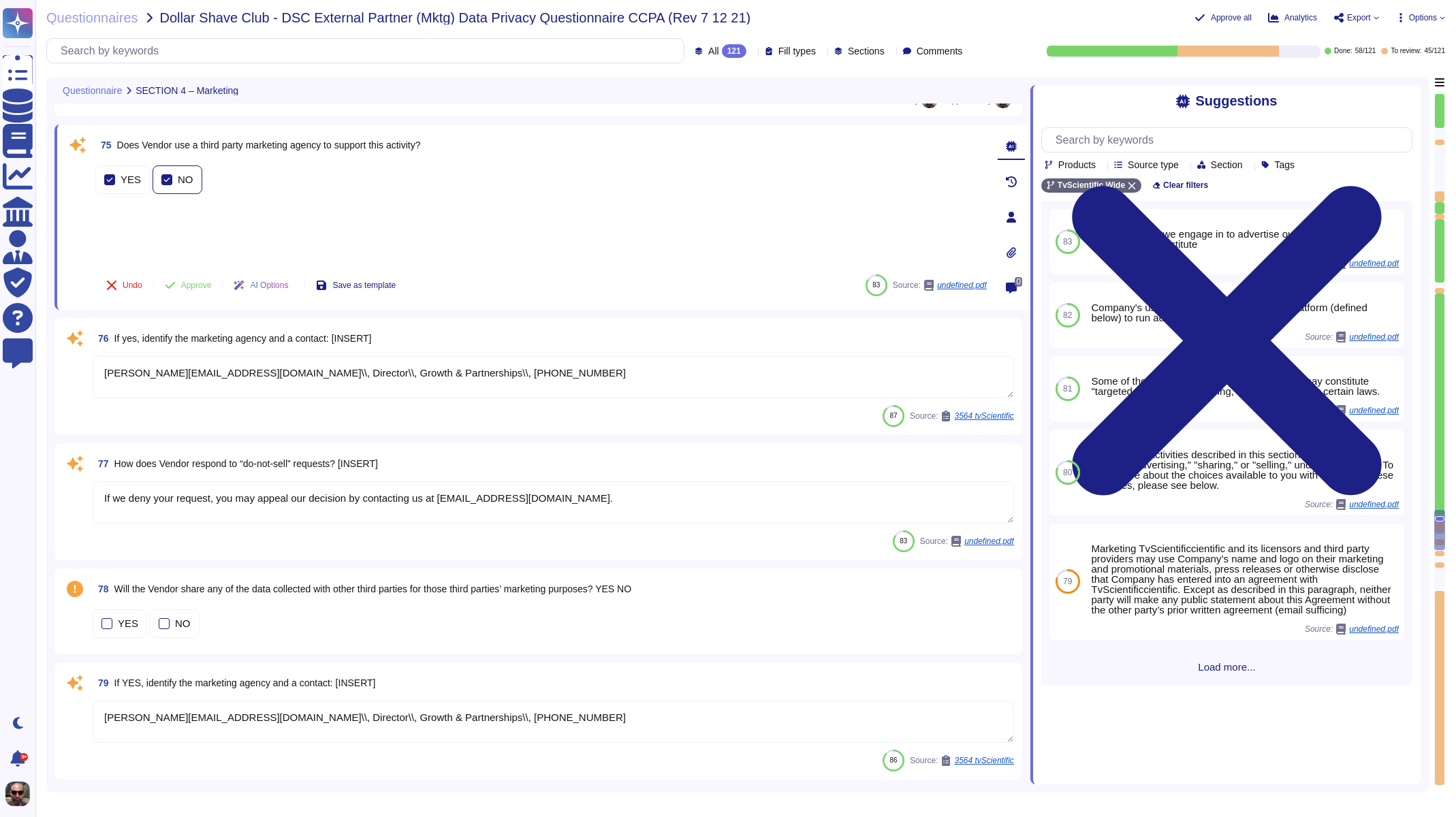
click at [169, 174] on div at bounding box center [167, 180] width 11 height 11
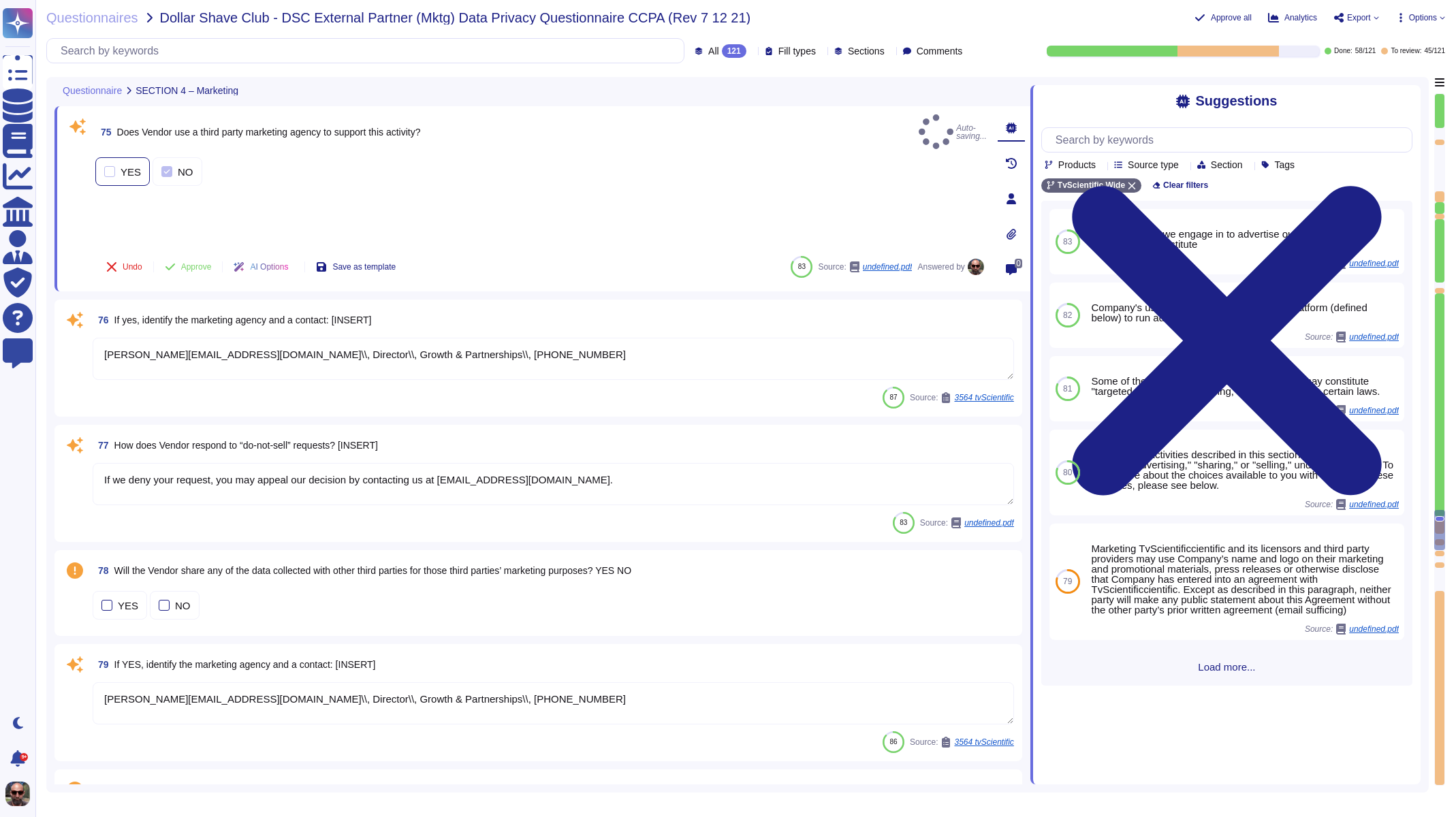
click at [101, 165] on div "YES" at bounding box center [123, 171] width 55 height 29
click at [189, 259] on button "Approve" at bounding box center [188, 267] width 69 height 27
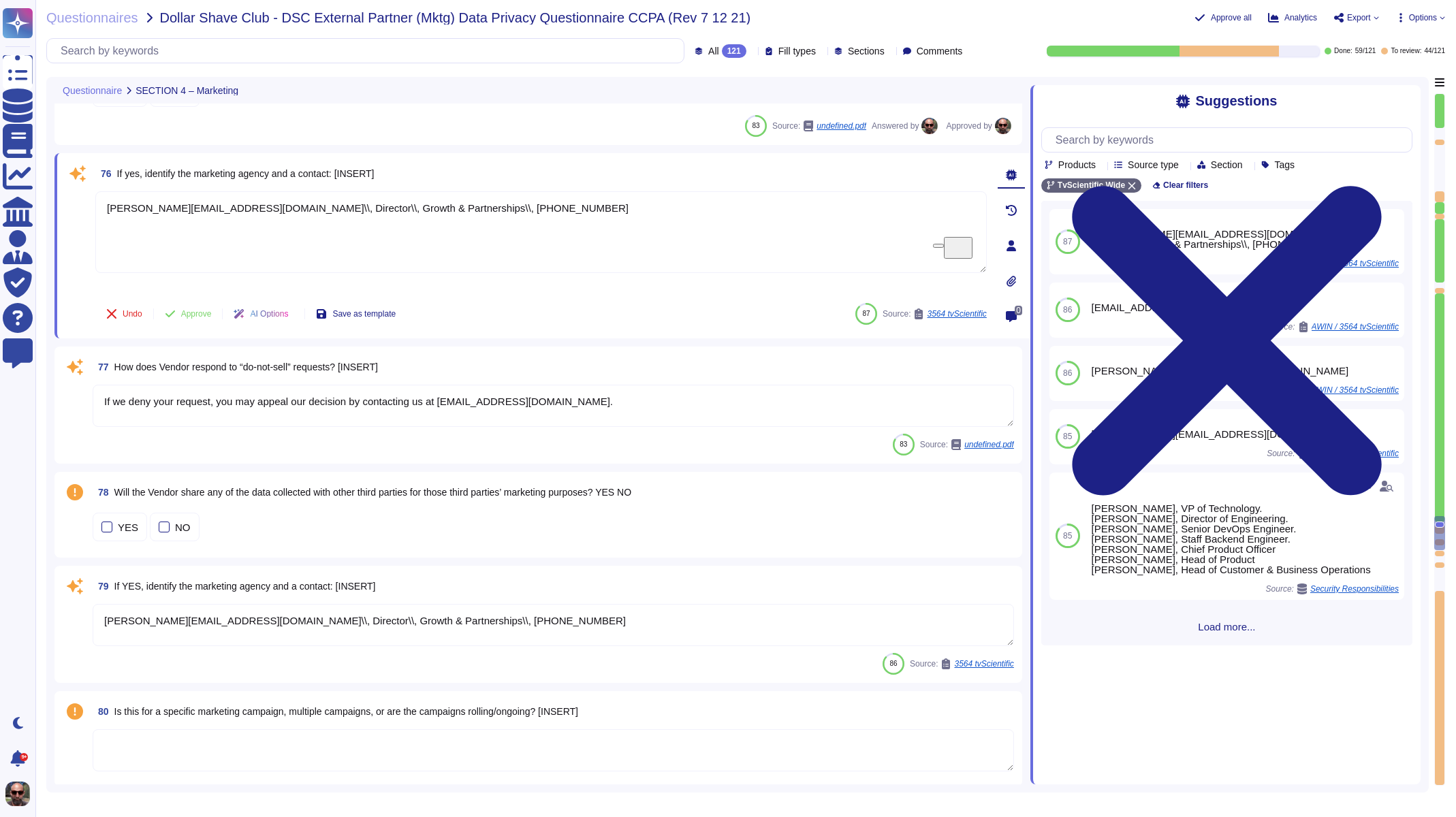
scroll to position [10593, 0]
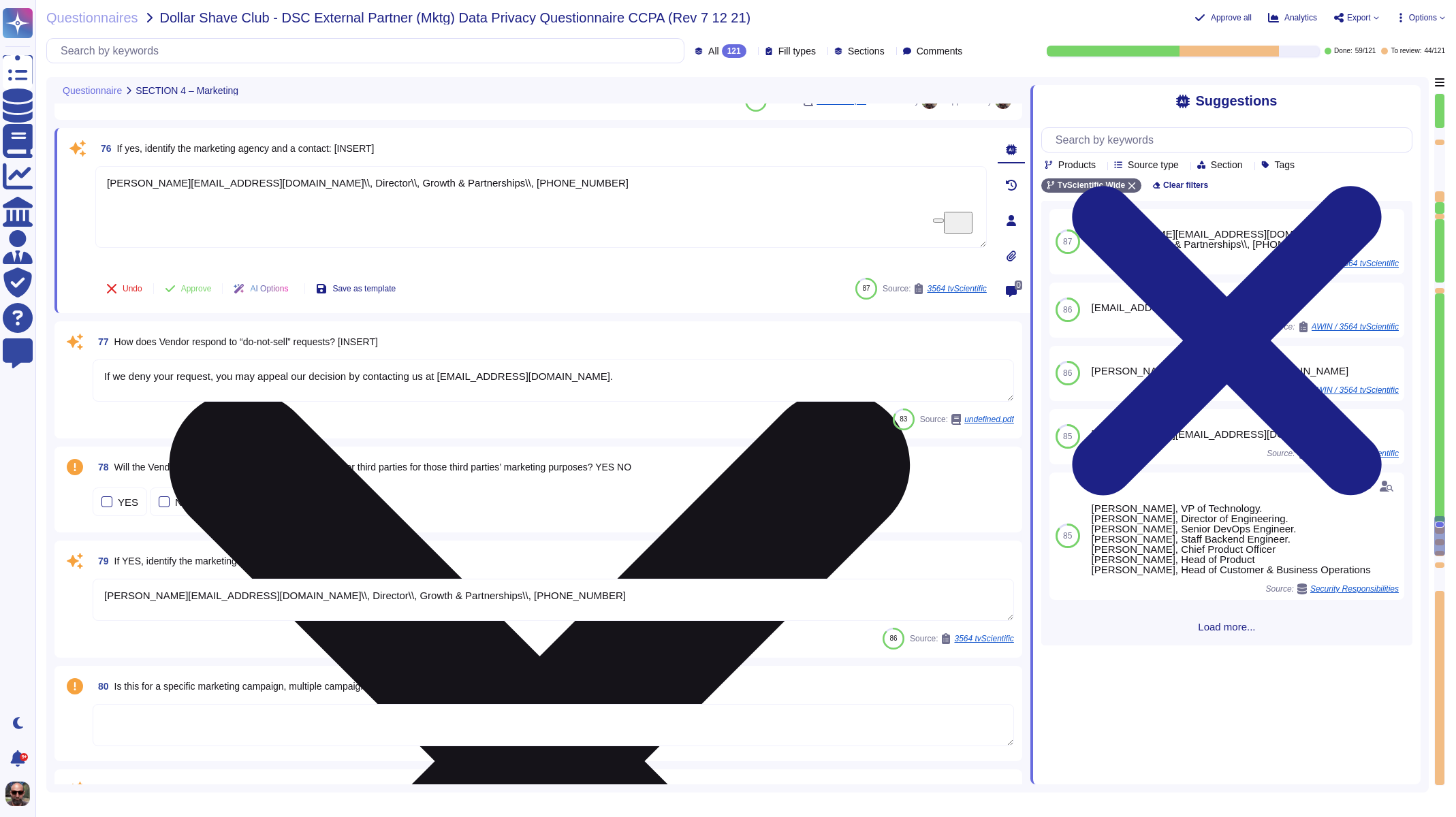
drag, startPoint x: 474, startPoint y: 179, endPoint x: 143, endPoint y: 168, distance: 331.2
click at [143, 168] on textarea "[PERSON_NAME][EMAIL_ADDRESS][DOMAIN_NAME]\\, Director\\, Growth & Partnerships\…" at bounding box center [541, 207] width 892 height 81
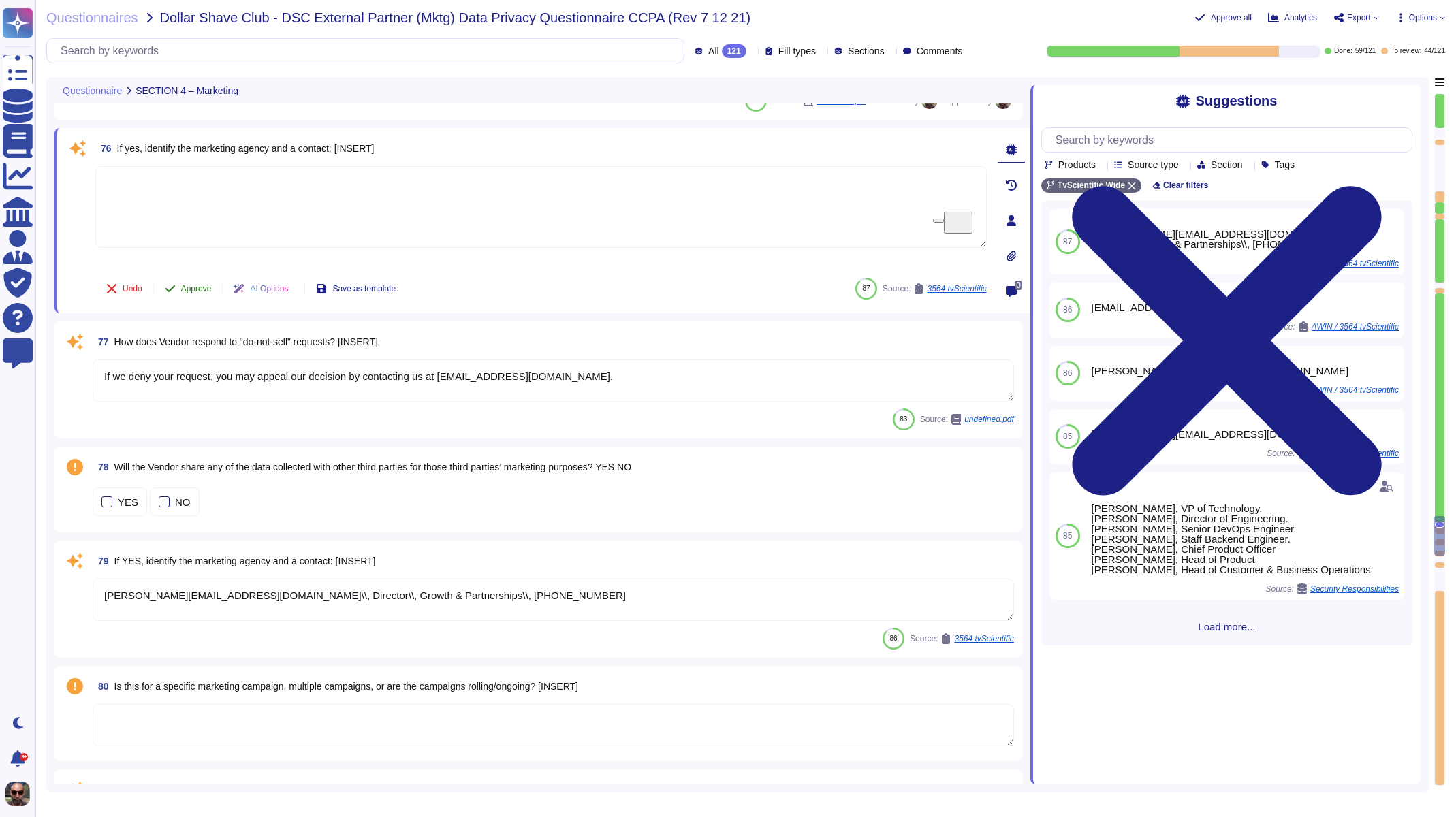
click at [199, 285] on span "Approve" at bounding box center [197, 289] width 31 height 8
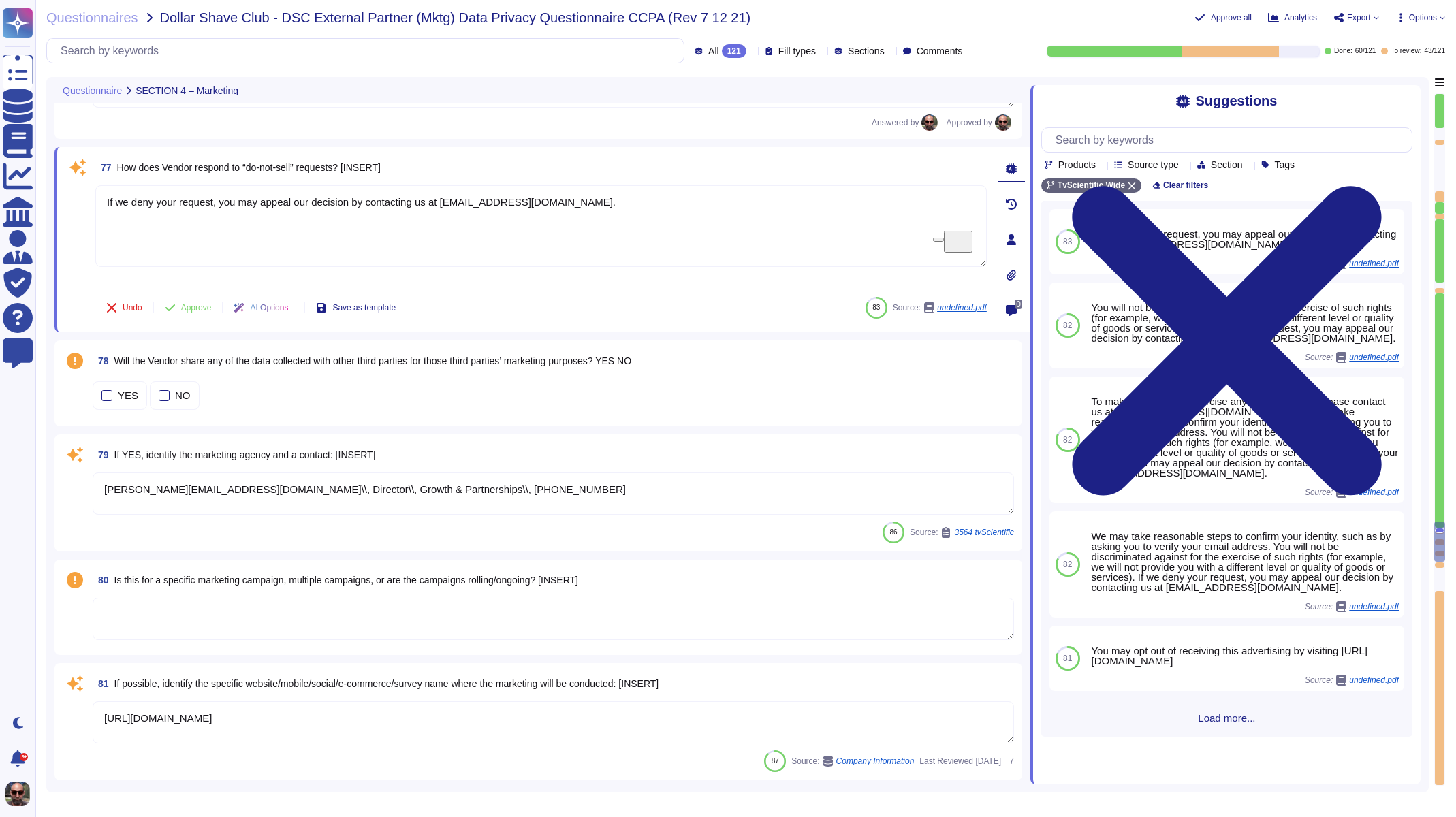
scroll to position [10743, 0]
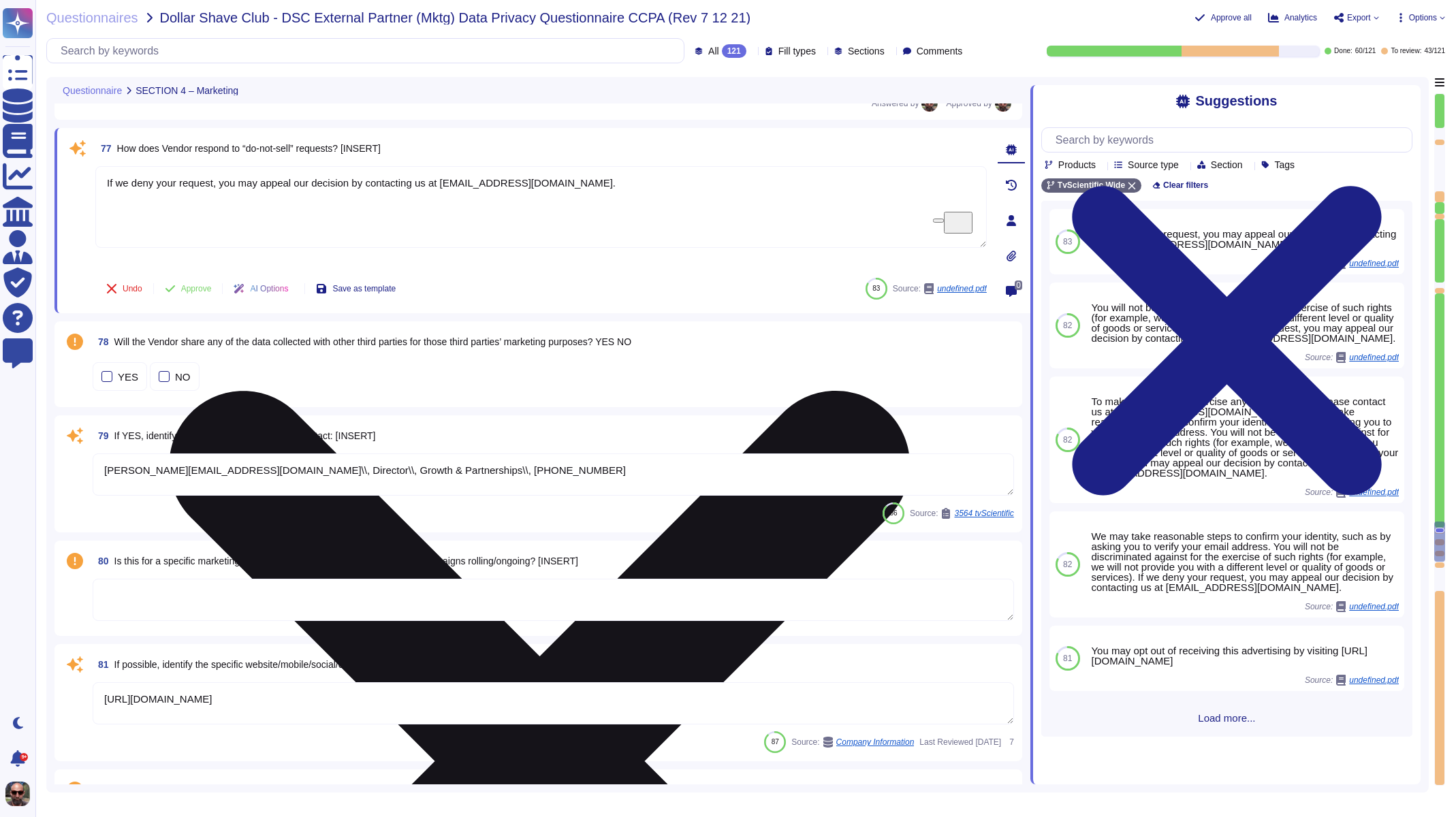
click at [362, 188] on textarea "If we deny your request, you may appeal our decision by contacting us at [EMAIL…" at bounding box center [541, 207] width 892 height 81
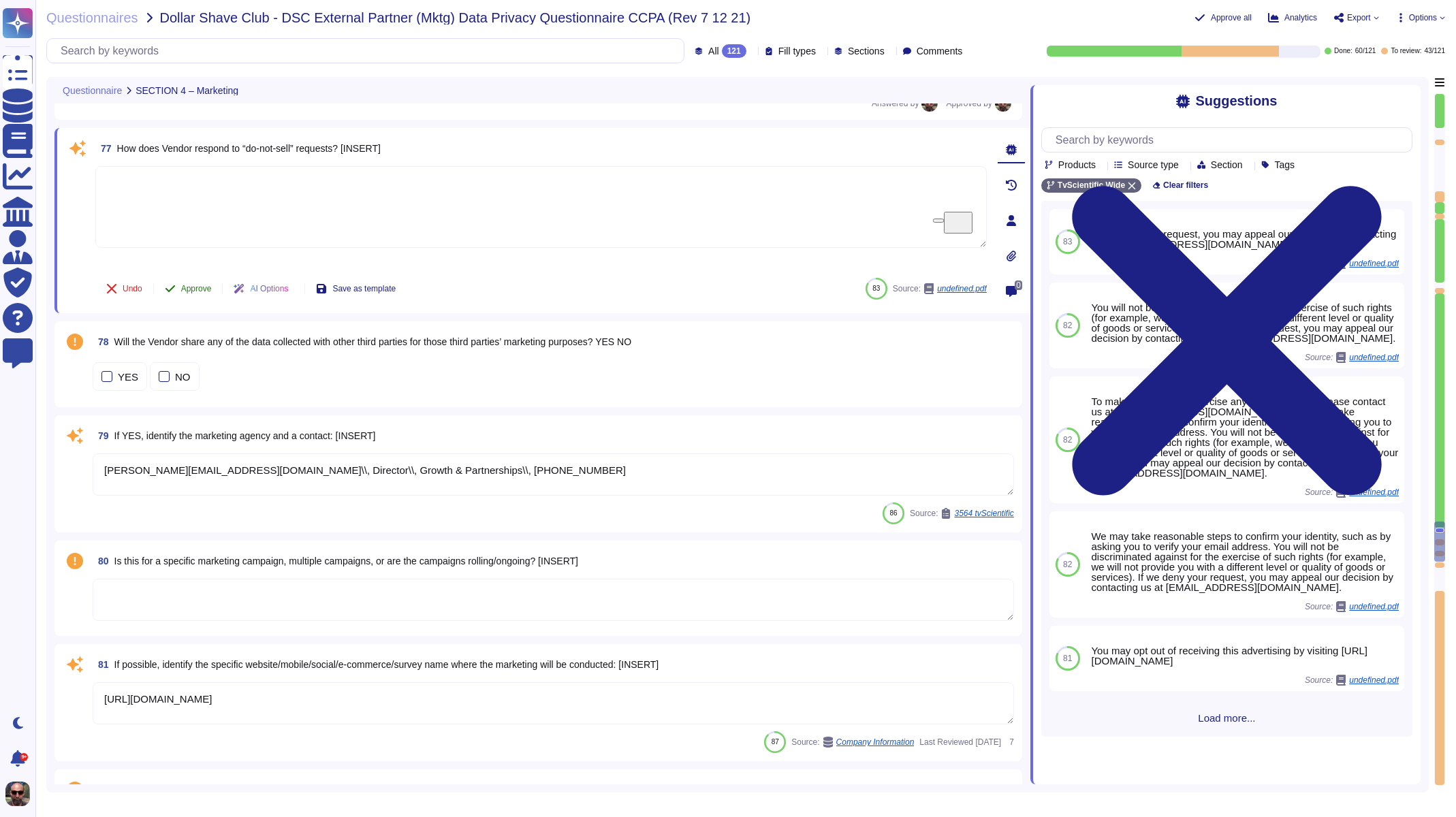
click at [201, 285] on span "Approve" at bounding box center [197, 289] width 31 height 8
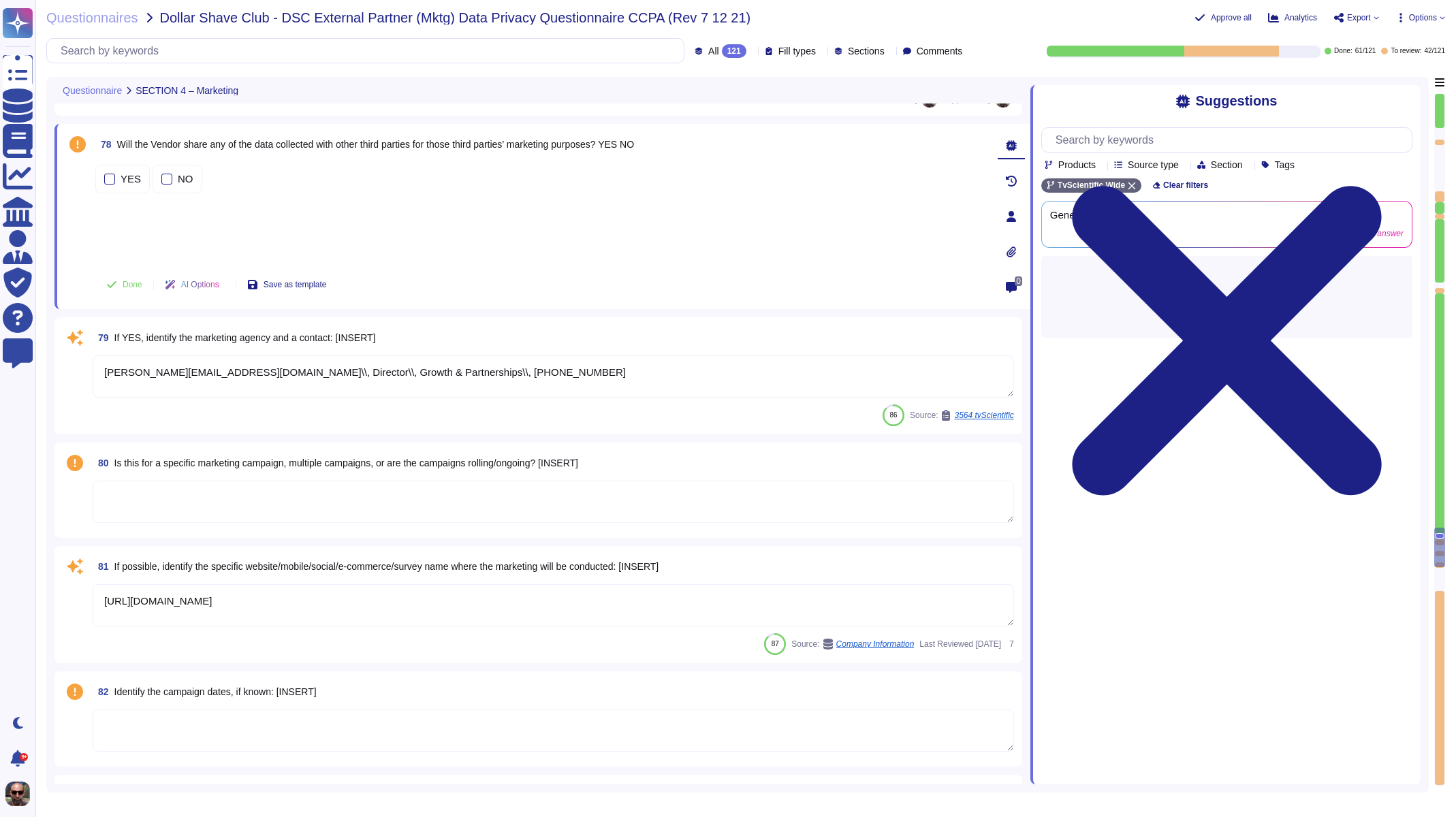
scroll to position [10892, 0]
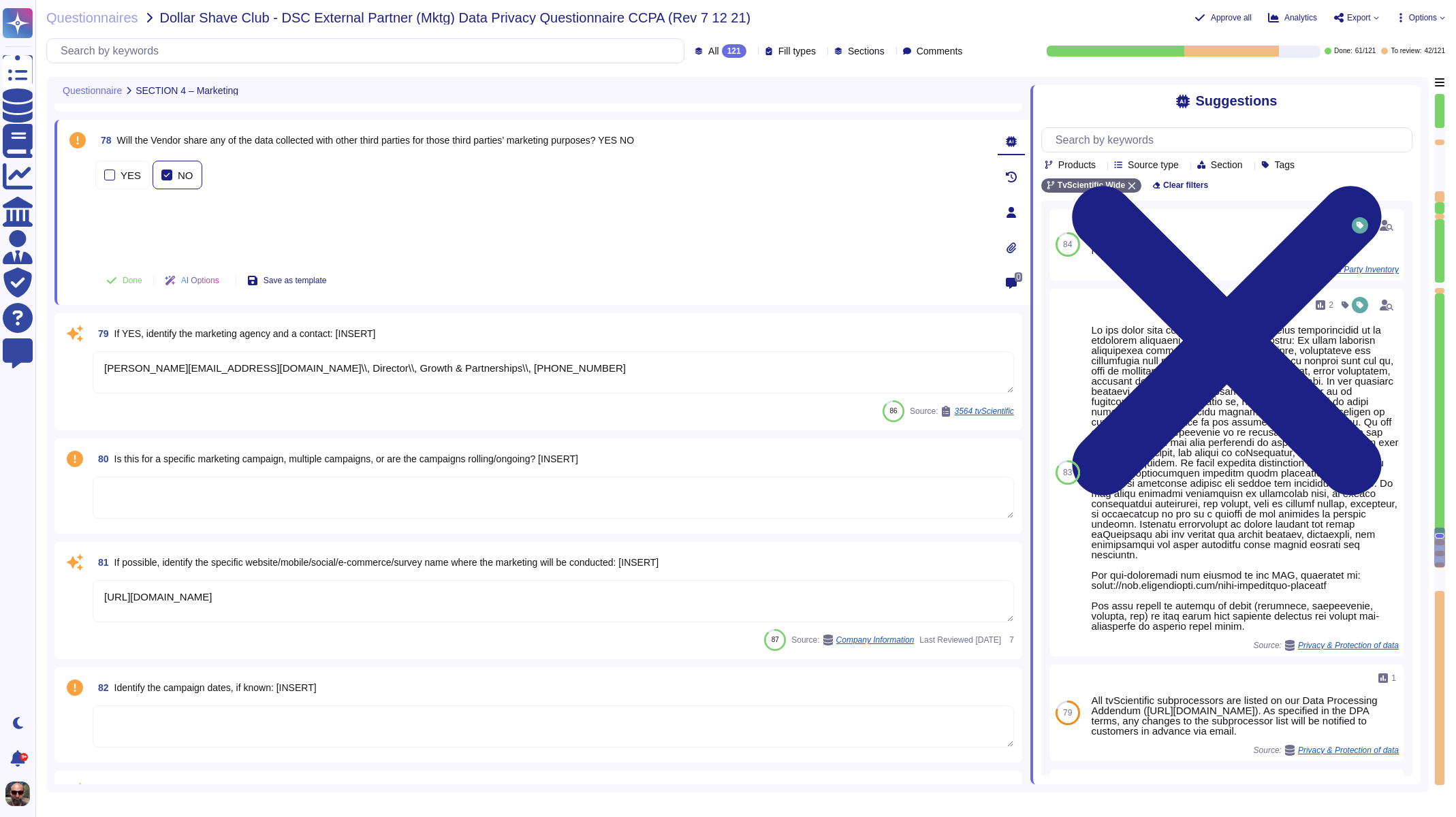
click at [166, 180] on div at bounding box center [167, 175] width 11 height 11
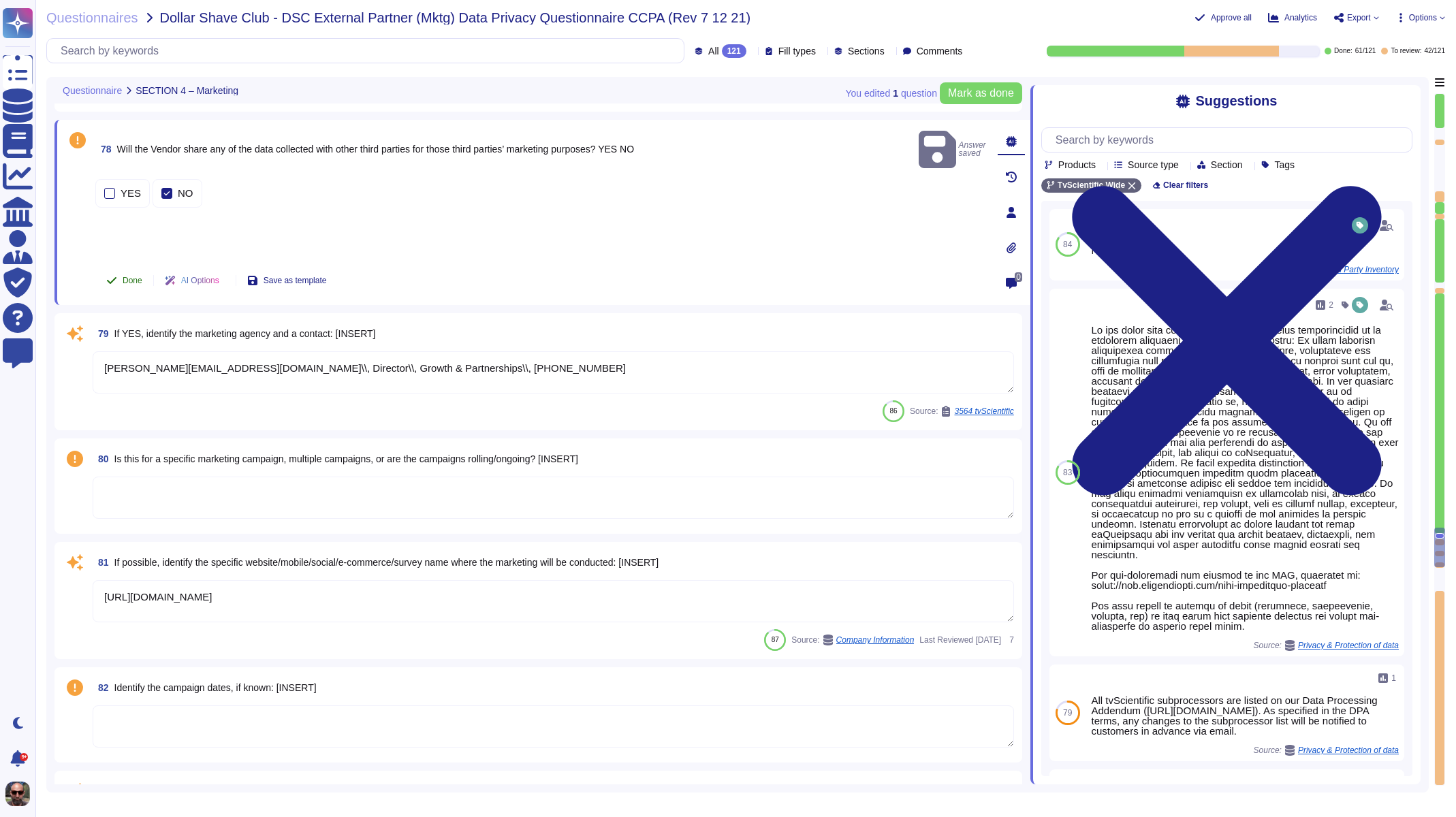
click at [119, 283] on button "Done" at bounding box center [124, 280] width 58 height 27
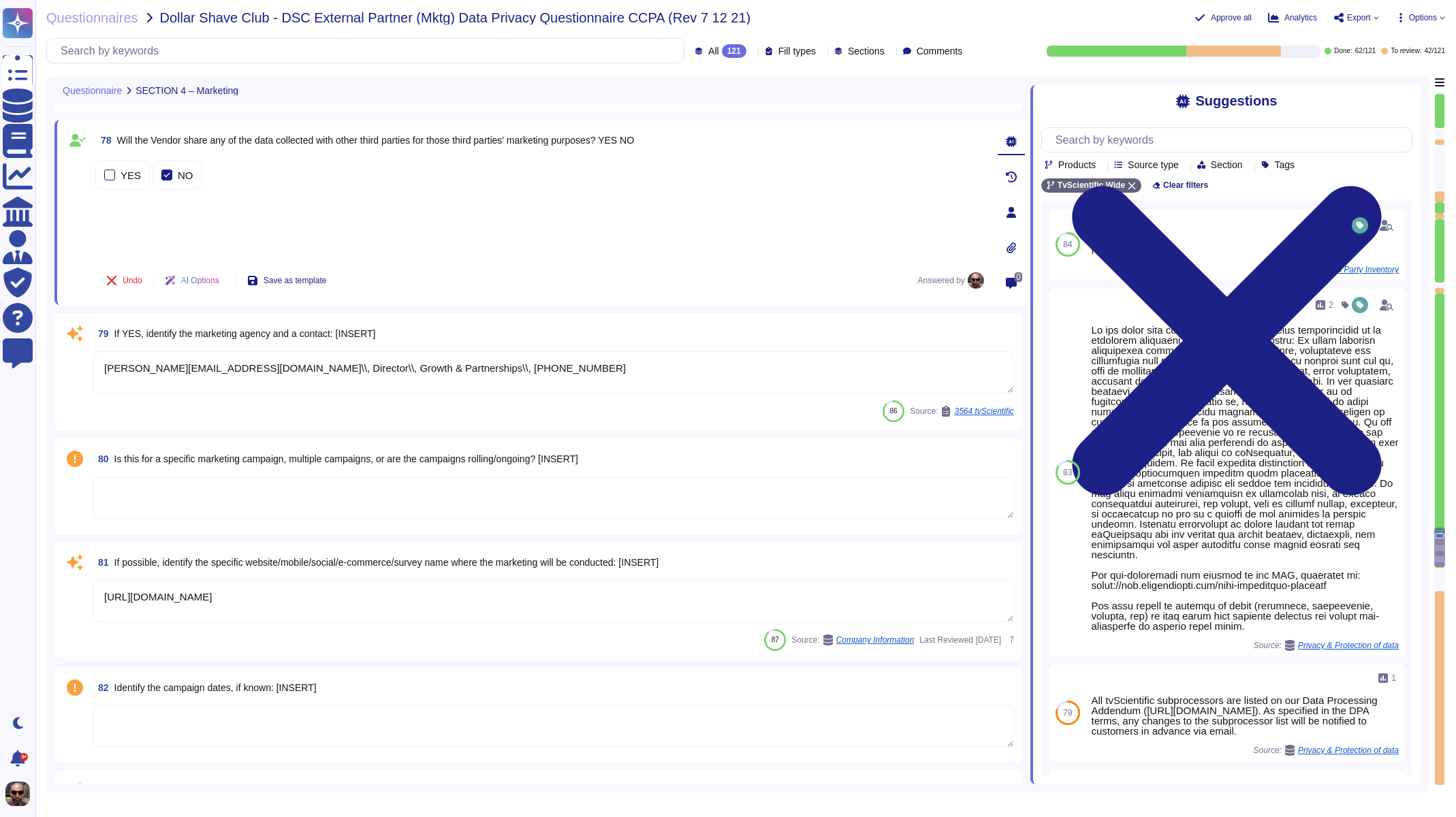
click at [187, 376] on textarea "[PERSON_NAME][EMAIL_ADDRESS][DOMAIN_NAME]\\, Director\\, Growth & Partnerships\…" at bounding box center [553, 372] width 921 height 42
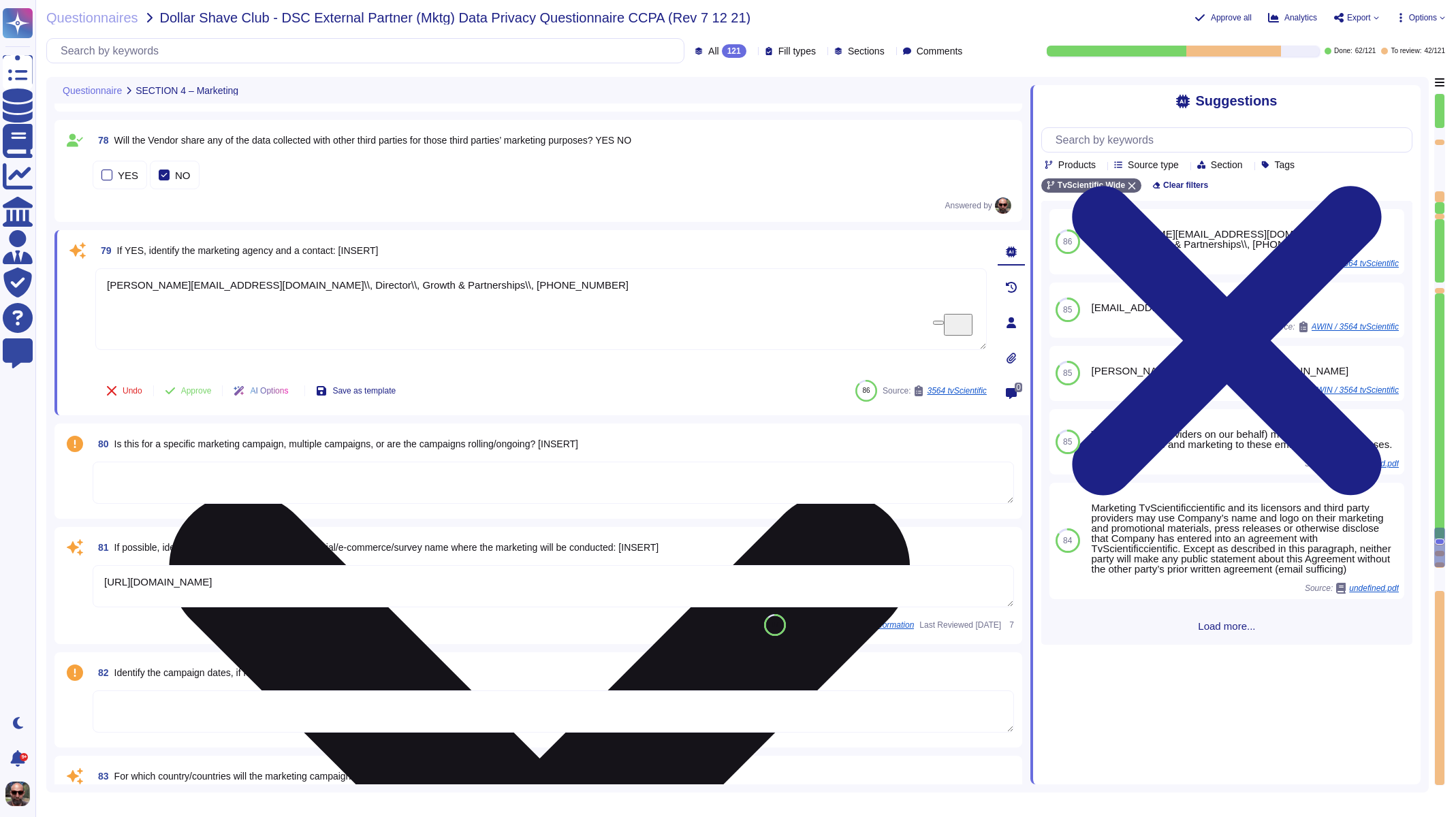
click at [209, 293] on textarea "[PERSON_NAME][EMAIL_ADDRESS][DOMAIN_NAME]\\, Director\\, Growth & Partnerships\…" at bounding box center [541, 309] width 892 height 81
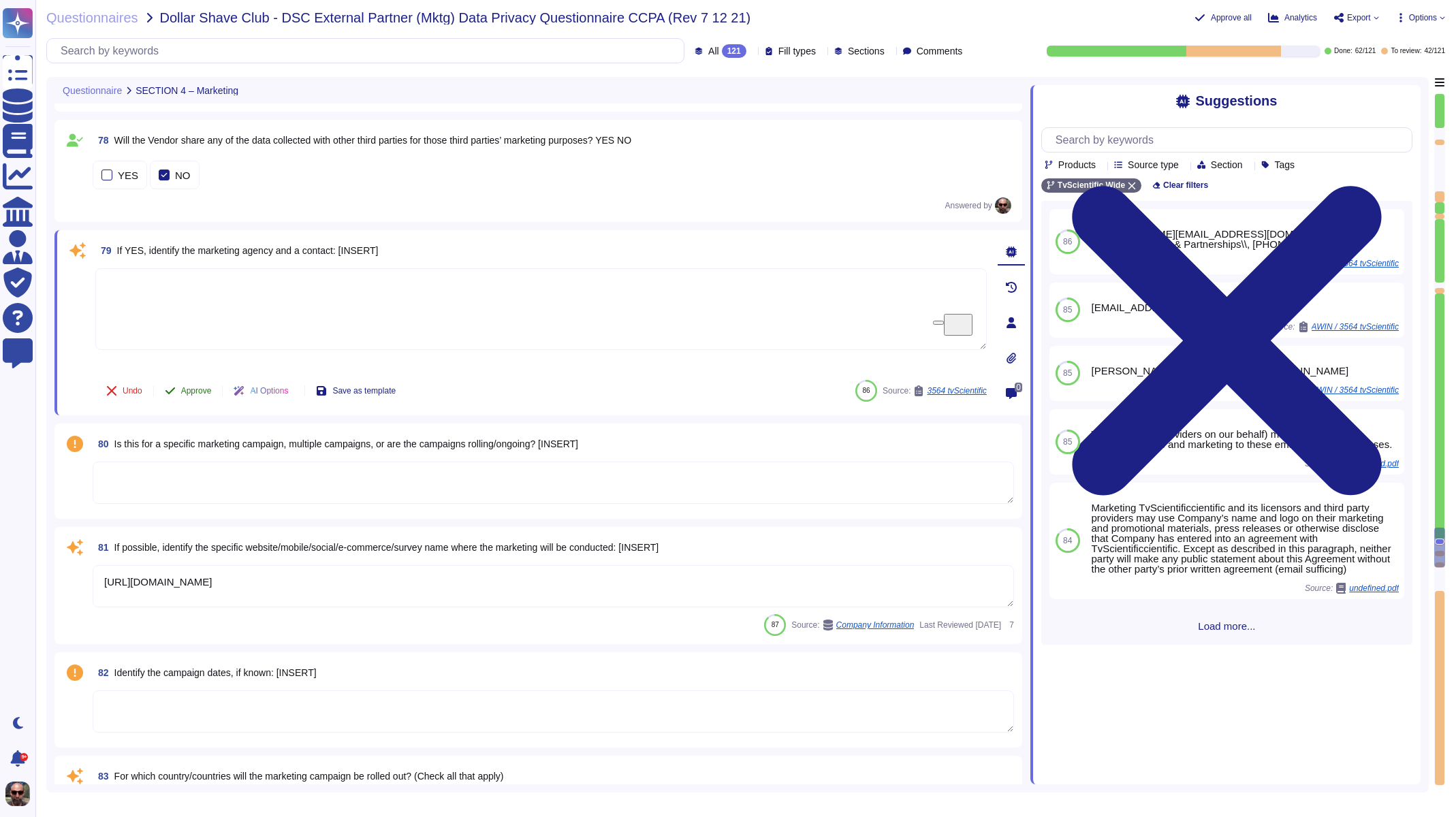
click at [190, 389] on span "Approve" at bounding box center [197, 391] width 31 height 8
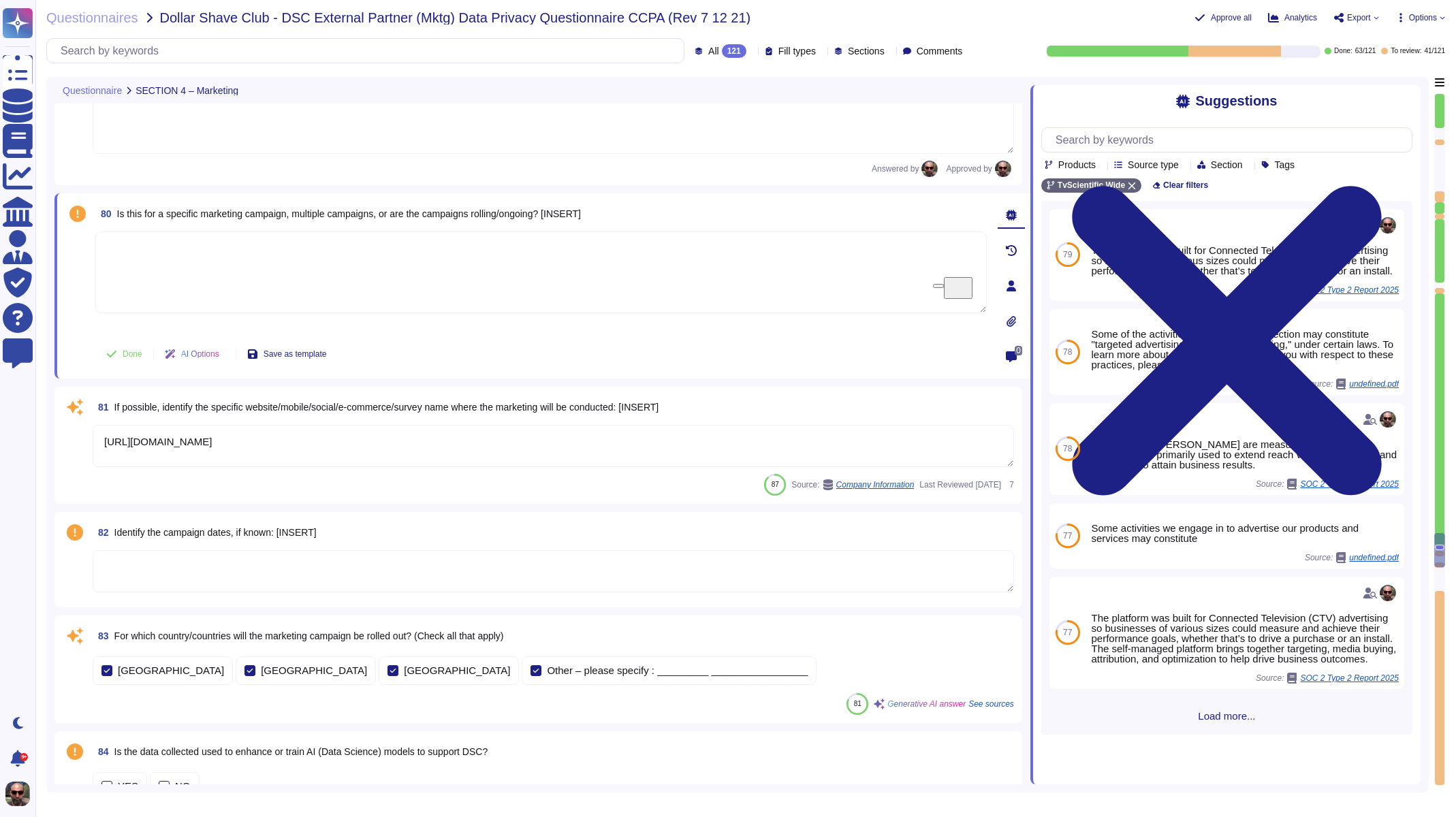
scroll to position [11144, 0]
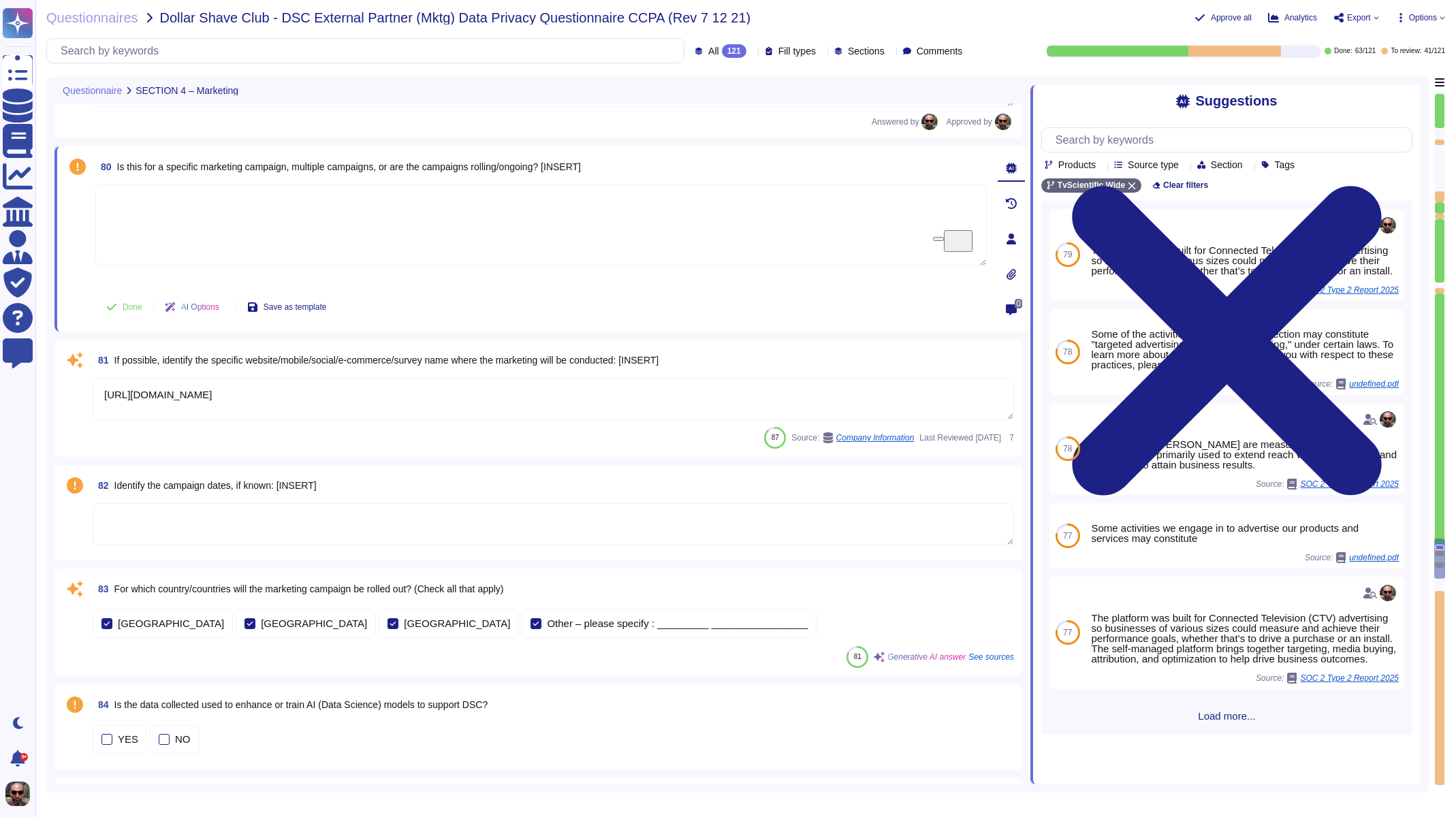
type textarea "The partners whose data is utilized in developing or enhancing the models inclu…"
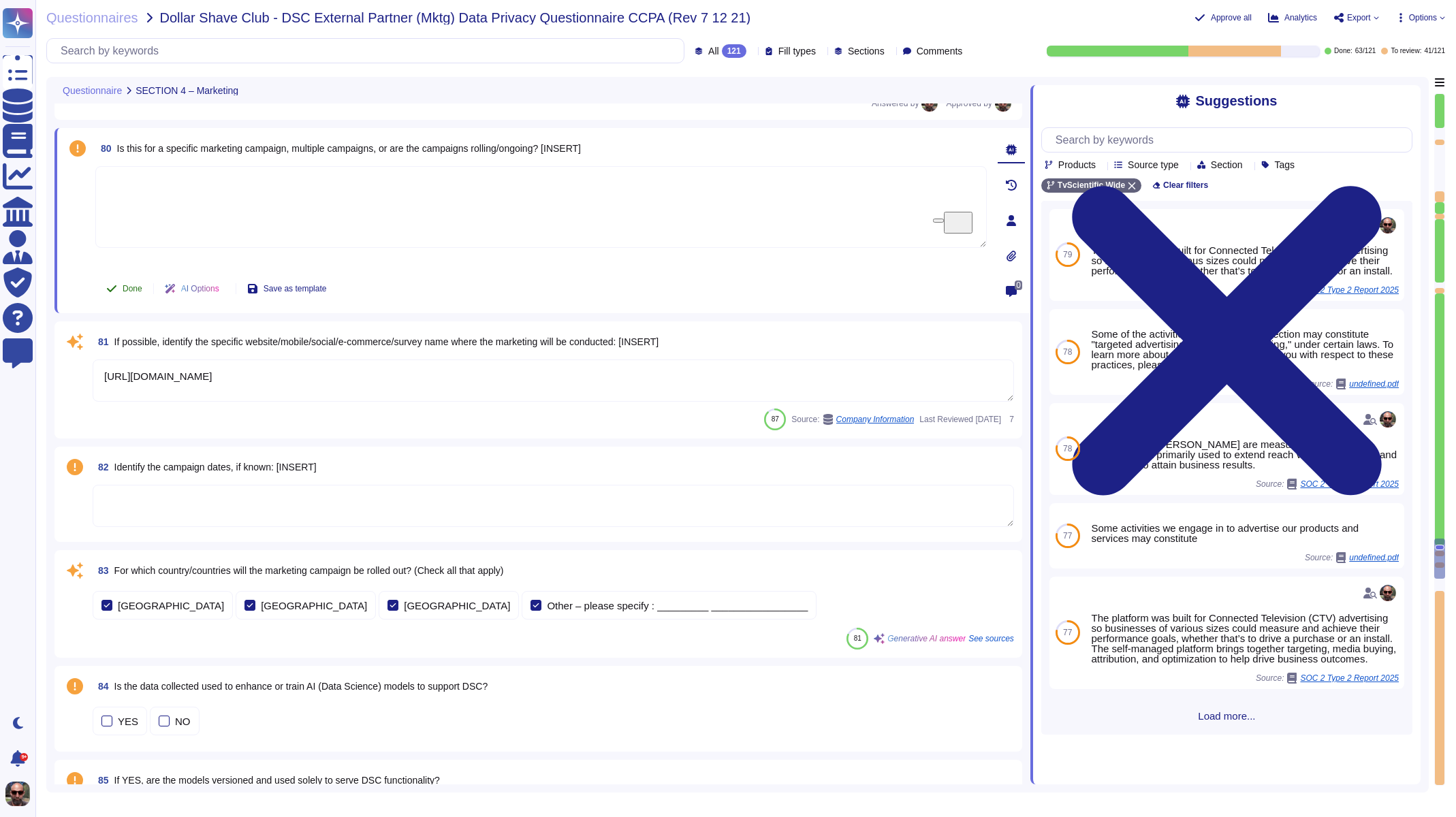
click at [123, 285] on span "Done" at bounding box center [132, 289] width 20 height 8
click at [200, 382] on textarea "[URL][DOMAIN_NAME]" at bounding box center [553, 381] width 921 height 42
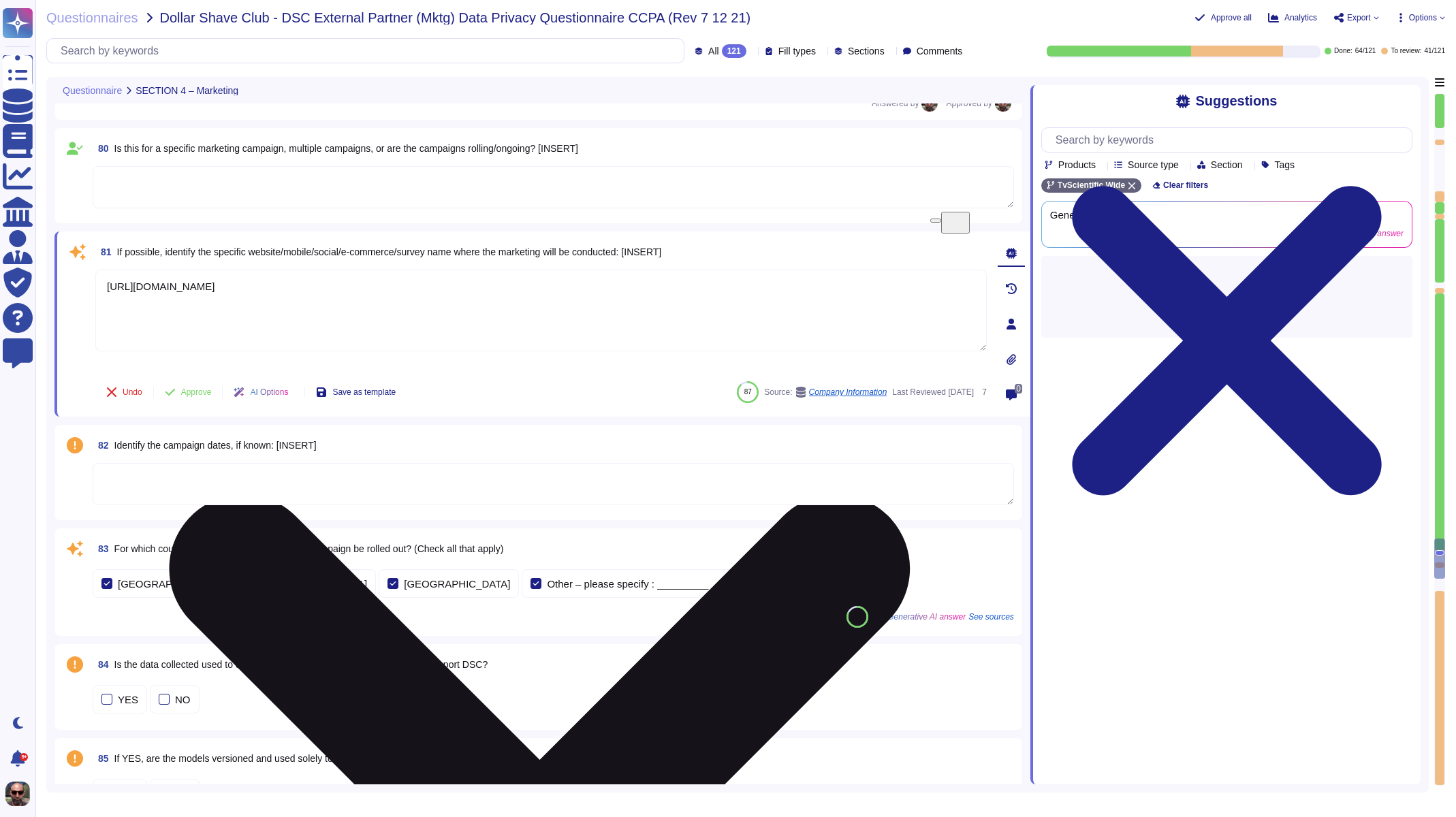
click at [200, 382] on button "Approve" at bounding box center [188, 392] width 69 height 27
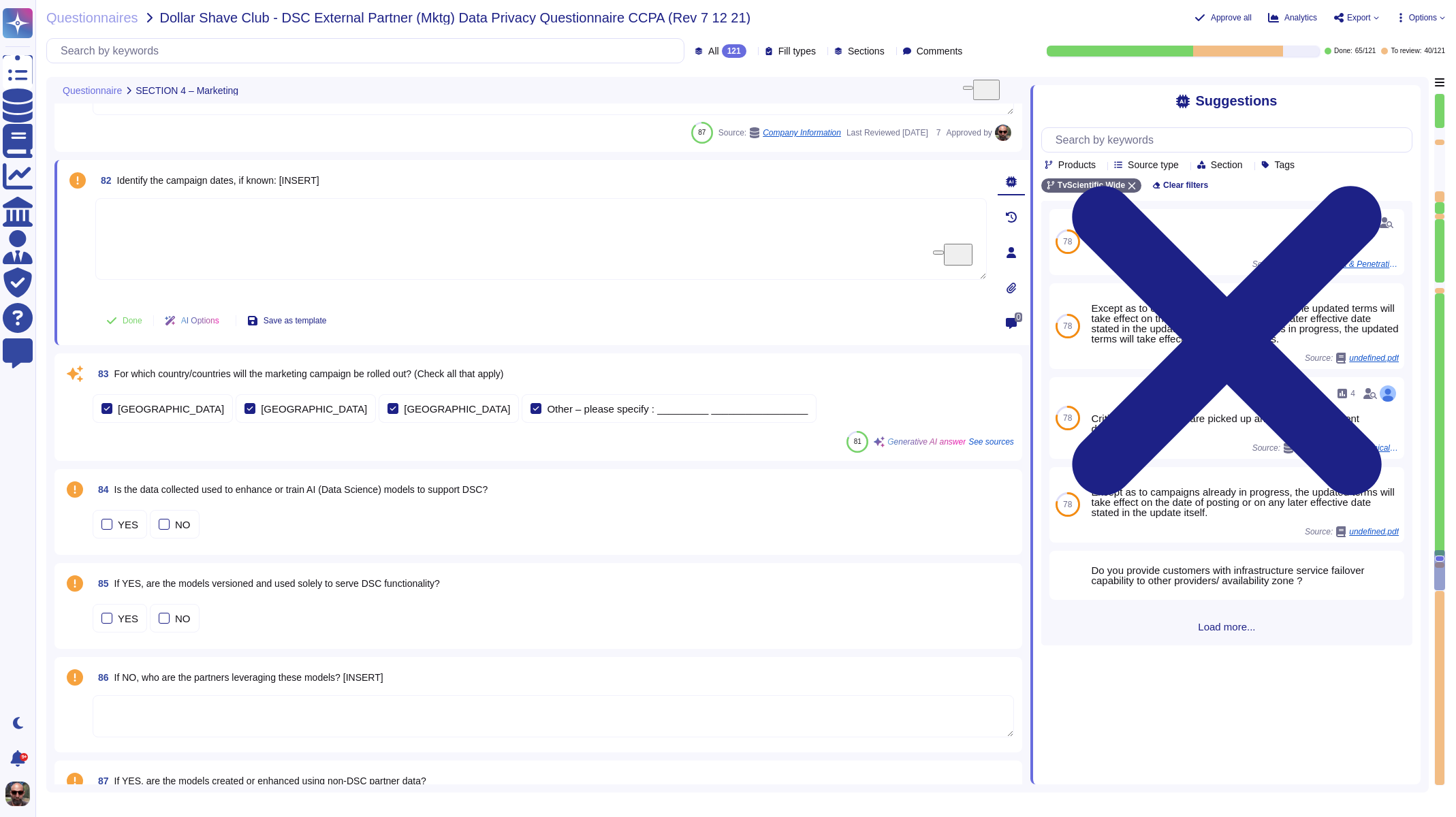
type textarea "Some of the activities described in this section may constitute "targeted adver…"
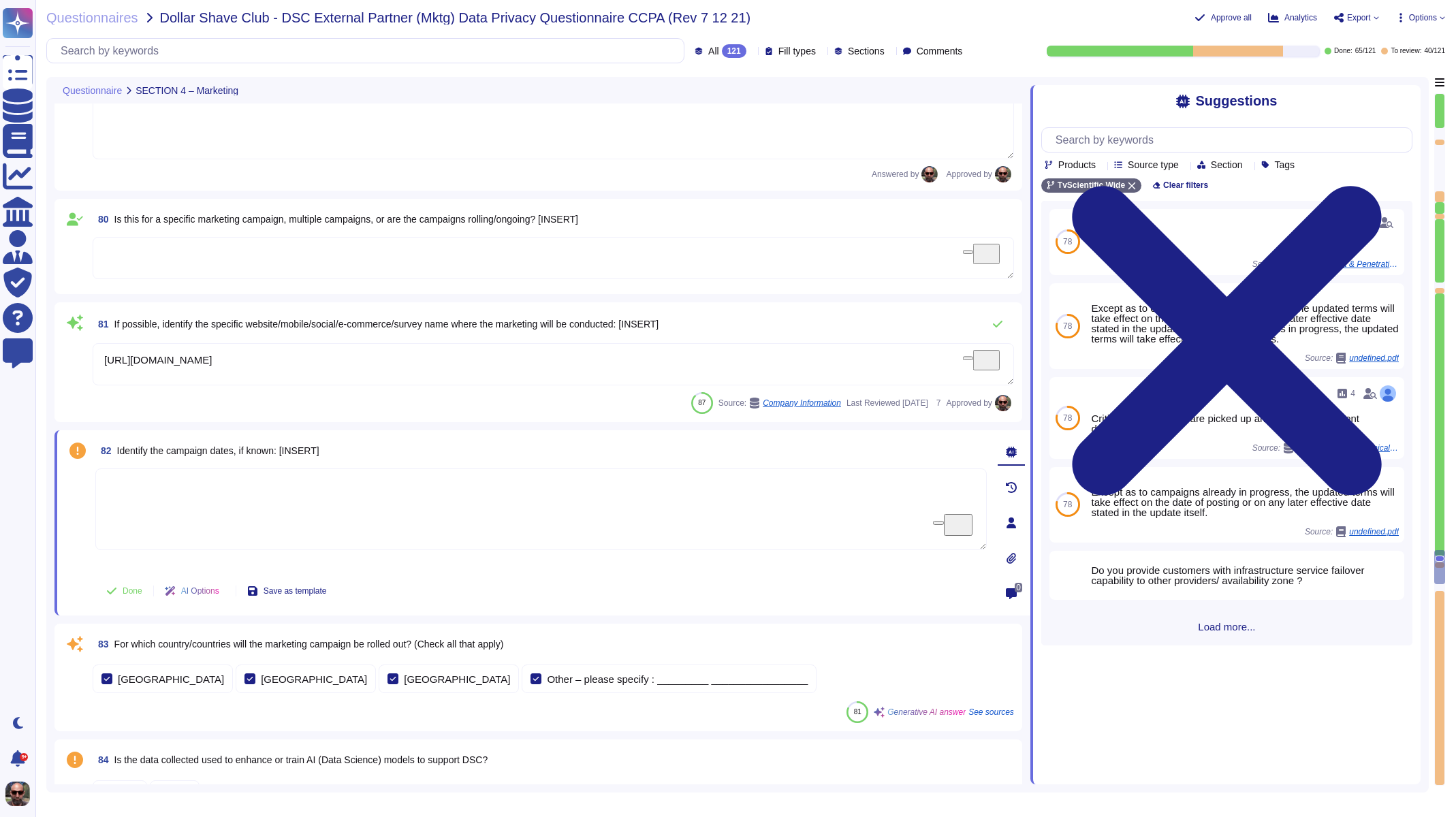
scroll to position [10936, 0]
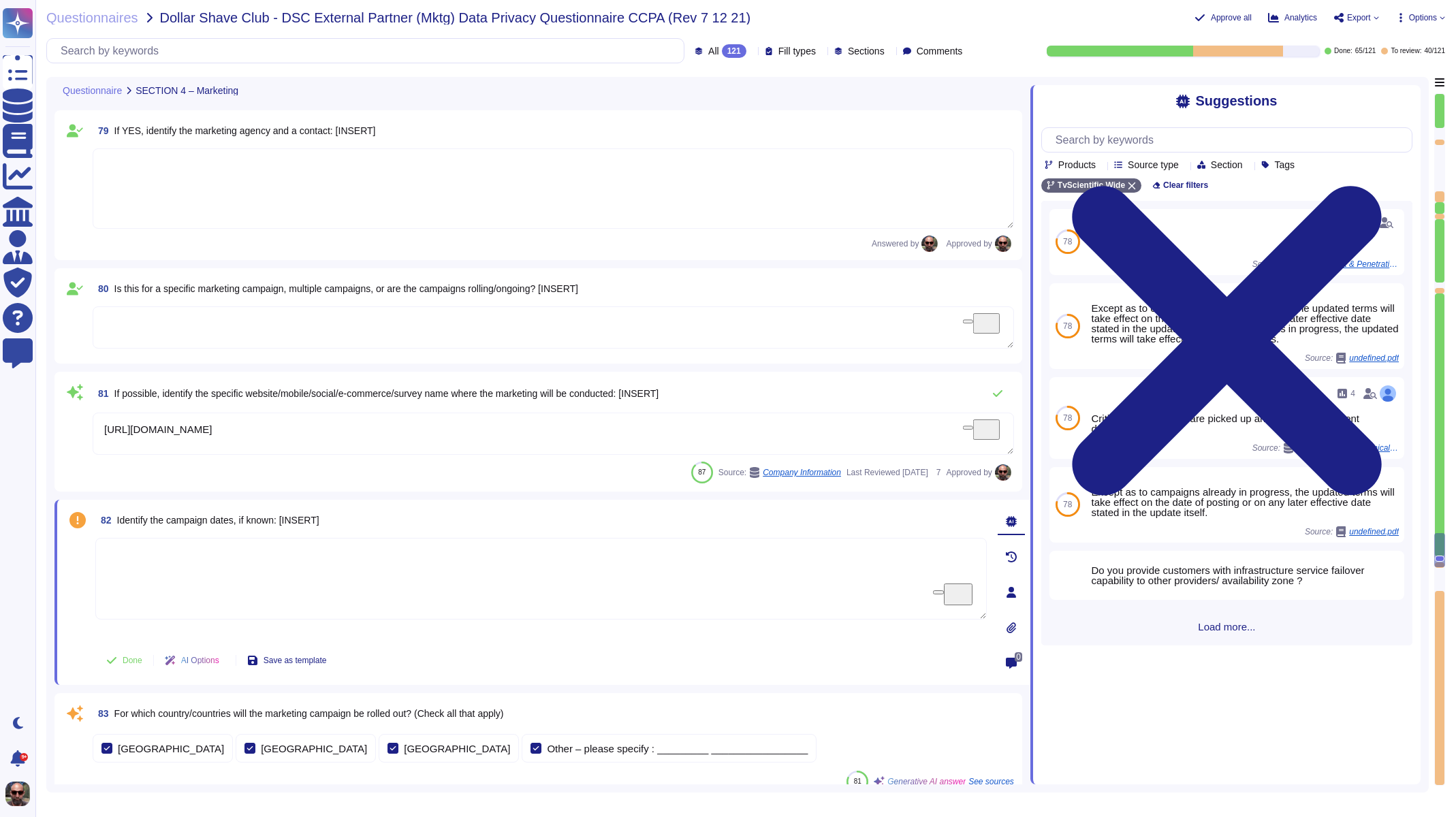
type textarea "The partners whose data is utilized in developing or enhancing the models inclu…"
click at [222, 428] on textarea "[URL][DOMAIN_NAME]" at bounding box center [553, 433] width 921 height 42
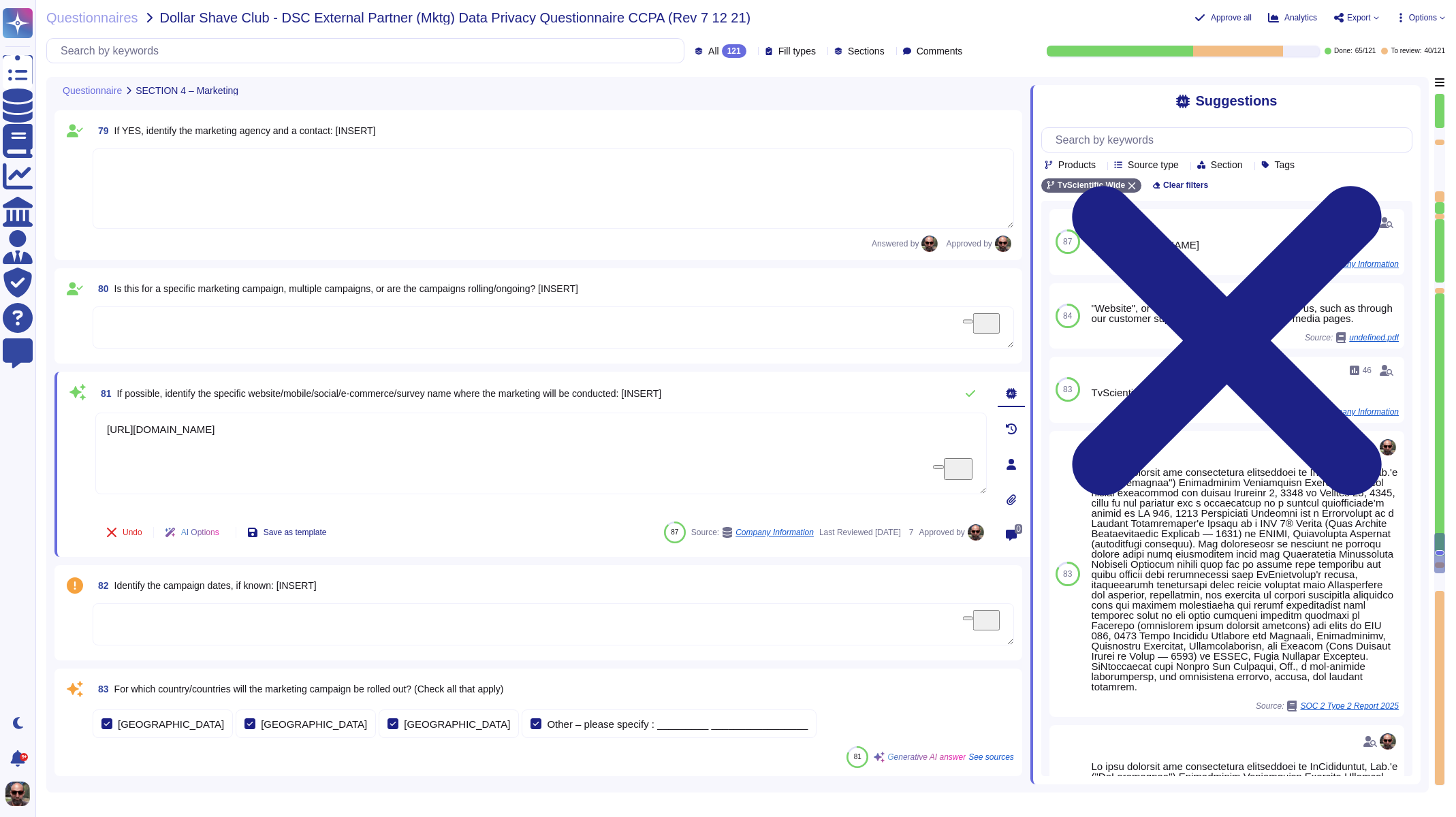
drag, startPoint x: 254, startPoint y: 430, endPoint x: 59, endPoint y: 433, distance: 195.0
click at [59, 433] on div "81 If possible, identify the specific website/mobile/social/e-commerce/survey n…" at bounding box center [542, 464] width 976 height 185
click at [114, 523] on button "Undo" at bounding box center [124, 532] width 58 height 27
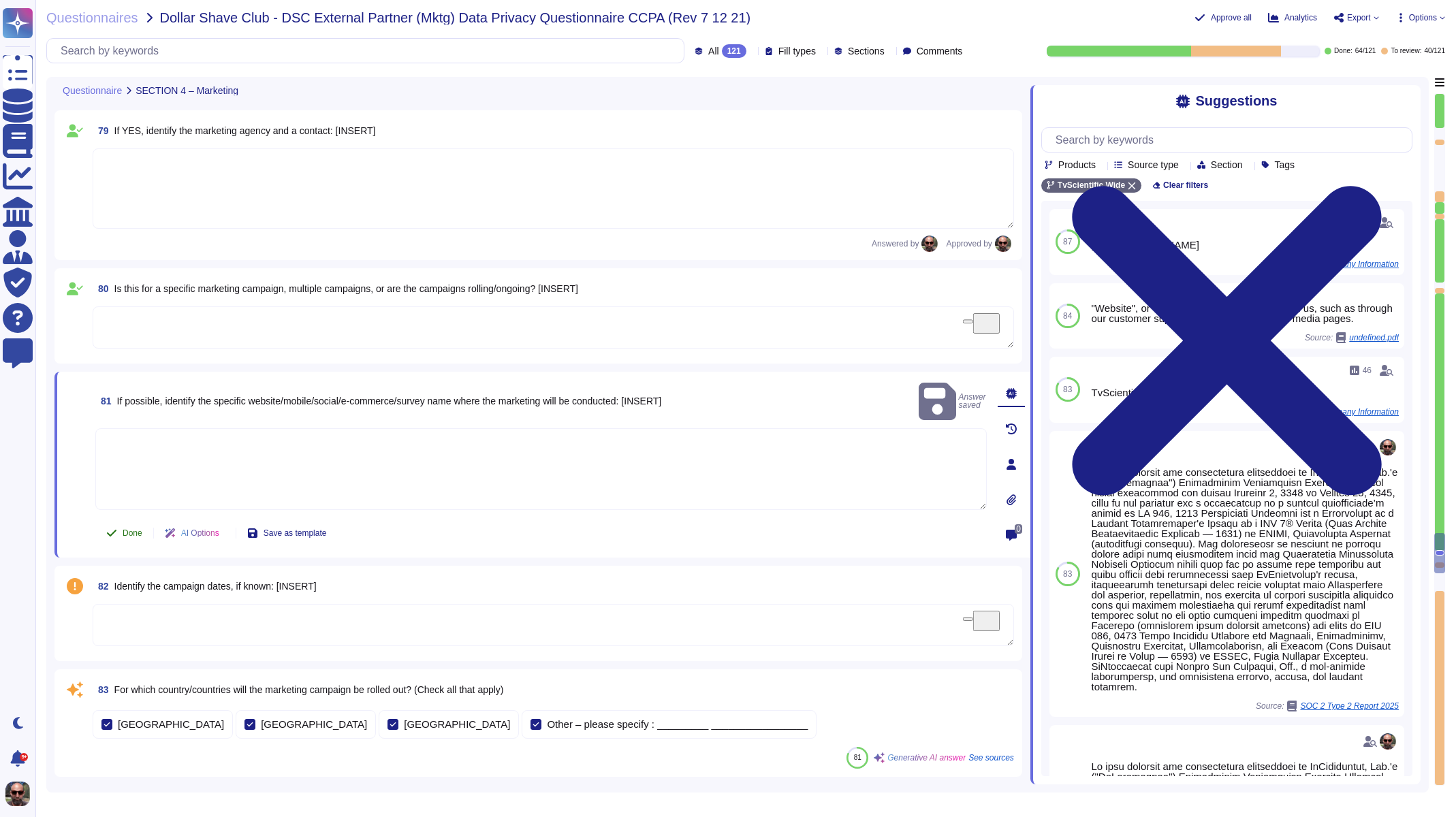
click at [117, 526] on button "Done" at bounding box center [124, 532] width 58 height 27
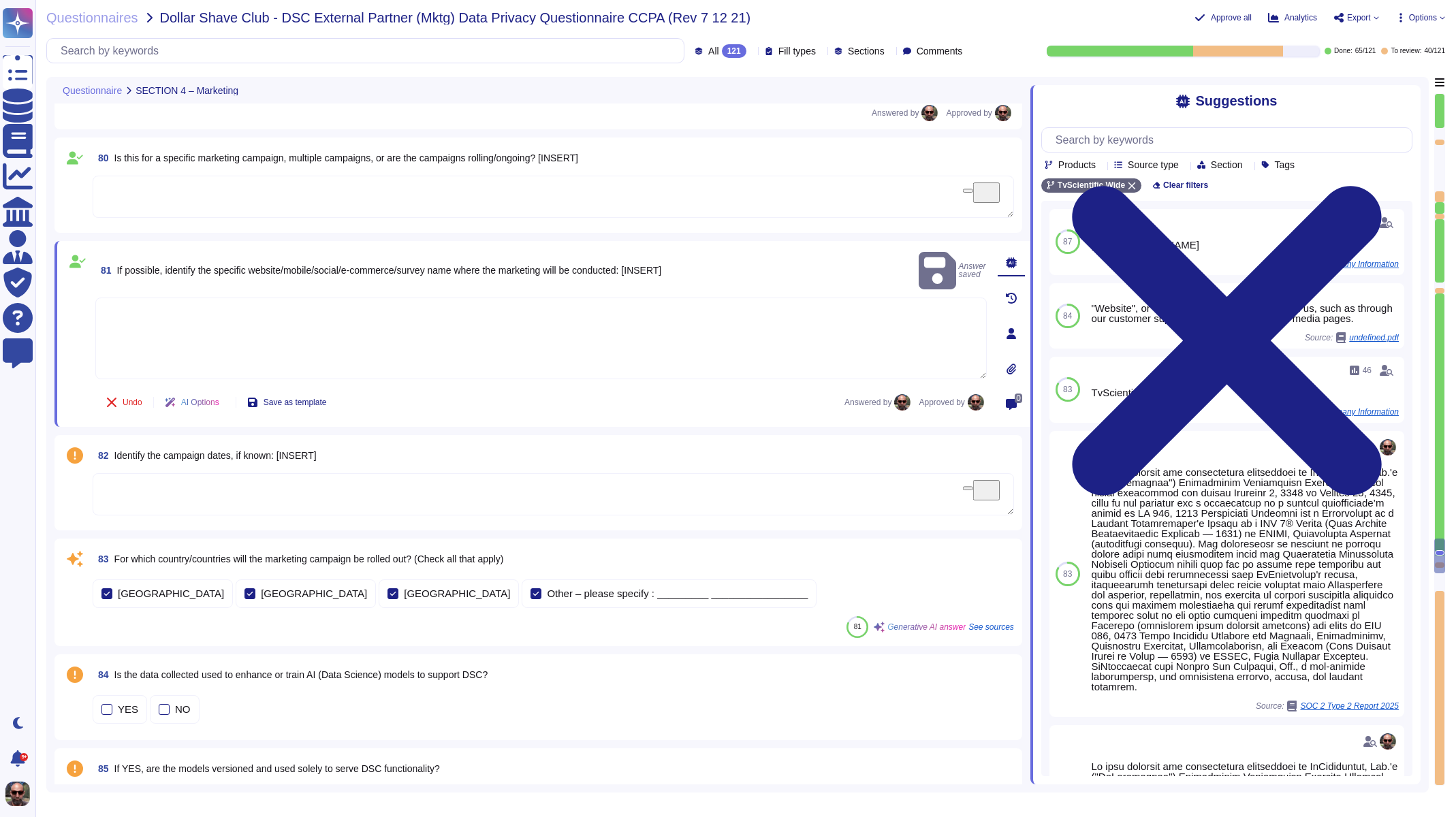
scroll to position [11103, 0]
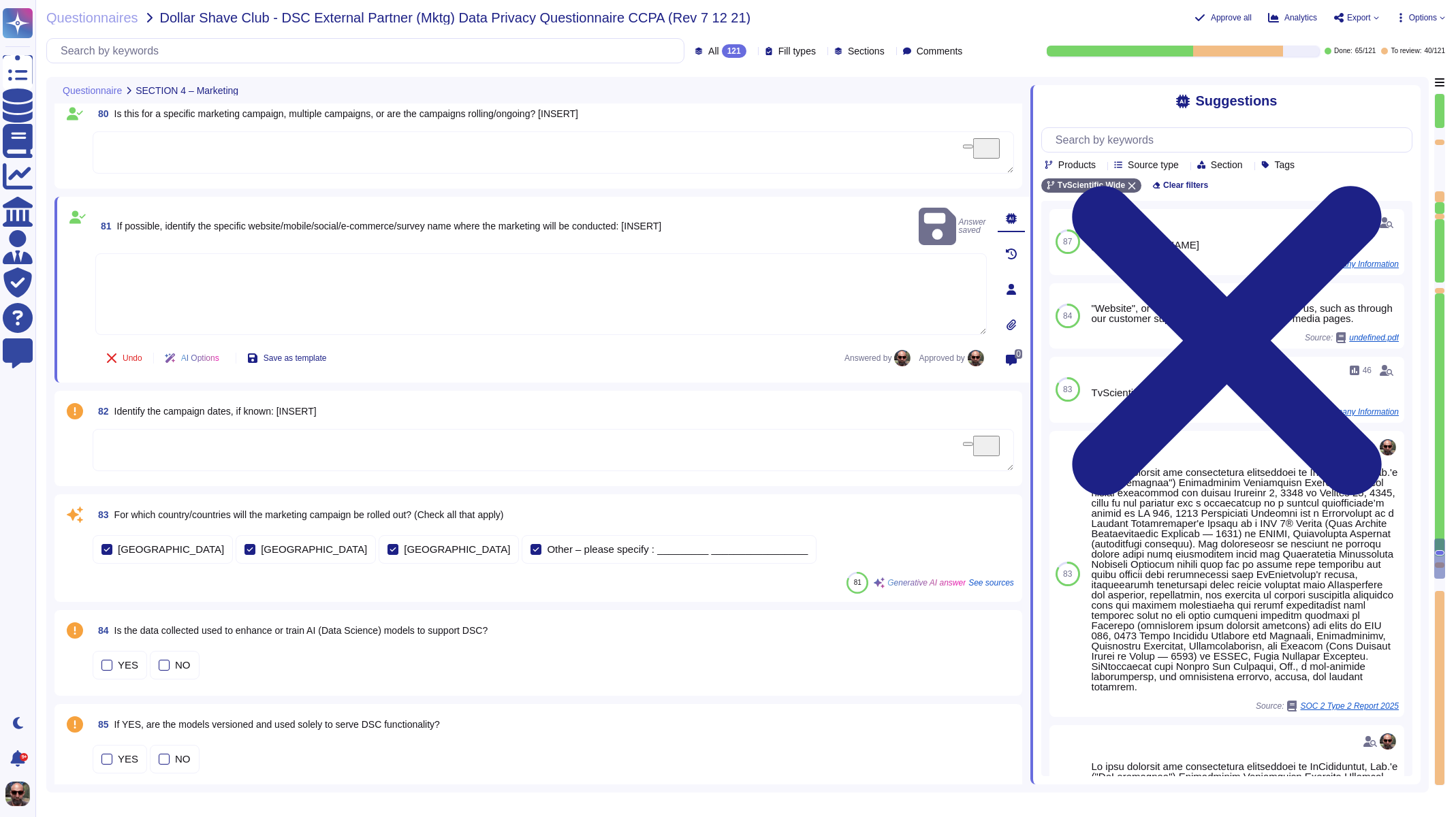
type textarea "Some of the activities described in this section may constitute "targeted adver…"
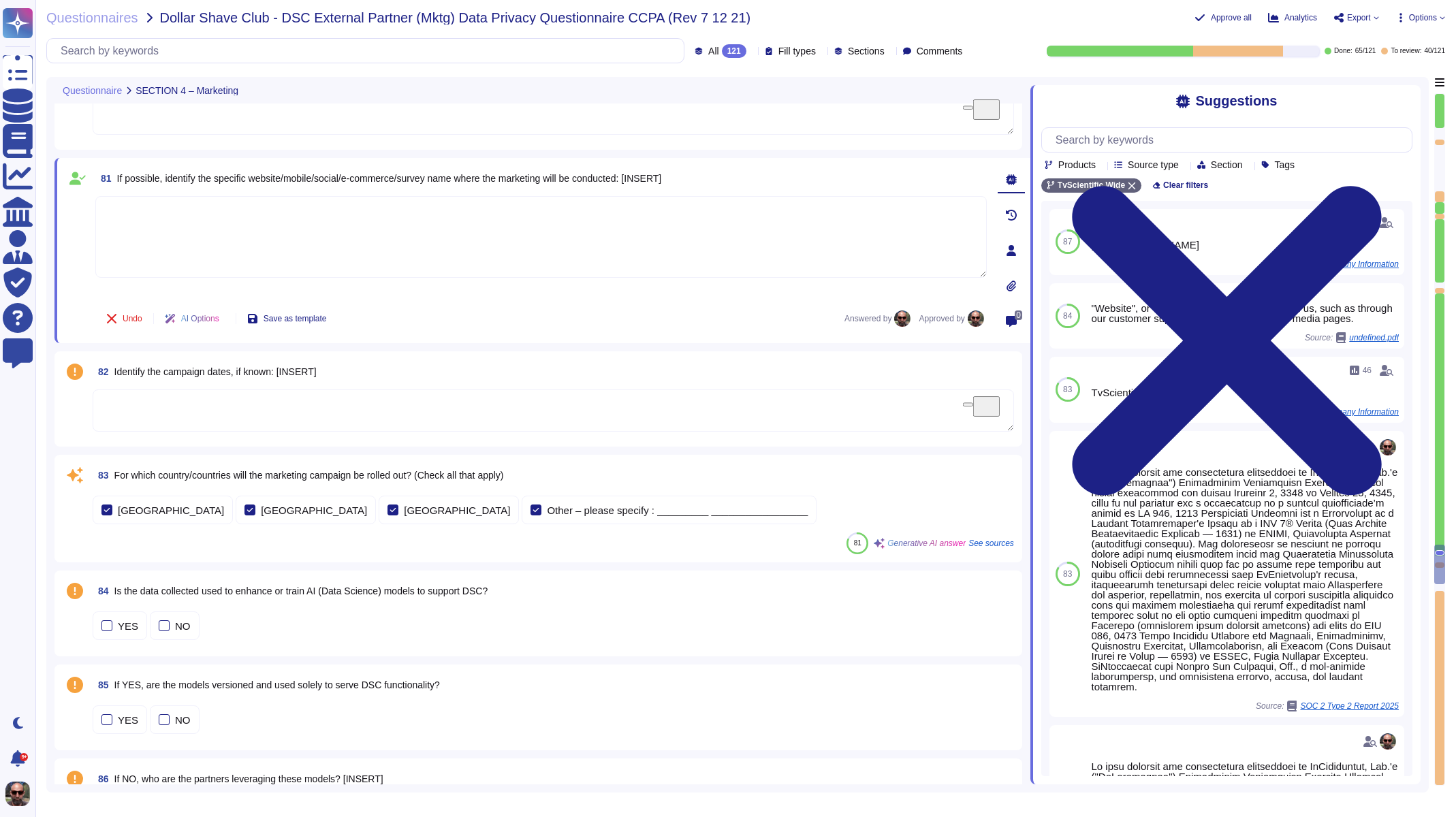
scroll to position [11346, 0]
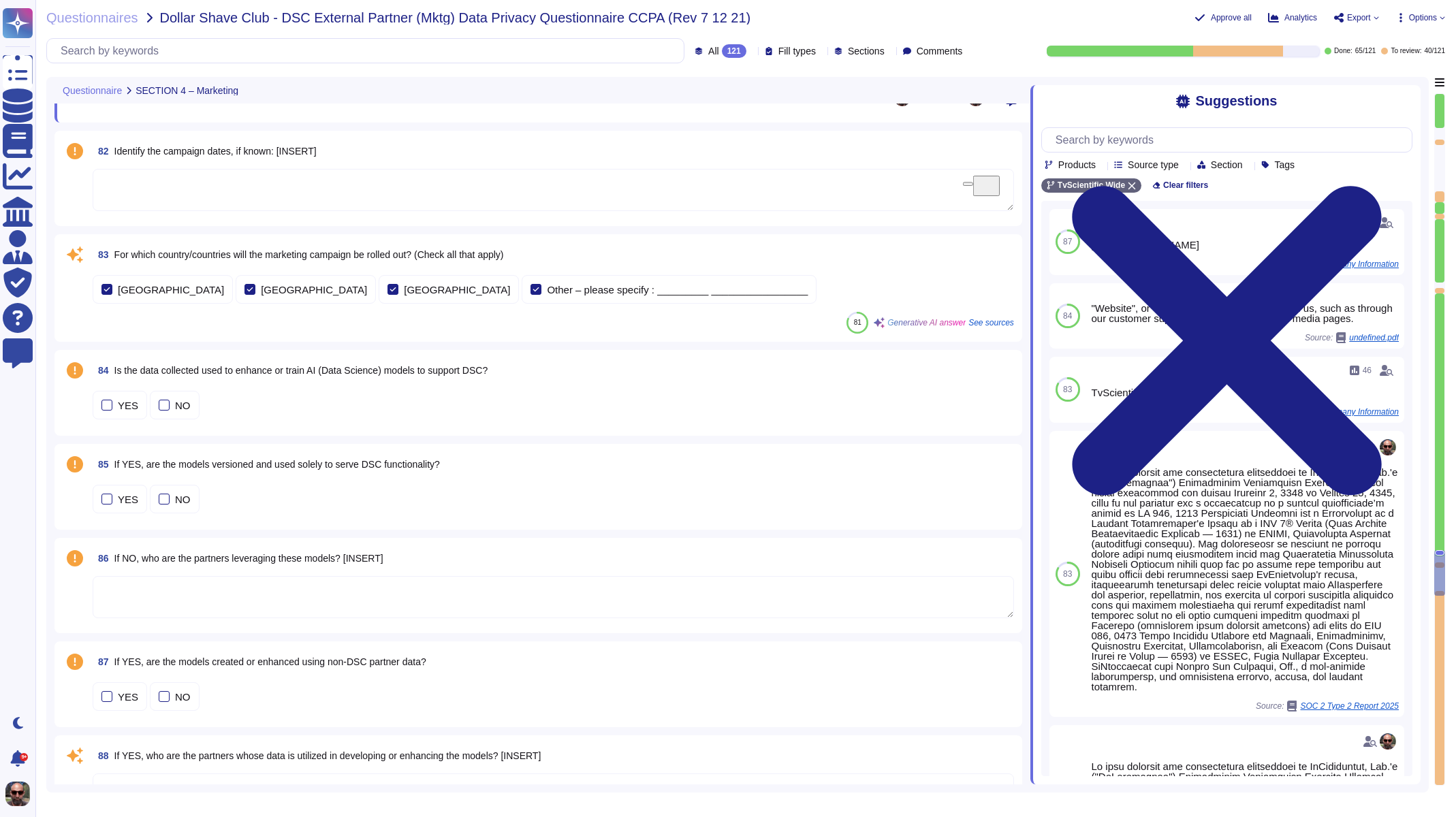
type textarea "The legal entity responsible for processing the personal data is TvScientificci…"
click at [245, 289] on div at bounding box center [250, 289] width 11 height 11
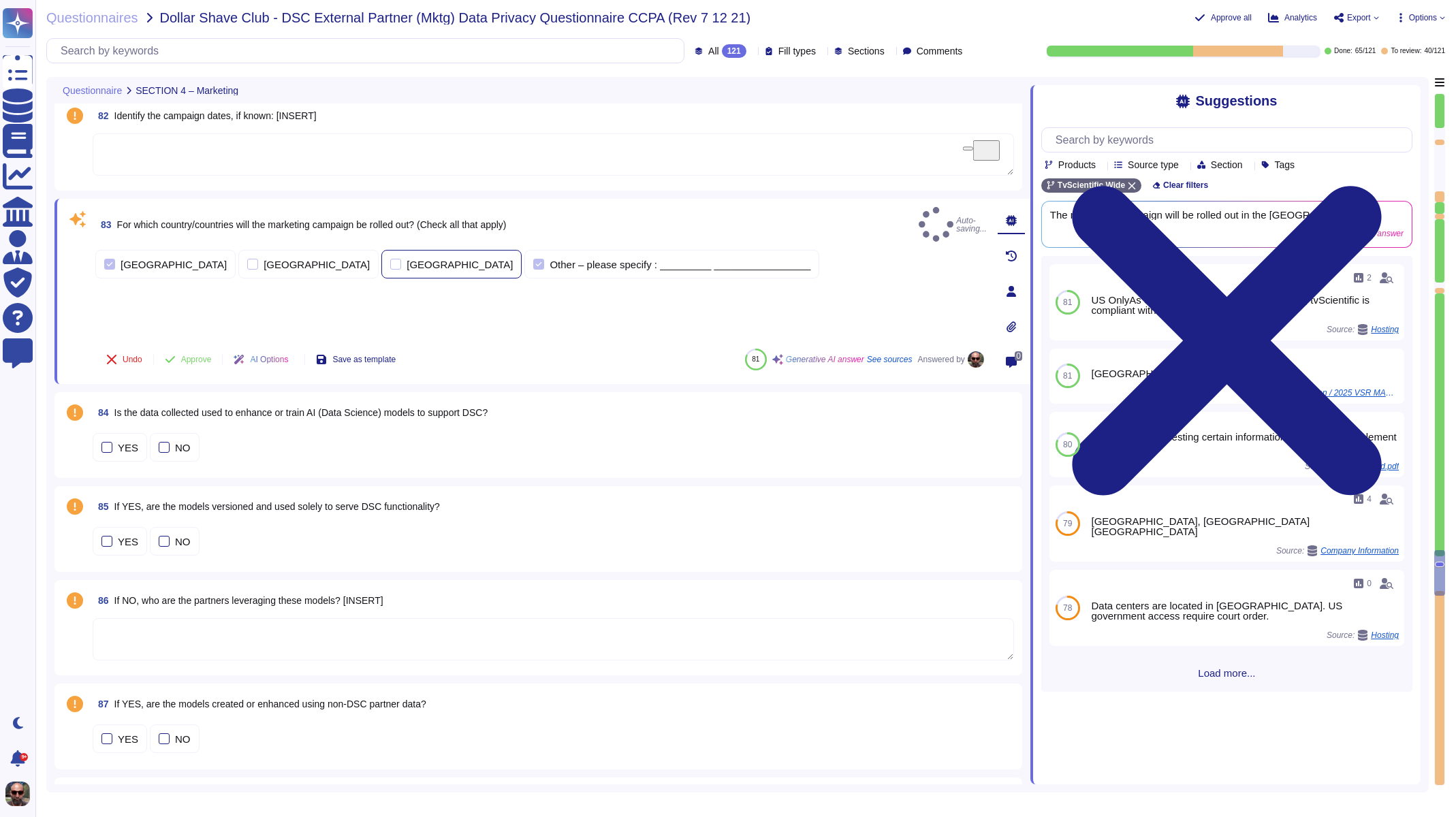
click at [390, 259] on div at bounding box center [396, 264] width 11 height 11
click at [524, 258] on div "Other – please specify : _________ _________________" at bounding box center [672, 272] width 295 height 29
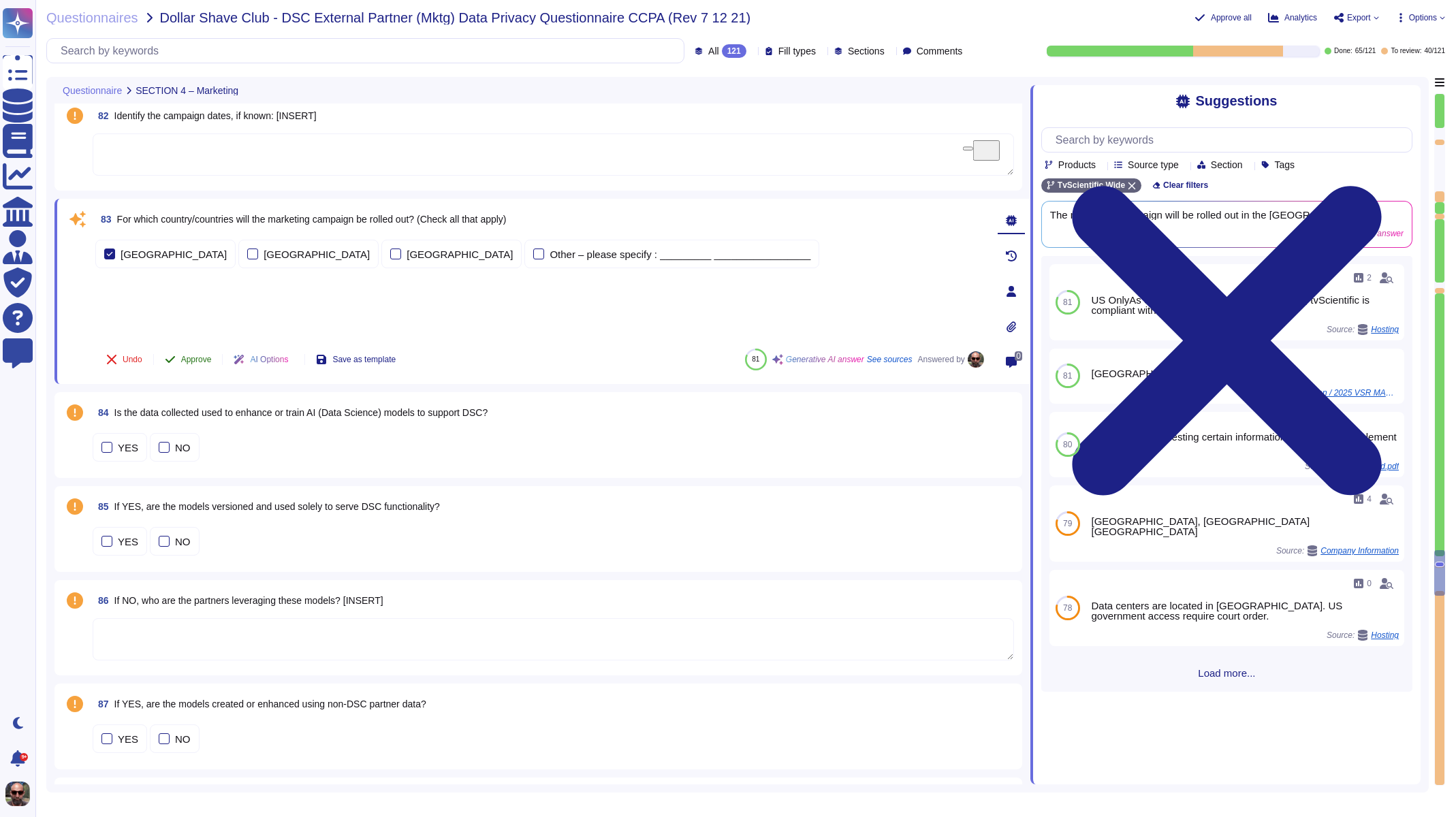
click at [176, 359] on icon at bounding box center [171, 360] width 11 height 11
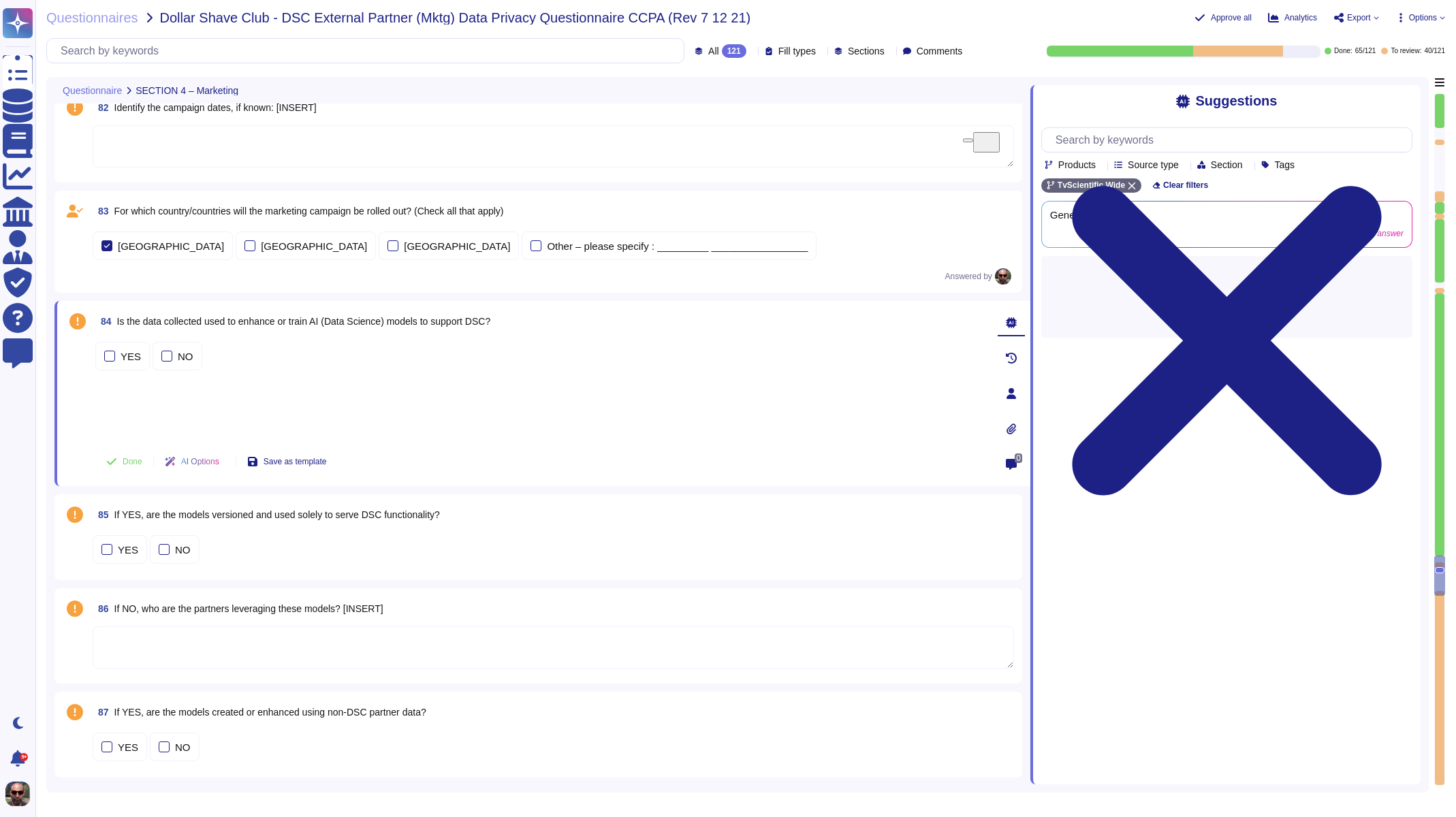
type textarea "The legal entity responsible for processing the personal data is TvScientificci…"
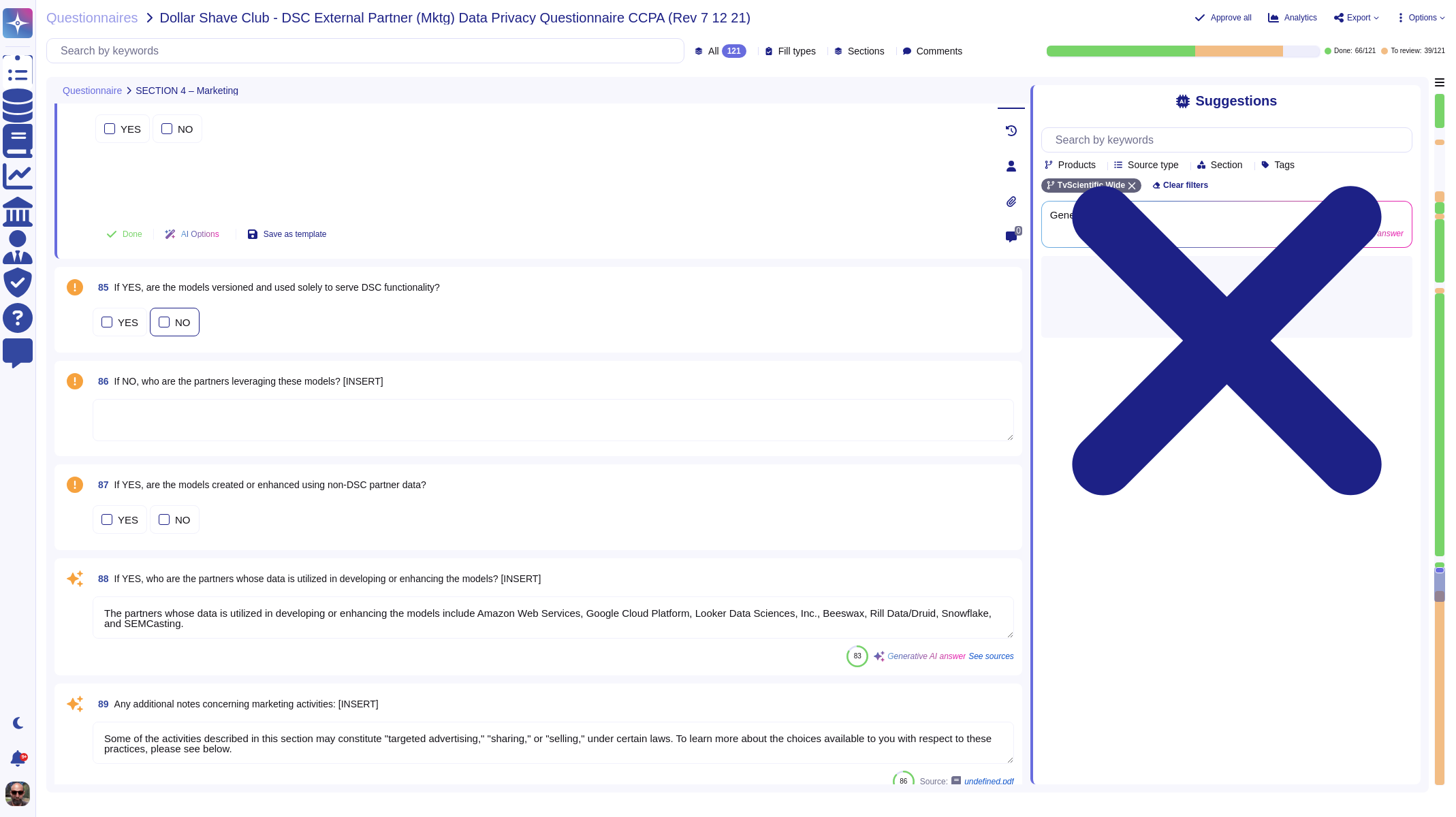
type textarea "[EMAIL_ADDRESS][DOMAIN_NAME]"
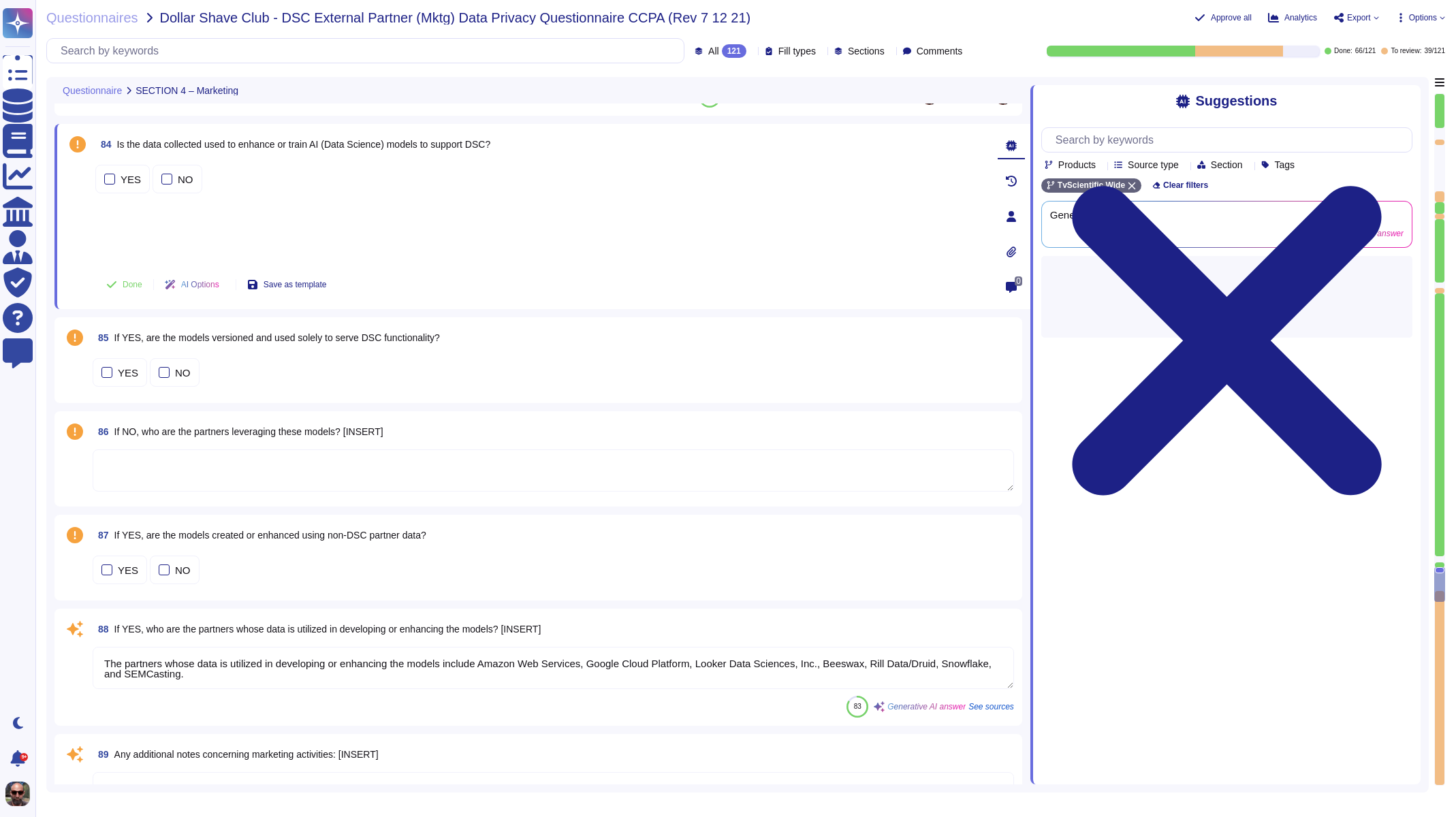
scroll to position [11516, 0]
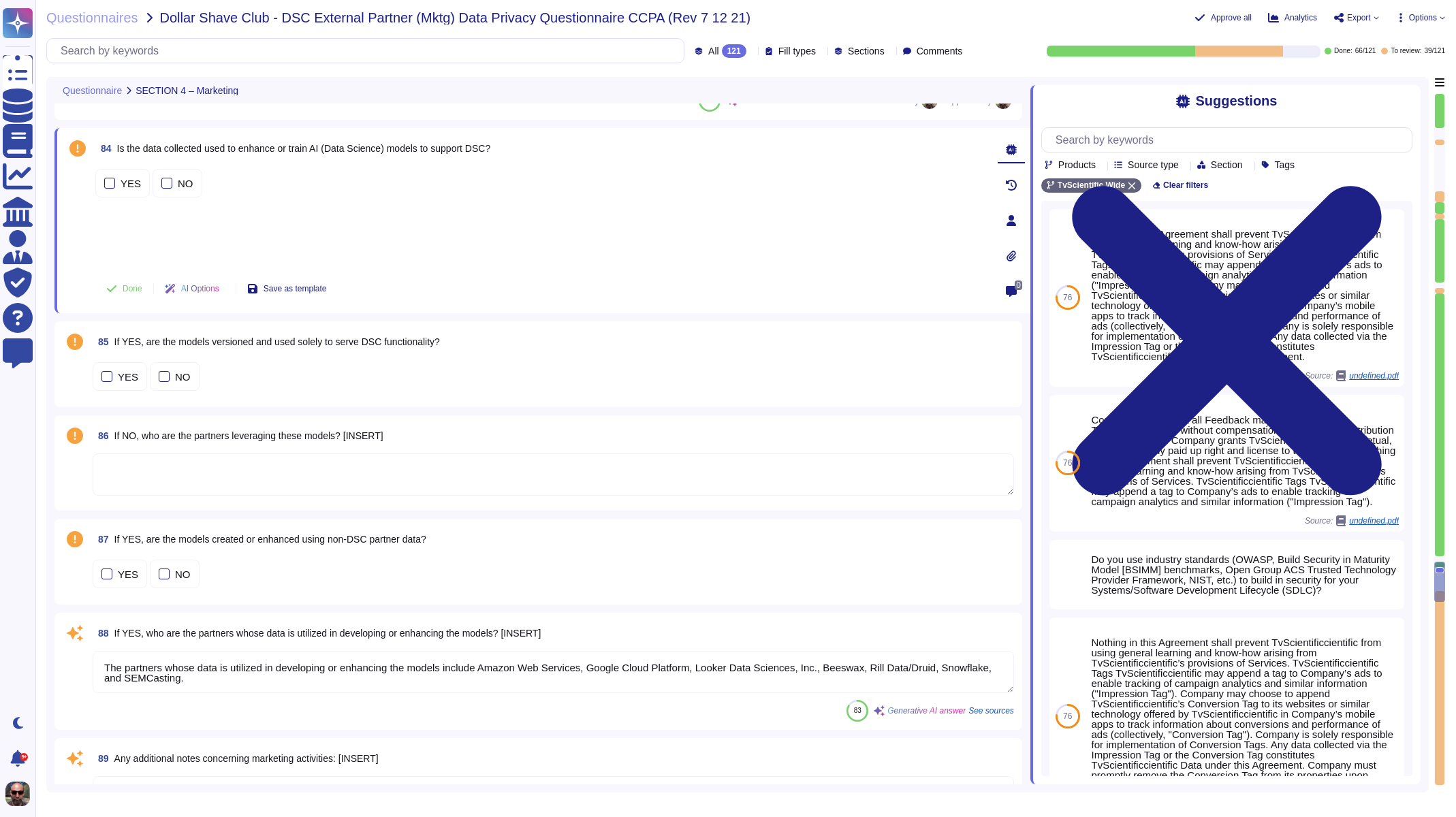
click at [276, 199] on div "YES NO" at bounding box center [541, 183] width 892 height 34
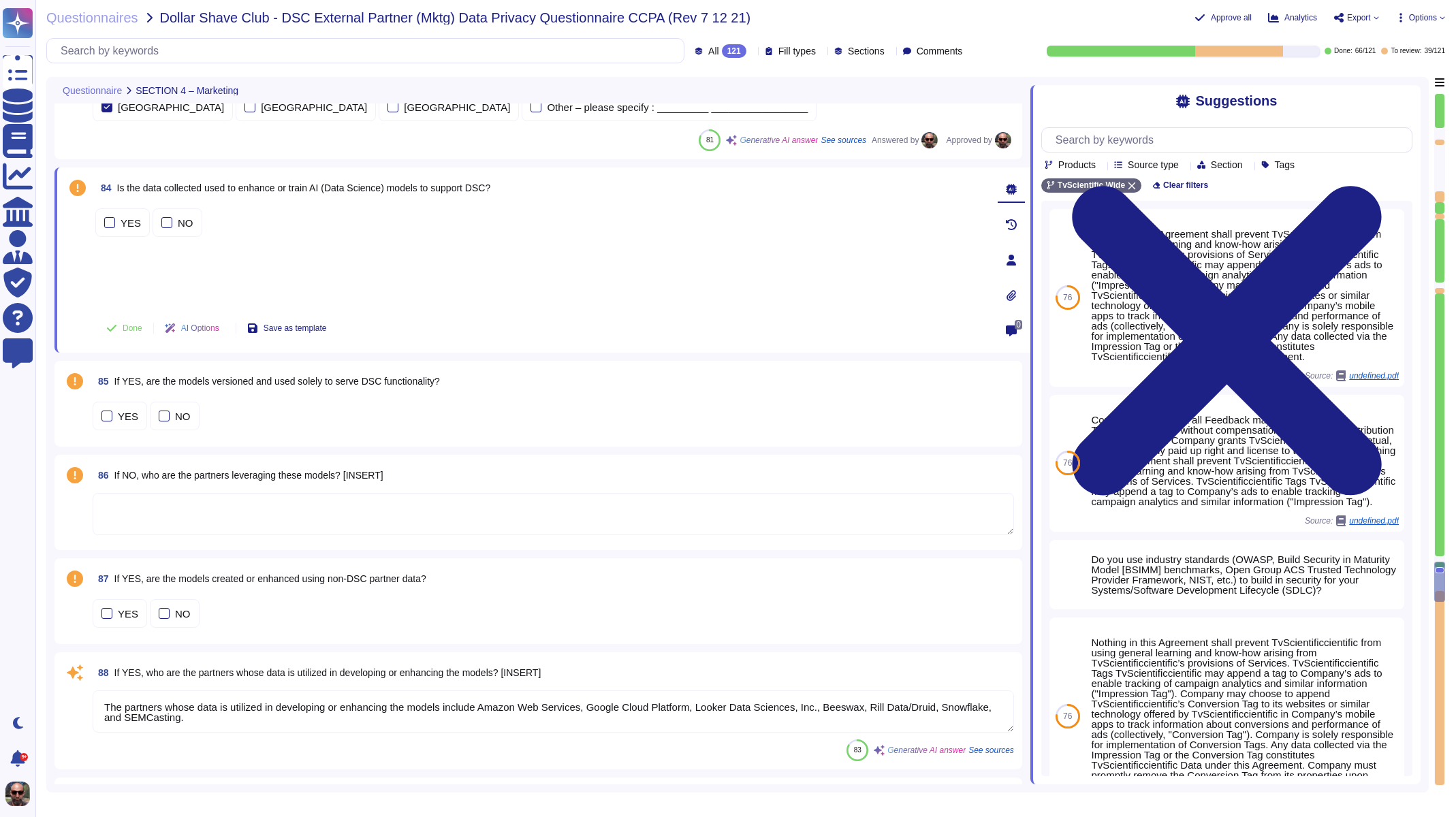
scroll to position [11475, 0]
click at [162, 224] on div at bounding box center [167, 224] width 11 height 11
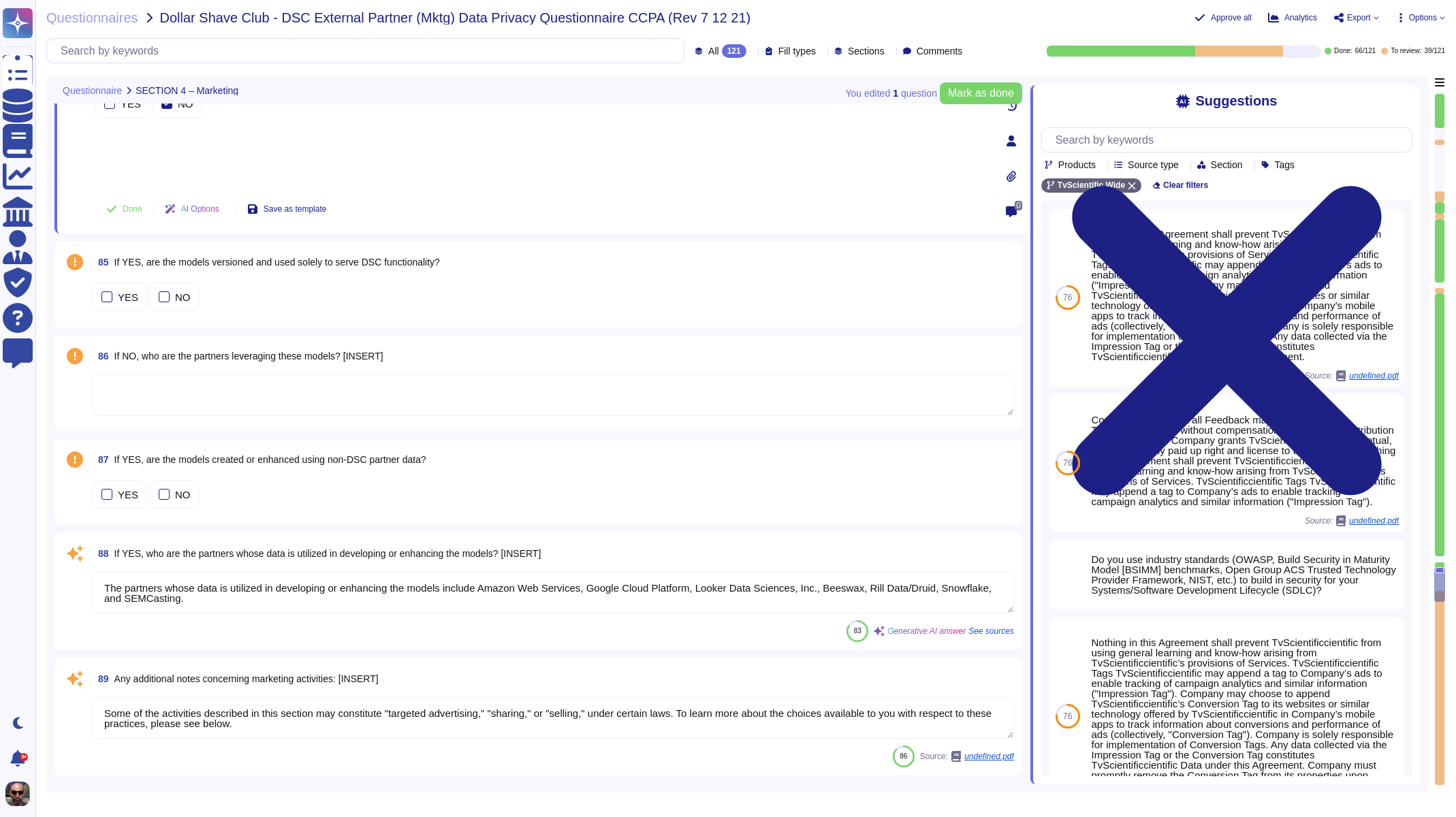
type textarea "The data is maintained within a dedicated single tenant Postgres database."
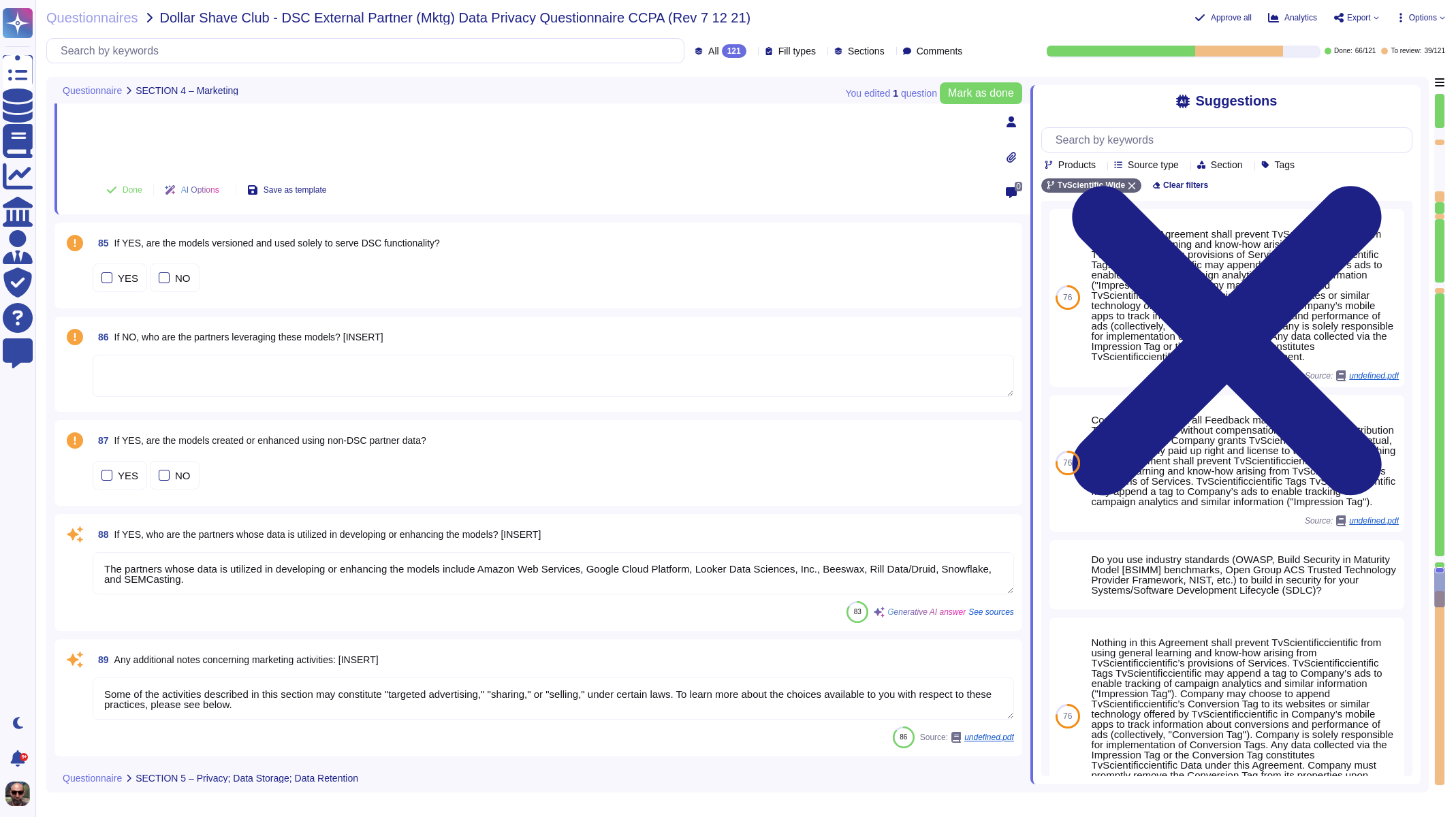
scroll to position [11413, 0]
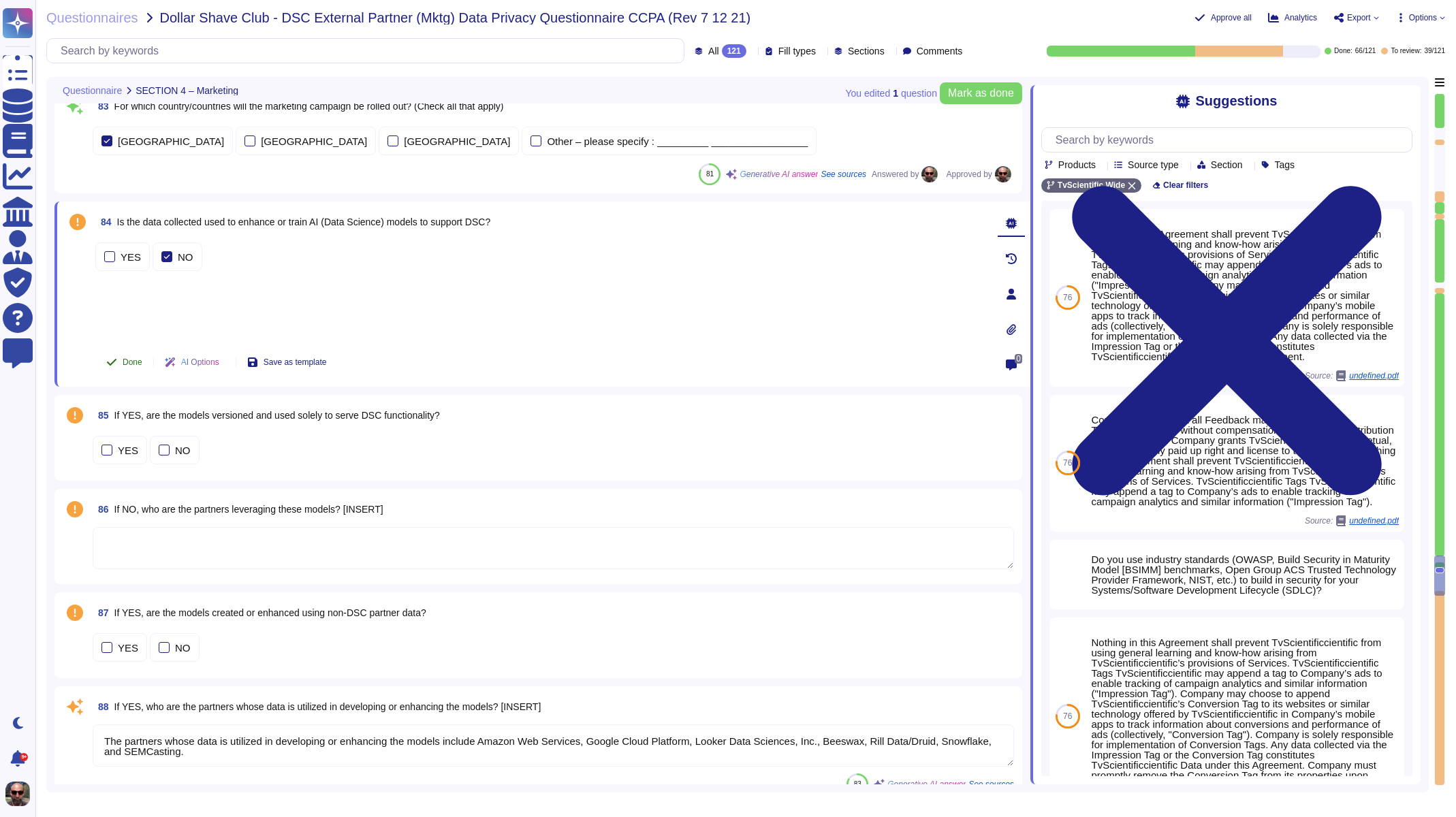
click at [128, 360] on span "Done" at bounding box center [132, 362] width 20 height 8
click at [207, 421] on span "85 If YES, are the models versioned and used solely to serve DSC functionality?" at bounding box center [266, 415] width 347 height 25
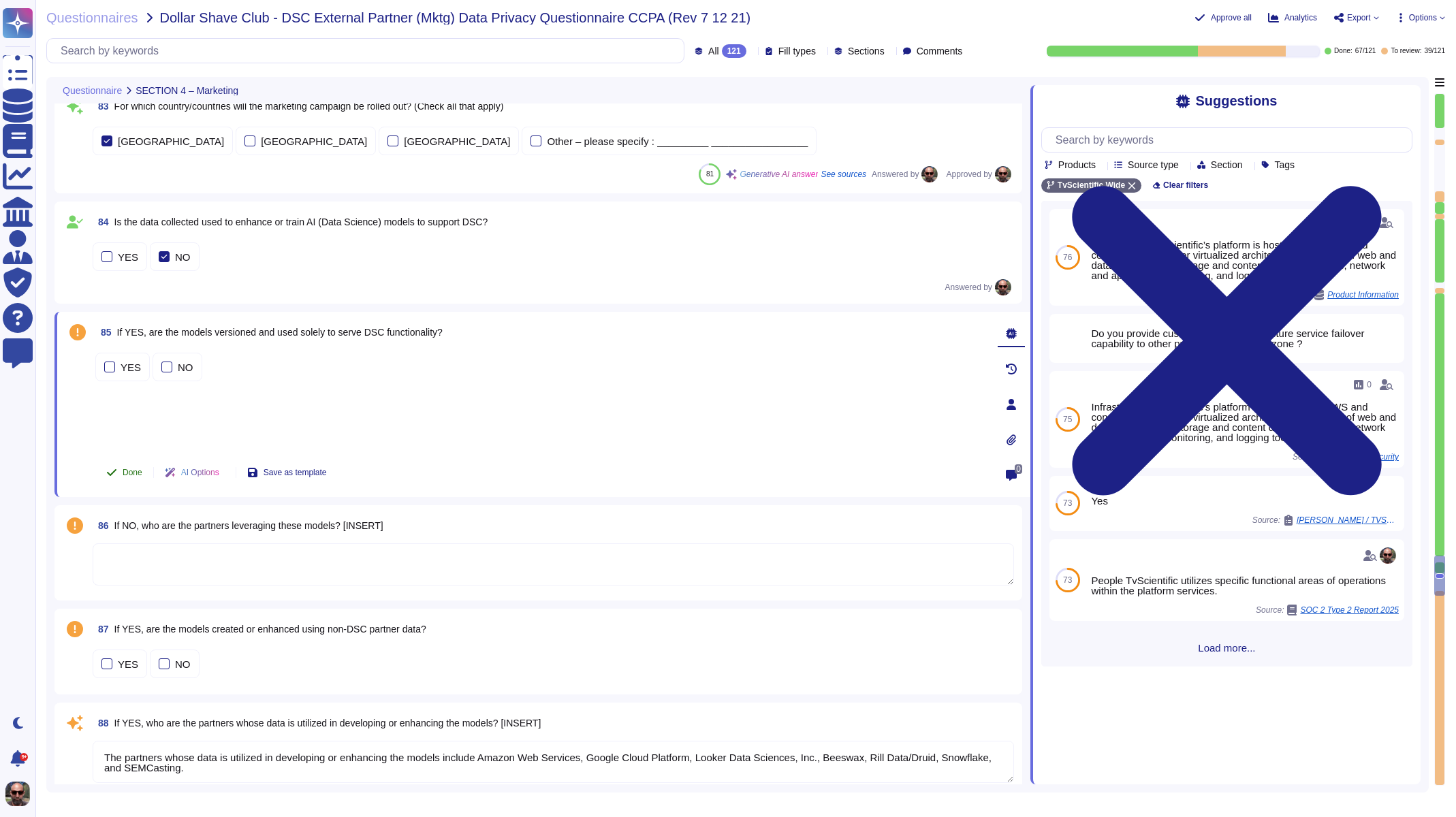
click at [123, 476] on span "Done" at bounding box center [132, 473] width 20 height 8
click at [169, 558] on textarea at bounding box center [553, 564] width 921 height 42
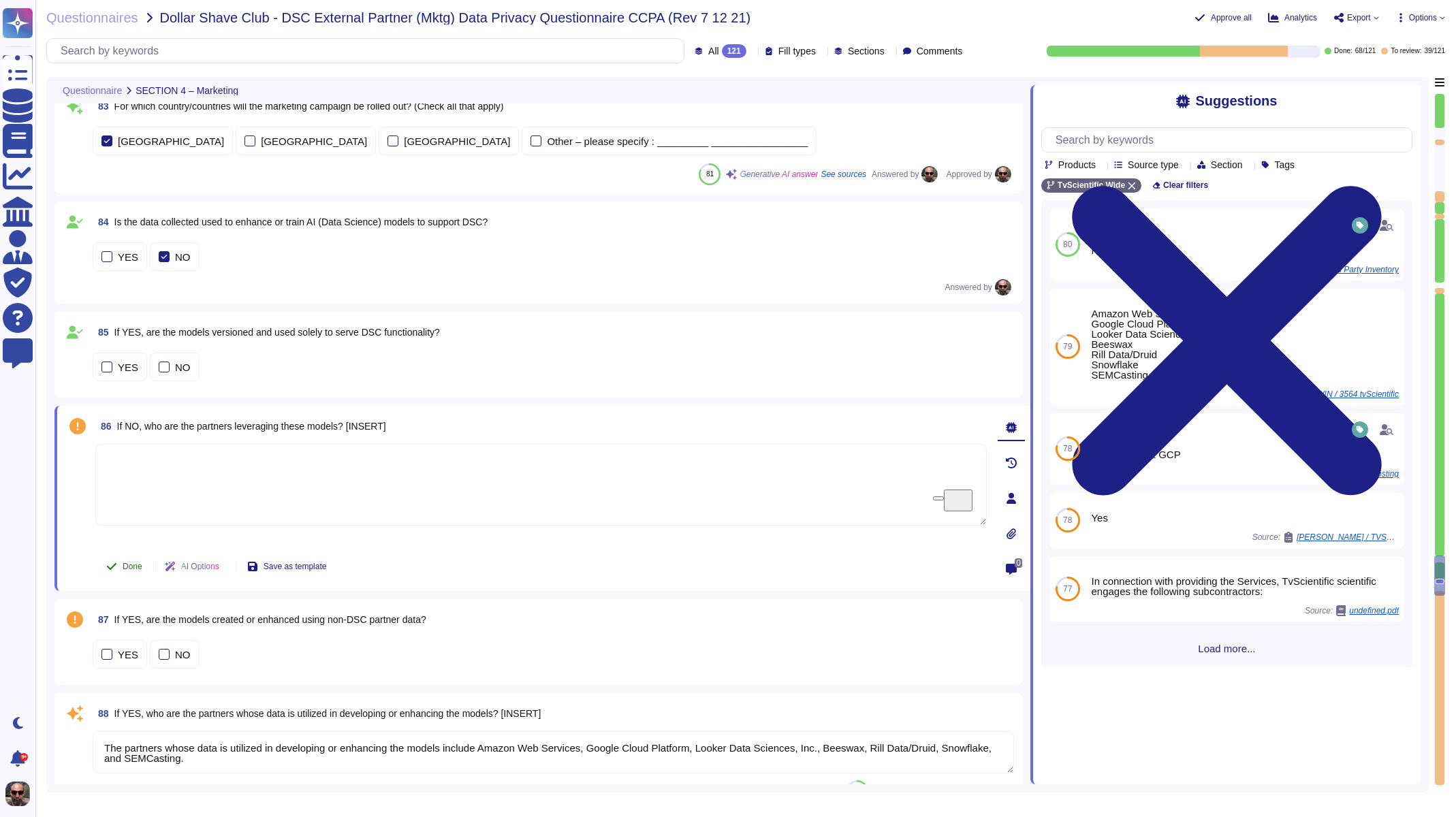
click at [120, 563] on button "Done" at bounding box center [124, 566] width 58 height 27
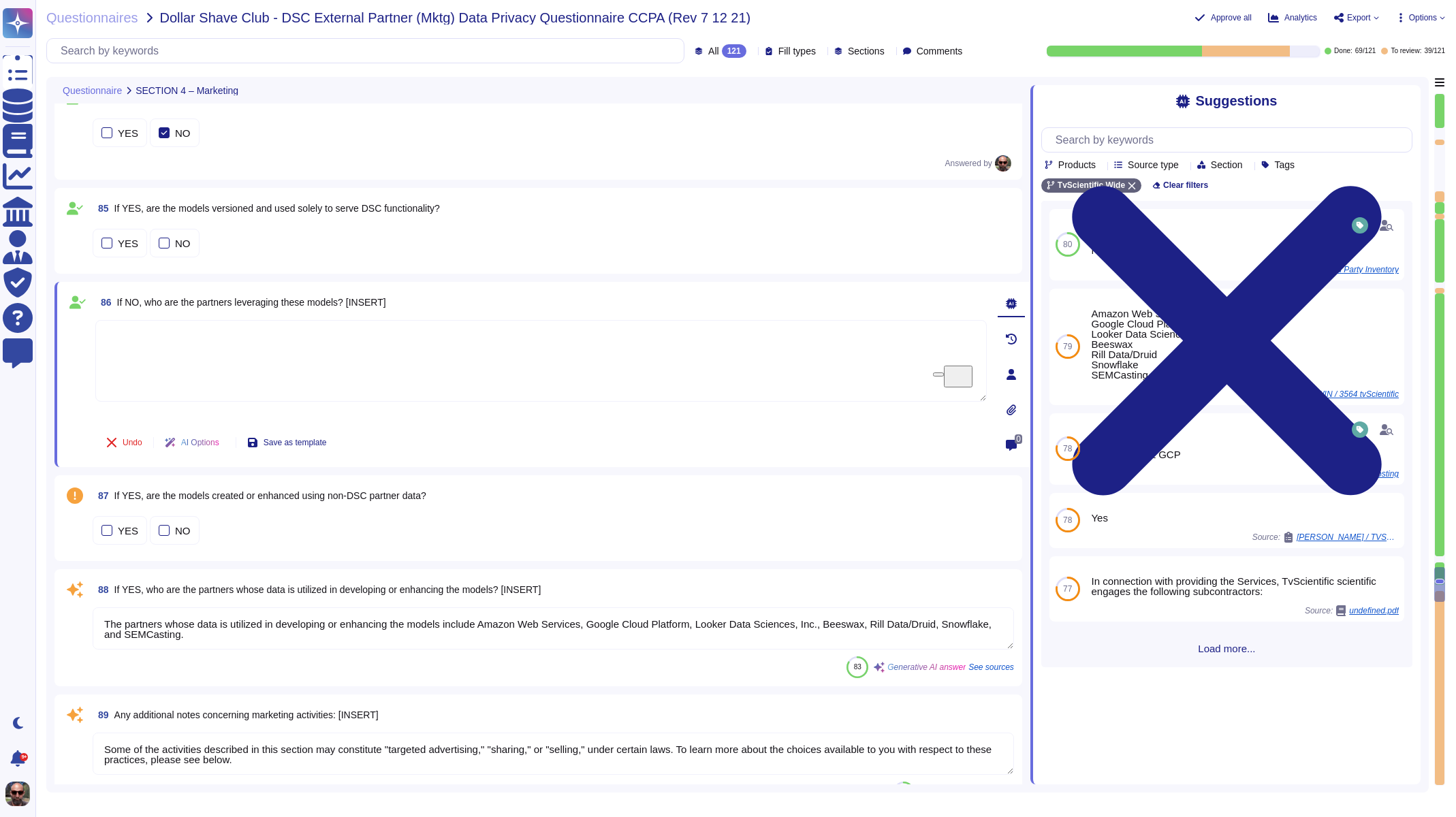
type textarea "[EMAIL_ADDRESS][DOMAIN_NAME]"
click at [224, 497] on span "If YES, are the models created or enhanced using non-DSC partner data?" at bounding box center [271, 493] width 312 height 11
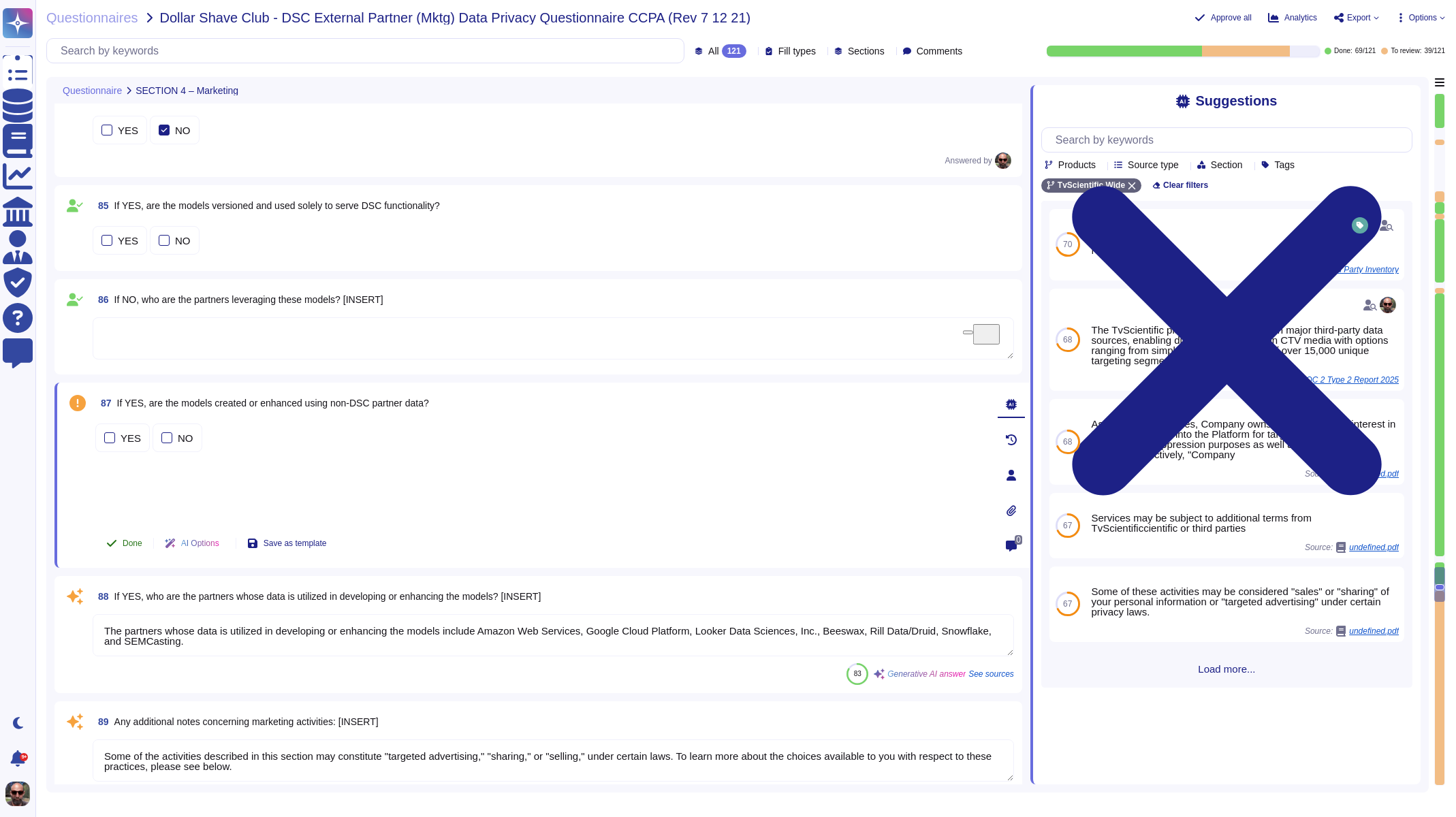
click at [131, 544] on span "Done" at bounding box center [132, 544] width 20 height 8
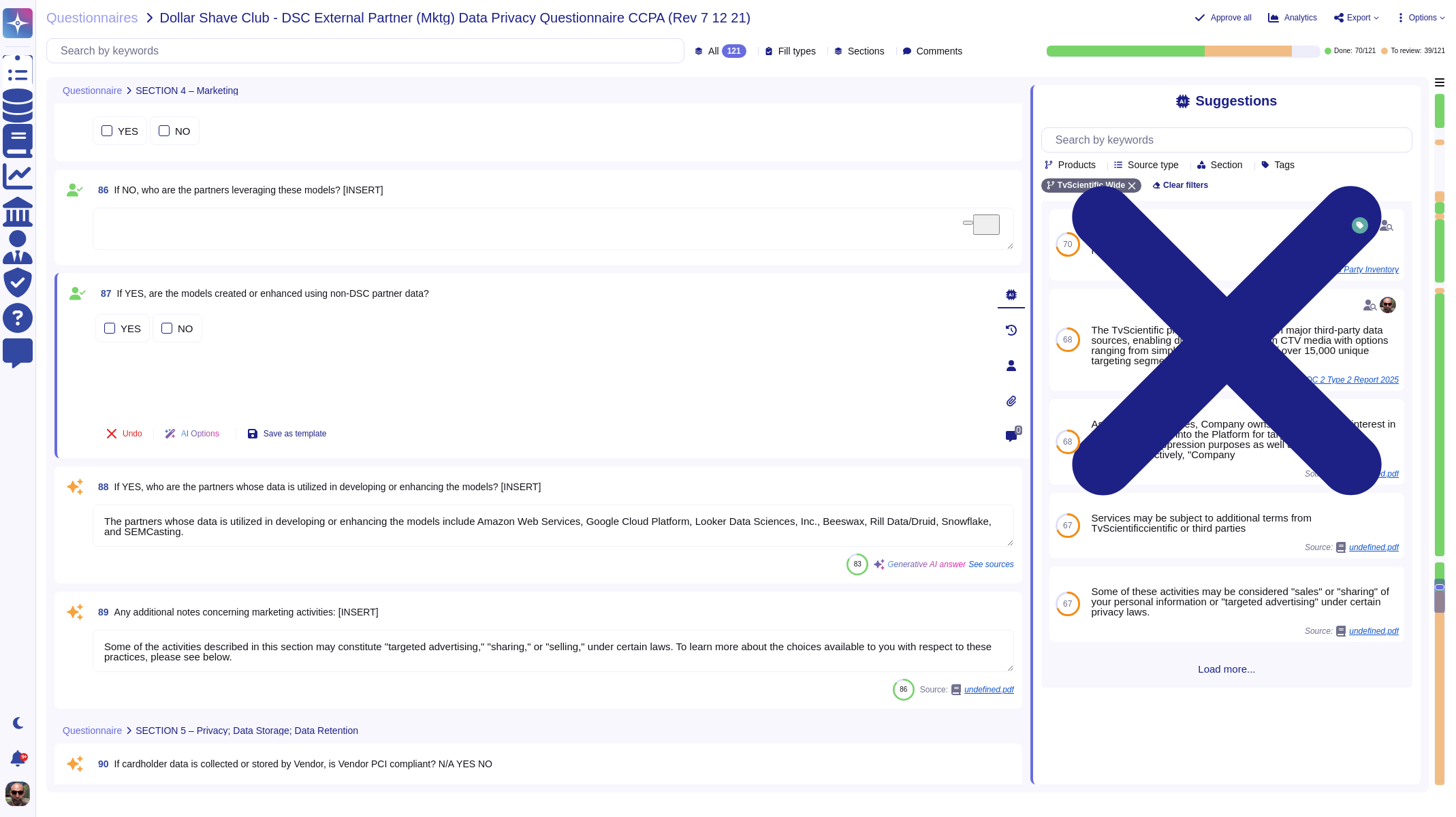
scroll to position [11780, 0]
type textarea "The data is maintained within a dedicated single tenant Postgres database."
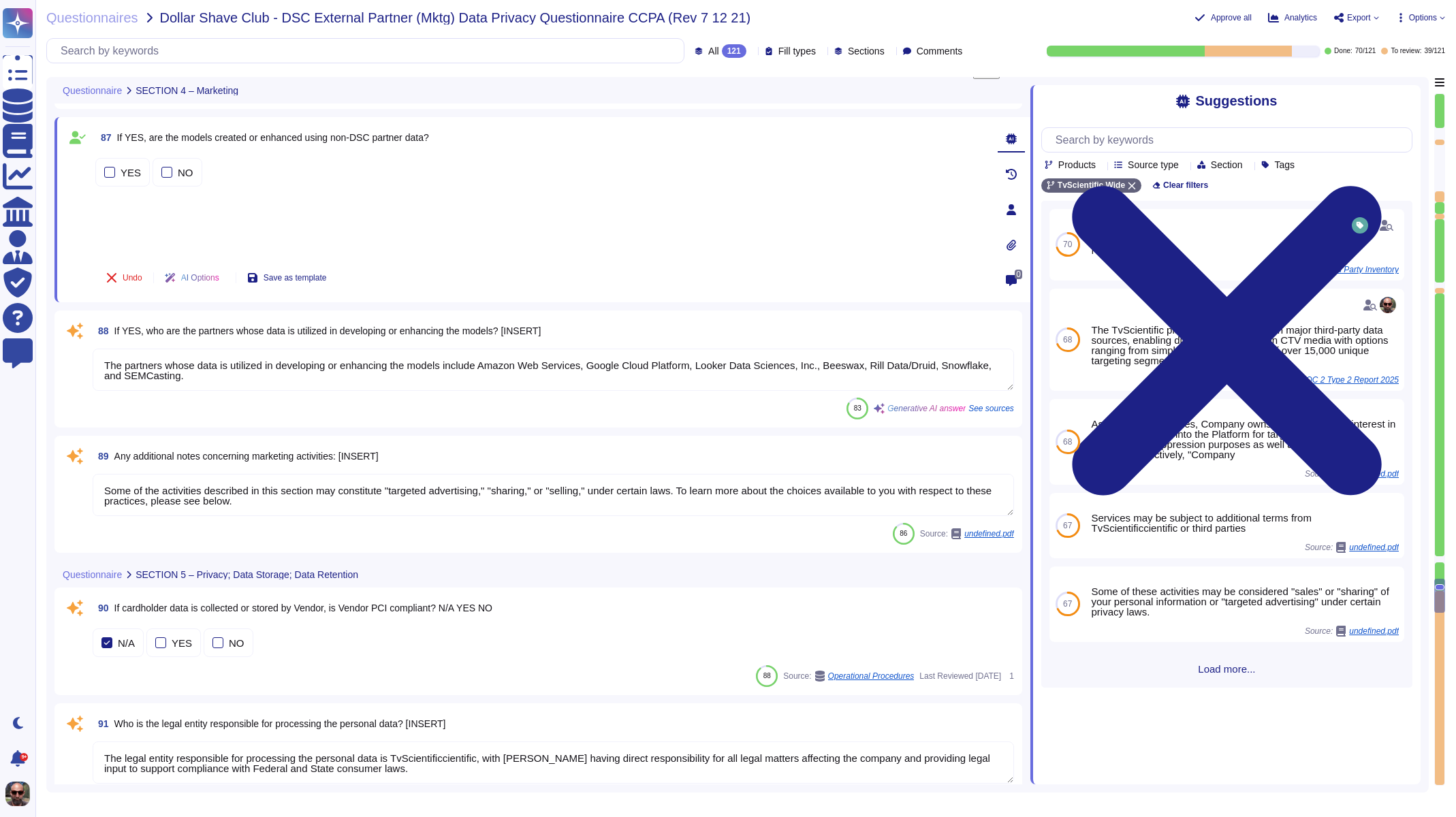
click at [214, 330] on span "If YES, who are the partners whose data is utilized in developing or enhancing …" at bounding box center [328, 331] width 427 height 11
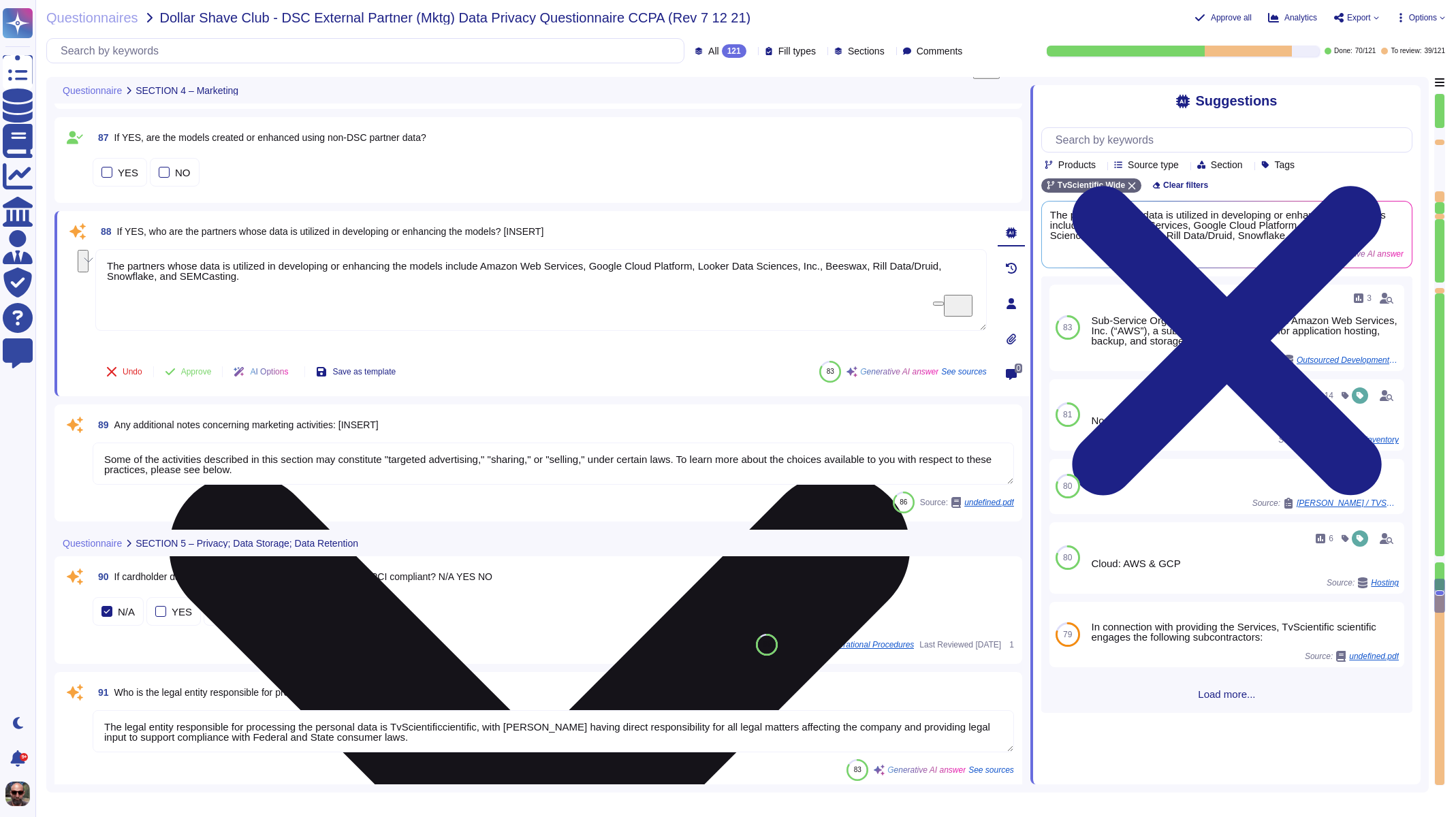
drag, startPoint x: 241, startPoint y: 280, endPoint x: 112, endPoint y: 258, distance: 130.9
click at [112, 258] on textarea "The partners whose data is utilized in developing or enhancing the models inclu…" at bounding box center [541, 290] width 892 height 81
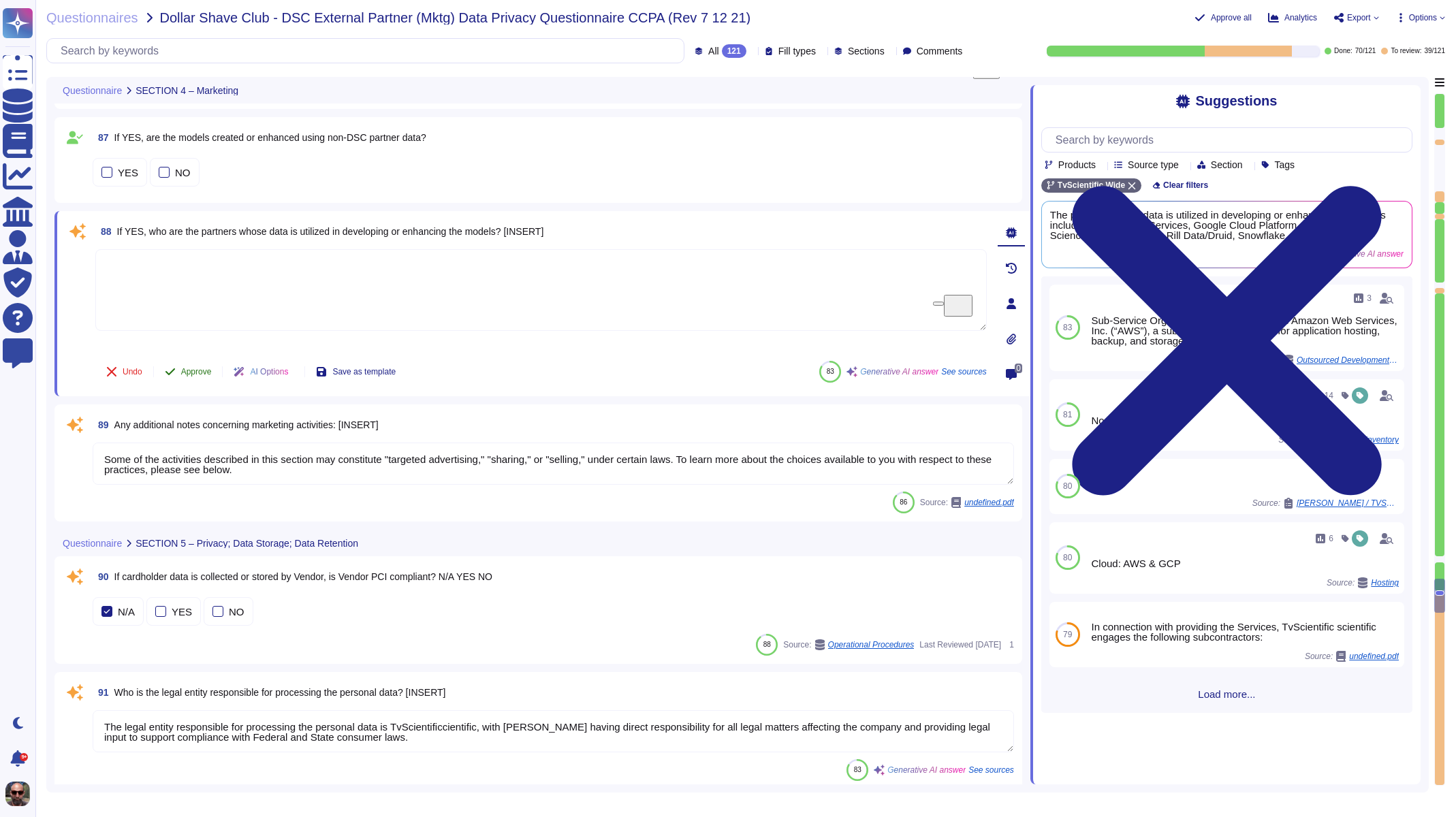
click at [190, 367] on span "Approve" at bounding box center [197, 372] width 31 height 8
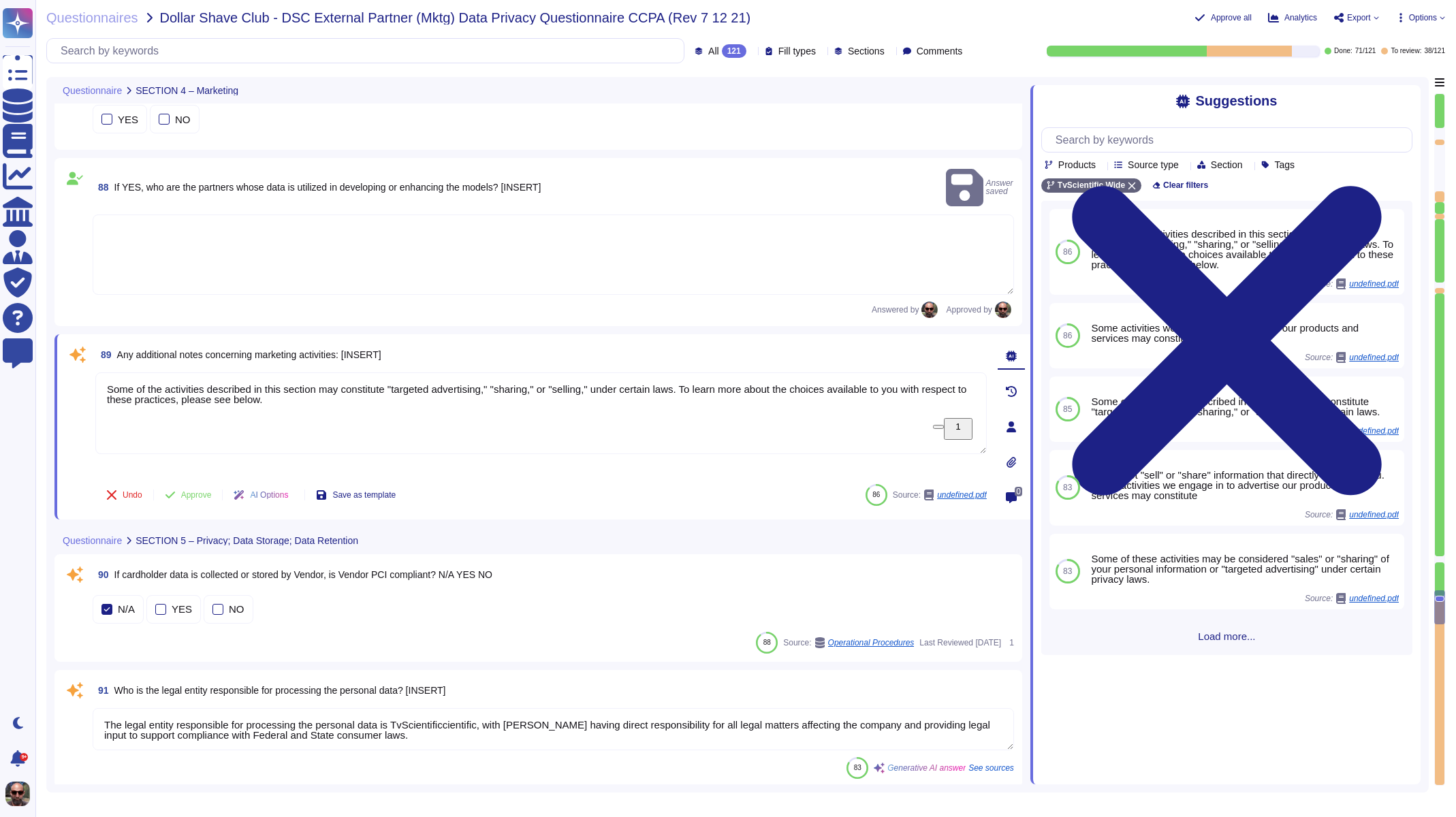
scroll to position [11800, 0]
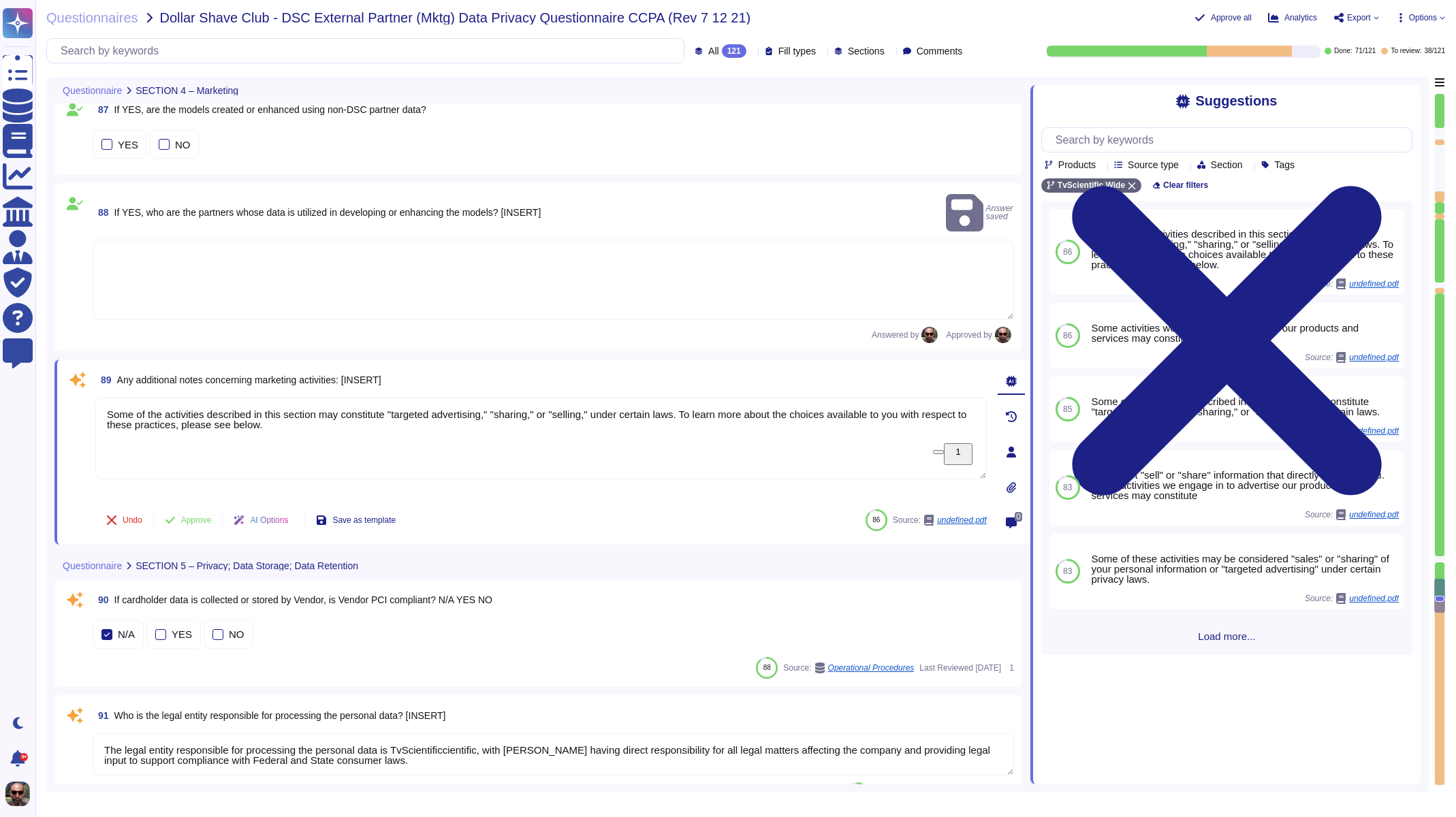
click at [254, 134] on div "YES NO" at bounding box center [553, 144] width 921 height 29
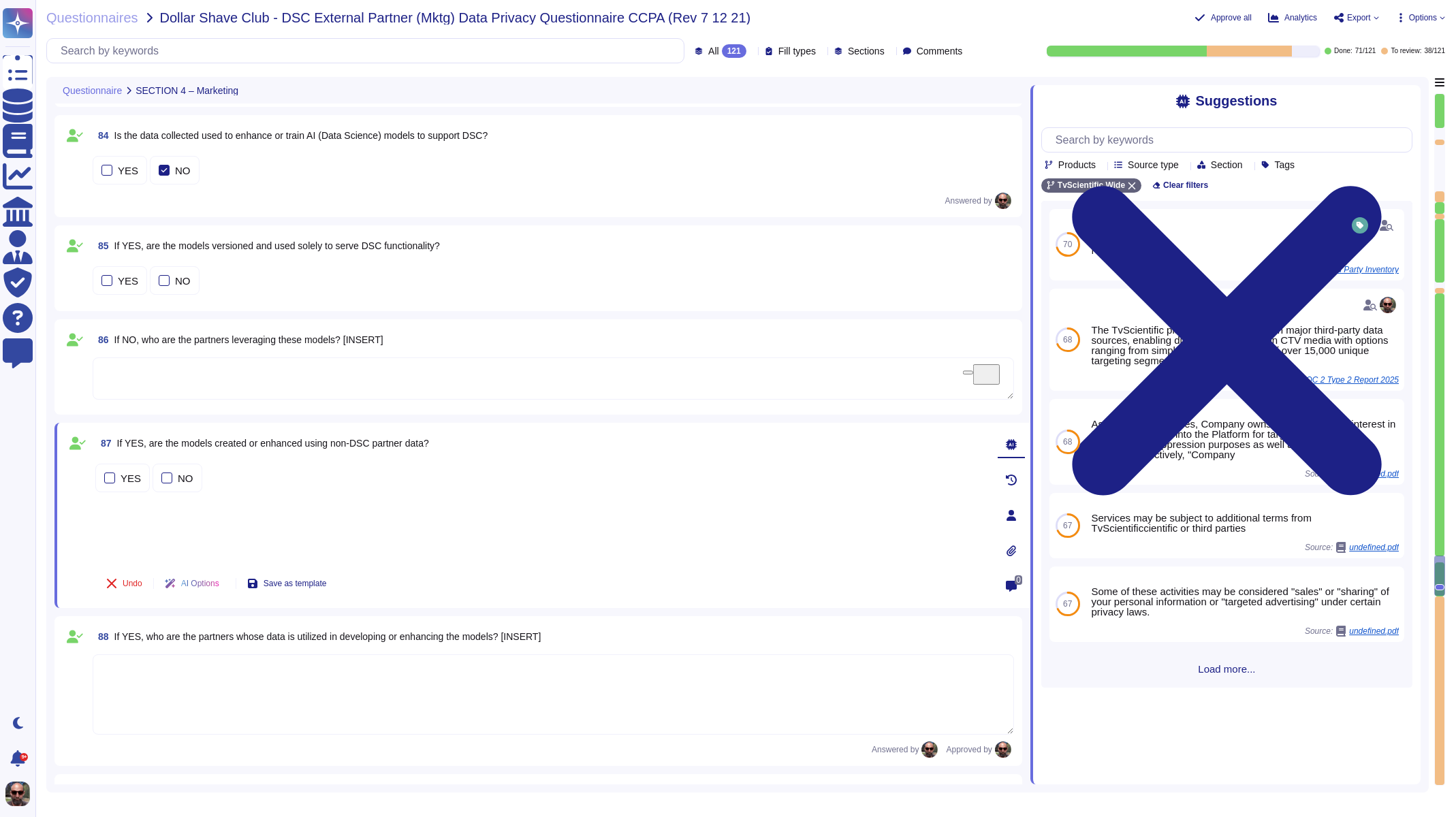
scroll to position [11348, 0]
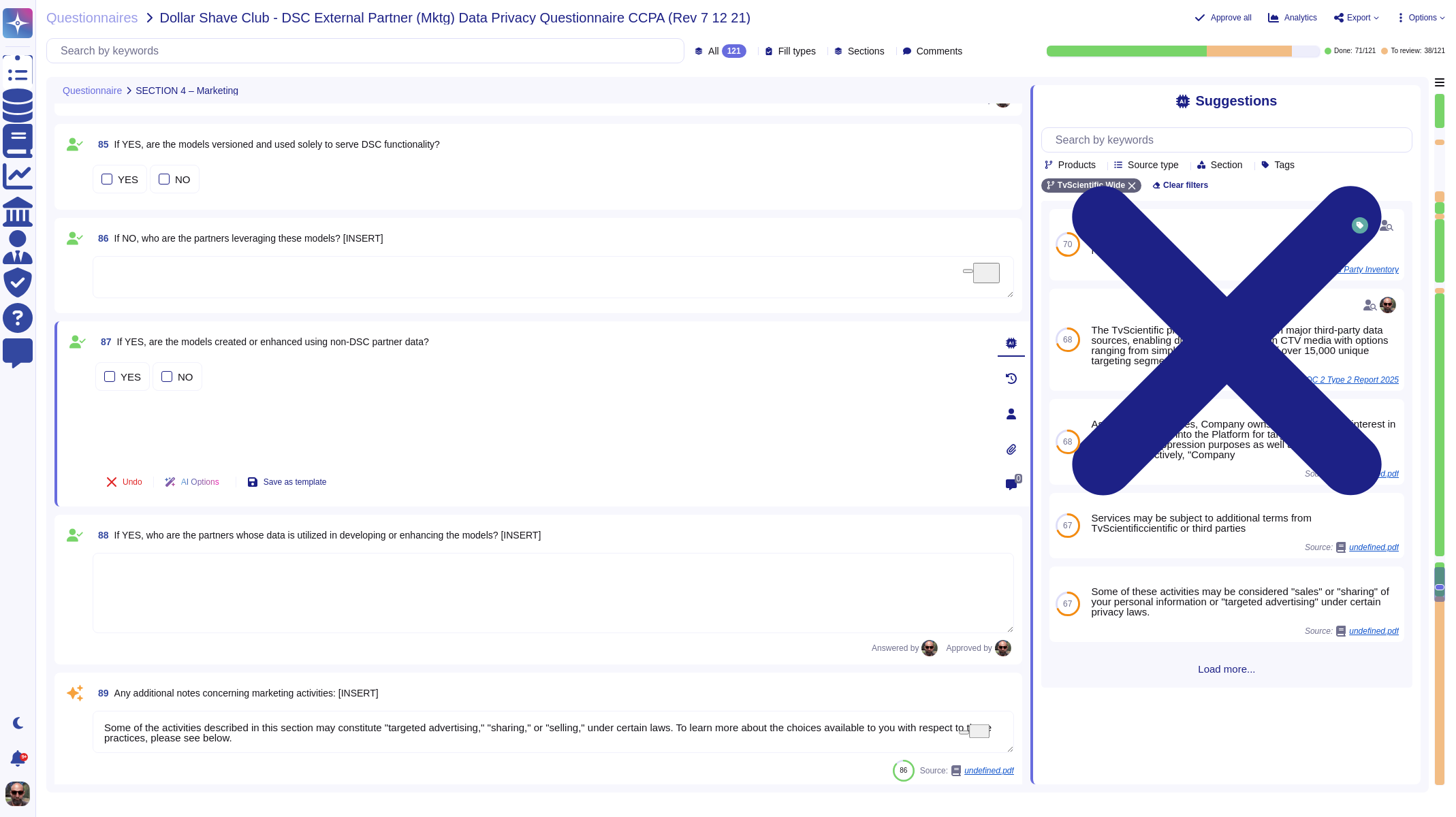
type textarea "[EMAIL_ADDRESS][DOMAIN_NAME]"
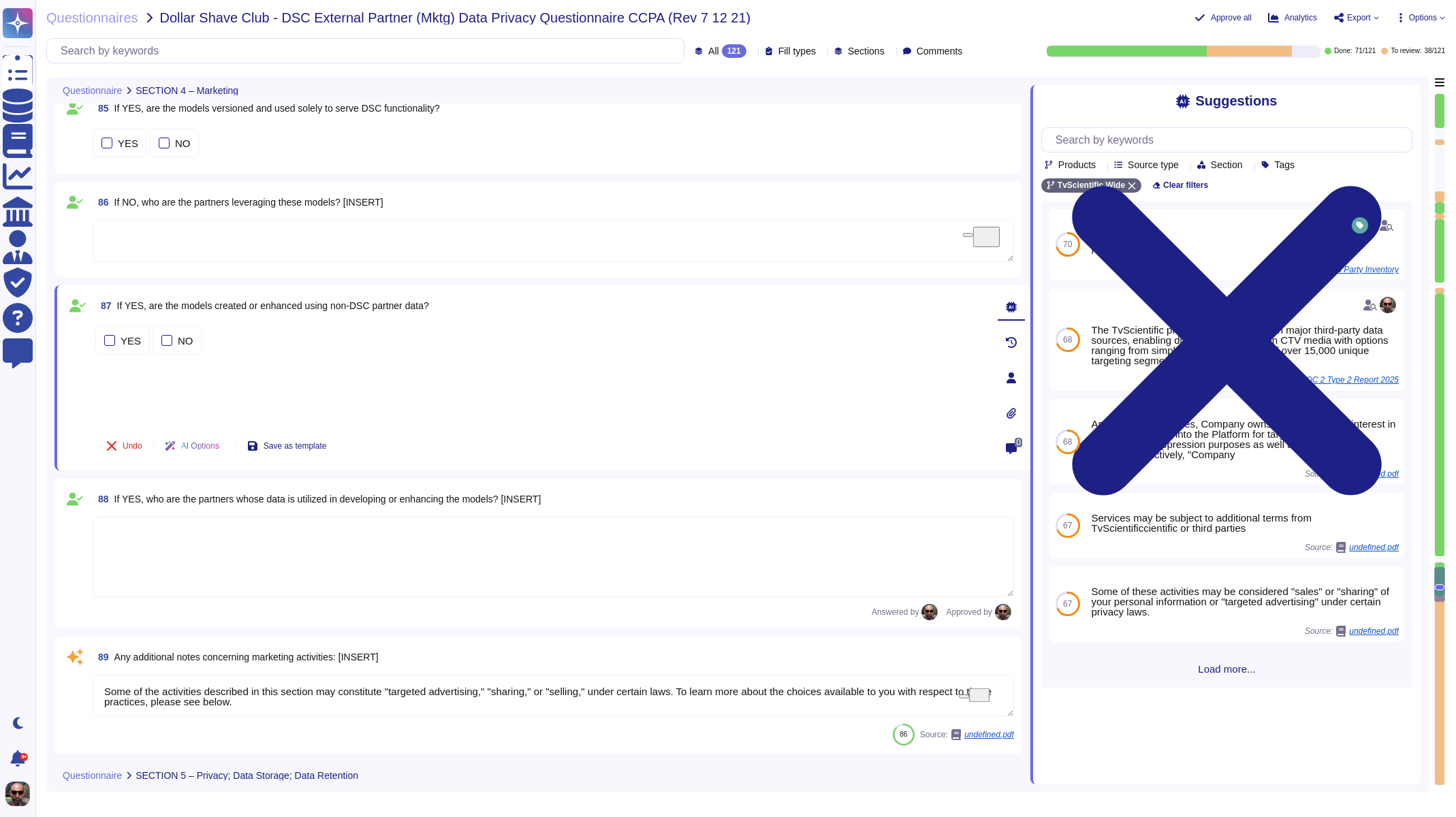
type textarea "The data is maintained within a dedicated single tenant Postgres database."
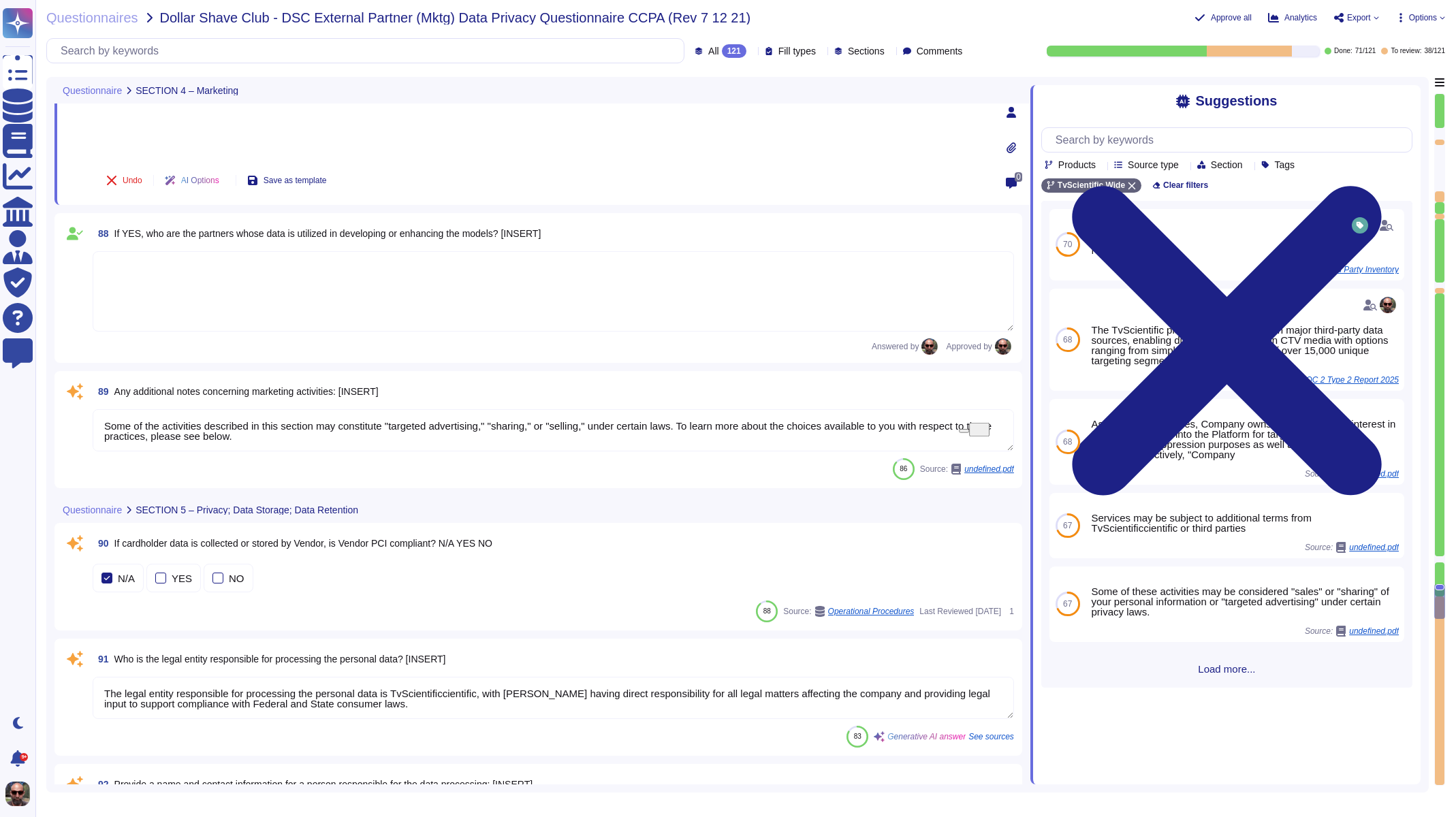
scroll to position [11870, 0]
click at [246, 391] on span "Any additional notes concerning marketing activities: [INSERT]" at bounding box center [247, 391] width 264 height 11
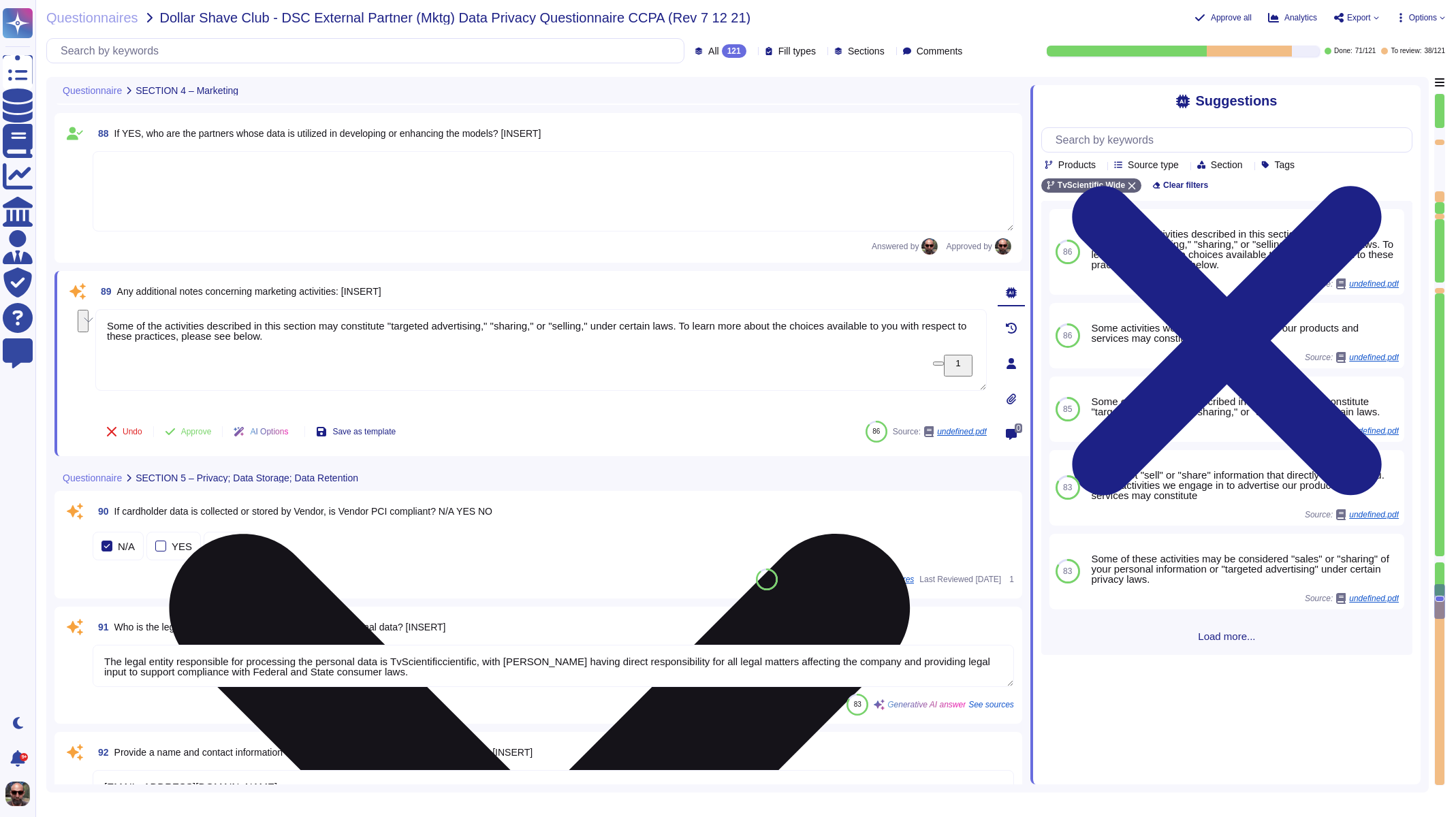
drag, startPoint x: 306, startPoint y: 344, endPoint x: 105, endPoint y: 322, distance: 202.2
click at [105, 322] on textarea "Some of the activities described in this section may constitute "targeted adver…" at bounding box center [541, 350] width 892 height 81
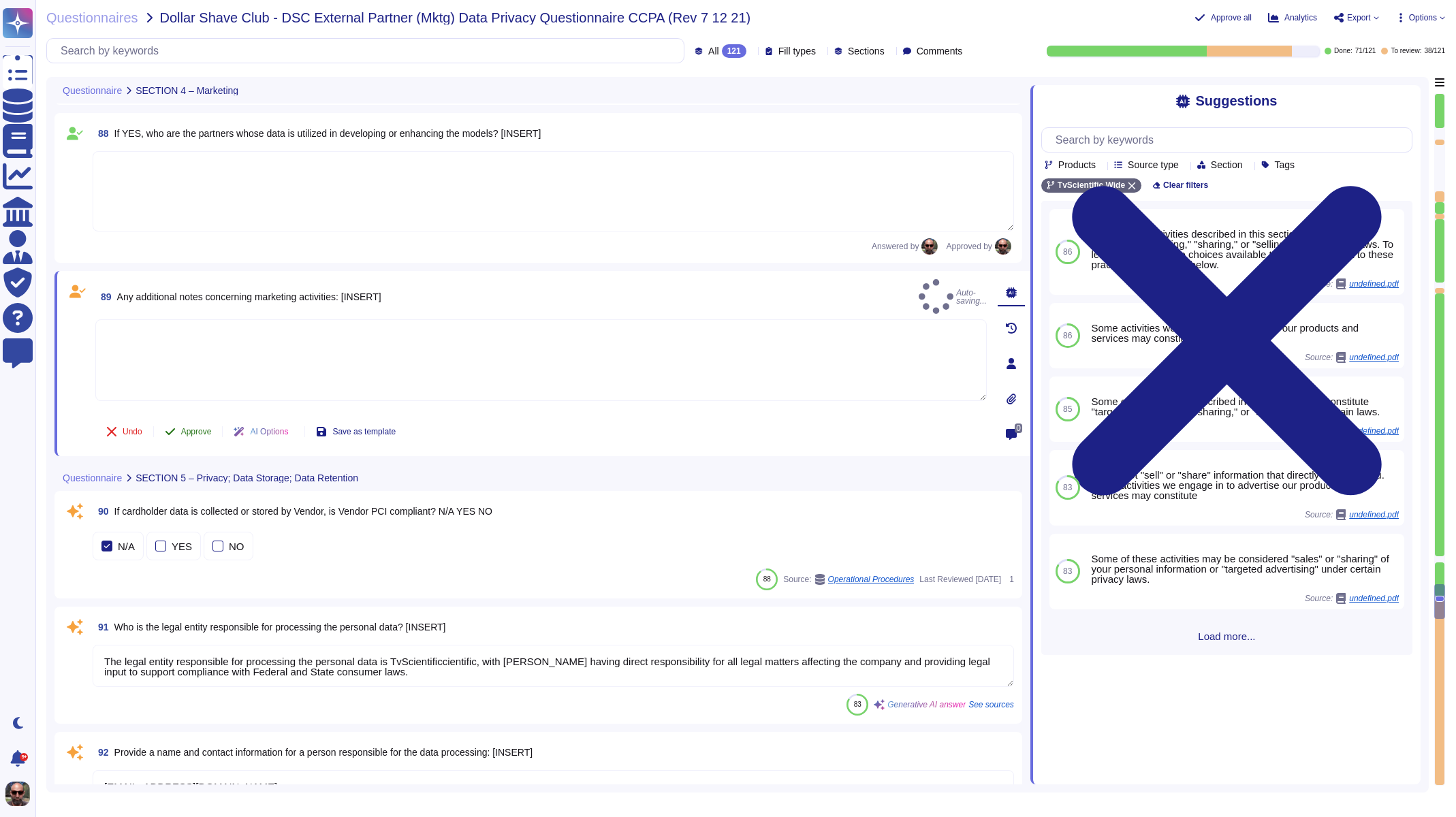
click at [185, 432] on span "Approve" at bounding box center [197, 432] width 31 height 8
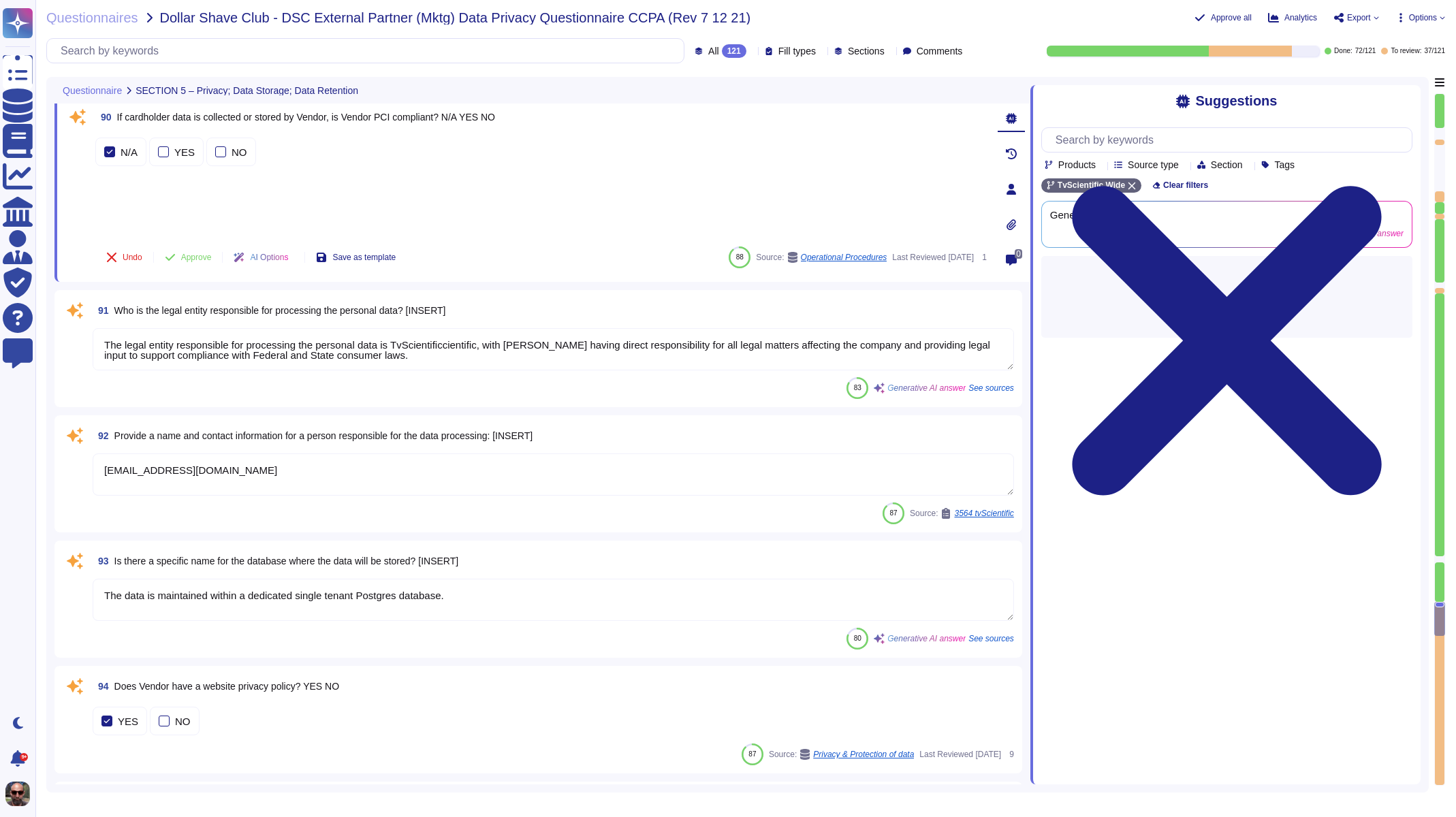
scroll to position [12173, 0]
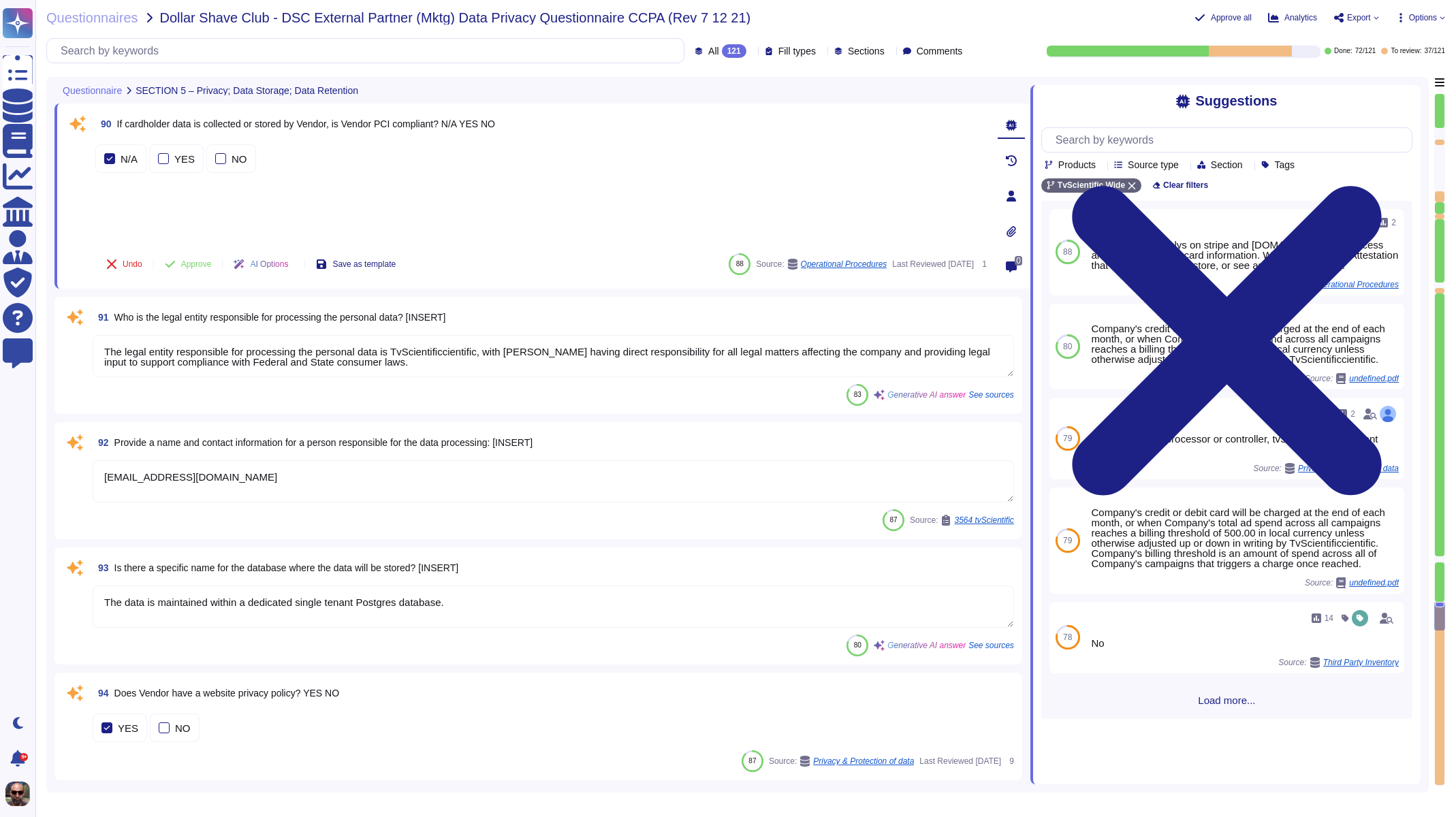
click at [192, 201] on div "N/A YES NO" at bounding box center [541, 192] width 892 height 100
click at [183, 261] on span "Approve" at bounding box center [197, 264] width 31 height 8
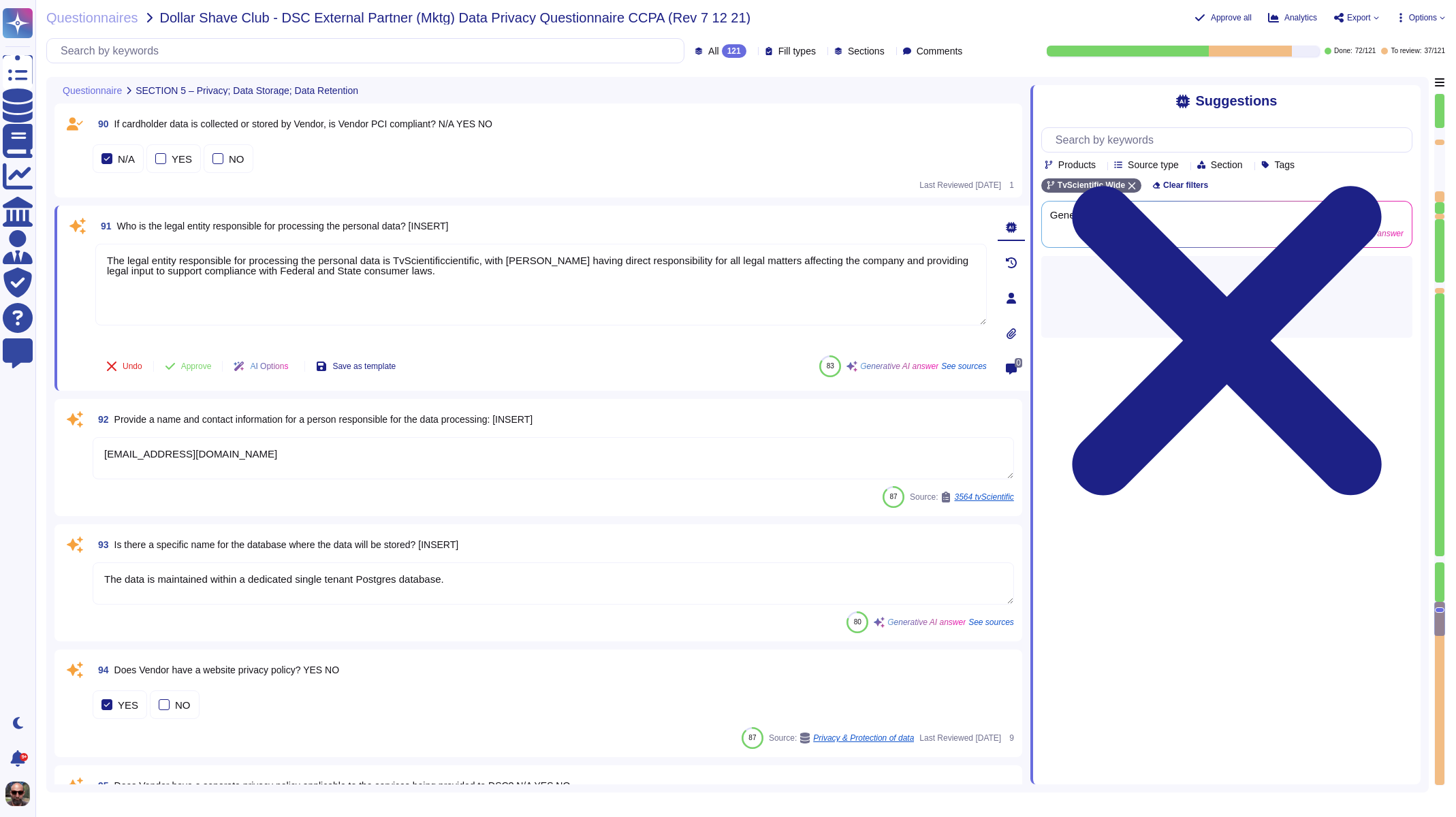
type textarea "Administrative Safeguards: 1. Role-Based Access Control (RBAC) restricts access…"
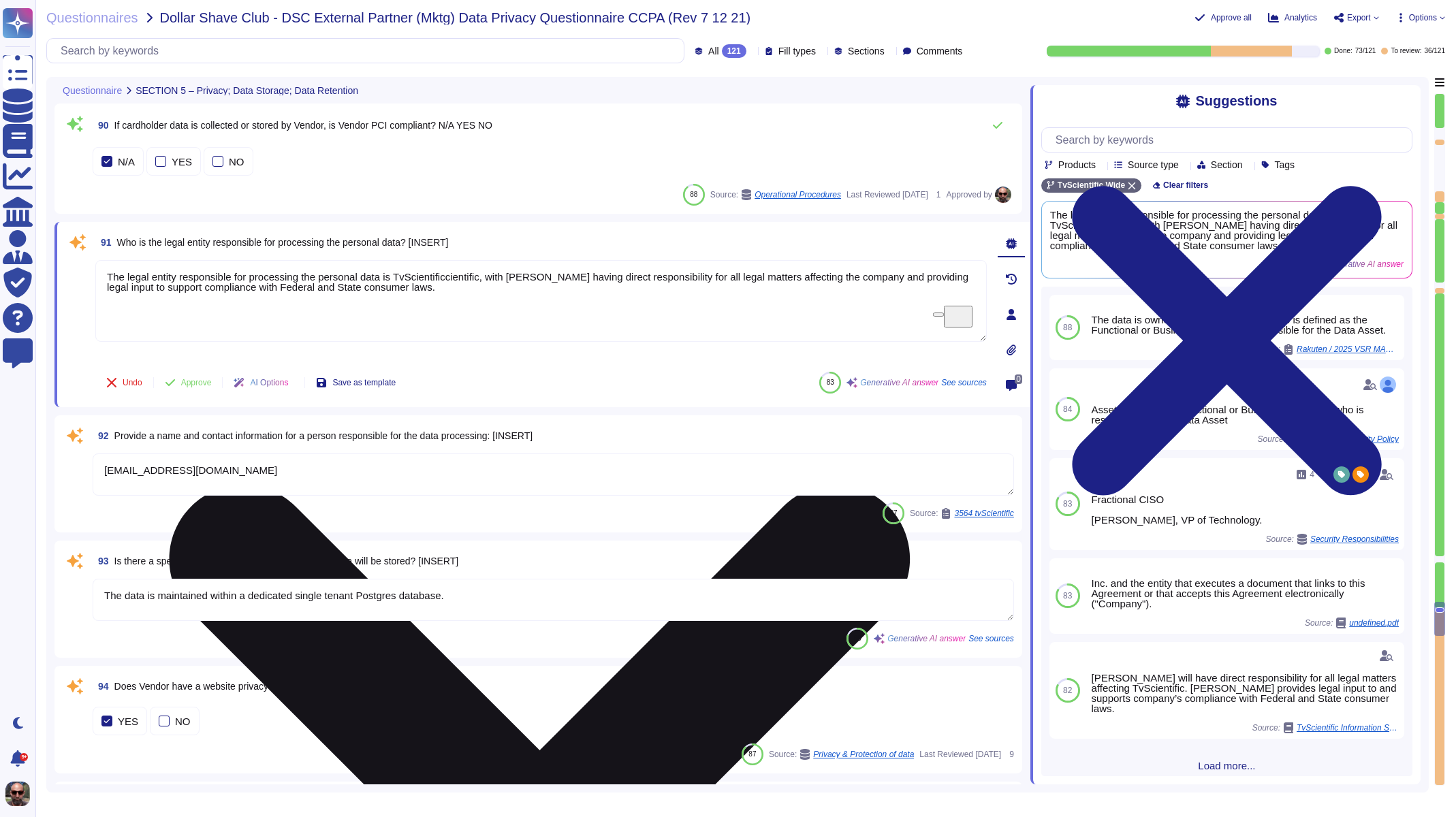
type textarea "Administrative Safeguards: 1. Role-Based Access Control (RBAC) restricts access…"
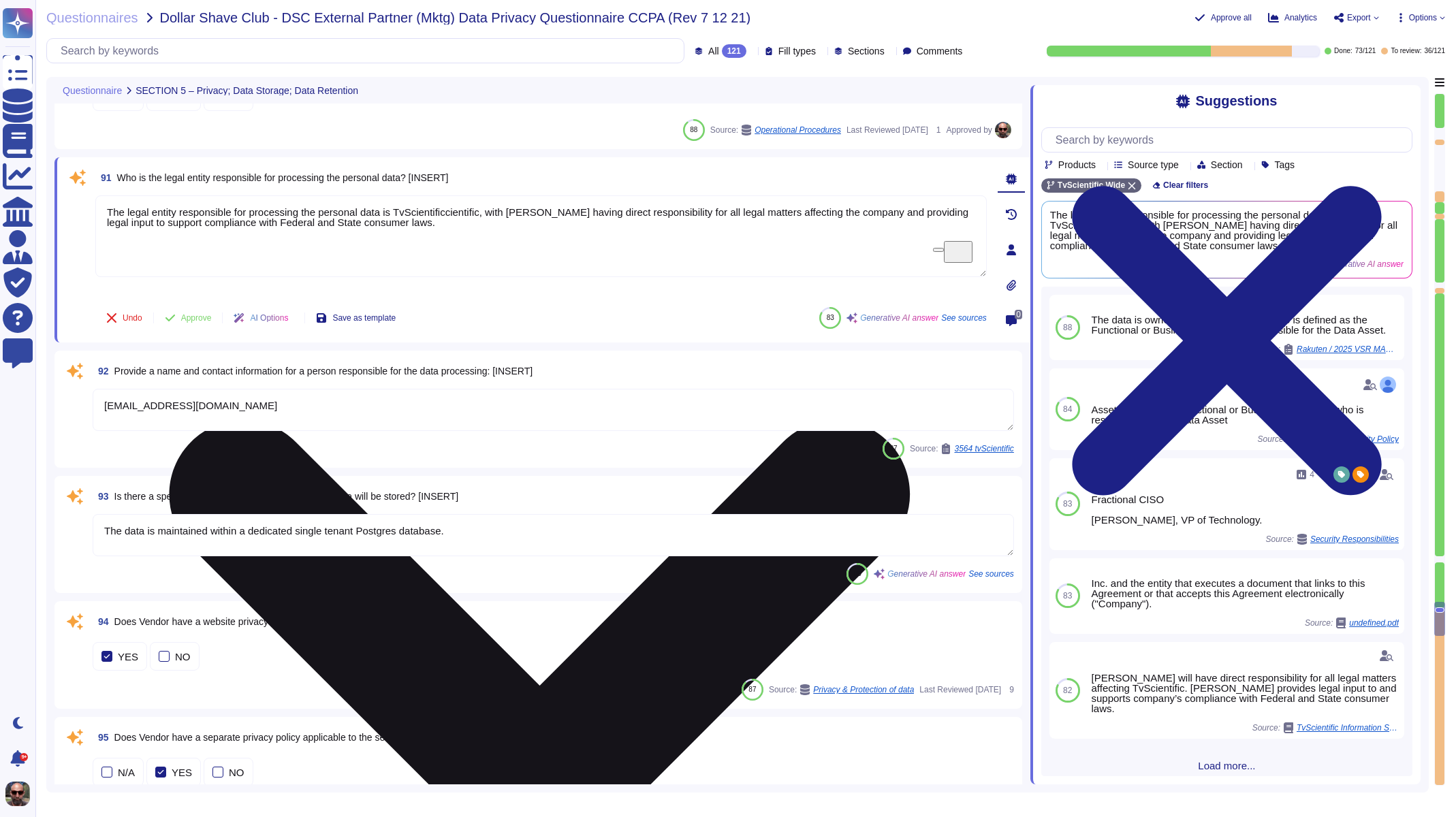
scroll to position [12283, 0]
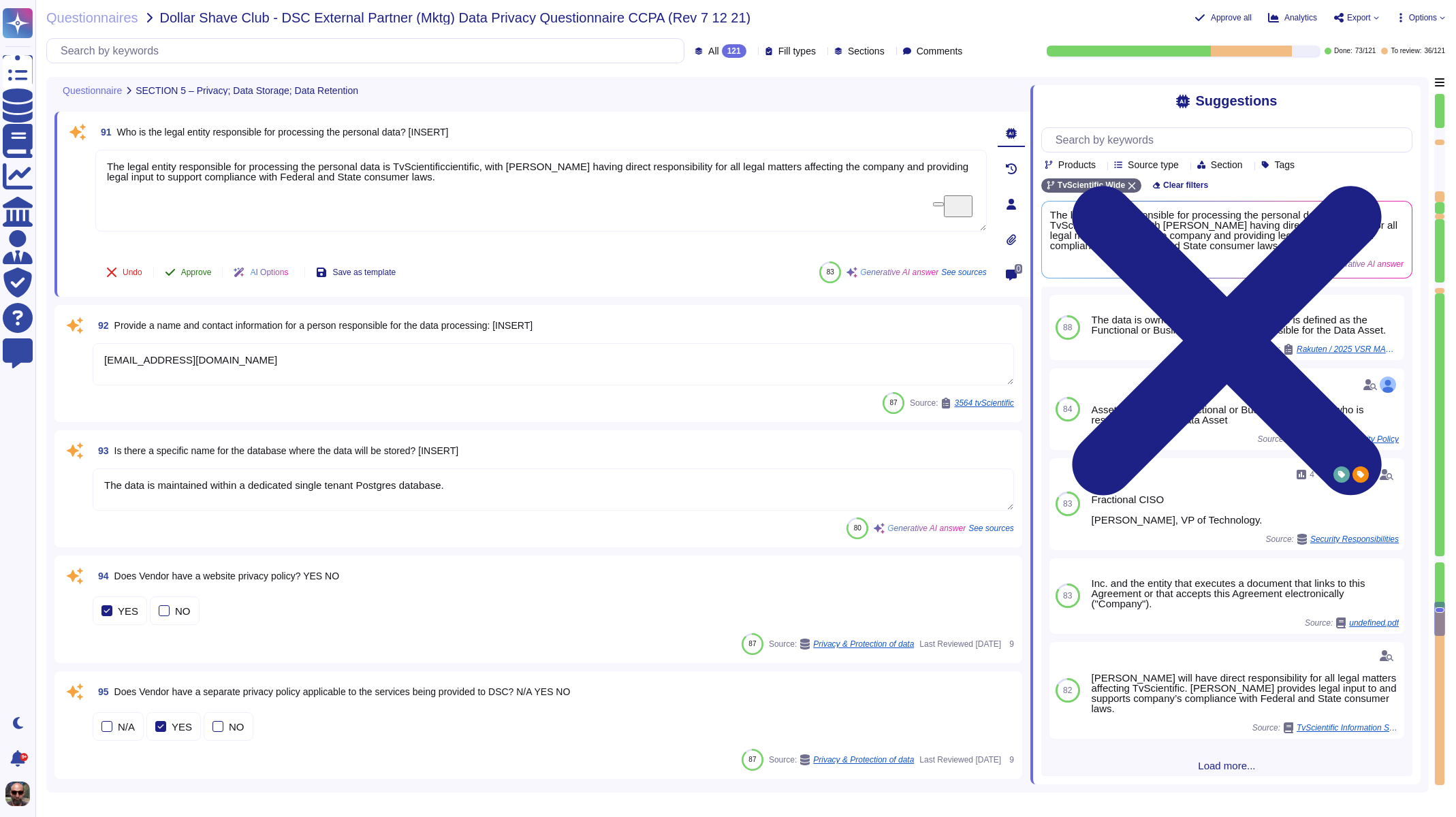
click at [190, 268] on span "Approve" at bounding box center [197, 273] width 31 height 8
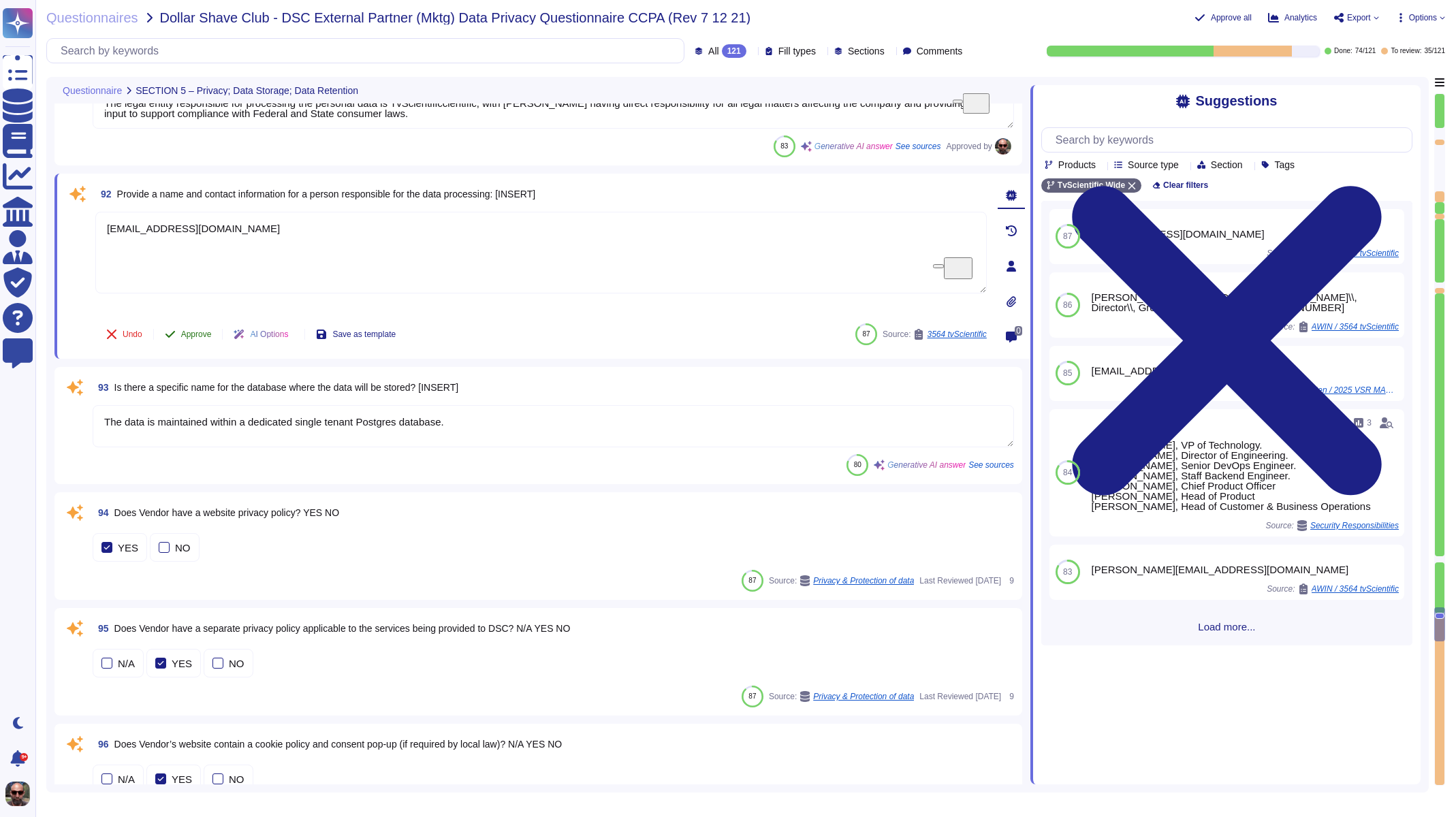
scroll to position [12403, 0]
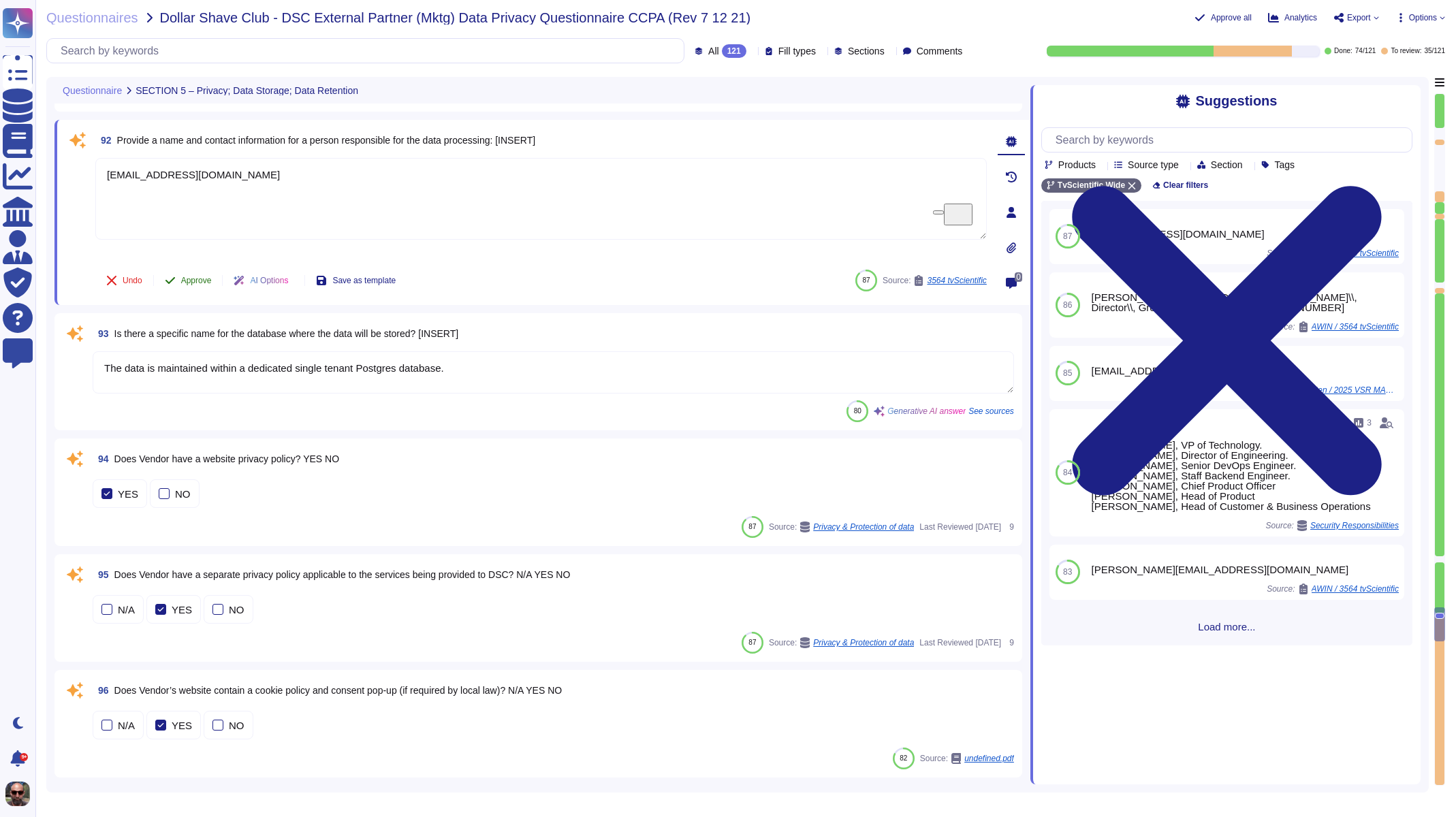
click at [202, 280] on span "Approve" at bounding box center [197, 280] width 31 height 8
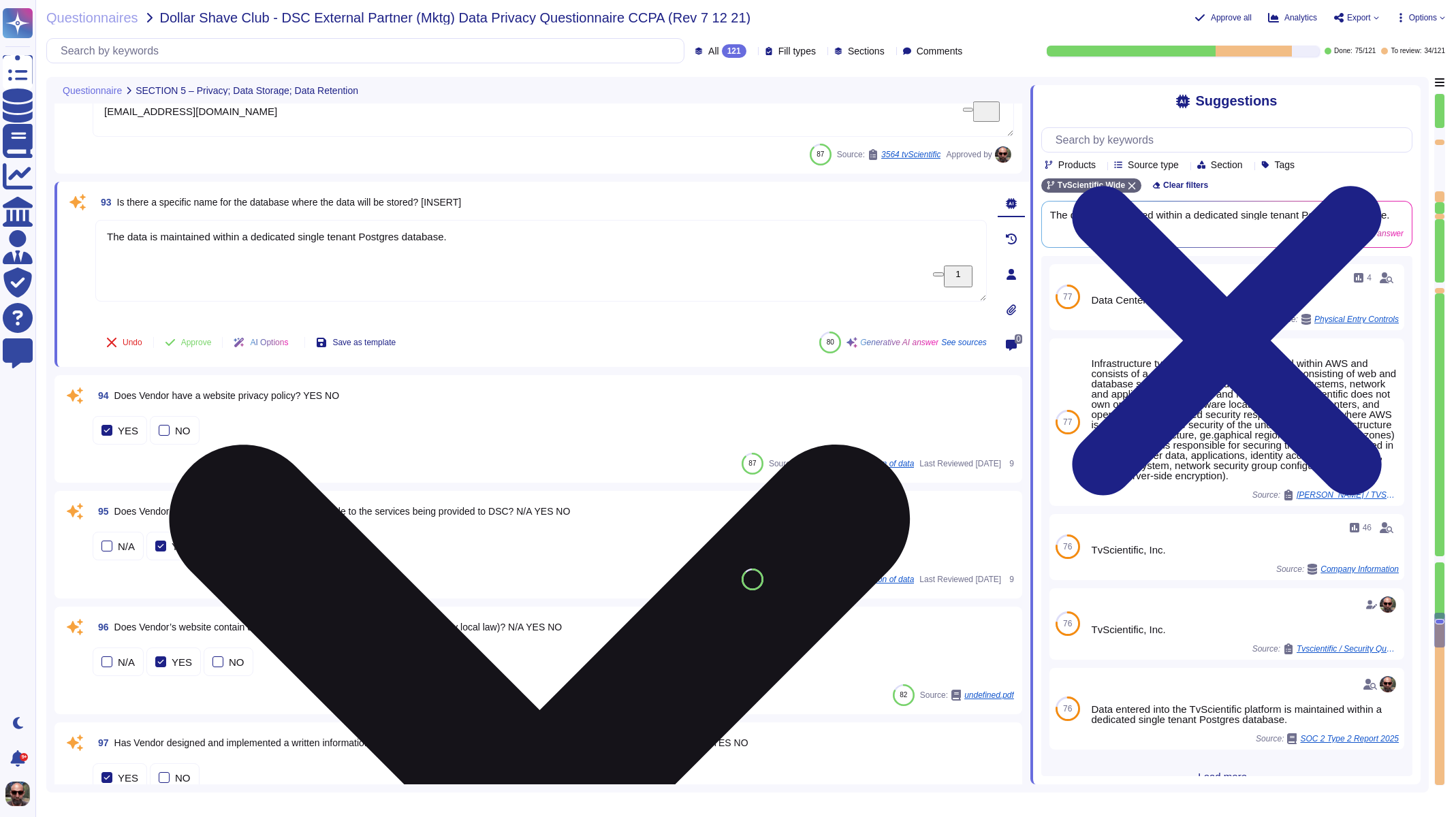
scroll to position [12523, 0]
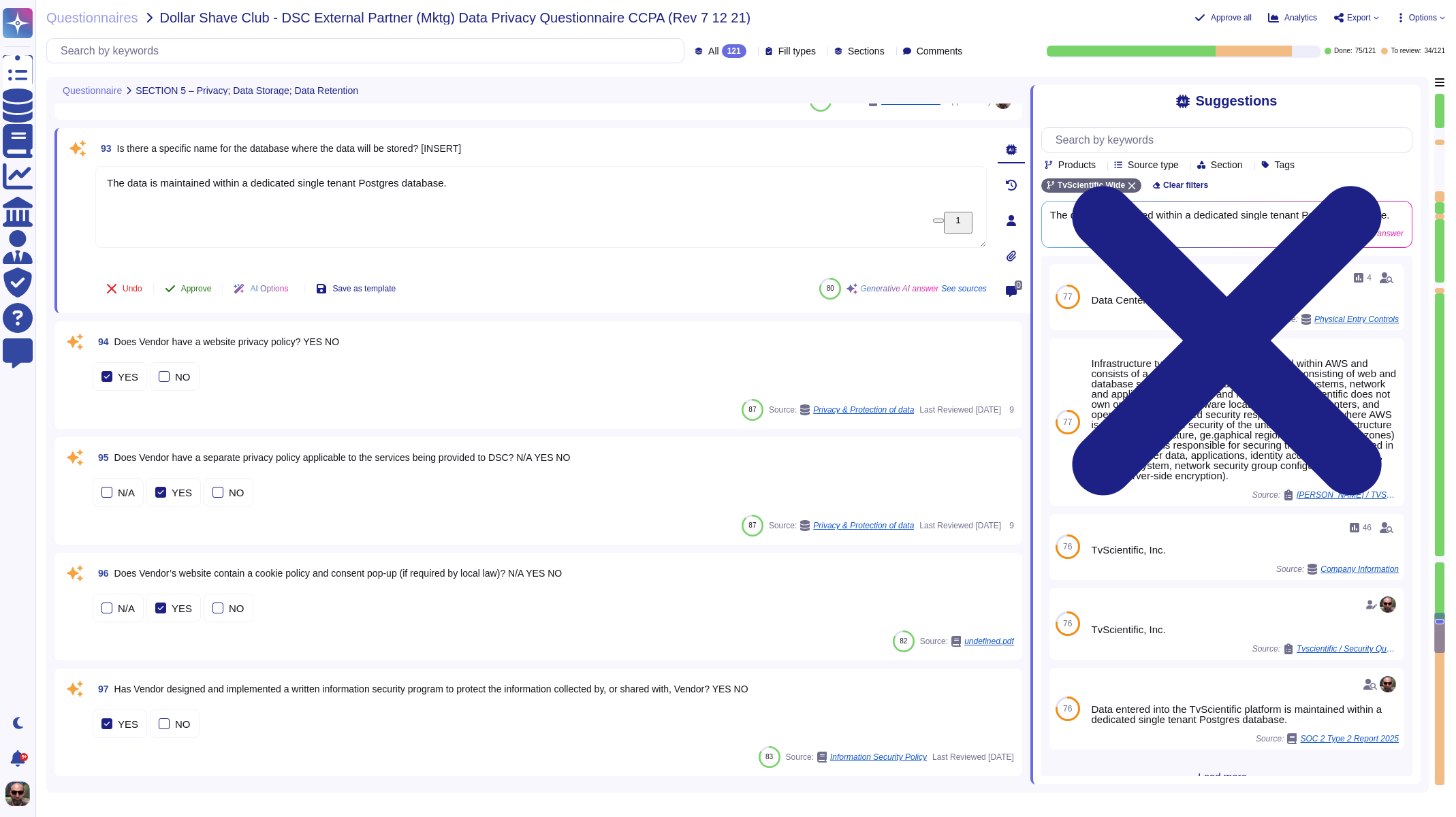
click at [192, 285] on span "Approve" at bounding box center [197, 289] width 31 height 8
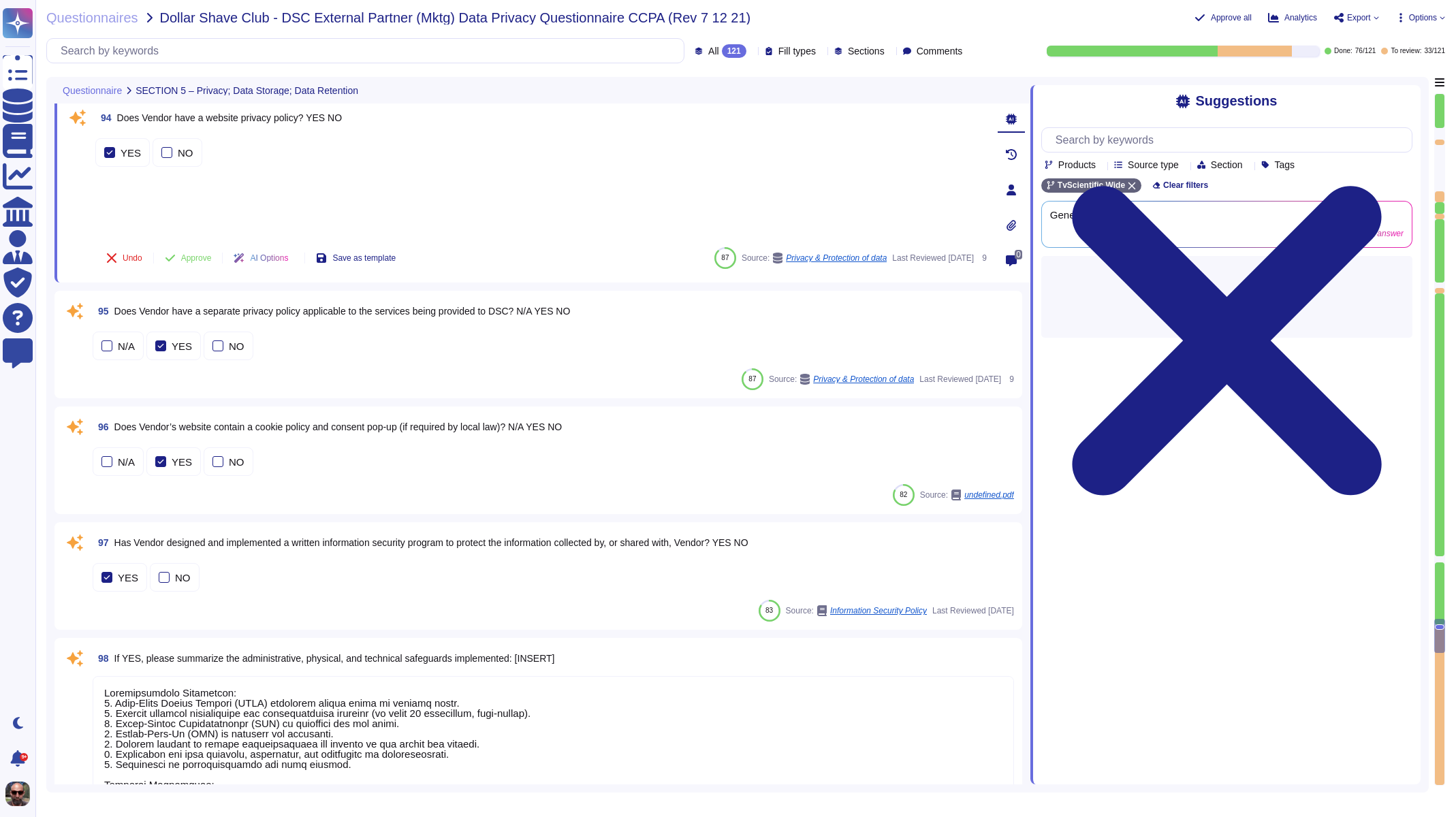
type textarea "To the extent required by Data Protection Law applicable to Company as a Contro…"
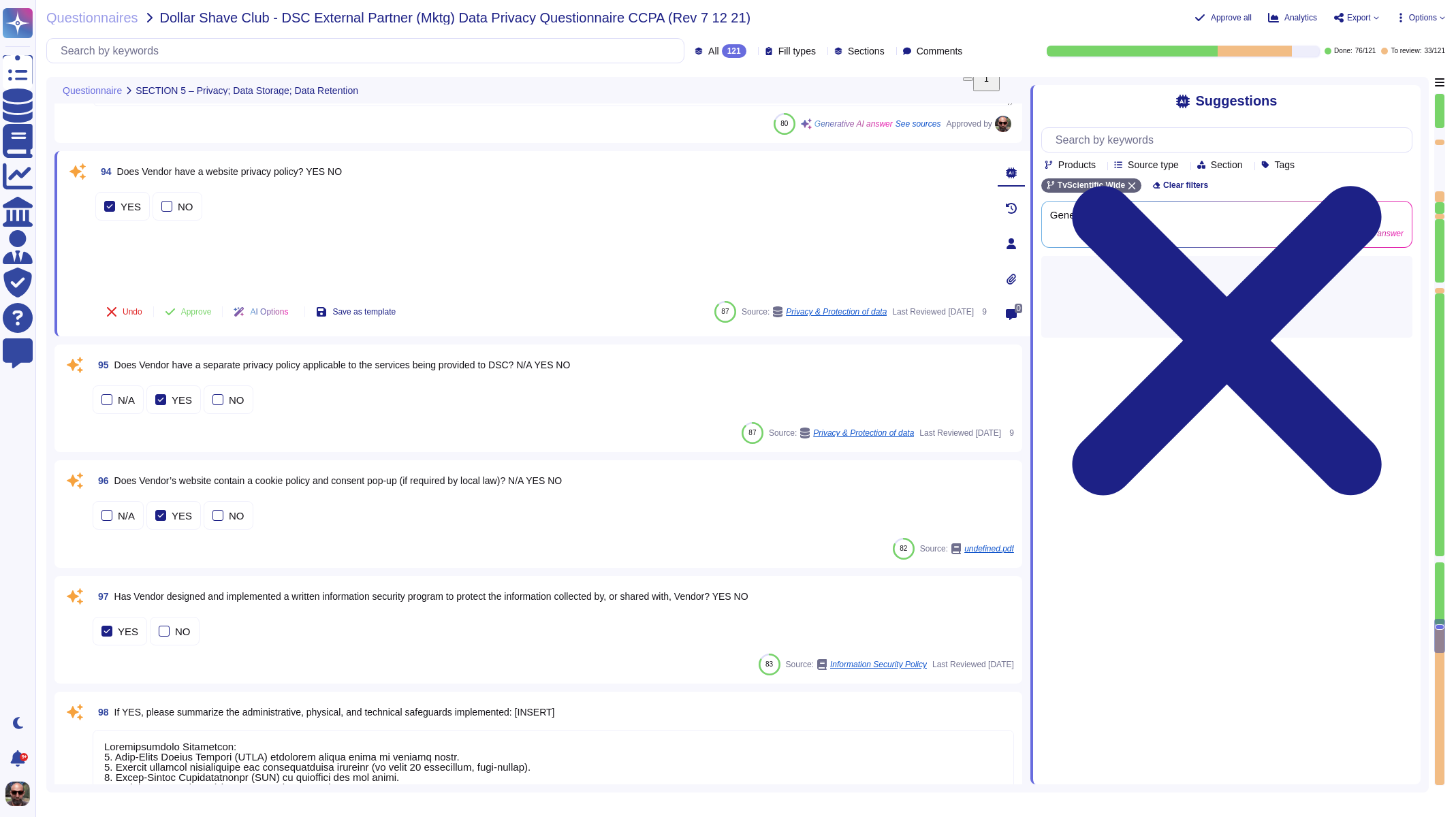
scroll to position [12643, 0]
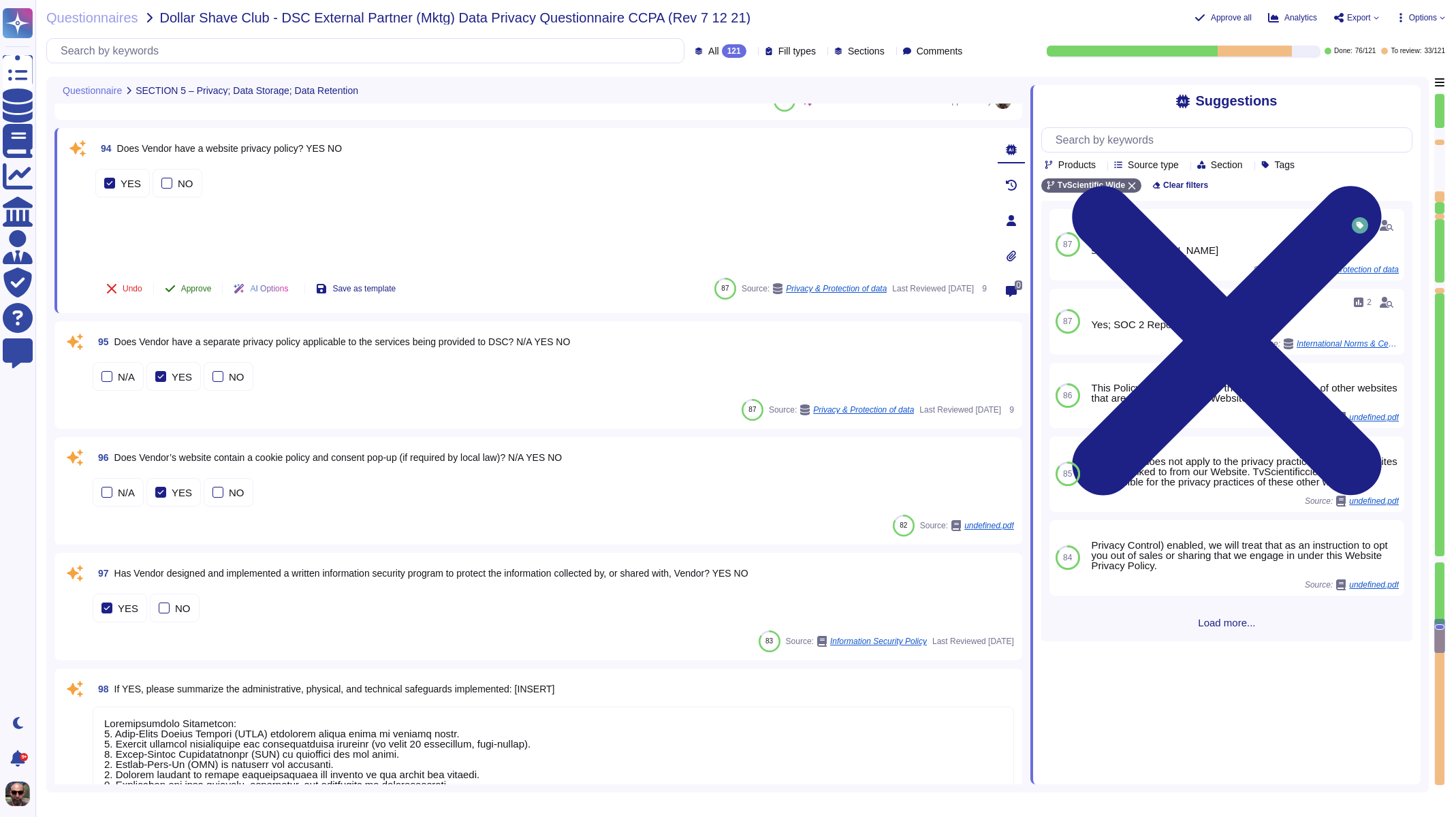
click at [186, 286] on span "Approve" at bounding box center [197, 289] width 31 height 8
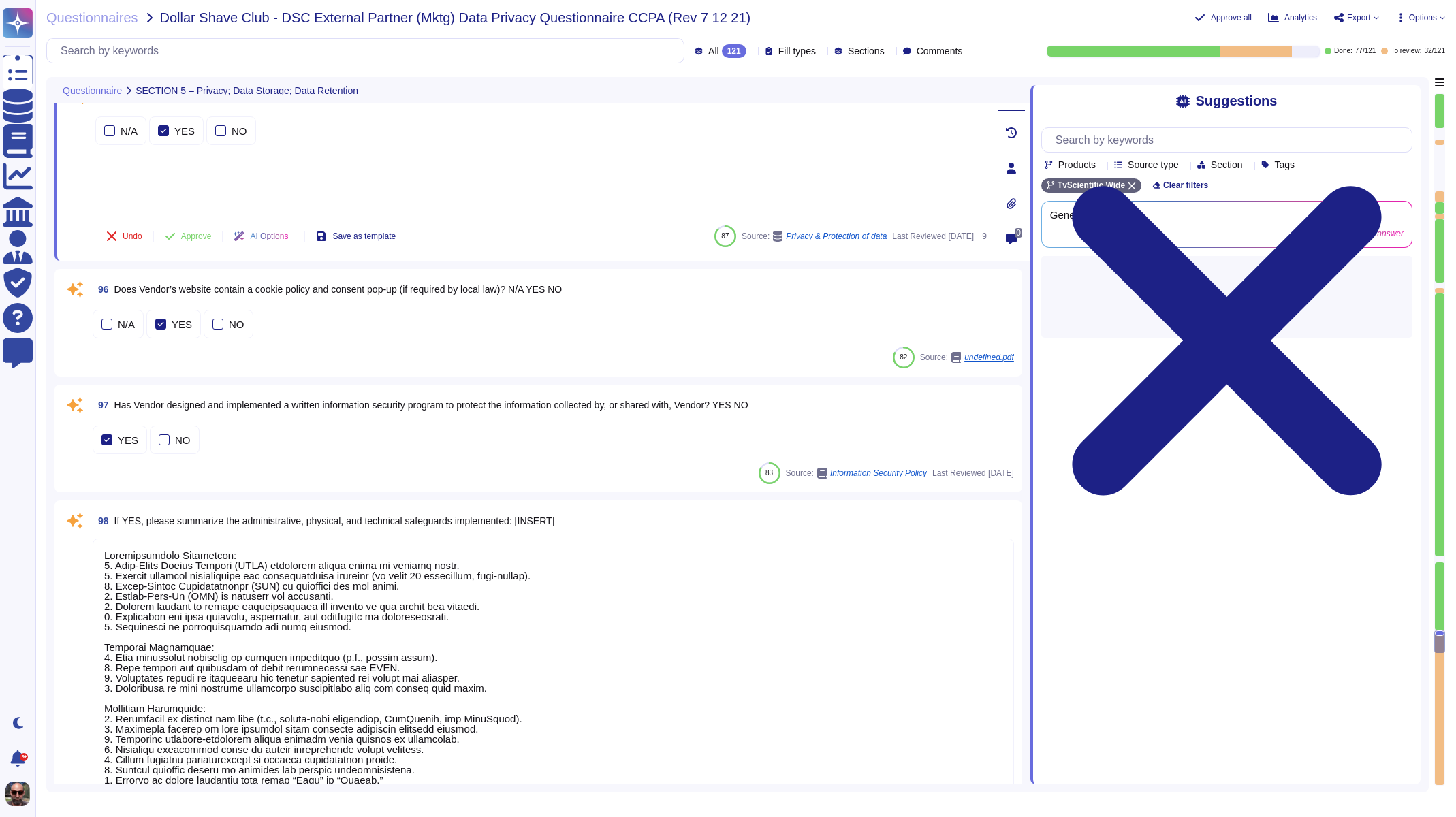
scroll to position [12753, 0]
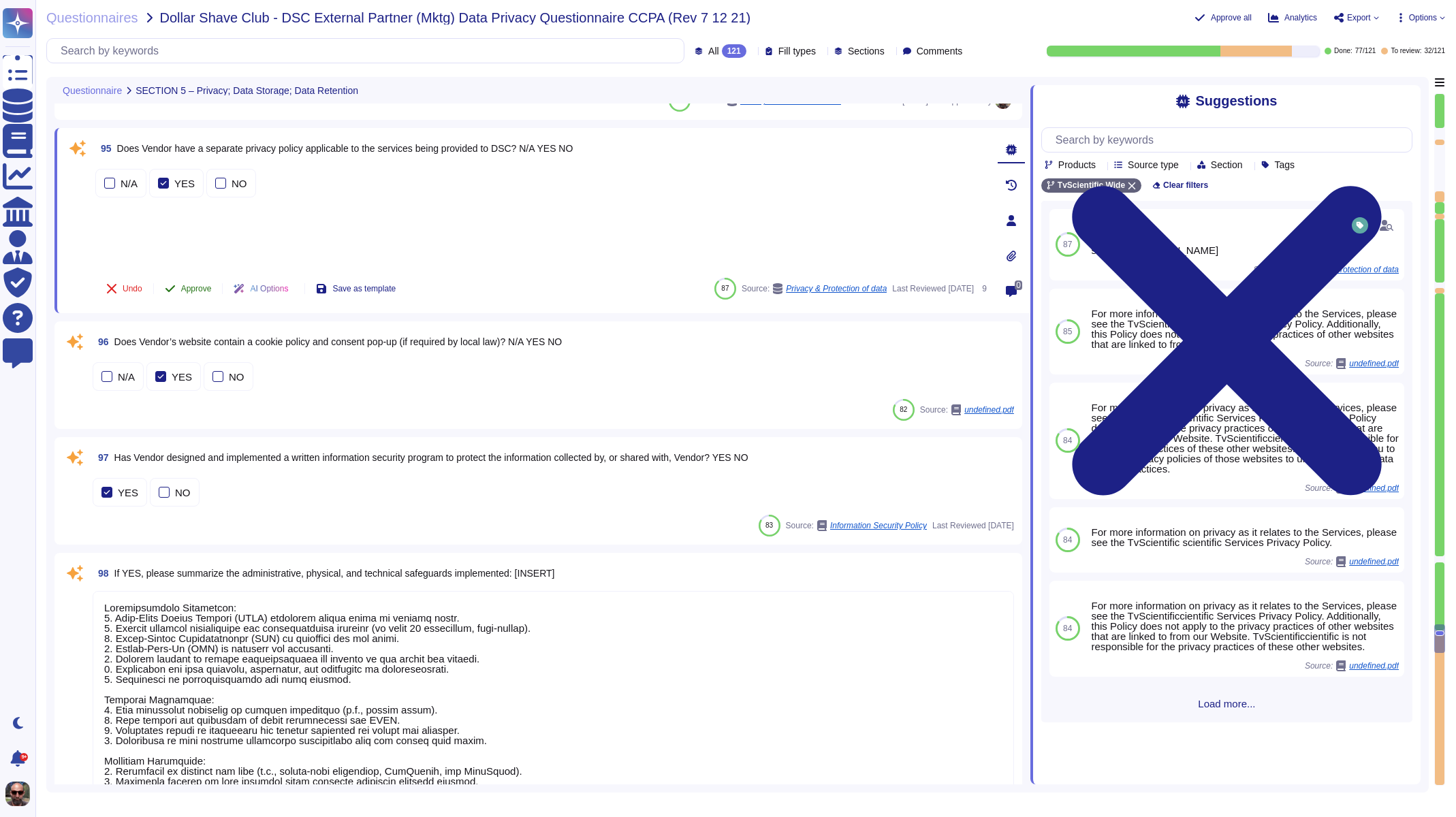
click at [195, 290] on span "Approve" at bounding box center [197, 289] width 31 height 8
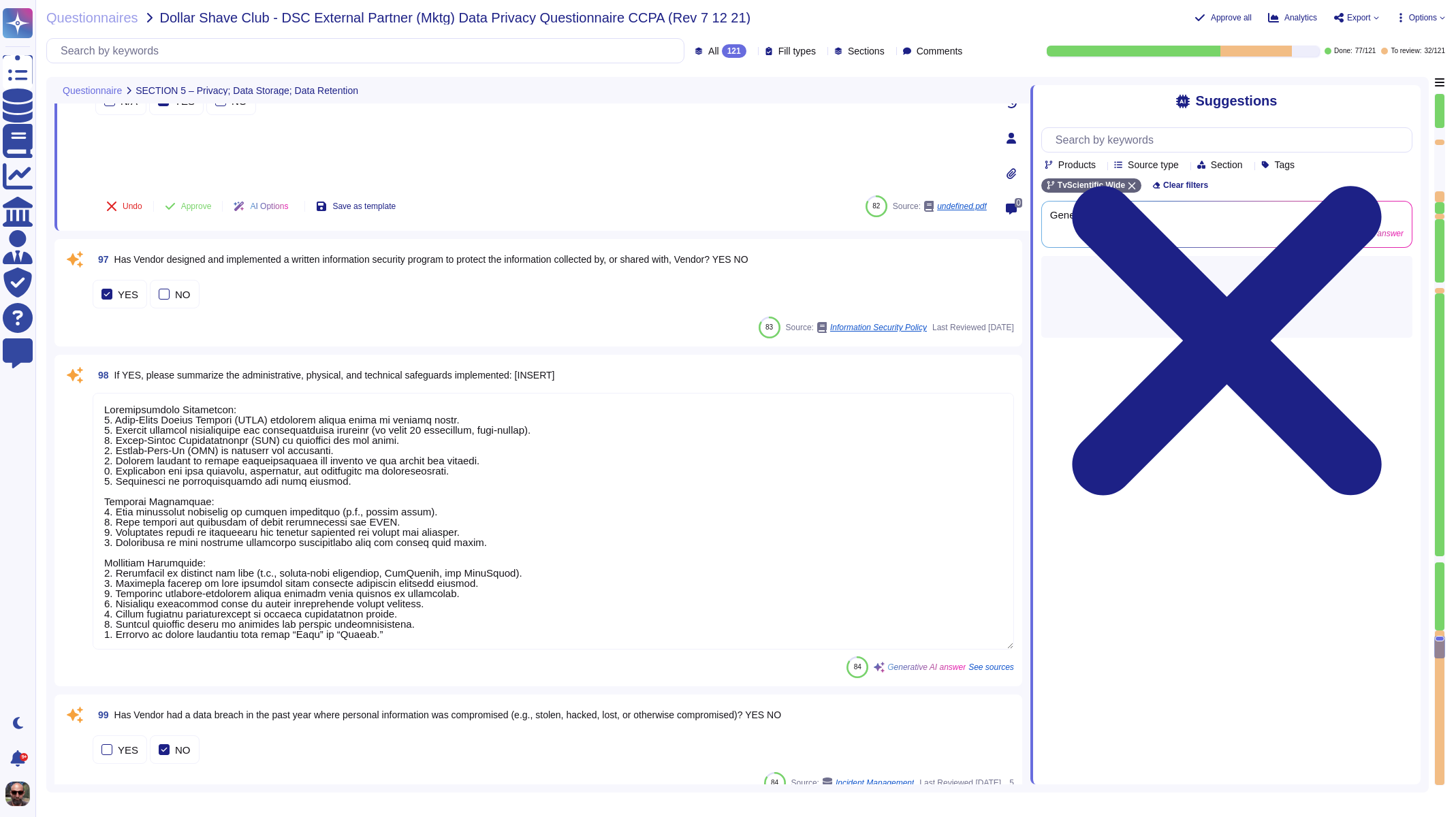
type textarea "- Personal data that is encrypted includes: - IP address (DII) - Confidential I…"
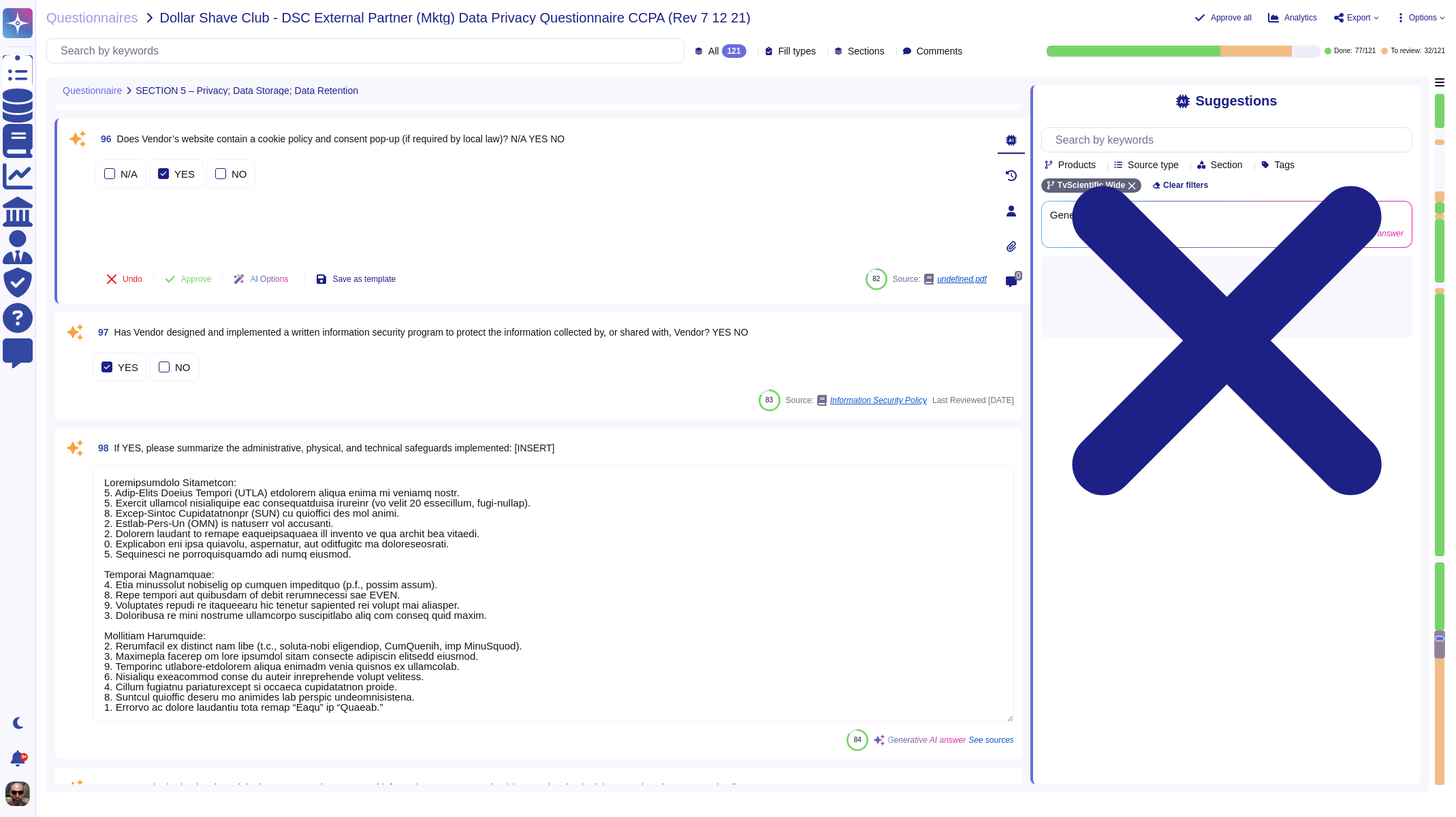
scroll to position [12847, 0]
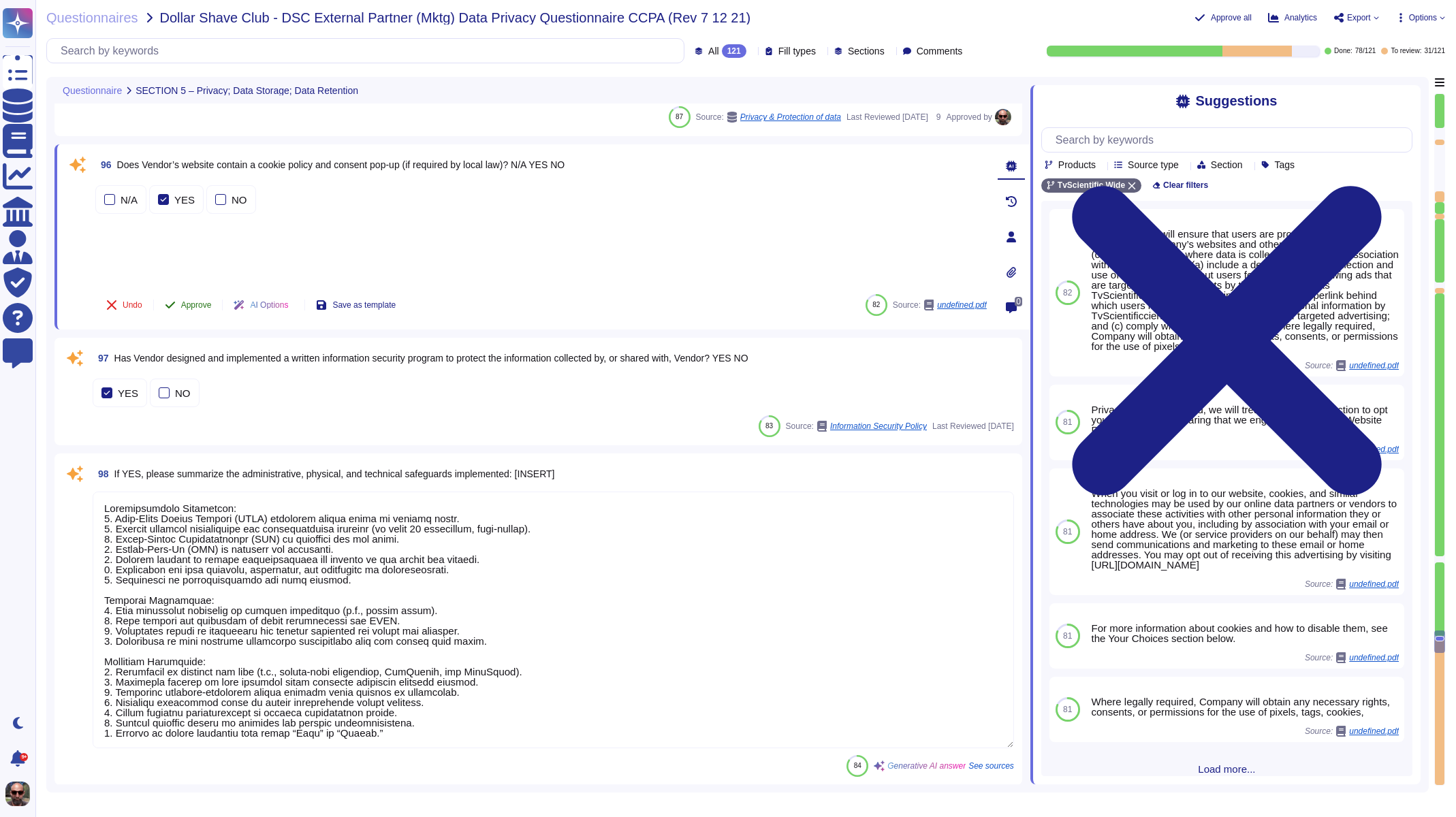
click at [196, 301] on span "Approve" at bounding box center [197, 305] width 31 height 8
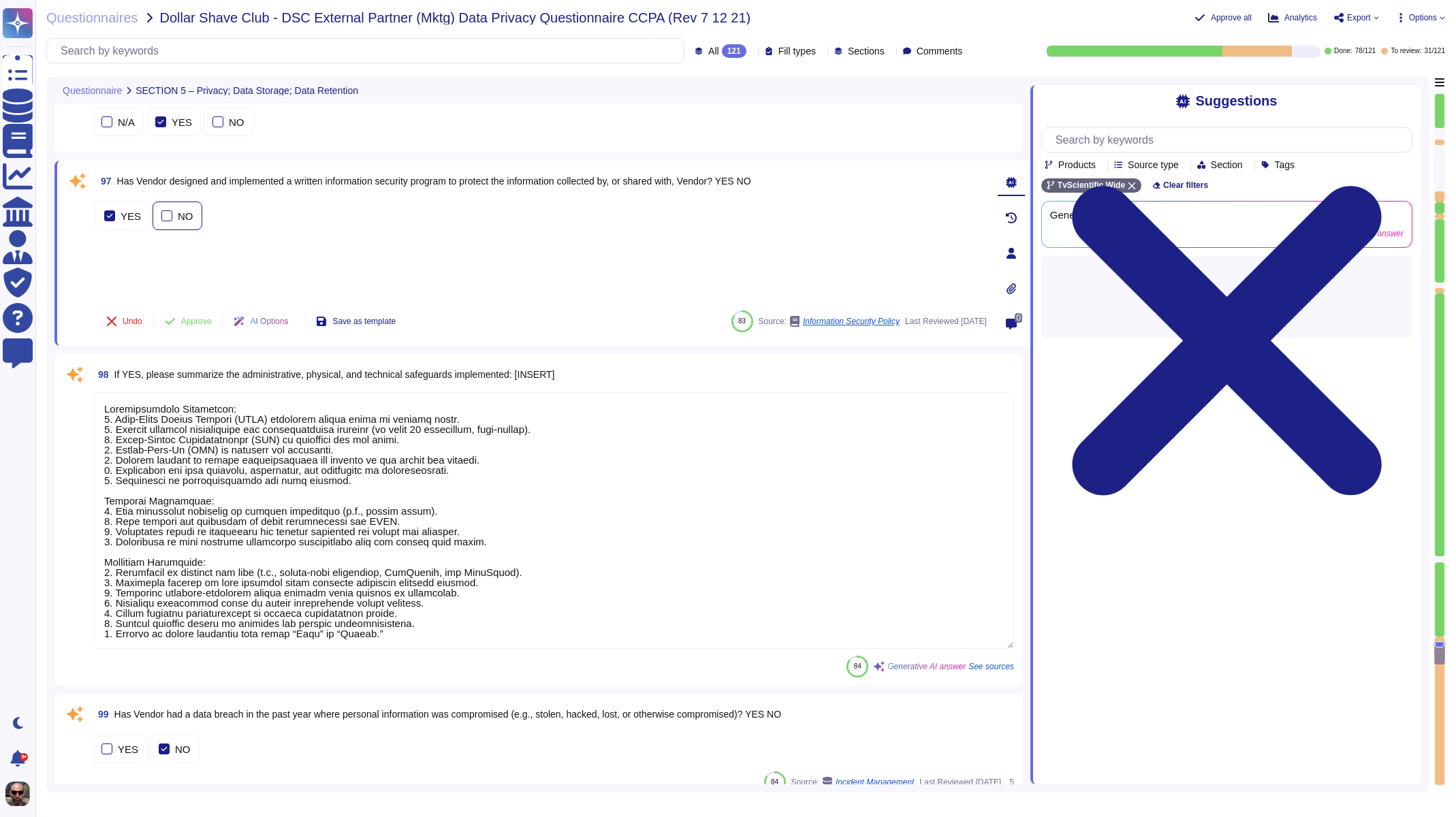
type textarea "Data is encrypted under the following circumstances: 1. At Rest: - Confidential…"
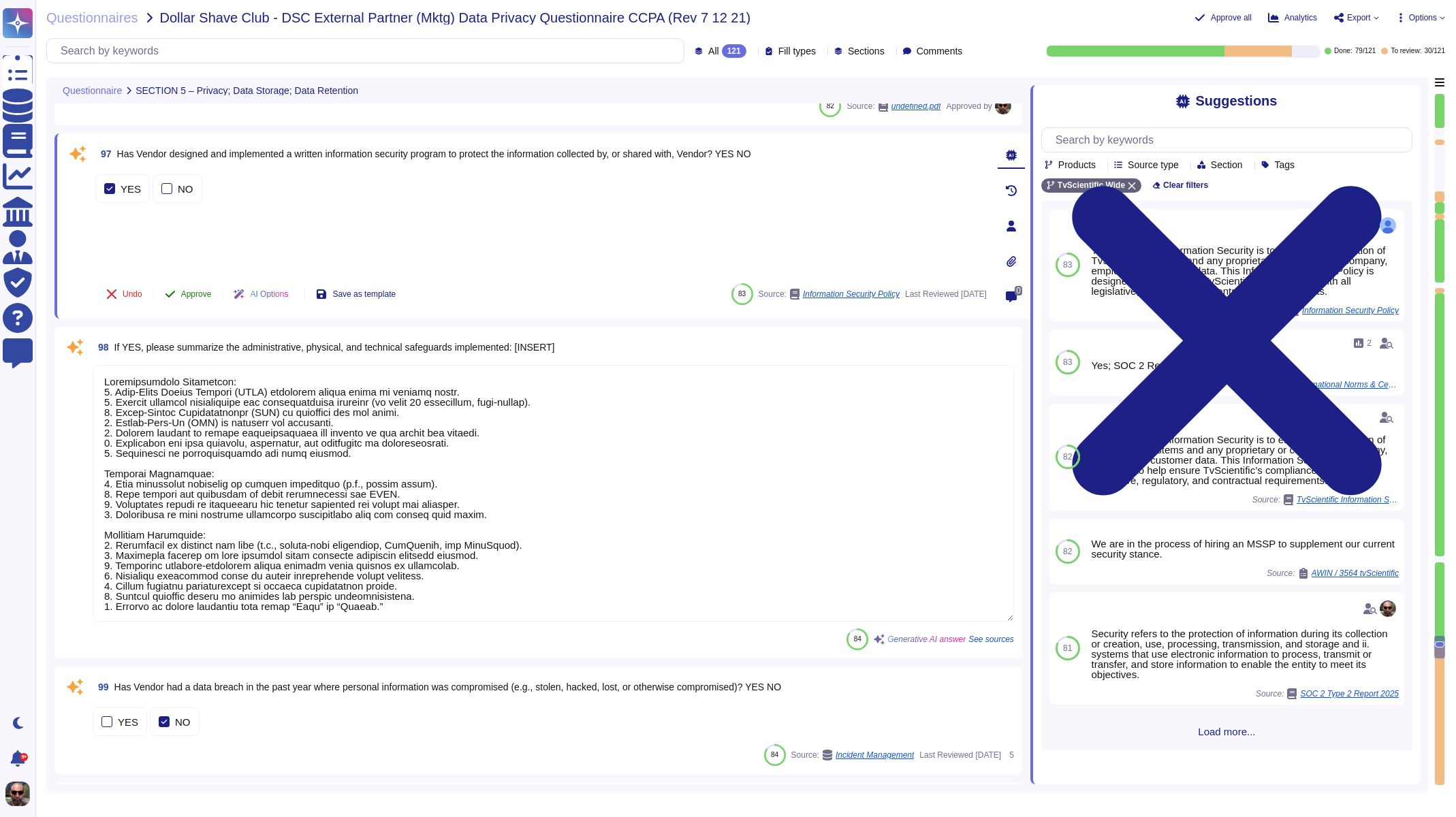
scroll to position [12974, 0]
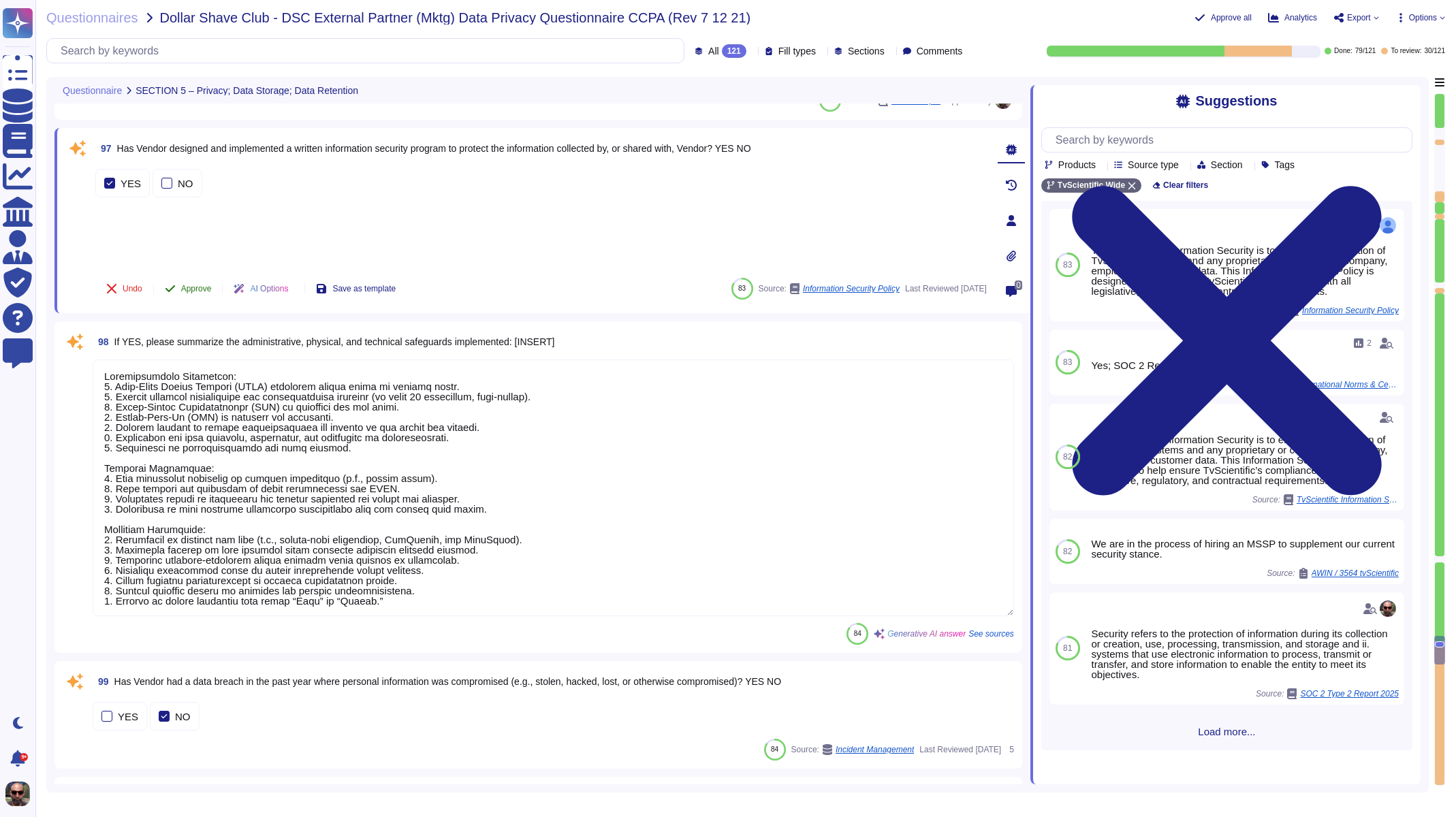
click at [193, 286] on span "Approve" at bounding box center [197, 289] width 31 height 8
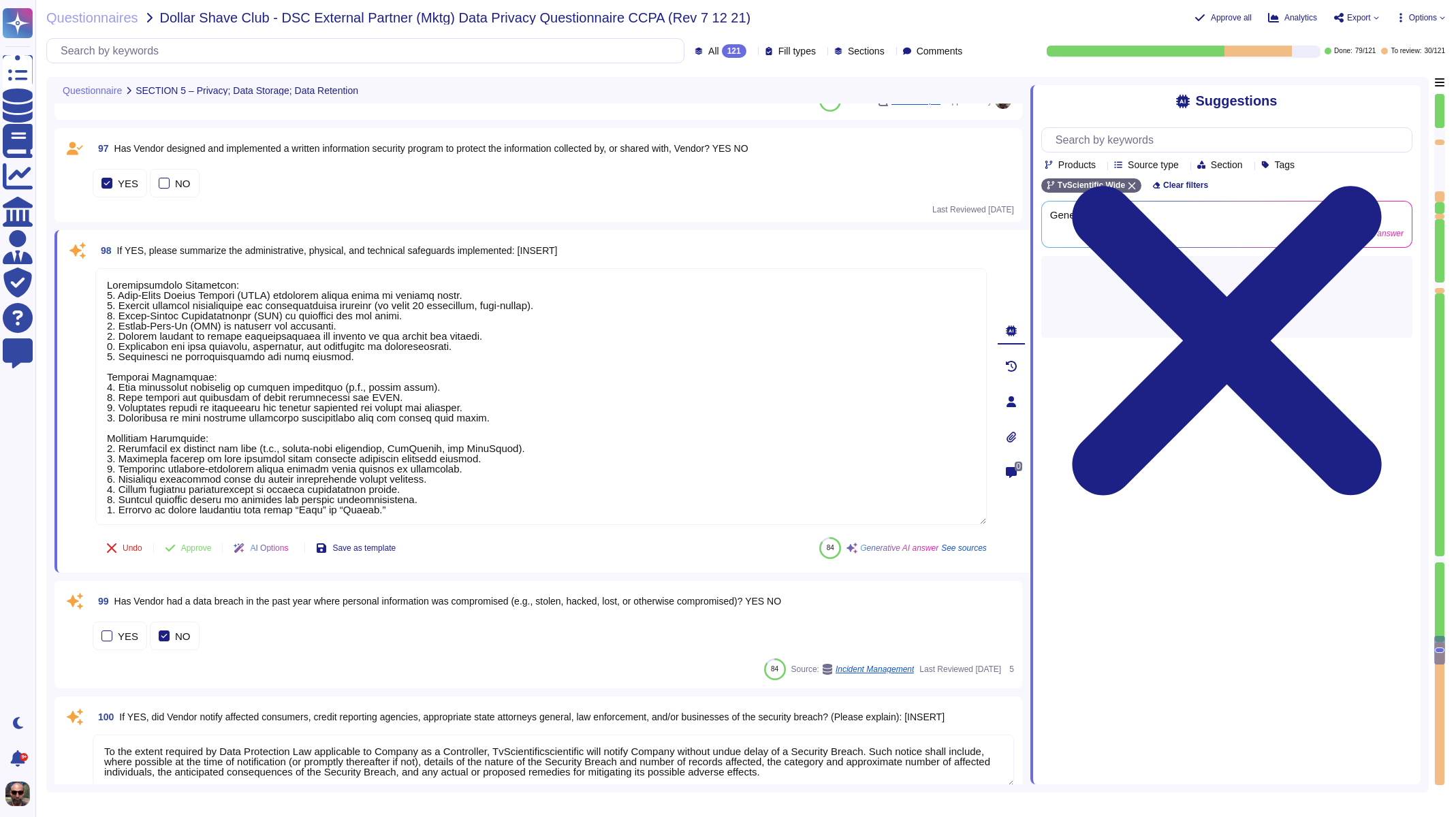
type textarea "Data is encrypted under the following circumstances: 1. At Rest: - Confidential…"
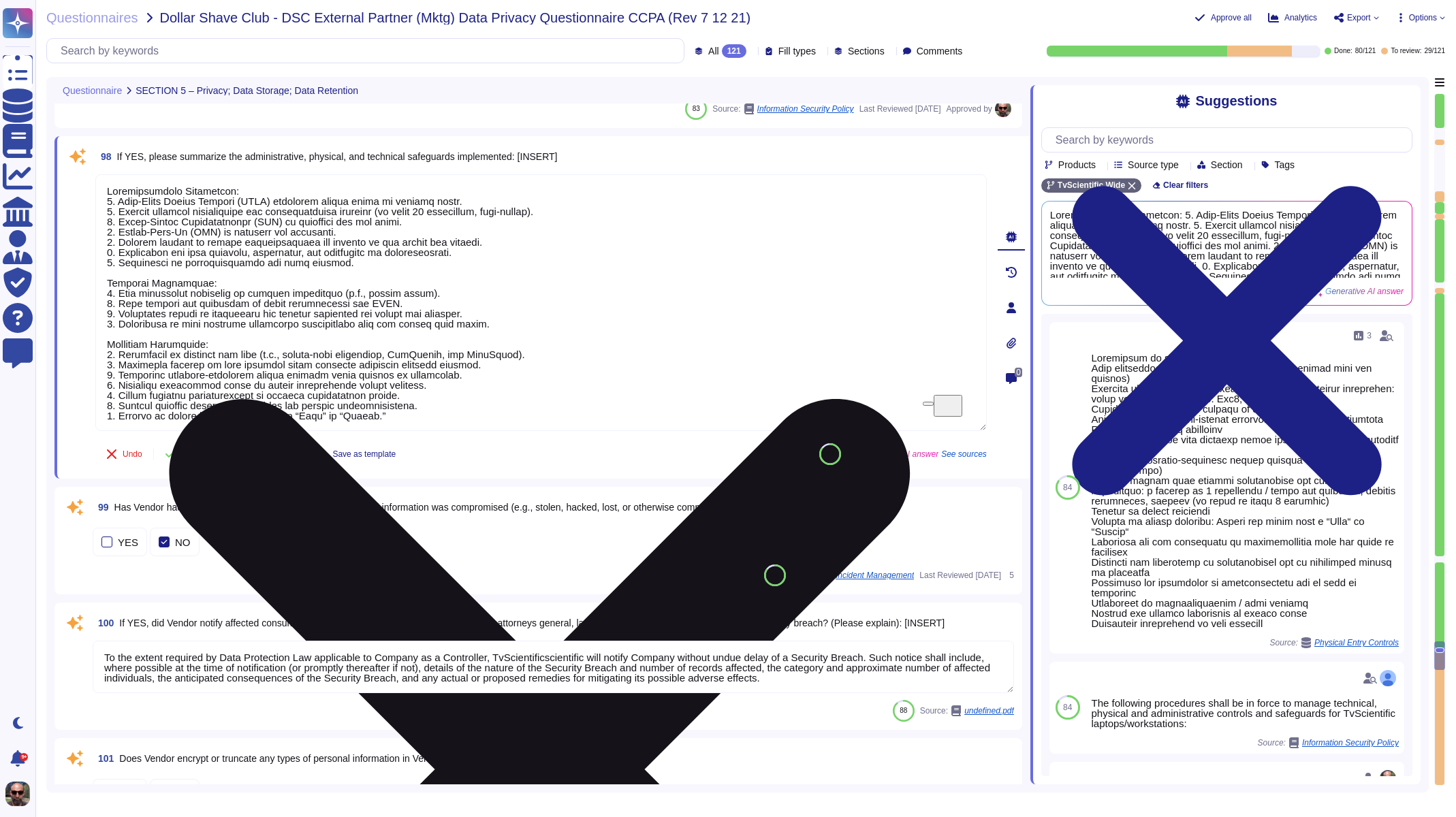
scroll to position [1, 0]
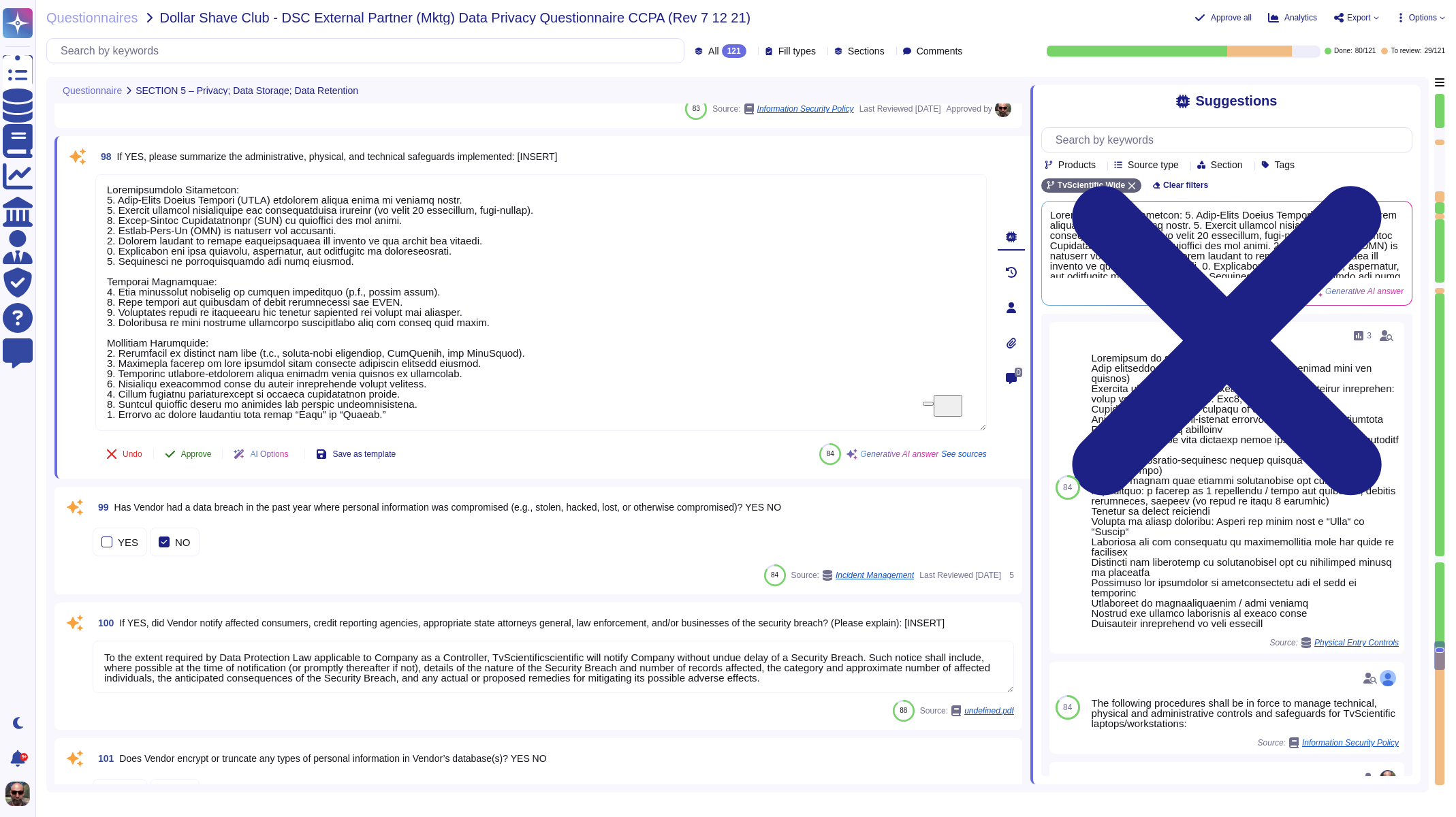
click at [207, 453] on span "Approve" at bounding box center [197, 455] width 31 height 8
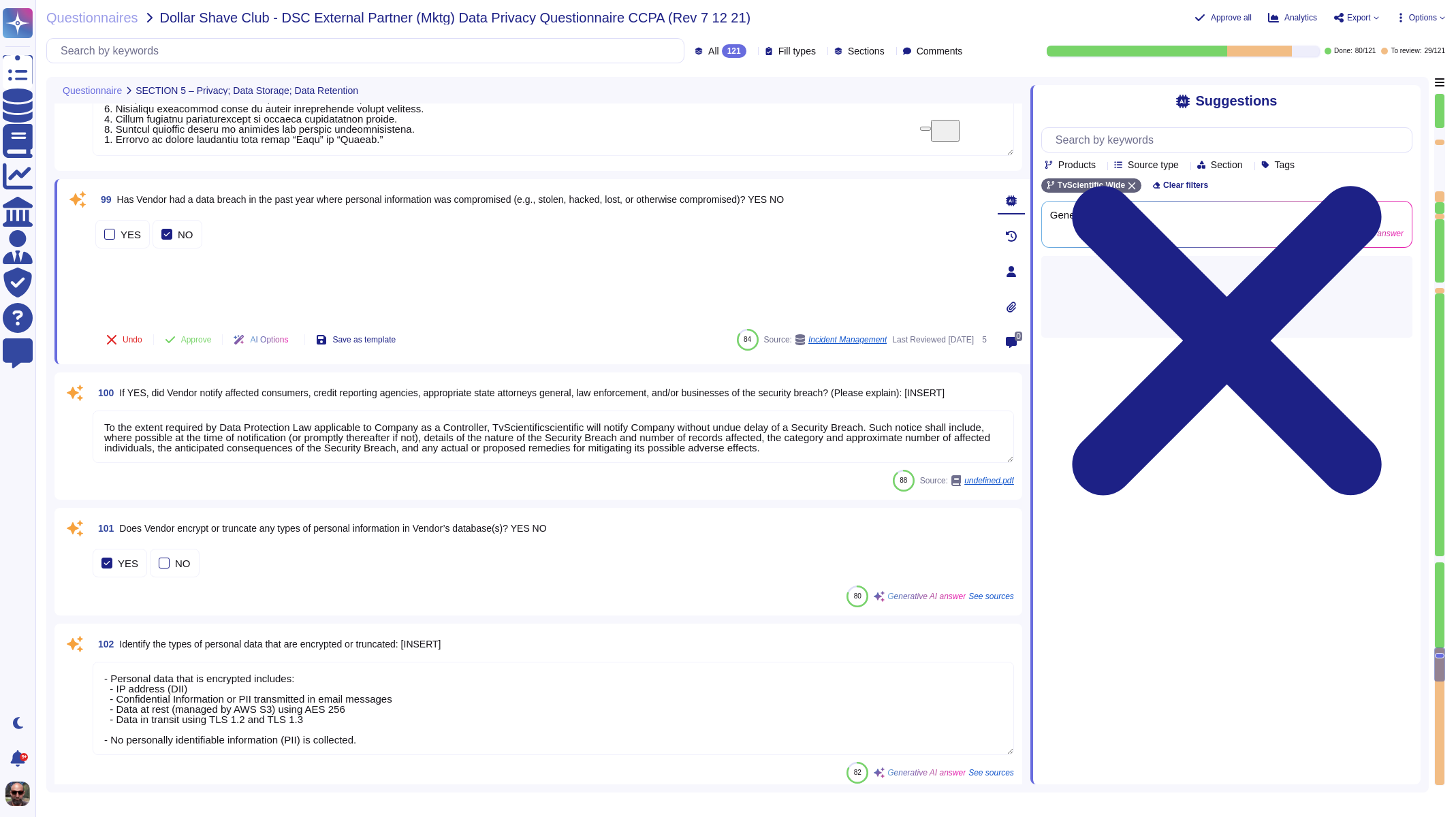
type textarea "Enterprise monitoring systems are configured to send alert notifications to IT …"
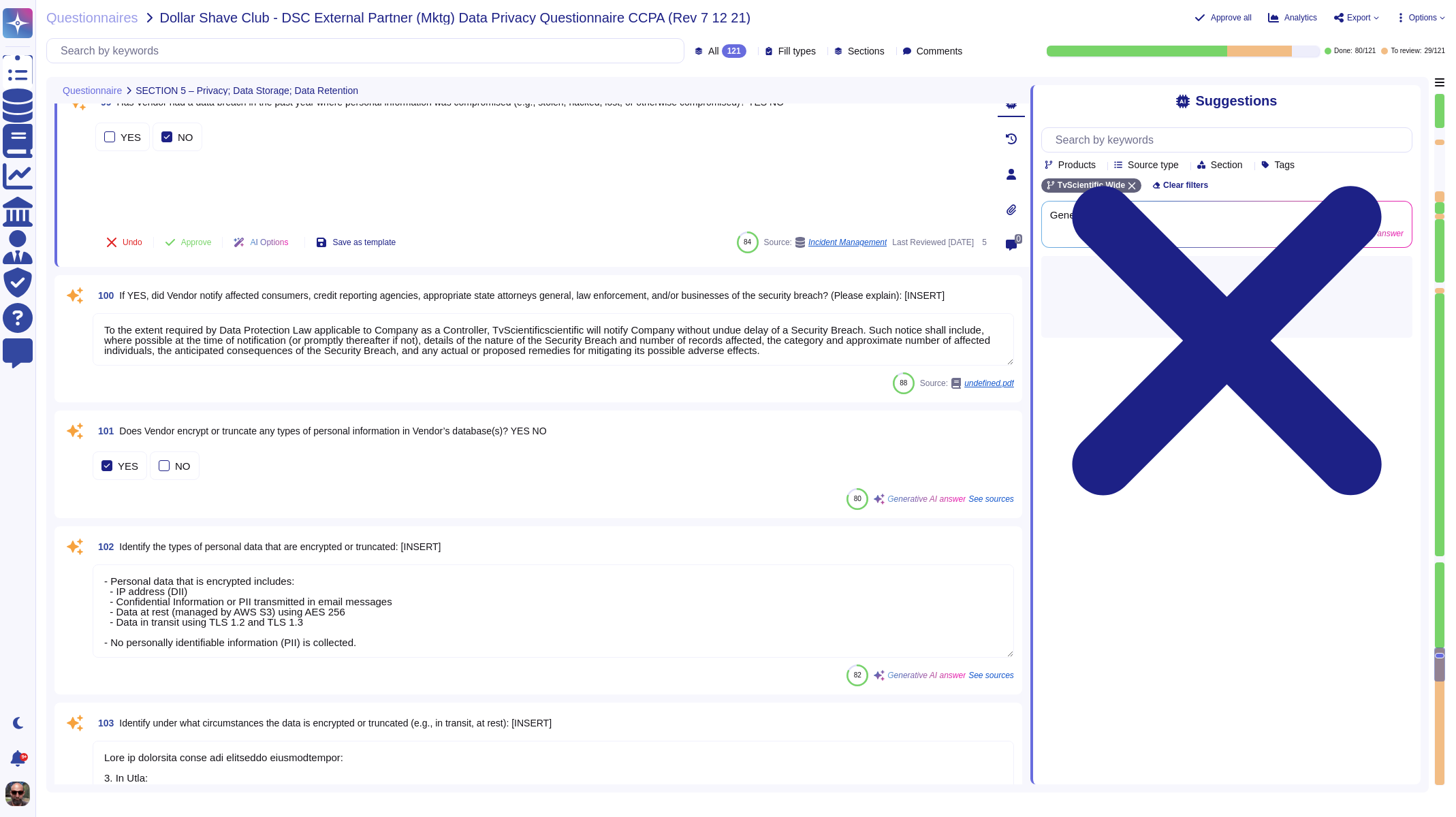
scroll to position [13418, 0]
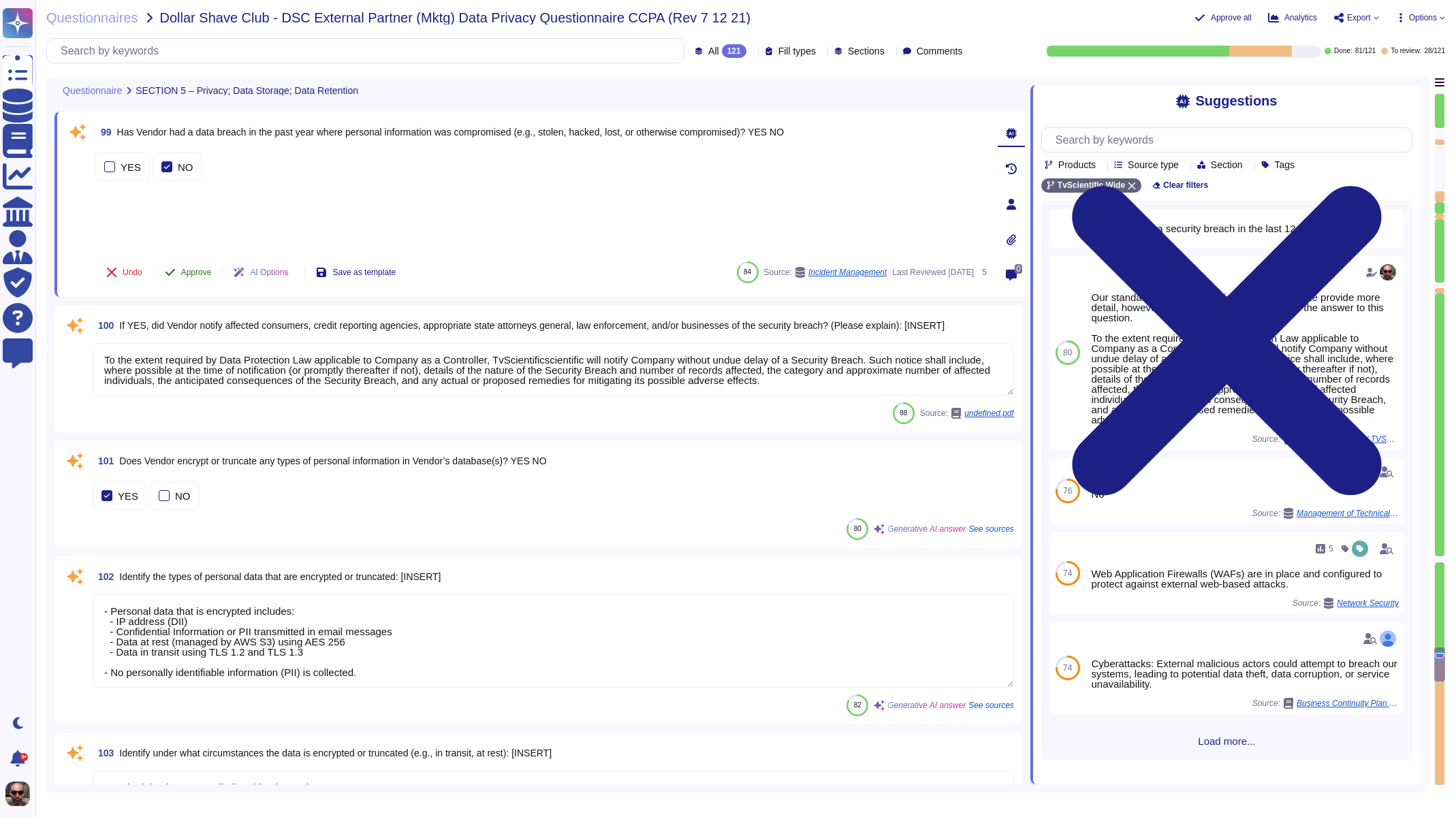
click at [197, 275] on span "Approve" at bounding box center [197, 273] width 31 height 8
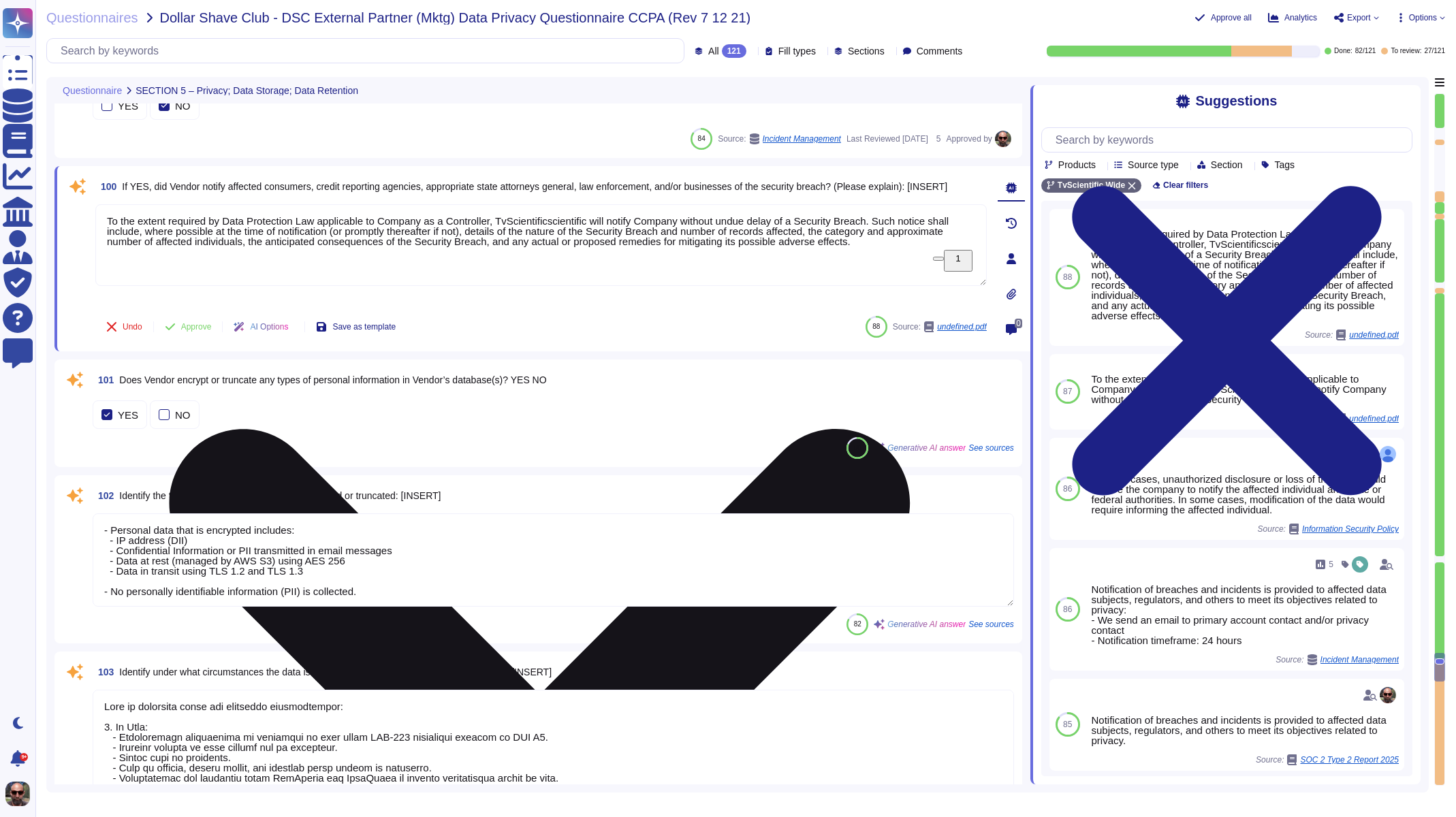
scroll to position [13529, 0]
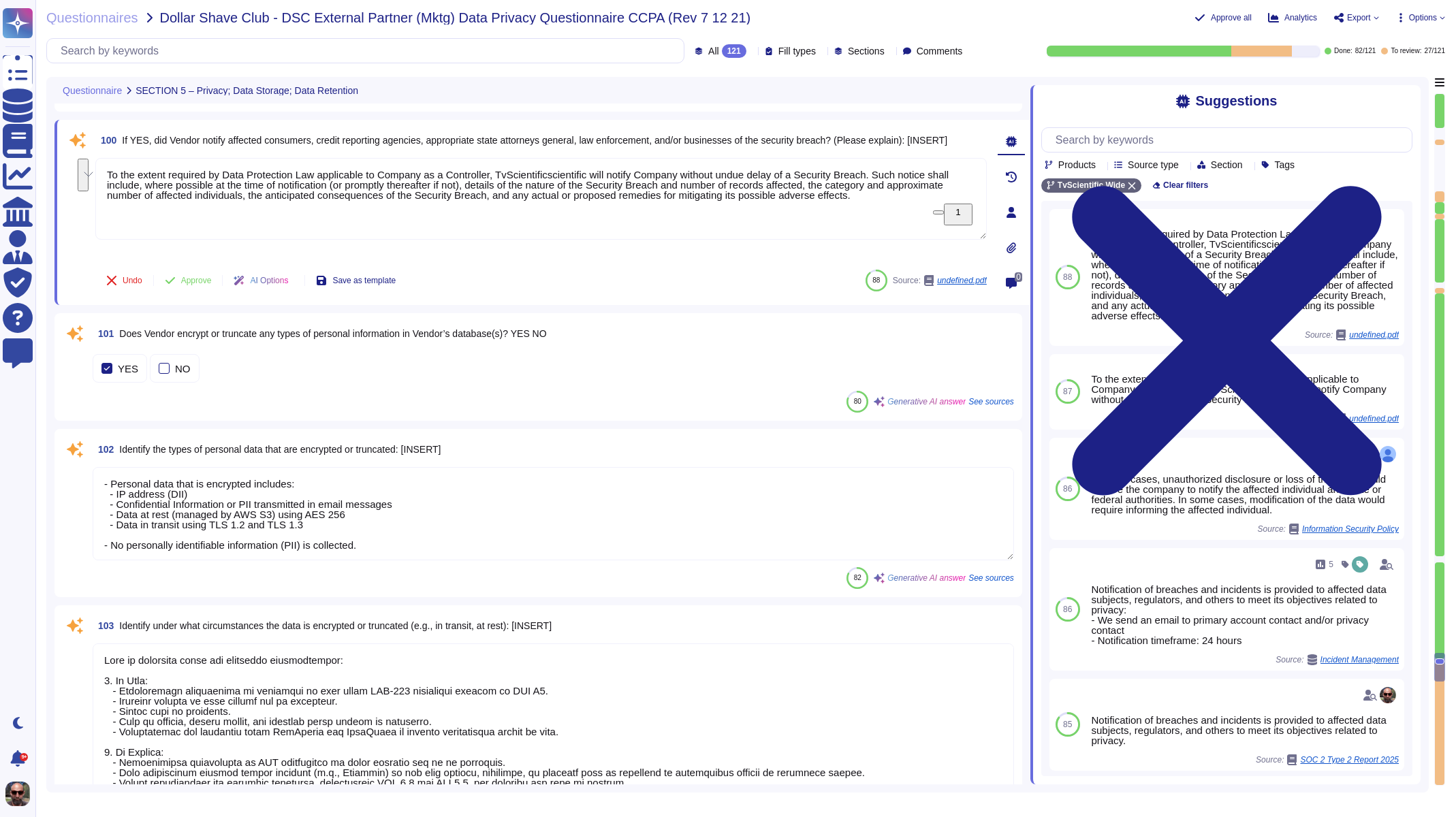
drag, startPoint x: 227, startPoint y: 213, endPoint x: 91, endPoint y: 175, distance: 141.2
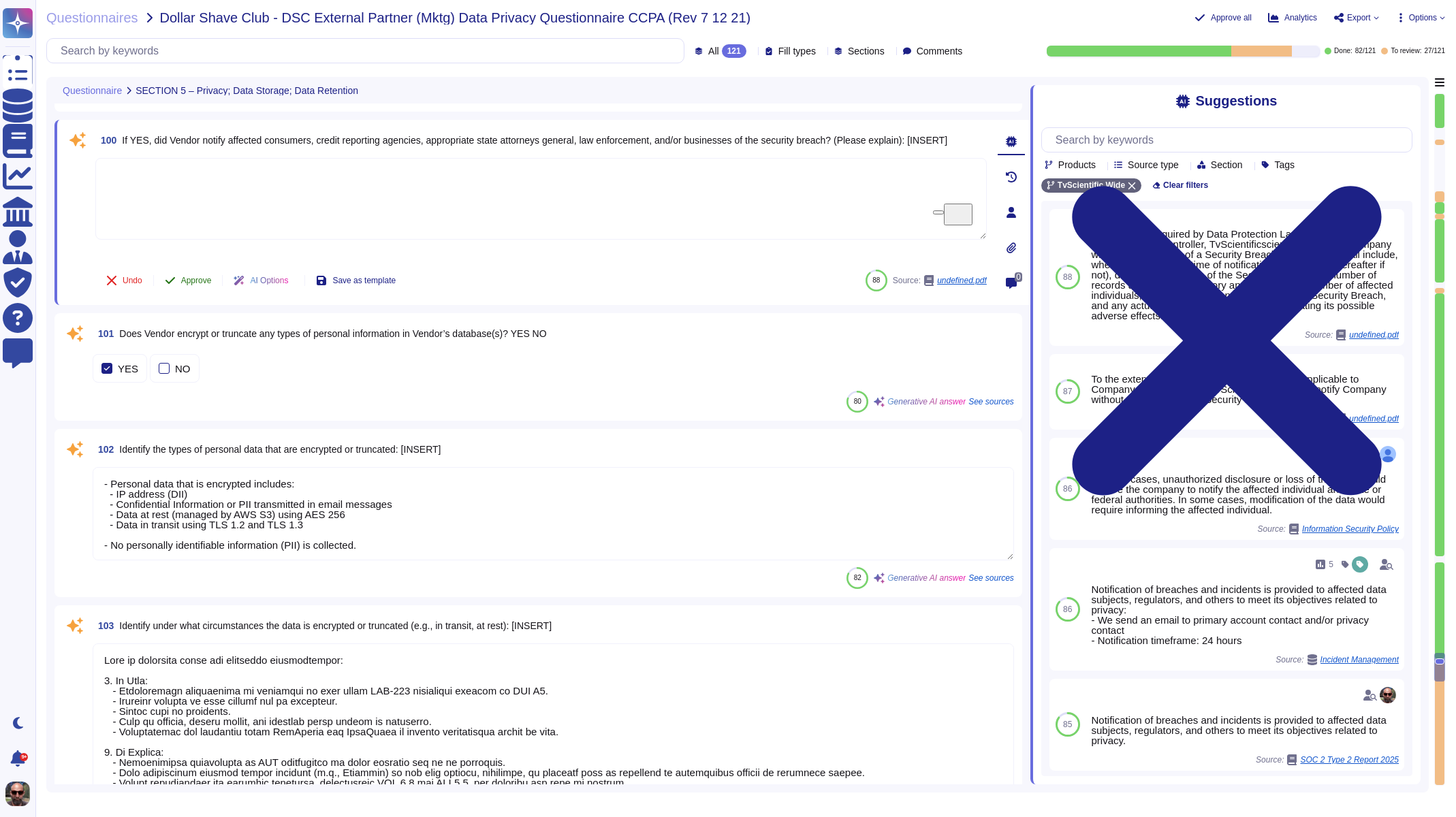
click at [195, 286] on button "Approve" at bounding box center [188, 280] width 69 height 27
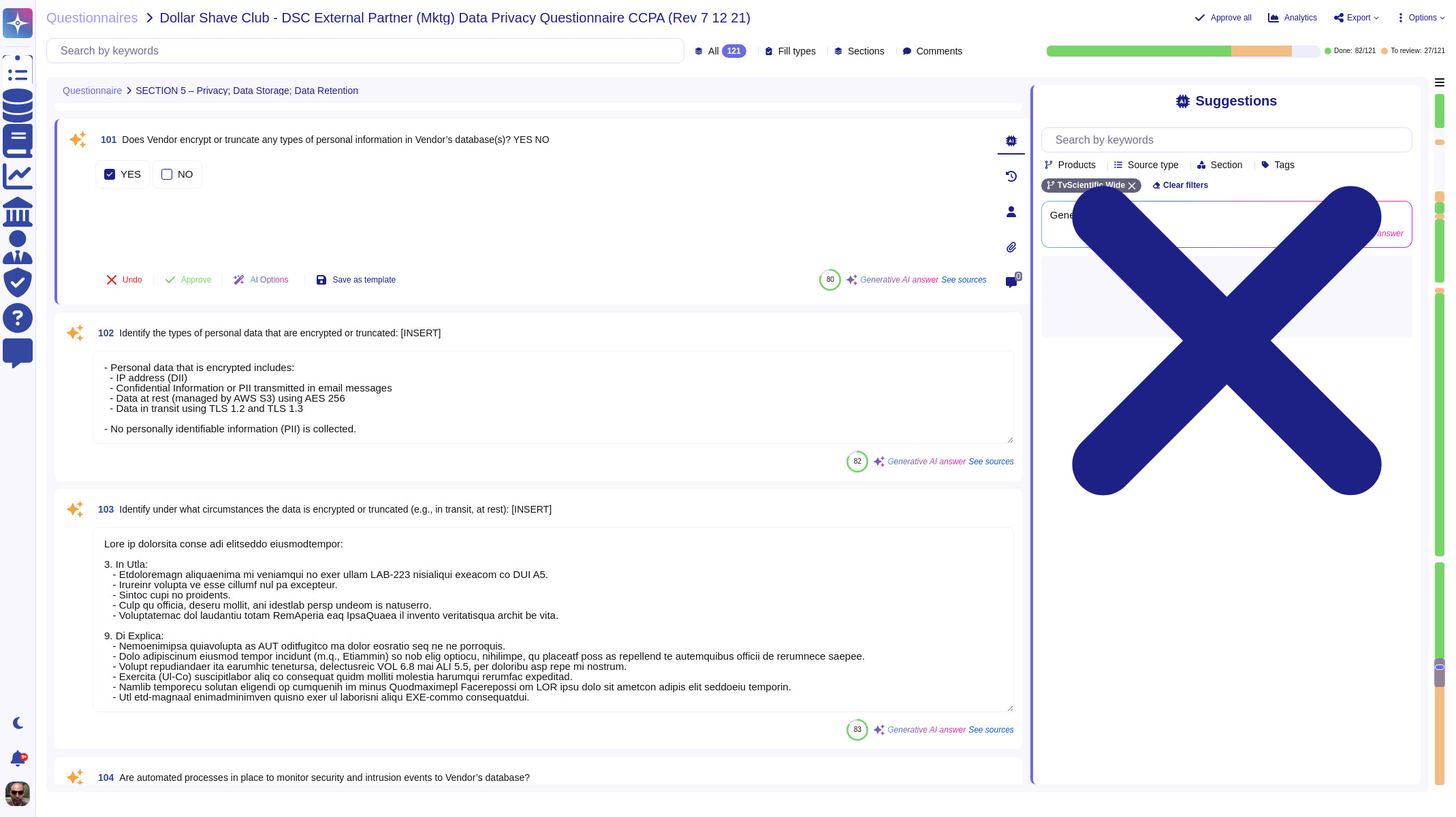
type textarea "The vendor plans to retain personal data for as long as necessary to provide se…"
type textarea "Upon termination of the agreement between DSC and the Vendor, the following dat…"
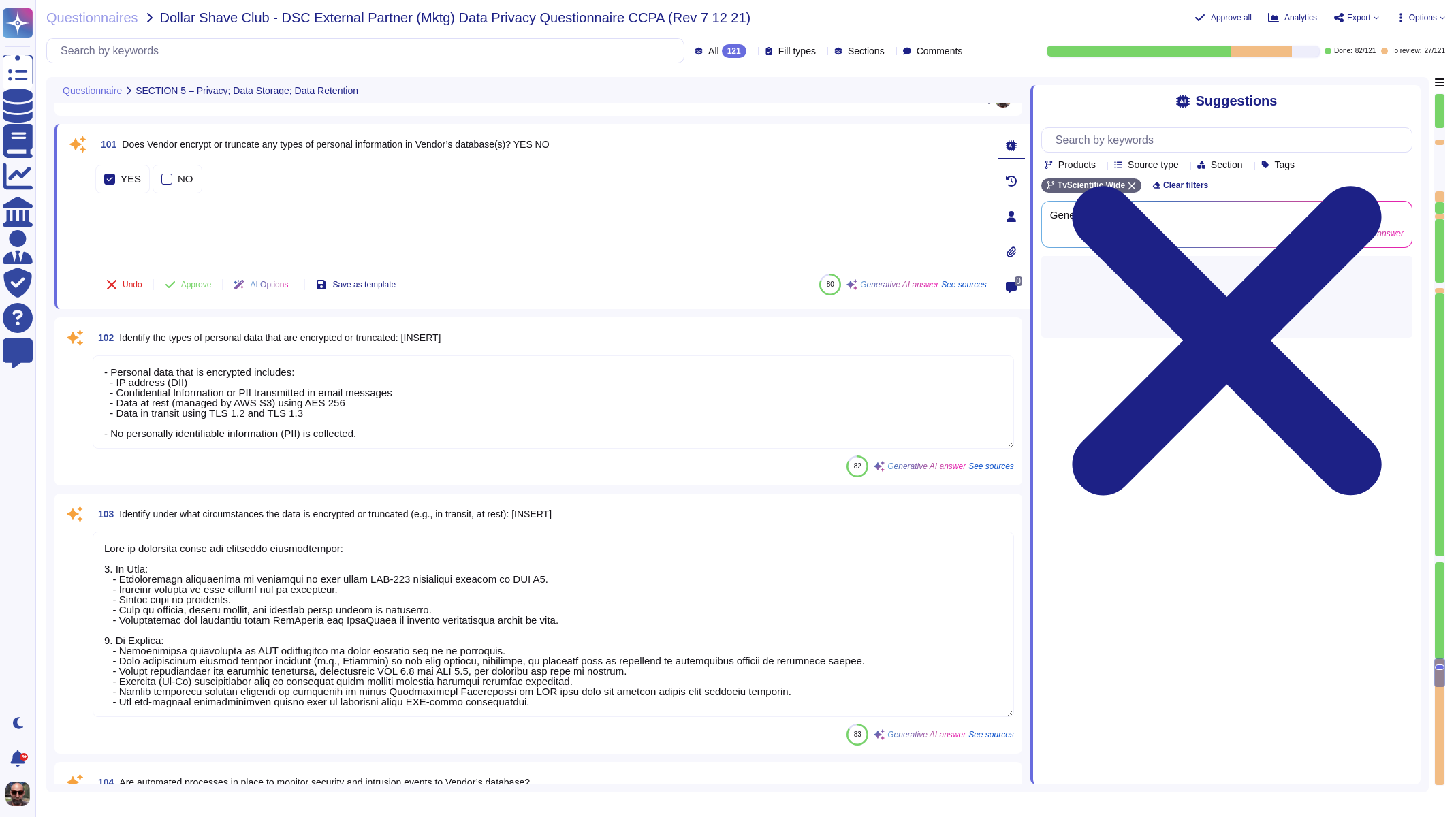
scroll to position [13678, 0]
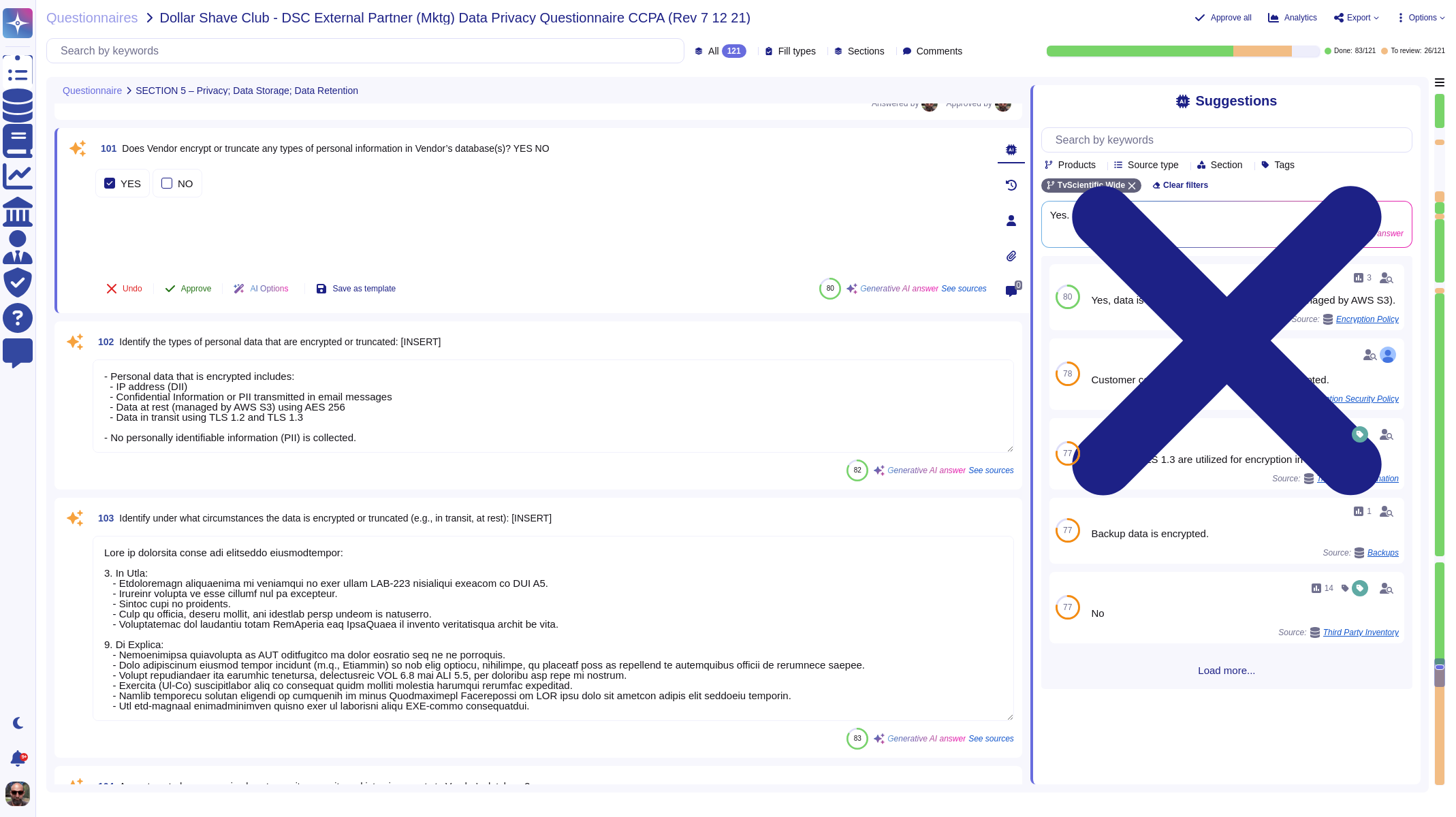
click at [202, 285] on span "Approve" at bounding box center [197, 289] width 31 height 8
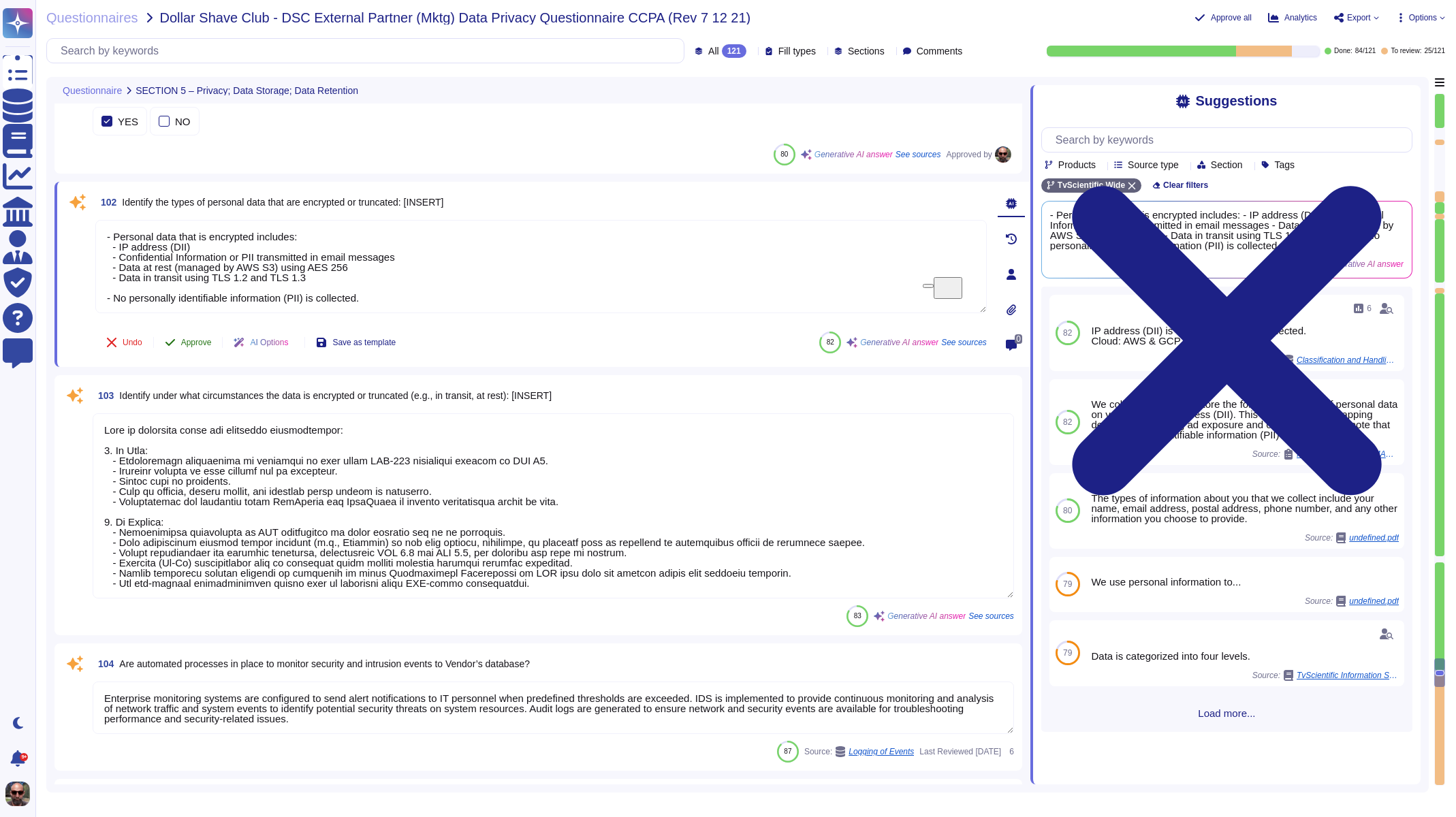
scroll to position [13789, 0]
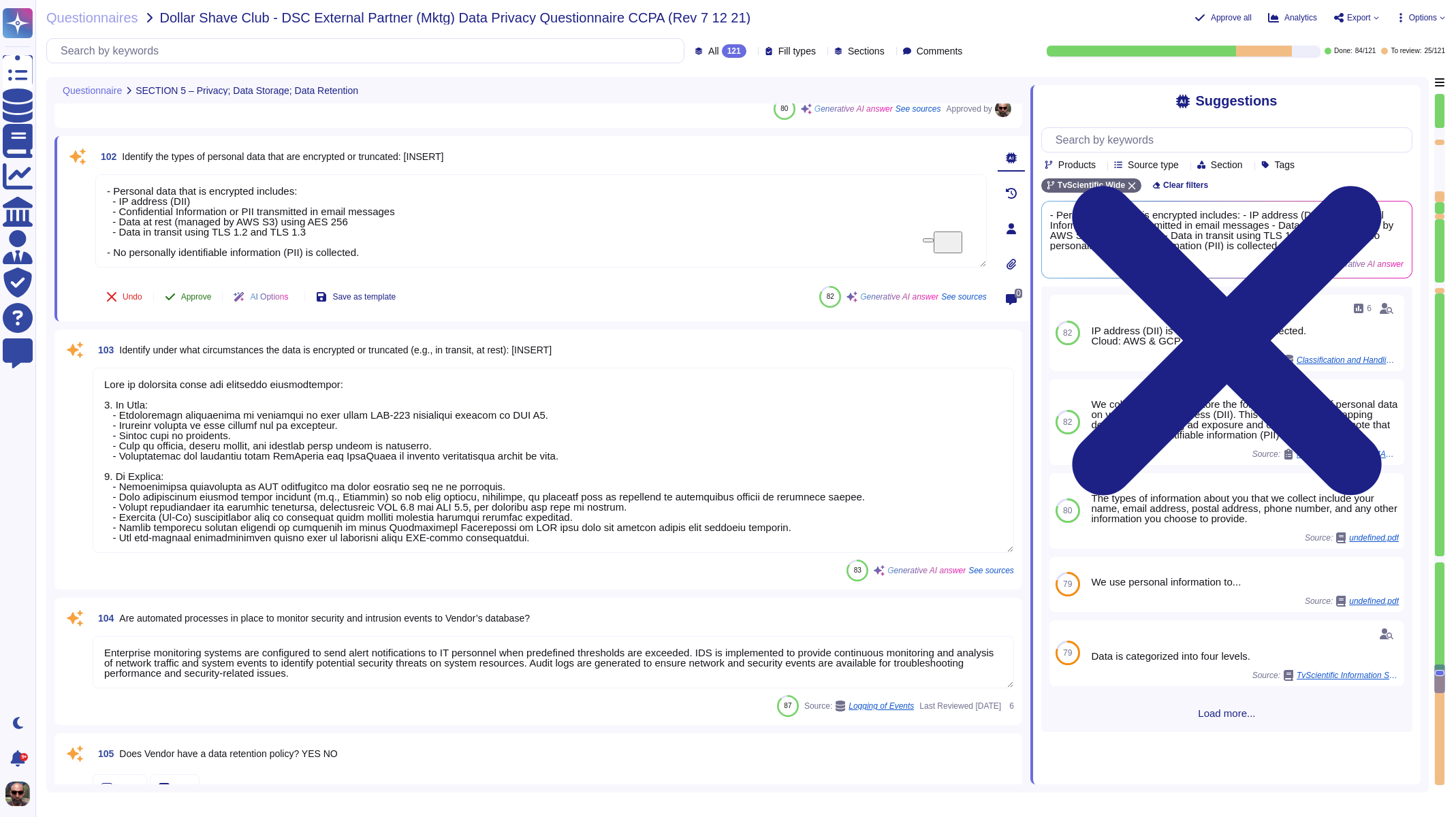
click at [196, 295] on span "Approve" at bounding box center [197, 297] width 31 height 8
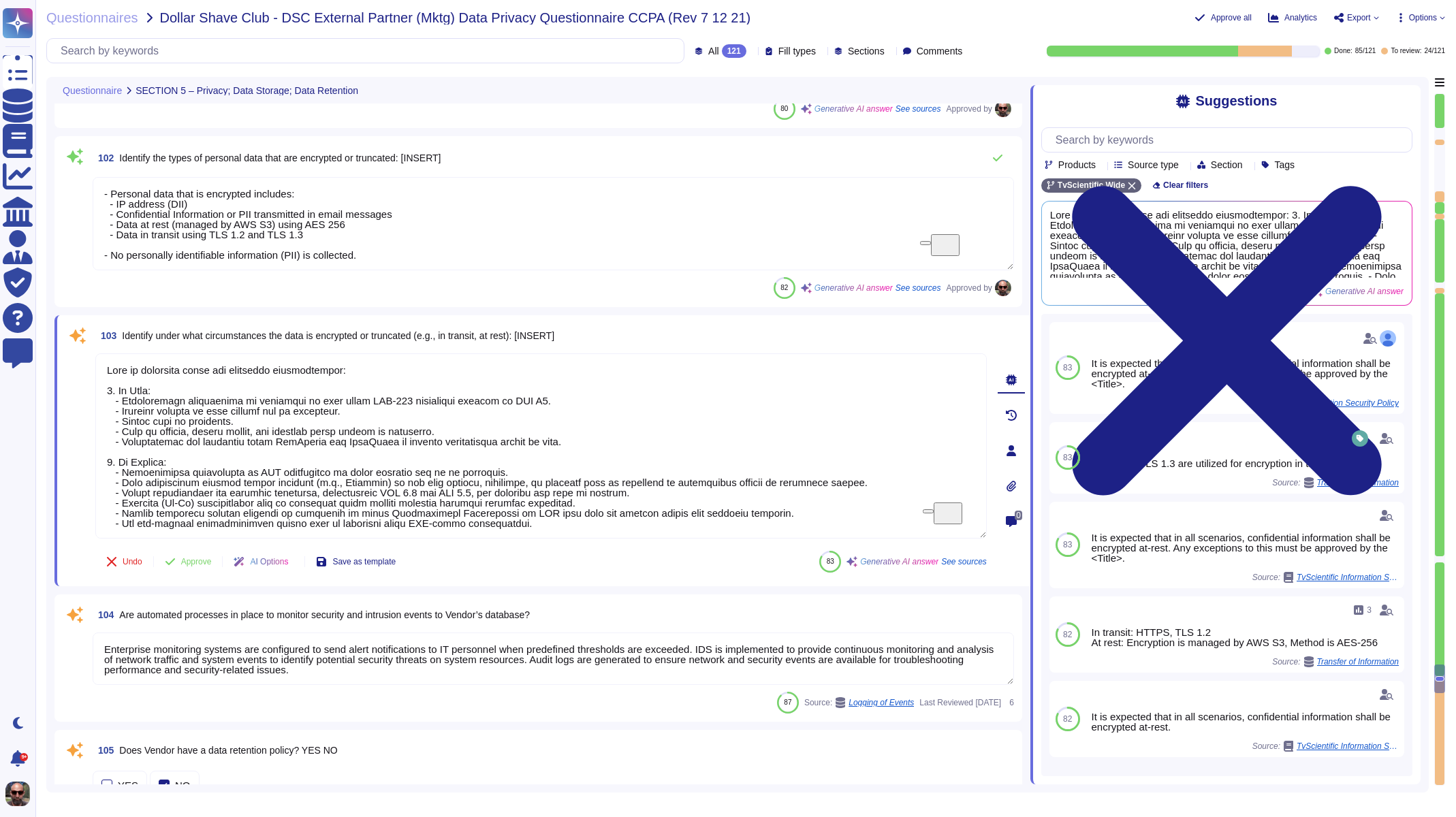
scroll to position [1, 0]
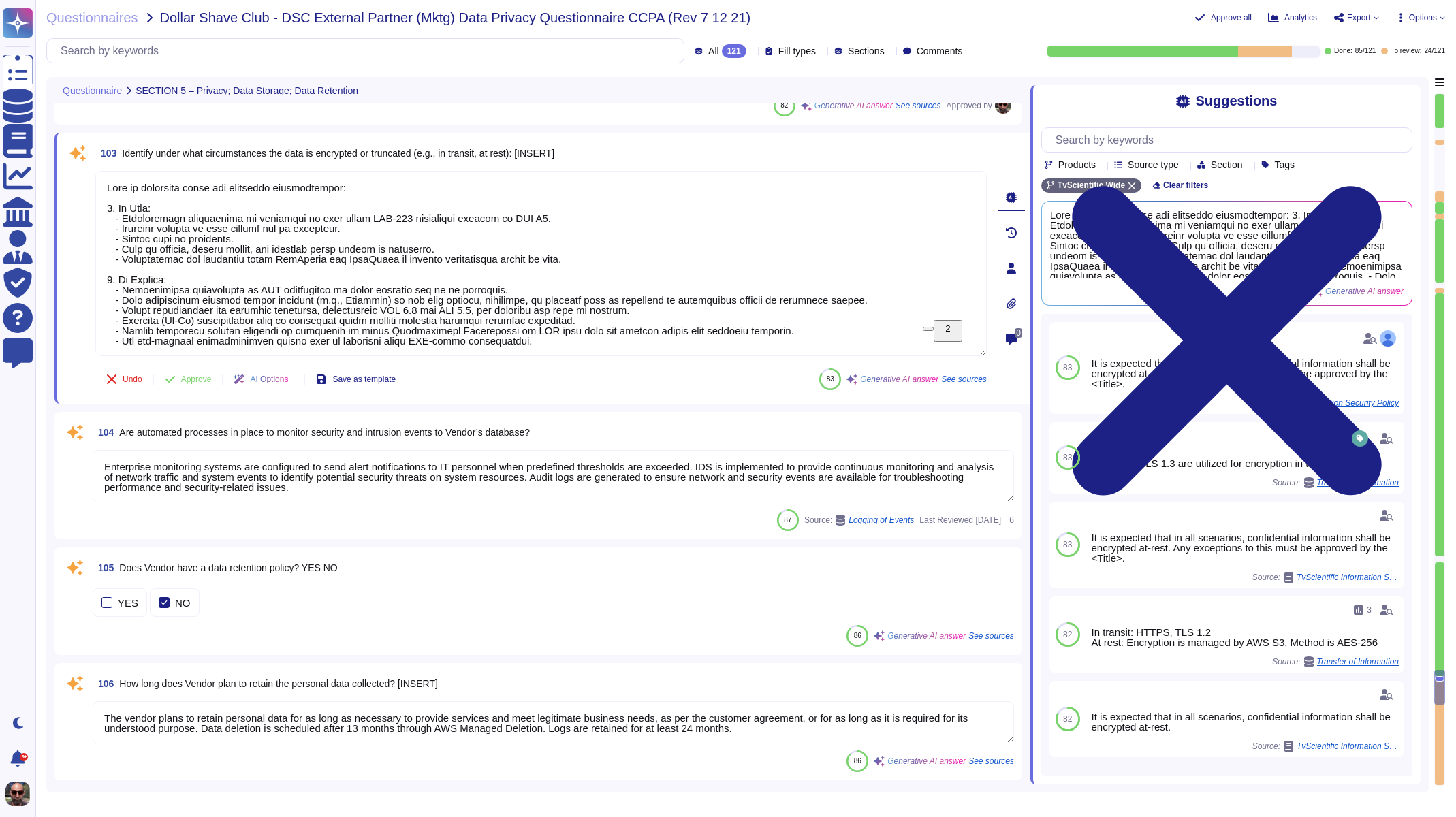
type textarea "No Response Required"
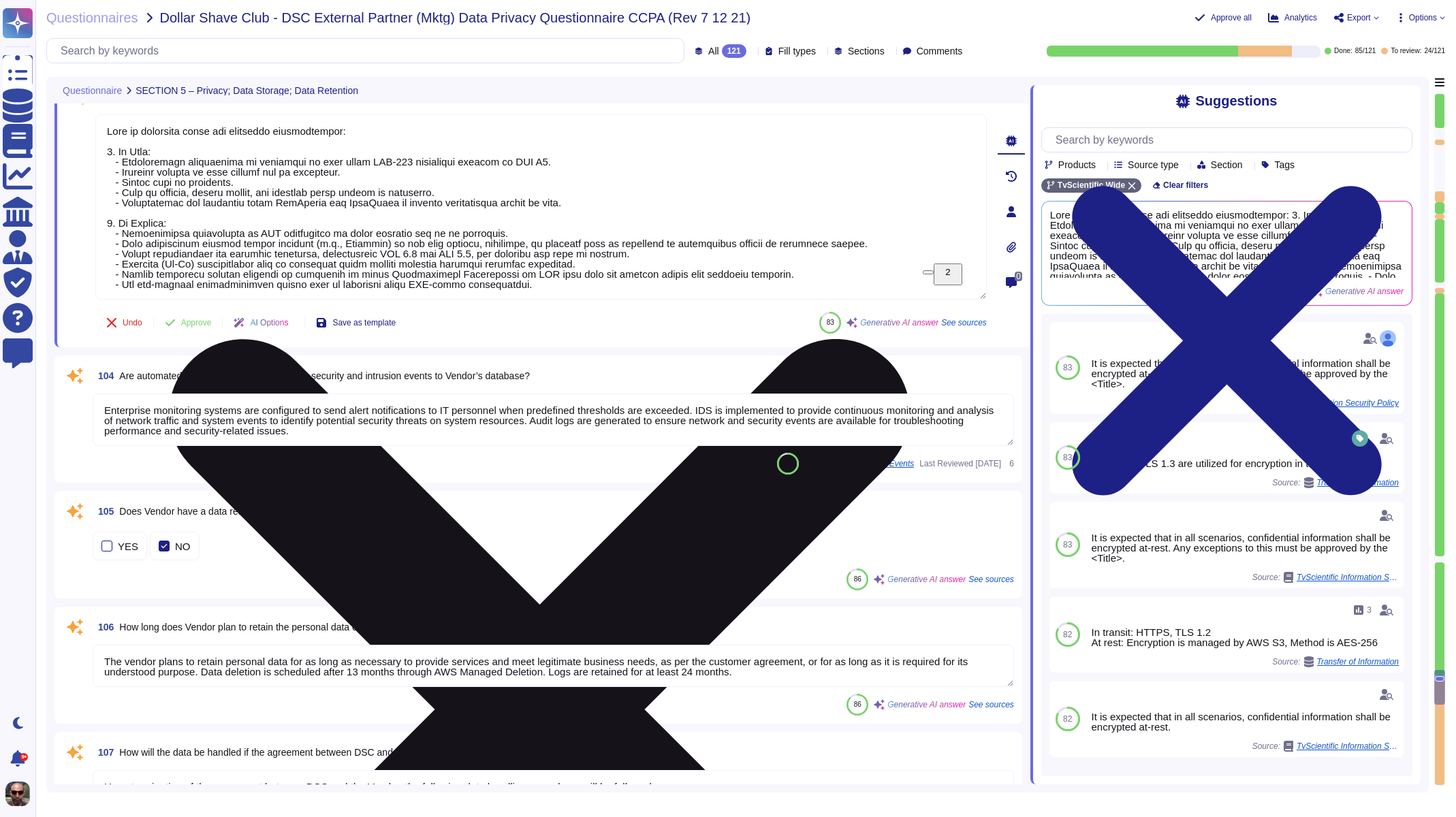
scroll to position [14006, 0]
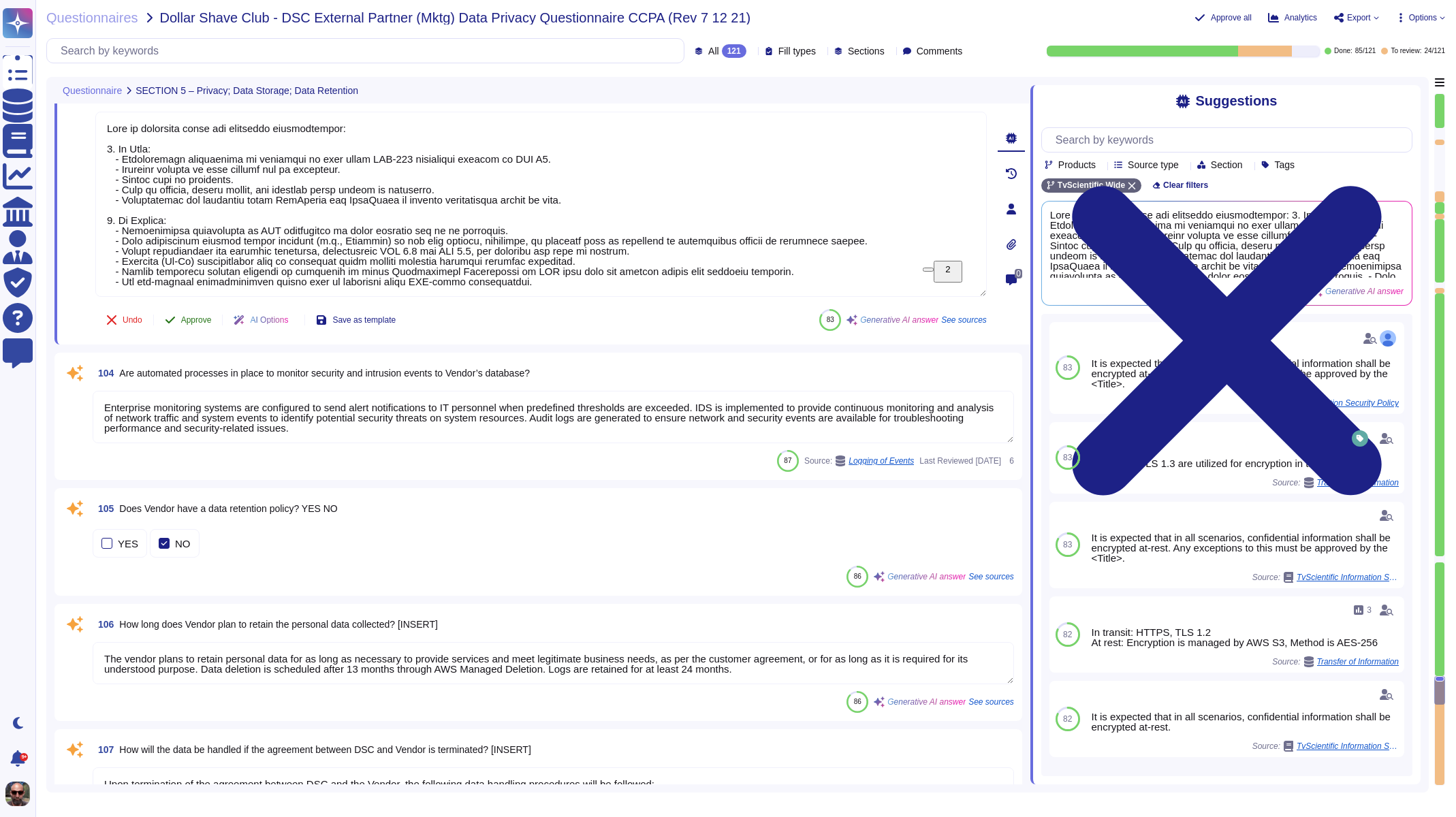
click at [195, 316] on span "Approve" at bounding box center [197, 320] width 31 height 8
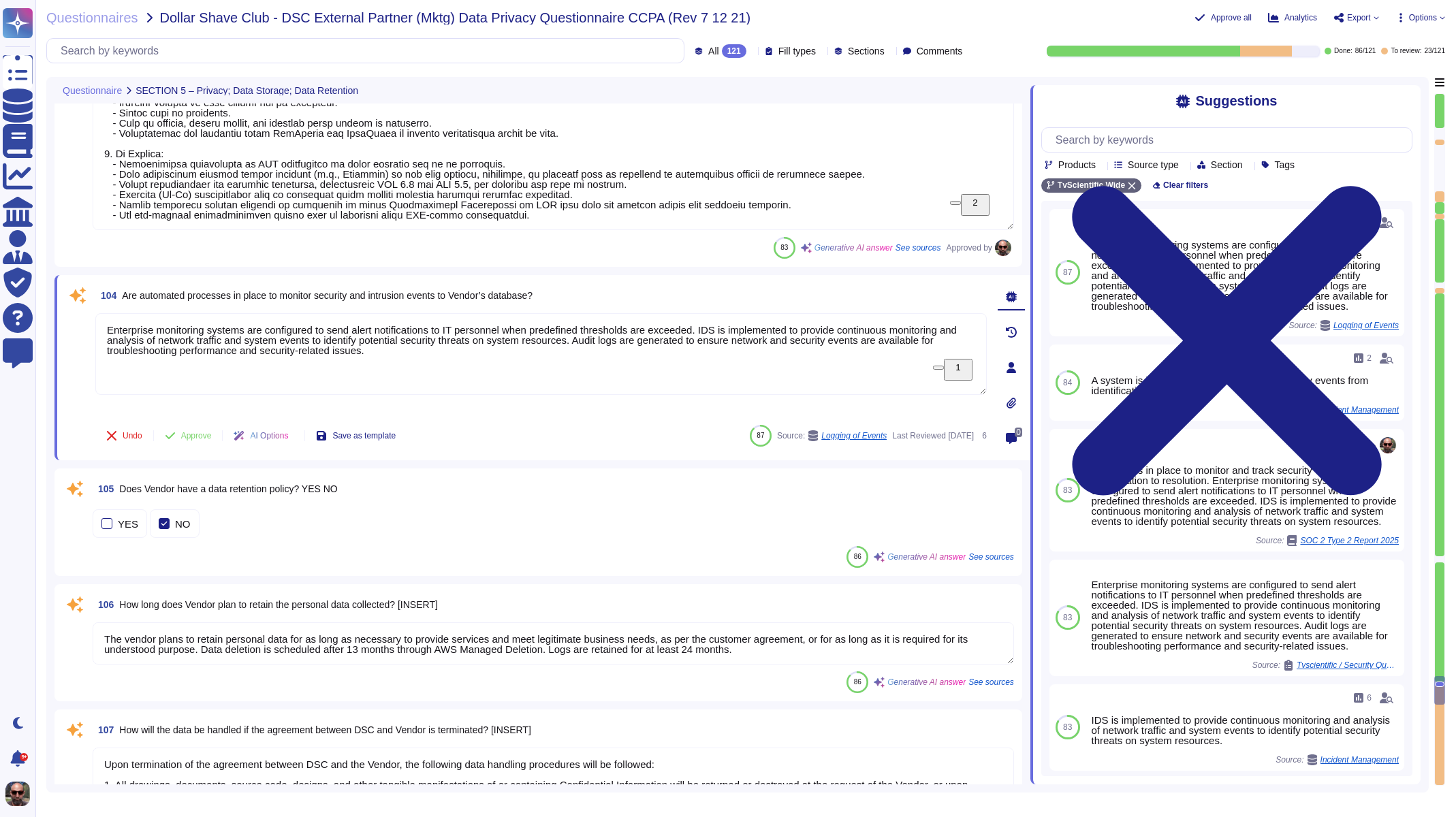
type textarea "To communicate data subject requests under GDPR and CCPA to the Vendor, data su…"
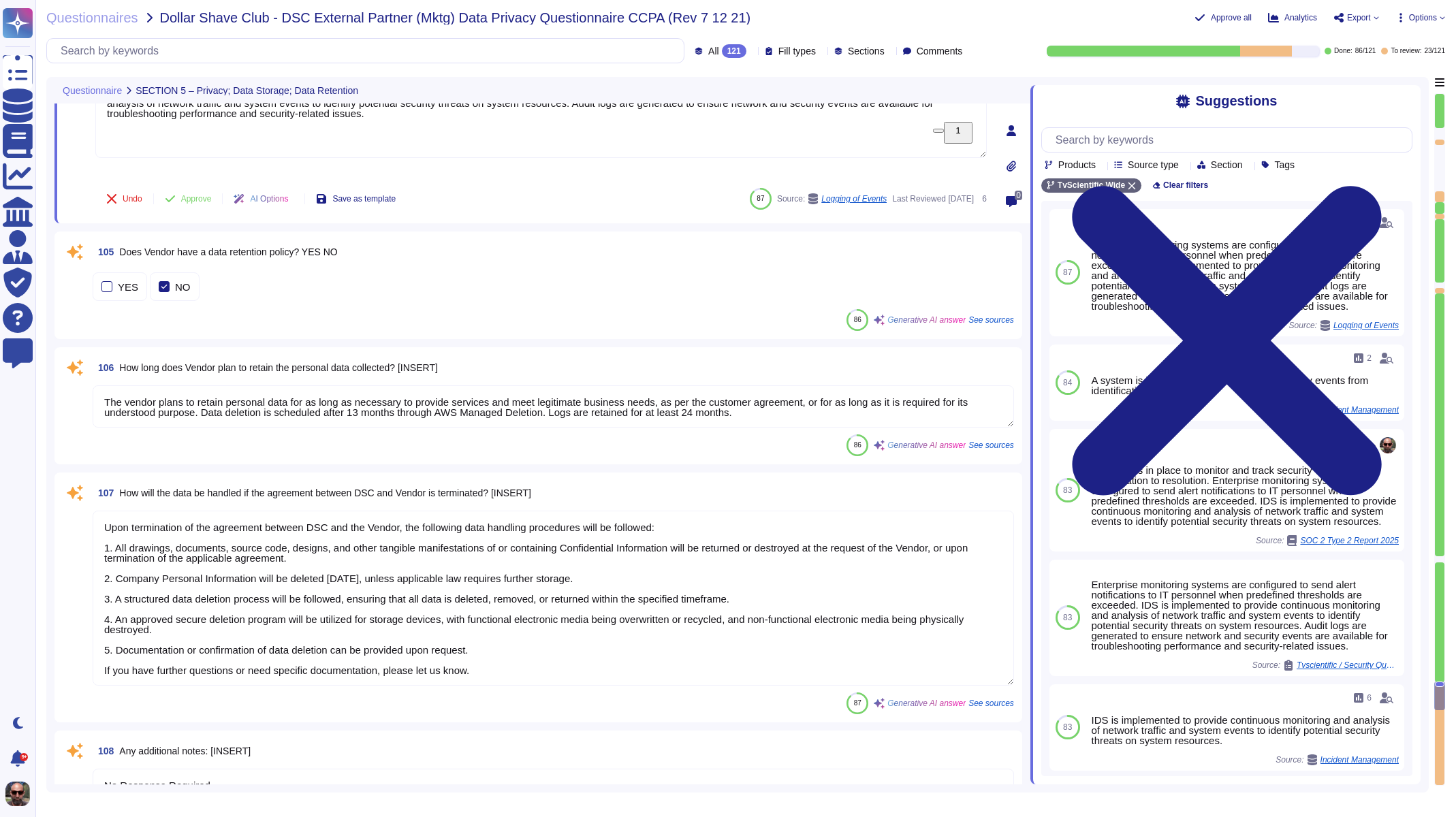
scroll to position [14305, 0]
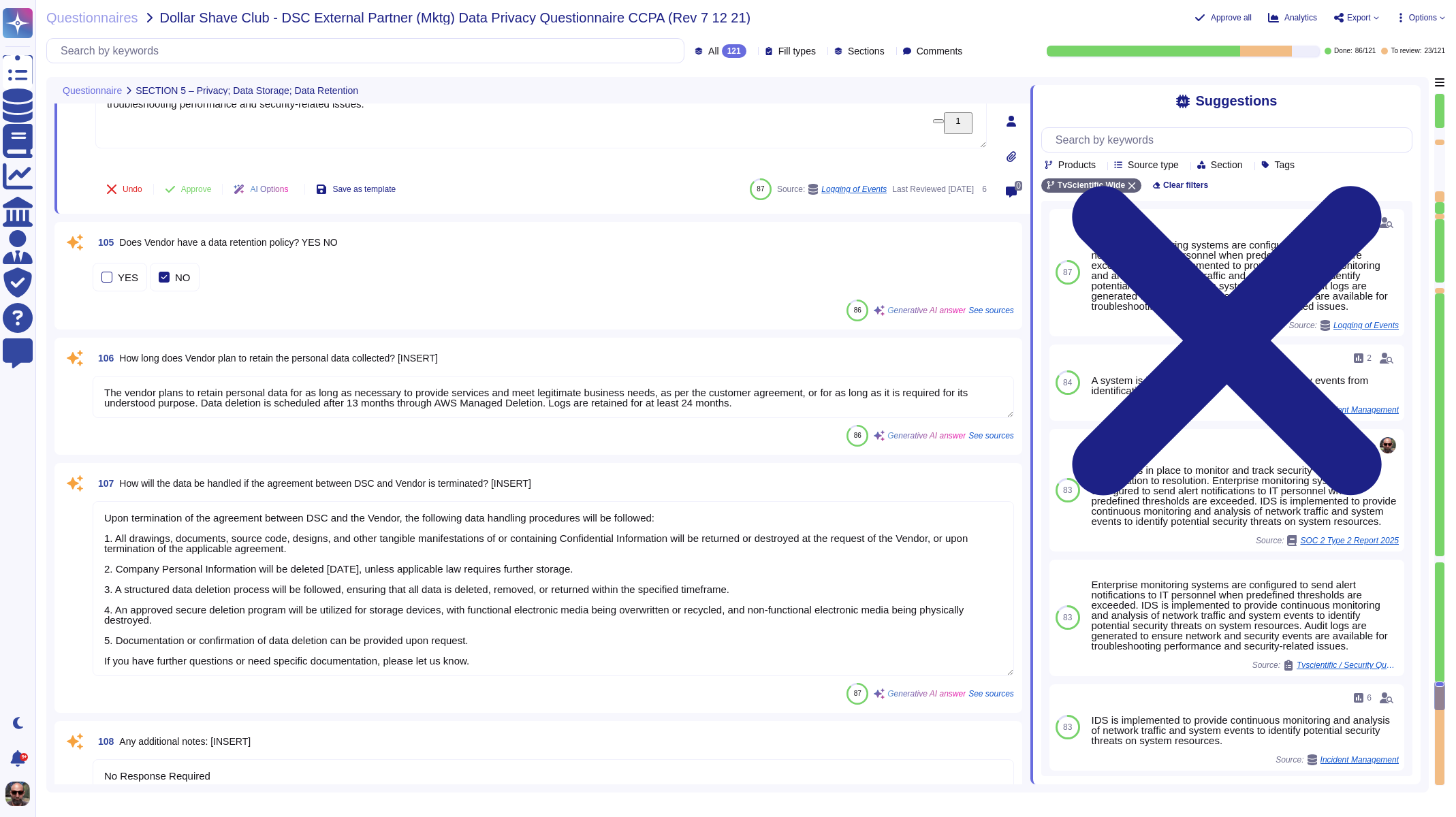
click at [216, 275] on div "YES NO" at bounding box center [553, 277] width 921 height 29
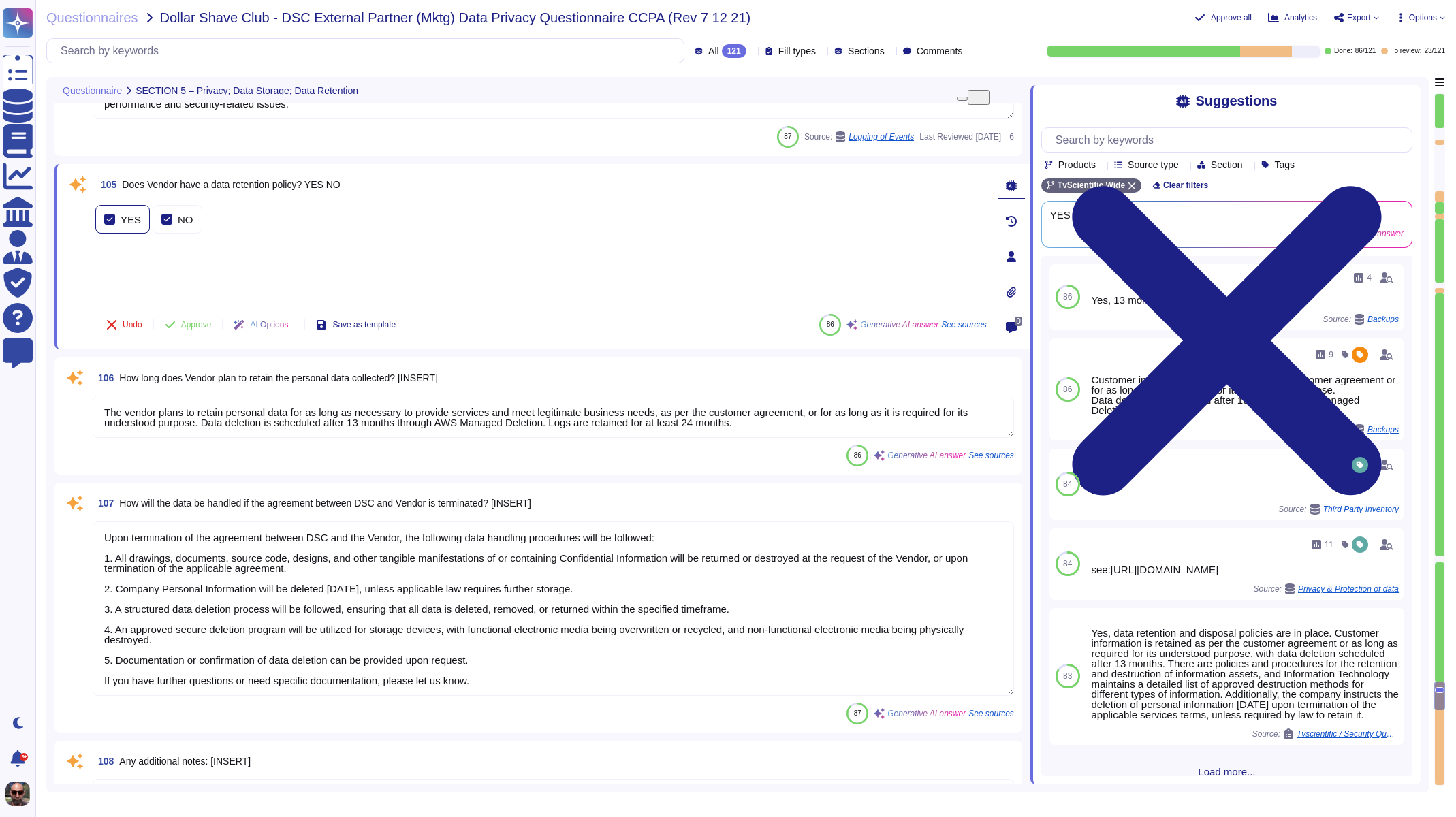
click at [113, 223] on div at bounding box center [110, 219] width 11 height 11
click at [166, 224] on div at bounding box center [167, 230] width 11 height 11
click at [194, 322] on span "Approve" at bounding box center [197, 325] width 31 height 8
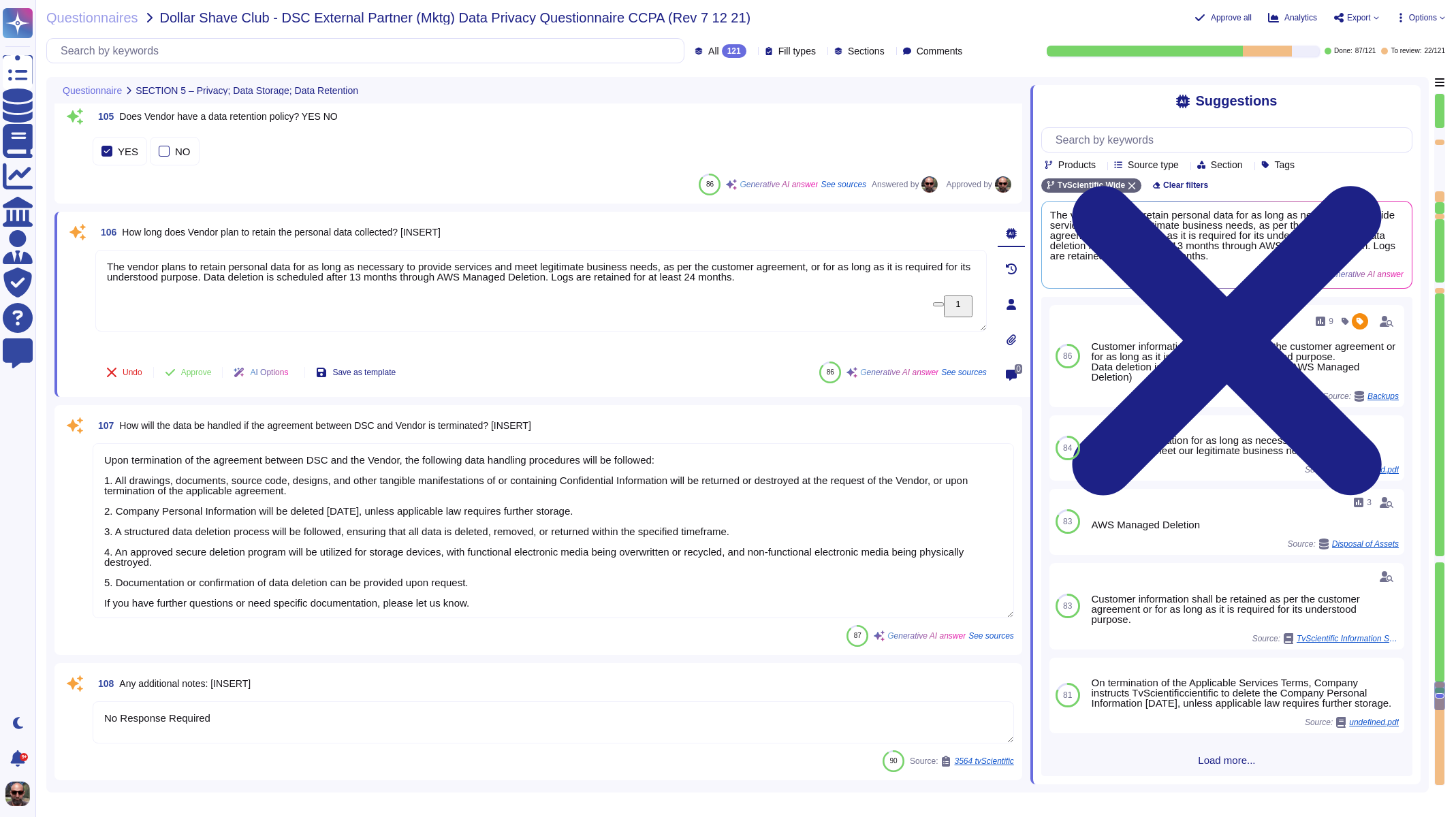
type textarea "No"
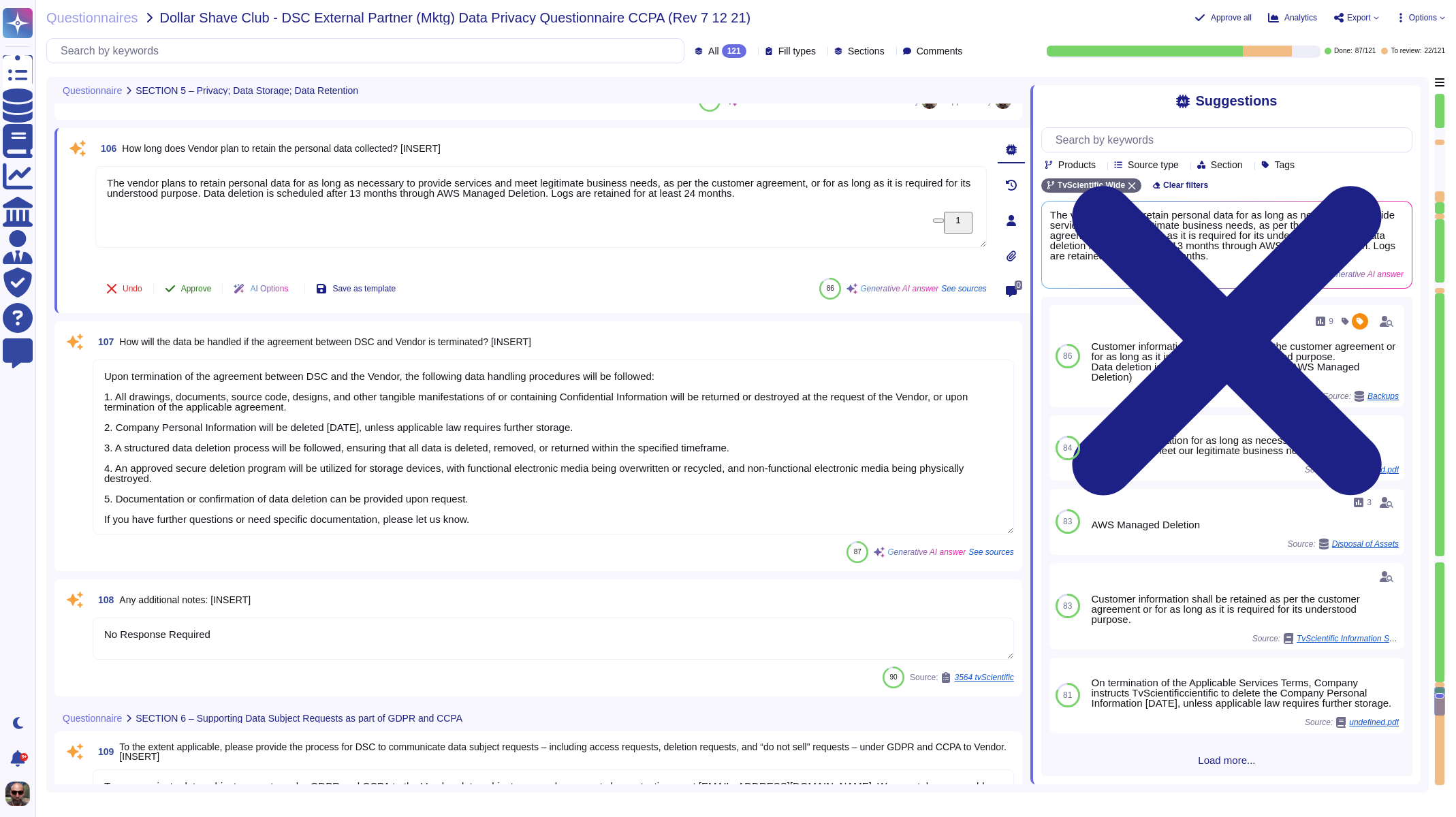
click at [207, 291] on span "Approve" at bounding box center [197, 289] width 31 height 8
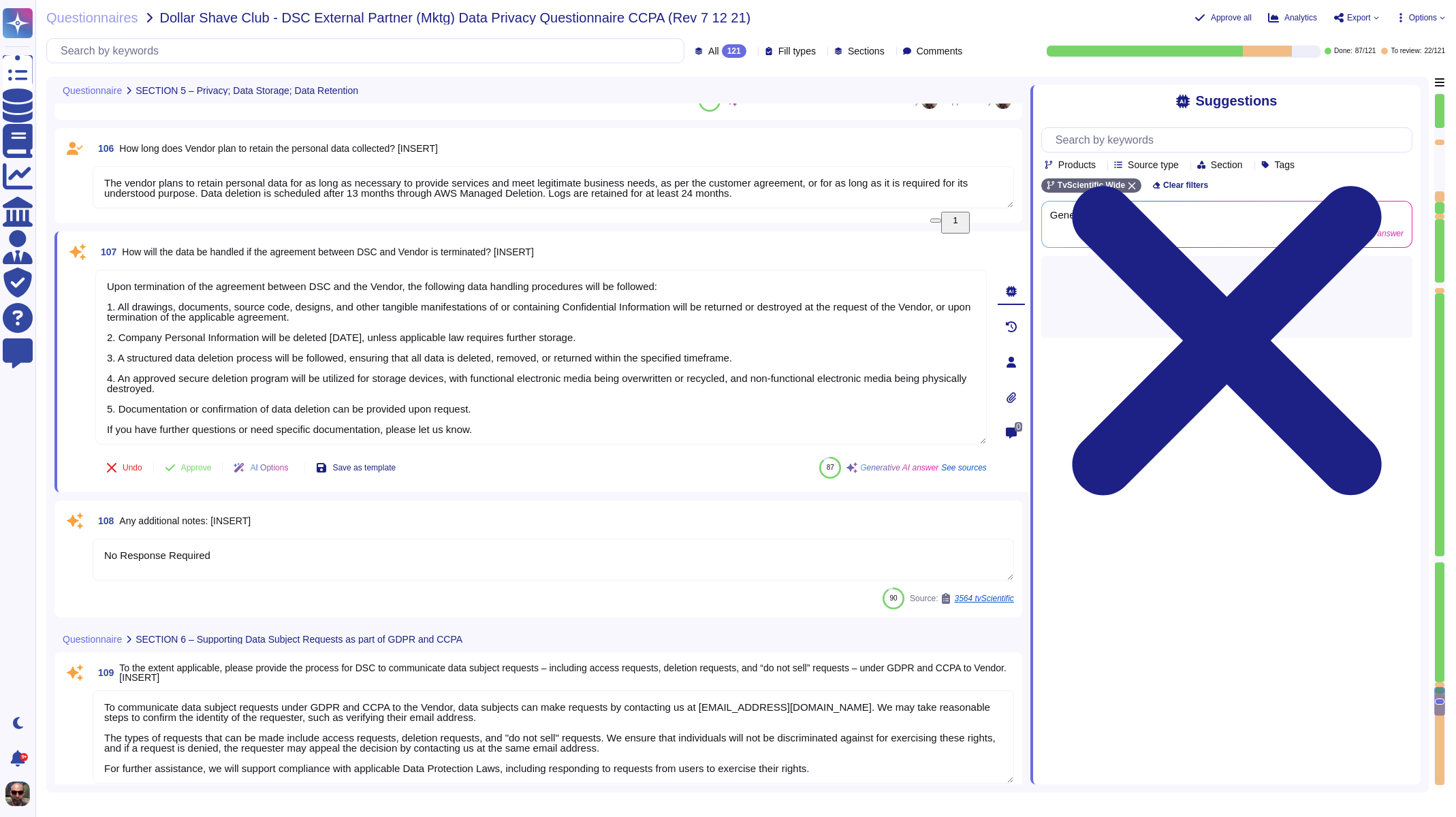
type textarea "The purpose for the personal data being transferred to, processed by, or access…"
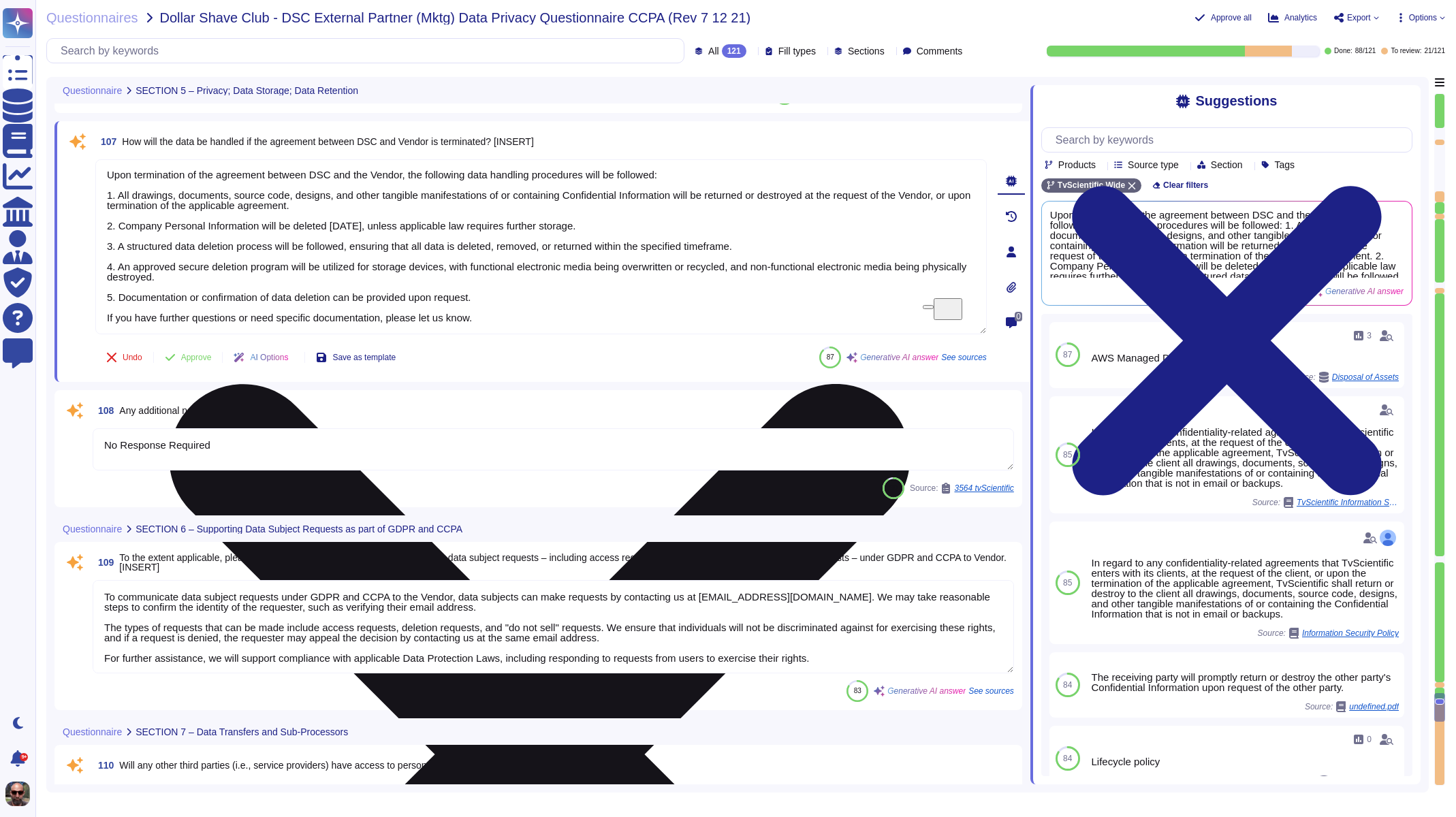
scroll to position [14599, 0]
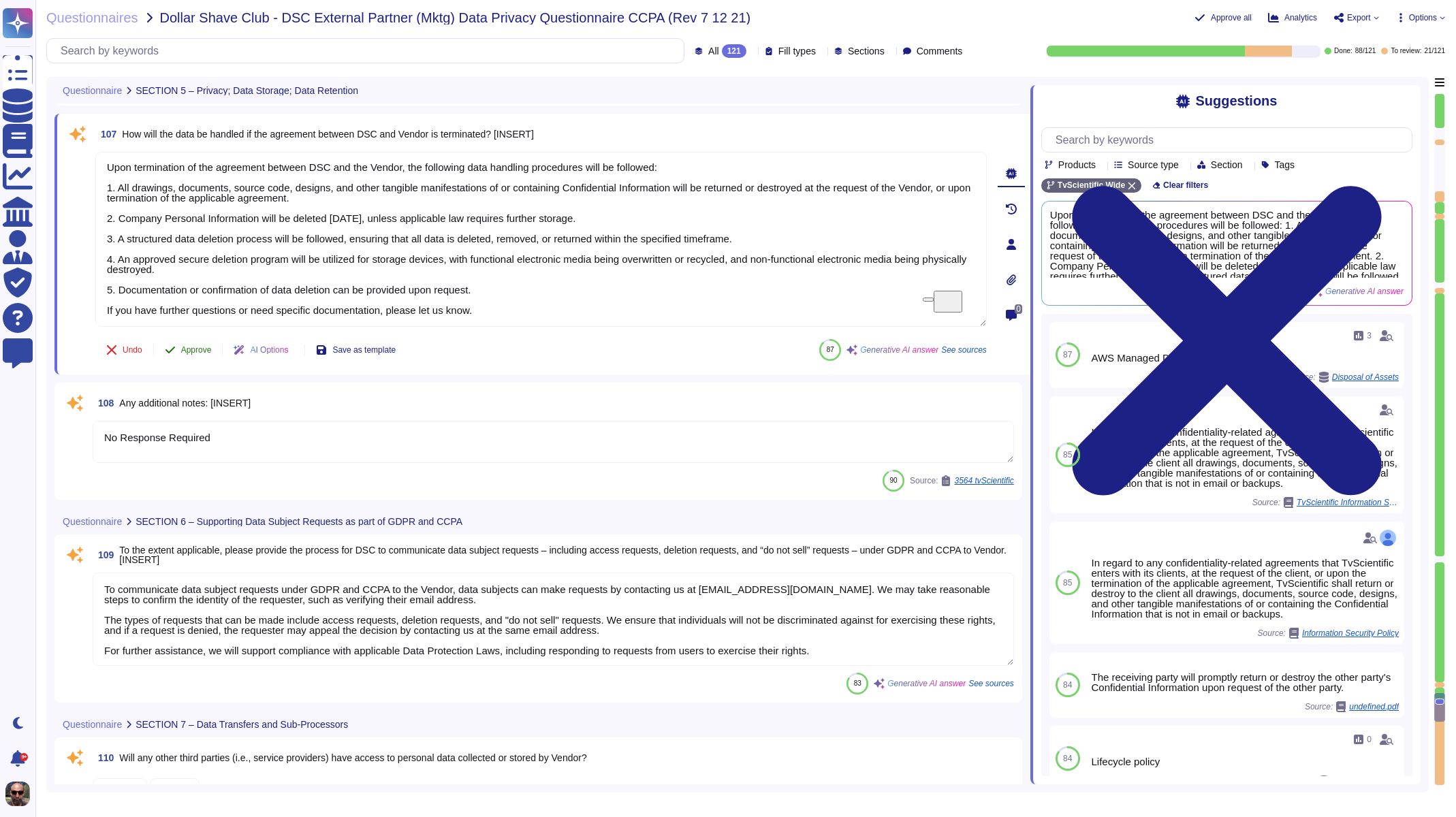
click at [185, 343] on button "Approve" at bounding box center [188, 350] width 69 height 27
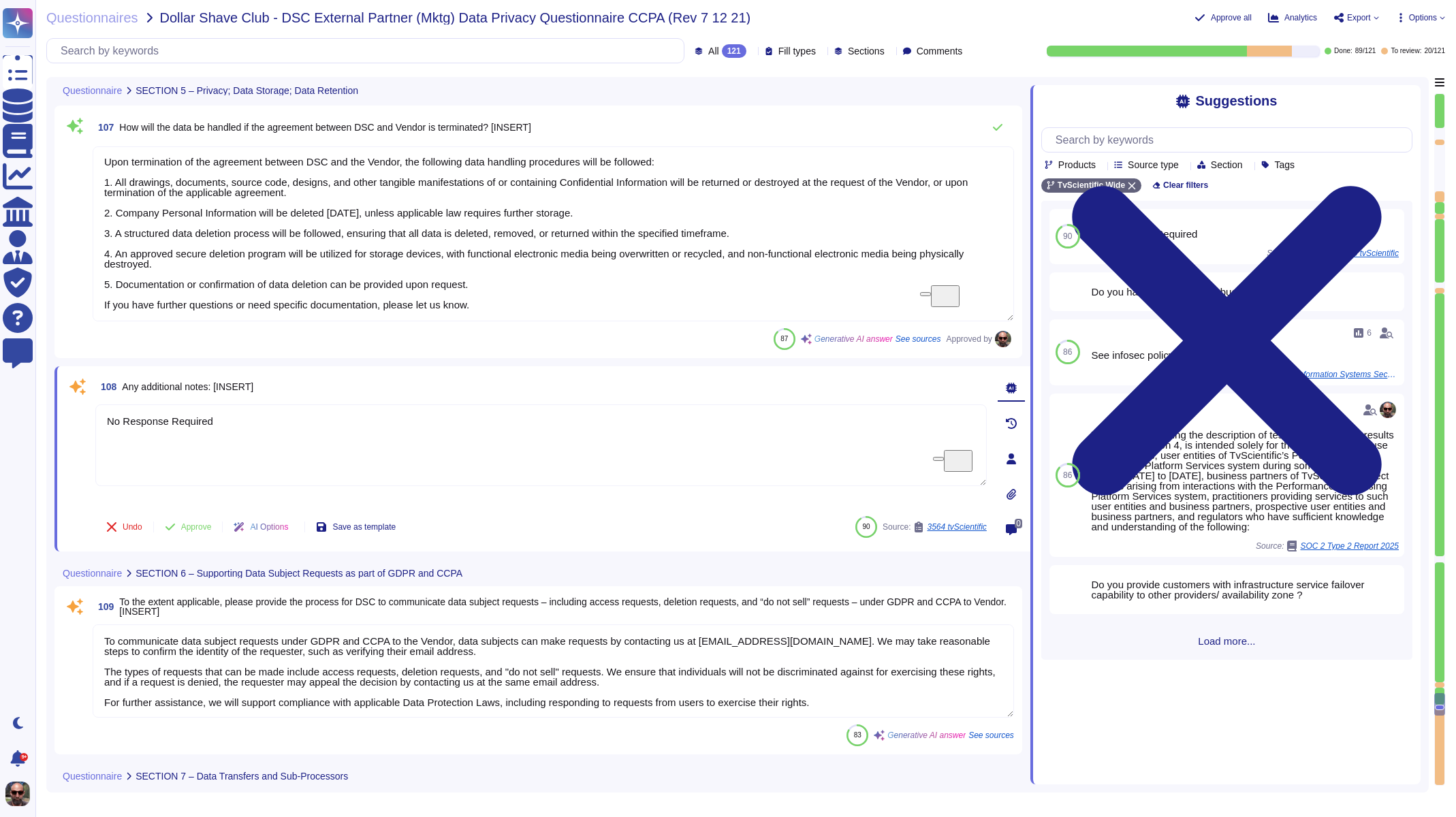
scroll to position [1, 0]
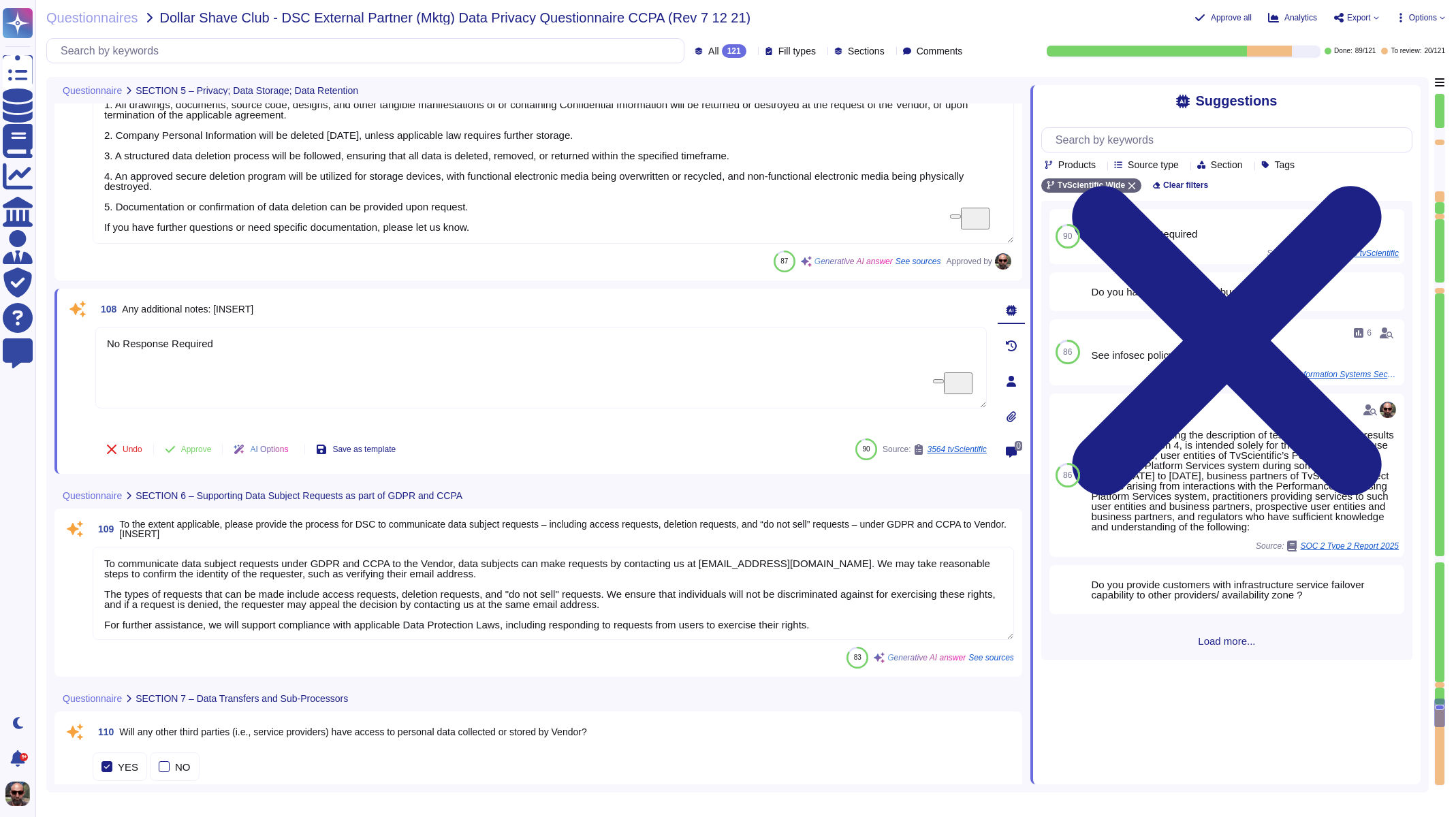
type textarea "Personal data will be stored in an internal database, specifically within a ded…"
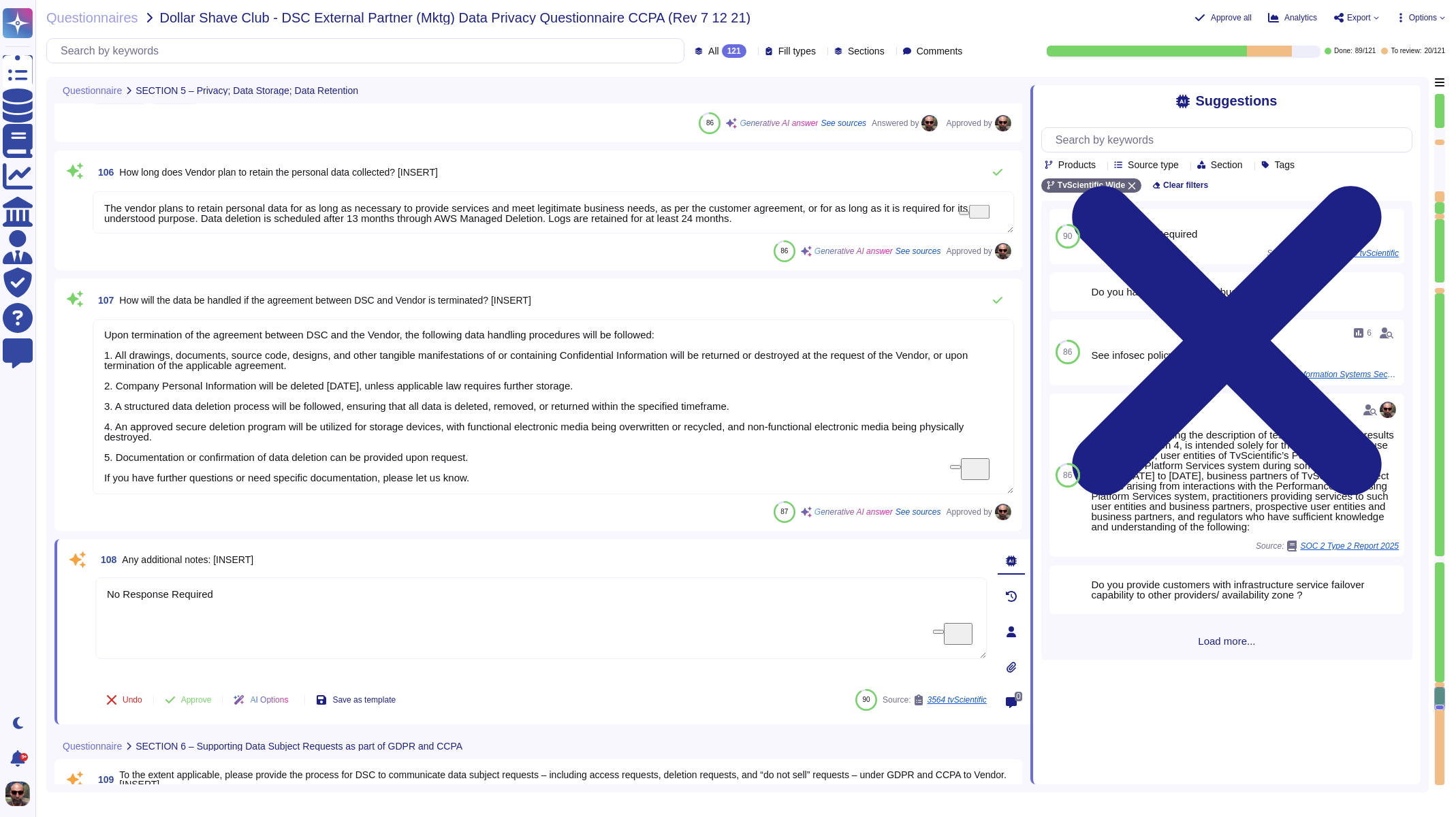
scroll to position [14406, 0]
type textarea "Data is encrypted under the following circumstances: 1. At Rest: - Confidential…"
type textarea "Enterprise monitoring systems are configured to send alert notifications to IT …"
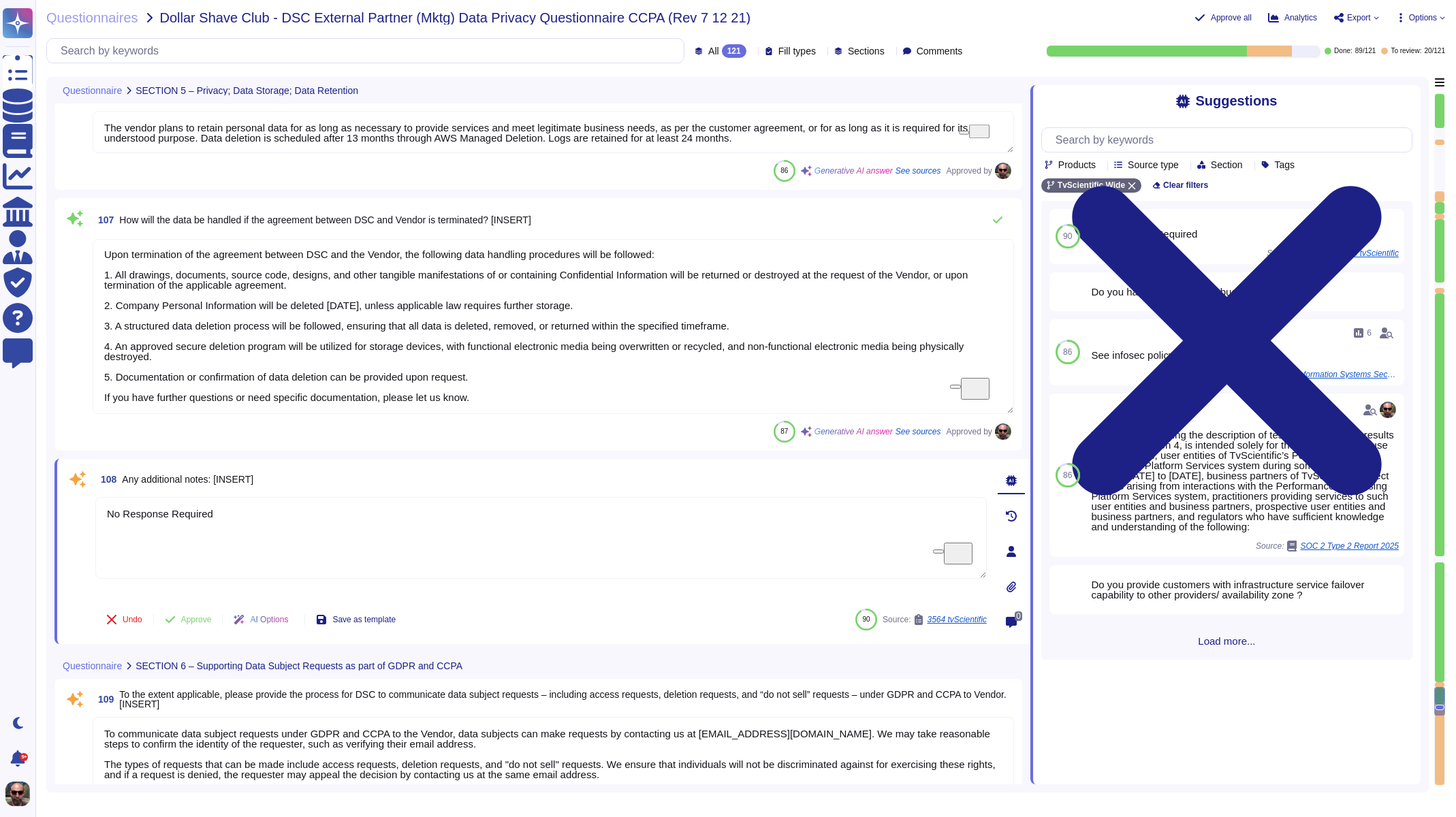
scroll to position [14583, 0]
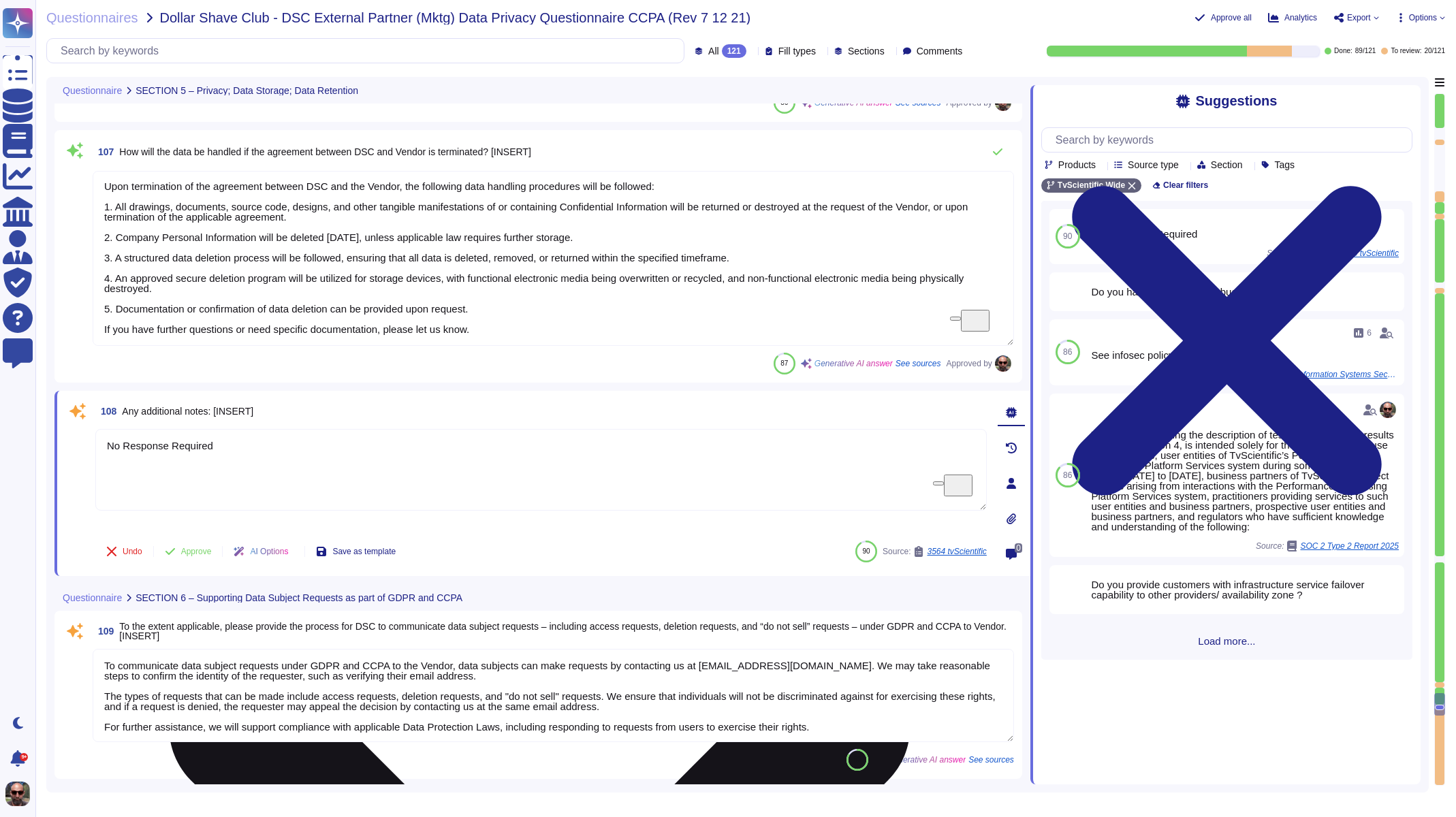
type textarea "The purpose for the personal data being transferred to, processed by, or access…"
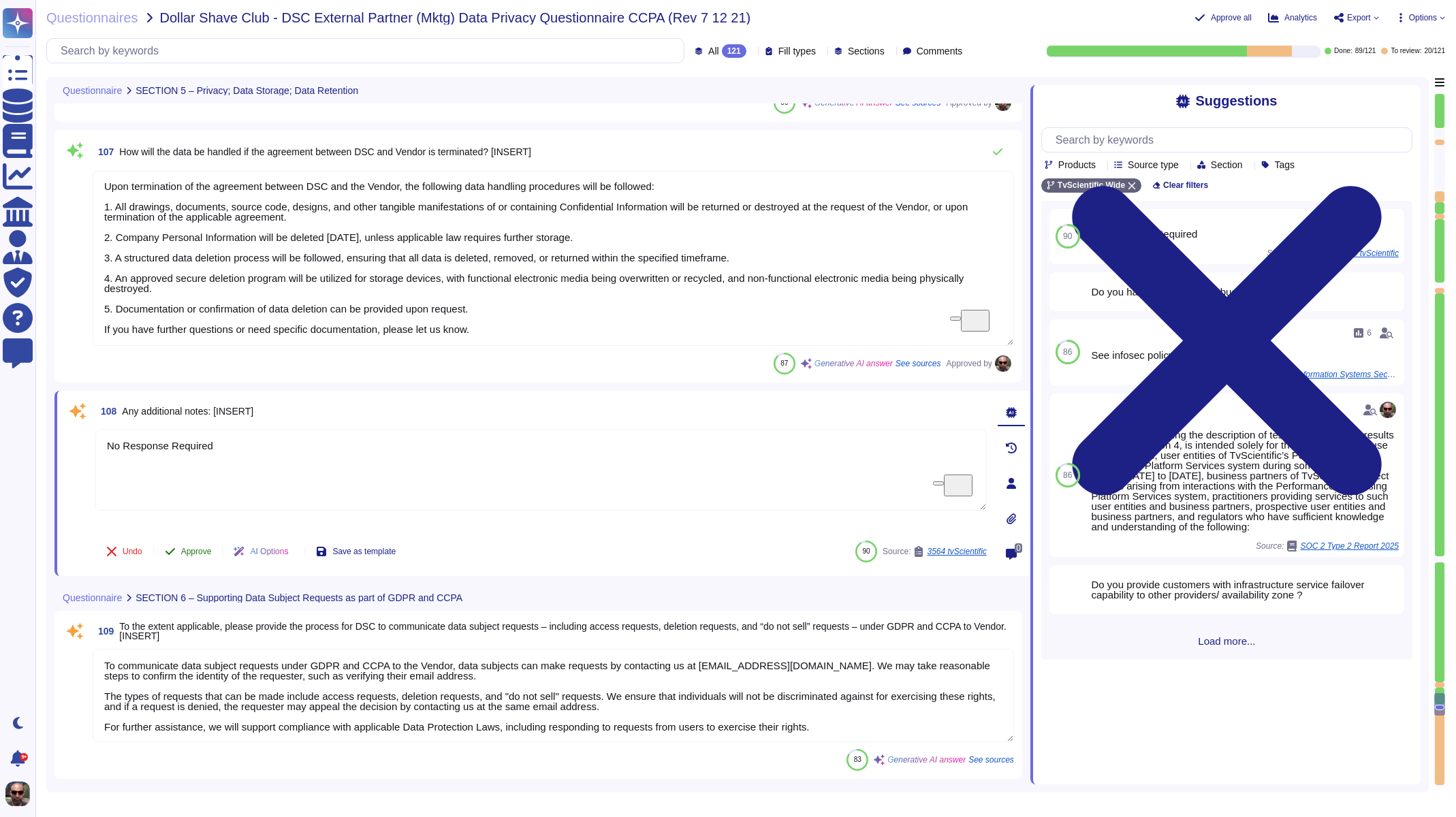
click at [195, 542] on button "Approve" at bounding box center [188, 551] width 69 height 27
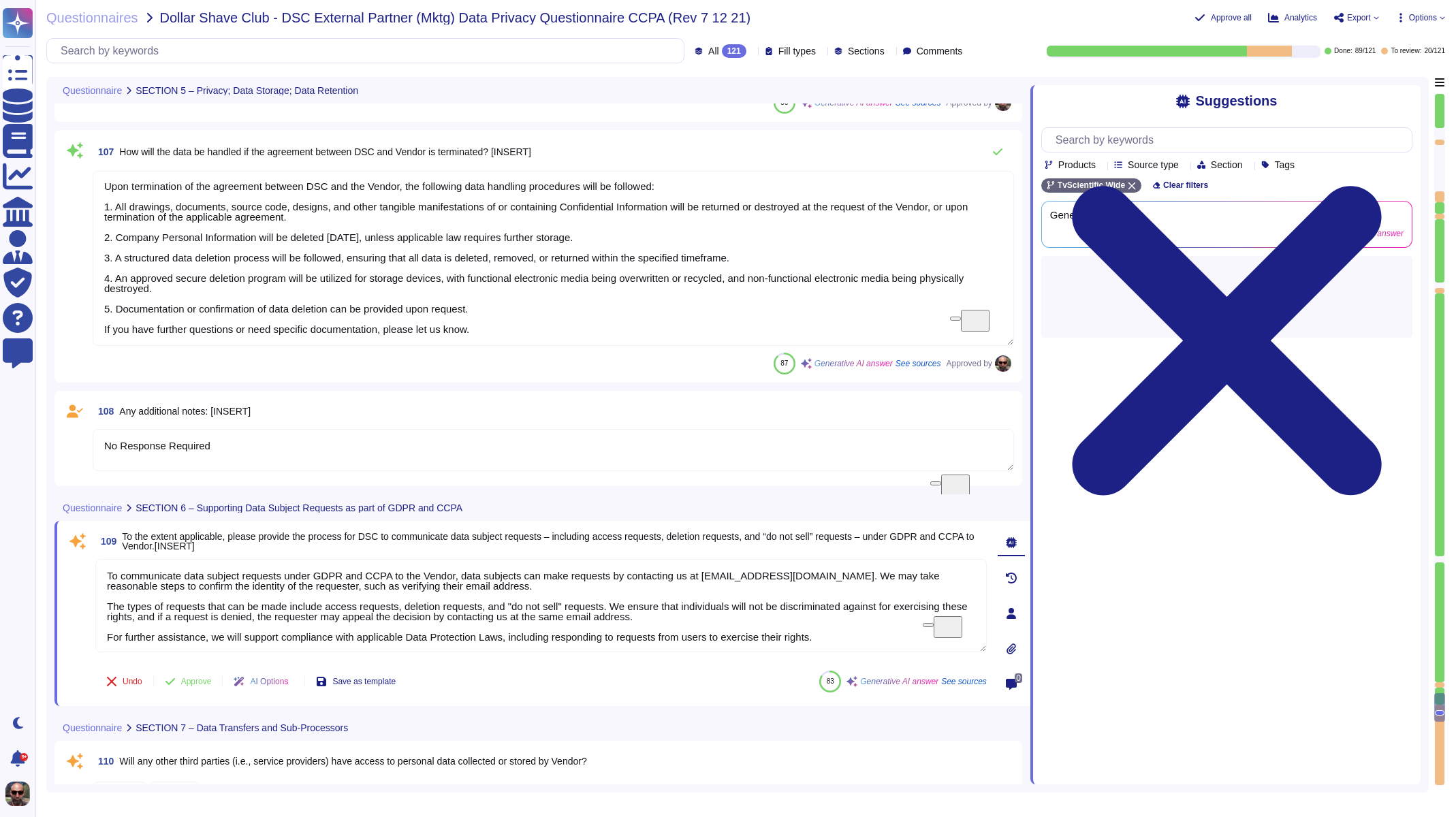
scroll to position [1, 0]
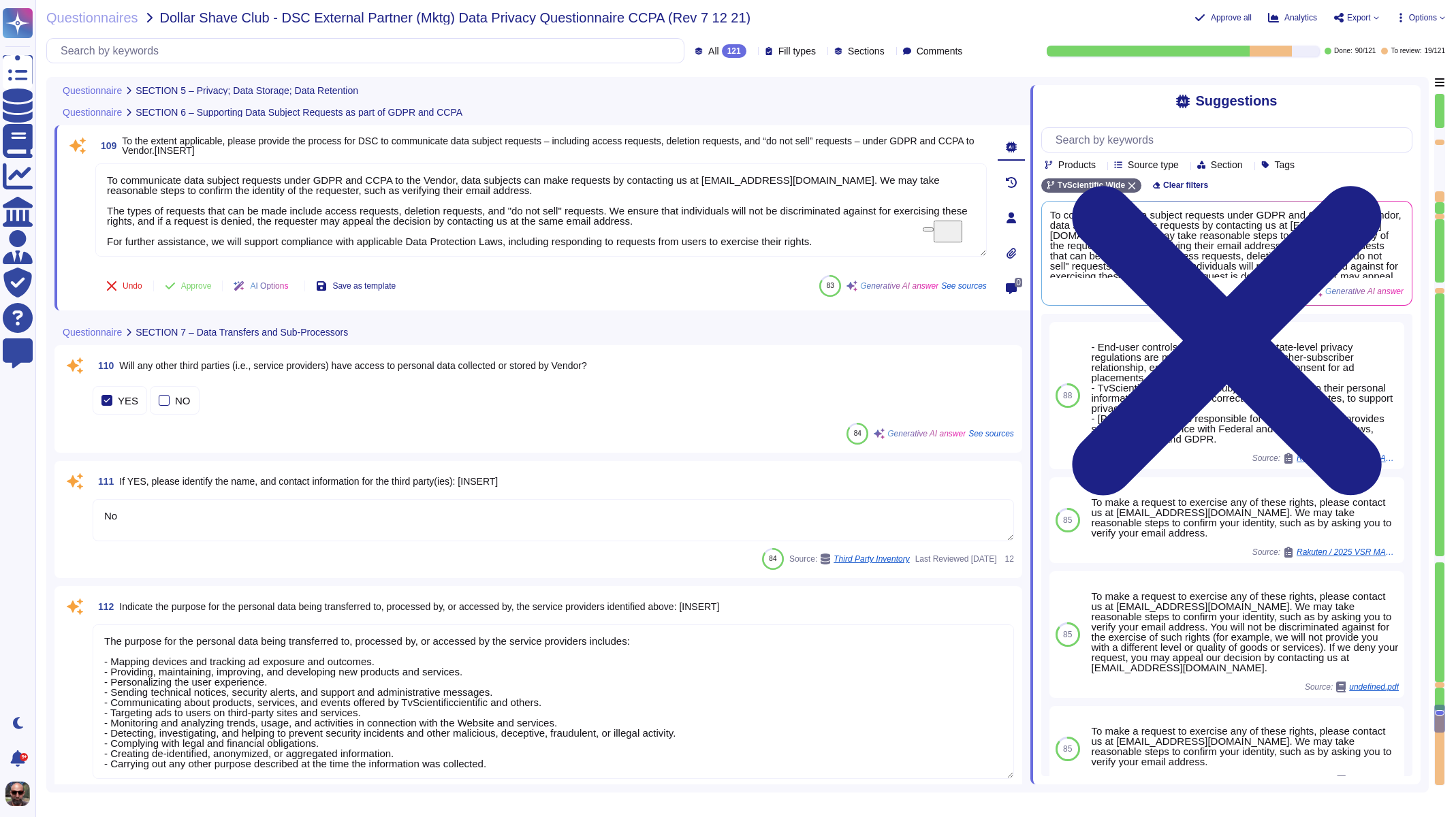
type textarea "Personal data will be stored in an internal database, specifically within a ded…"
type textarea "Vendor will hold and access personal data in data centers located in the [GEOGR…"
type textarea "Yes, our contract with the service provider includes data privacy clauses that …"
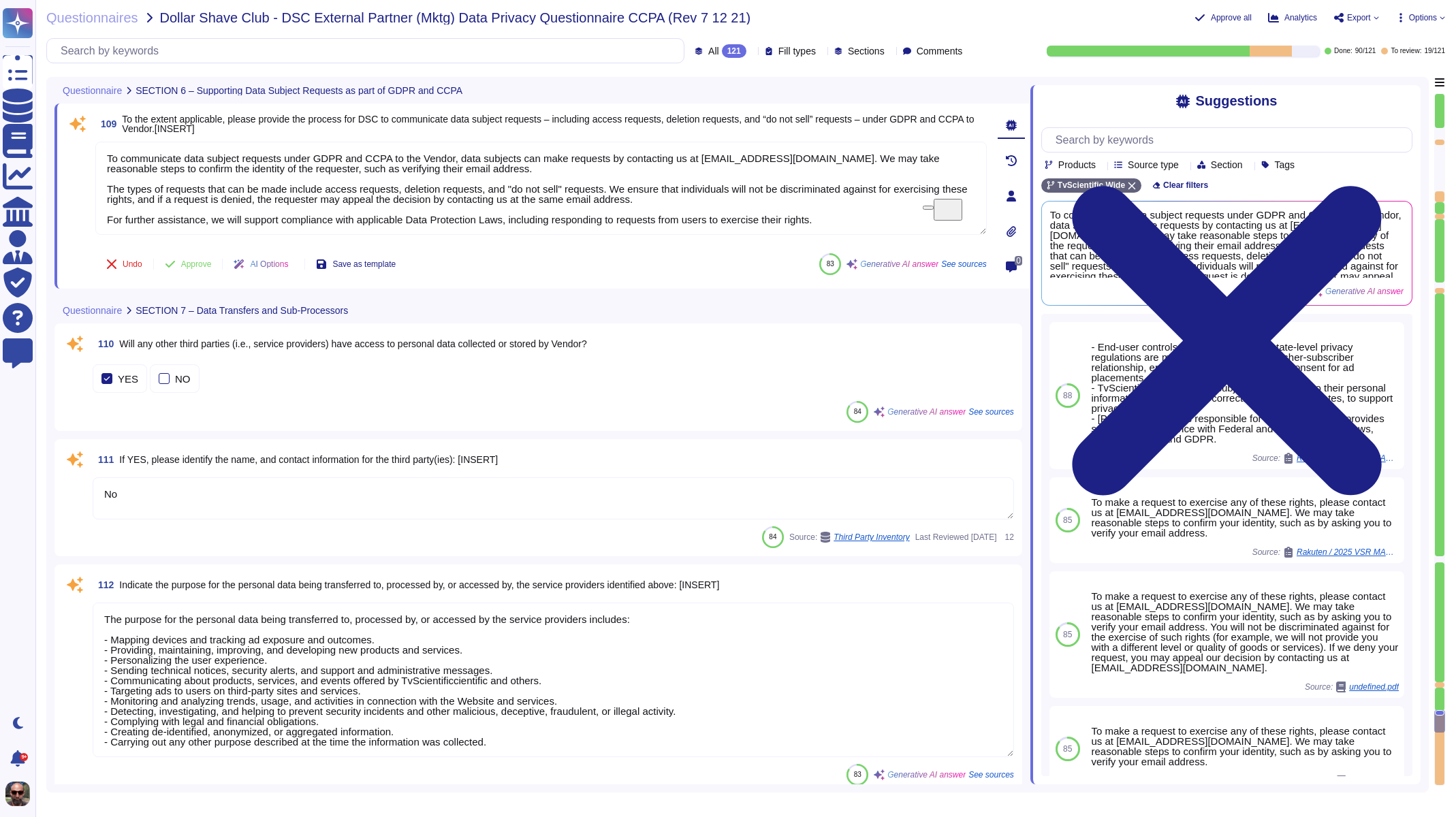
scroll to position [14865, 0]
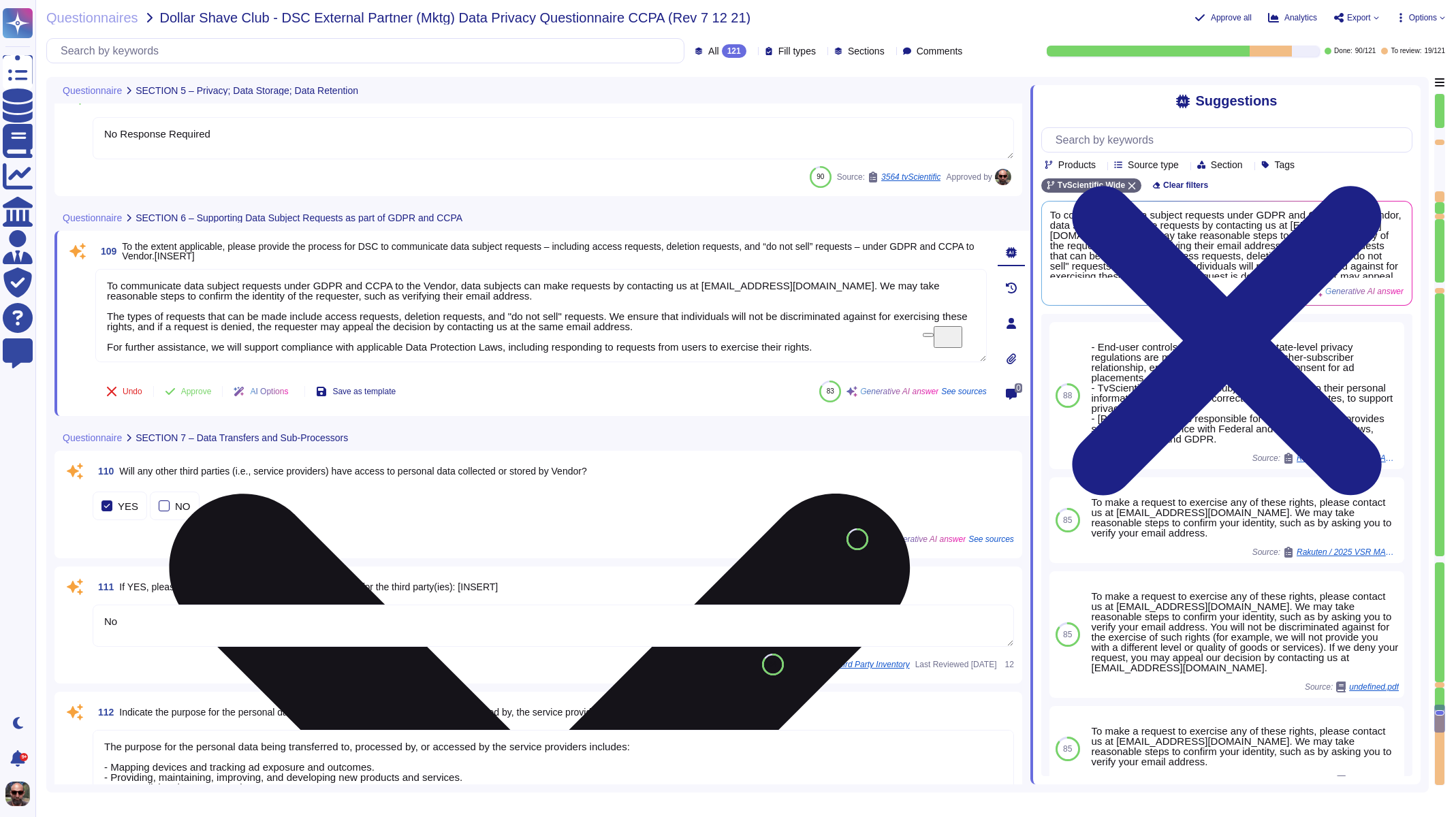
type textarea "Upon termination of the agreement between DSC and the Vendor, the following dat…"
type textarea "No Response Required"
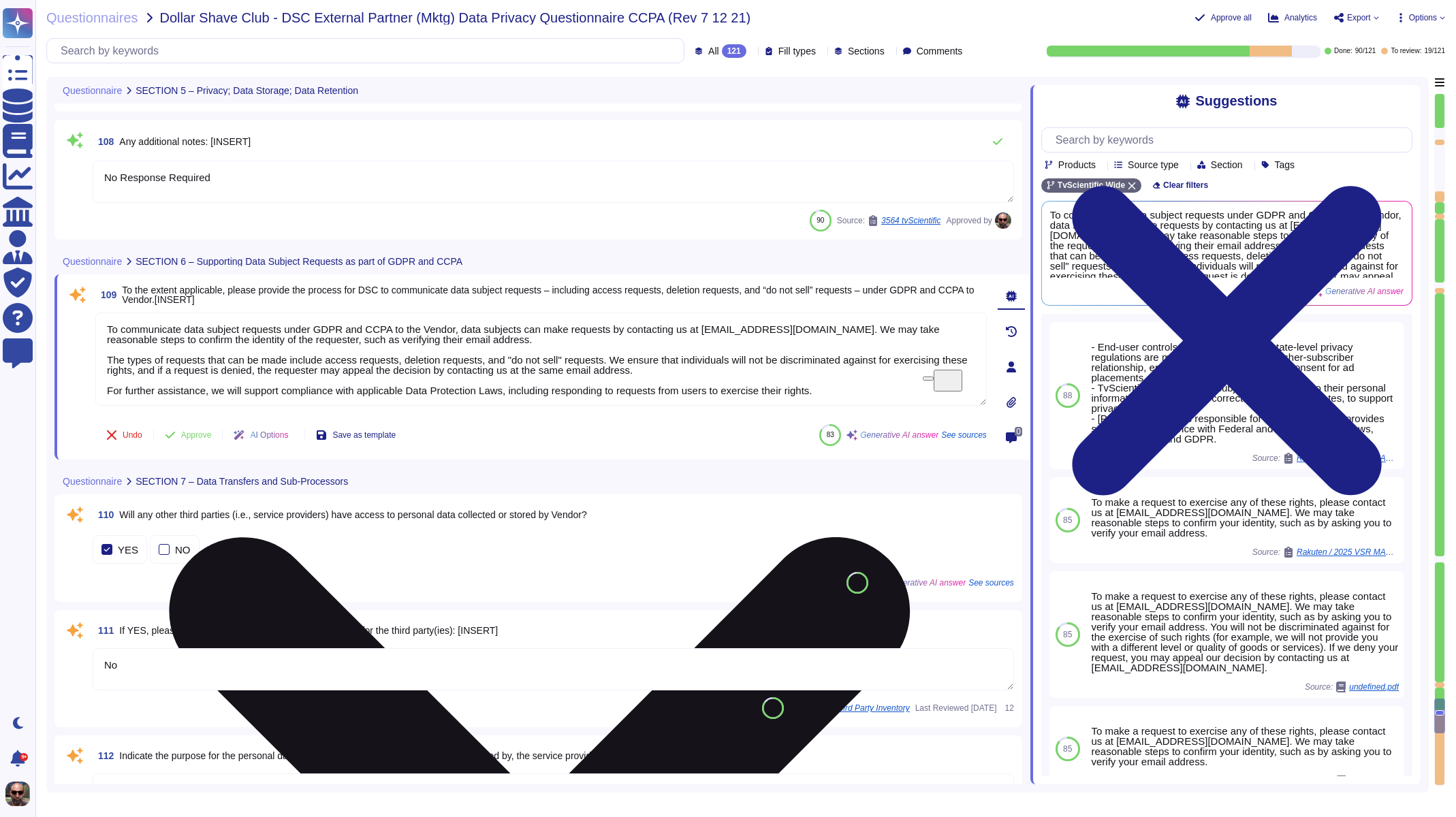
scroll to position [14809, 0]
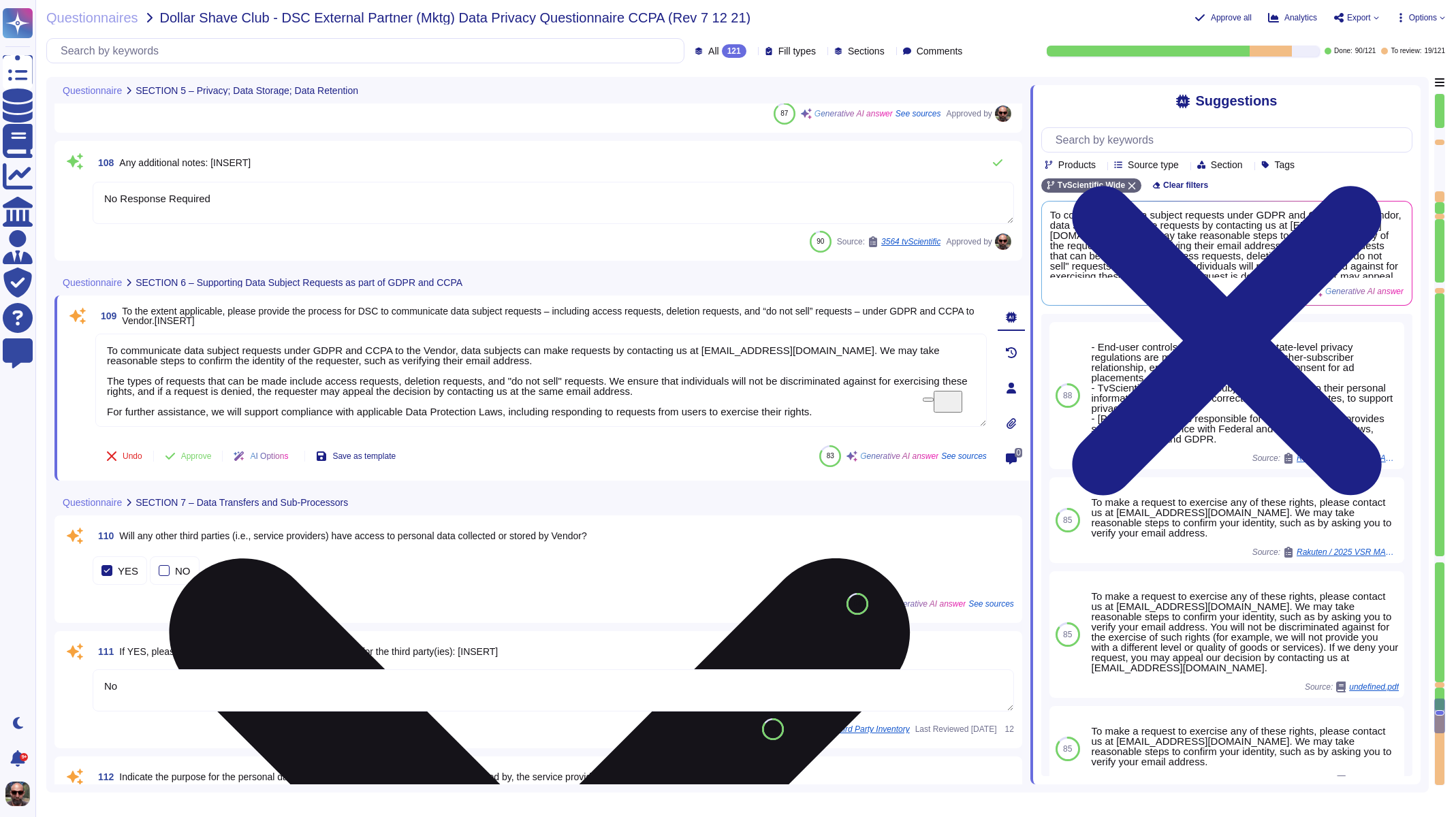
type textarea "The vendor plans to retain personal data for as long as necessary to provide se…"
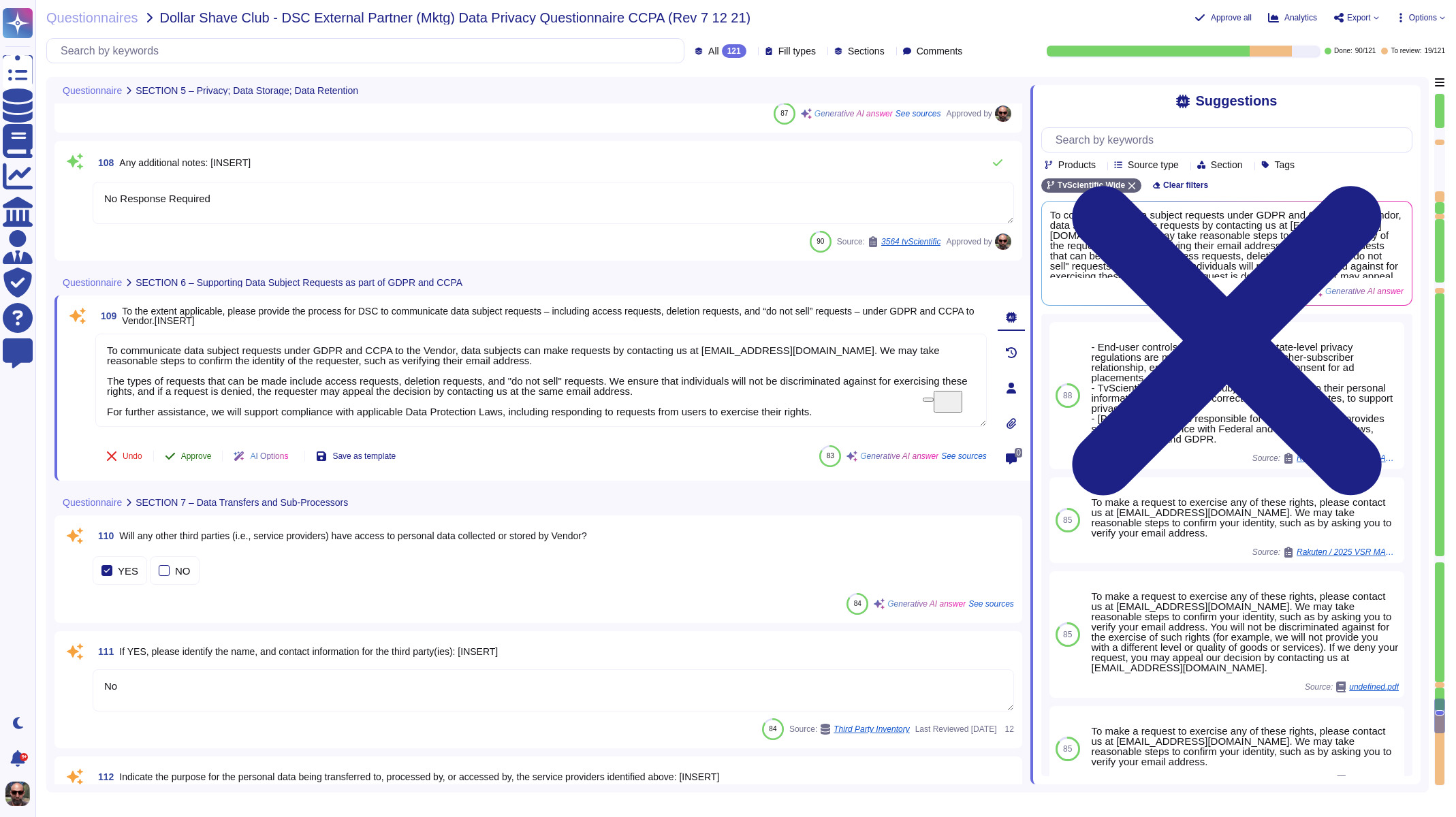
click at [190, 459] on span "Approve" at bounding box center [197, 457] width 31 height 8
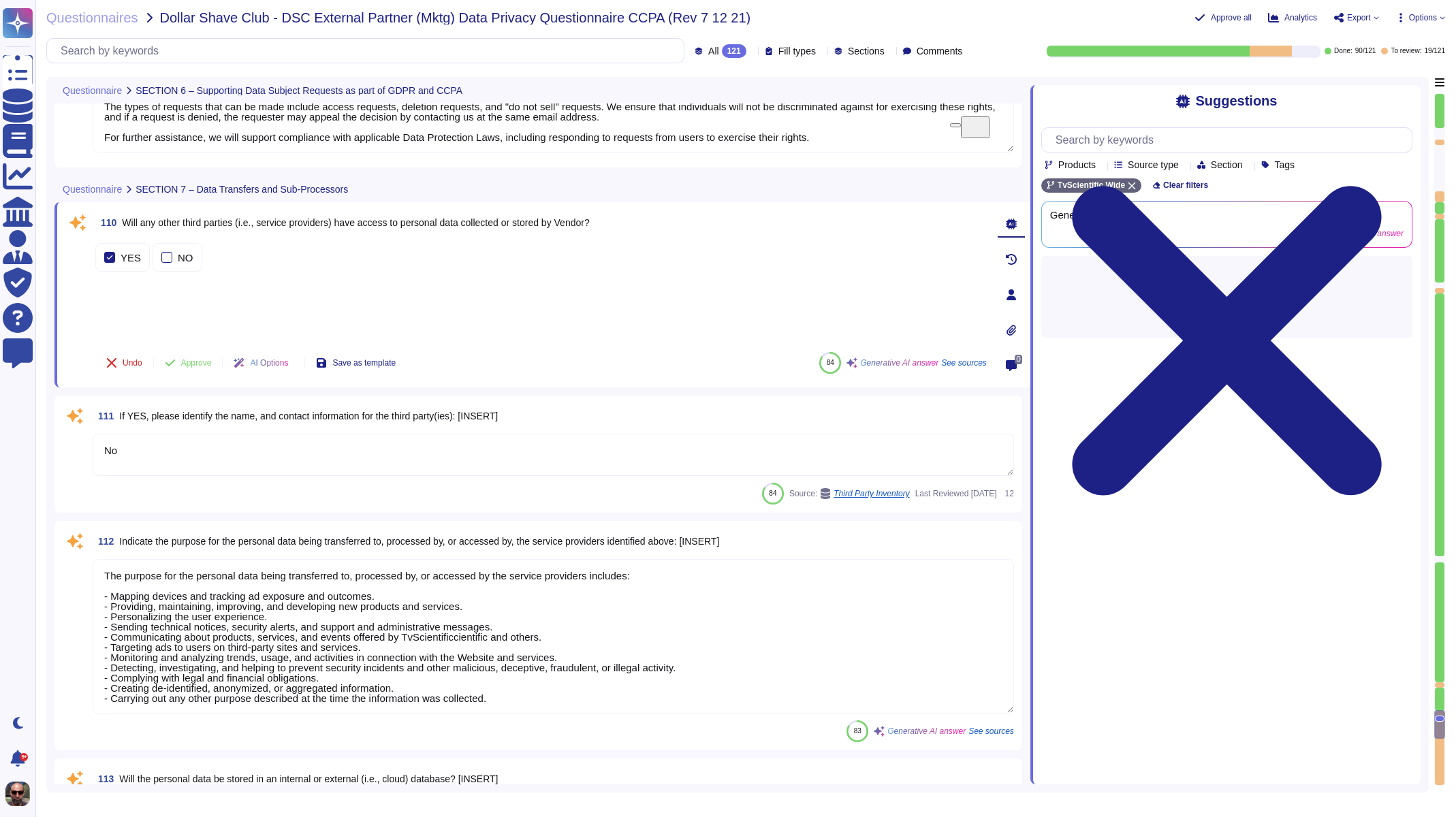
type textarea "Yes, our contract with the service provider includes data privacy clauses that …"
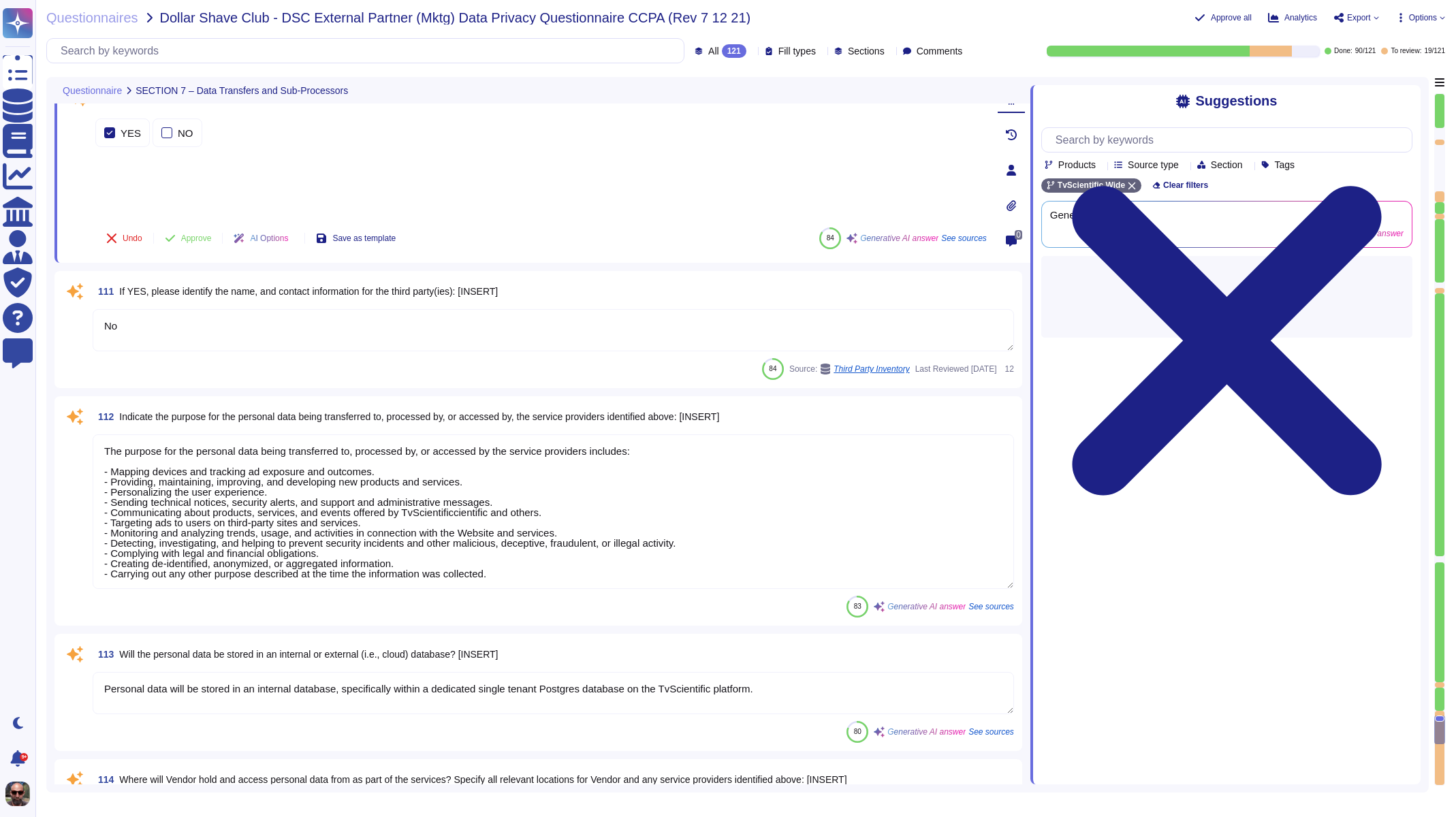
type textarea "We may transfer your personal information to, or store or access it in, jurisdi…"
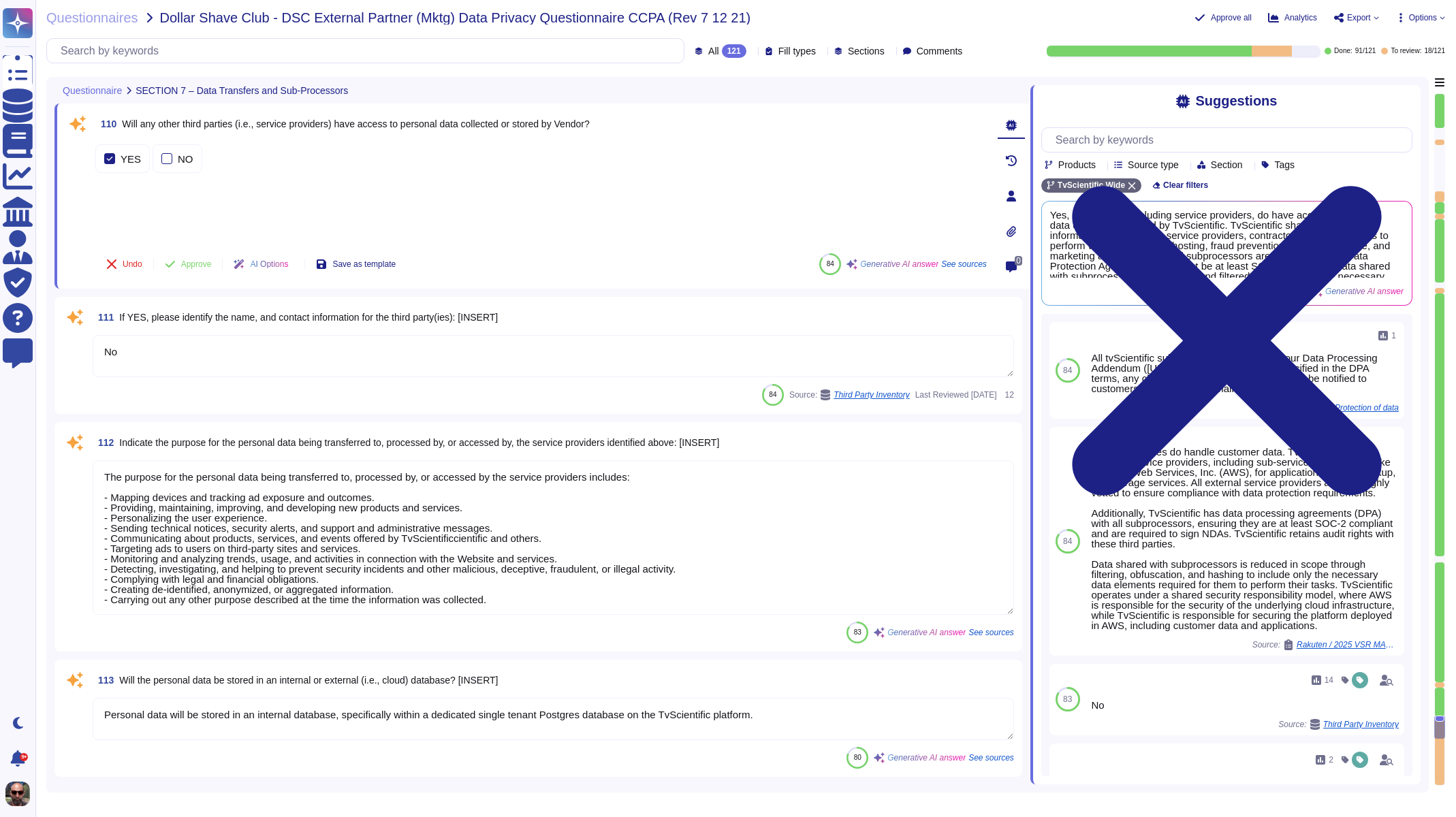
click at [183, 205] on div "YES NO" at bounding box center [541, 192] width 892 height 100
click at [159, 160] on div "NO" at bounding box center [177, 169] width 50 height 29
click at [119, 164] on label "YES" at bounding box center [122, 169] width 37 height 11
click at [317, 401] on div "84 Source: Third Party Inventory Last Reviewed [DATE] 12" at bounding box center [553, 395] width 921 height 22
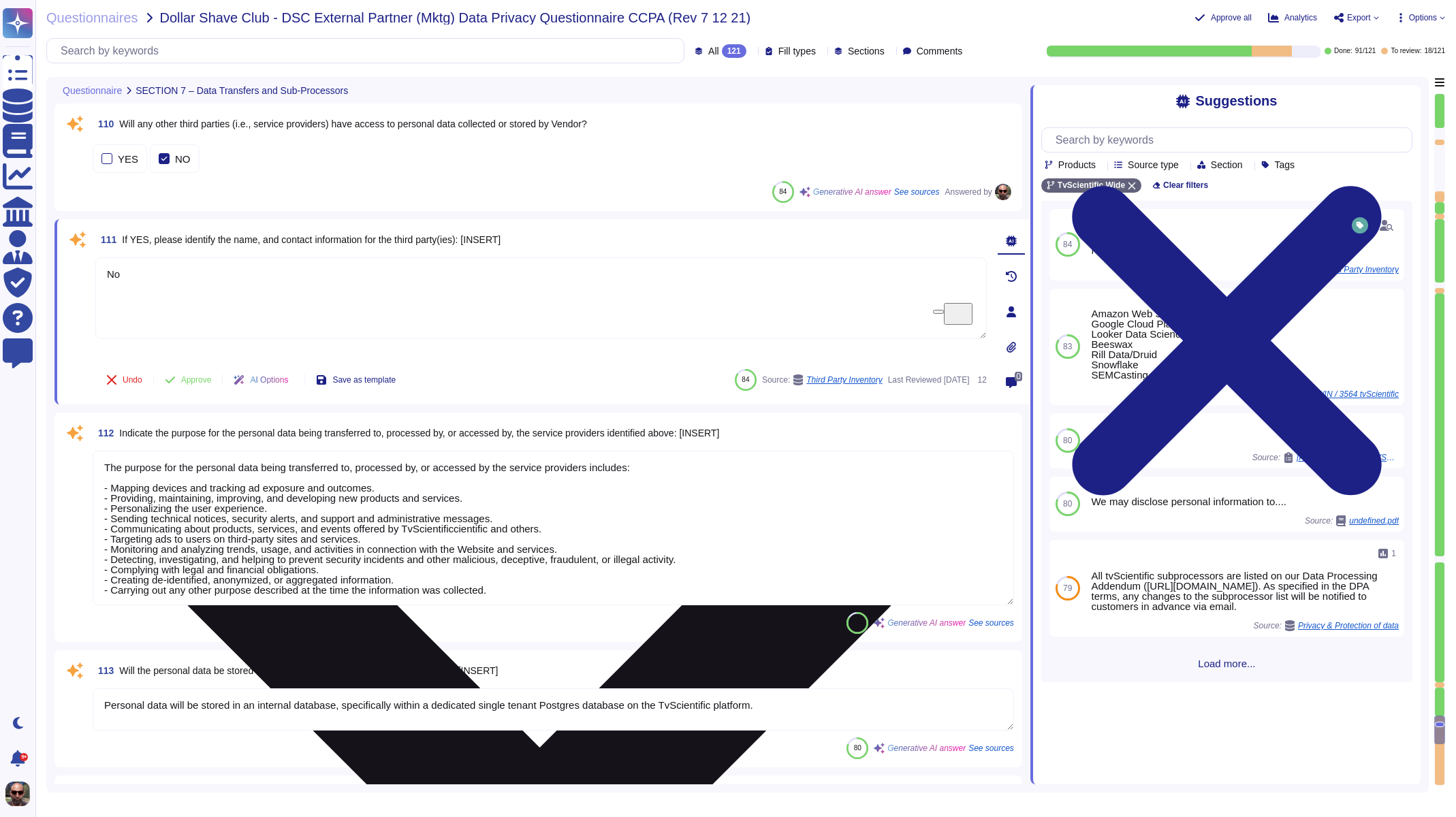
drag, startPoint x: 143, startPoint y: 282, endPoint x: 98, endPoint y: 277, distance: 45.3
click at [98, 277] on textarea "No" at bounding box center [541, 298] width 892 height 81
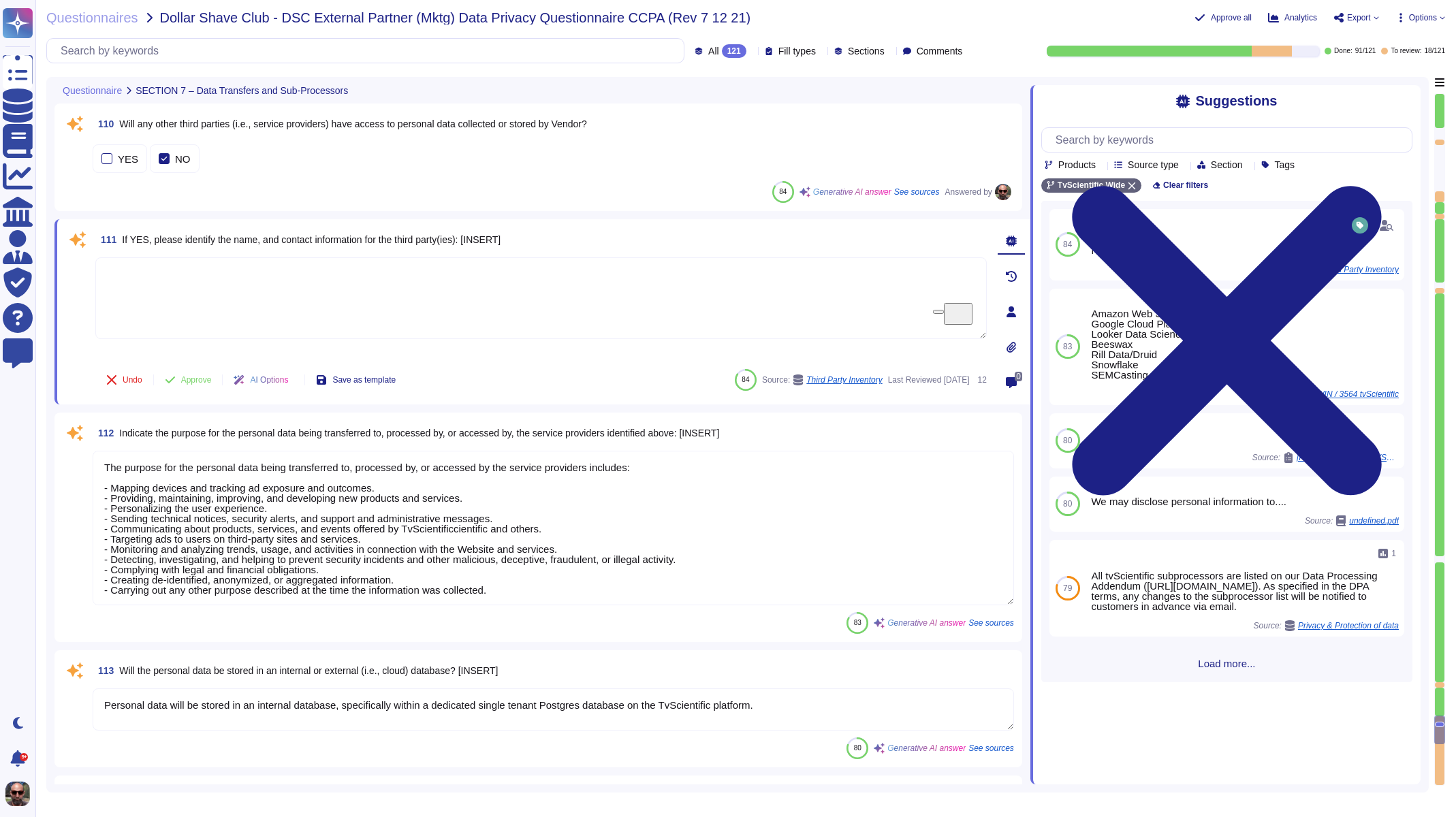
click at [184, 183] on div "84 Generative AI answer See sources Answered by" at bounding box center [553, 192] width 921 height 22
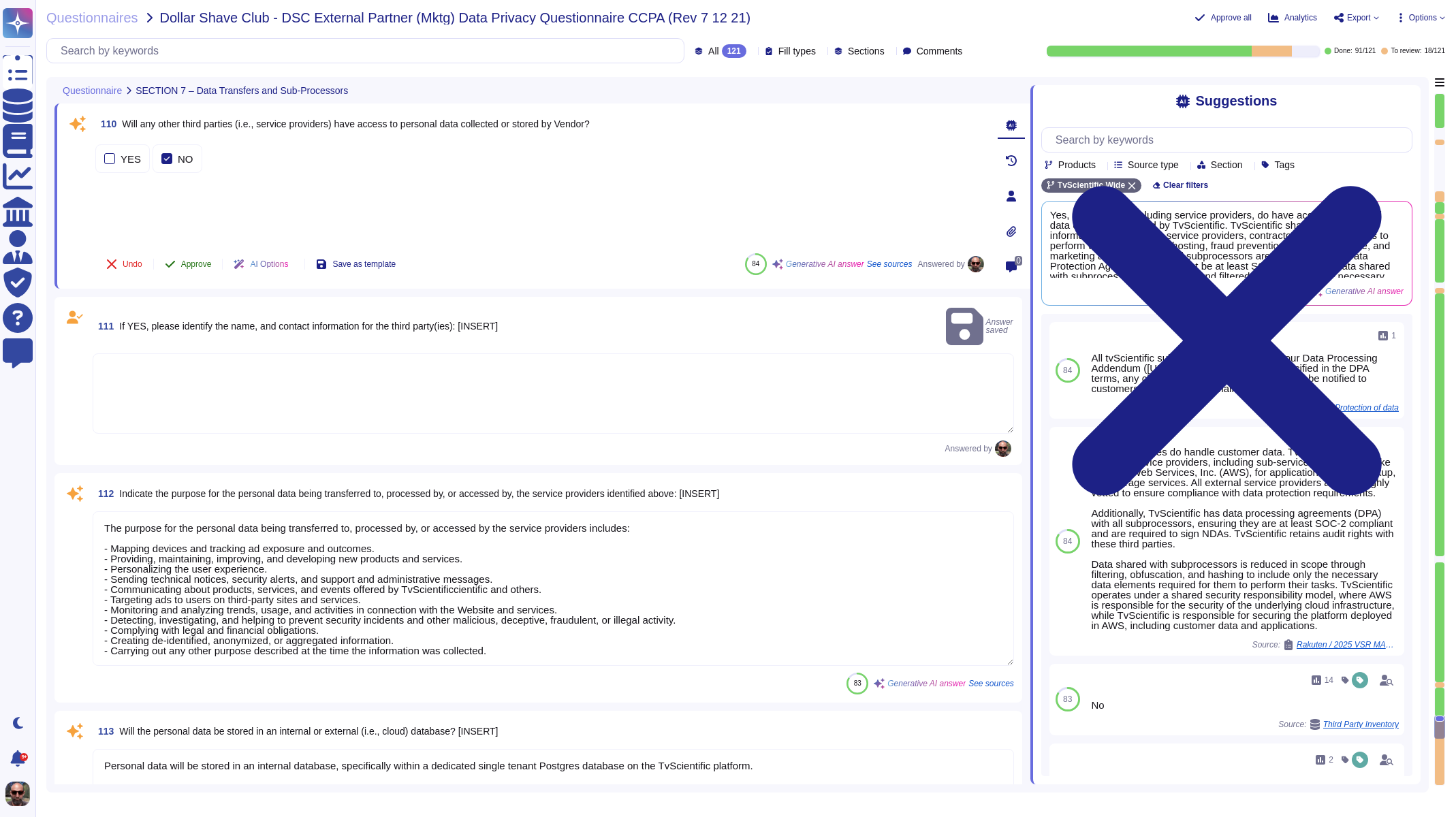
click at [189, 261] on span "Approve" at bounding box center [197, 264] width 31 height 8
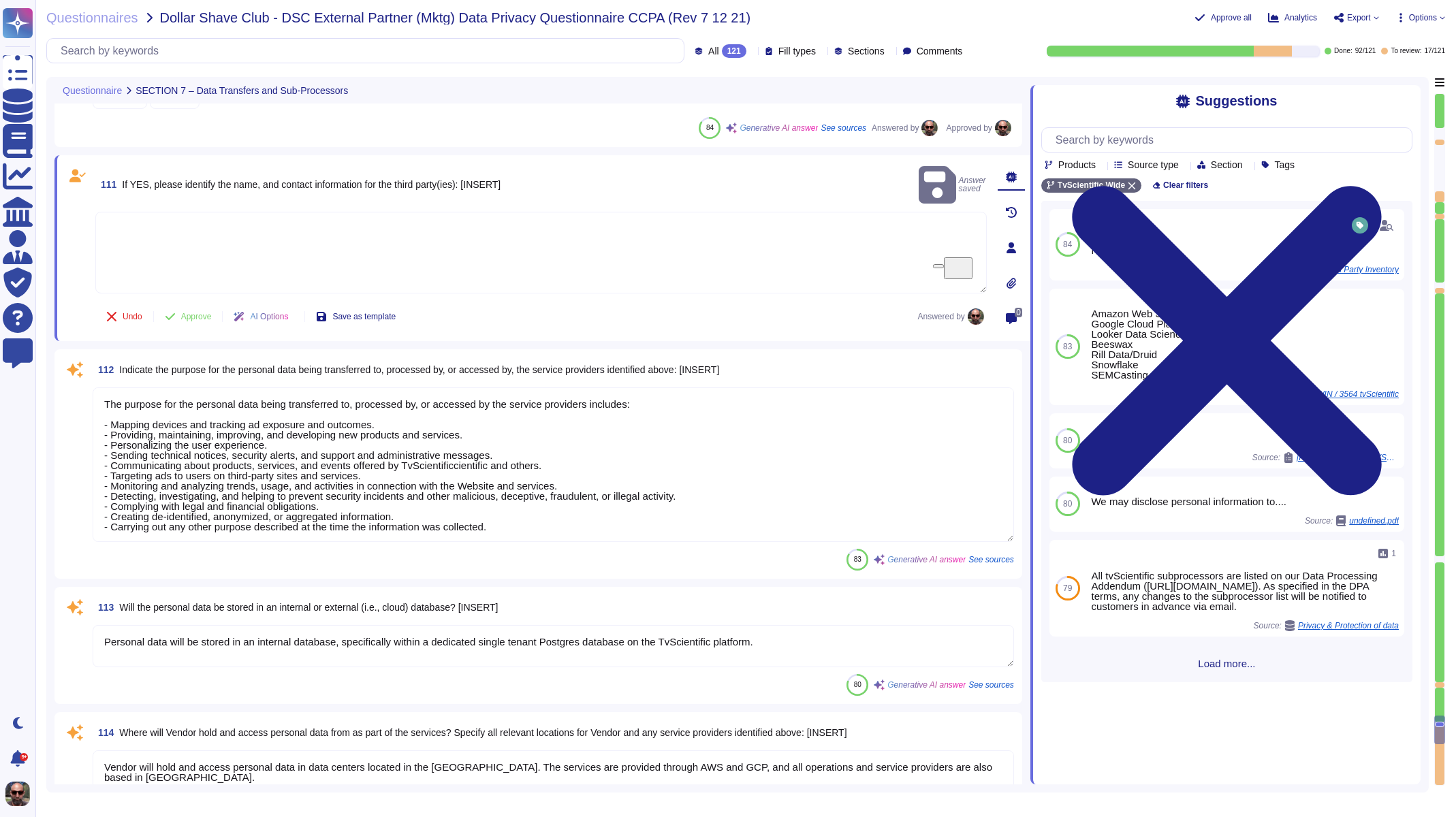
scroll to position [15256, 0]
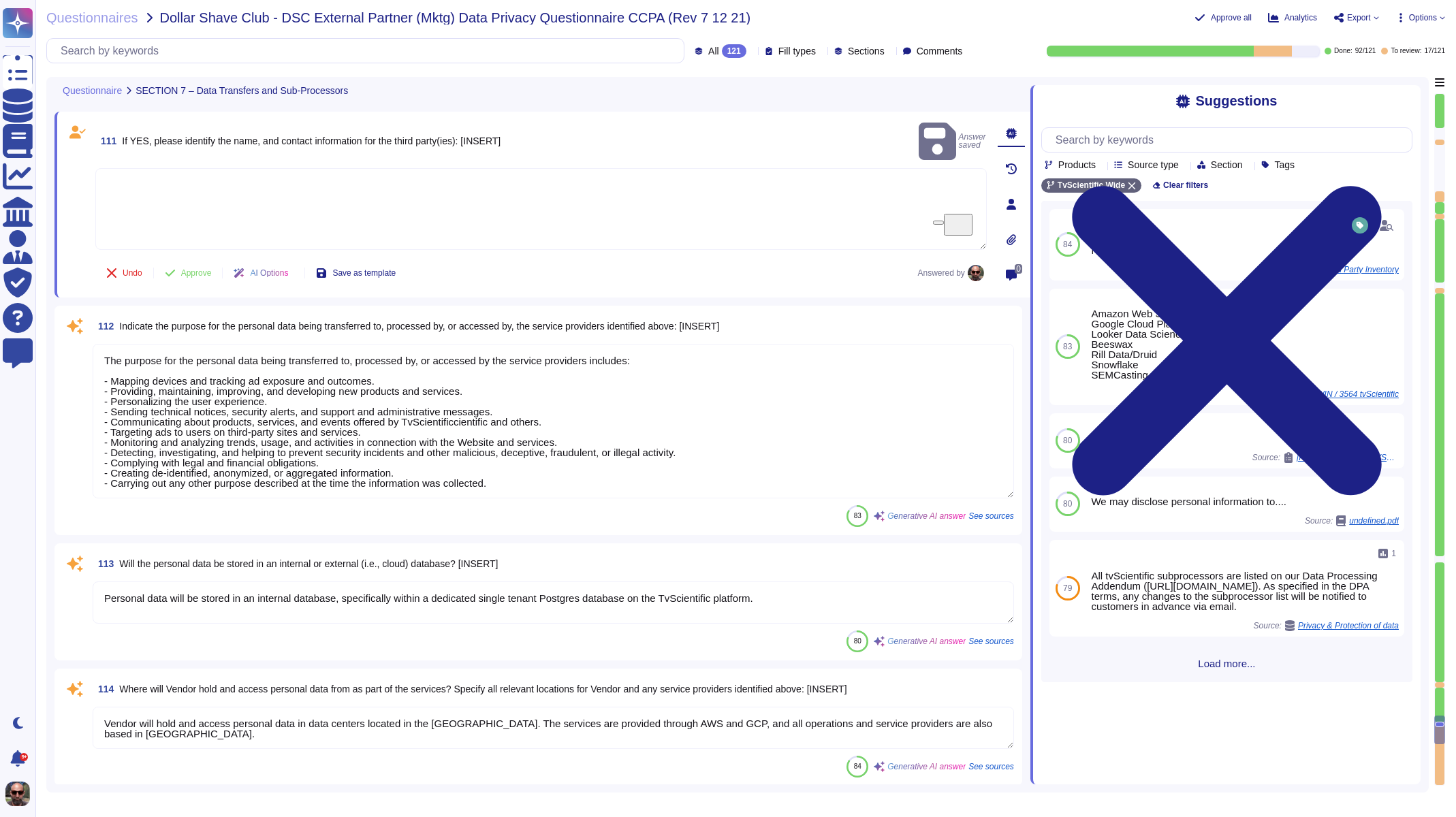
type textarea "Data exchange via https connection for advertising opportunities from supply-si…"
click at [190, 273] on span "Approve" at bounding box center [197, 273] width 31 height 8
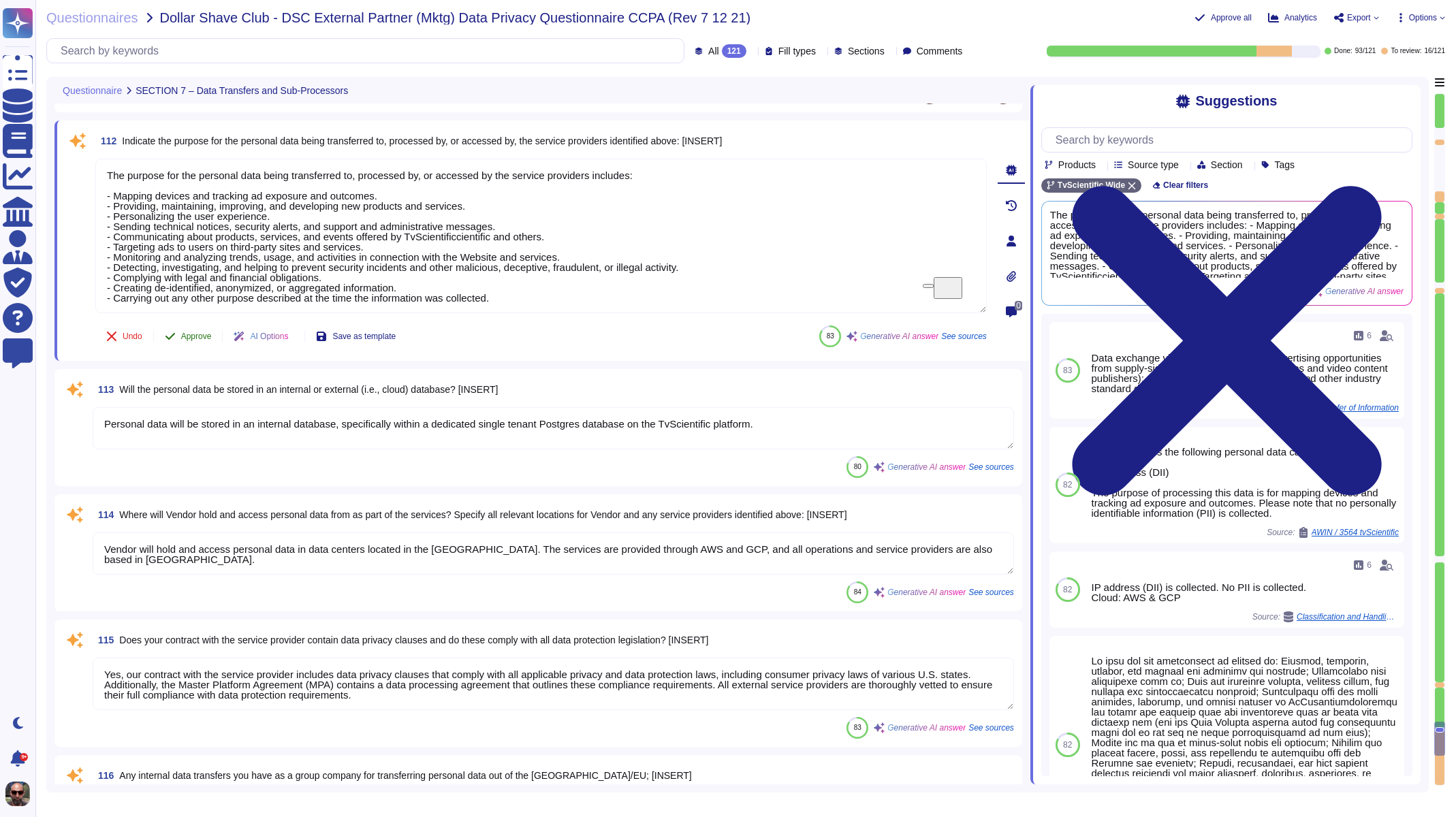
type textarea "Loremi dolorsita co ad elit seddoei temporinc utl etdolore ma aliquae adminimv …"
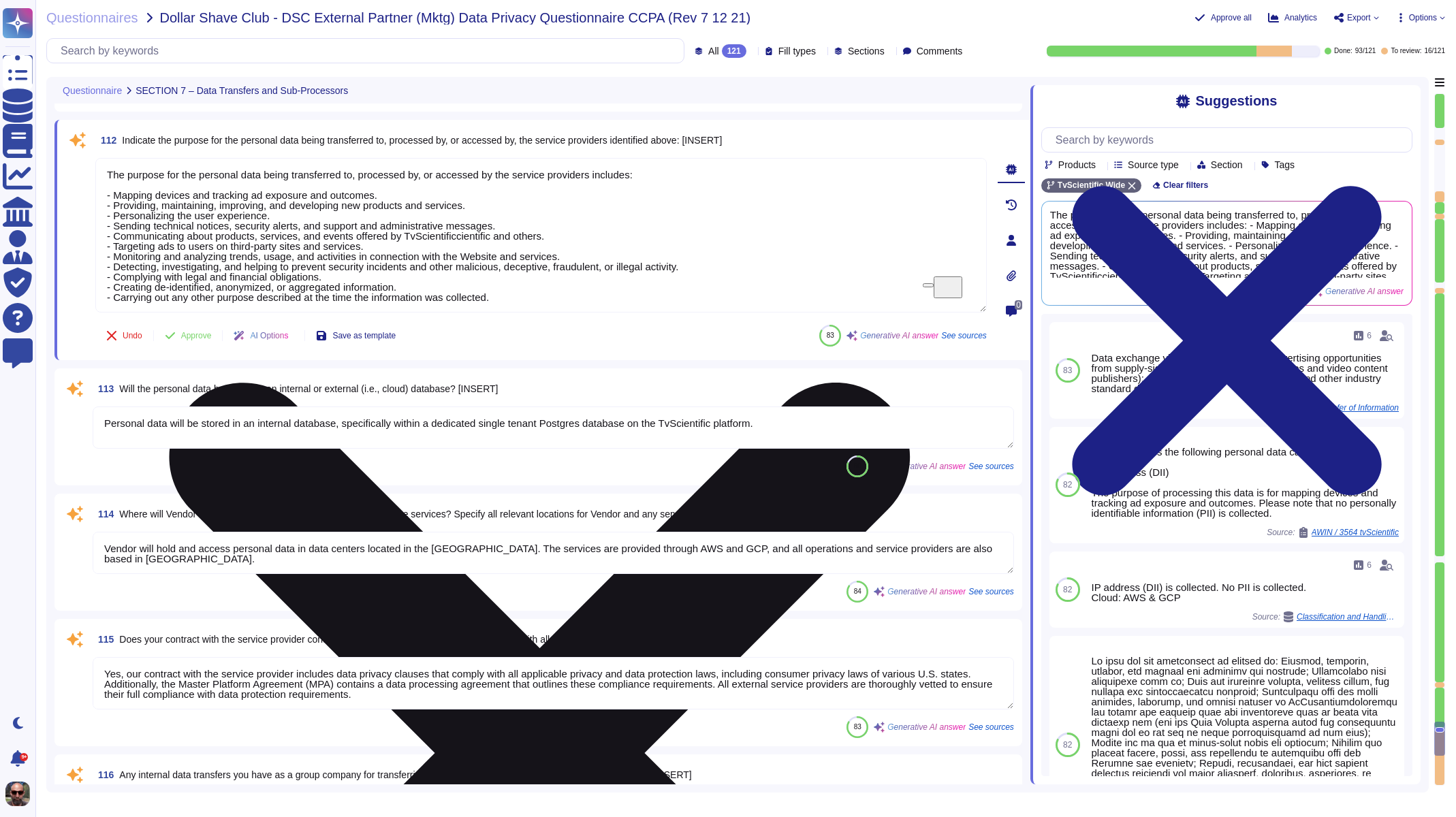
click at [181, 256] on textarea "The purpose for the personal data being transferred to, processed by, or access…" at bounding box center [541, 235] width 892 height 155
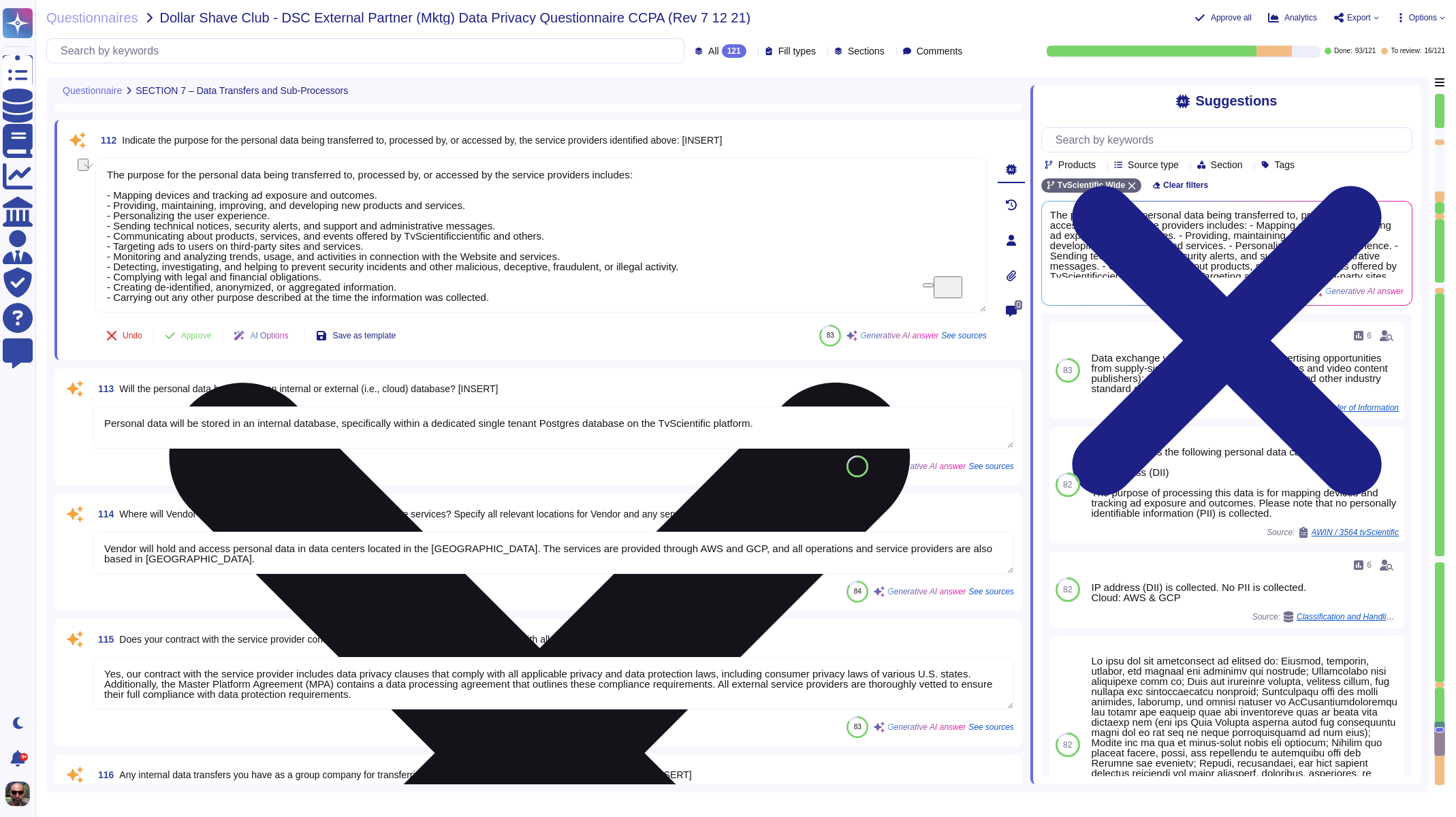
click at [181, 256] on textarea "The purpose for the personal data being transferred to, processed by, or access…" at bounding box center [541, 235] width 892 height 155
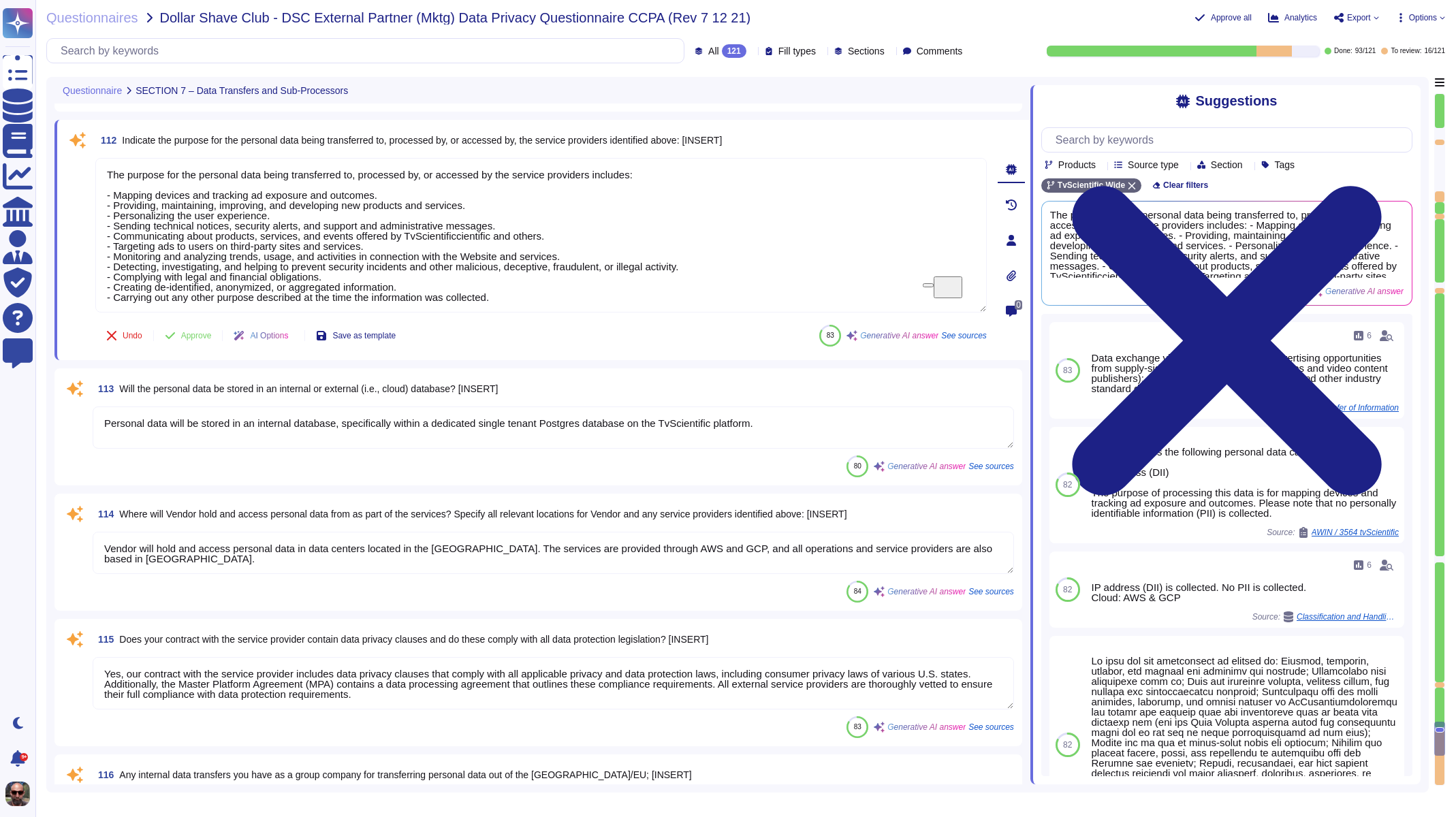
scroll to position [1, 0]
drag, startPoint x: 108, startPoint y: 171, endPoint x: 474, endPoint y: 336, distance: 401.5
click at [474, 336] on div "112 Indicate the purpose for the personal data being transferred to, processed …" at bounding box center [526, 240] width 921 height 224
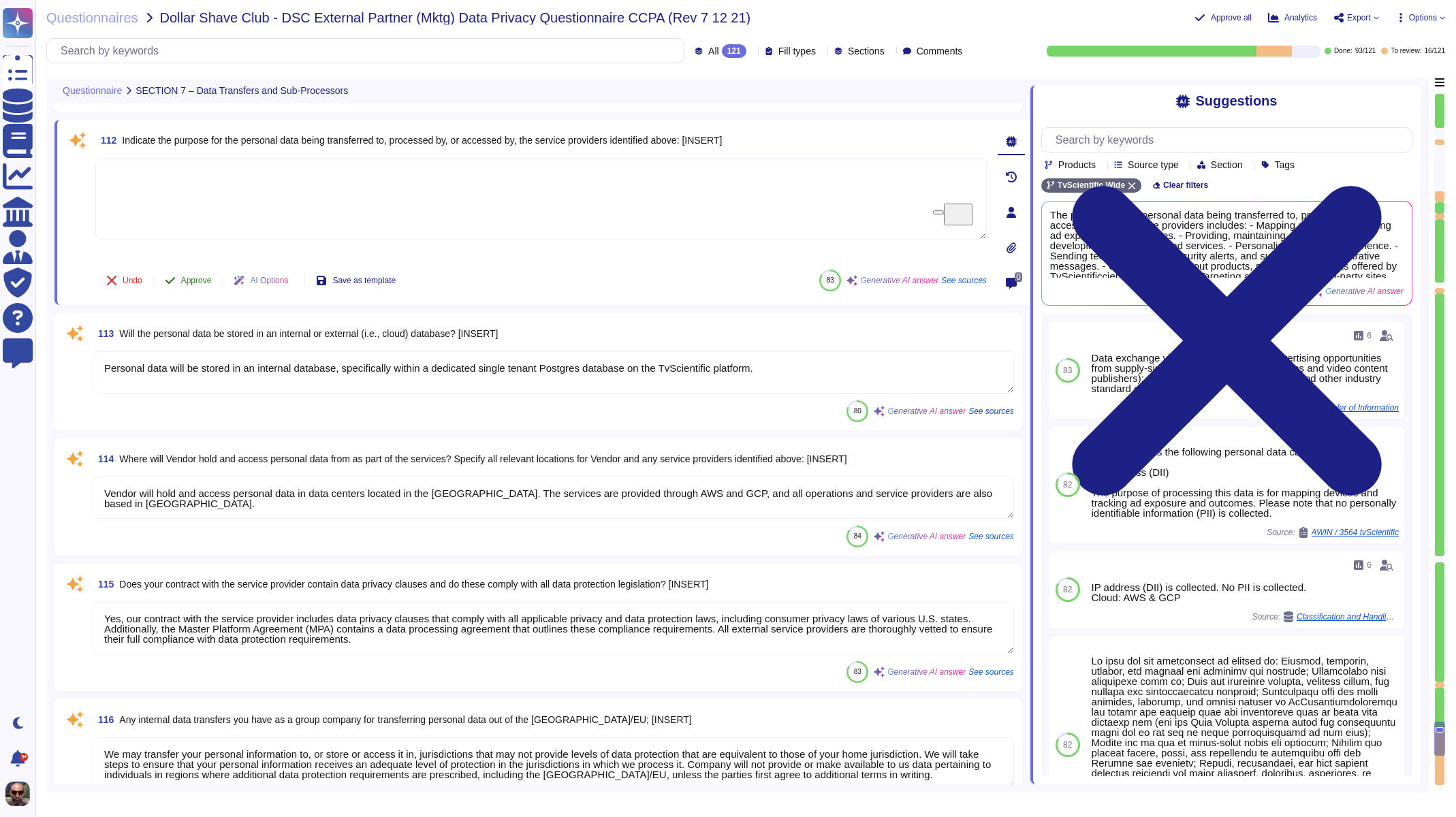
click at [187, 287] on button "Approve" at bounding box center [188, 280] width 69 height 27
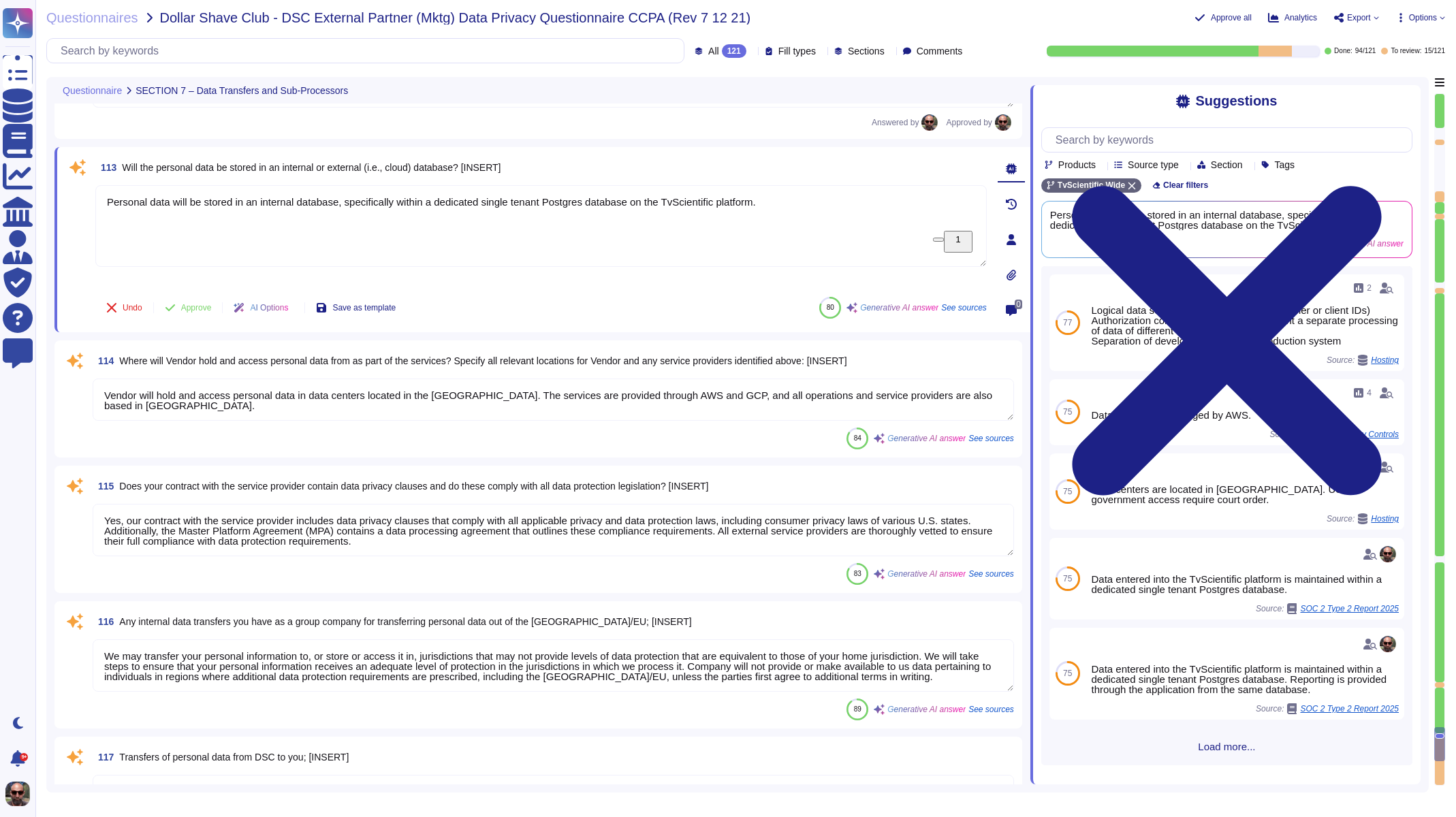
scroll to position [15556, 0]
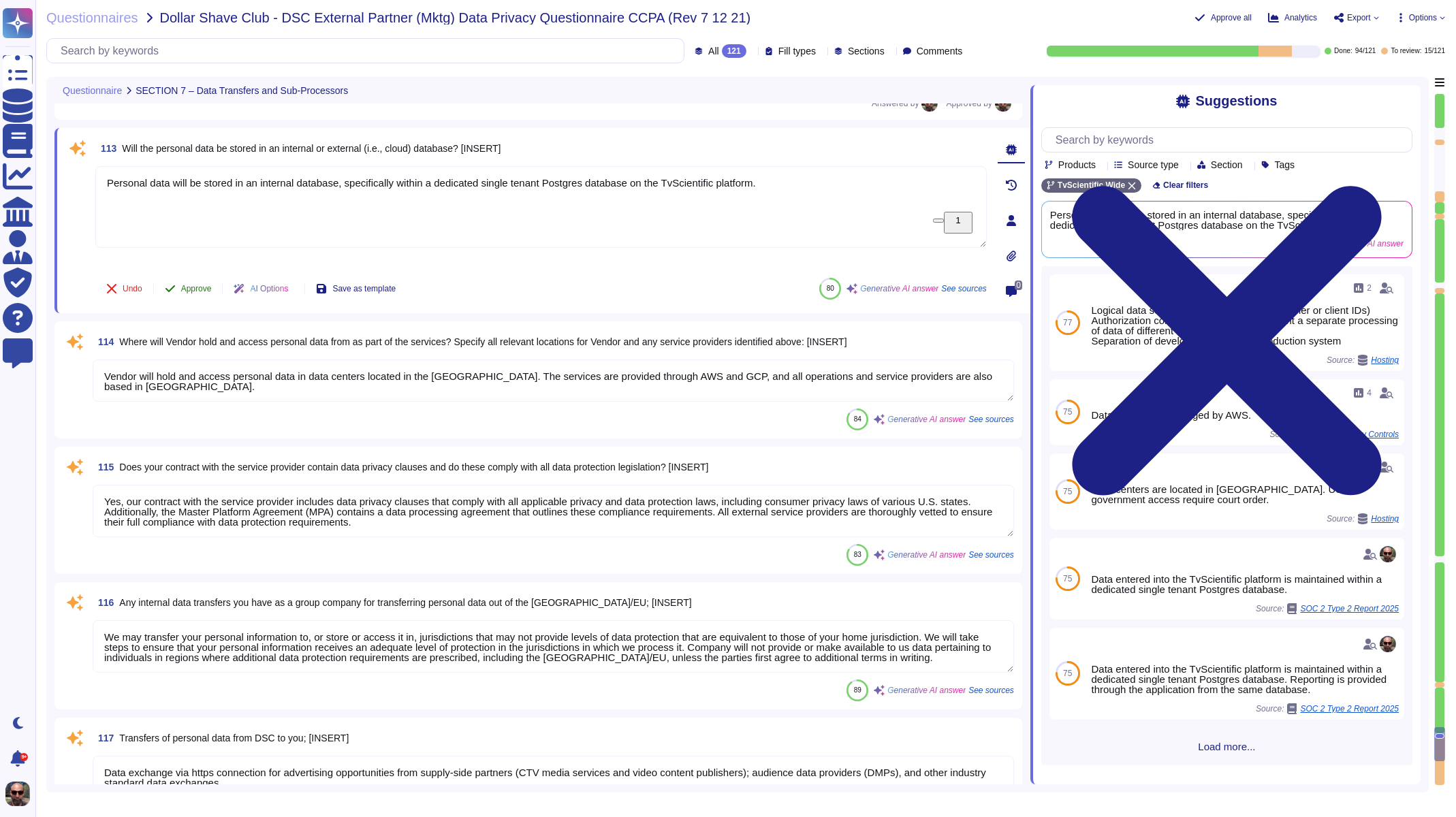
click at [193, 285] on span "Approve" at bounding box center [197, 289] width 31 height 8
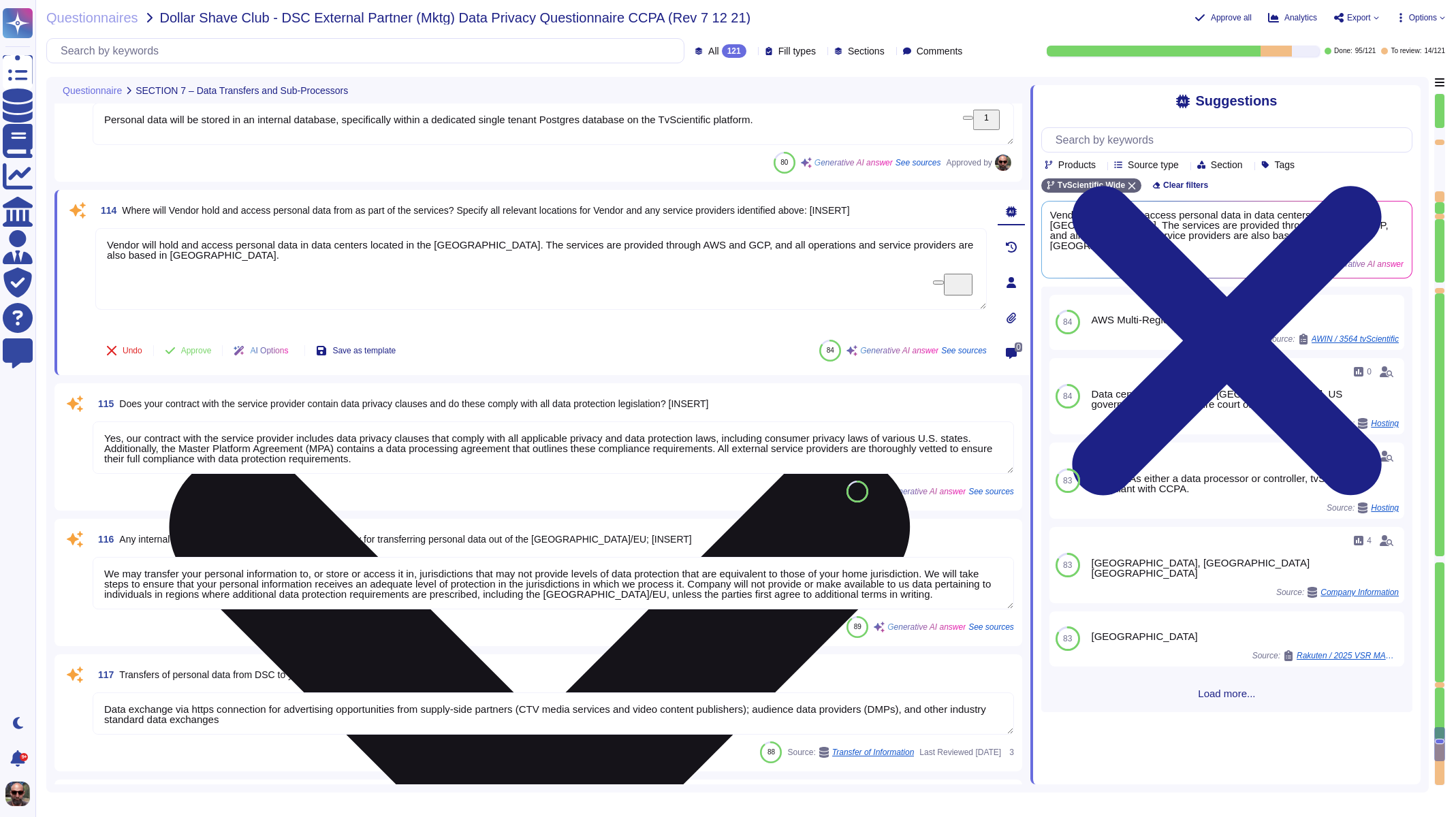
scroll to position [15675, 0]
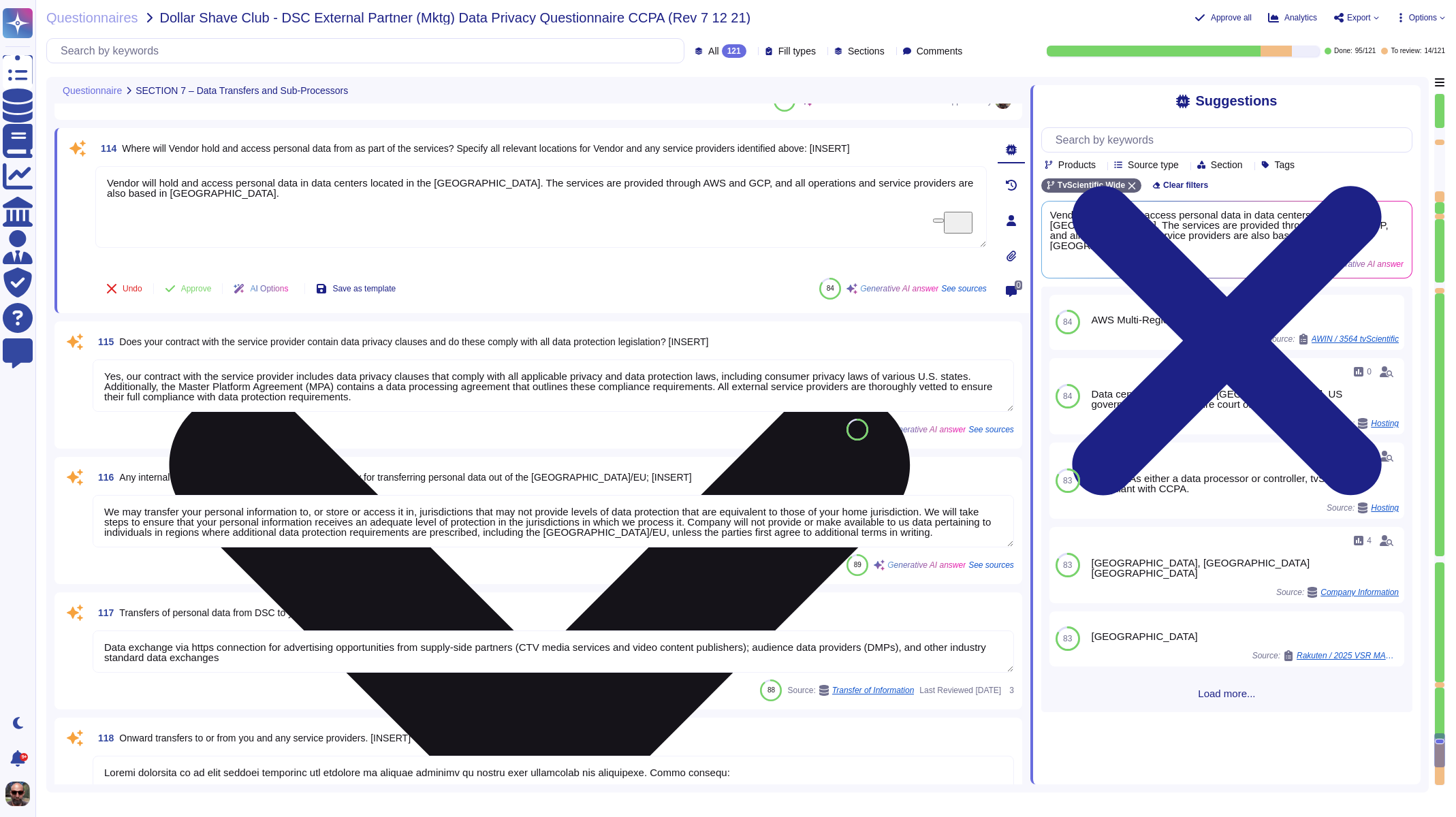
type textarea "We operate under U.S. laws, and our data centers are located in the [GEOGRAPHIC…"
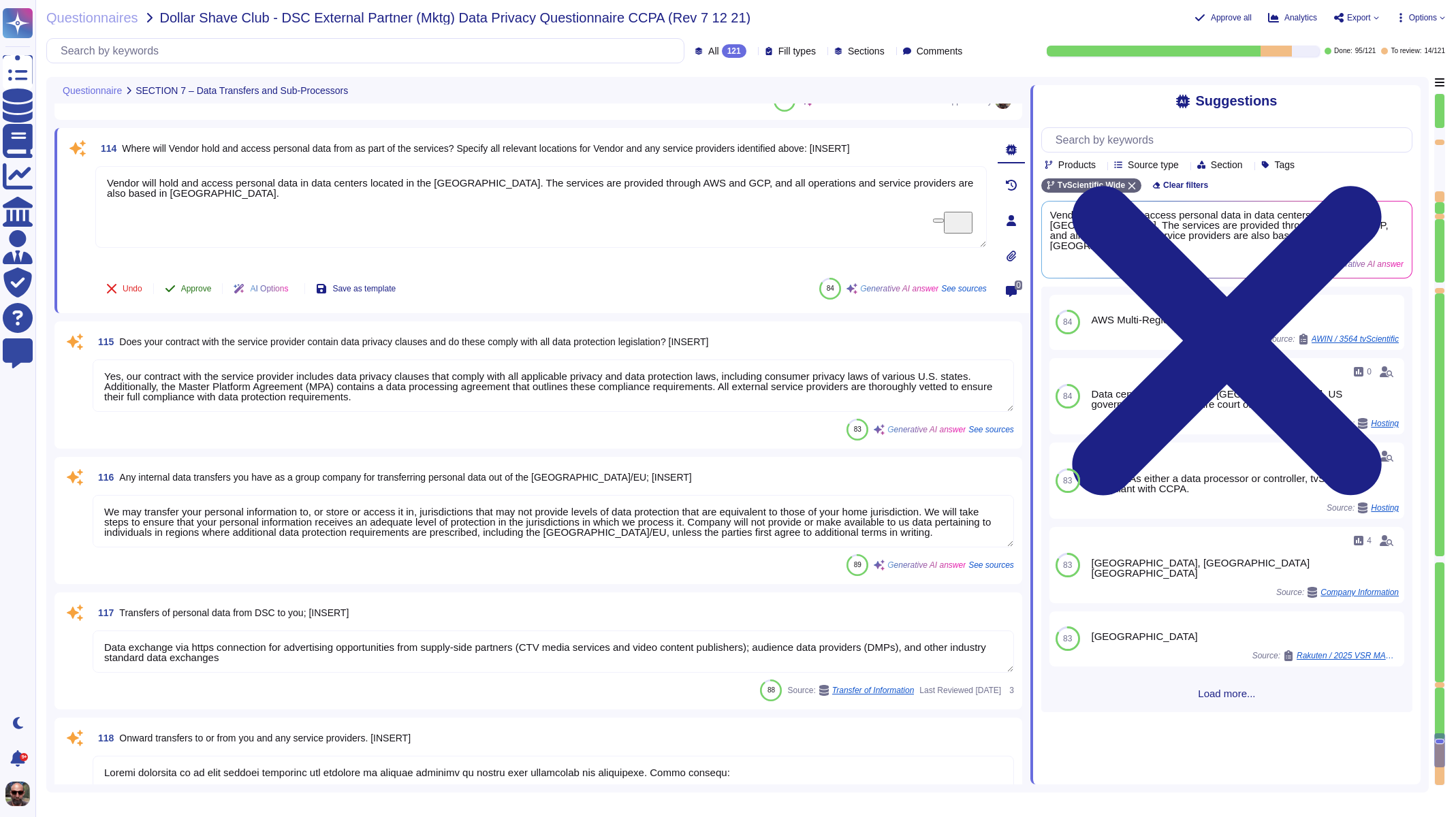
click at [200, 280] on button "Approve" at bounding box center [188, 289] width 69 height 27
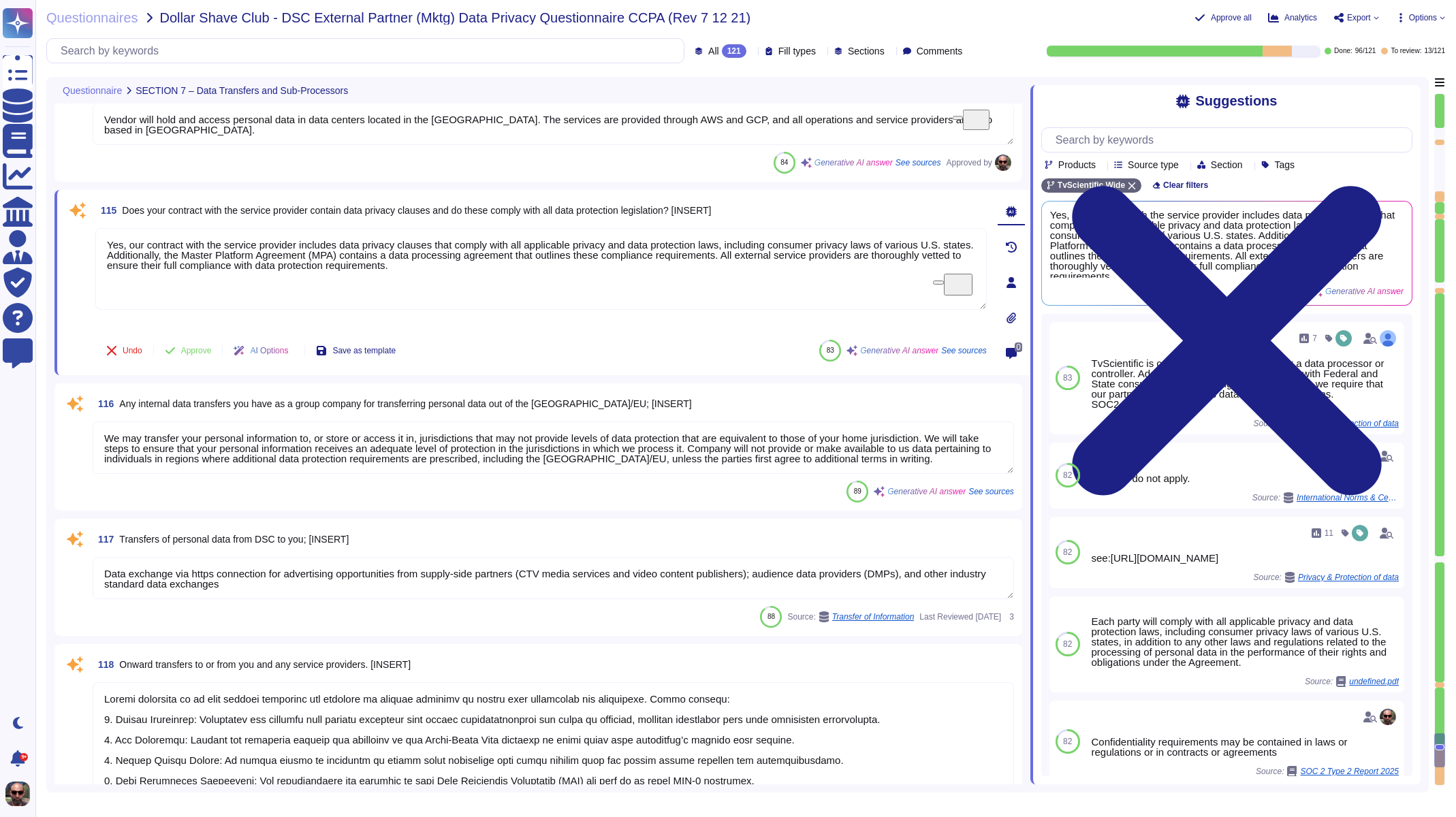
scroll to position [15796, 0]
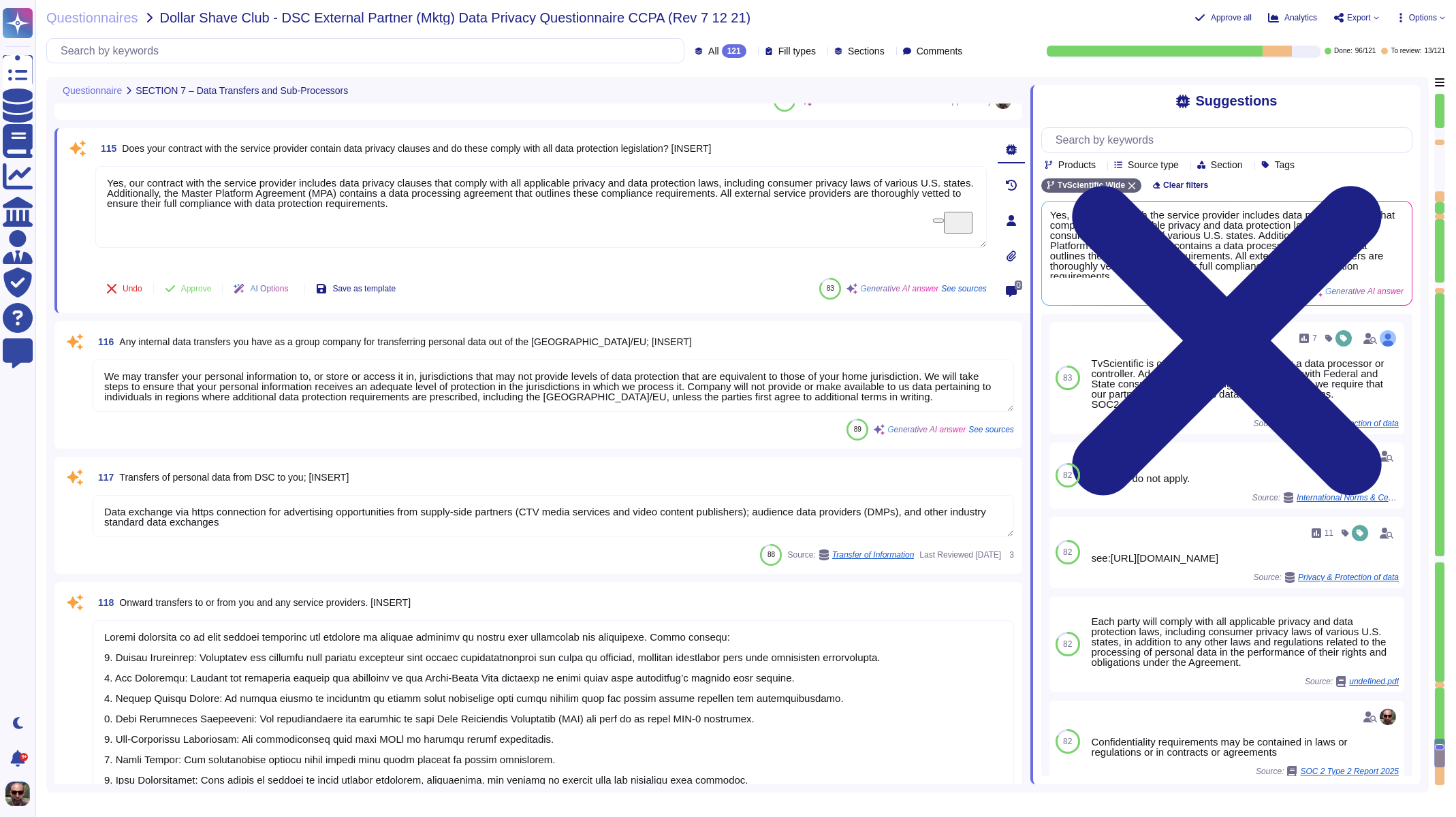
type textarea "No, they do not apply."
click at [211, 292] on span "Approve" at bounding box center [197, 289] width 31 height 8
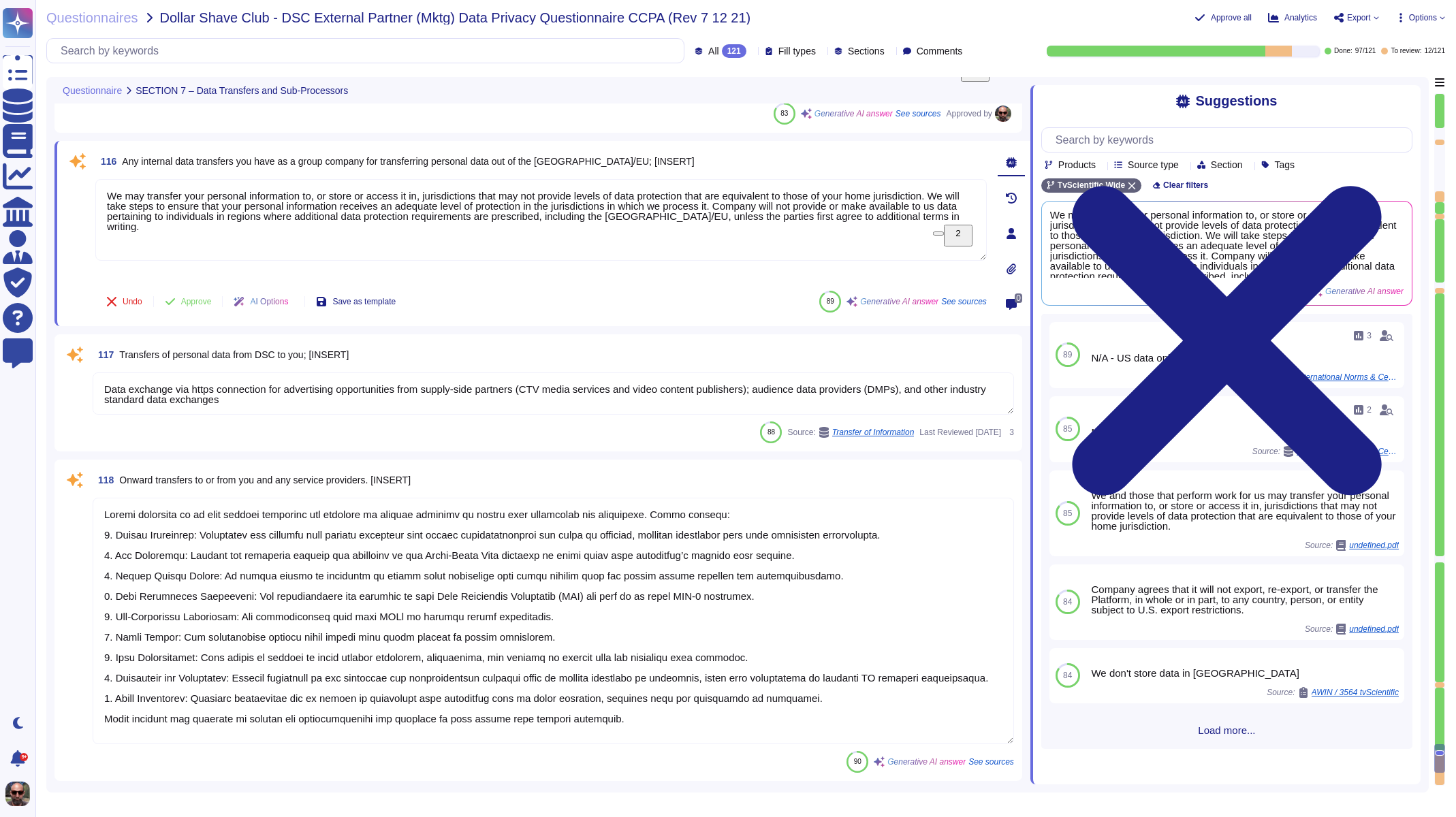
scroll to position [15926, 0]
type textarea "We are not performing TIAs"
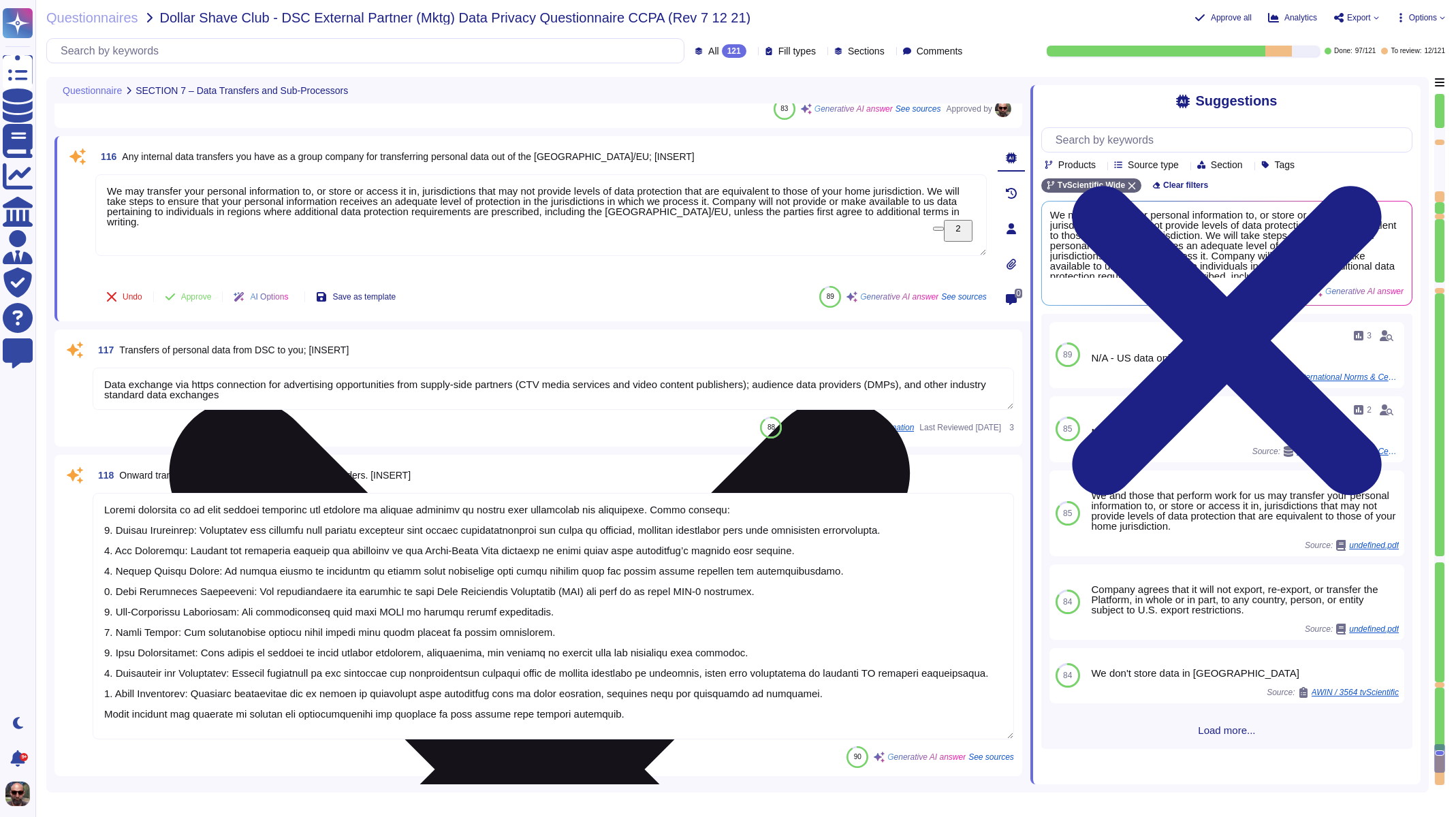
click at [230, 207] on textarea "We may transfer your personal information to, or store or access it in, jurisdi…" at bounding box center [541, 215] width 892 height 81
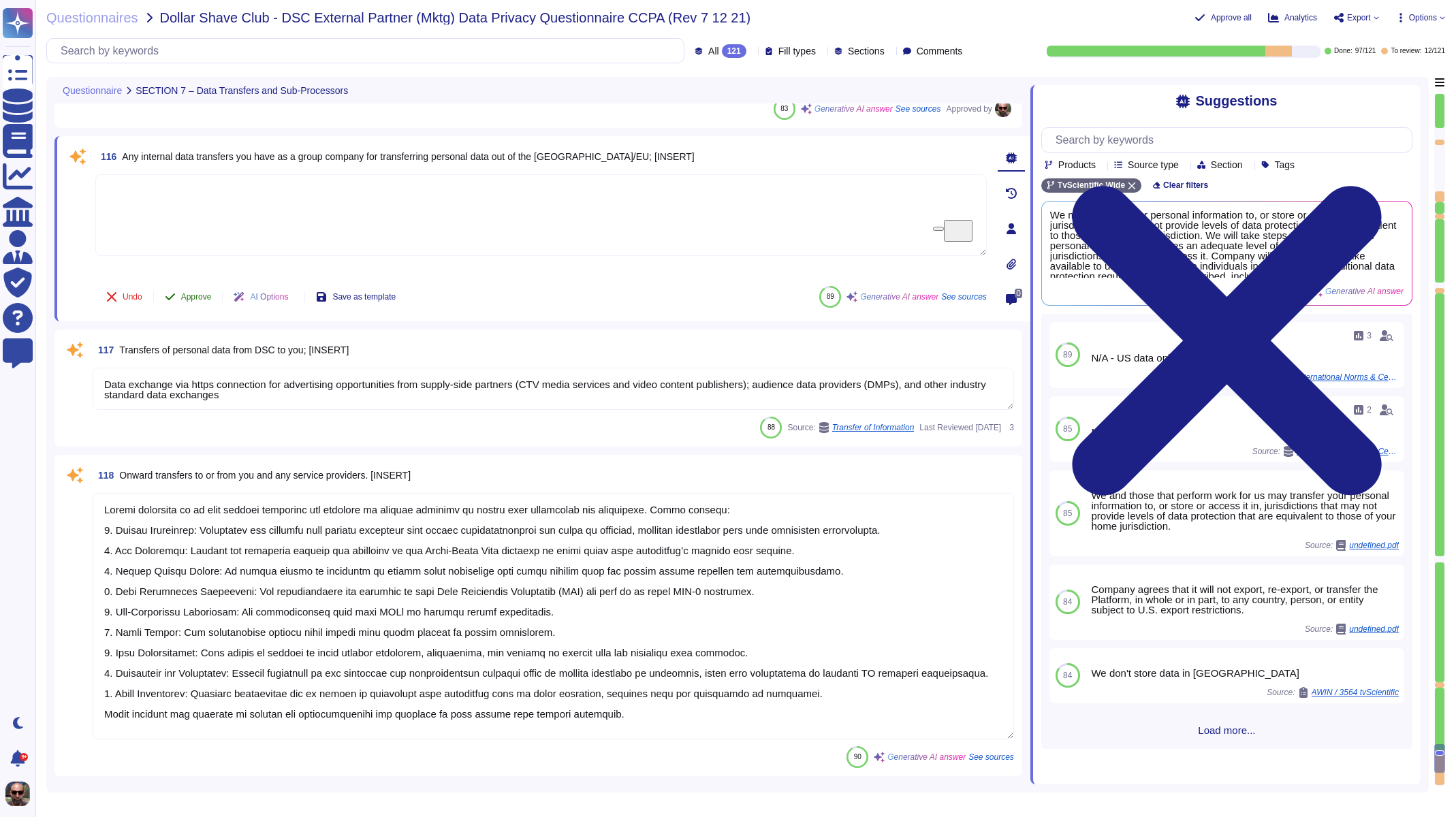
click at [199, 294] on span "Approve" at bounding box center [197, 297] width 31 height 8
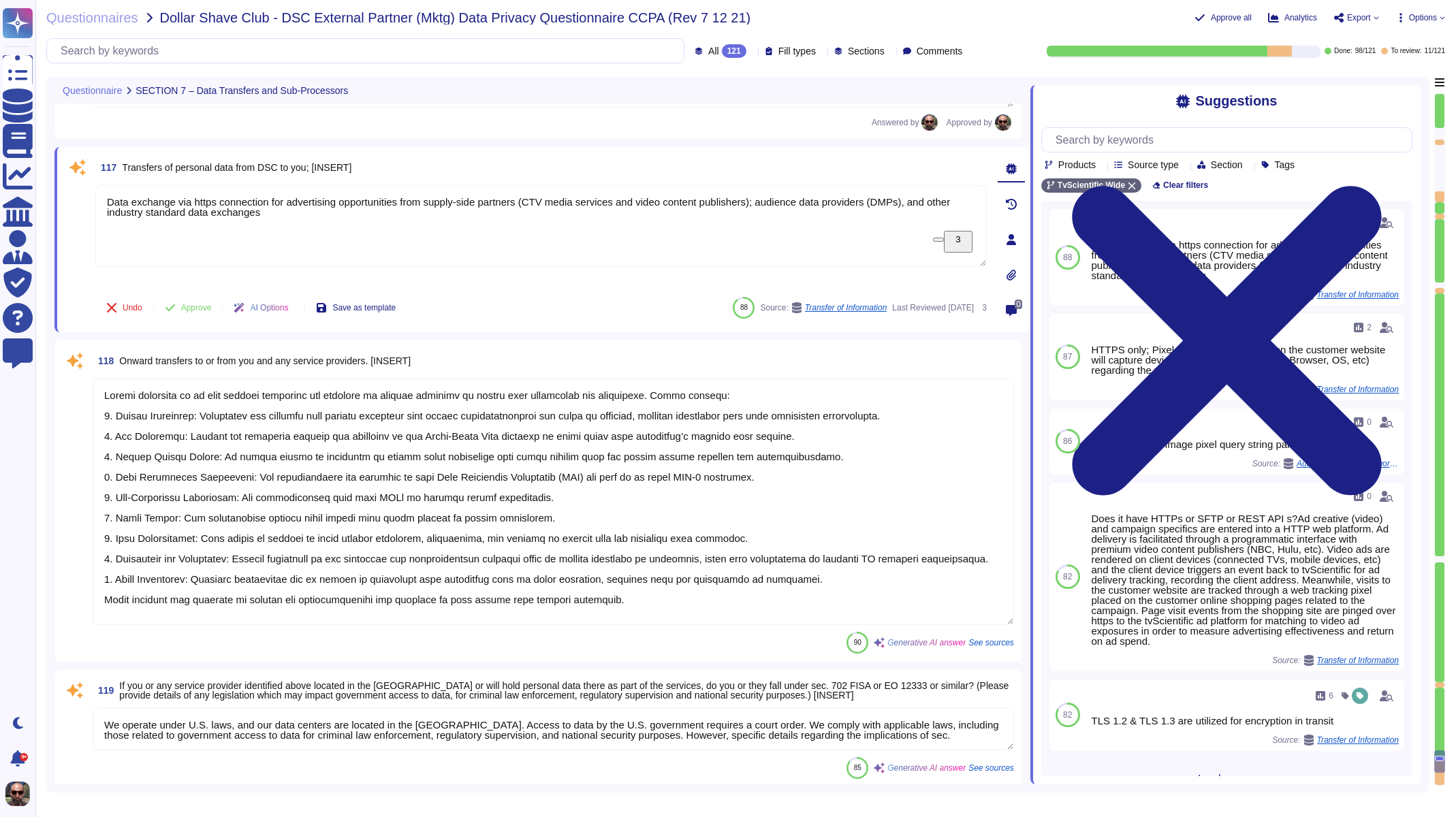
scroll to position [16075, 0]
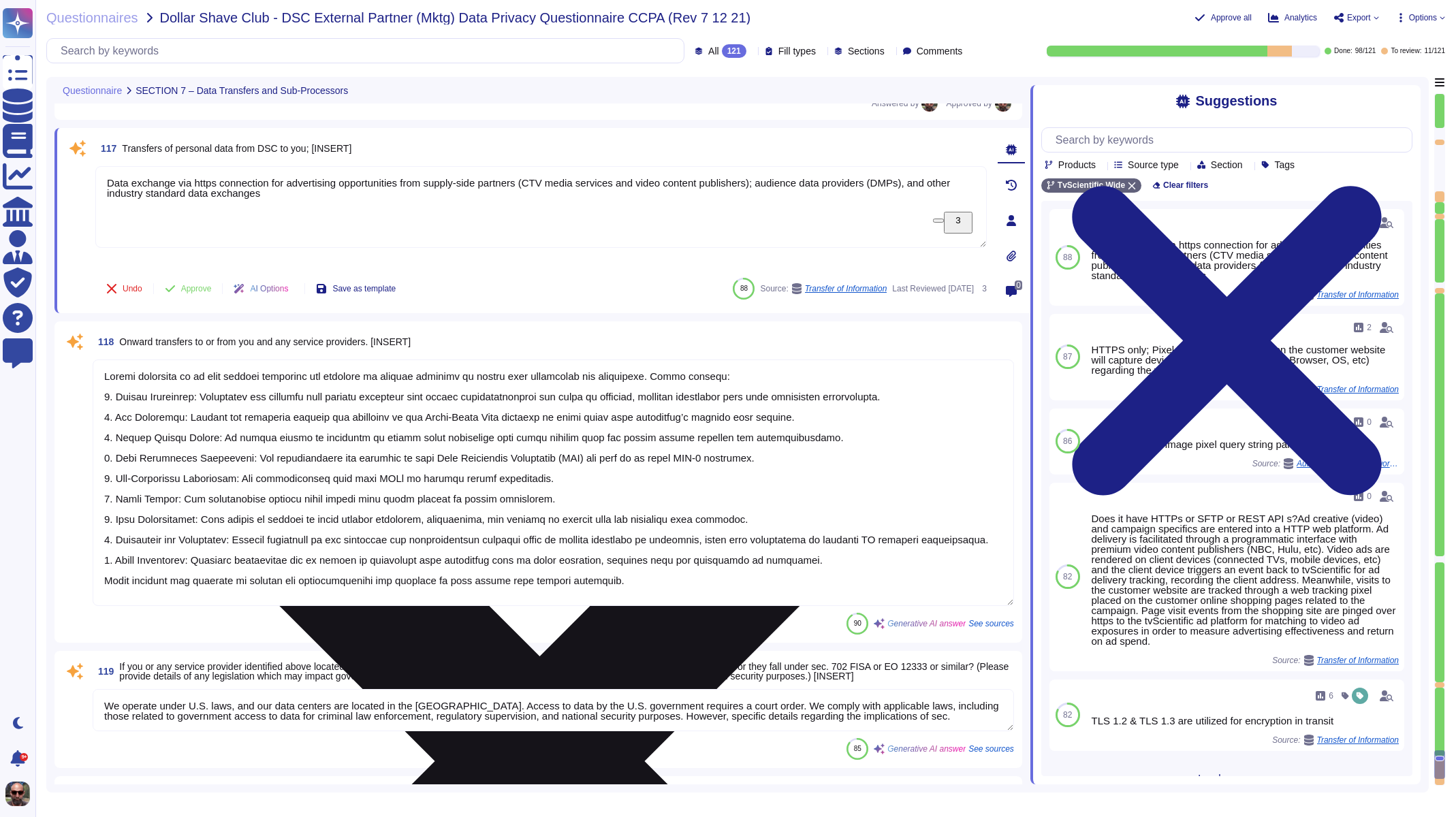
click at [339, 193] on textarea "Data exchange via https connection for advertising opportunities from supply-si…" at bounding box center [541, 207] width 892 height 81
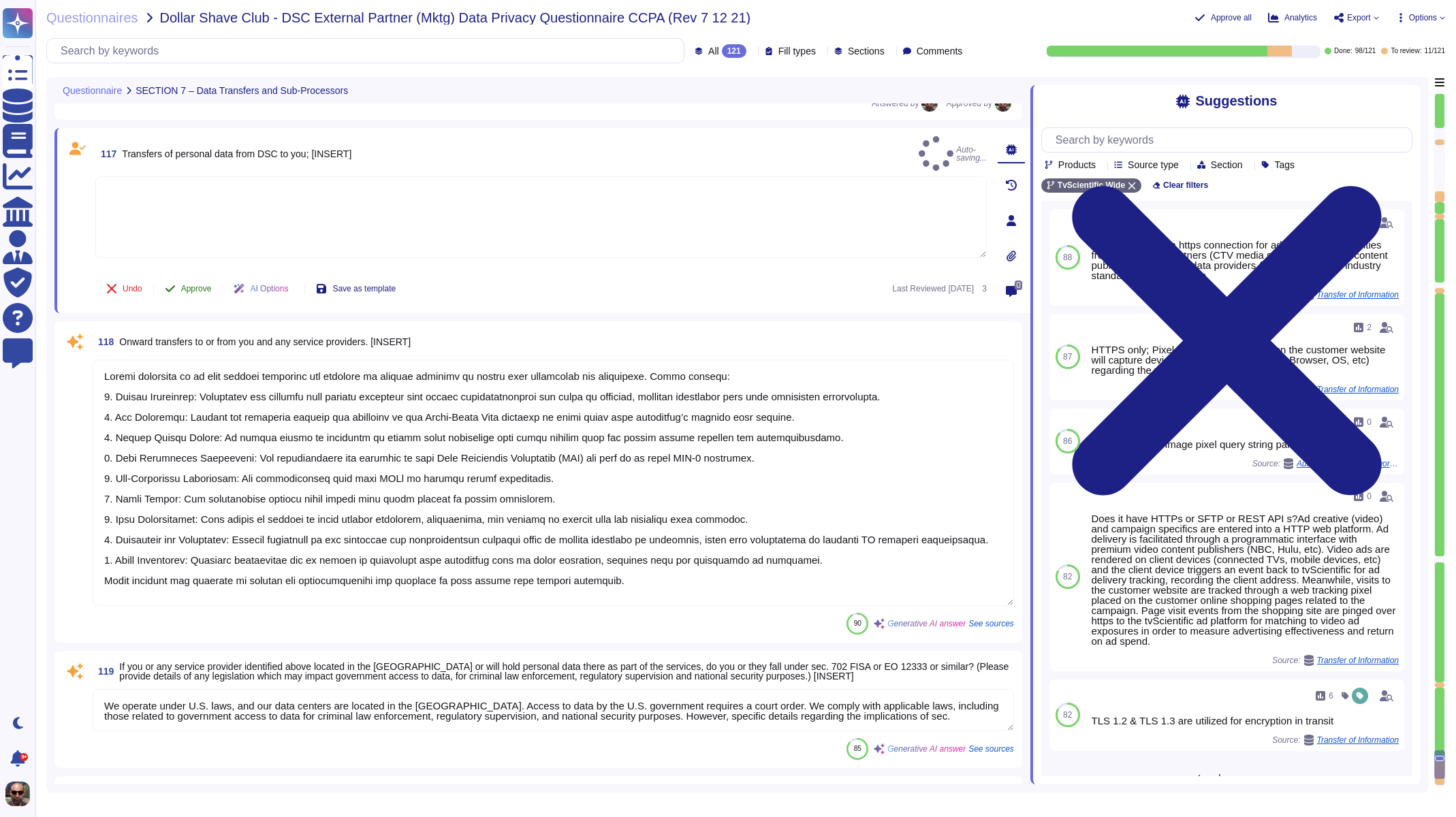
click at [204, 286] on span "Approve" at bounding box center [197, 289] width 31 height 8
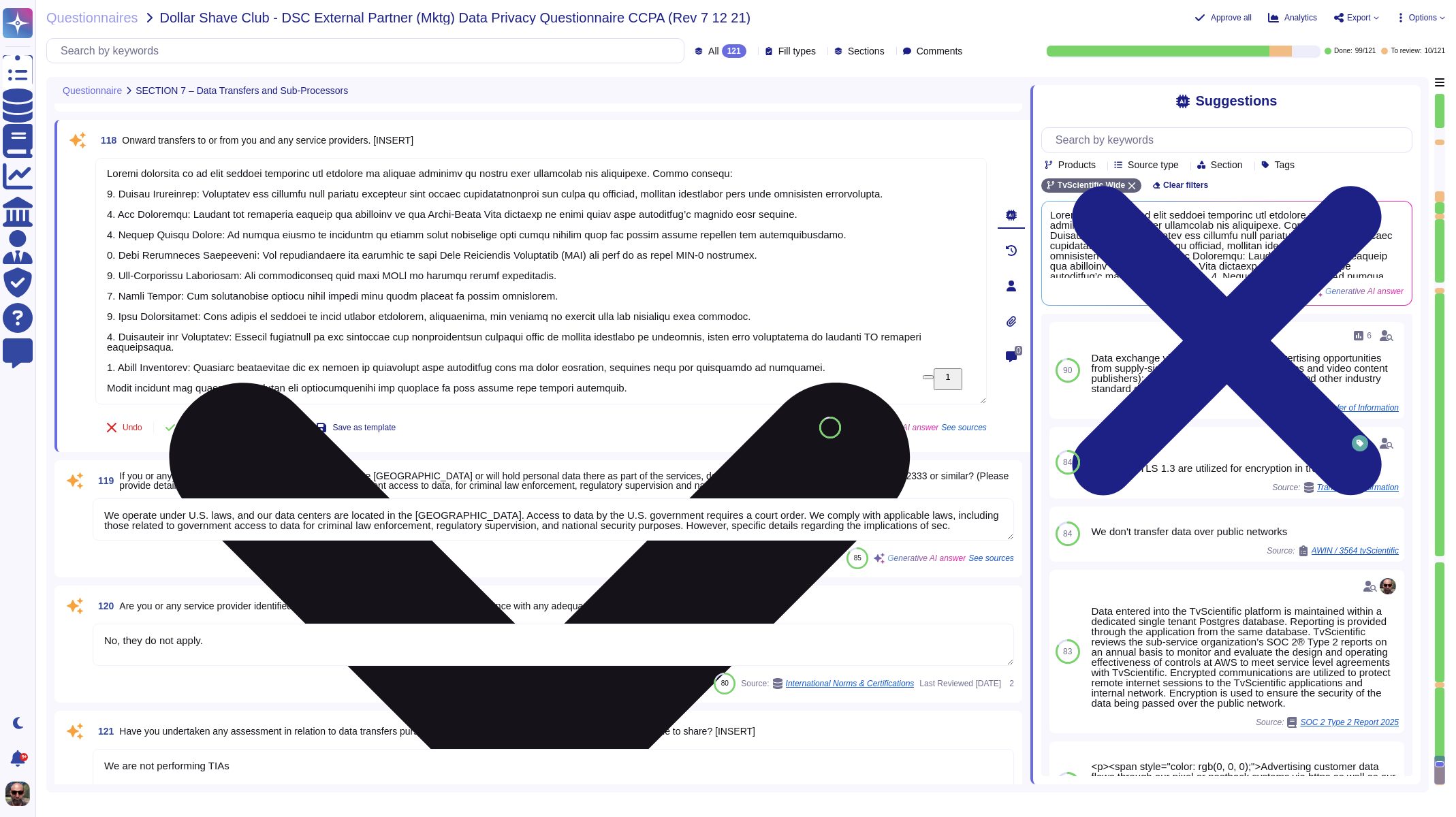
scroll to position [0, 0]
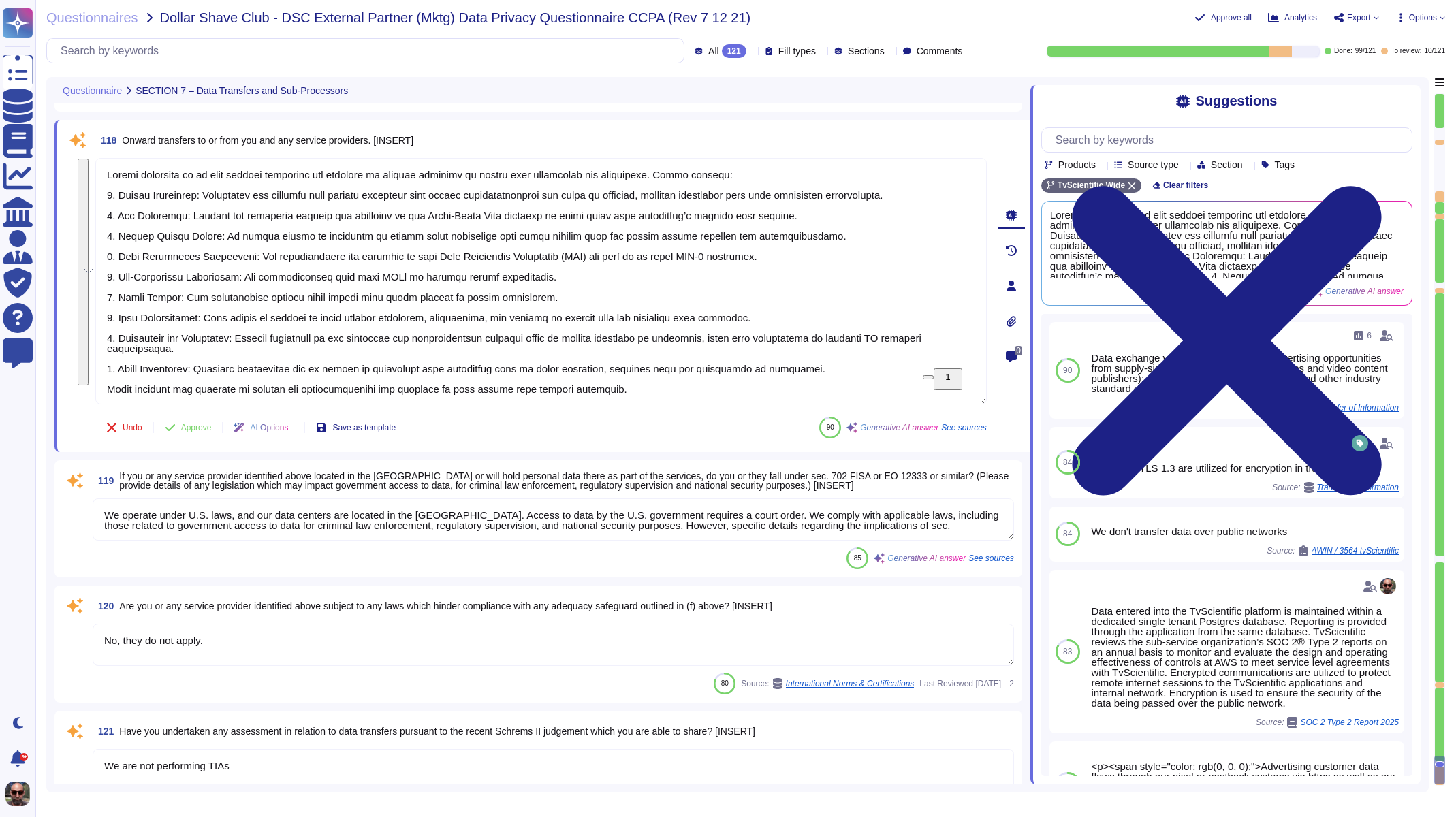
drag, startPoint x: 652, startPoint y: 391, endPoint x: 93, endPoint y: 152, distance: 607.9
click at [93, 152] on div "118 Onward transfers to or from you and any service providers. [INSERT] Undo Ap…" at bounding box center [526, 286] width 921 height 316
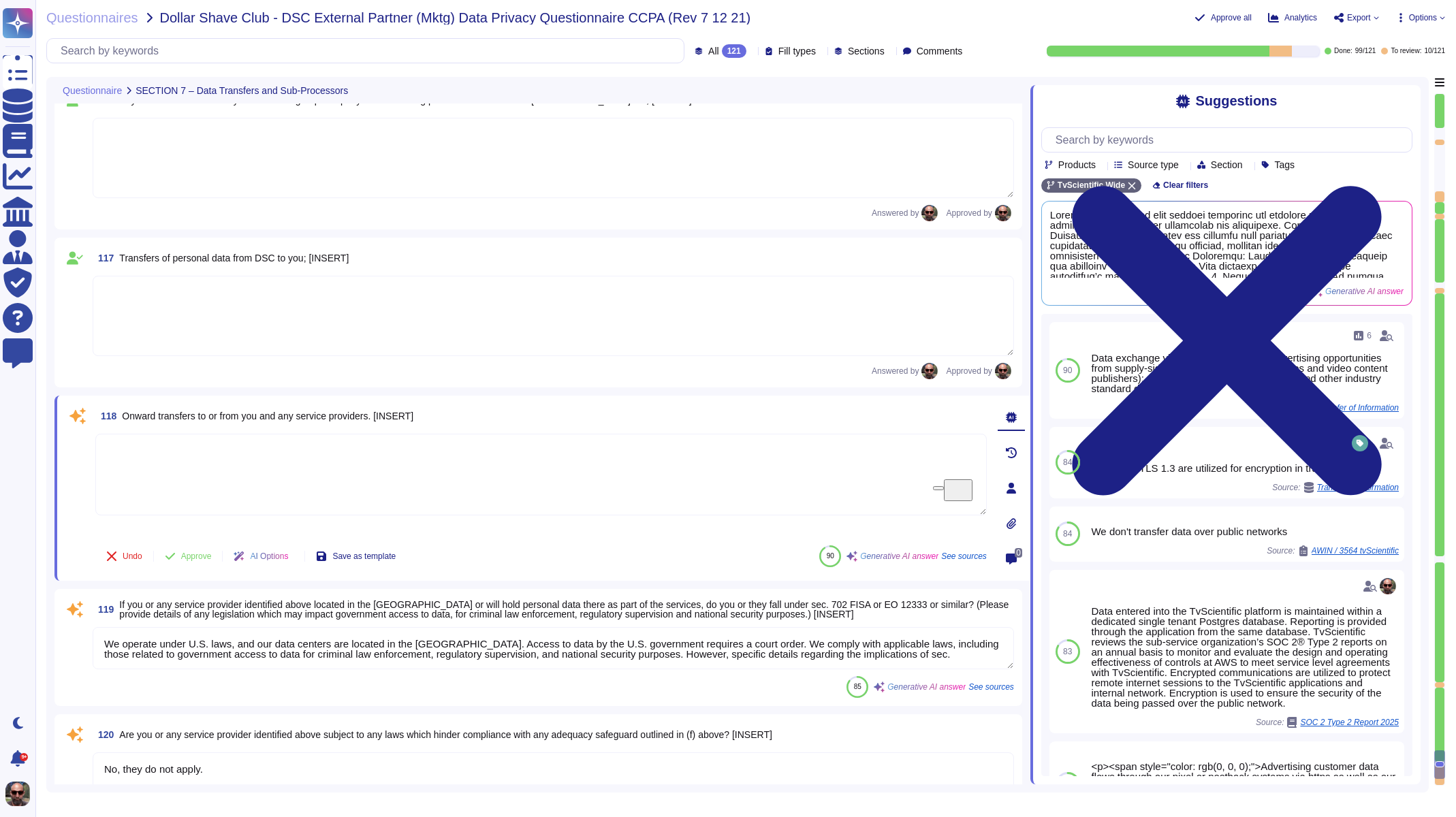
type textarea "Personal data will be stored in an internal database, specifically within a ded…"
type textarea "Vendor will hold and access personal data in data centers located in the [GEOGR…"
type textarea "Yes, our contract with the service provider includes data privacy clauses that …"
click at [194, 556] on span "Approve" at bounding box center [197, 556] width 31 height 8
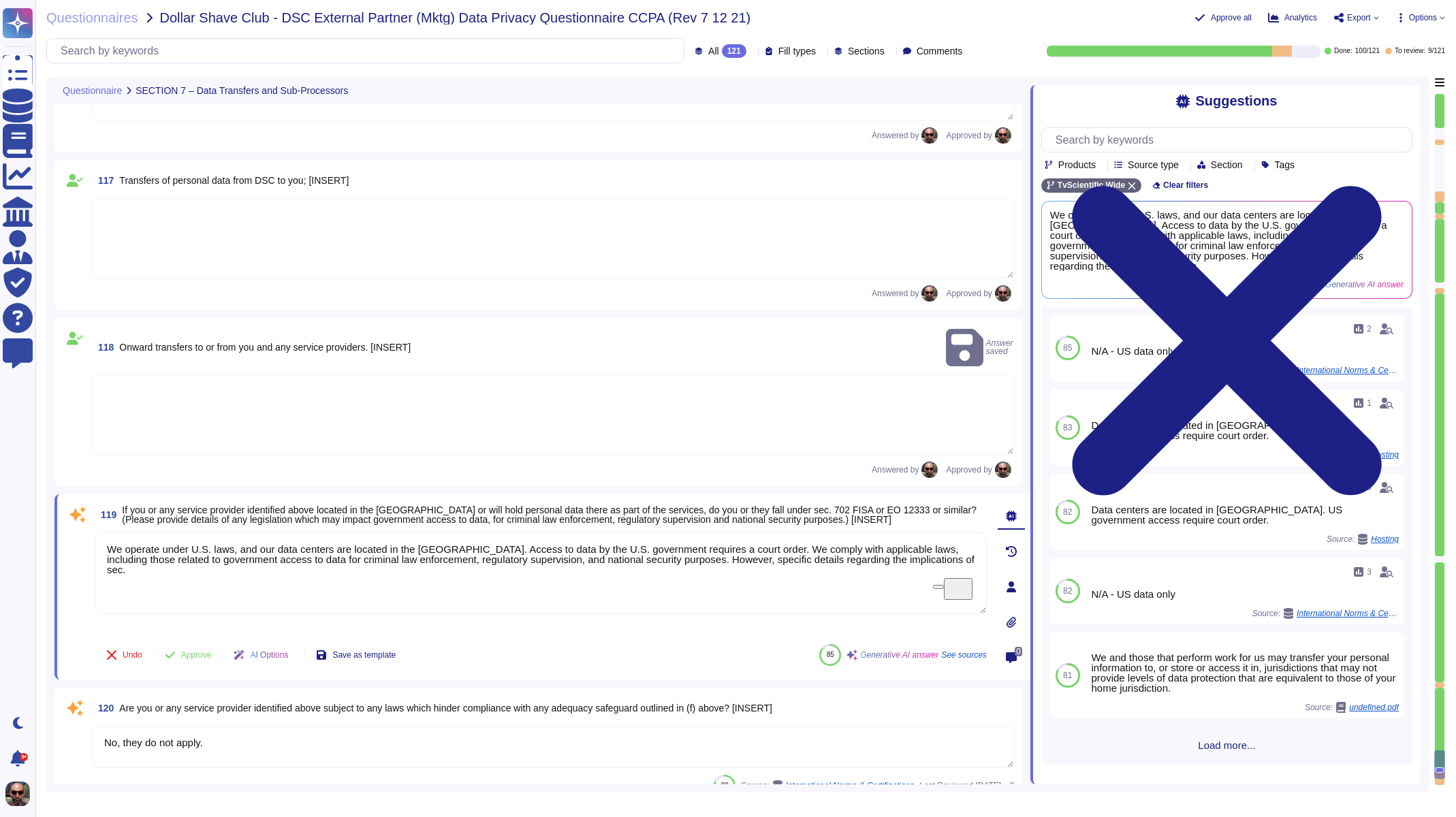
scroll to position [16162, 0]
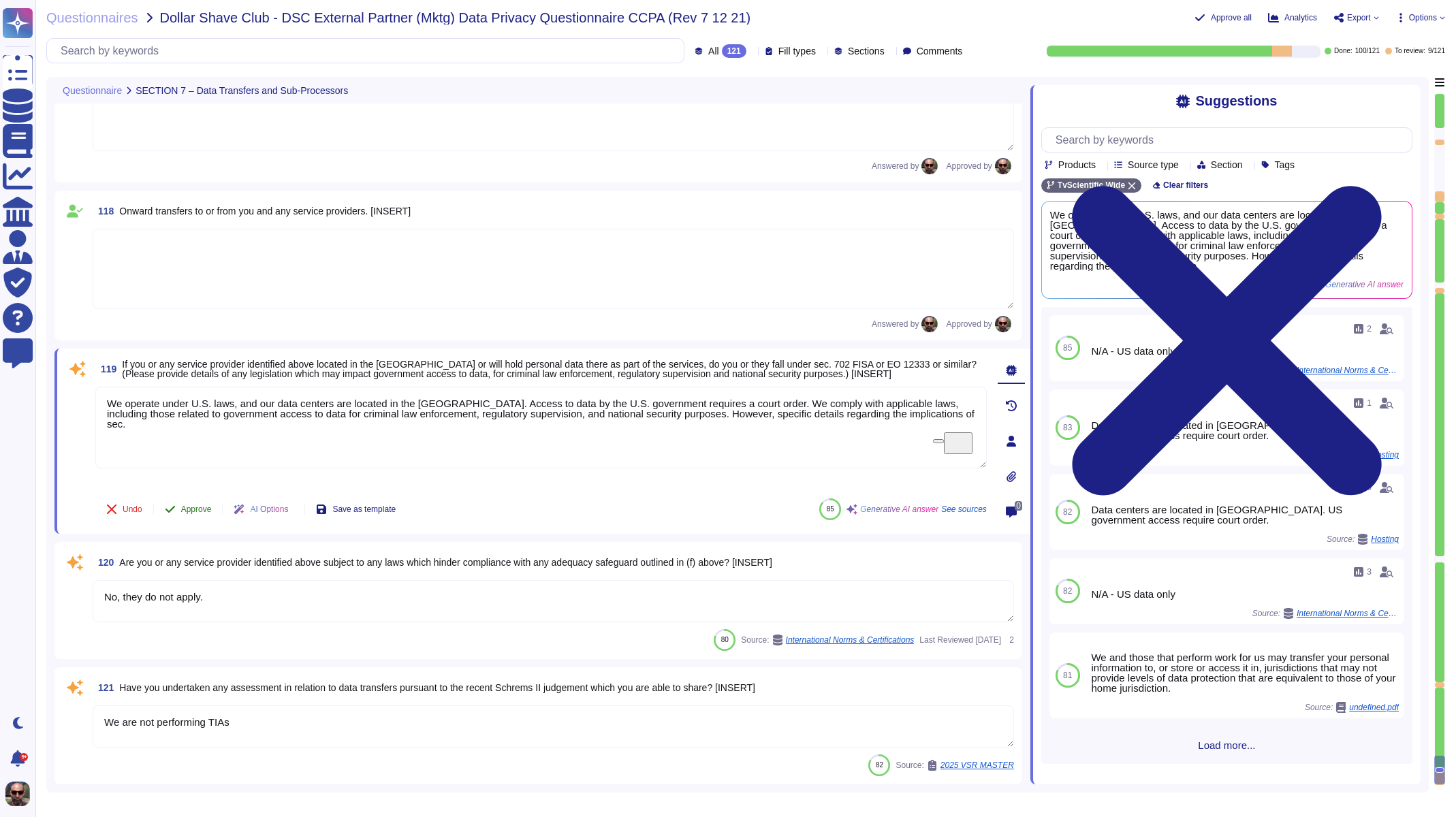
click at [197, 512] on span "Approve" at bounding box center [197, 509] width 31 height 8
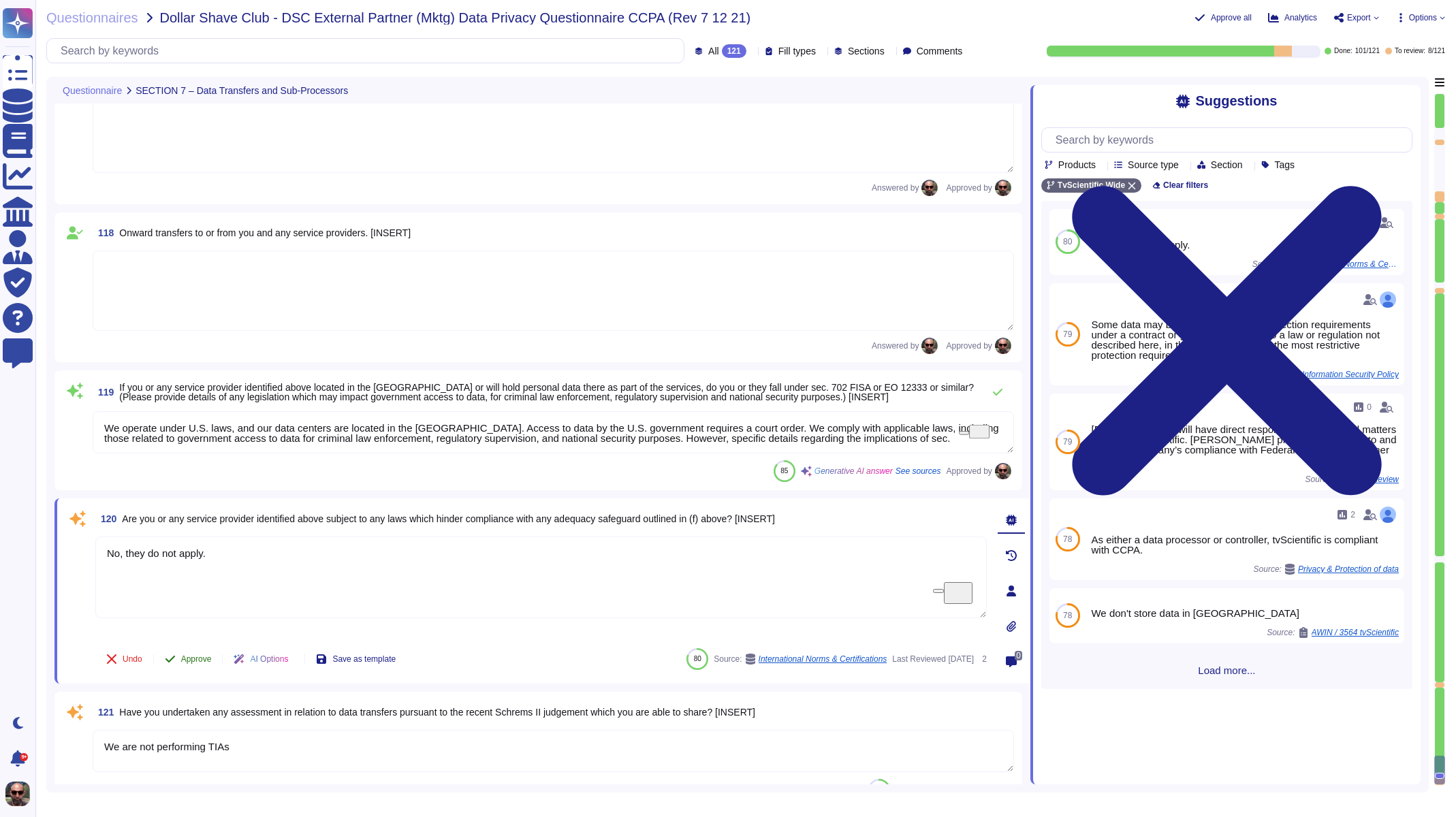
click at [193, 655] on span "Approve" at bounding box center [197, 659] width 31 height 8
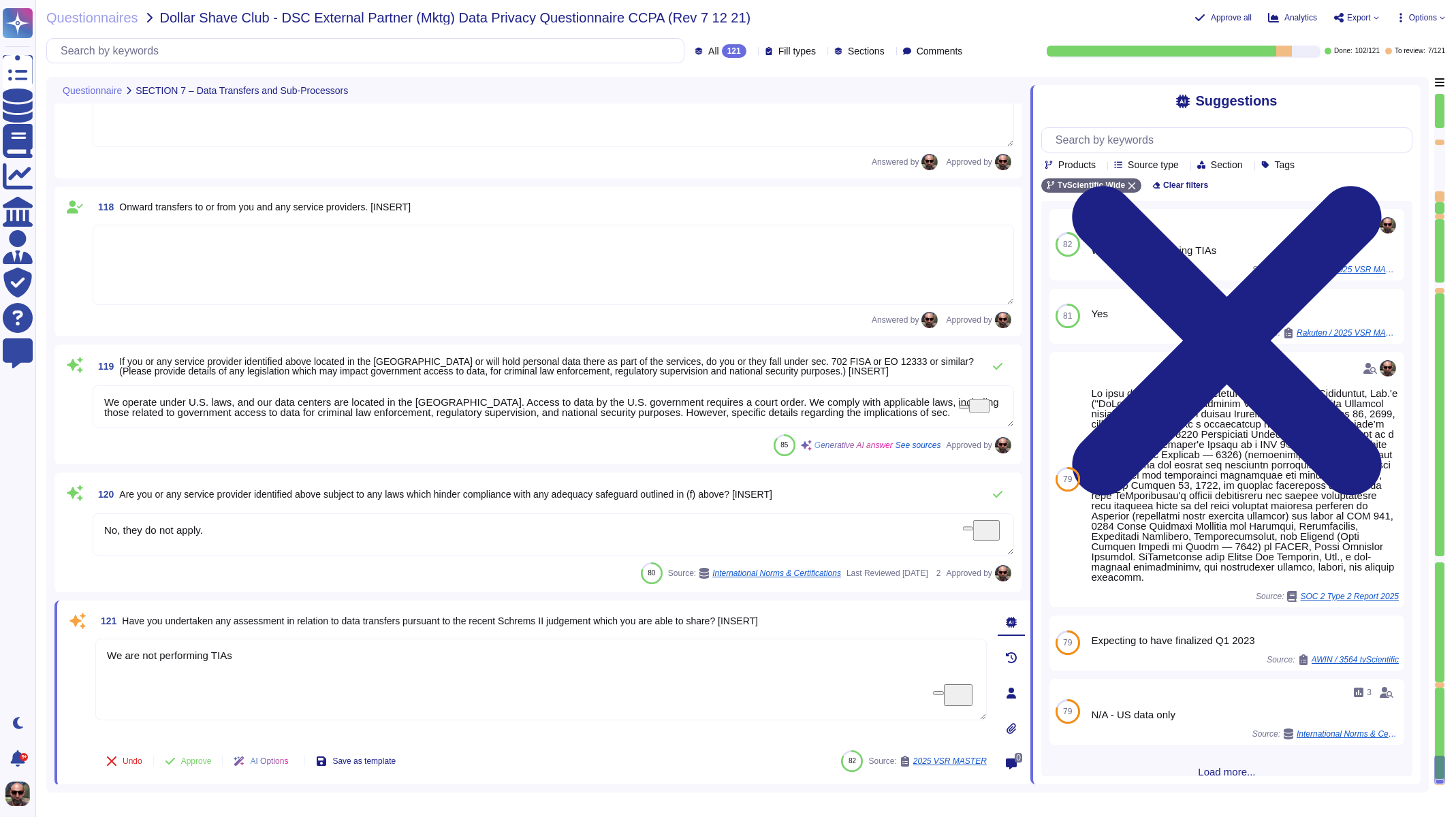
scroll to position [16168, 0]
click at [202, 759] on span "Approve" at bounding box center [197, 760] width 31 height 8
click at [134, 759] on span "Undo" at bounding box center [132, 760] width 20 height 8
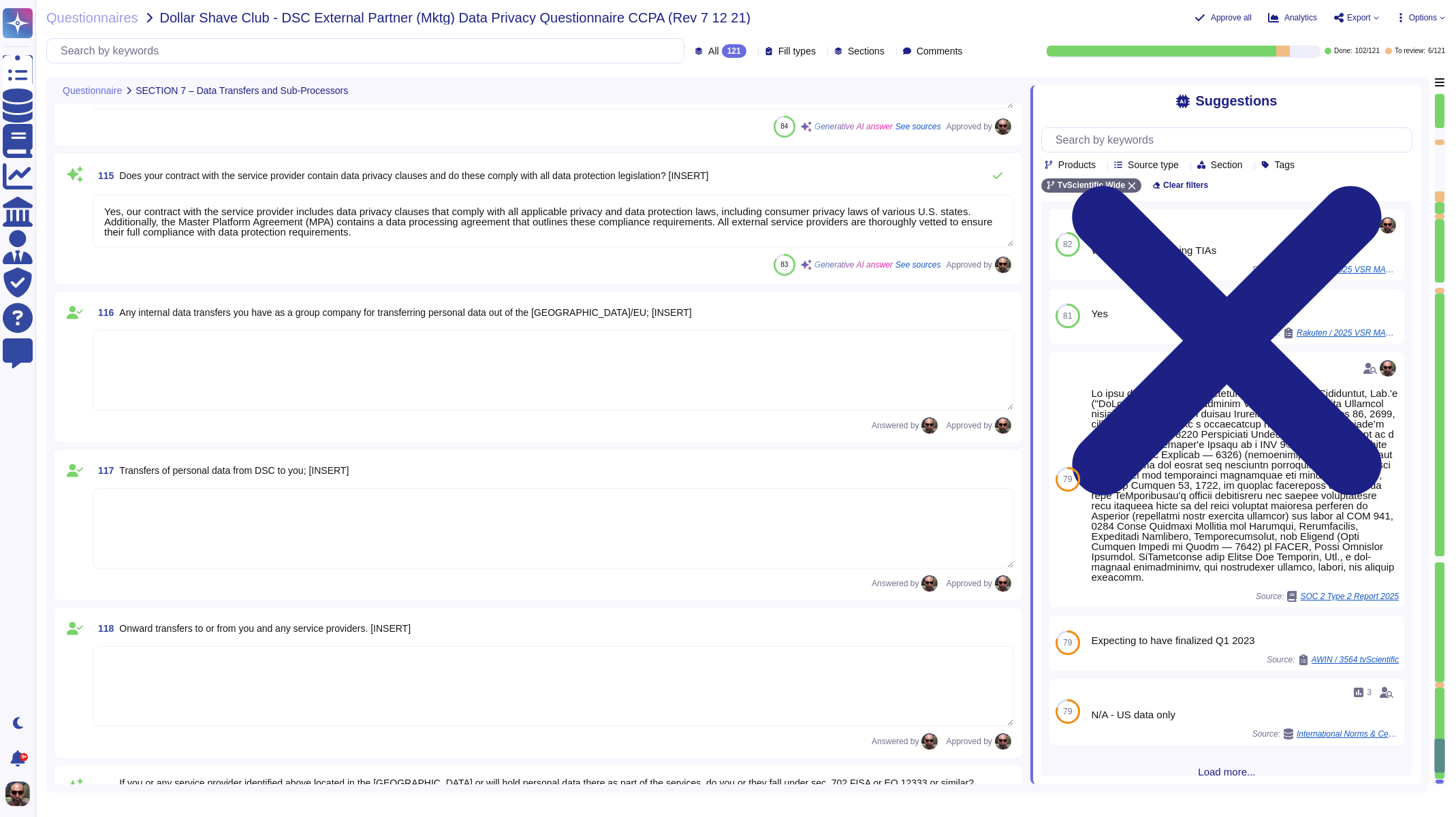
type textarea "Personal data will be stored in an internal database, specifically within a ded…"
type textarea "Vendor will hold and access personal data in data centers located in the [GEOGR…"
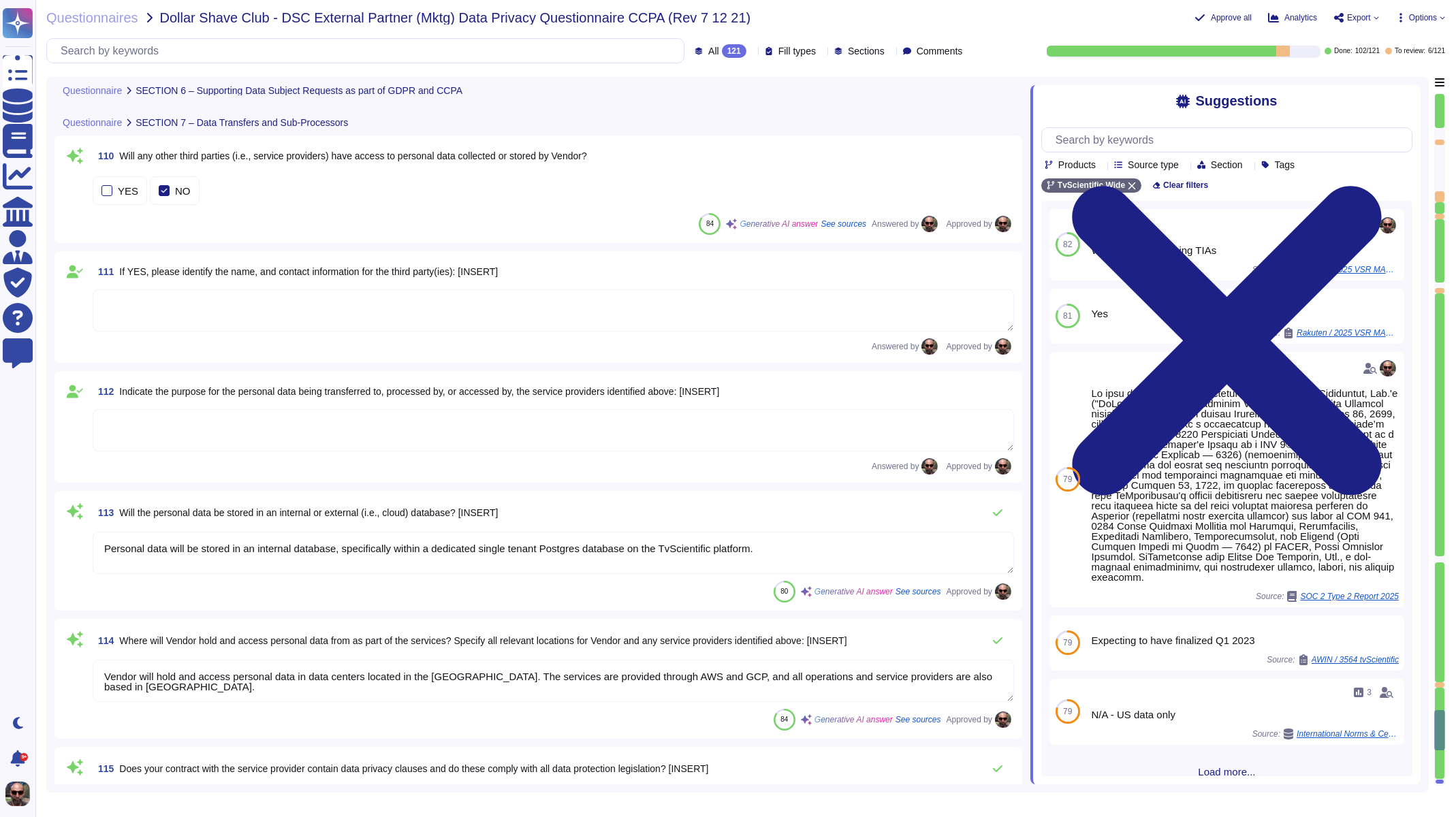
type textarea "To communicate data subject requests under GDPR and CCPA to the Vendor, data su…"
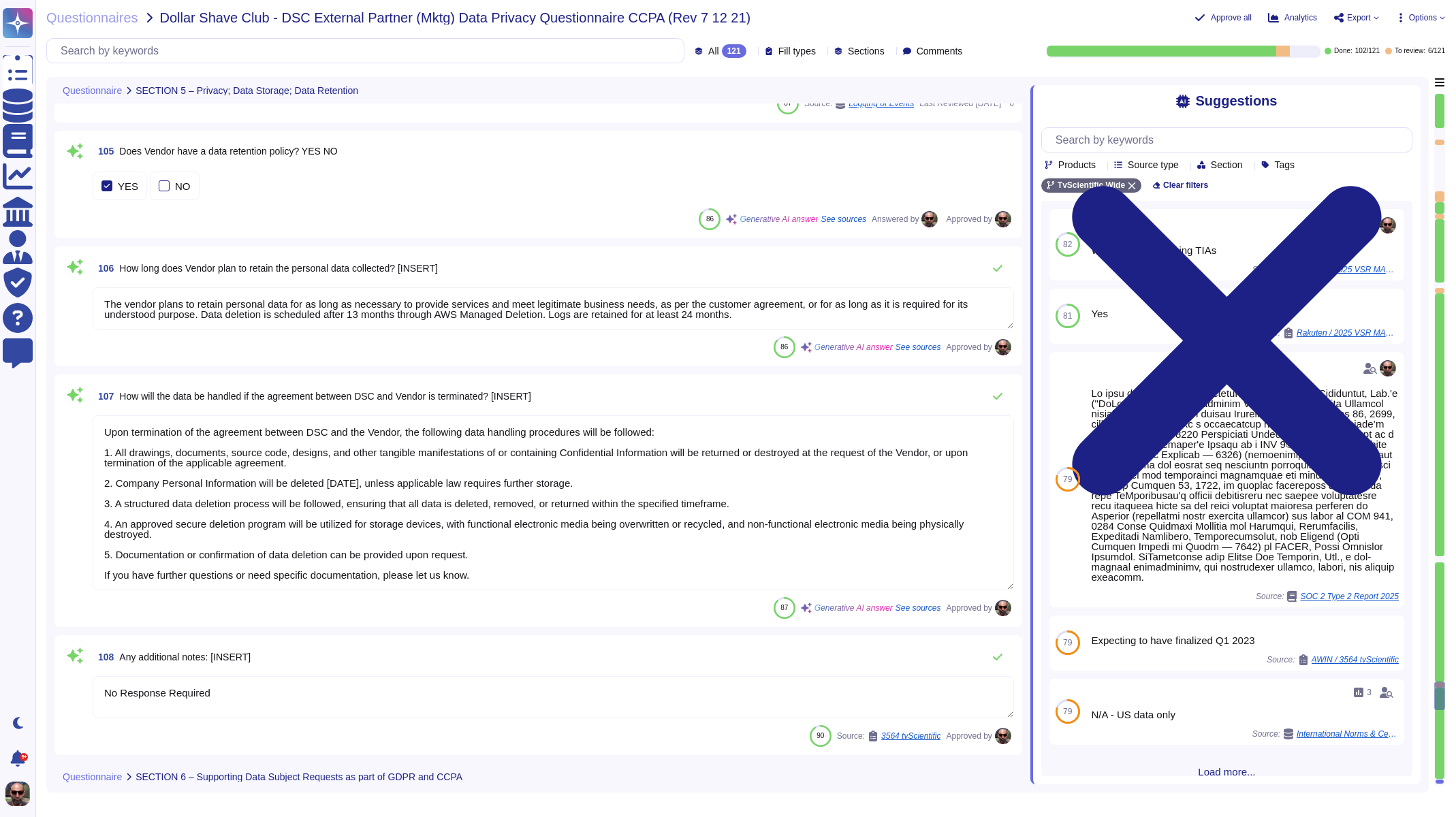
type textarea "Data is encrypted under the following circumstances: 1. At Rest: - Confidential…"
type textarea "Enterprise monitoring systems are configured to send alert notifications to IT …"
type textarea "The vendor plans to retain personal data for as long as necessary to provide se…"
type textarea "Upon termination of the agreement between DSC and the Vendor, the following dat…"
type textarea "No Response Required"
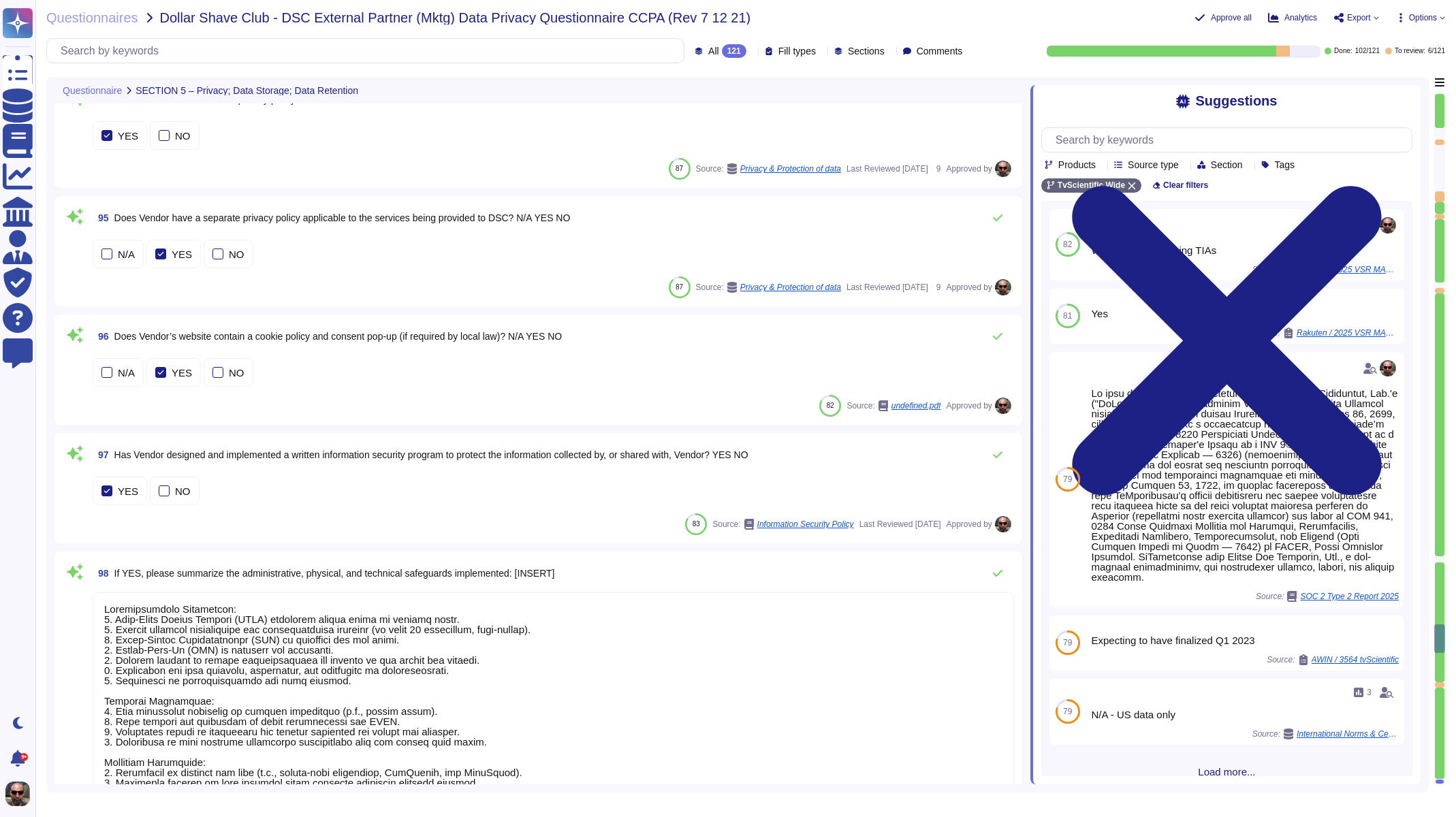
type textarea "[EMAIL_ADDRESS][DOMAIN_NAME]"
type textarea "The data is maintained within a dedicated single tenant Postgres database."
type textarea "Administrative Safeguards: 1. Role-Based Access Control (RBAC) restricts access…"
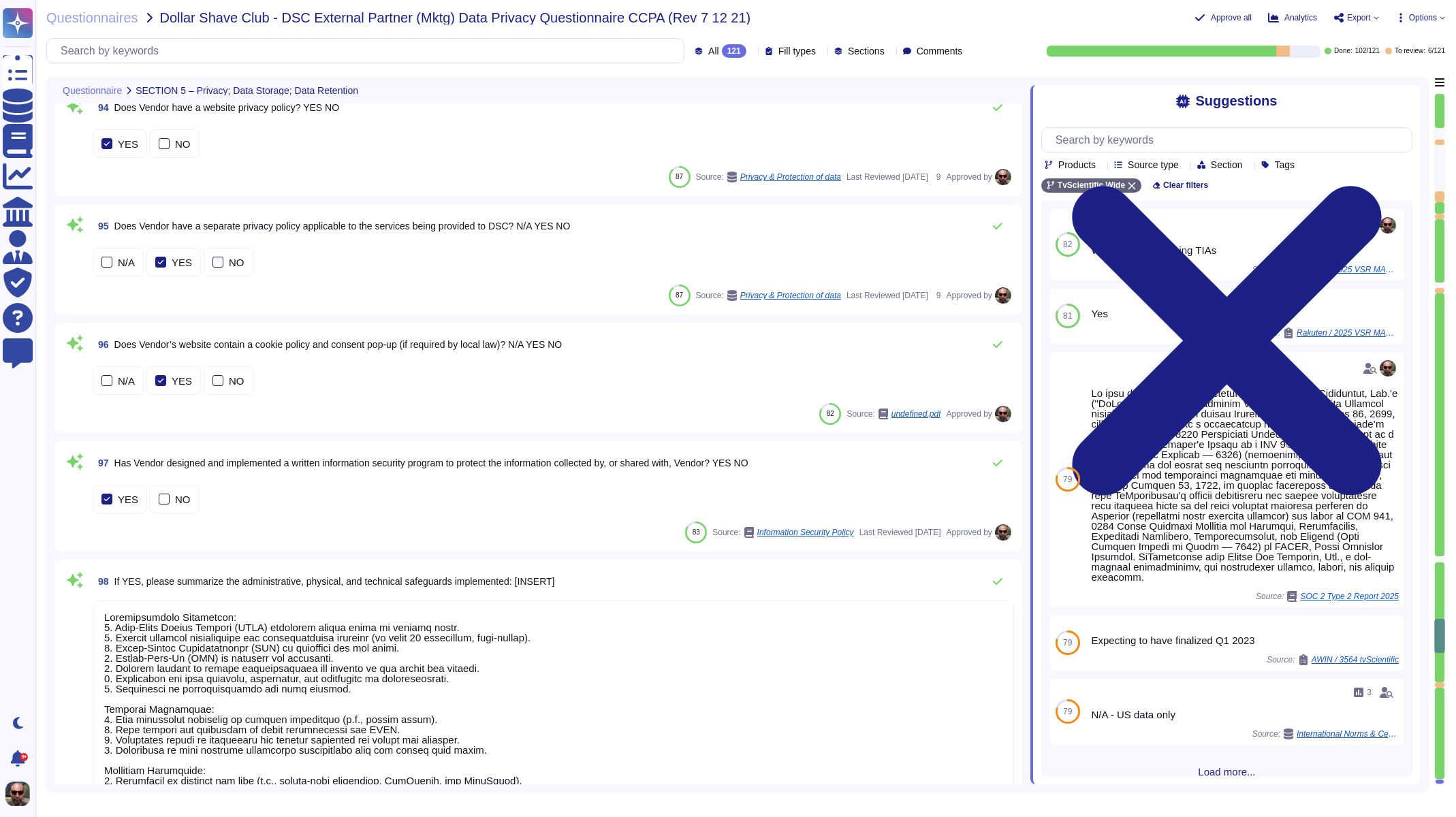
type textarea "The legal entity responsible for processing the personal data is TvScientificci…"
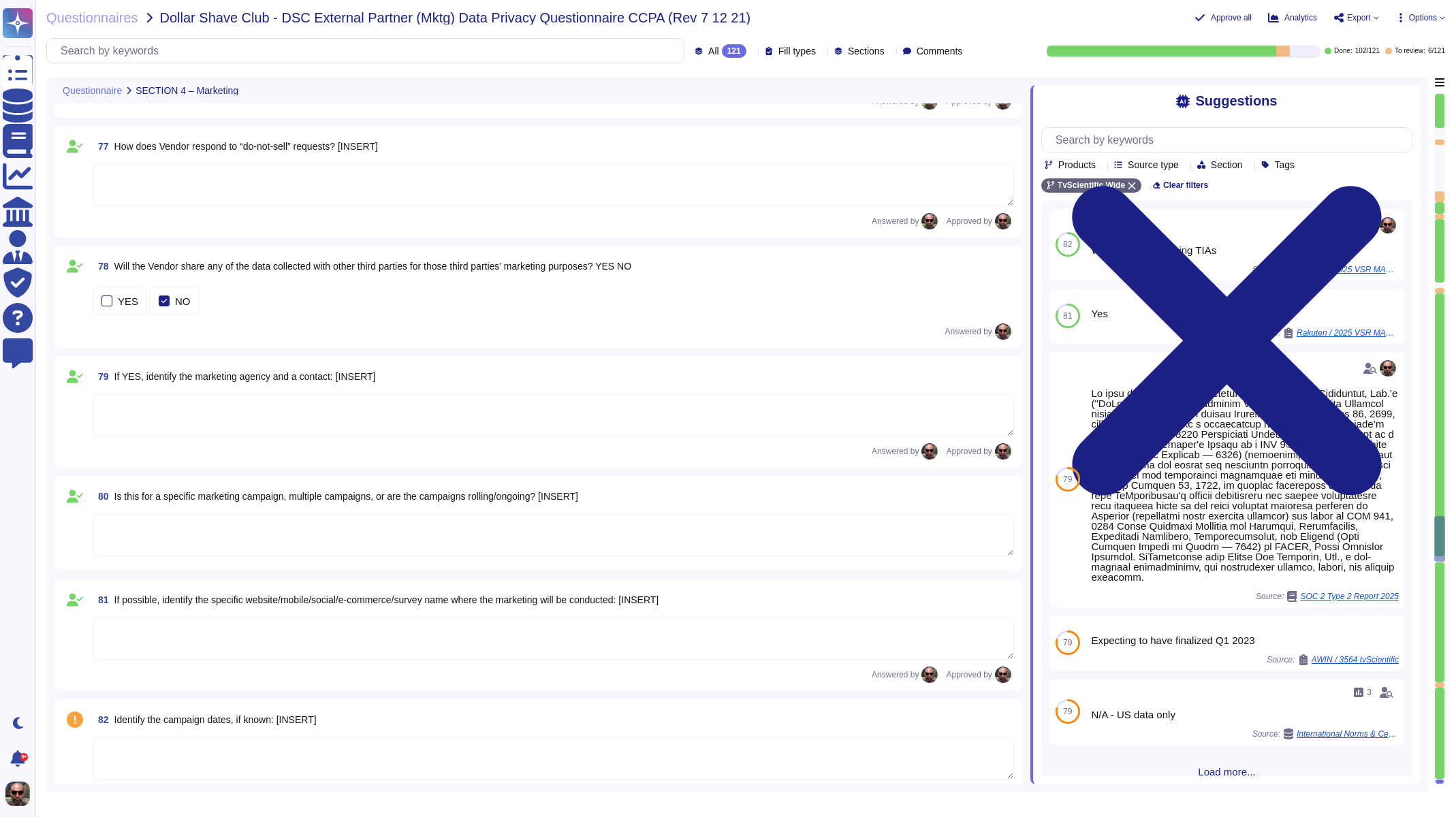
type textarea "The third party is limited in its ability to use the data in the following ways…"
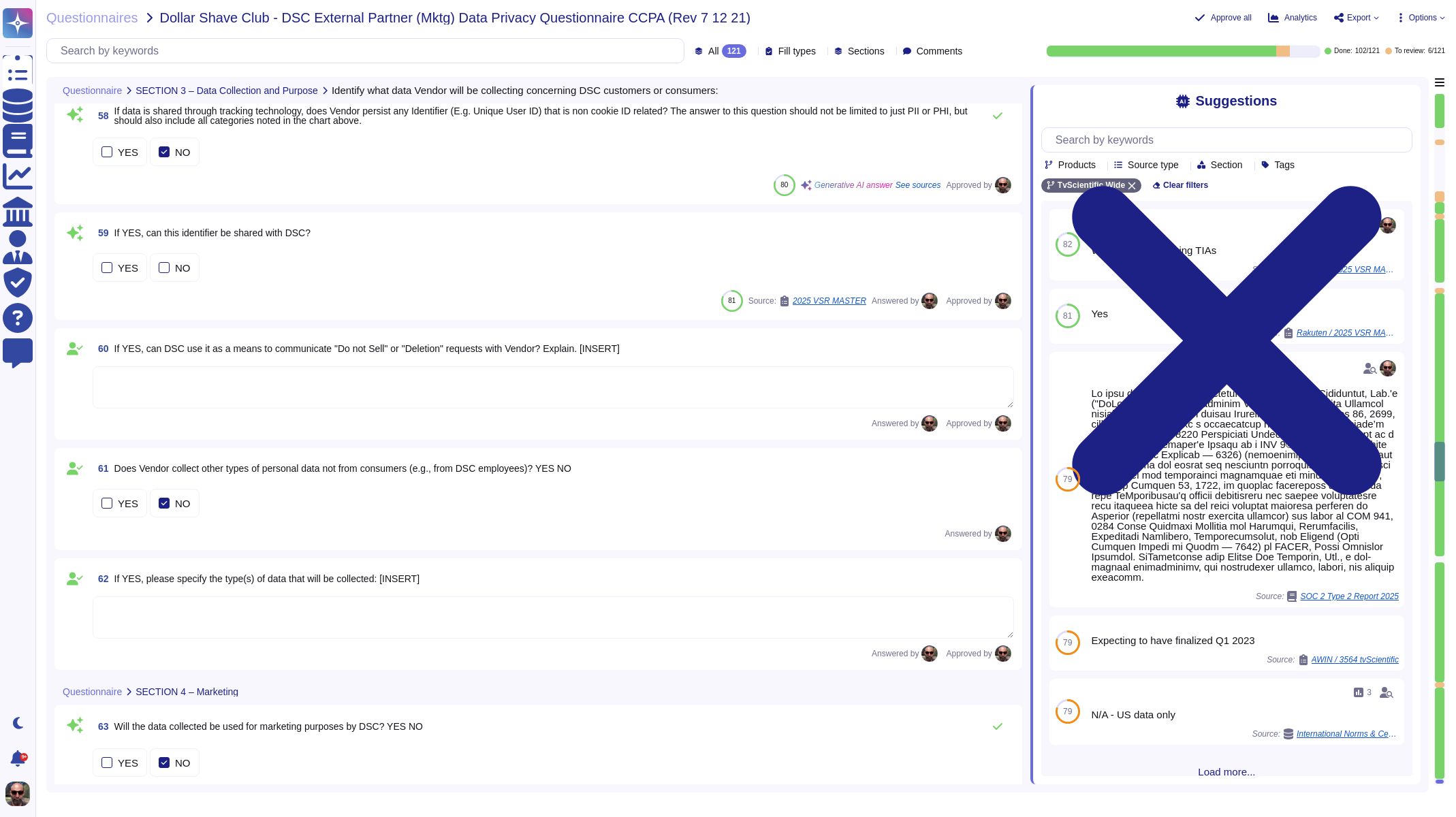
type textarea "If YES, identify vendor(s). [INSERT]"
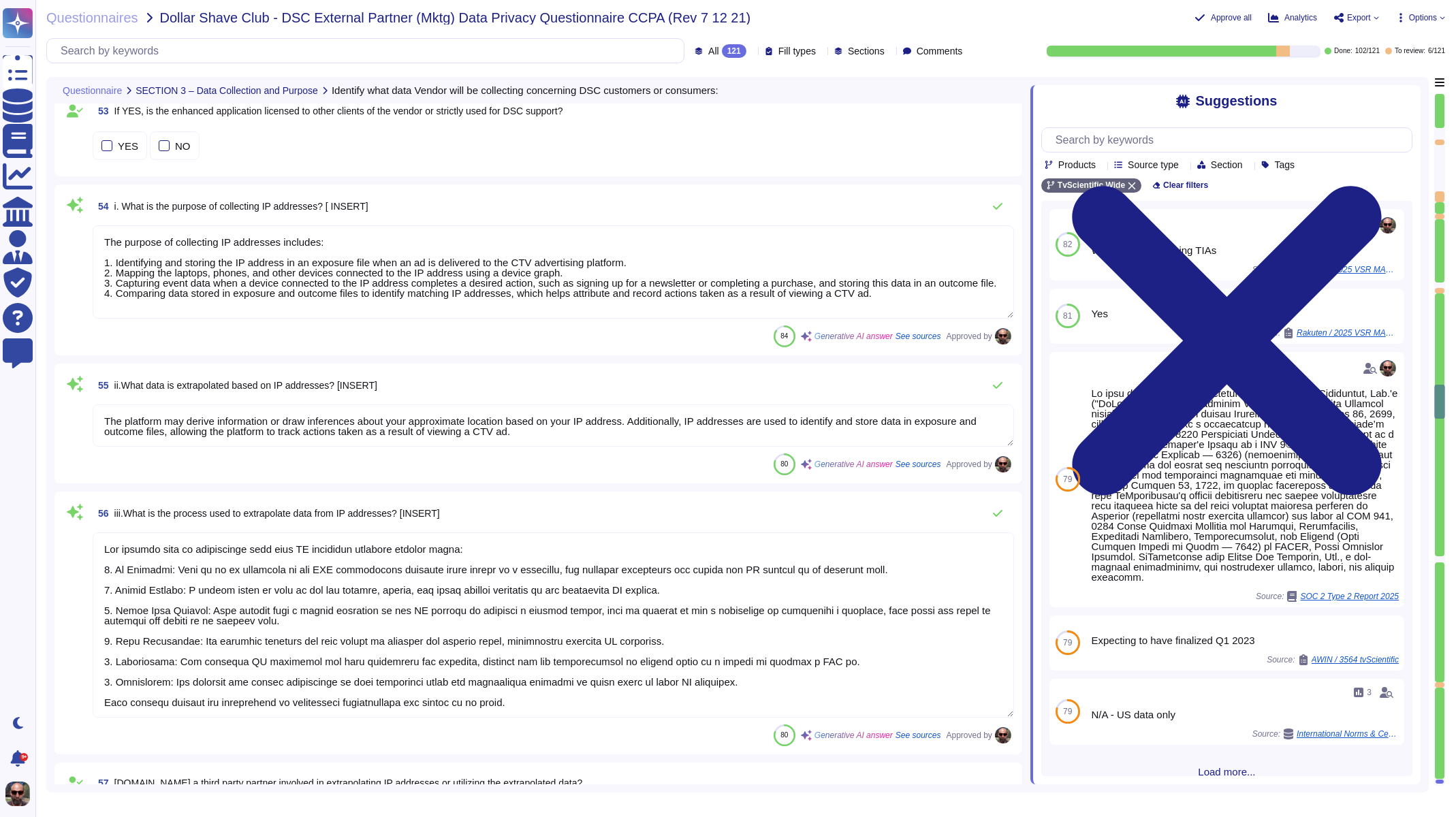
type textarea "The purpose of collecting IP addresses includes: 1. Identifying and storing the…"
type textarea "The platform may derive information or draw inferences about your approximate l…"
type textarea "The process used to extrapolate data from IP addresses involves several steps: …"
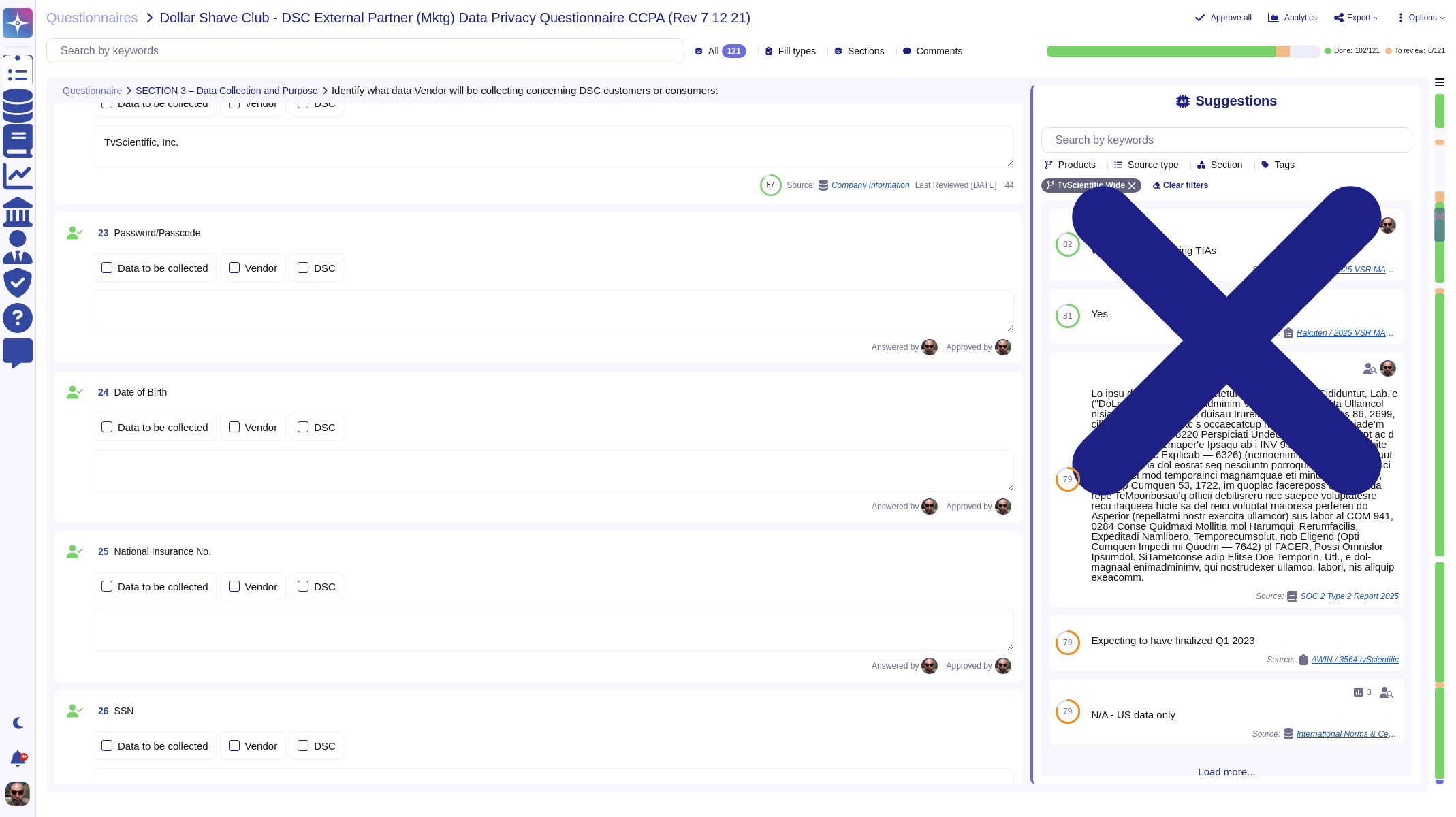
type textarea "TvScientific, Inc."
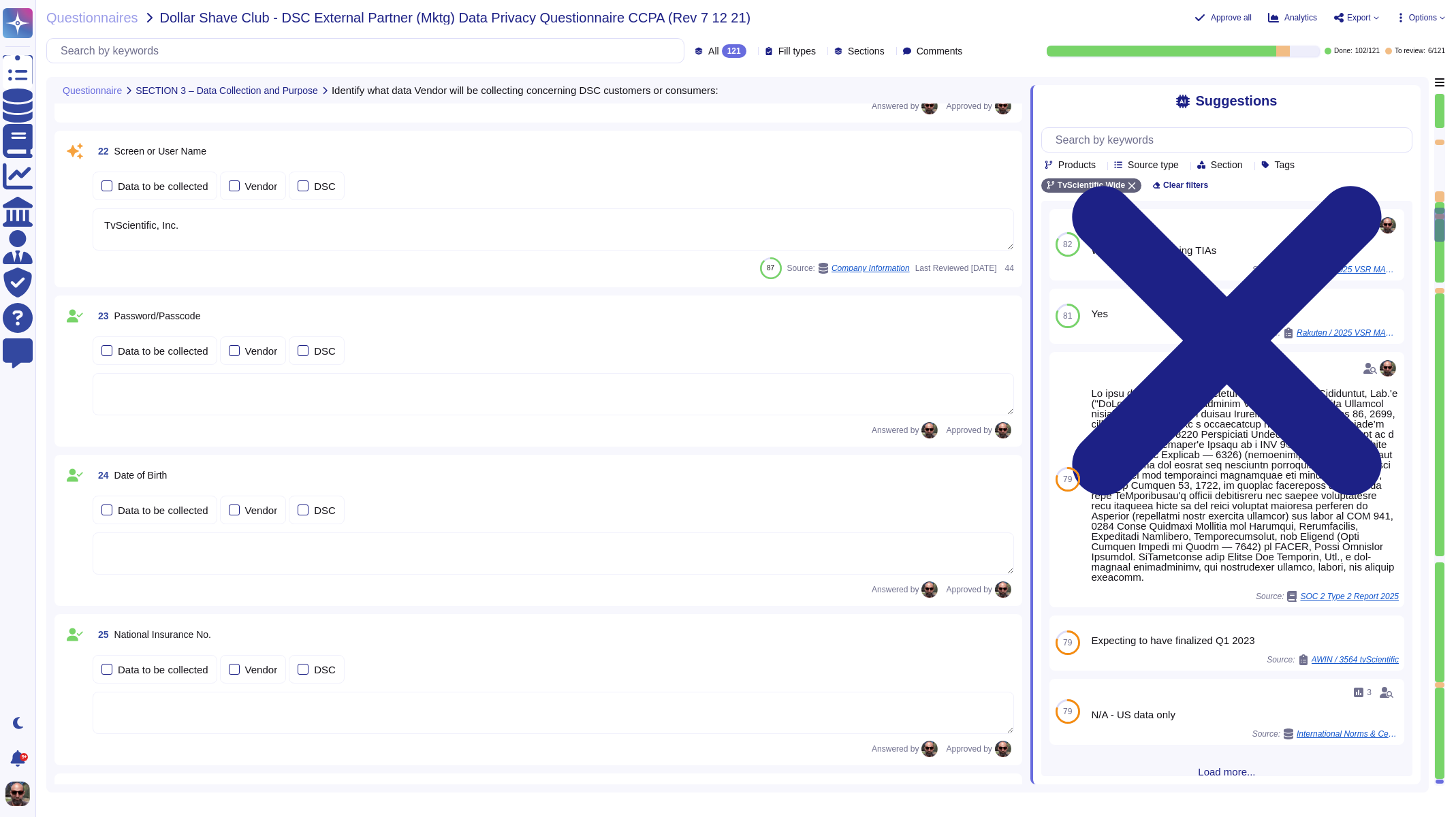
type textarea "[GEOGRAPHIC_DATA], [GEOGRAPHIC_DATA] [GEOGRAPHIC_DATA]"
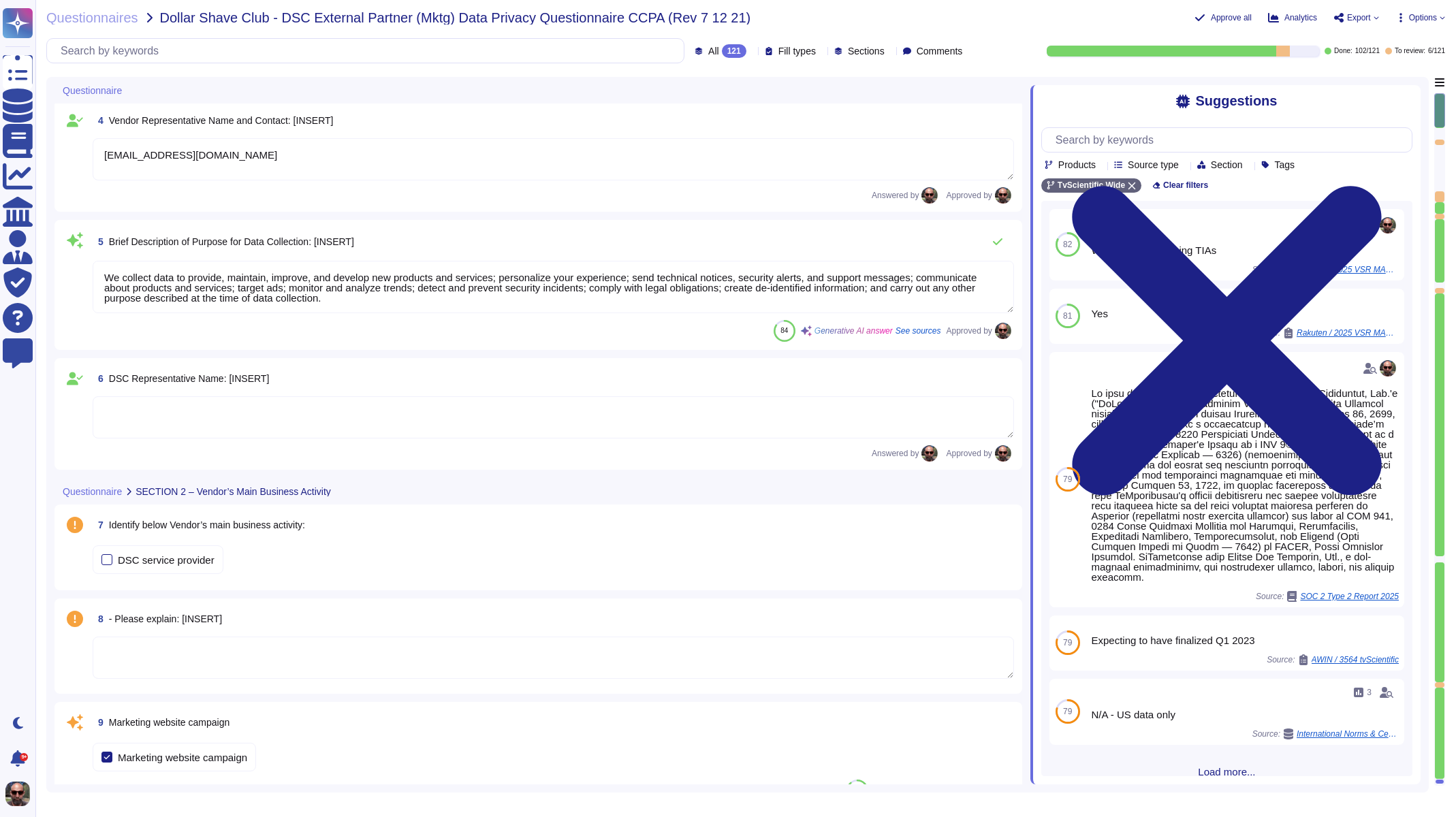
scroll to position [0, 0]
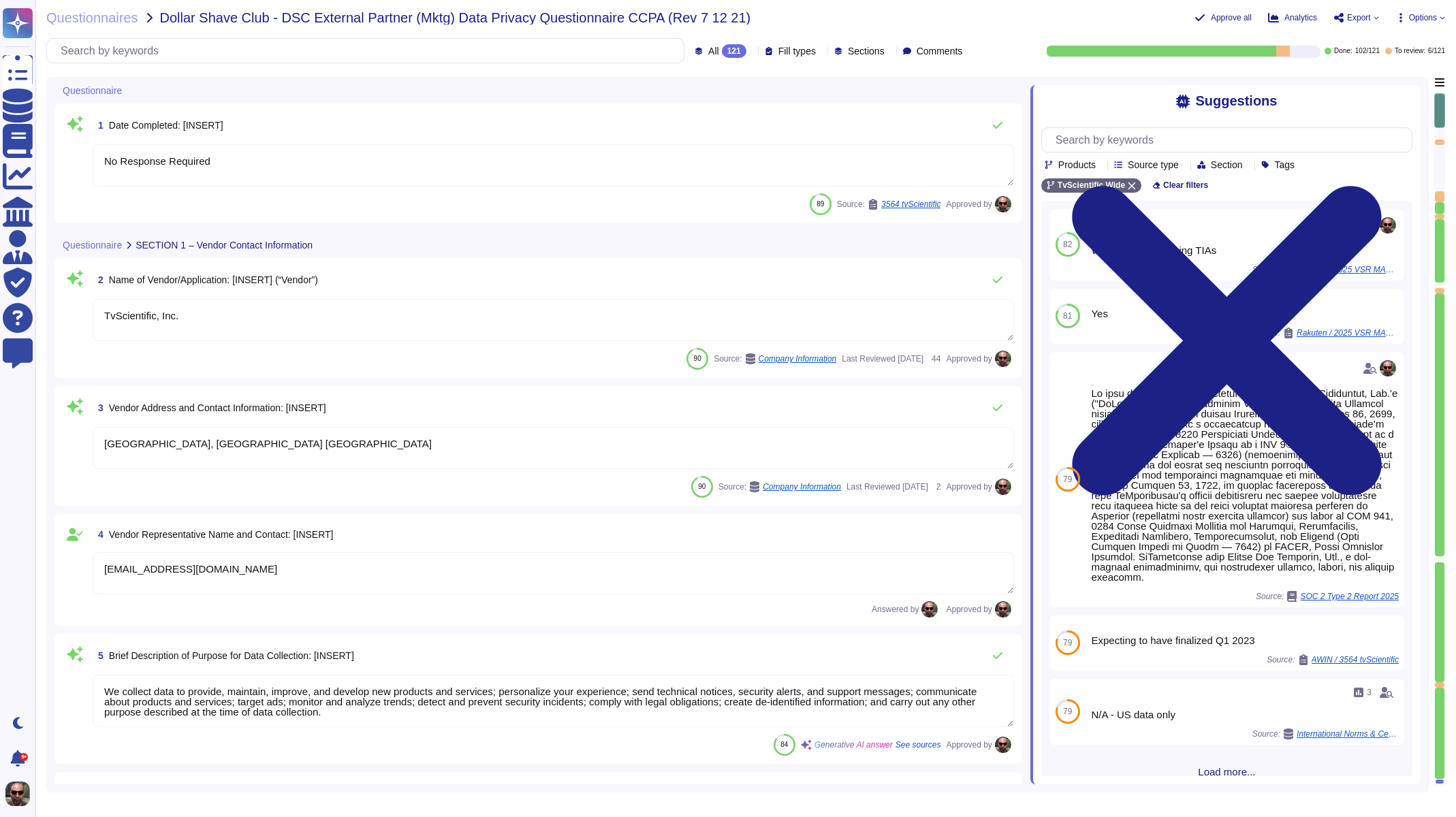
type textarea "No Response Required"
type textarea "TvScientific, Inc."
type textarea "[GEOGRAPHIC_DATA], [GEOGRAPHIC_DATA] [GEOGRAPHIC_DATA]"
type textarea "[EMAIL_ADDRESS][DOMAIN_NAME]"
type textarea "We collect data to provide, maintain, improve, and develop new products and ser…"
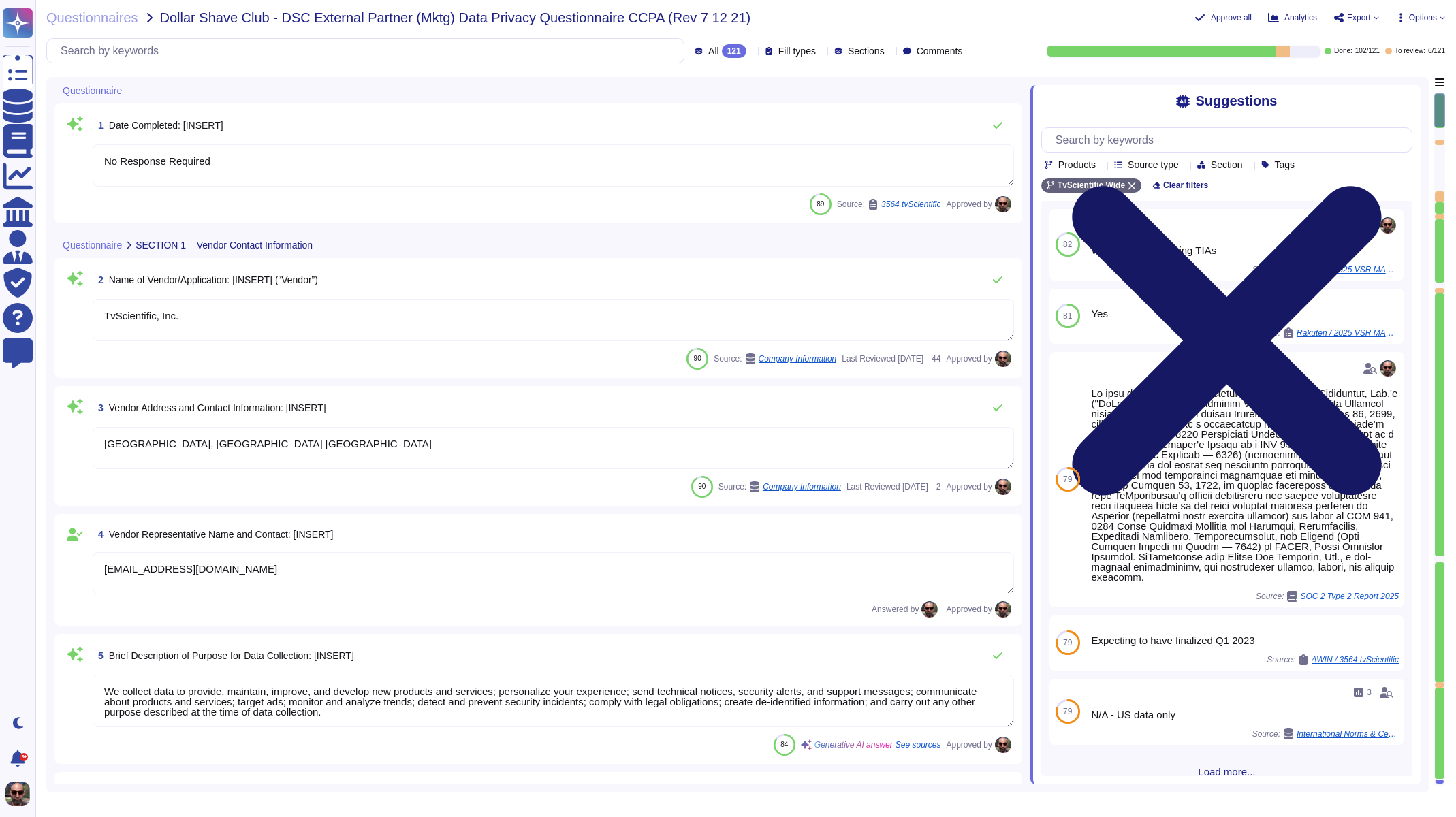
click at [1409, 105] on icon at bounding box center [1227, 341] width 371 height 495
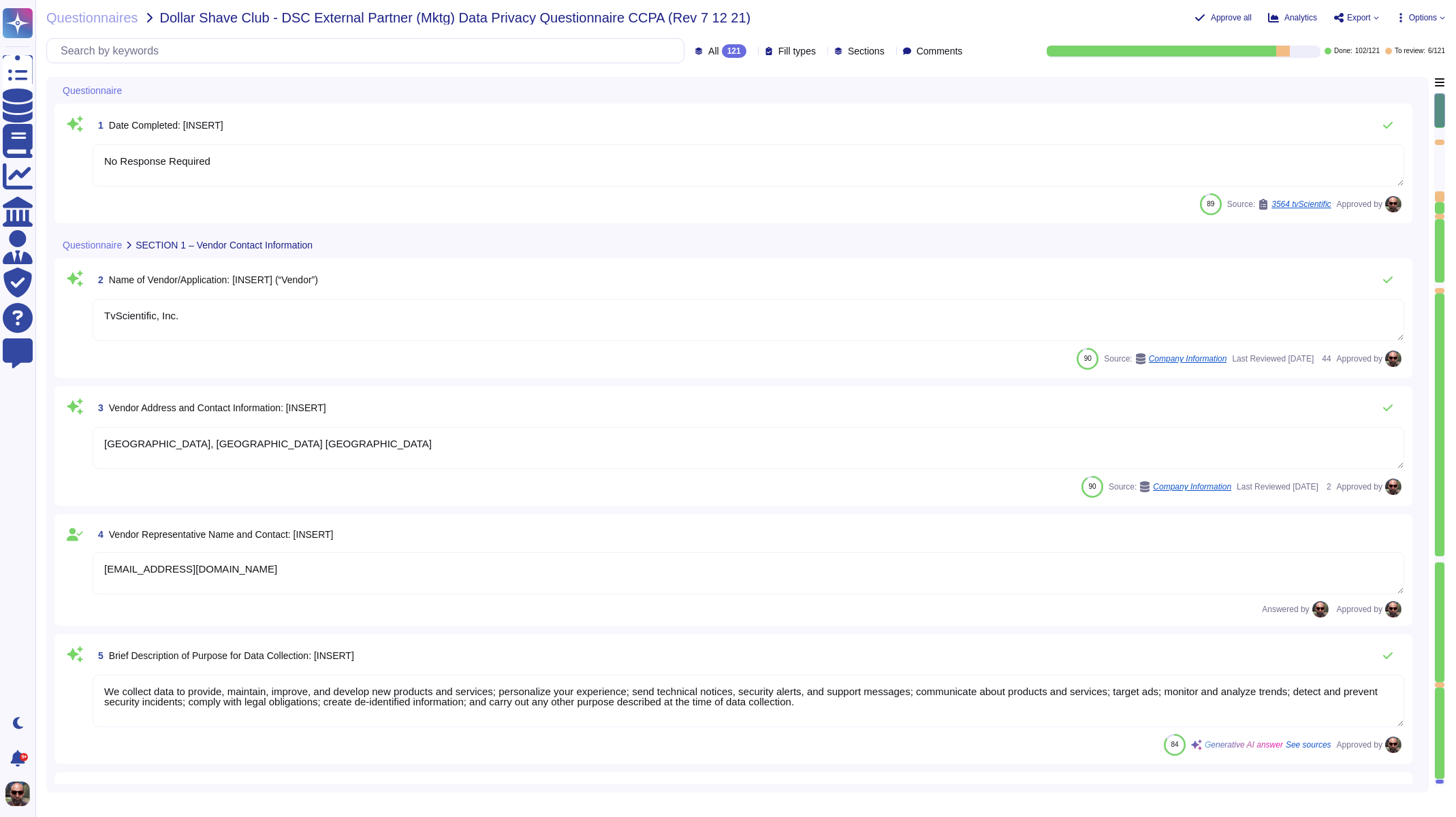
click at [1412, 53] on span "To review:" at bounding box center [1410, 51] width 31 height 7
click at [1282, 50] on div at bounding box center [1282, 51] width 13 height 11
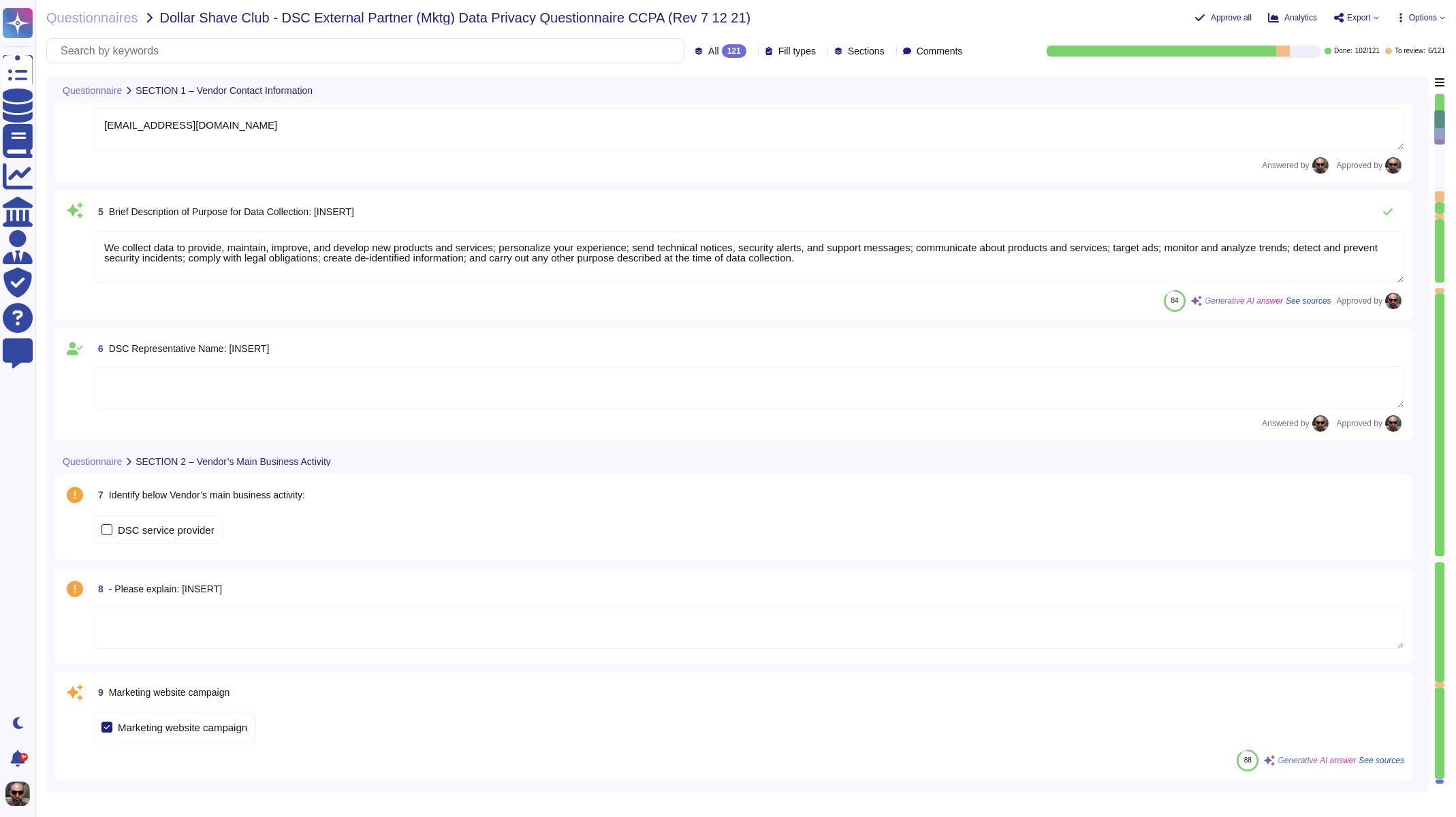
scroll to position [438, 0]
click at [530, 506] on div "7 Identify below Vendor’s main business activity: DSC service provider" at bounding box center [733, 514] width 1341 height 70
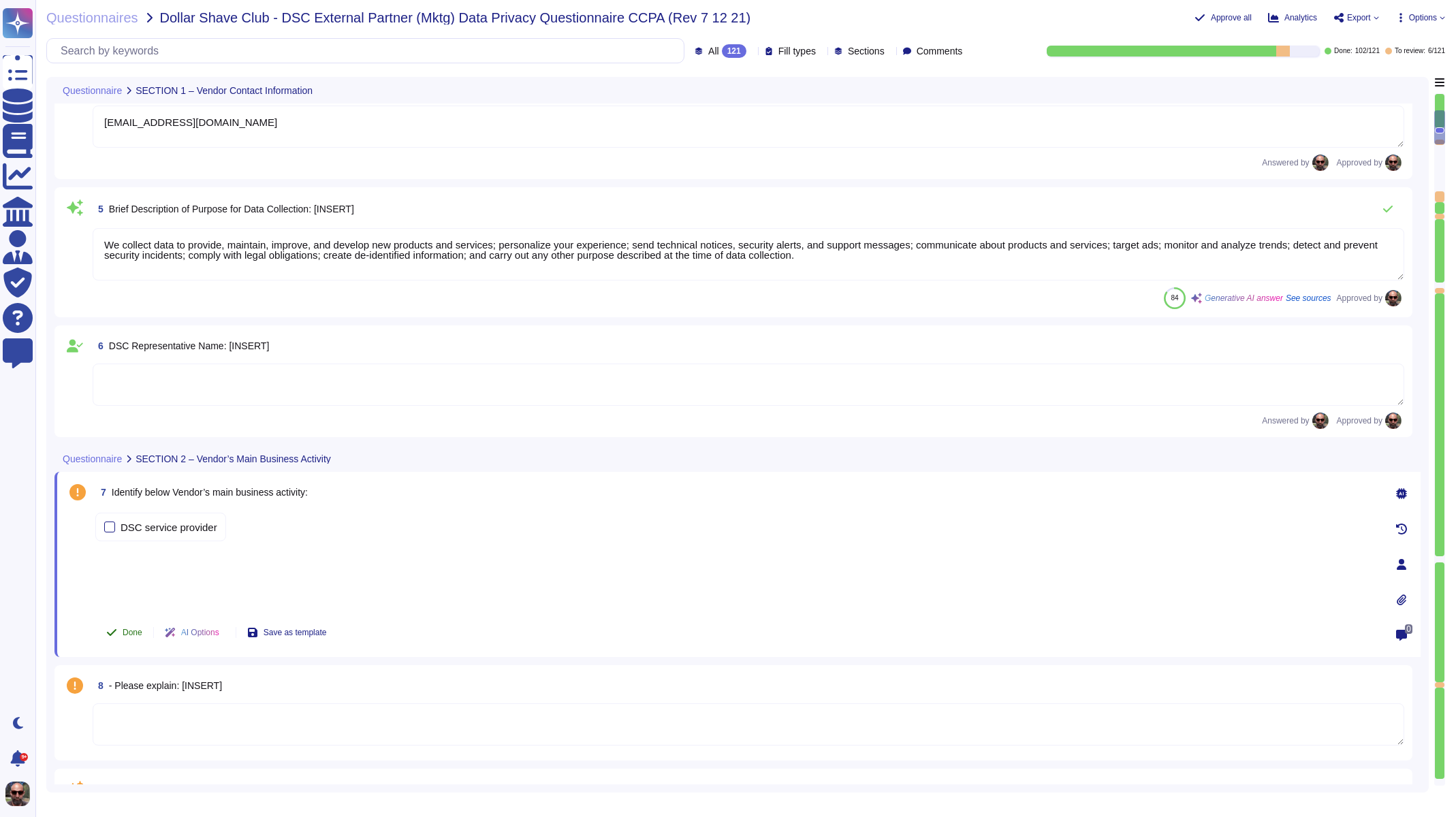
click at [124, 635] on span "Done" at bounding box center [132, 633] width 20 height 8
click at [148, 707] on textarea at bounding box center [748, 724] width 1312 height 42
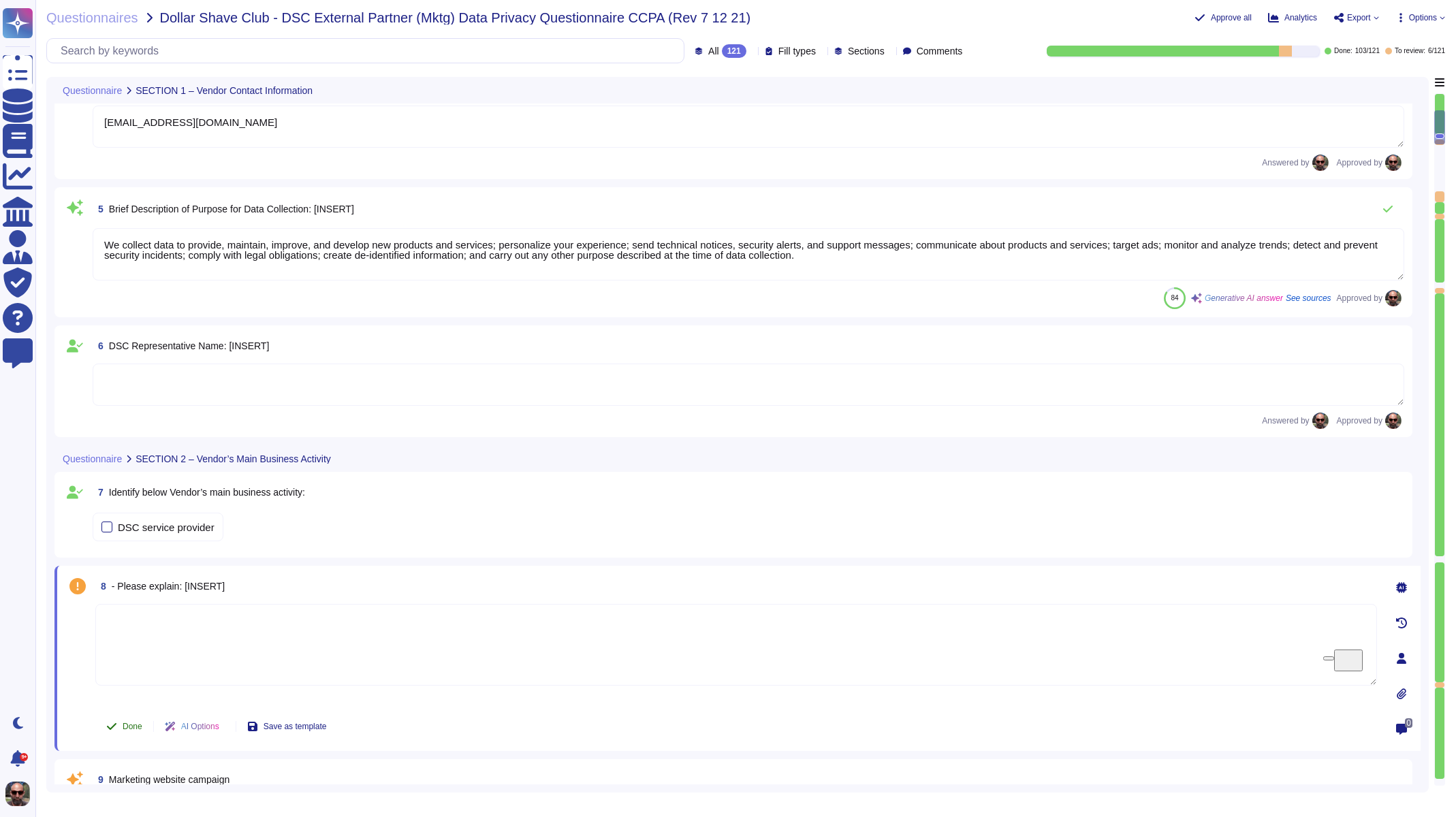
click at [134, 726] on span "Done" at bounding box center [132, 726] width 20 height 8
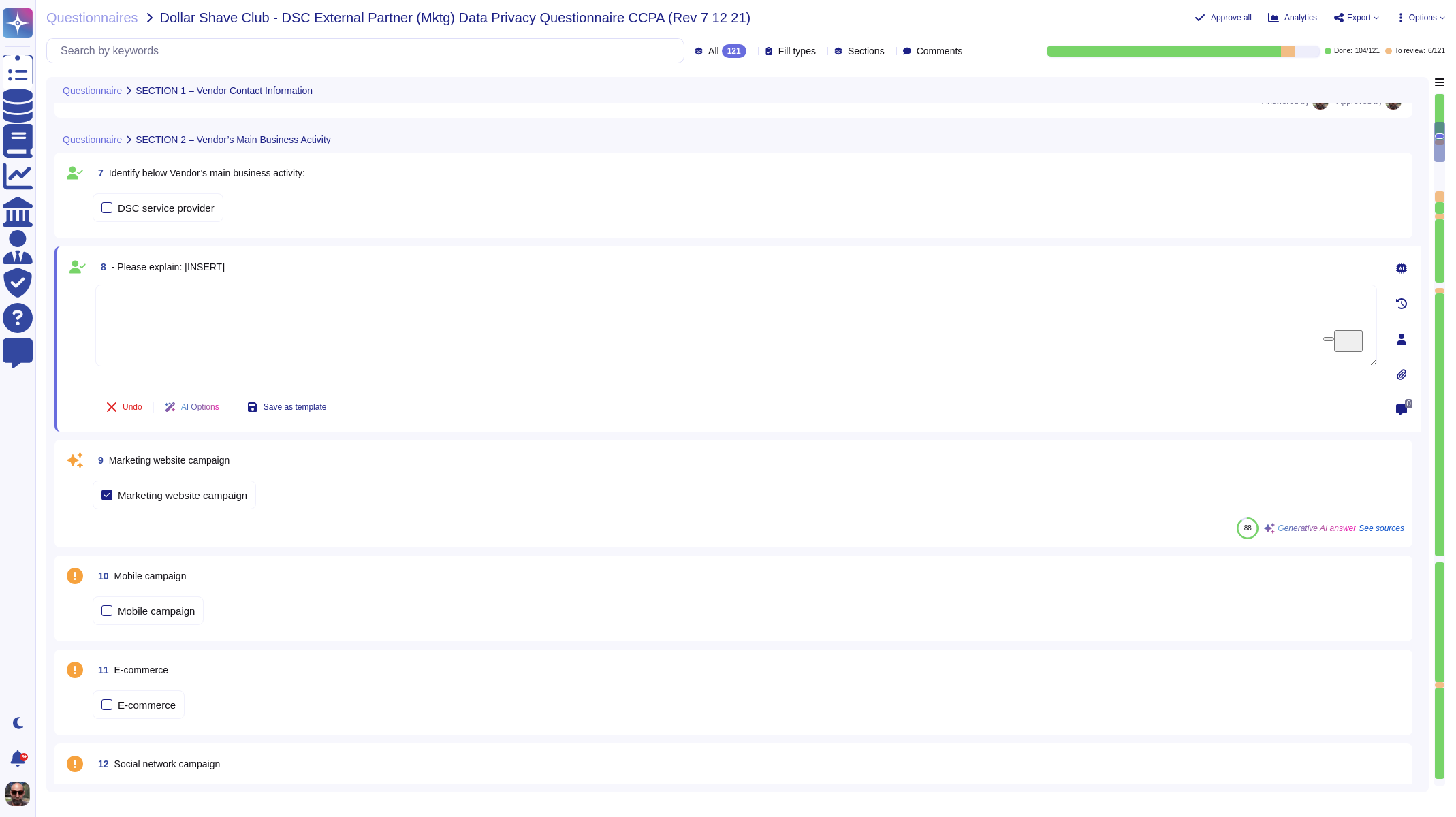
scroll to position [765, 0]
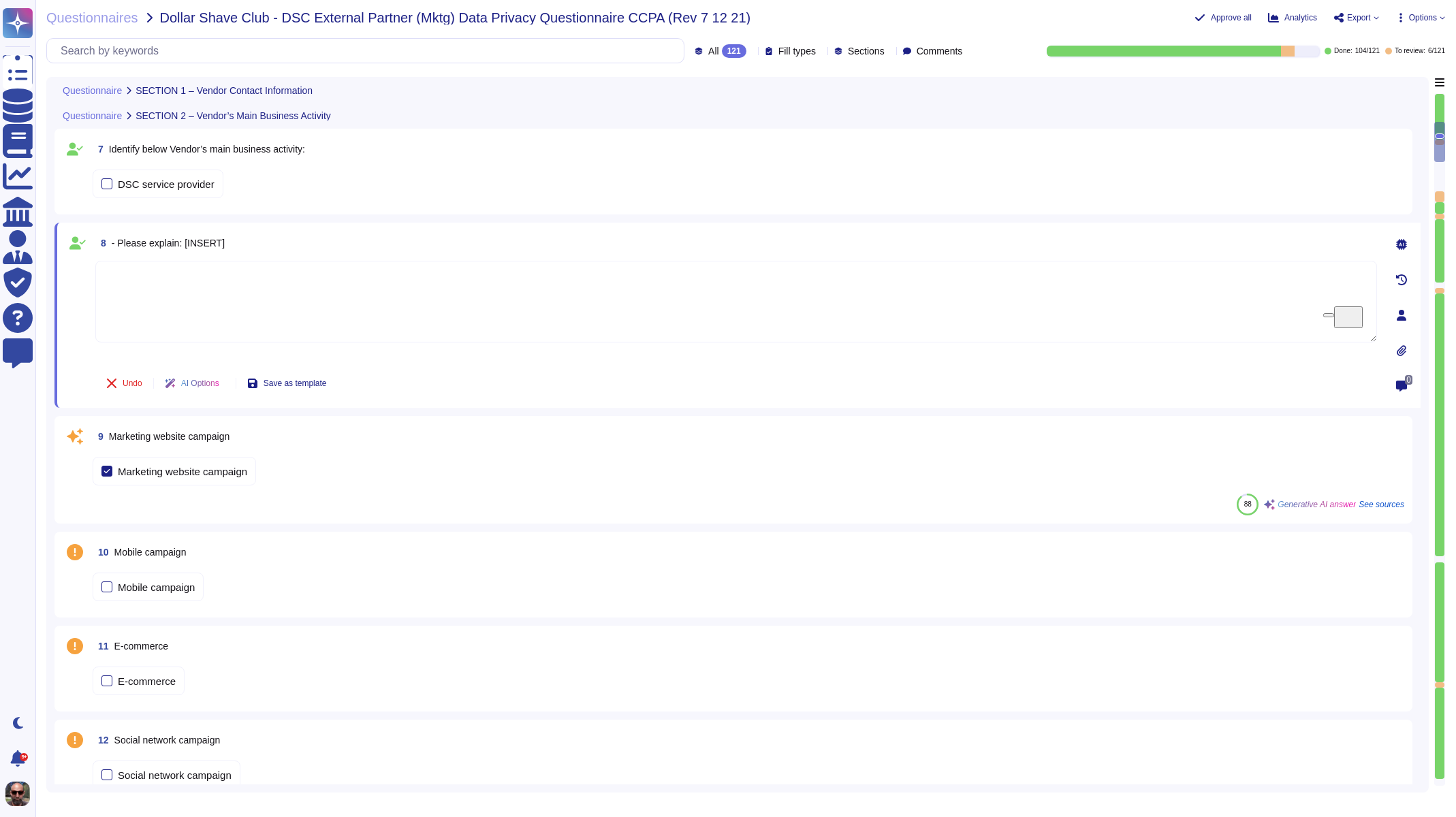
click at [148, 439] on span "Marketing website campaign" at bounding box center [169, 436] width 121 height 11
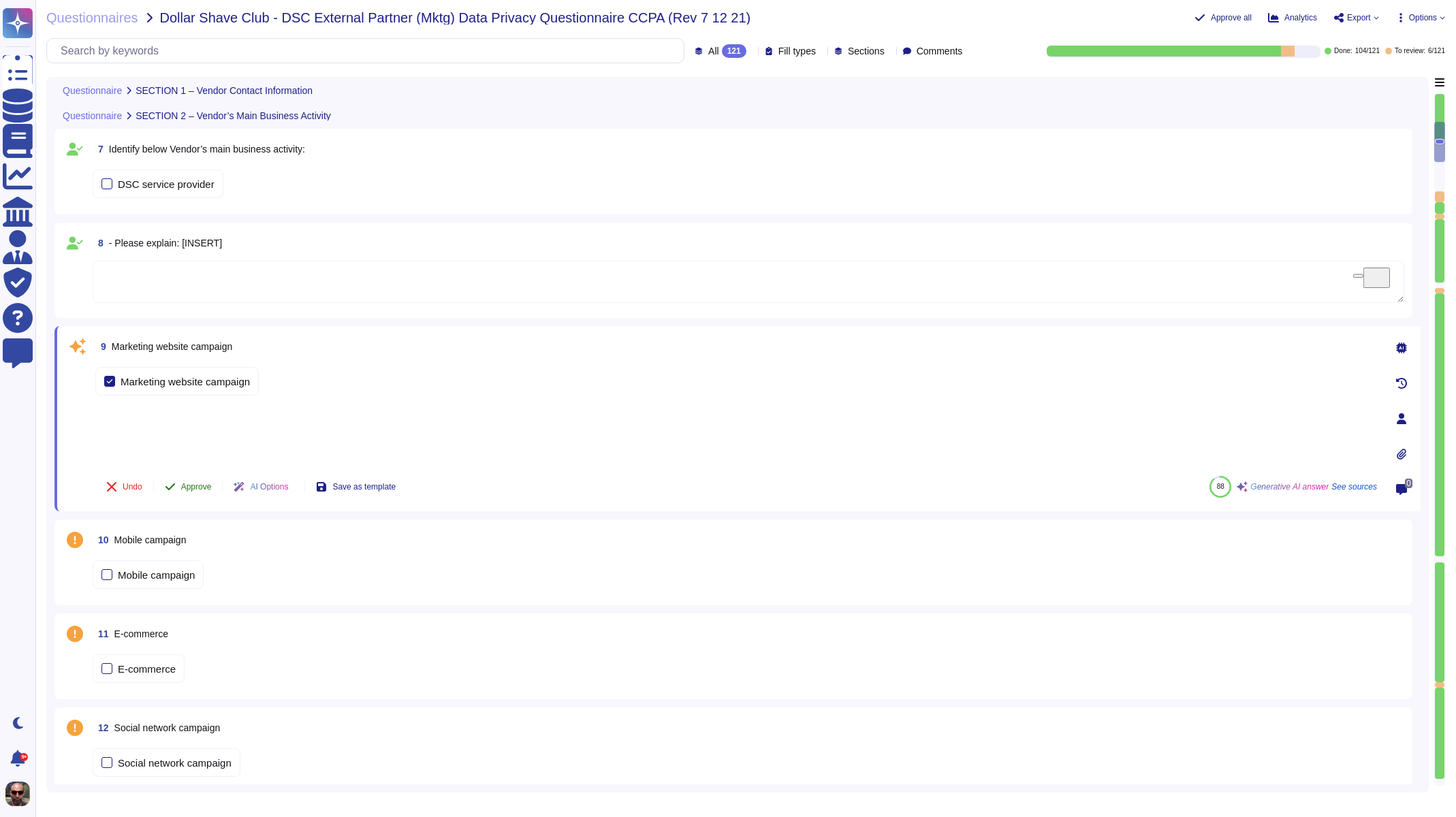
click at [198, 494] on button "Approve" at bounding box center [188, 487] width 69 height 27
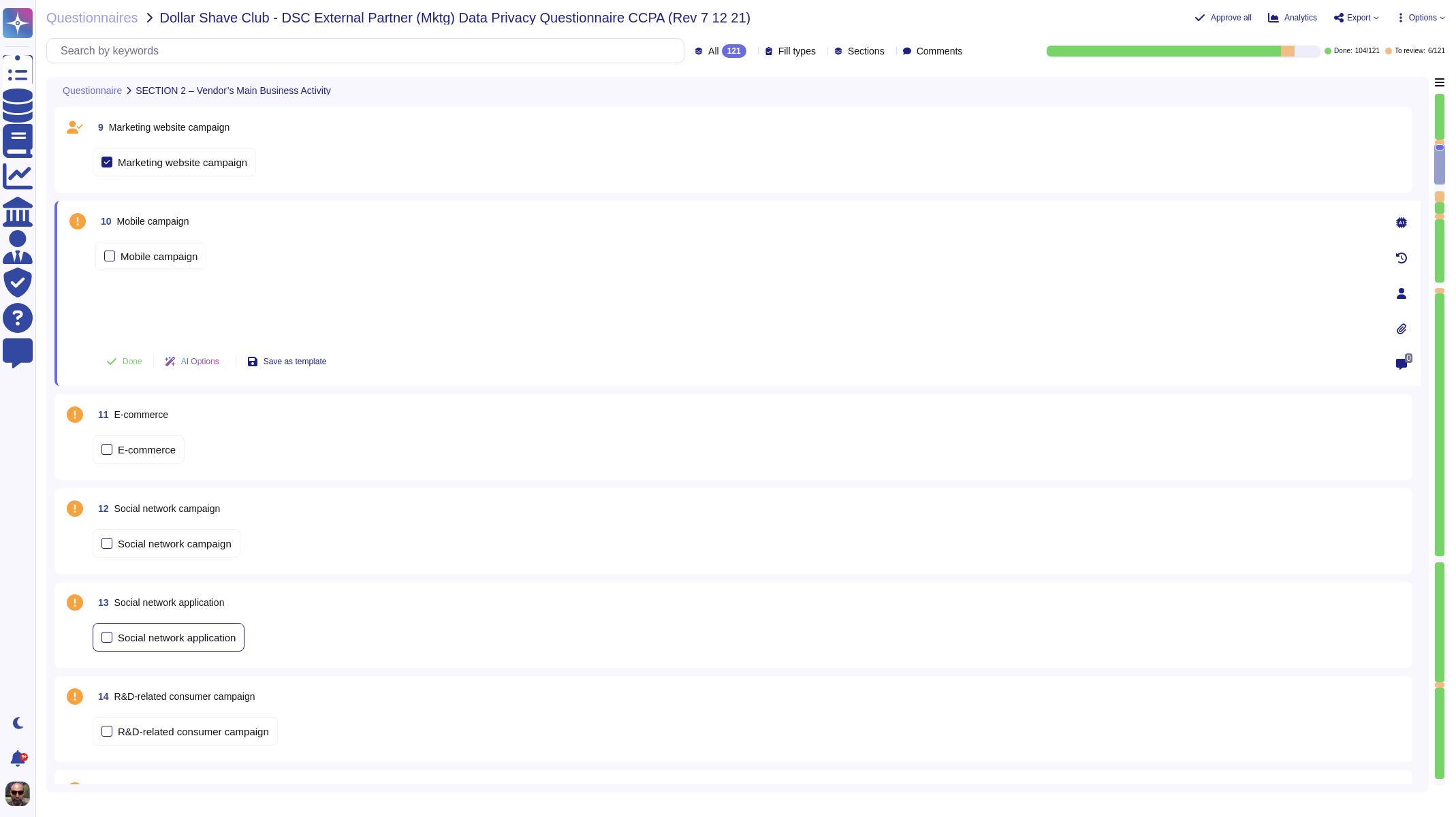
type textarea "Number"
type textarea "[GEOGRAPHIC_DATA], [GEOGRAPHIC_DATA] [GEOGRAPHIC_DATA]"
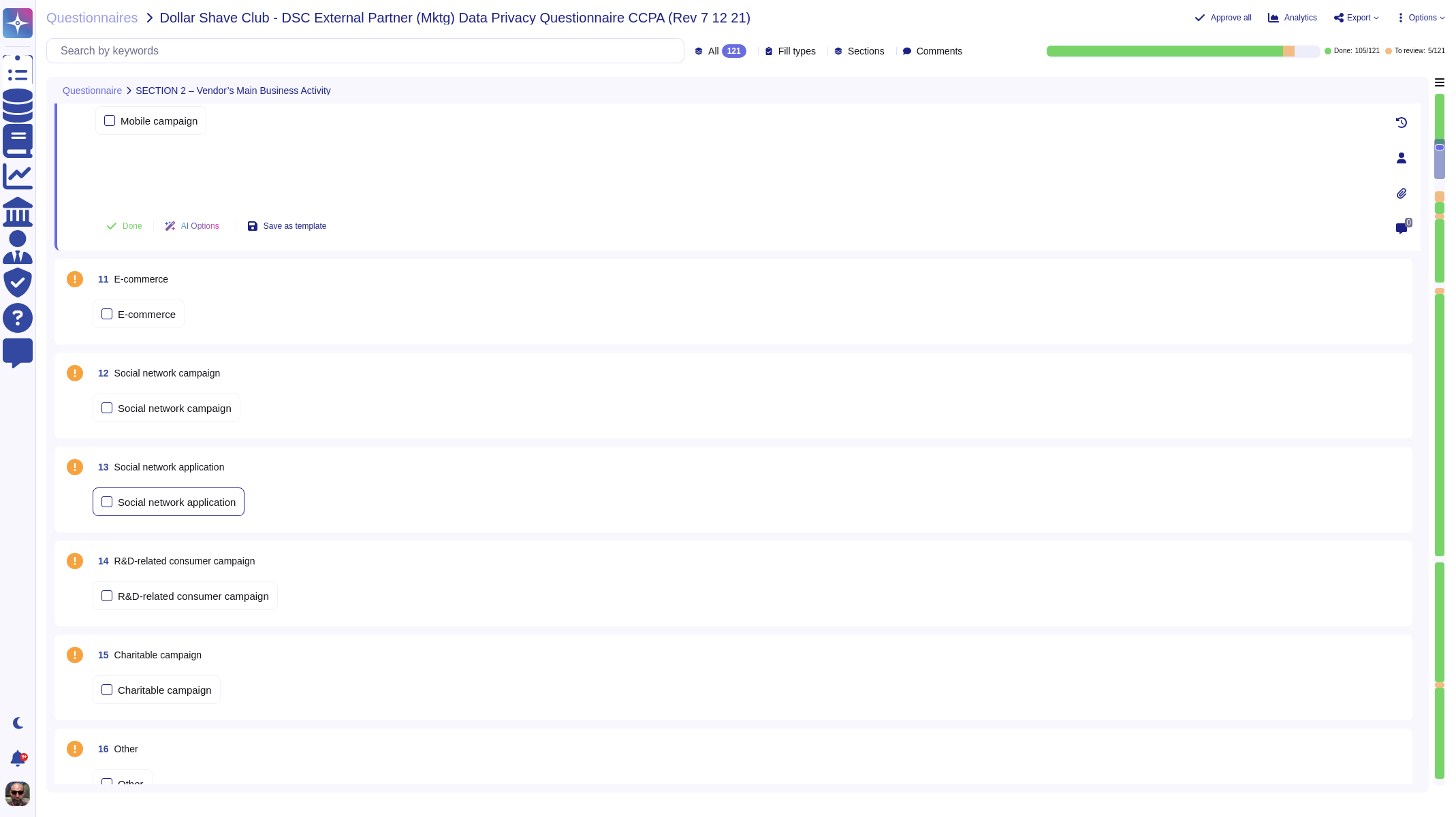
scroll to position [1057, 0]
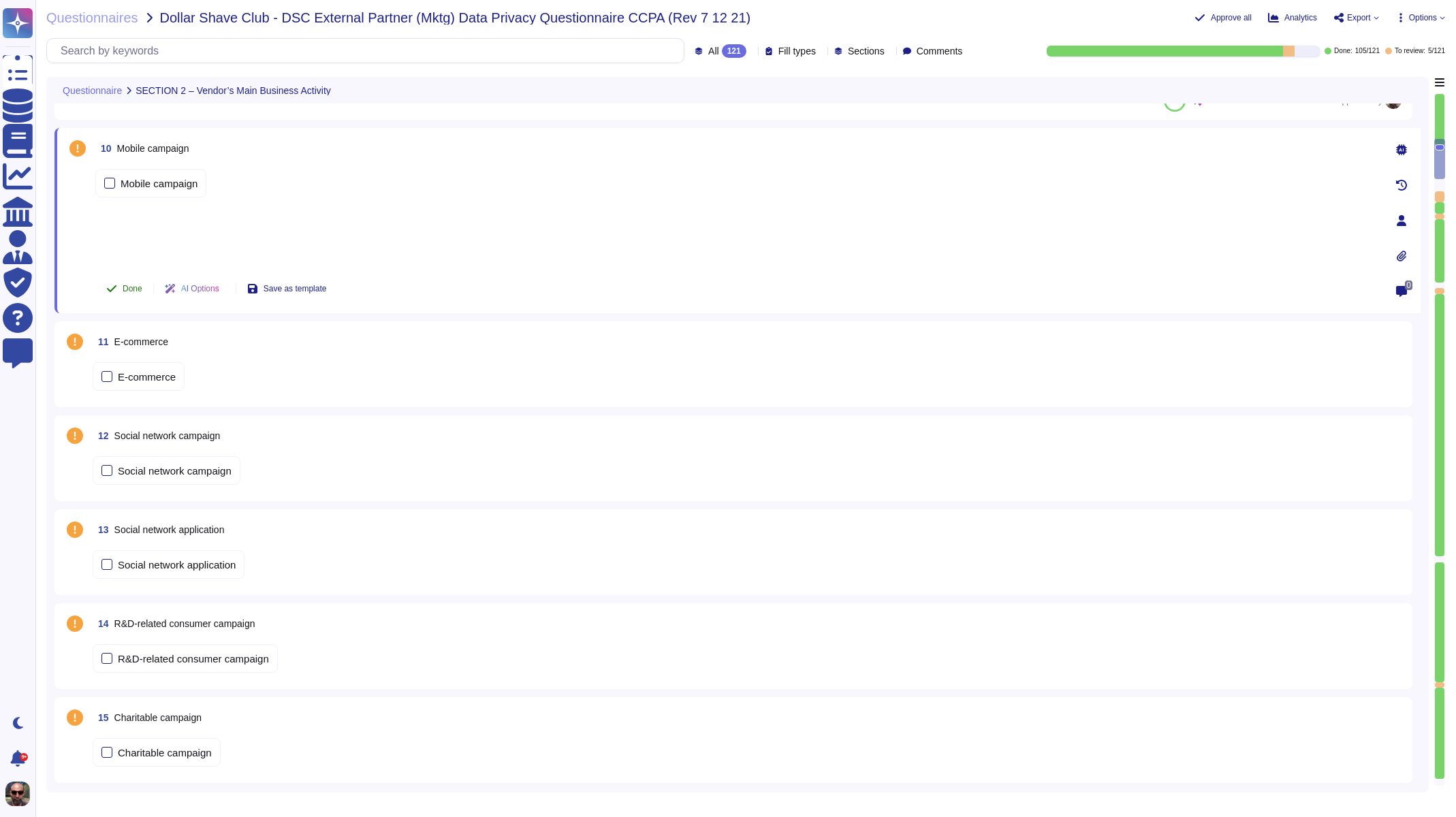
click at [126, 298] on button "Done" at bounding box center [124, 289] width 58 height 27
click at [136, 346] on span "E-commerce" at bounding box center [141, 342] width 54 height 11
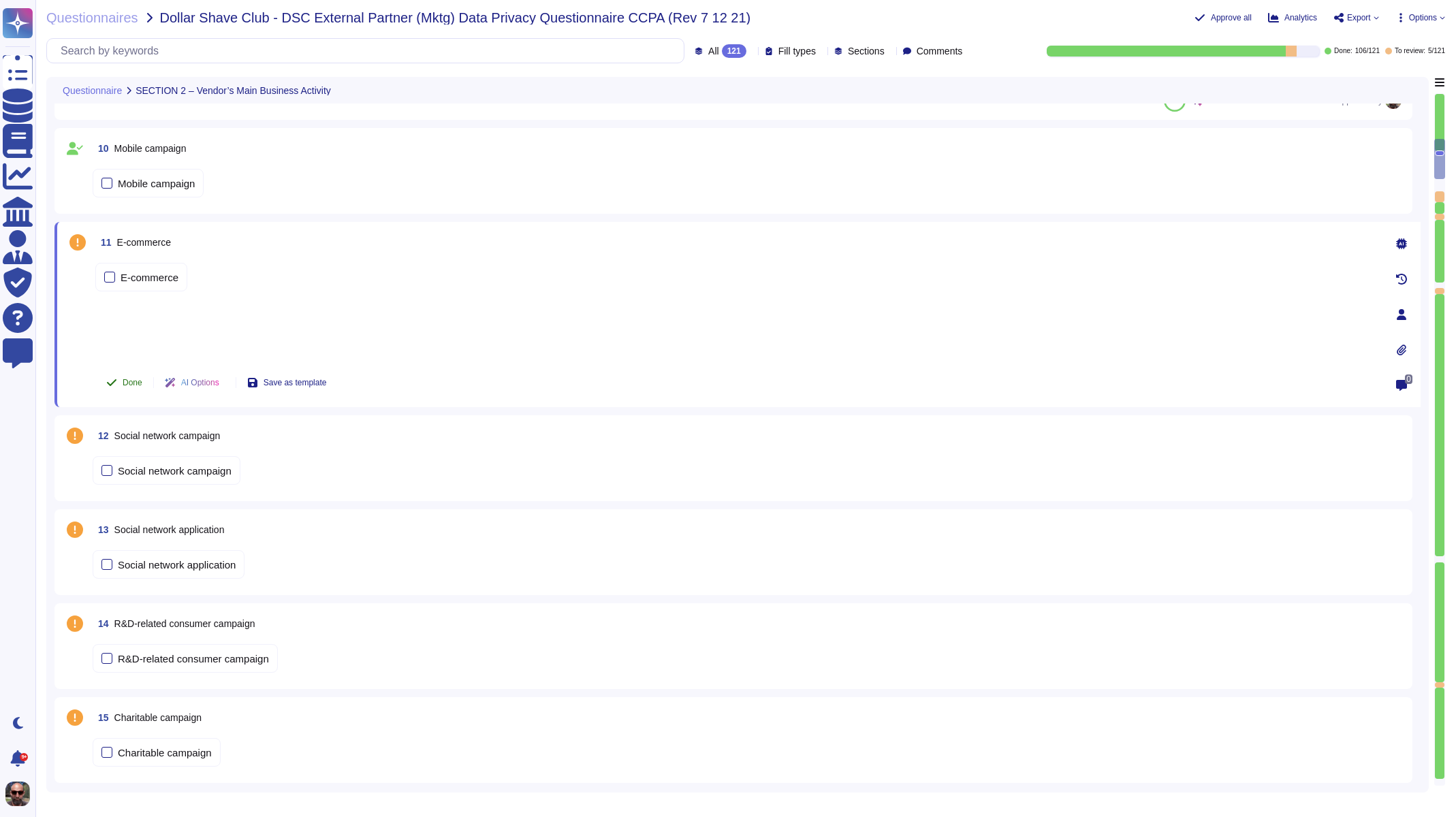
click at [132, 386] on span "Done" at bounding box center [132, 383] width 20 height 8
click at [147, 443] on span "12 Social network campaign" at bounding box center [156, 436] width 127 height 25
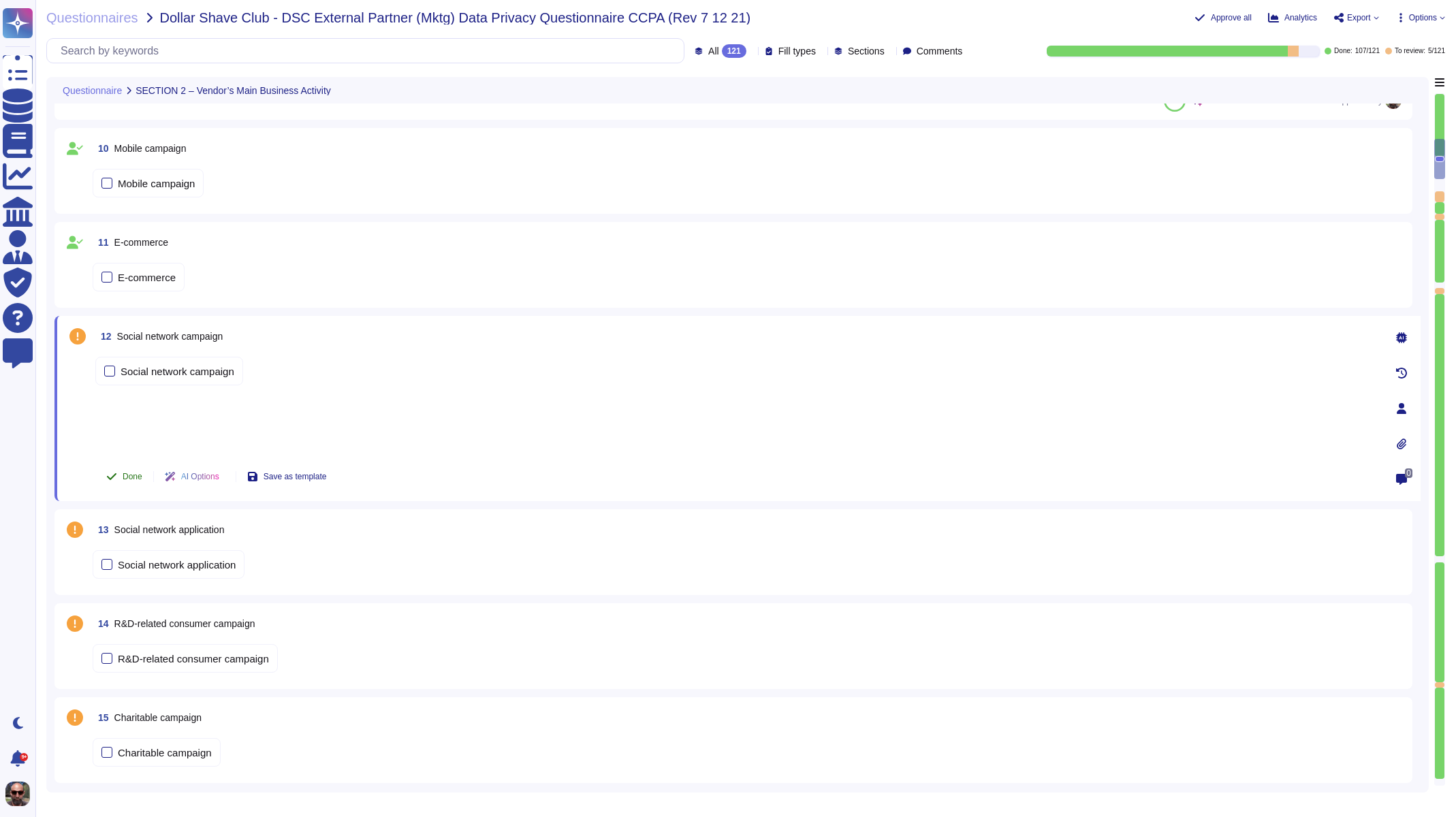
click at [136, 482] on button "Done" at bounding box center [124, 476] width 58 height 27
click at [148, 525] on span "Social network application" at bounding box center [169, 530] width 110 height 11
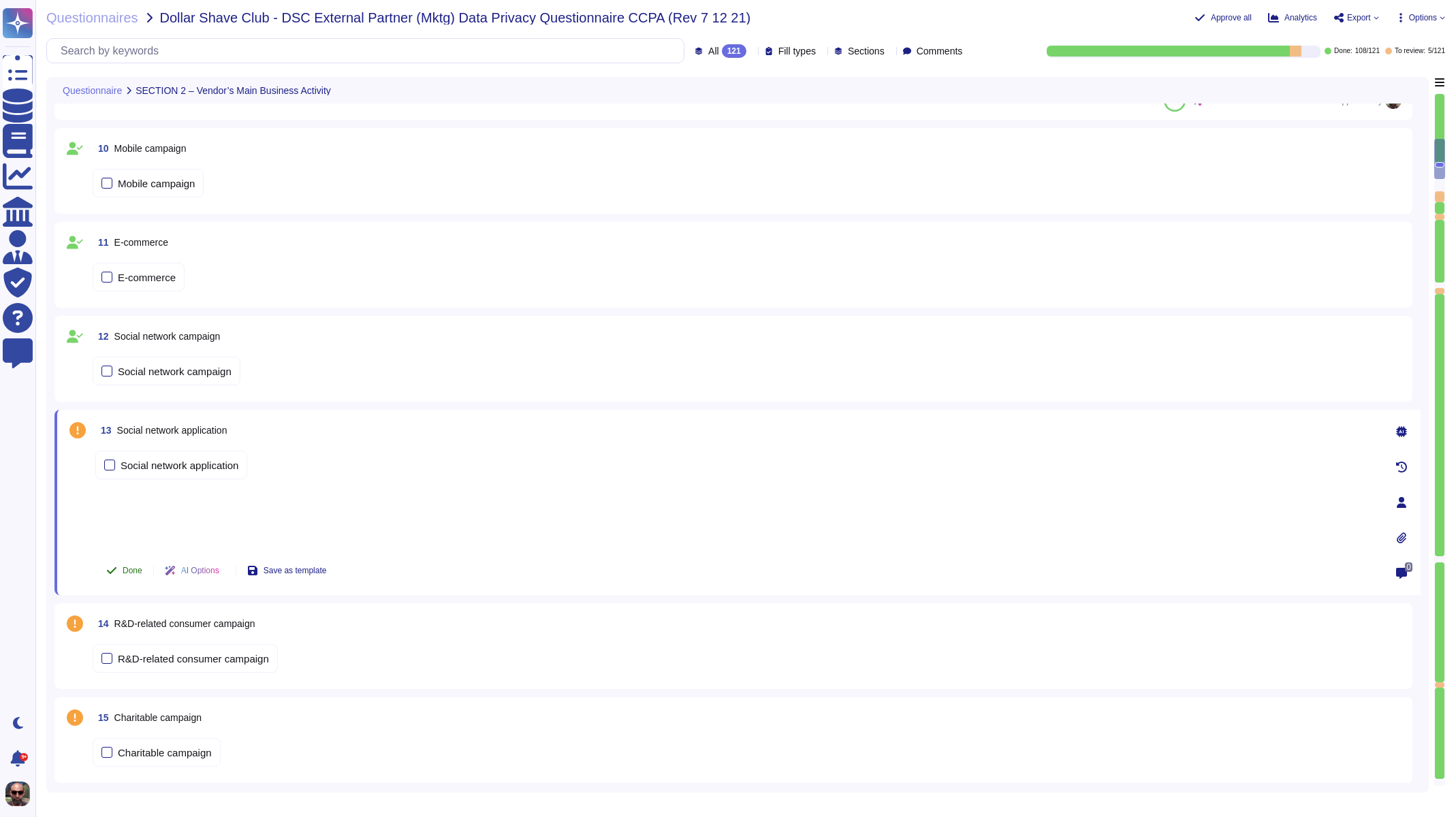
click at [138, 575] on button "Done" at bounding box center [124, 570] width 58 height 27
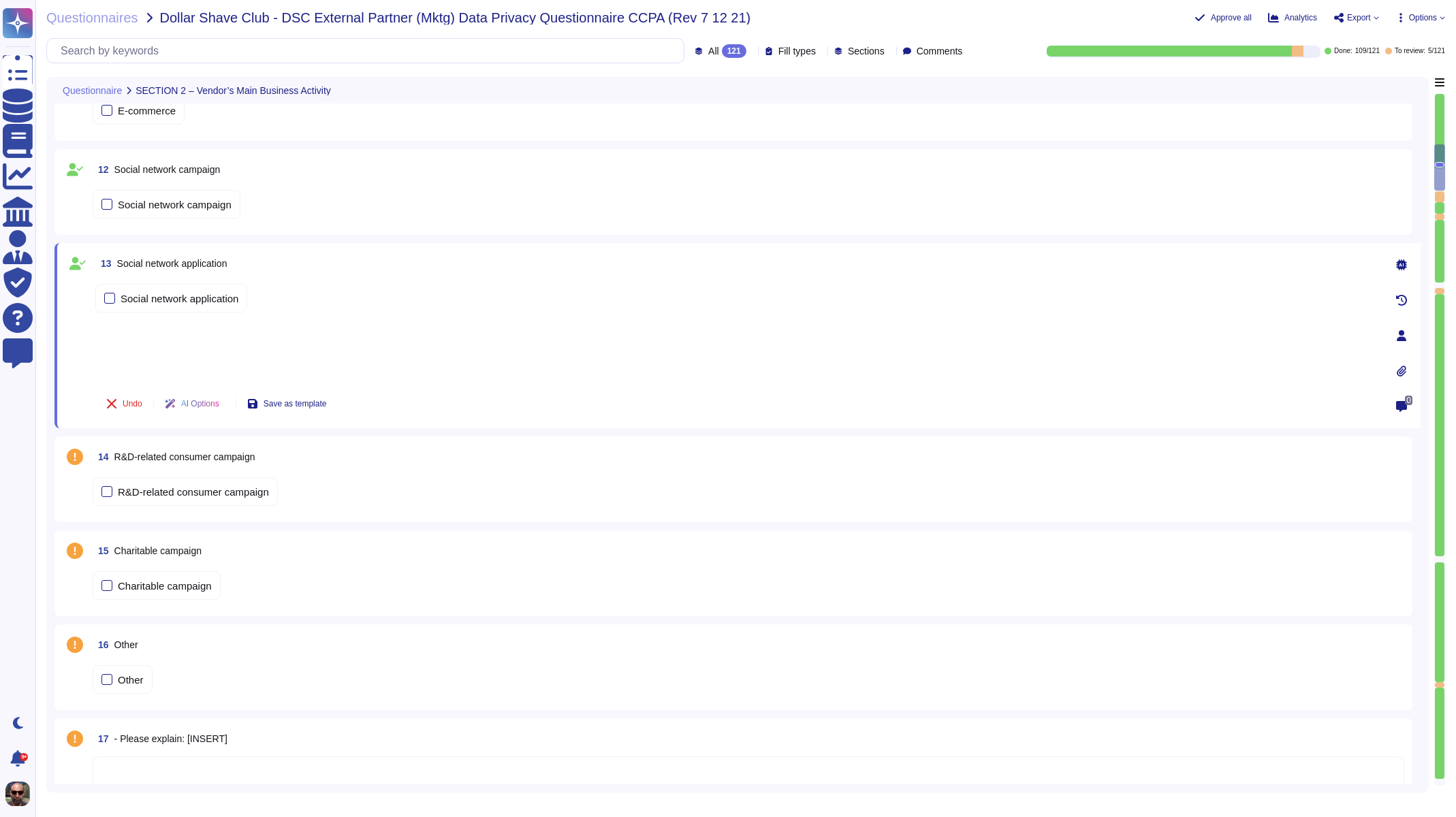
scroll to position [1242, 0]
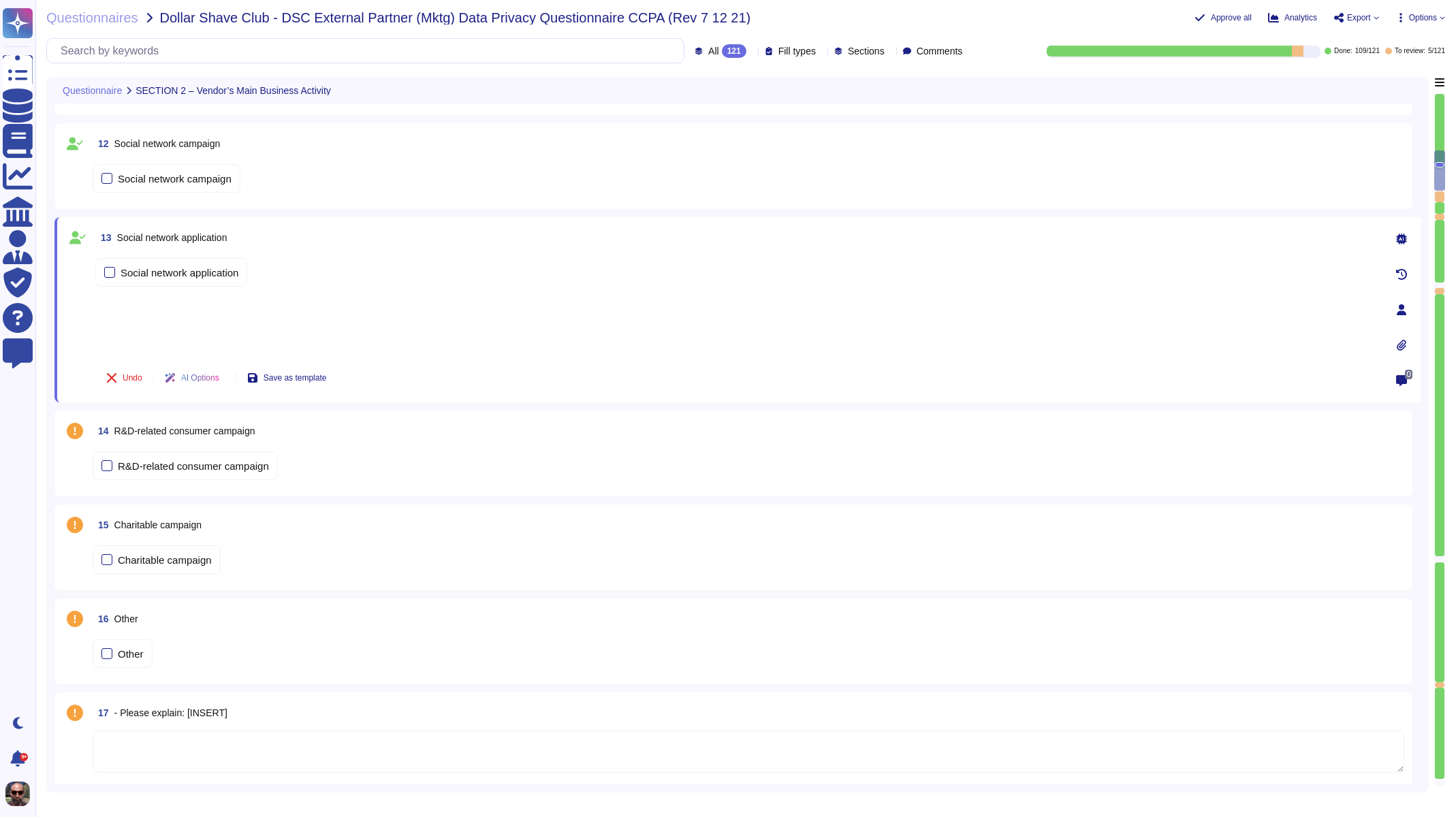
click at [145, 430] on span "R&D-related consumer campaign" at bounding box center [185, 431] width 141 height 11
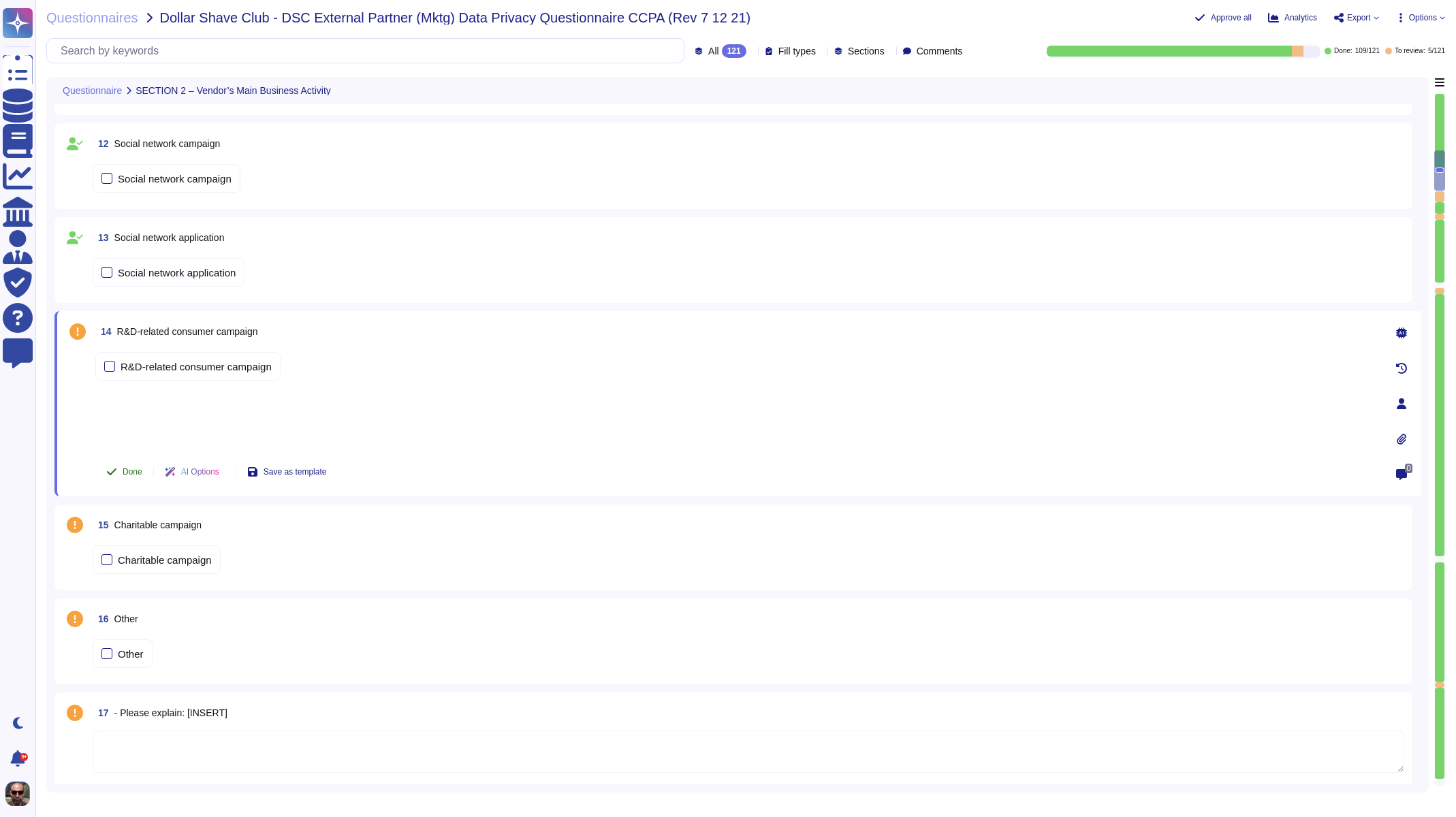
click at [141, 469] on span "Done" at bounding box center [132, 472] width 20 height 8
click at [150, 523] on span "Charitable campaign" at bounding box center [158, 525] width 87 height 11
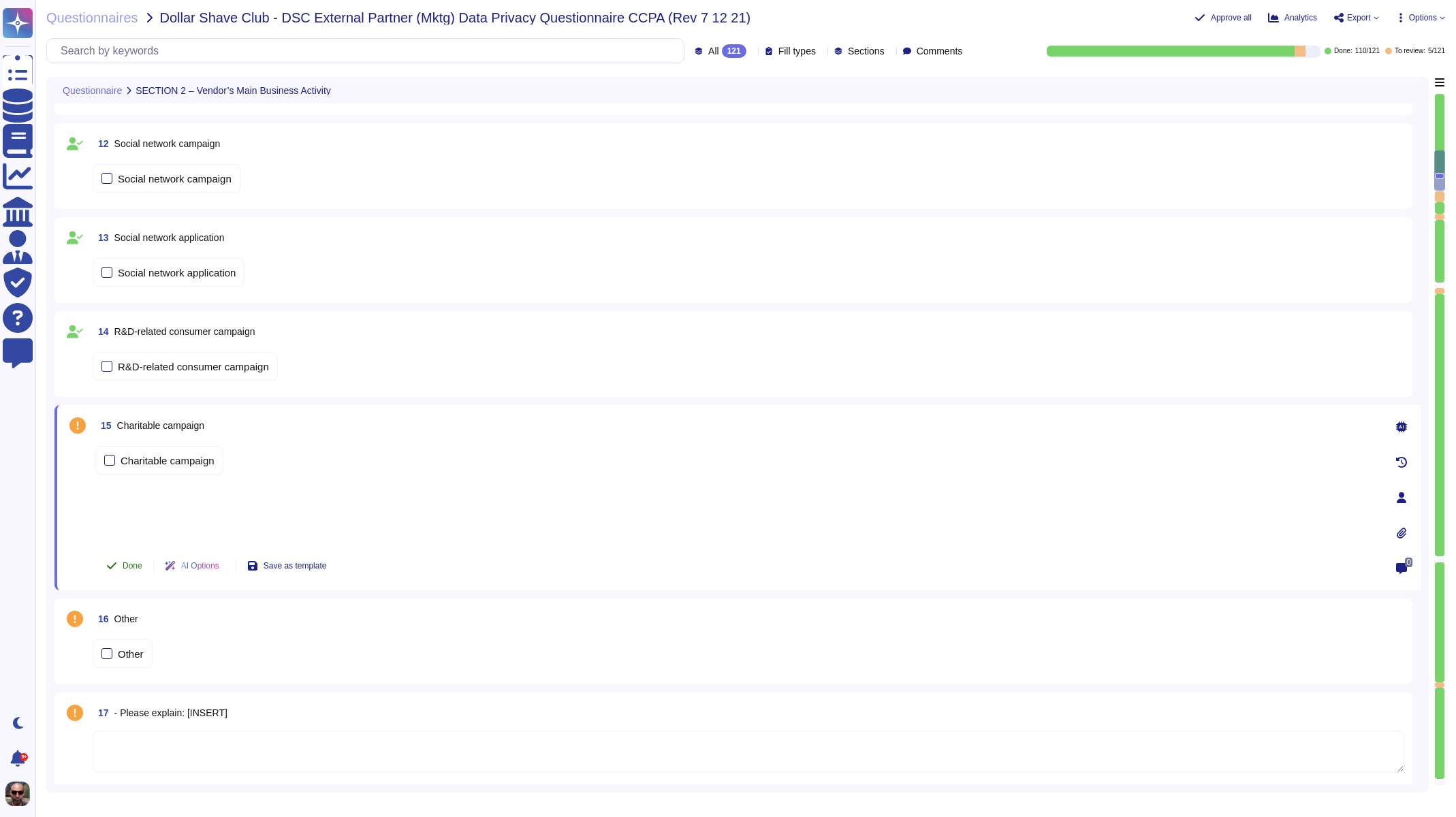
click at [131, 573] on button "Done" at bounding box center [124, 566] width 58 height 27
click at [128, 625] on span "16 Other" at bounding box center [115, 618] width 46 height 25
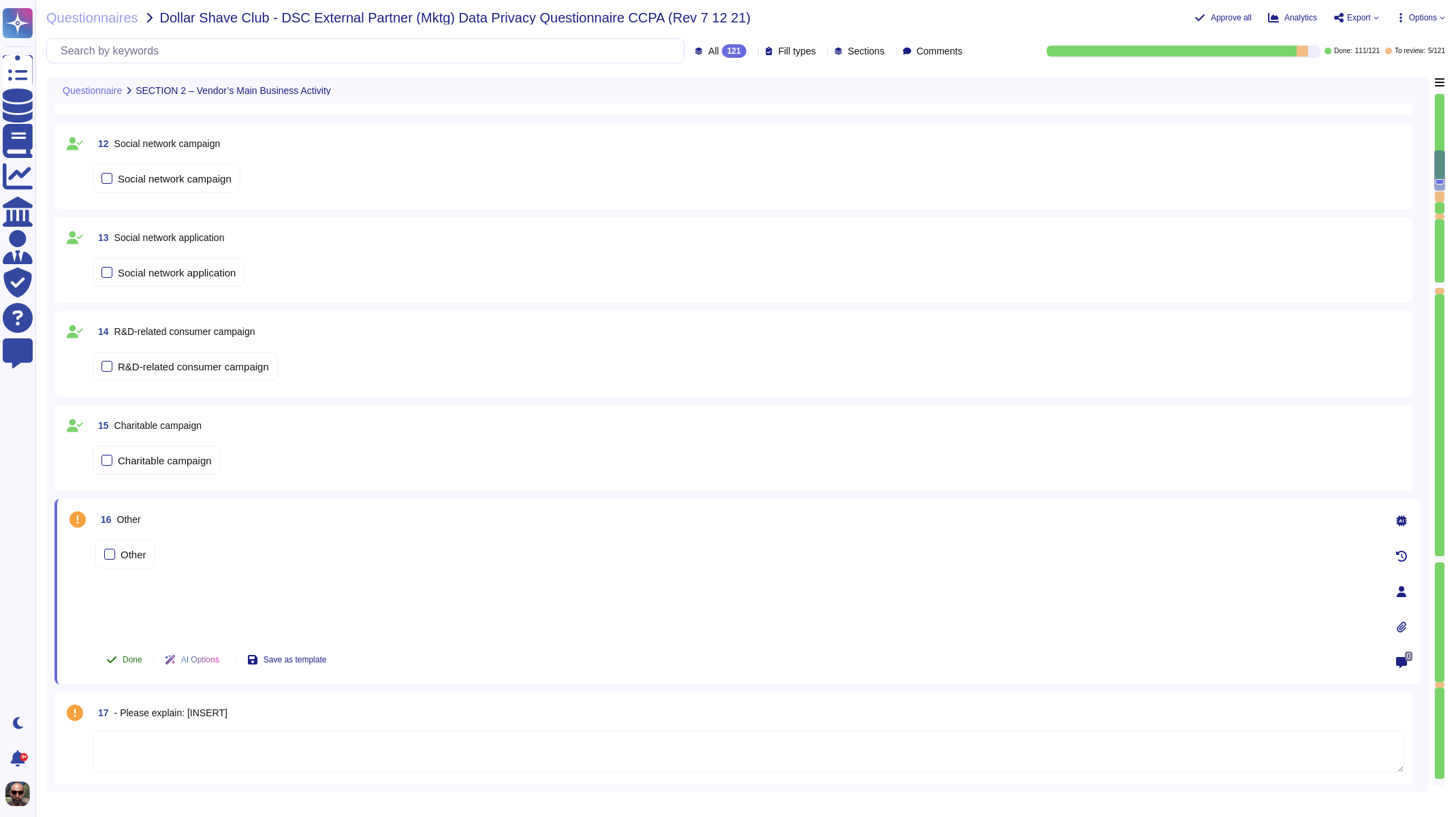
click at [131, 667] on button "Done" at bounding box center [124, 660] width 58 height 27
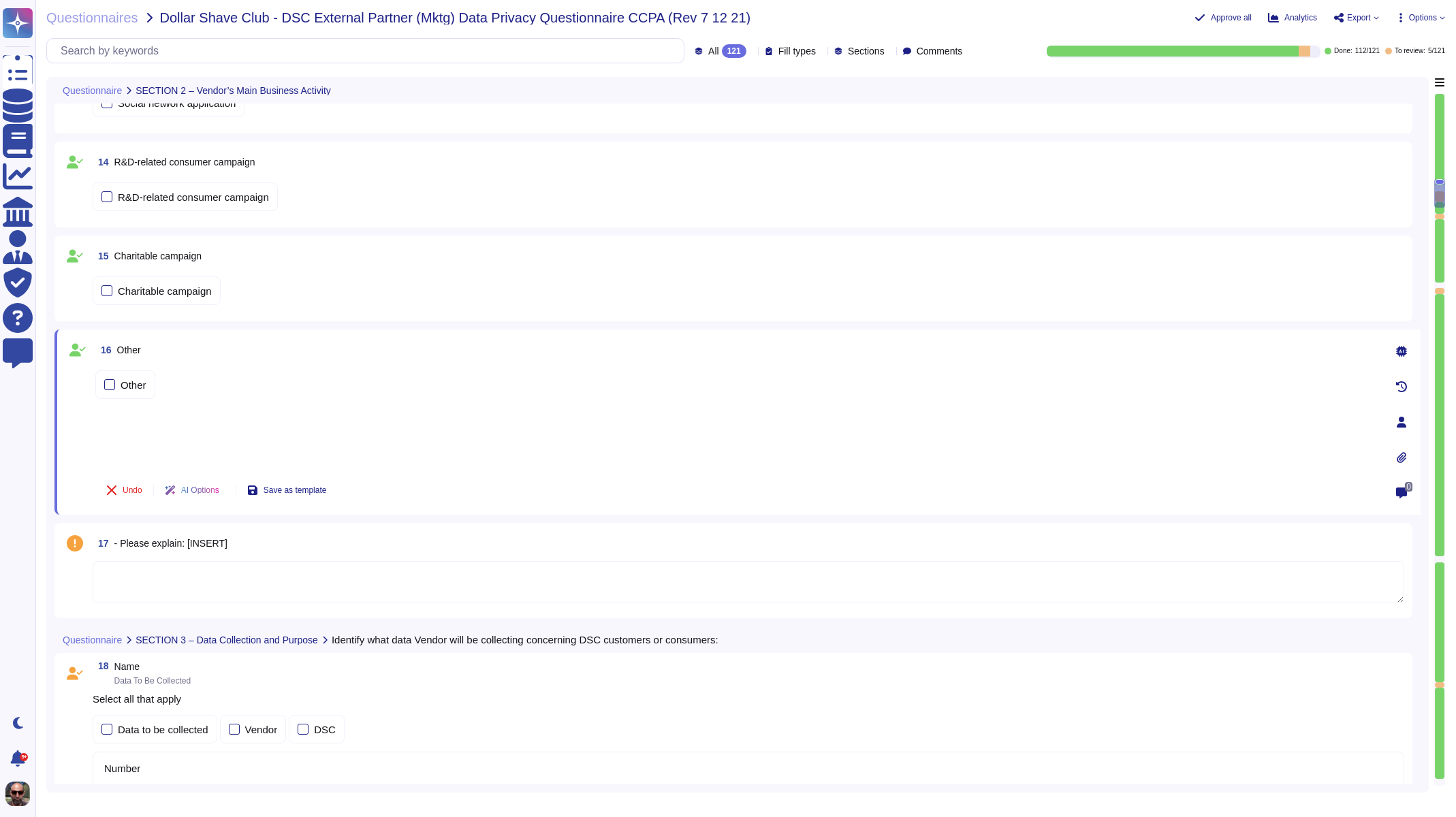
type textarea "TvScientific, Inc."
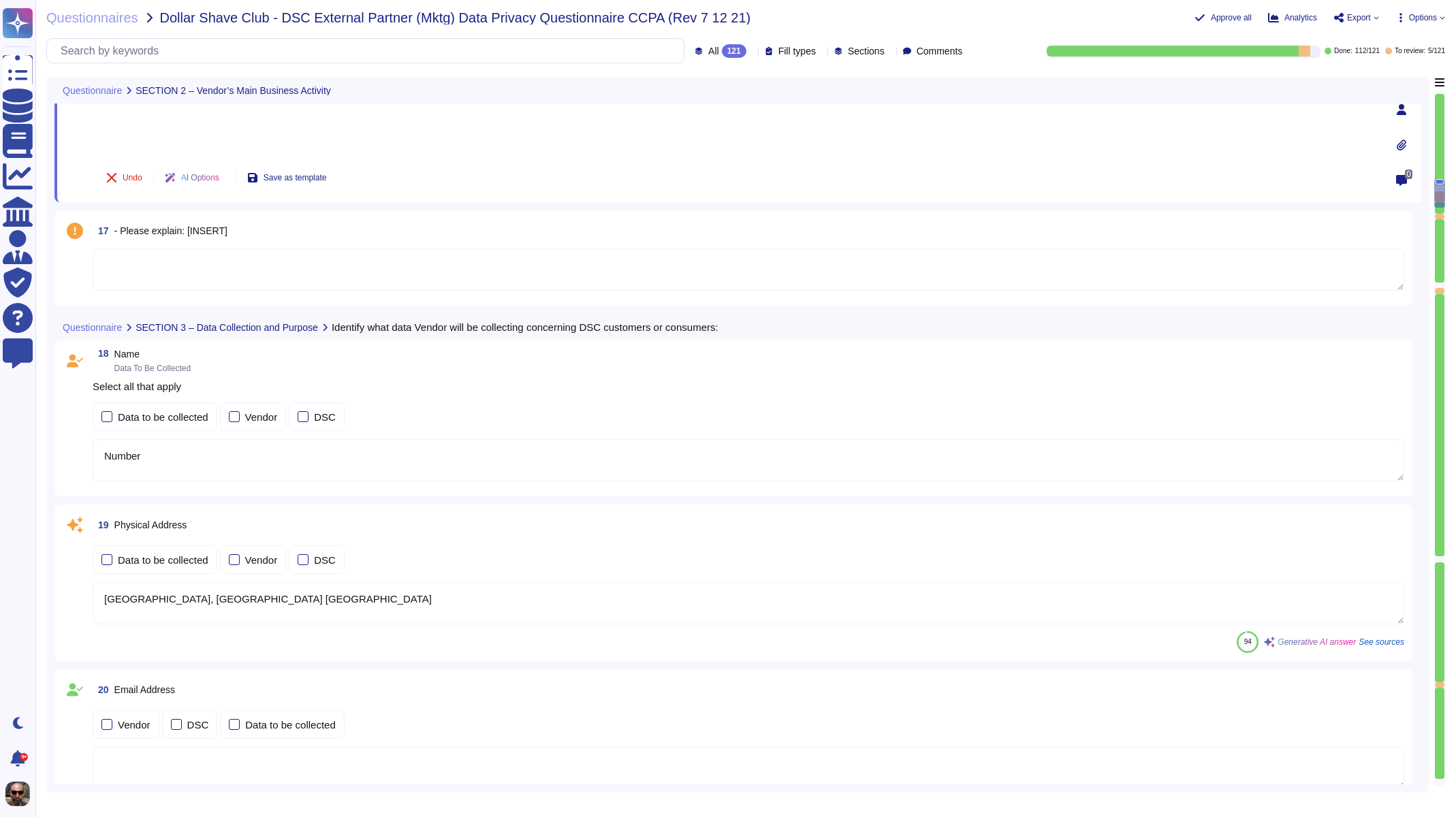
scroll to position [1694, 0]
click at [173, 233] on span "17 - Please explain: [INSERT]" at bounding box center [160, 228] width 135 height 25
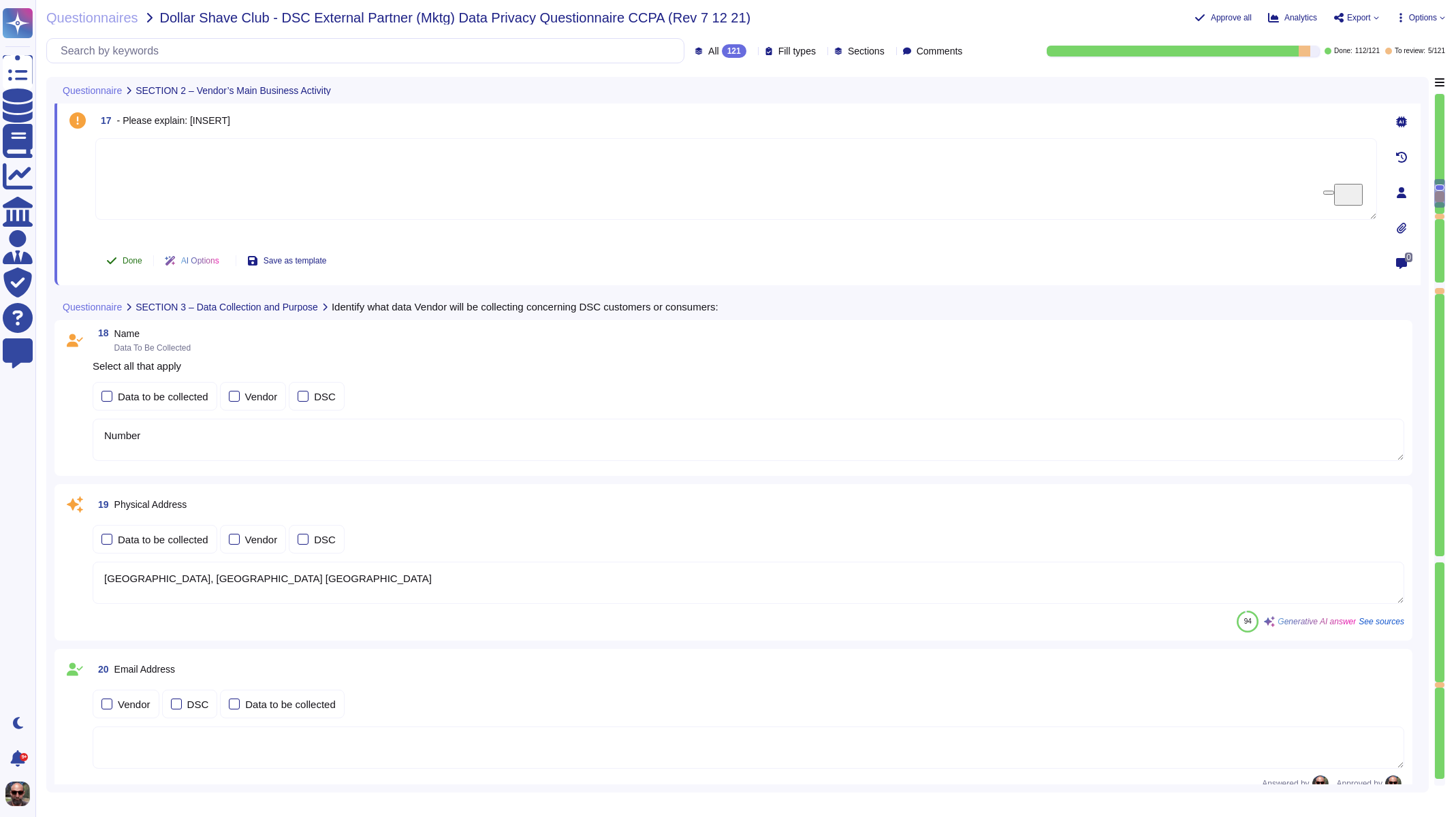
click at [136, 256] on span "Done" at bounding box center [132, 261] width 20 height 8
click at [133, 366] on p "Select all that apply" at bounding box center [748, 366] width 1312 height 11
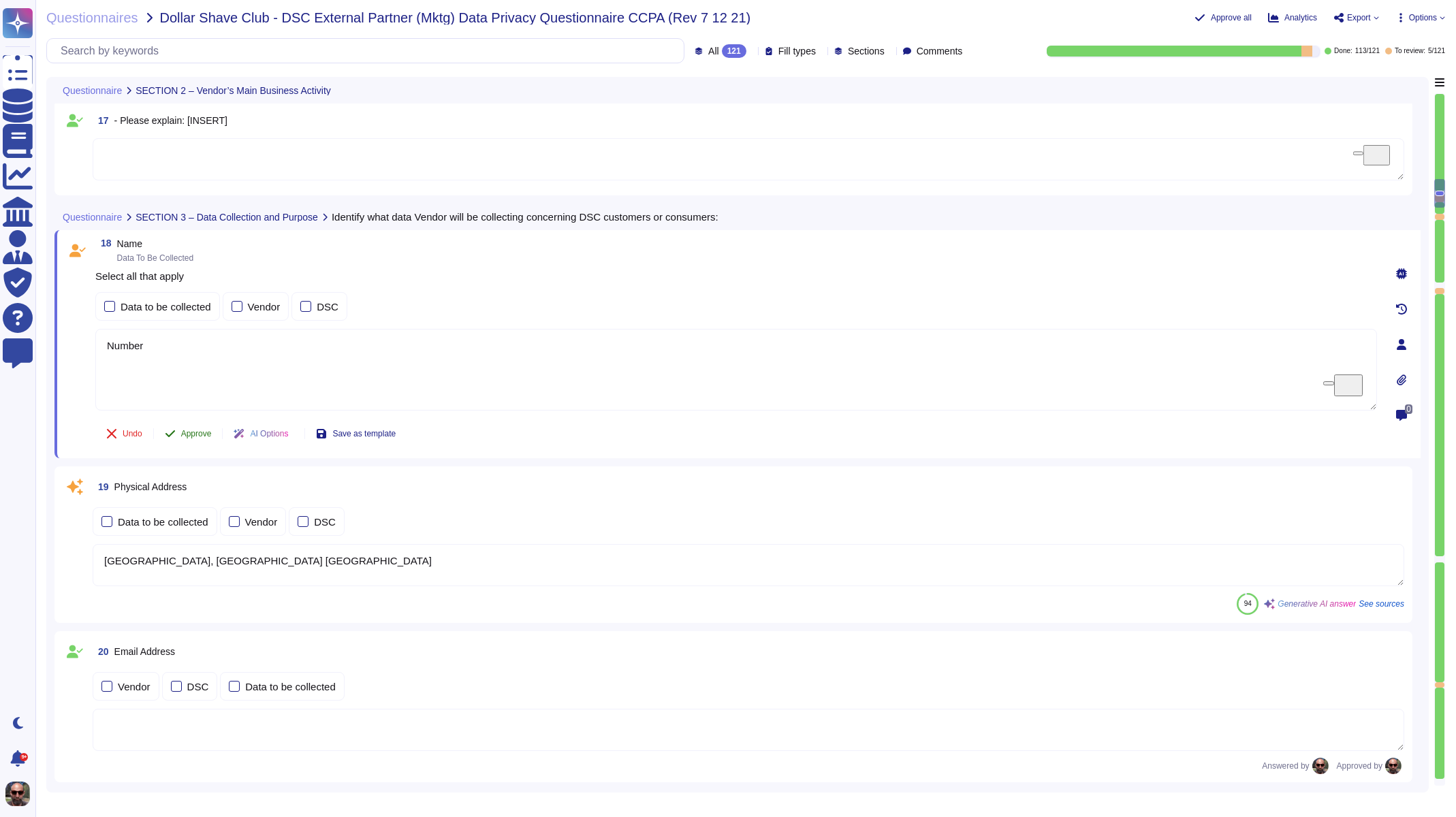
click at [200, 424] on button "Approve" at bounding box center [188, 433] width 69 height 27
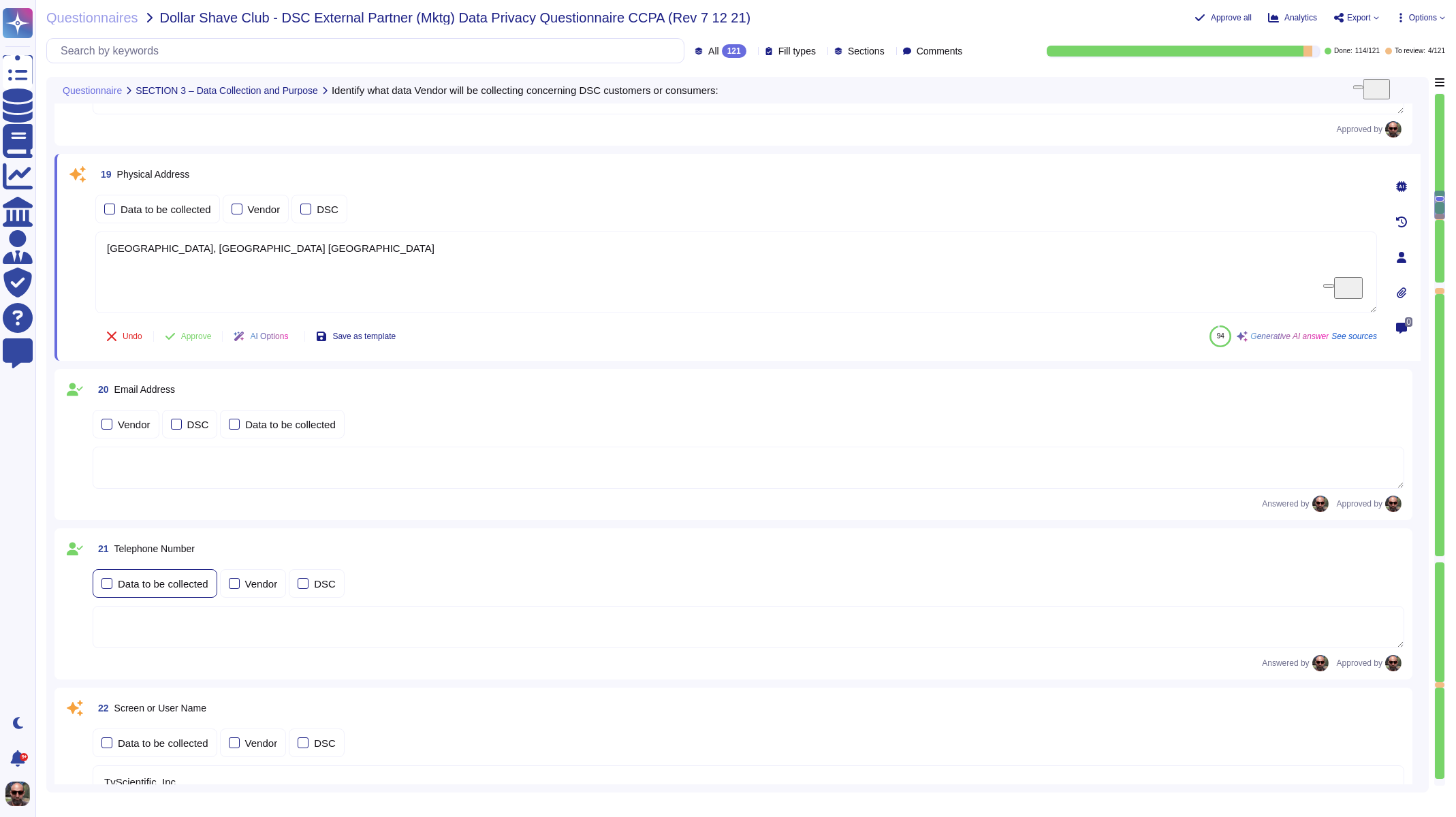
scroll to position [1952, 0]
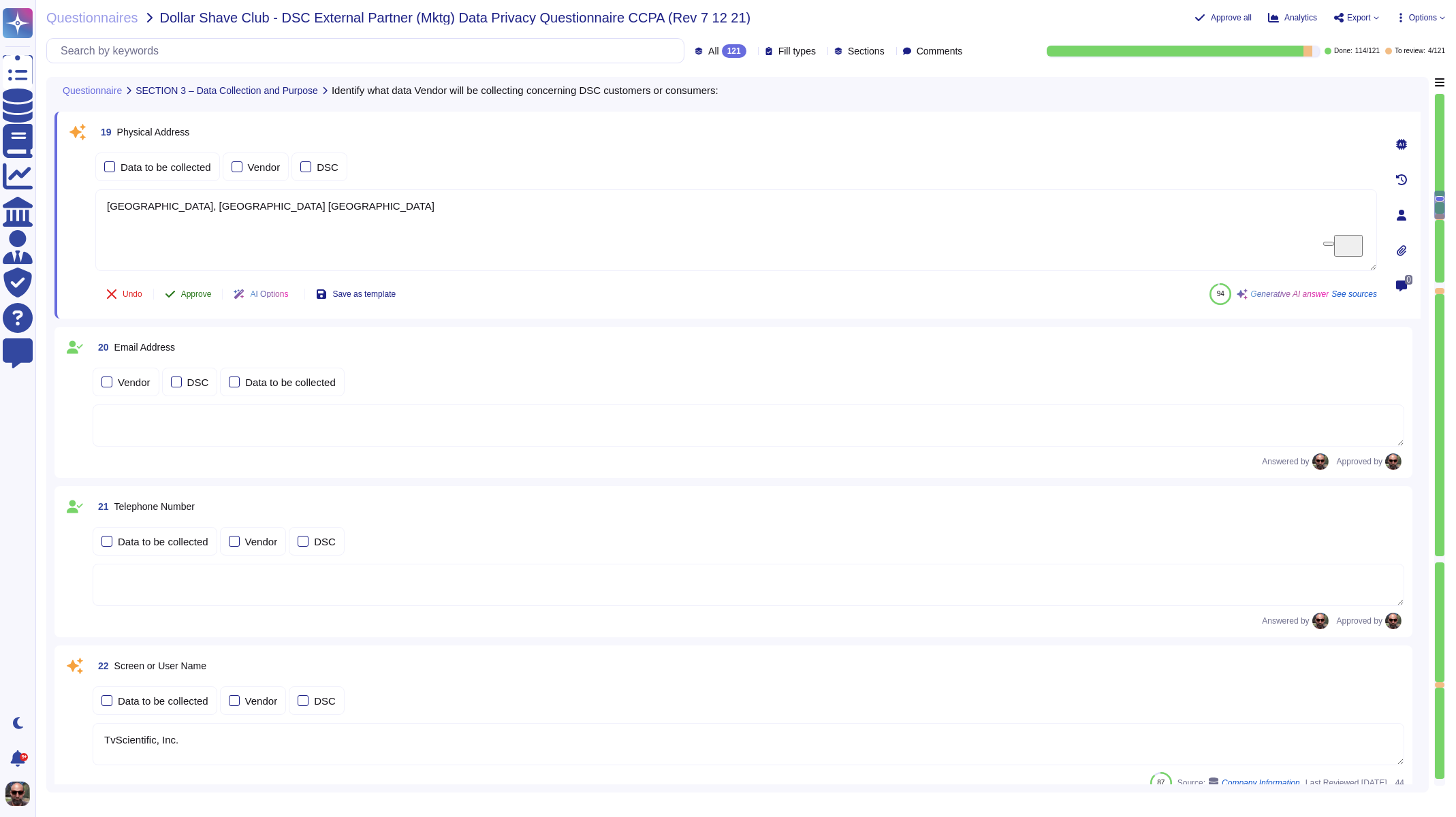
click at [189, 294] on span "Approve" at bounding box center [197, 294] width 31 height 8
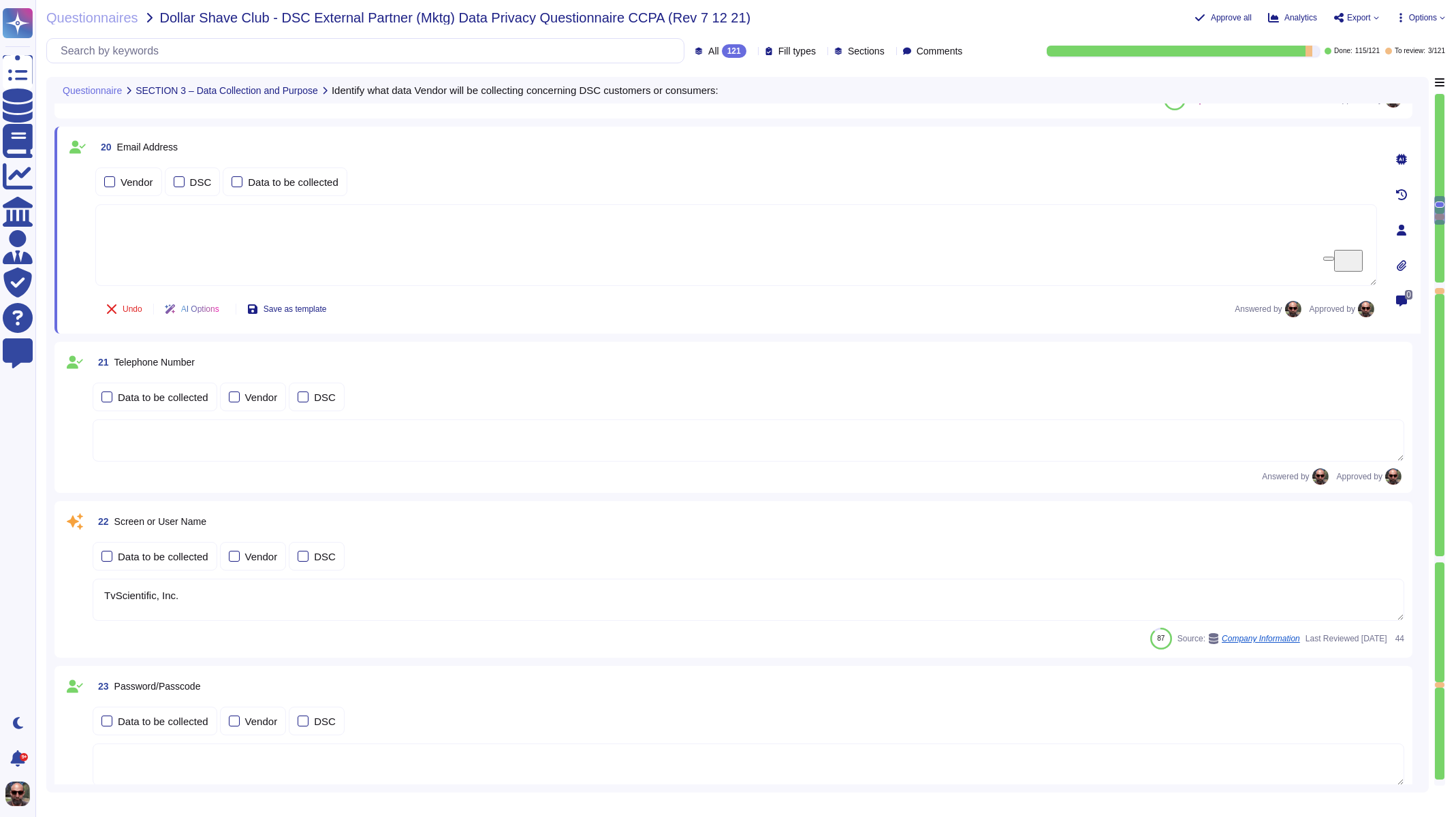
scroll to position [2111, 0]
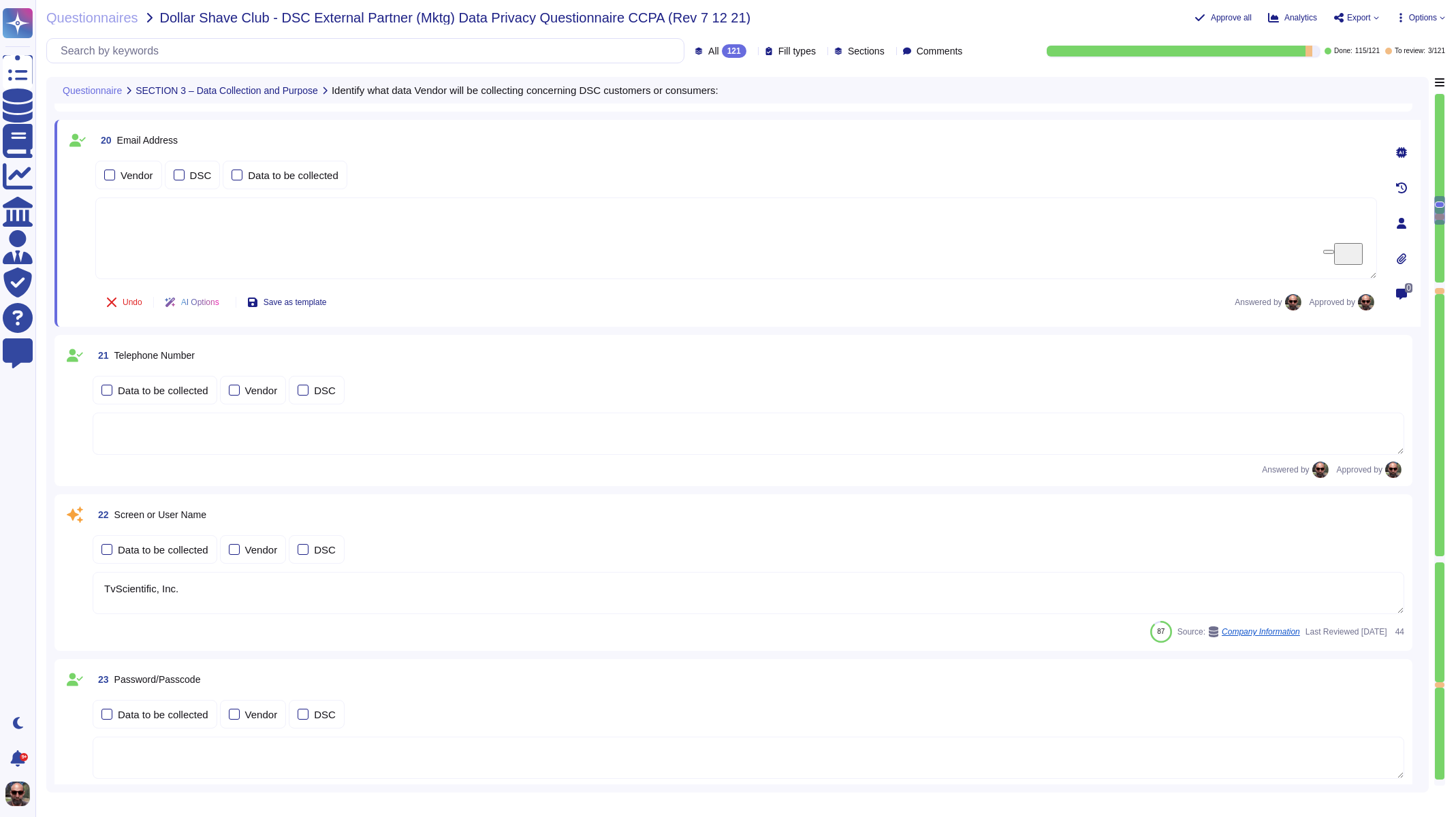
click at [192, 589] on textarea "TvScientific, Inc." at bounding box center [748, 593] width 1312 height 42
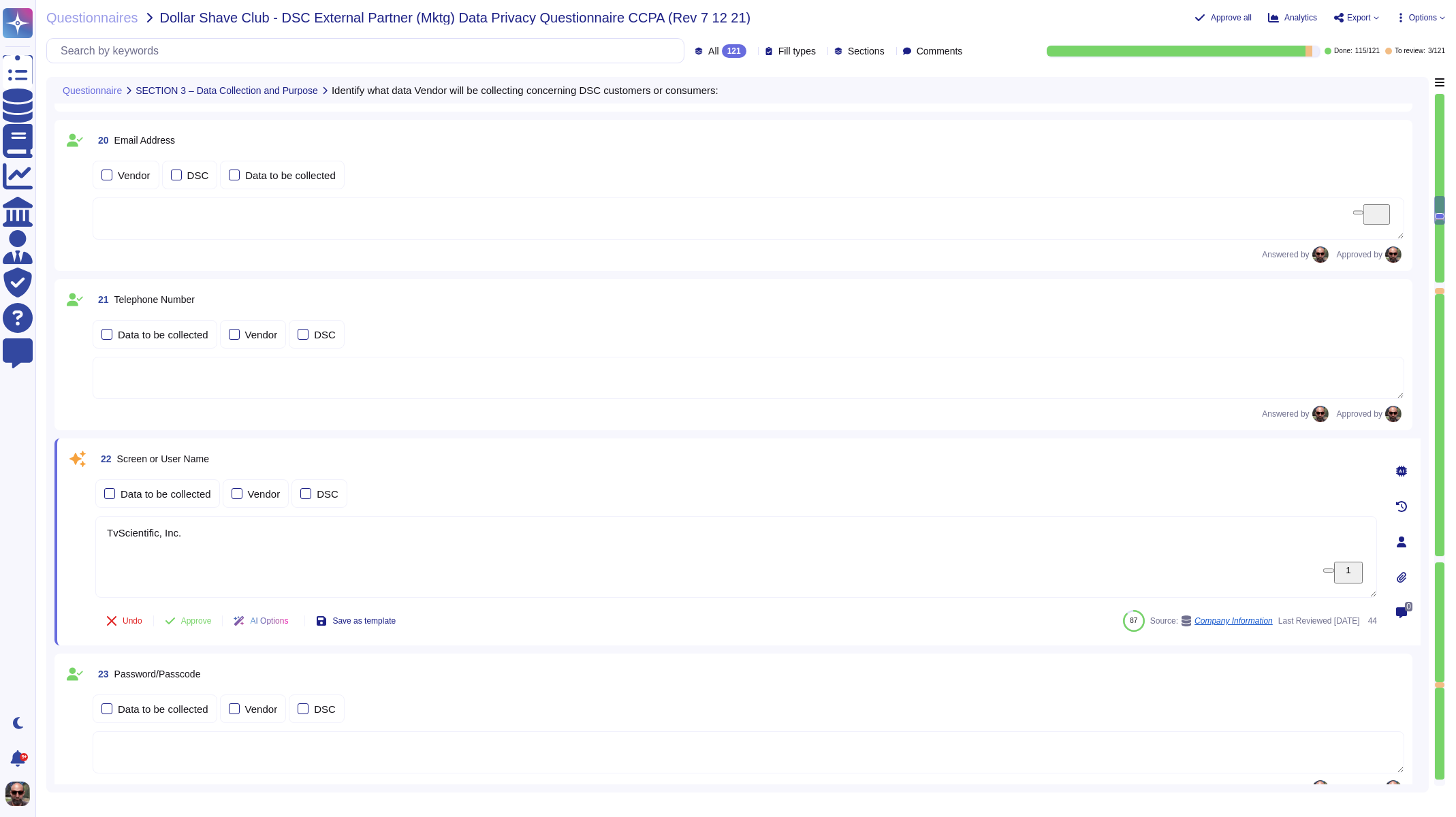
drag, startPoint x: 209, startPoint y: 538, endPoint x: 79, endPoint y: 526, distance: 130.6
click at [79, 526] on div "22 Screen or User Name Data to be collected Vendor DSC TvScientific, Inc. Undo …" at bounding box center [721, 542] width 1312 height 190
click at [205, 617] on span "Approve" at bounding box center [197, 621] width 31 height 8
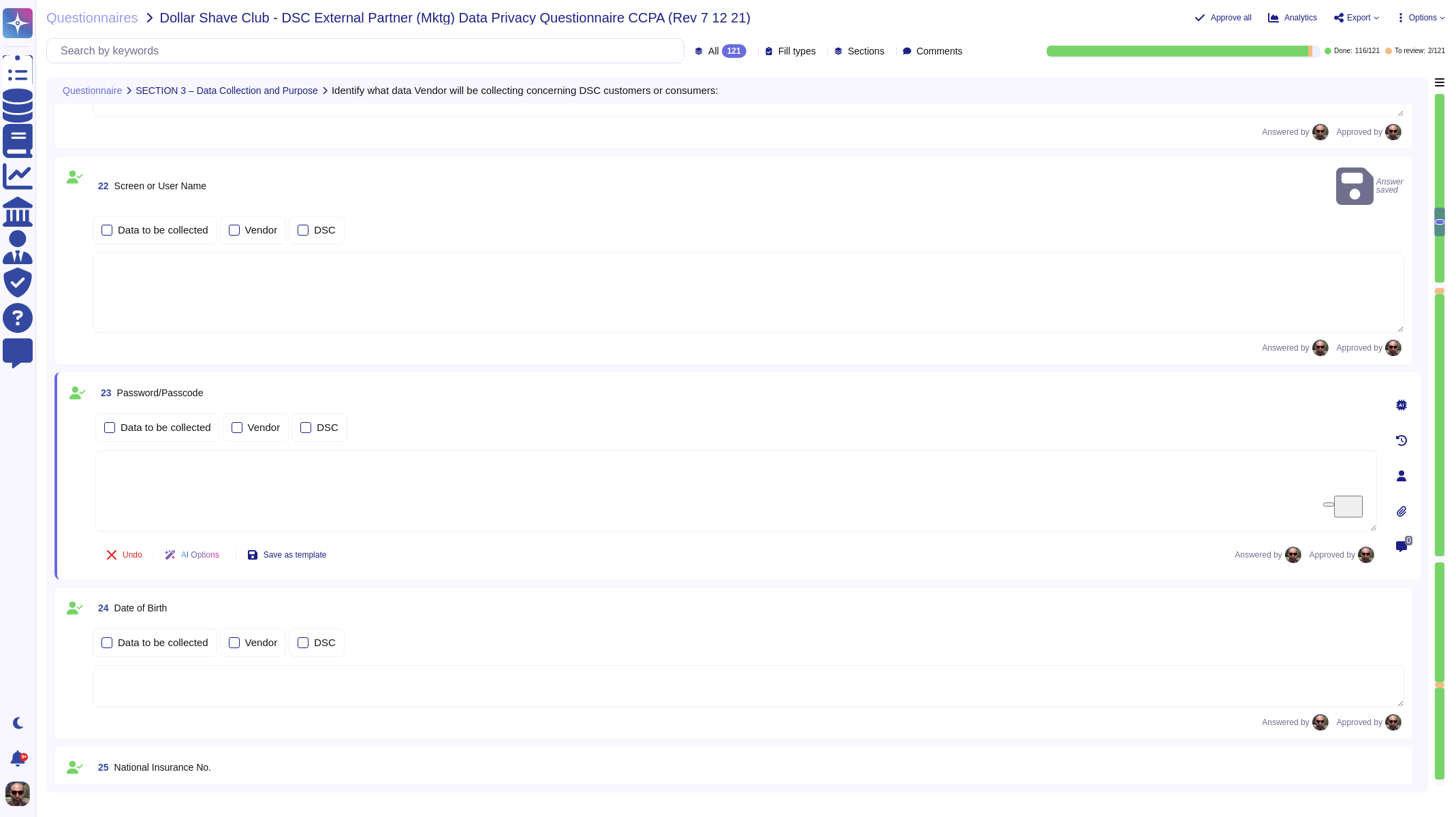
type textarea "[GEOGRAPHIC_DATA], [GEOGRAPHIC_DATA] [GEOGRAPHIC_DATA]"
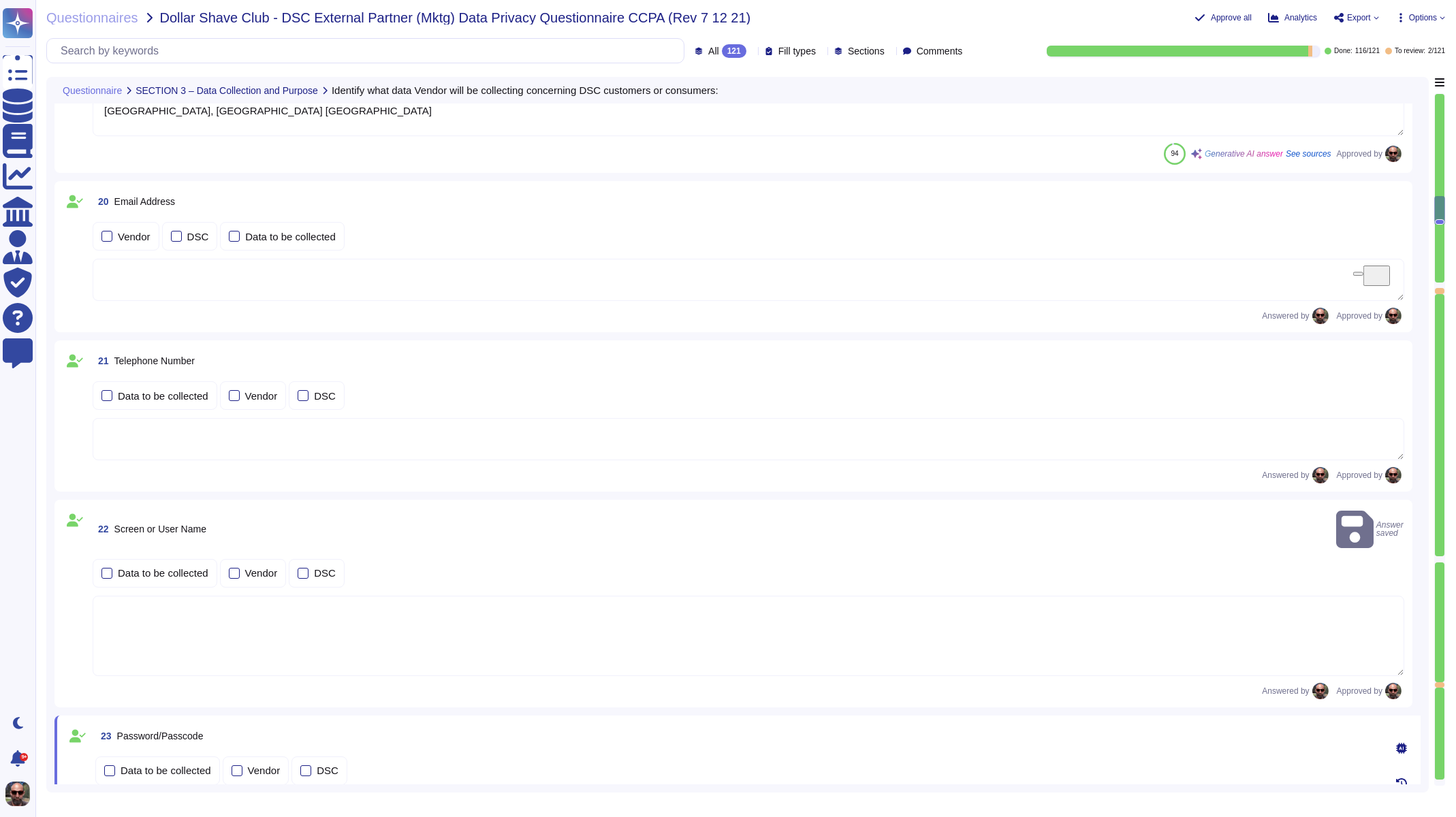
type textarea "Number"
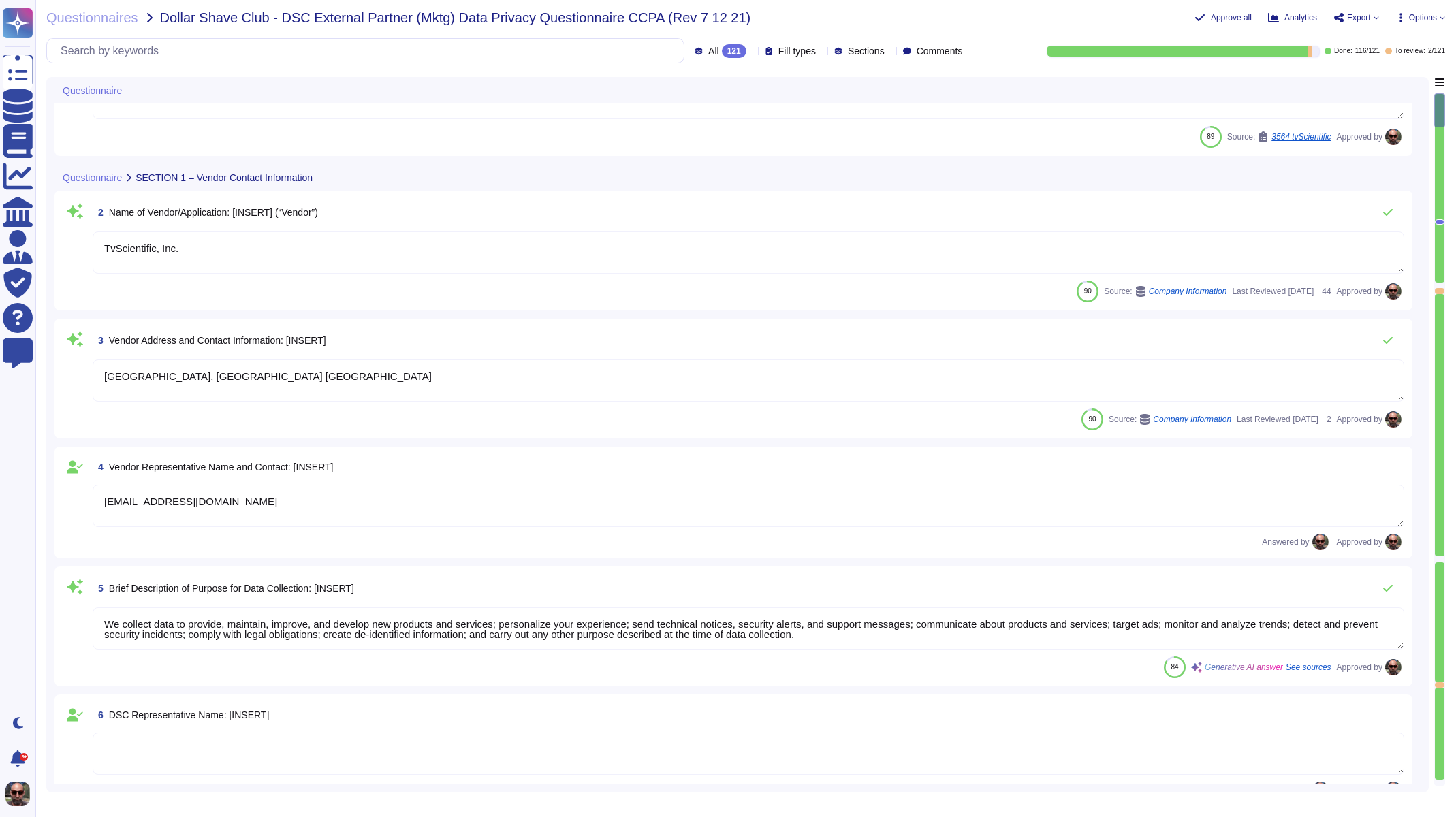
scroll to position [0, 0]
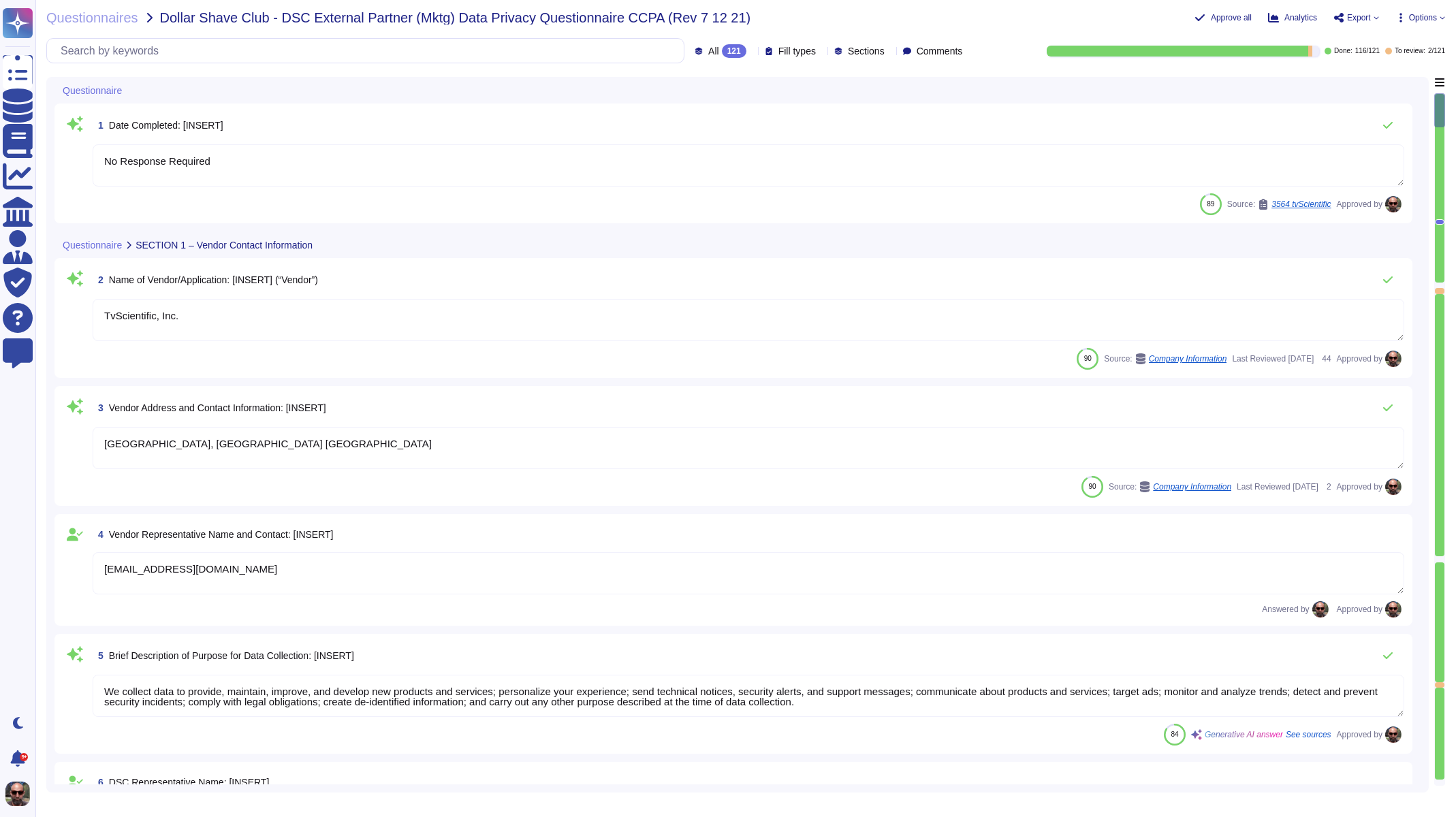
type textarea "No Response Required"
type textarea "TvScientific, Inc."
type textarea "[GEOGRAPHIC_DATA], [GEOGRAPHIC_DATA] [GEOGRAPHIC_DATA]"
type textarea "[EMAIL_ADDRESS][DOMAIN_NAME]"
type textarea "We collect data to provide, maintain, improve, and develop new products and ser…"
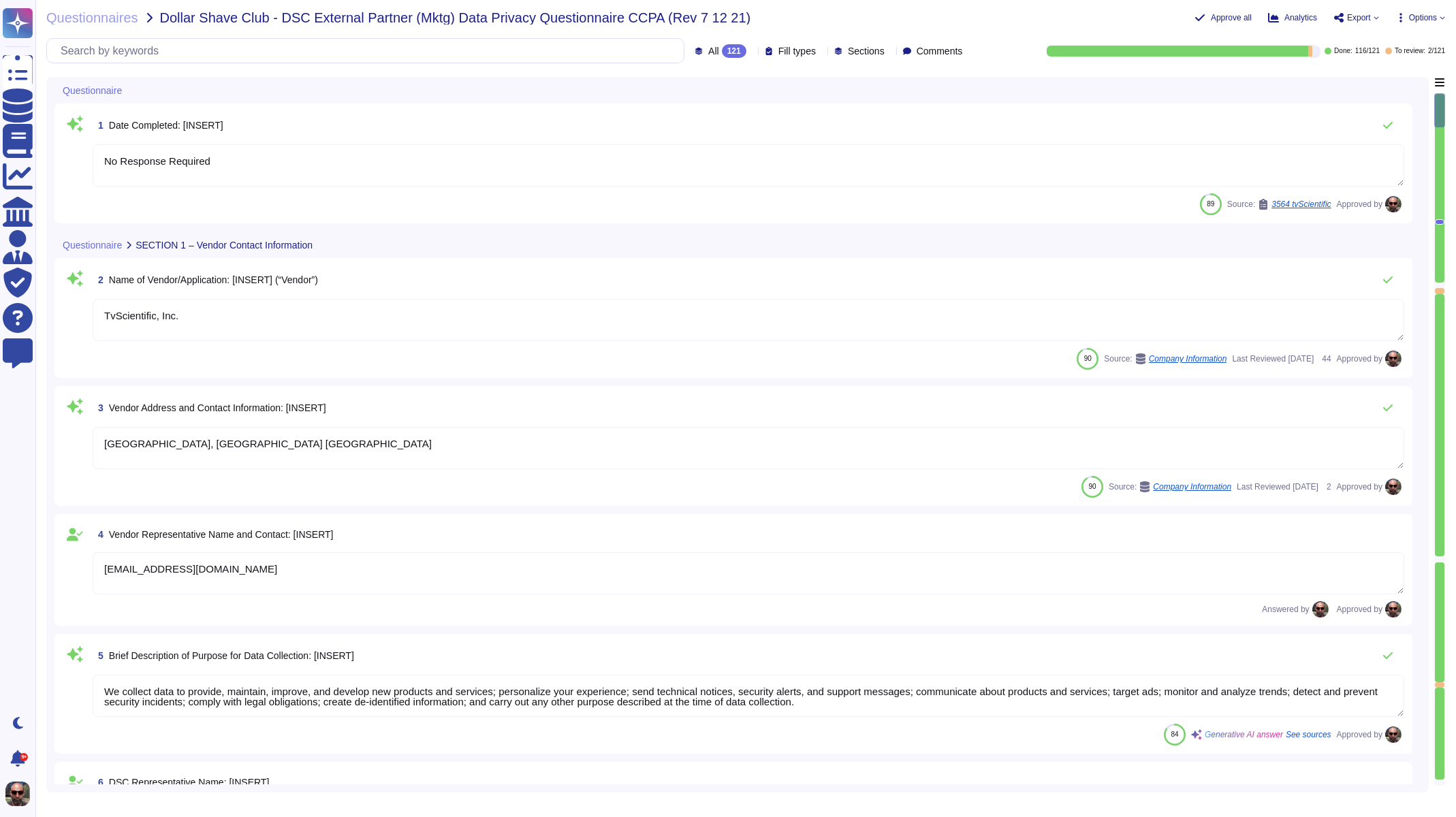
click at [1391, 48] on span "To review: 2 / 121" at bounding box center [1415, 51] width 60 height 7
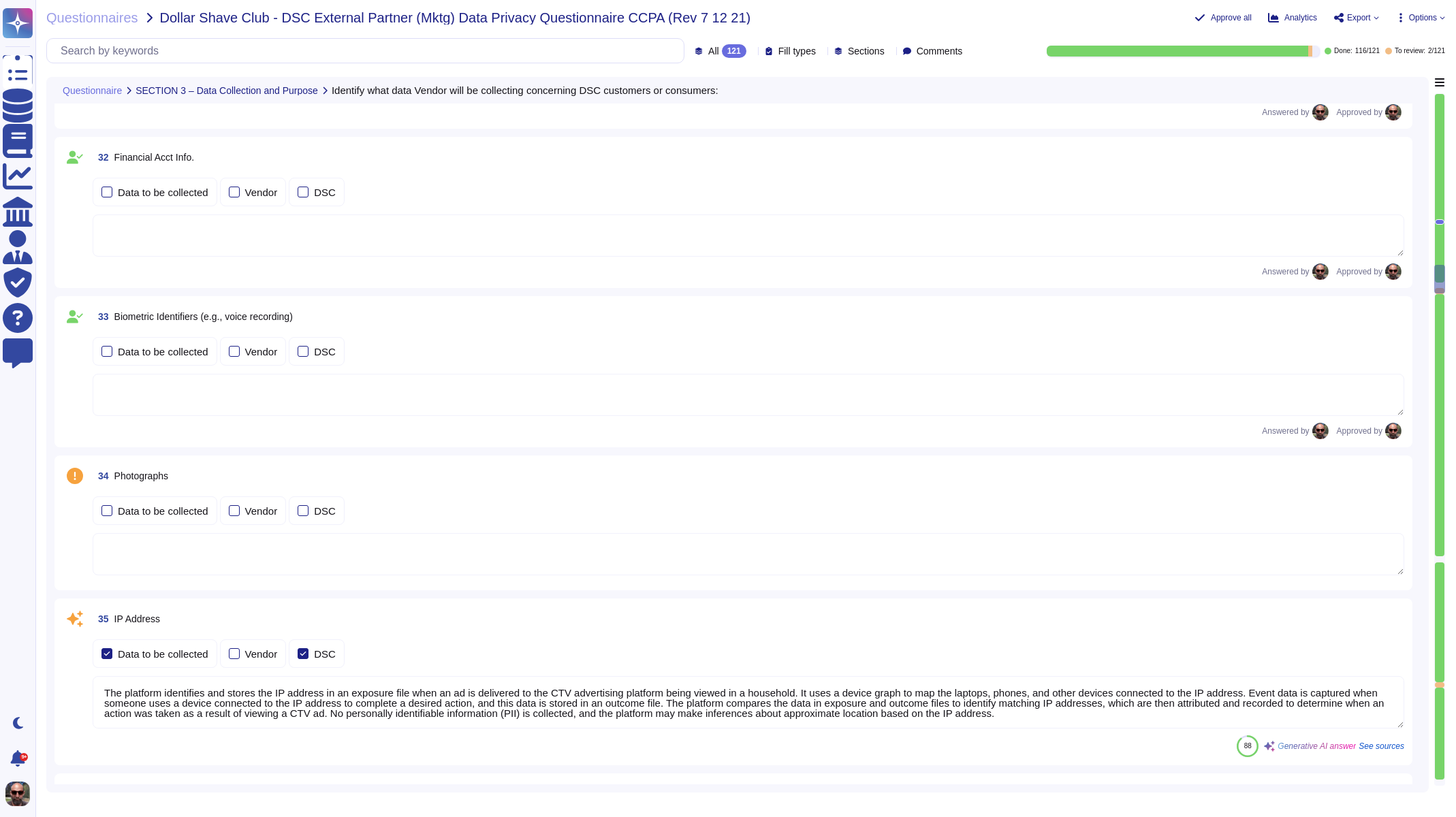
scroll to position [3966, 0]
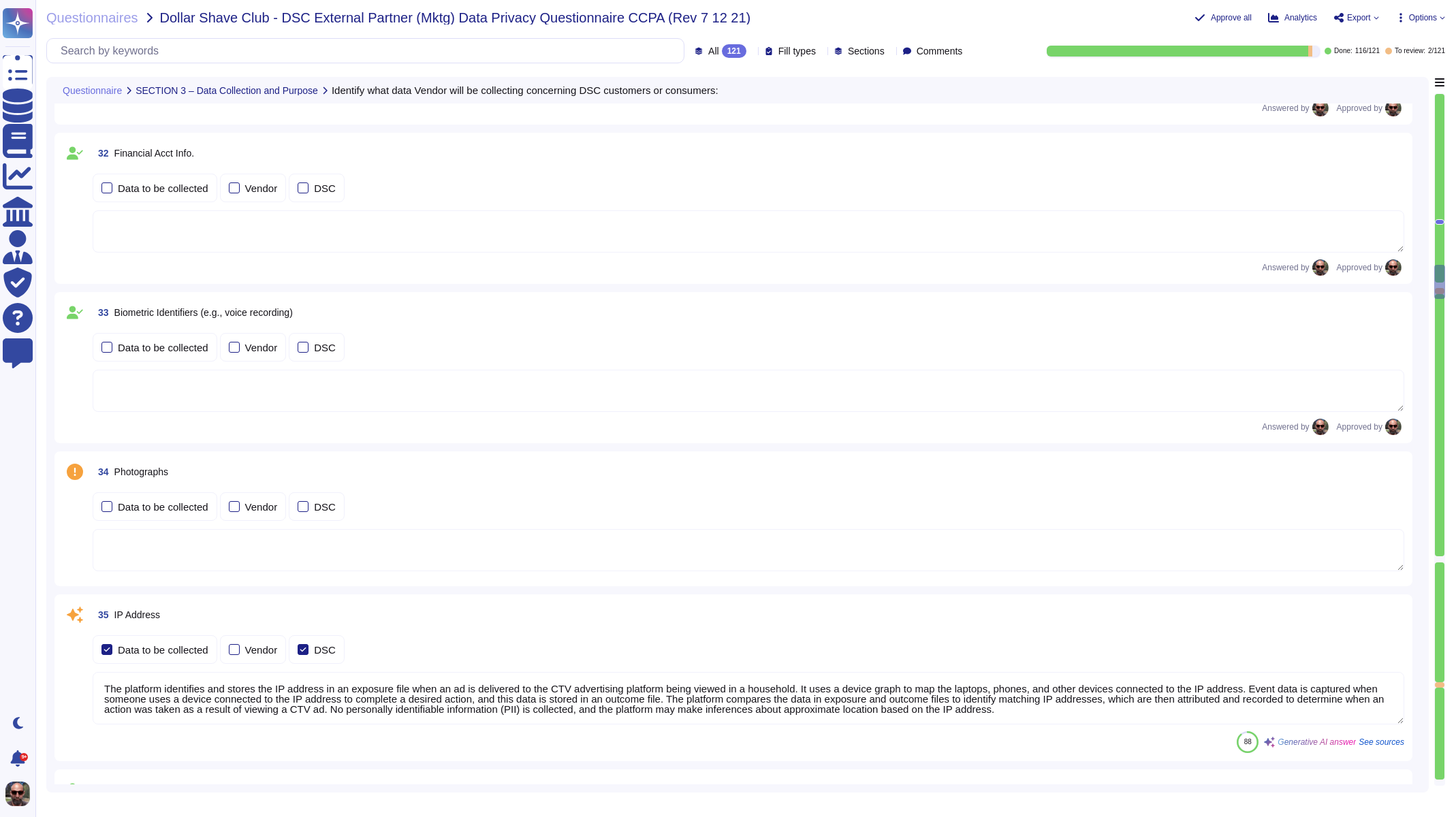
click at [163, 478] on span "34 Photographs" at bounding box center [131, 471] width 76 height 25
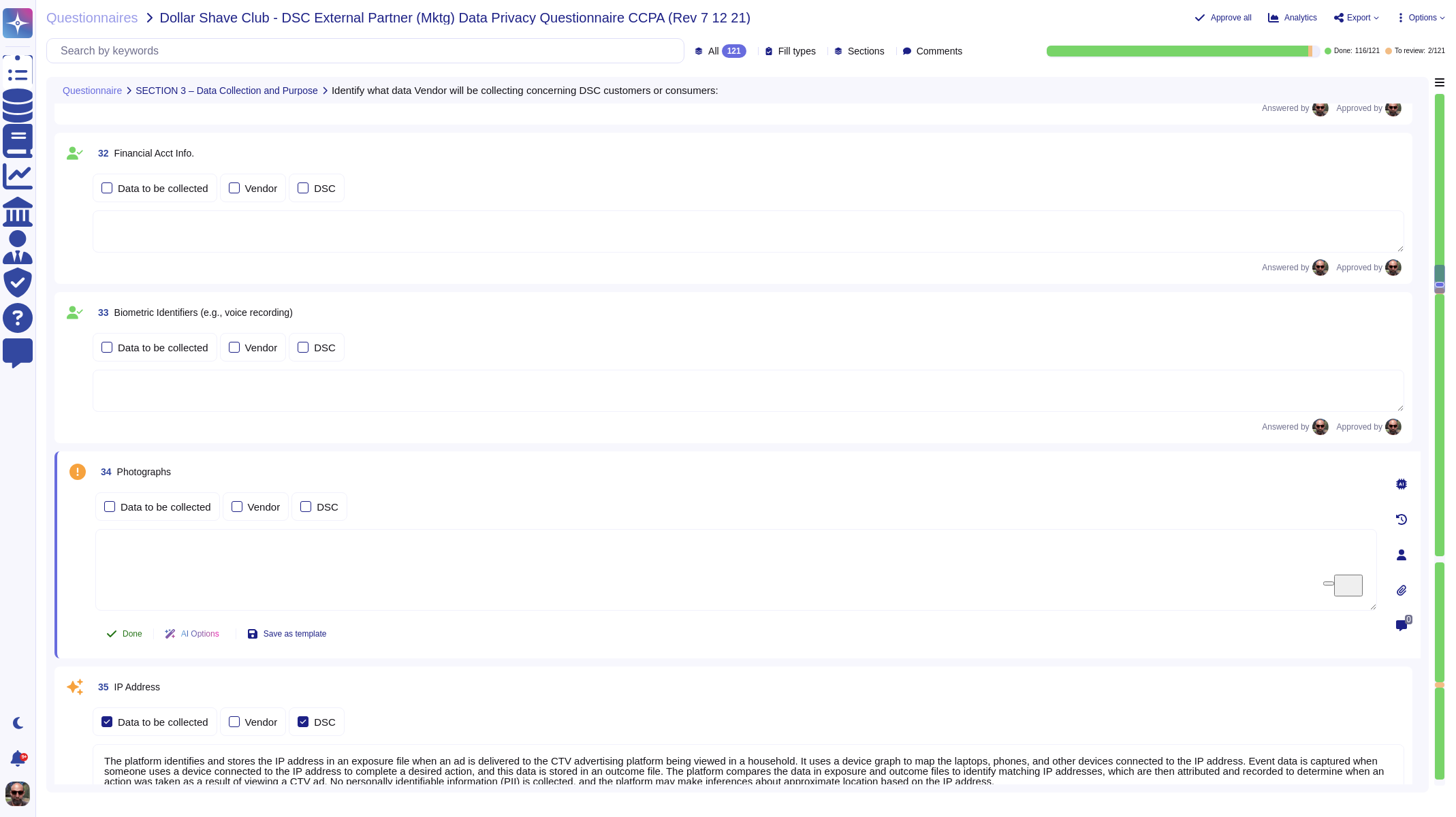
click at [122, 632] on span "Done" at bounding box center [132, 634] width 20 height 8
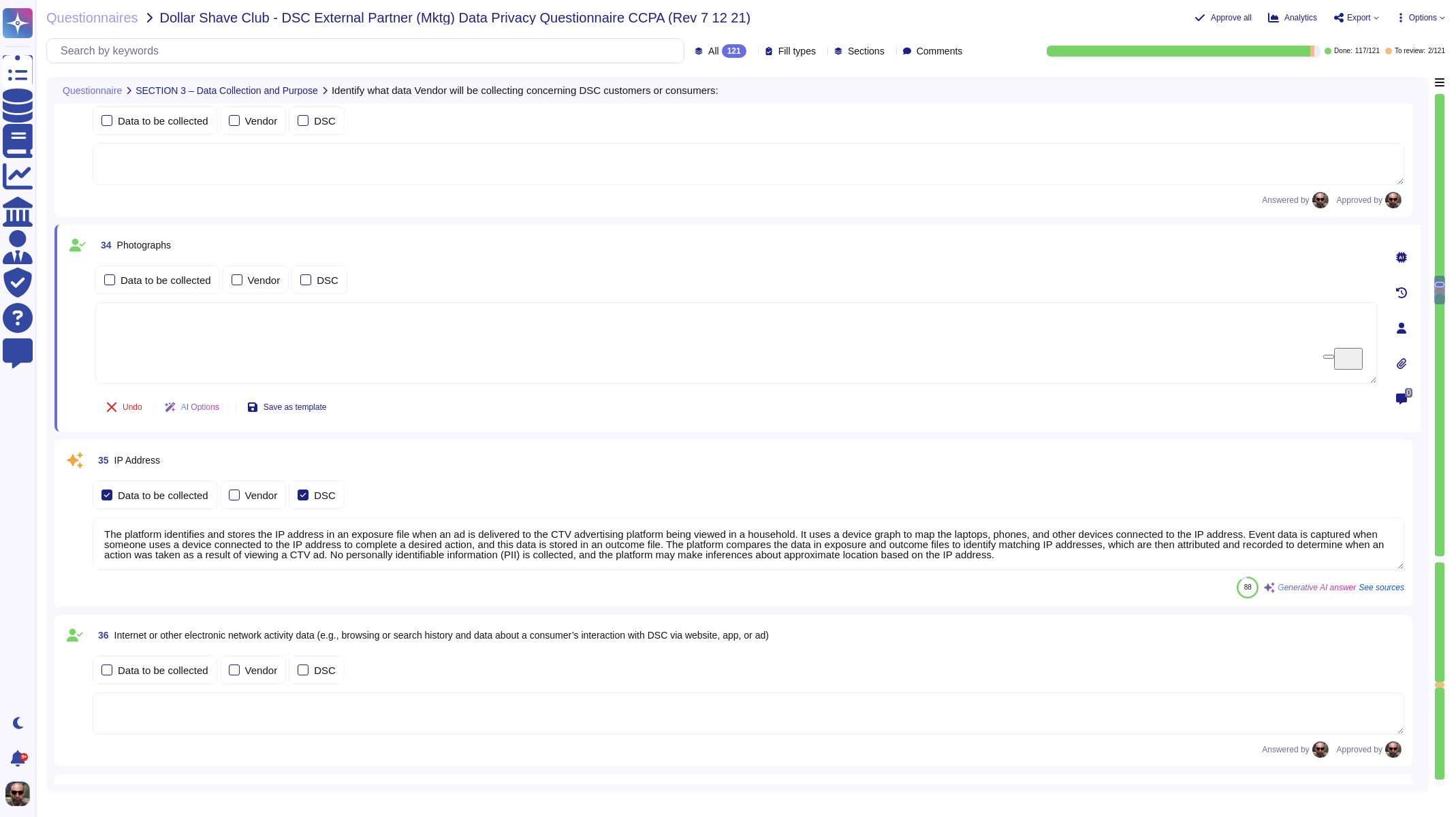
scroll to position [4221, 0]
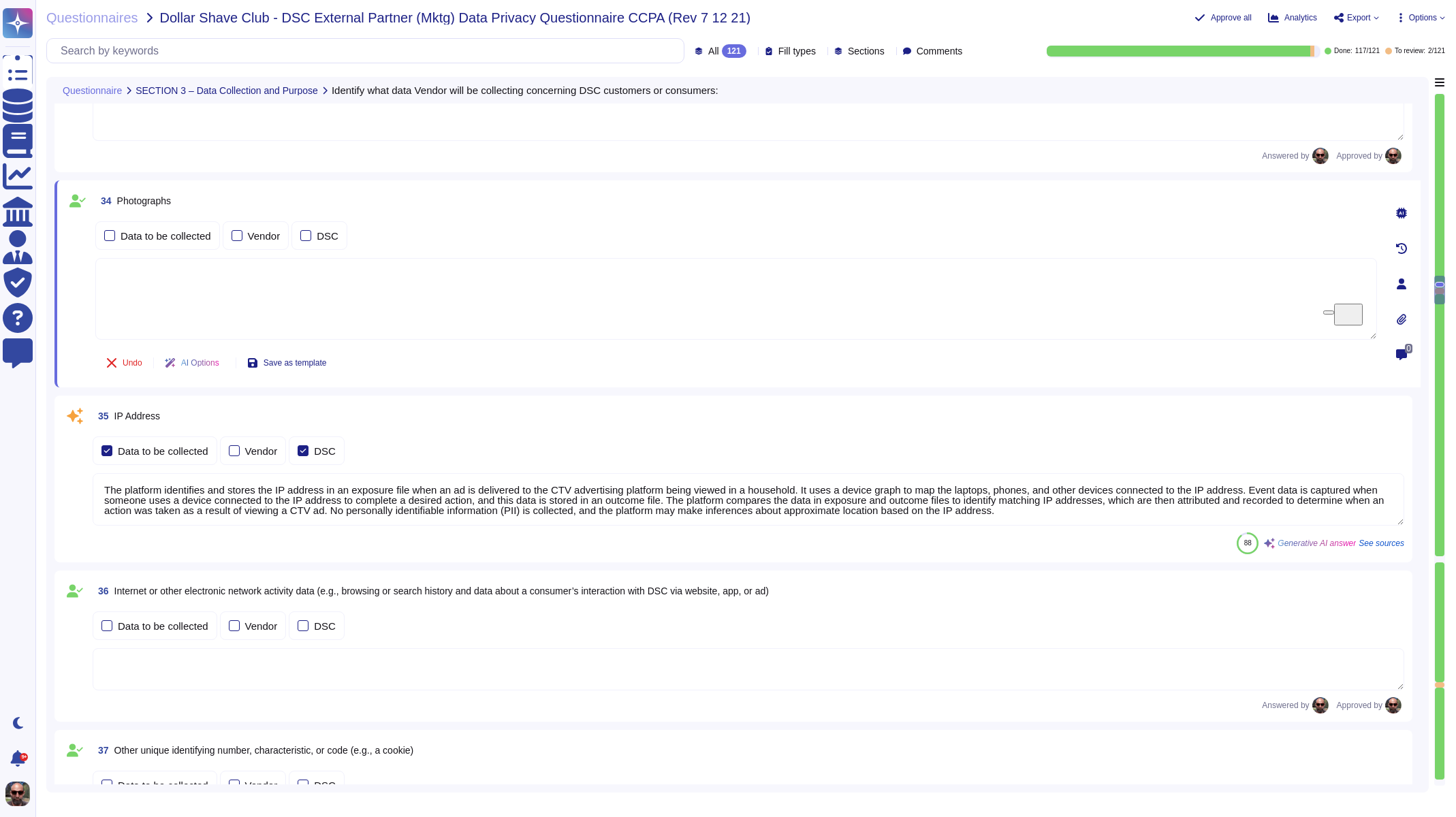
click at [138, 526] on div "The platform identifies and stores the IP address in an exposure file when an a…" at bounding box center [748, 500] width 1312 height 54
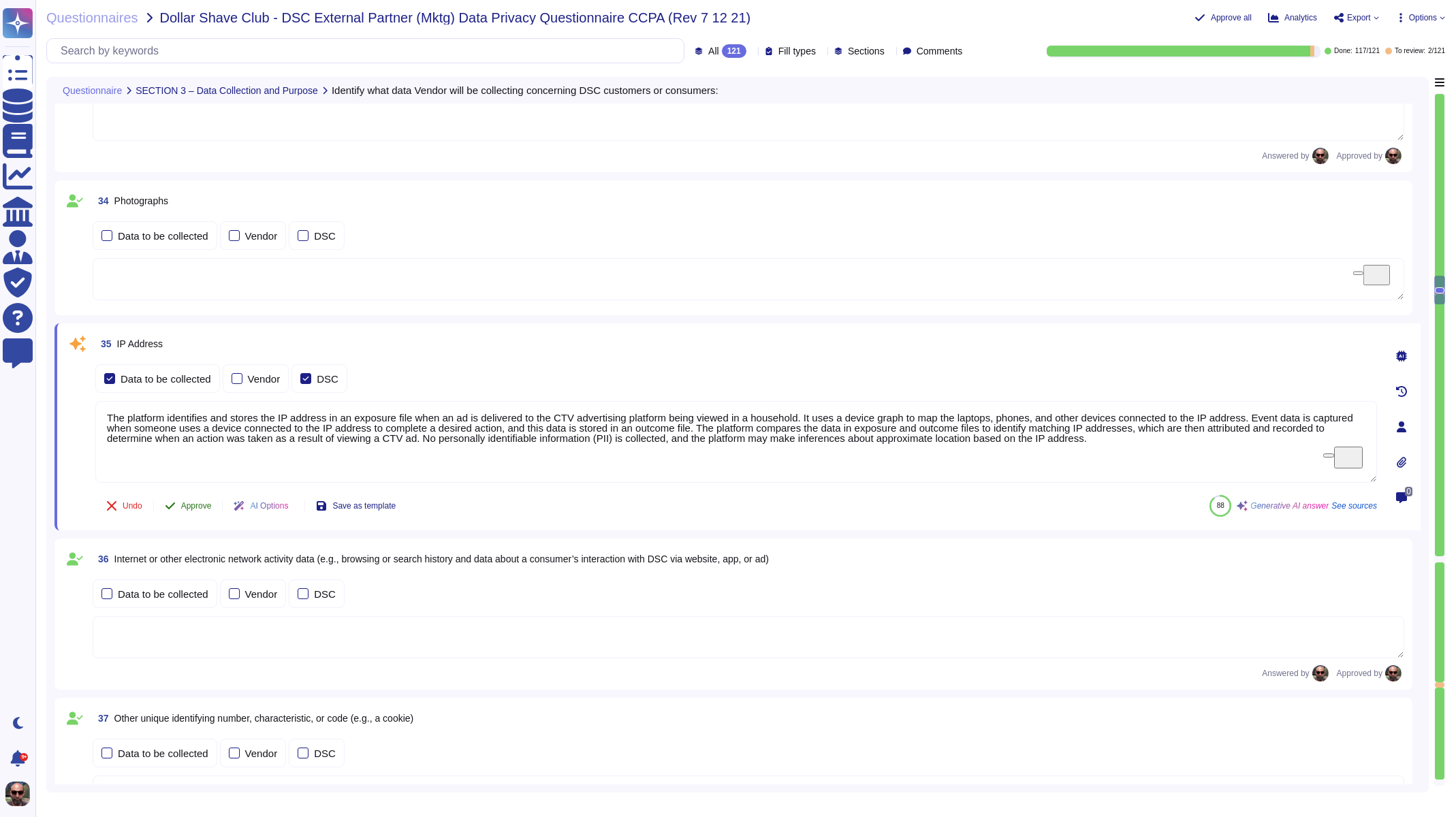
click at [192, 506] on span "Approve" at bounding box center [197, 506] width 31 height 8
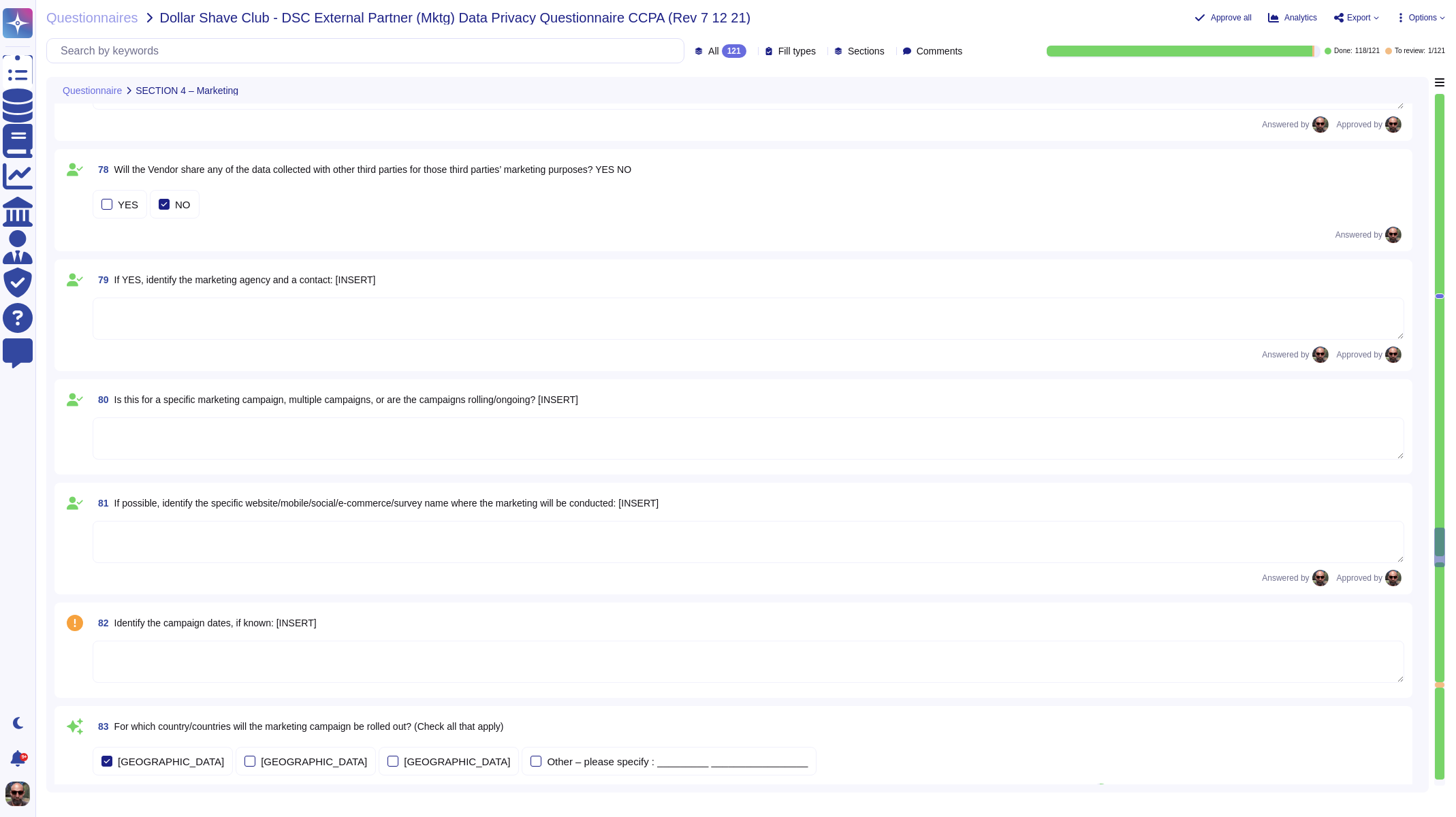
scroll to position [9989, 0]
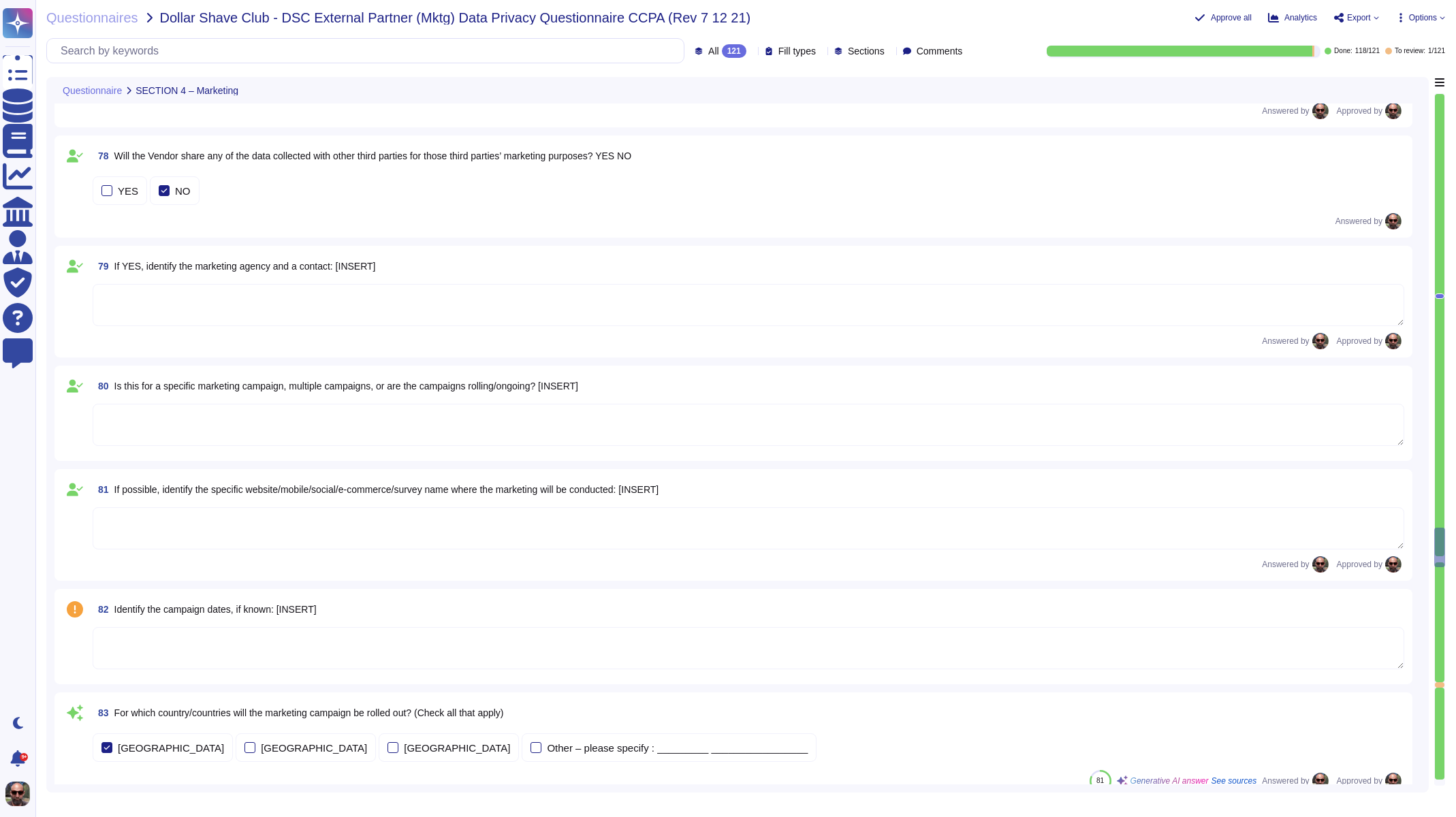
click at [164, 608] on span "Identify the campaign dates, if known: [INSERT]" at bounding box center [216, 610] width 202 height 11
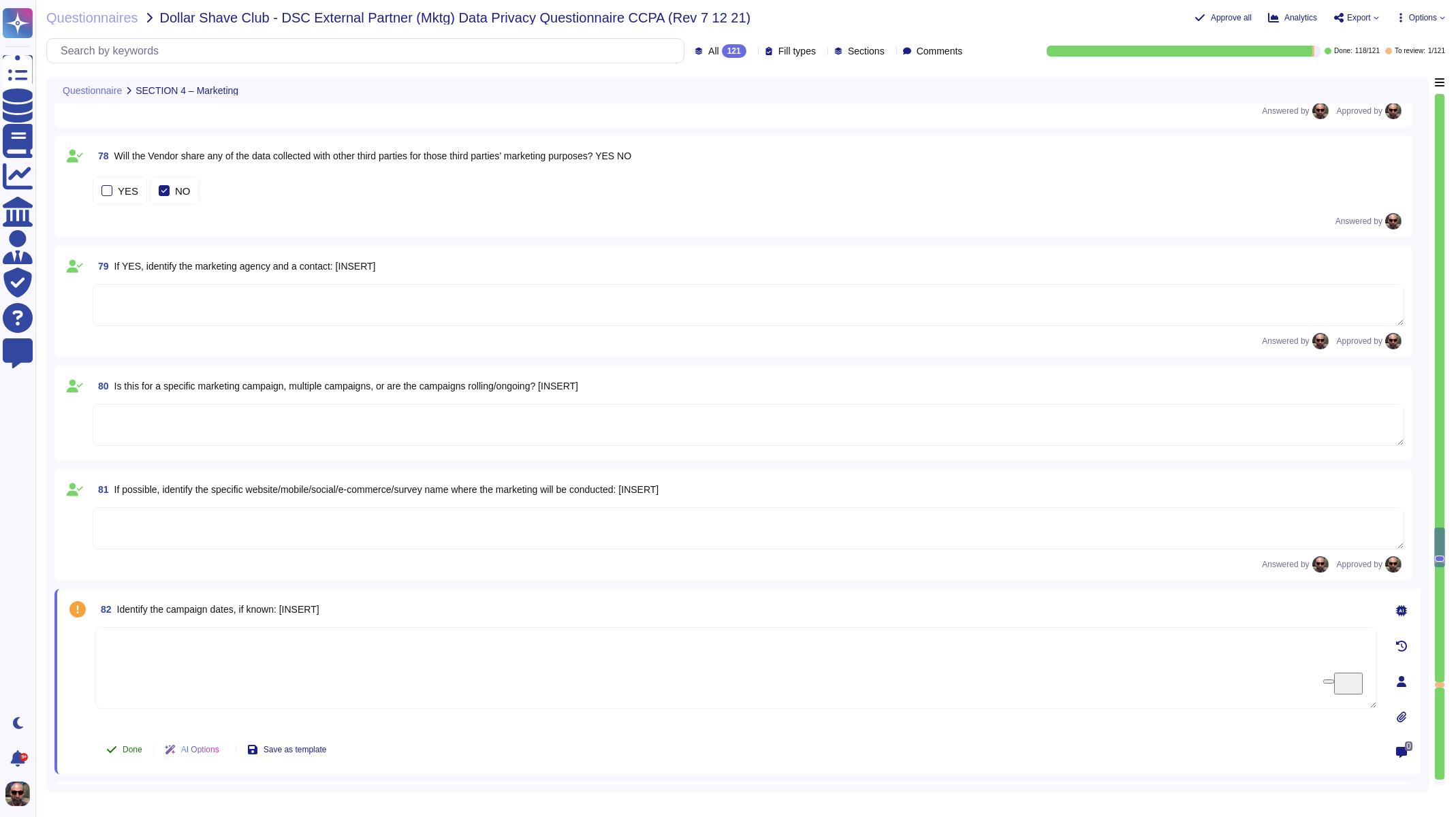
click at [138, 745] on span "Done" at bounding box center [132, 750] width 20 height 8
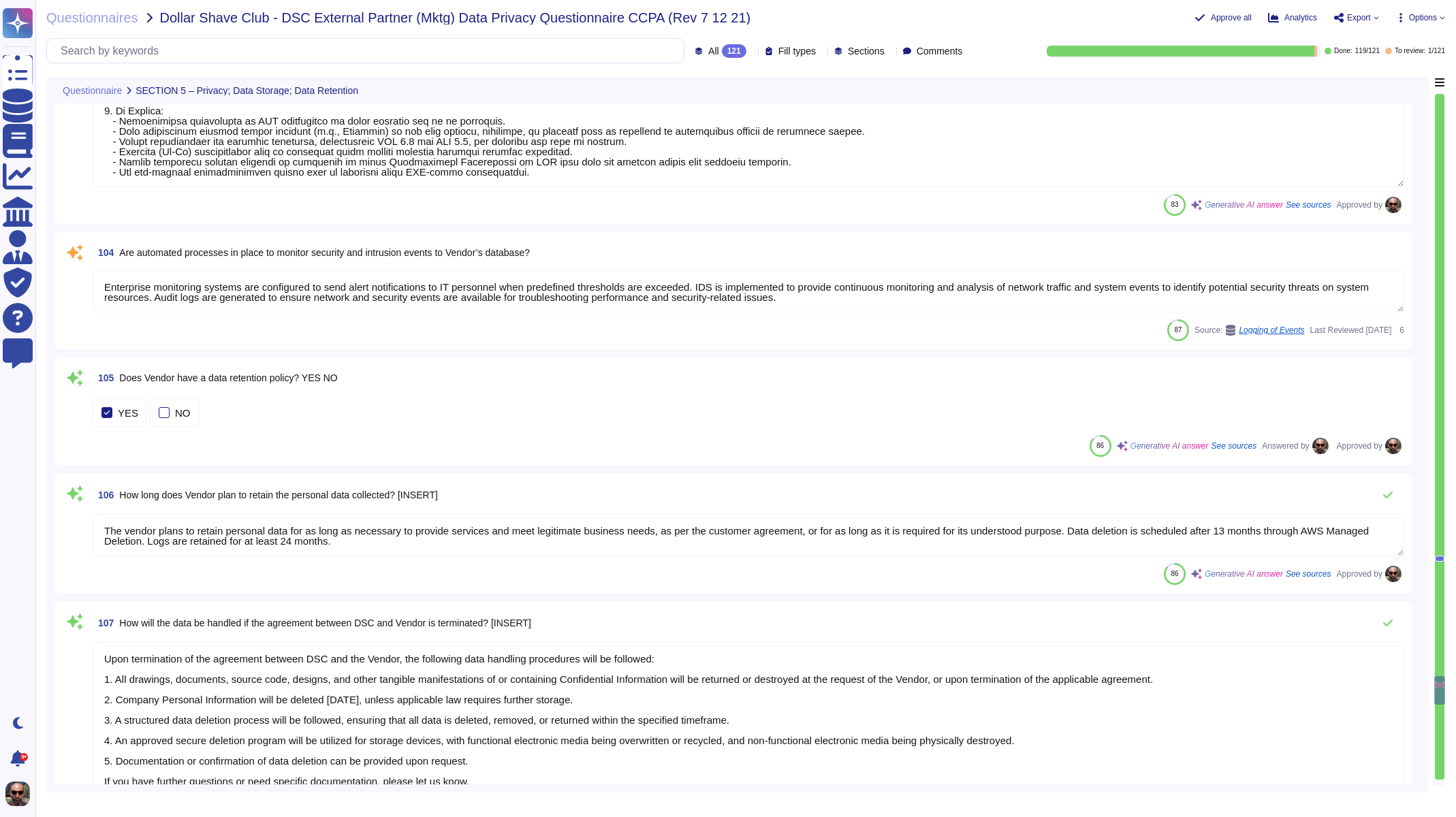
scroll to position [13225, 0]
click at [188, 251] on span "Are automated processes in place to monitor security and intrusion events to Ve…" at bounding box center [325, 255] width 410 height 11
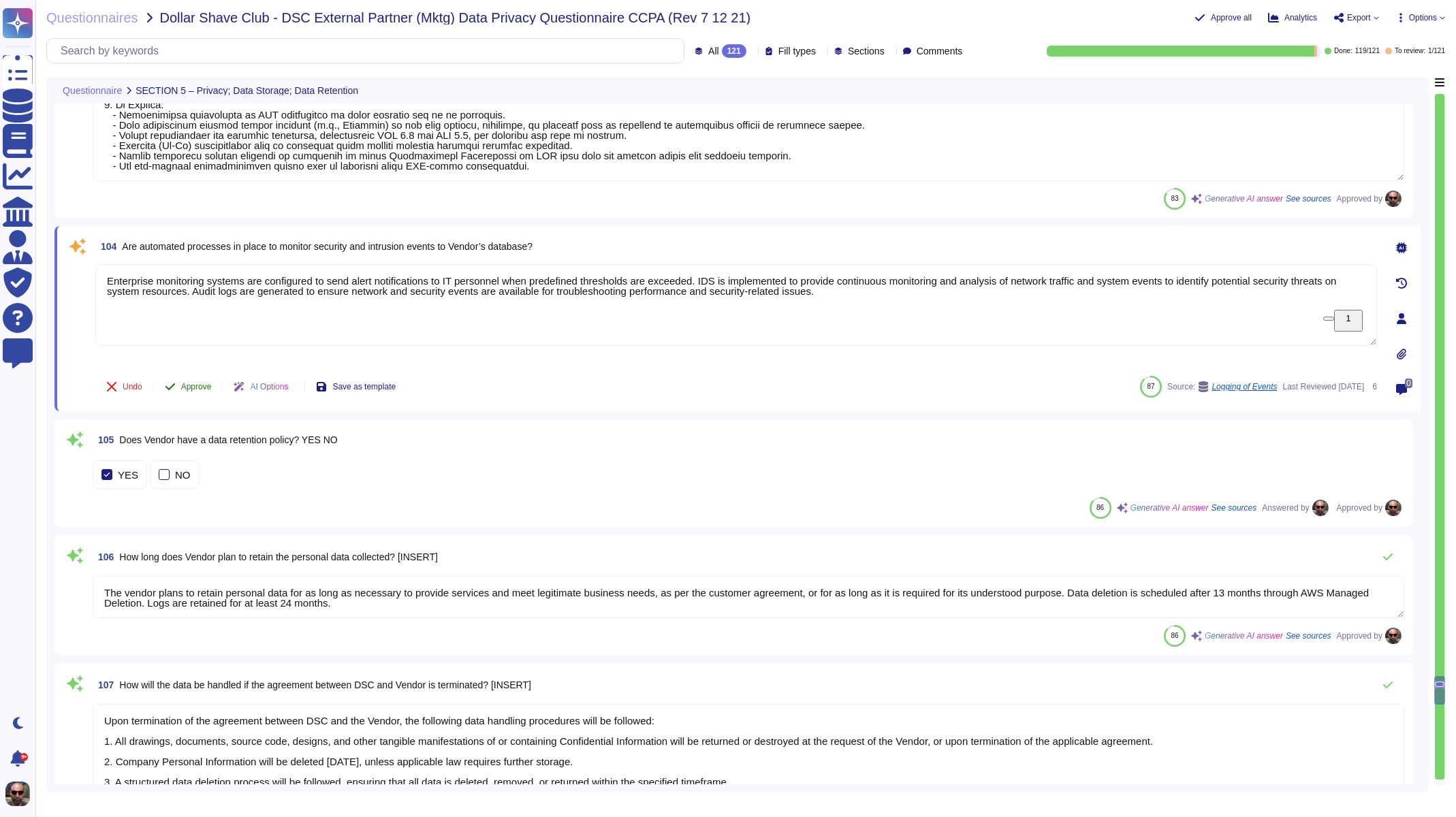
click at [183, 391] on span "Approve" at bounding box center [197, 387] width 31 height 8
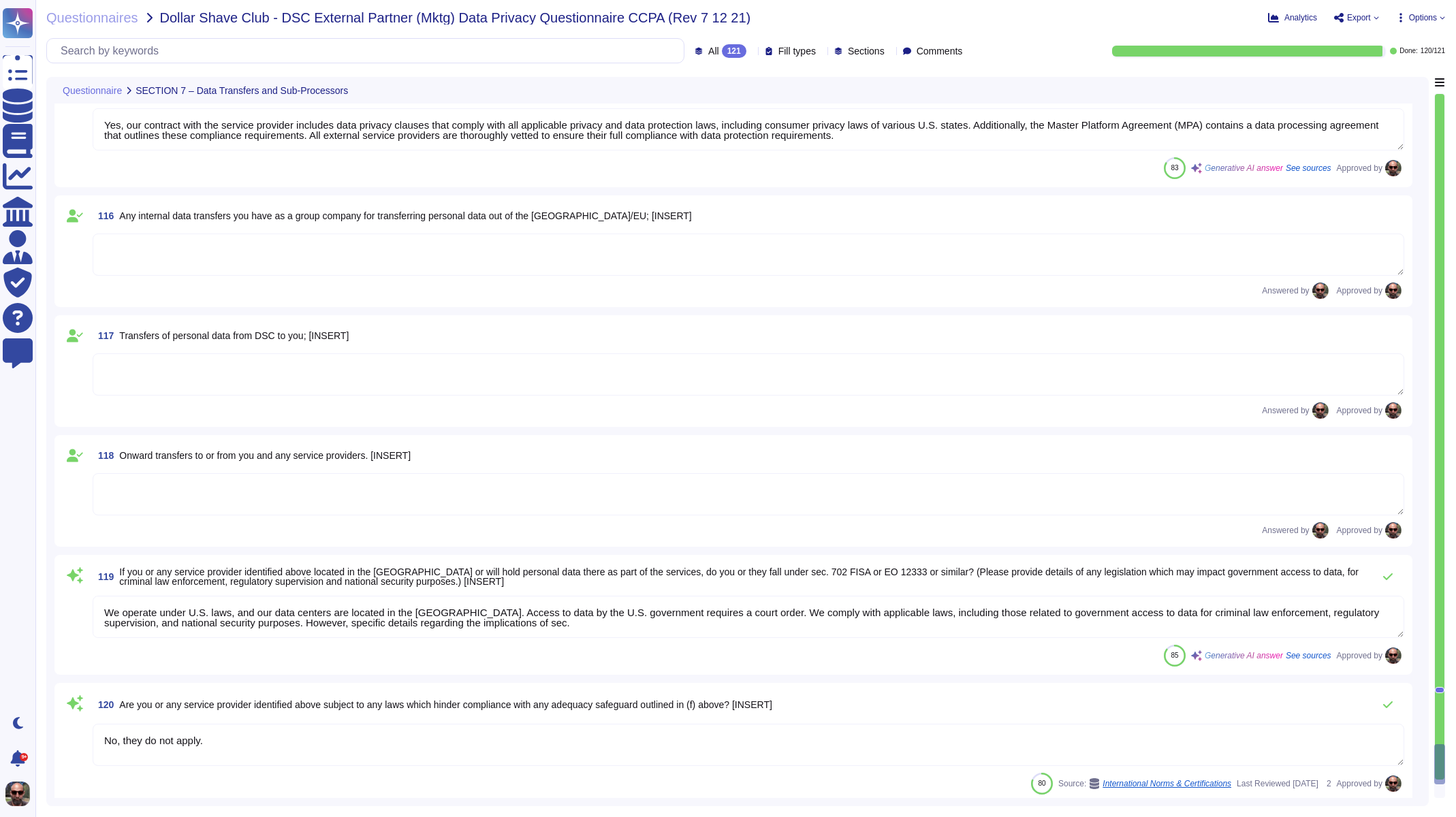
scroll to position [15054, 0]
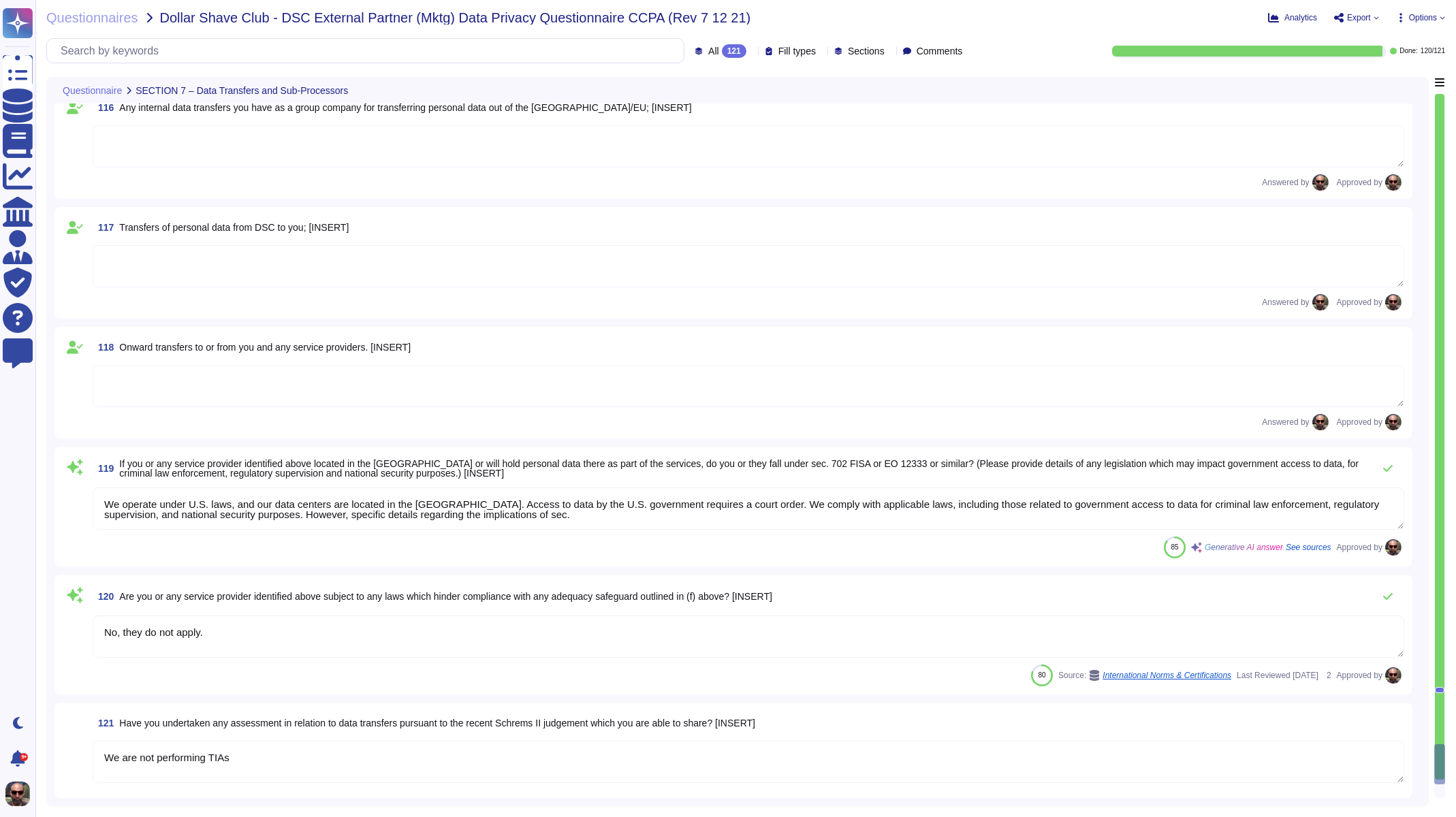
click at [166, 708] on div "121 Have you undertaken any assessment in relation to data transfers pursuant t…" at bounding box center [734, 750] width 1358 height 96
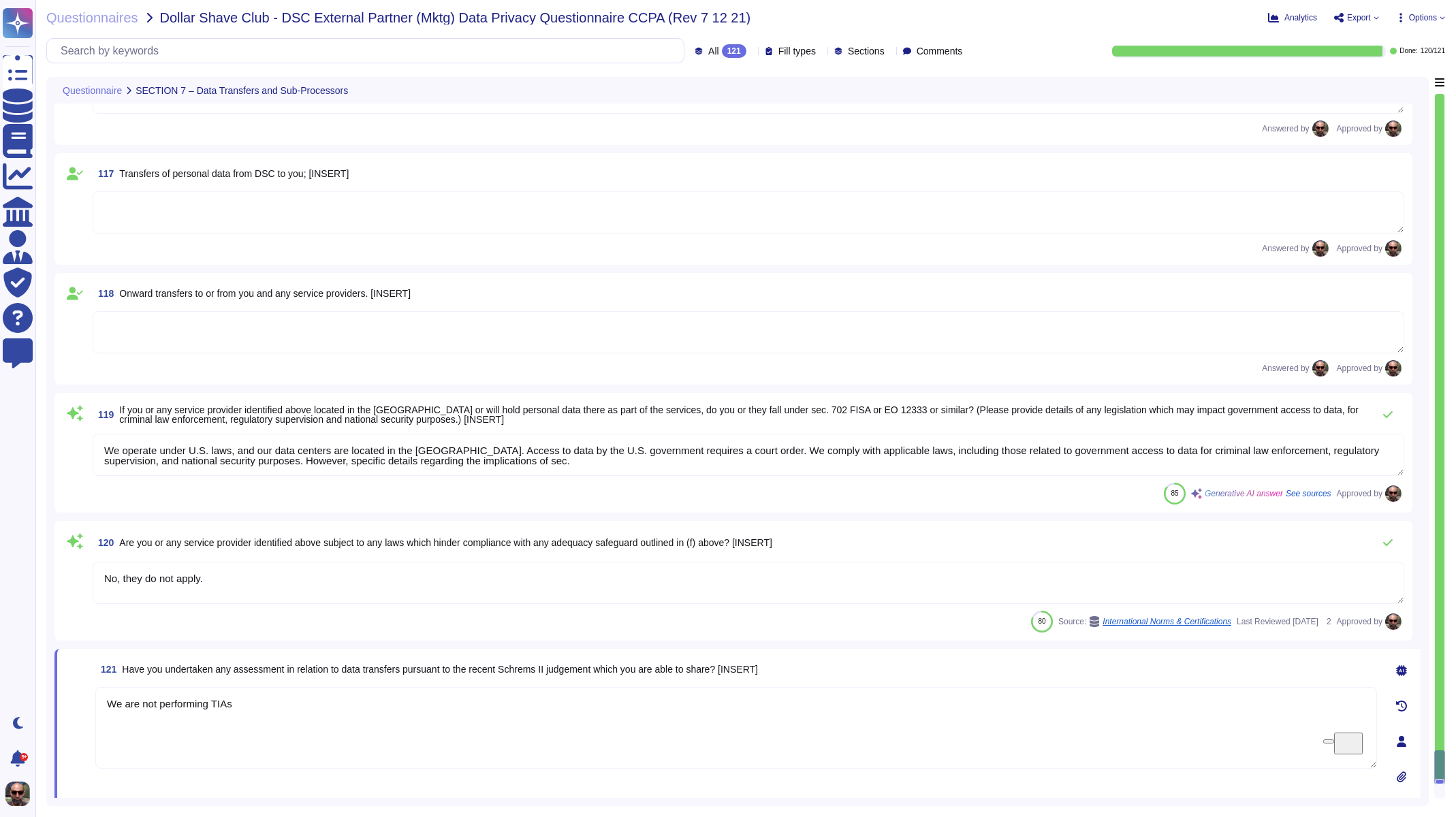
scroll to position [15135, 0]
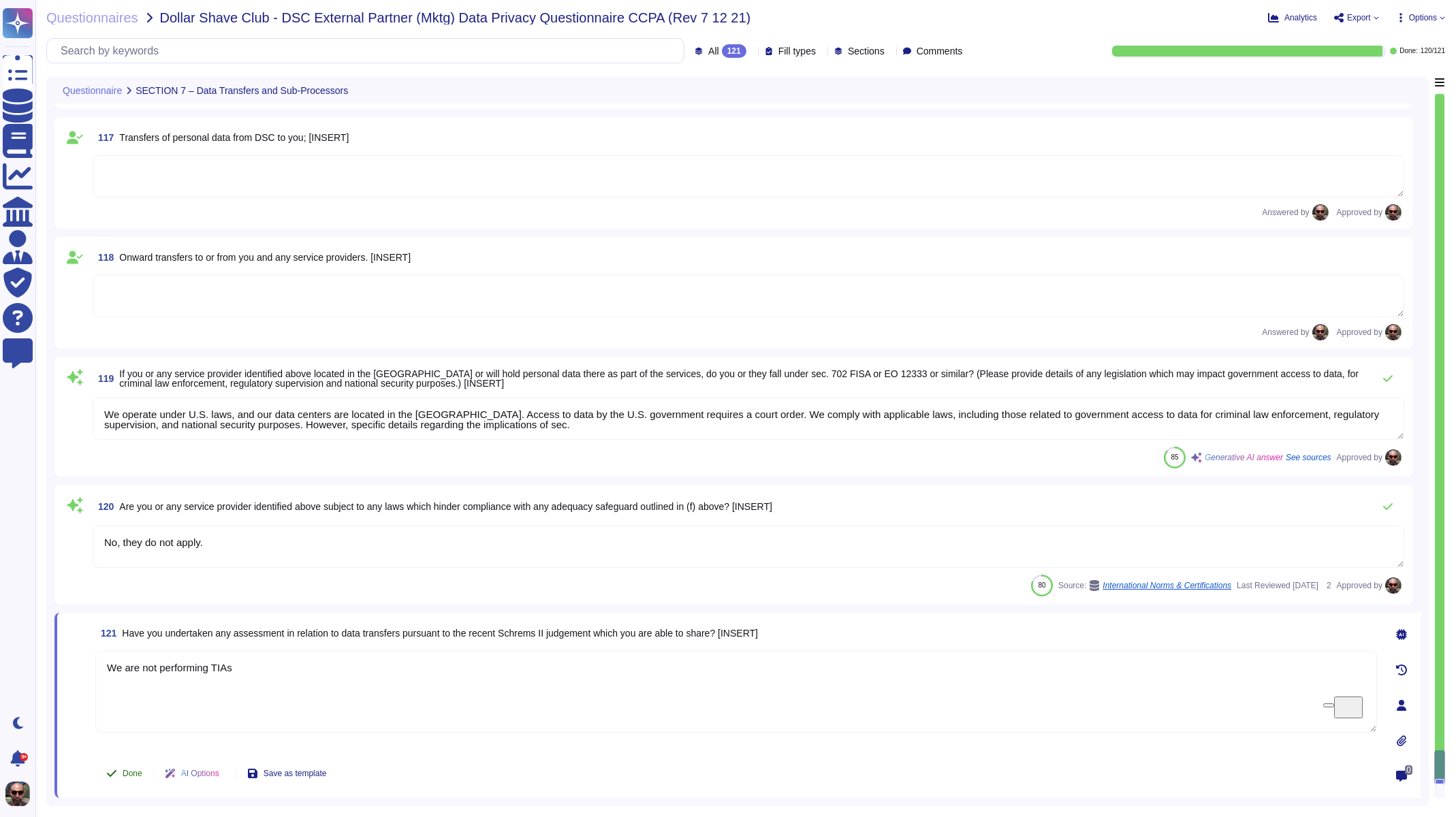
click at [134, 773] on span "Done" at bounding box center [132, 773] width 20 height 8
click at [997, 44] on div "All 121 Fill types Sections Comments Done: 121 / 121" at bounding box center [746, 51] width 1399 height 25
click at [103, 22] on span "Questionnaires" at bounding box center [92, 18] width 92 height 13
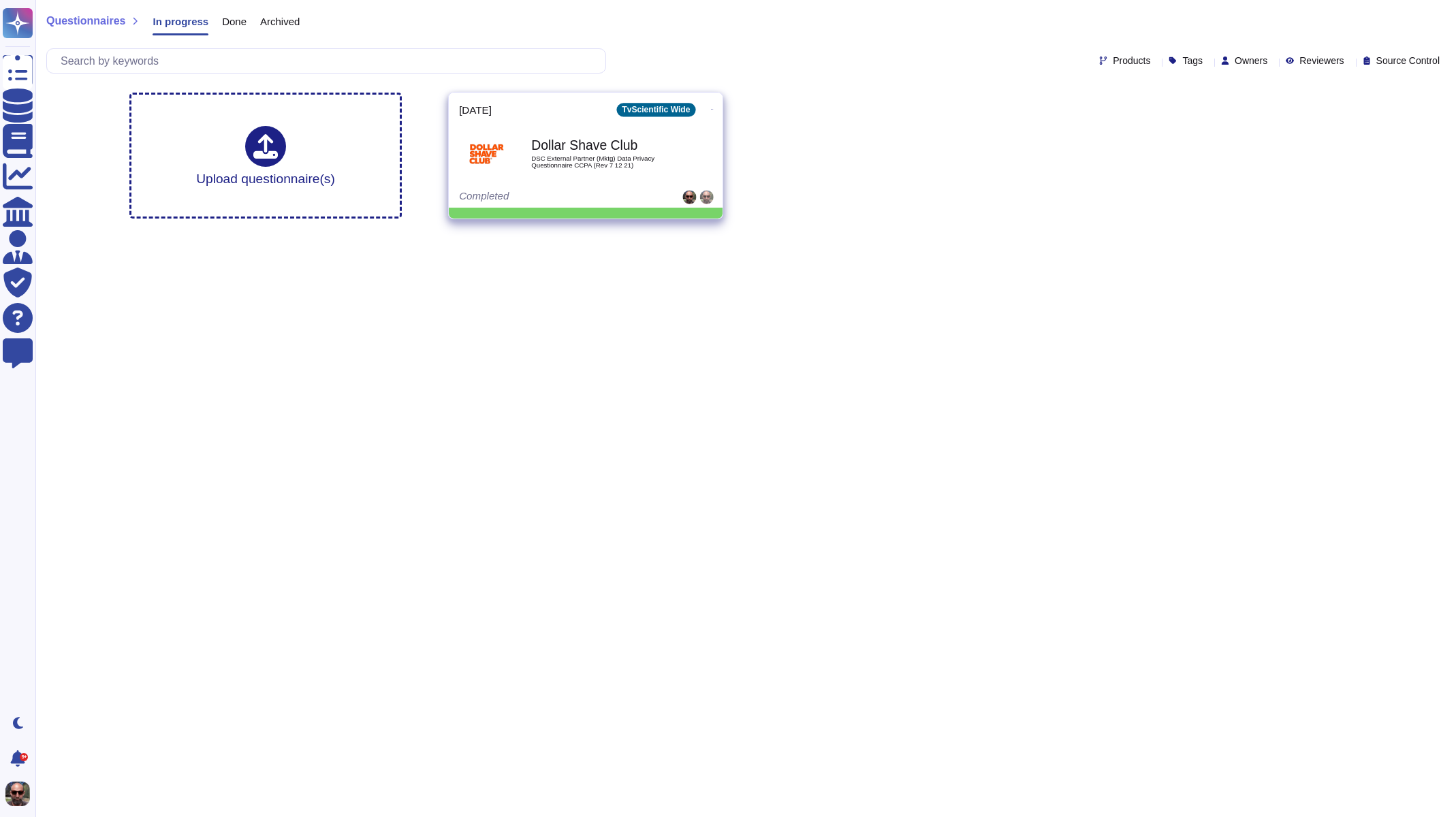
click at [556, 162] on span "DSC External Partner (Mktg) Data Privacy Questionnaire CCPA (Rev 7 12 21)" at bounding box center [600, 162] width 138 height 13
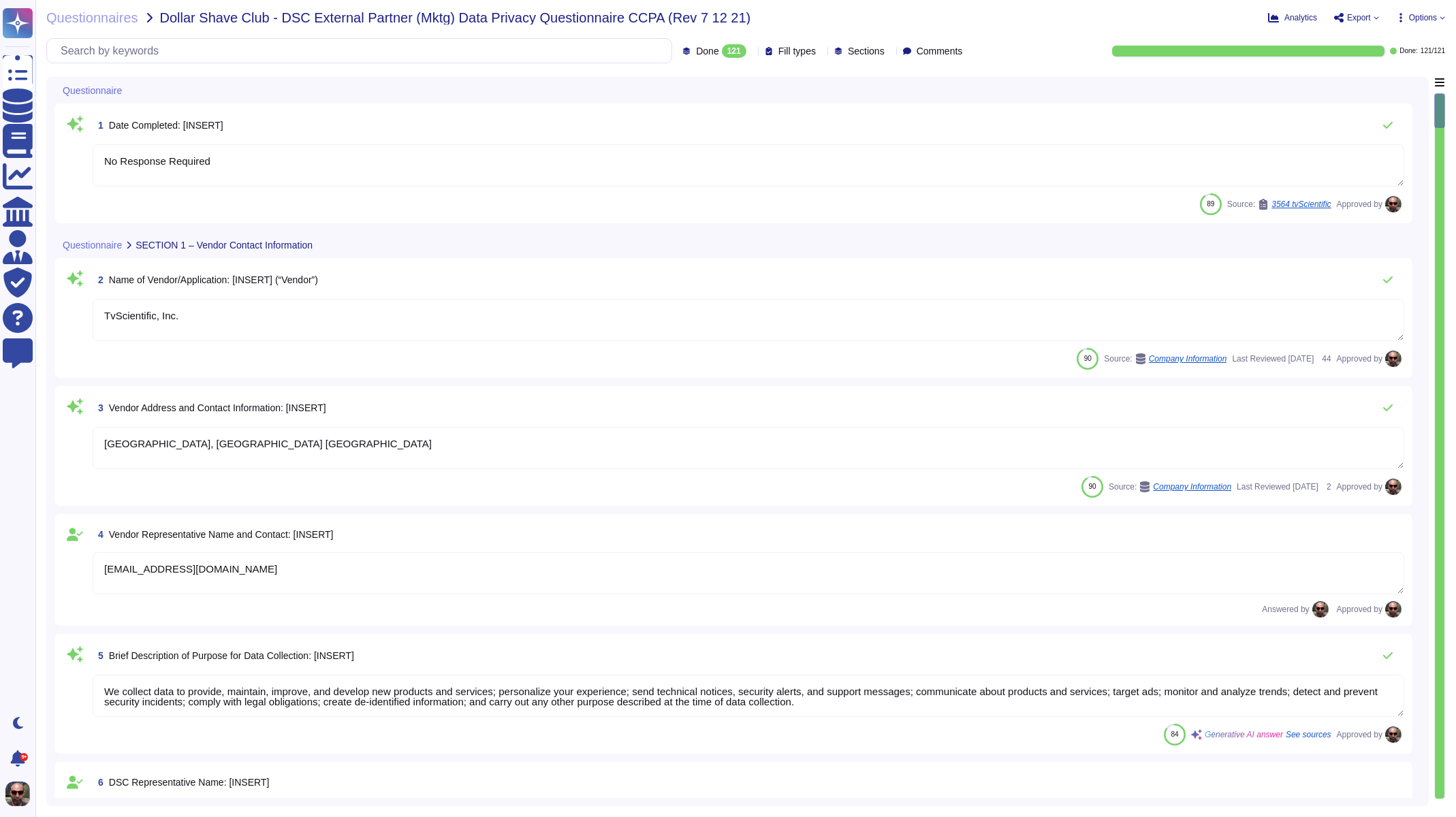
click at [1367, 13] on span "Export" at bounding box center [1359, 18] width 24 height 8
click at [1382, 82] on p "Download" at bounding box center [1406, 98] width 48 height 33
